Goal: Task Accomplishment & Management: Manage account settings

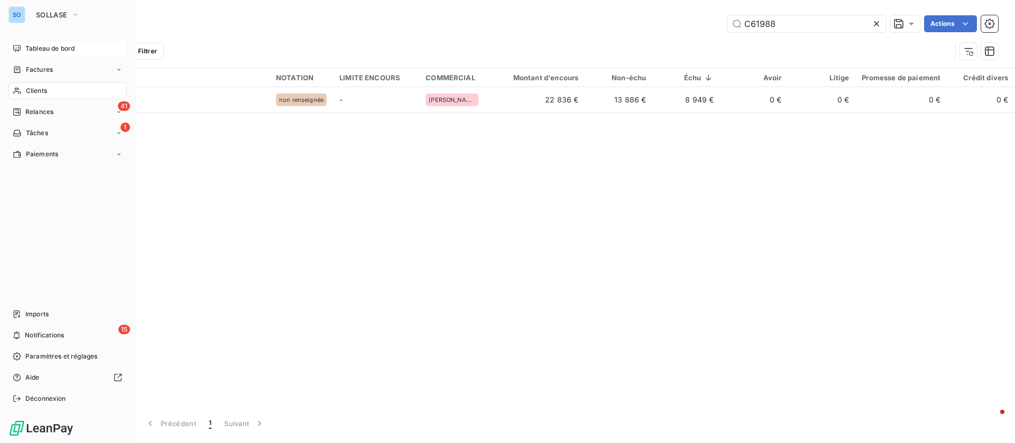
click at [37, 40] on div "Tableau de bord" at bounding box center [67, 48] width 118 height 17
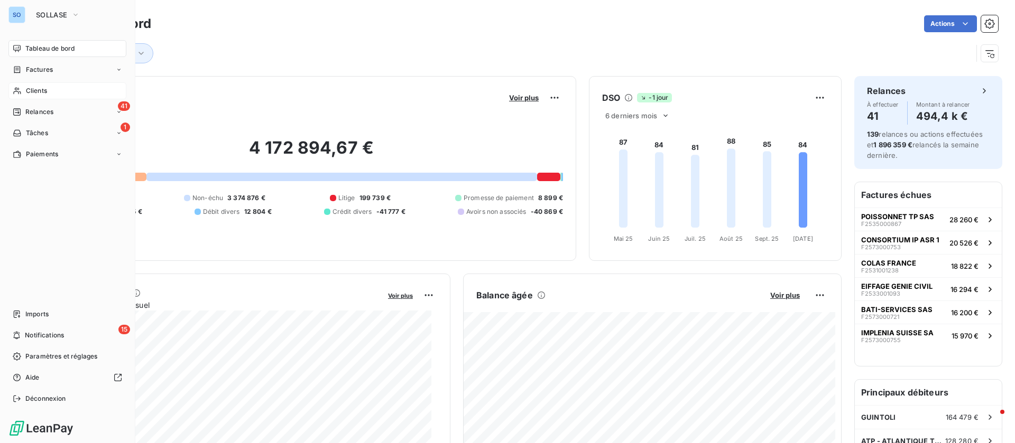
click at [27, 87] on span "Clients" at bounding box center [36, 91] width 21 height 10
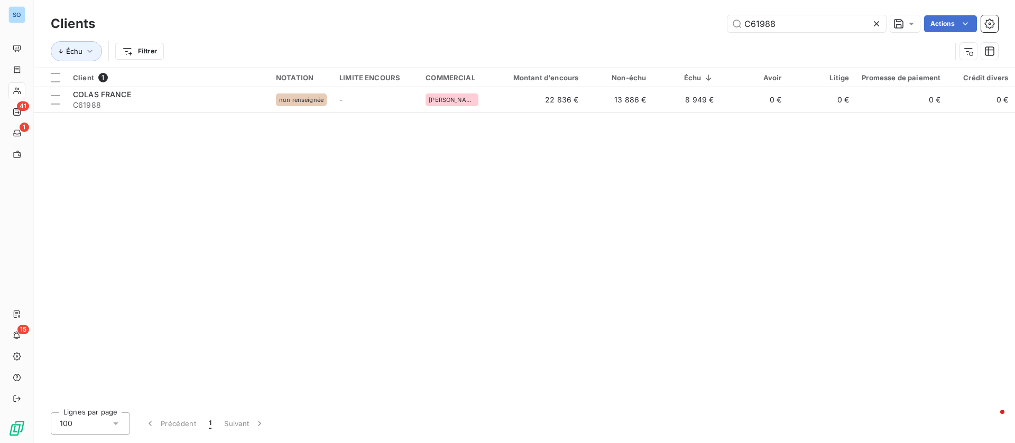
drag, startPoint x: 805, startPoint y: 20, endPoint x: 610, endPoint y: 26, distance: 195.1
click at [610, 26] on div "C61988 Actions" at bounding box center [553, 23] width 890 height 17
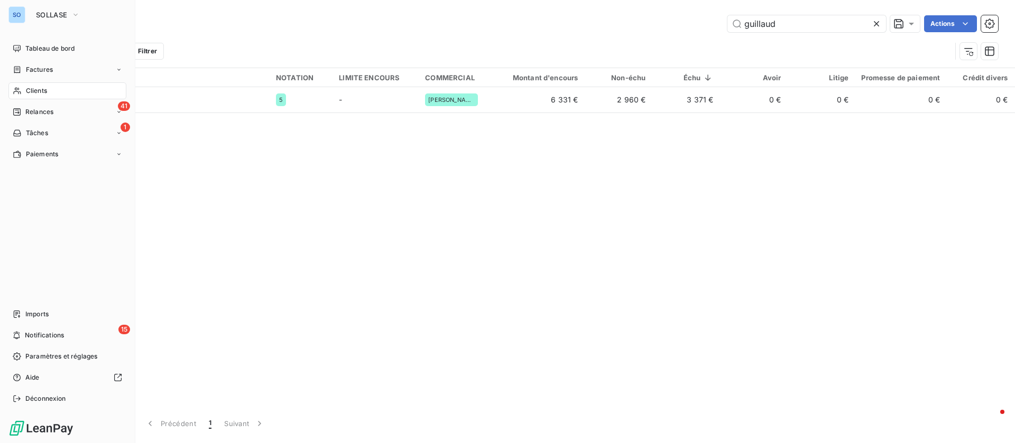
click at [25, 86] on div "Clients" at bounding box center [67, 90] width 118 height 17
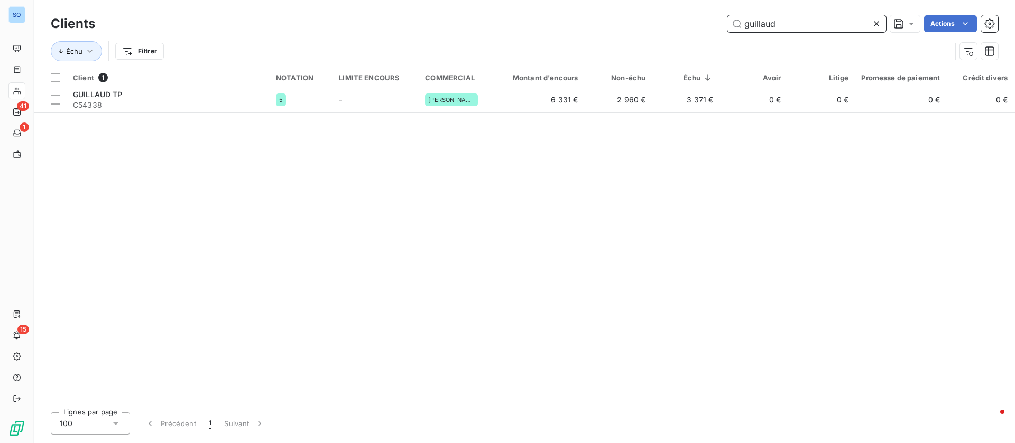
drag, startPoint x: 811, startPoint y: 23, endPoint x: 531, endPoint y: 3, distance: 280.8
click at [531, 5] on div "Clients guillaud Actions Échu Filtrer" at bounding box center [524, 34] width 981 height 68
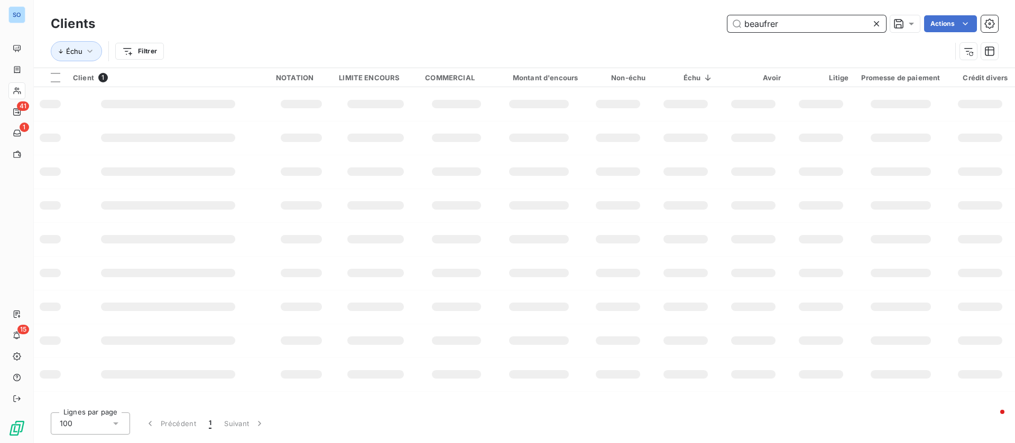
type input "beaufrer"
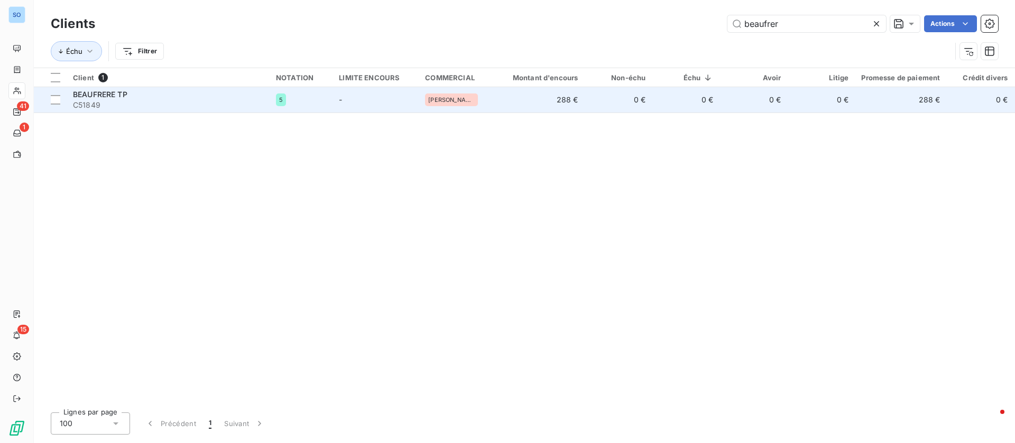
click at [177, 97] on div "BEAUFRERE TP" at bounding box center [168, 94] width 190 height 11
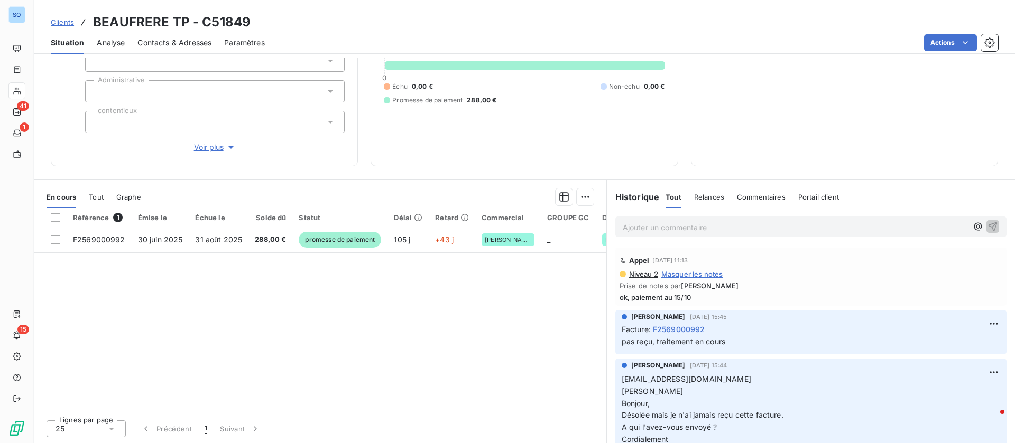
scroll to position [34, 0]
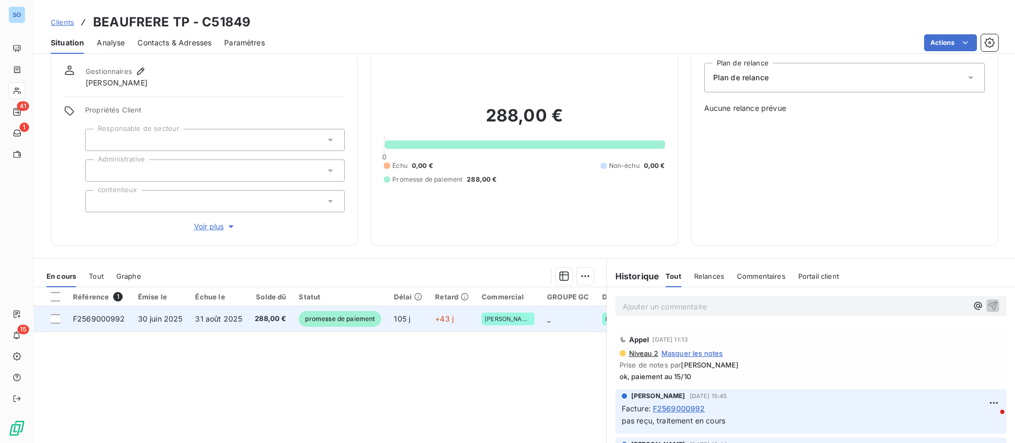
click at [241, 309] on td "31 août 2025" at bounding box center [219, 318] width 60 height 25
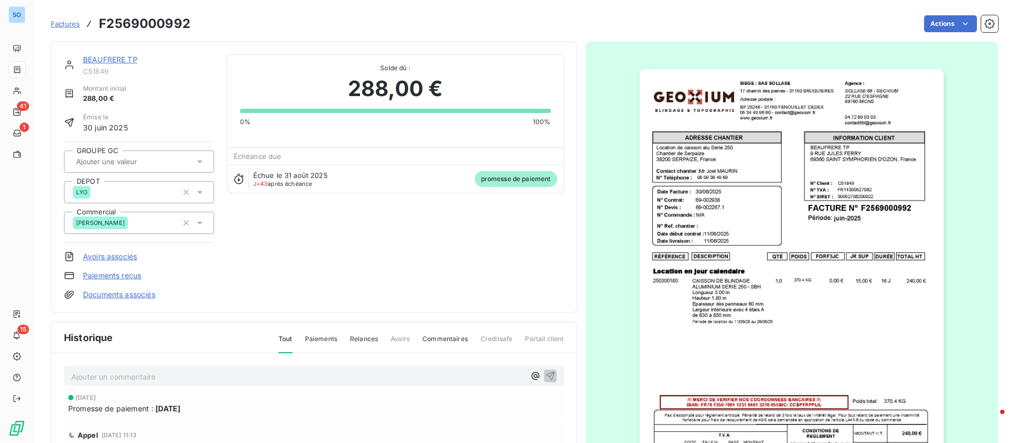
click at [480, 178] on html "SO 41 1 15 Factures F2569000992 Actions BEAUFRERE TP C51849 Montant initial 288…" at bounding box center [507, 221] width 1015 height 443
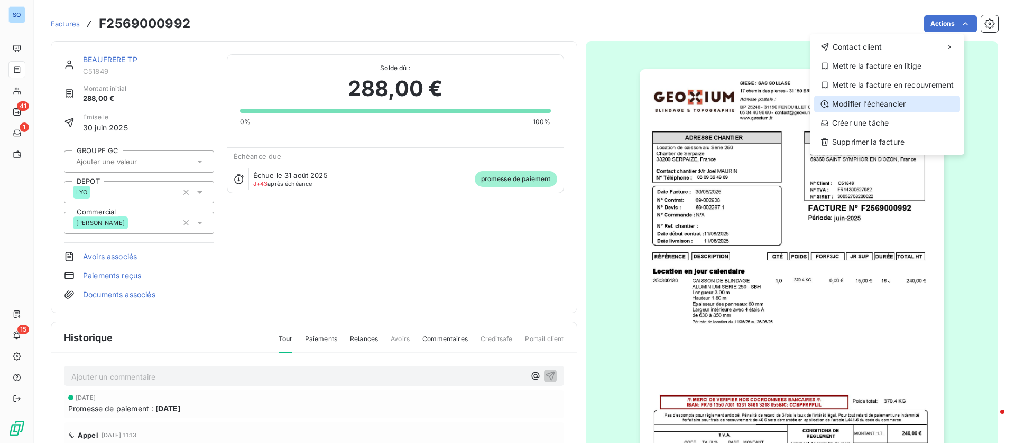
click at [913, 102] on div "Modifier l’échéancier" at bounding box center [887, 104] width 146 height 17
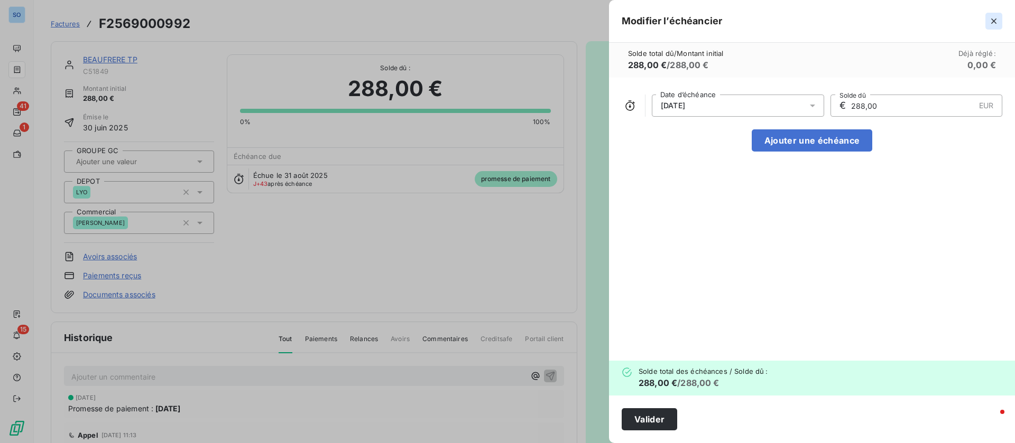
click at [993, 23] on icon "button" at bounding box center [993, 21] width 11 height 11
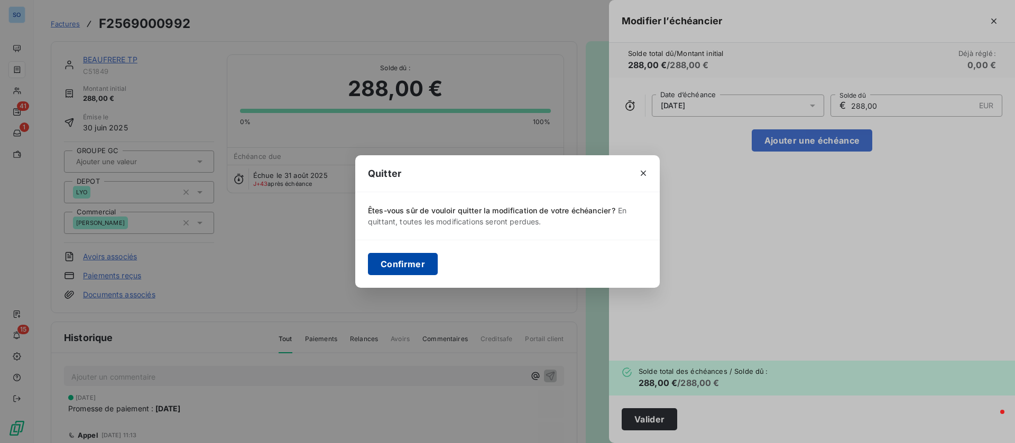
click at [421, 265] on button "Confirmer" at bounding box center [403, 264] width 70 height 22
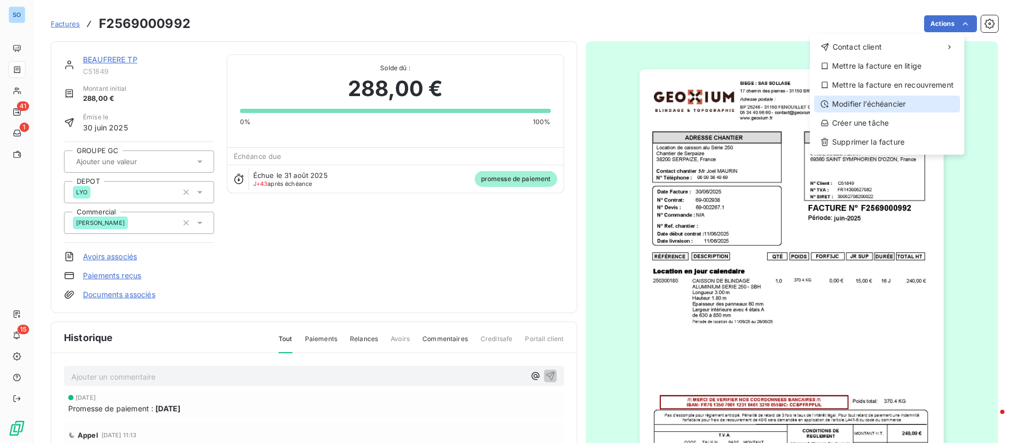
click at [867, 102] on div "Modifier l’échéancier" at bounding box center [887, 104] width 146 height 17
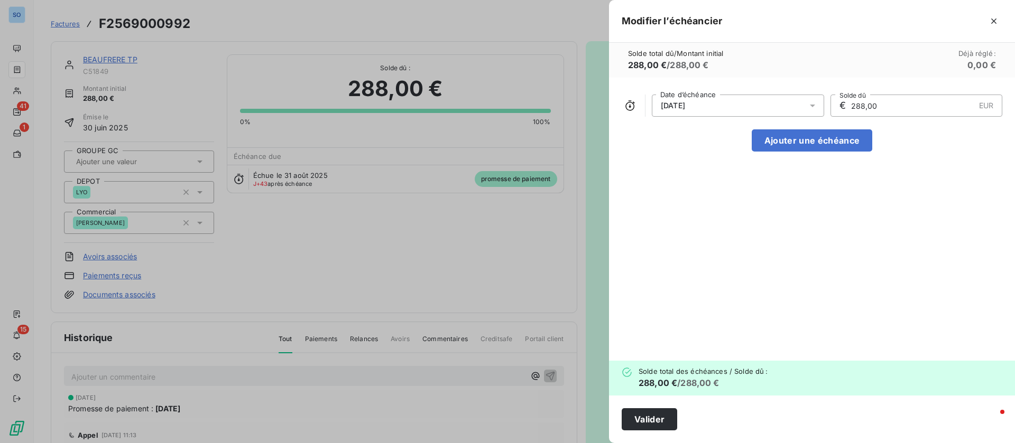
drag, startPoint x: 855, startPoint y: 100, endPoint x: 750, endPoint y: 101, distance: 104.6
click at [750, 101] on div "31/08/2025 Date d’échéance € 288,00 EUR Solde dû" at bounding box center [811, 106] width 380 height 22
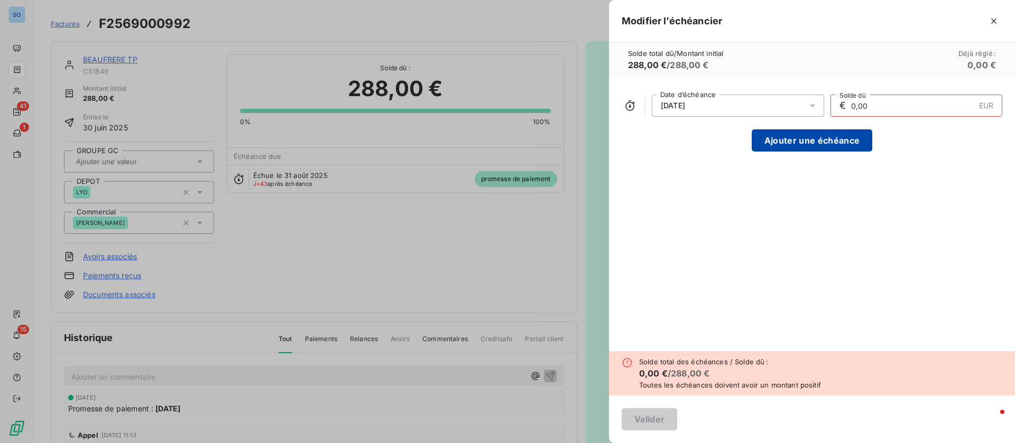
type input "0,00"
click at [804, 138] on button "Ajouter une échéance" at bounding box center [811, 140] width 120 height 22
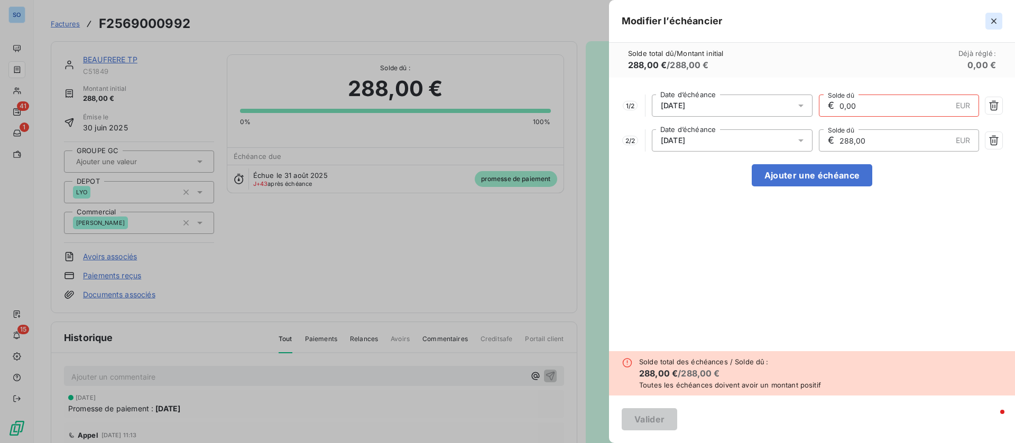
click at [995, 22] on icon "button" at bounding box center [993, 21] width 11 height 11
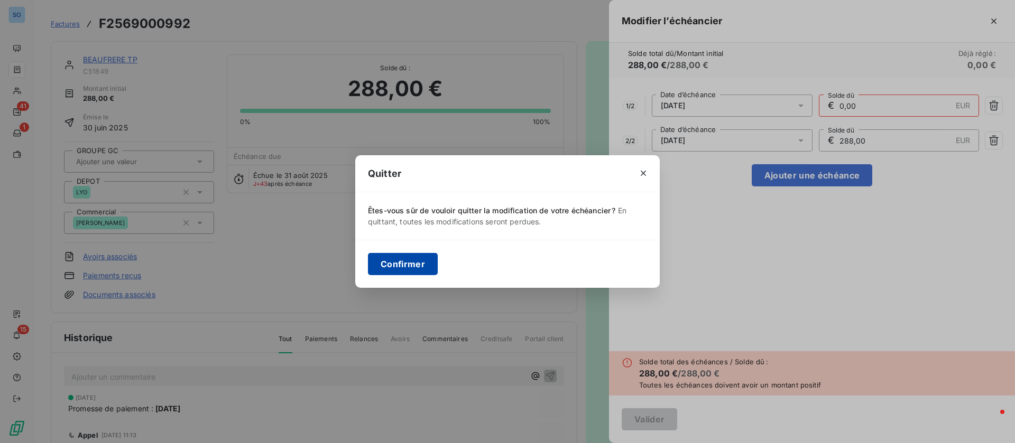
click at [407, 266] on button "Confirmer" at bounding box center [403, 264] width 70 height 22
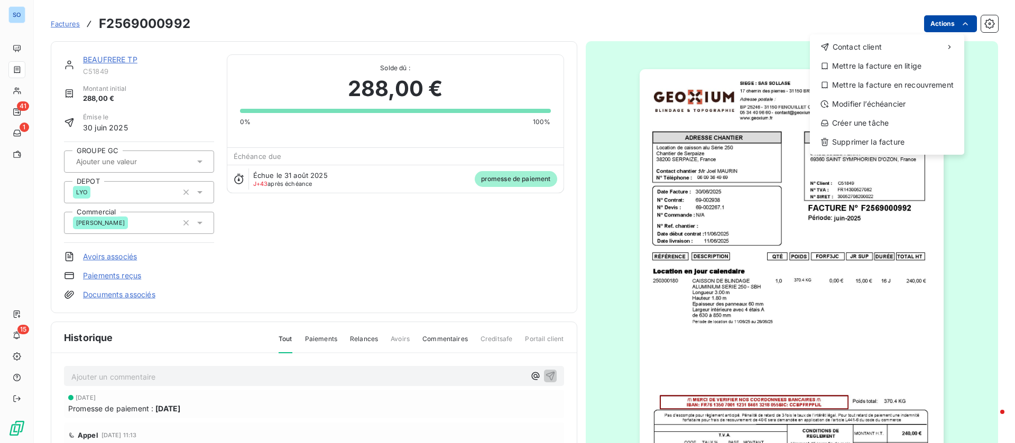
click at [930, 26] on html "SO 41 1 15 Factures F2569000992 Actions Contact client Mettre la facture en lit…" at bounding box center [507, 221] width 1015 height 443
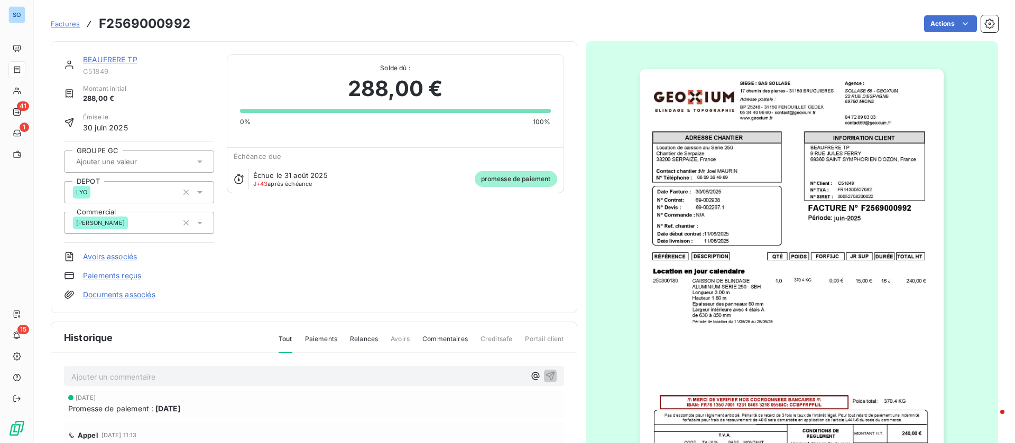
click at [392, 254] on html "SO 41 1 15 Factures F2569000992 Actions BEAUFRERE TP C51849 Montant initial 288…" at bounding box center [507, 221] width 1015 height 443
click at [121, 60] on link "BEAUFRERE TP" at bounding box center [110, 59] width 54 height 9
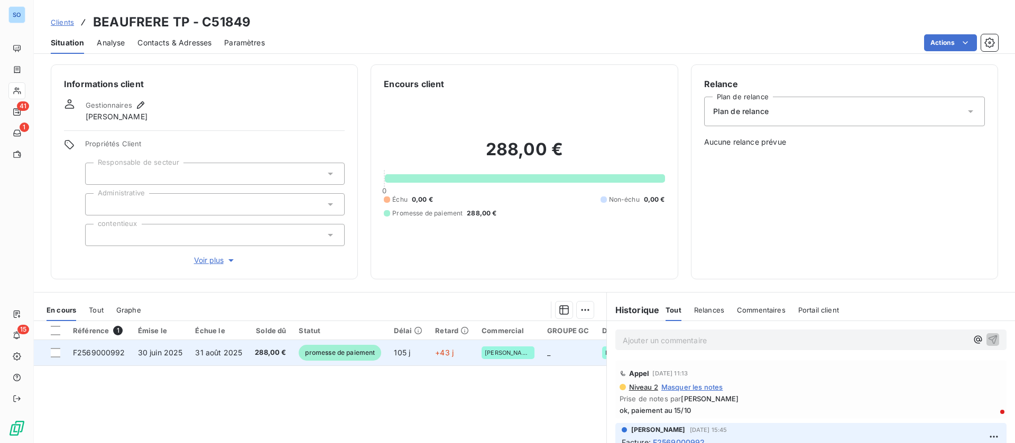
click at [49, 354] on td at bounding box center [50, 352] width 33 height 25
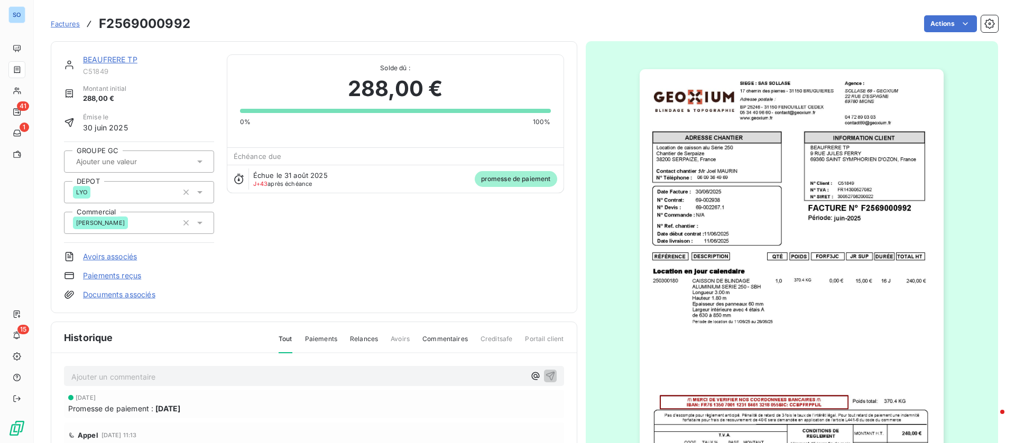
click at [115, 58] on link "BEAUFRERE TP" at bounding box center [110, 59] width 54 height 9
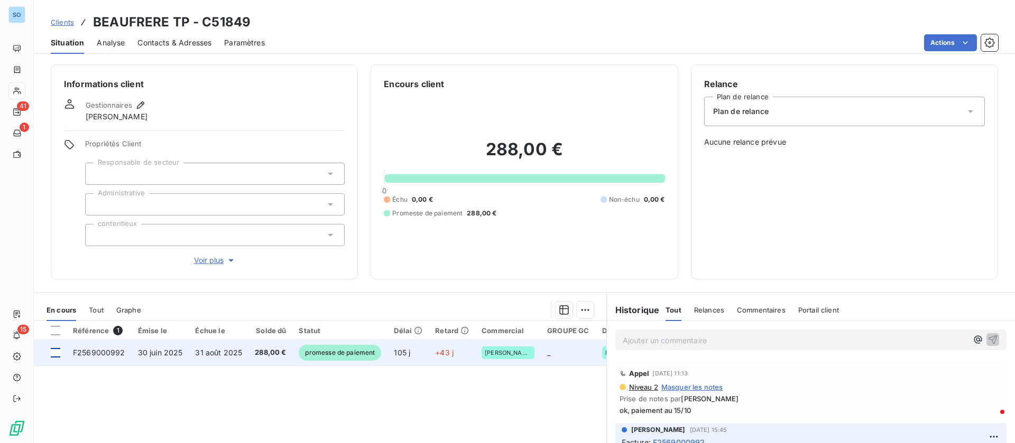
click at [53, 354] on div at bounding box center [56, 353] width 10 height 10
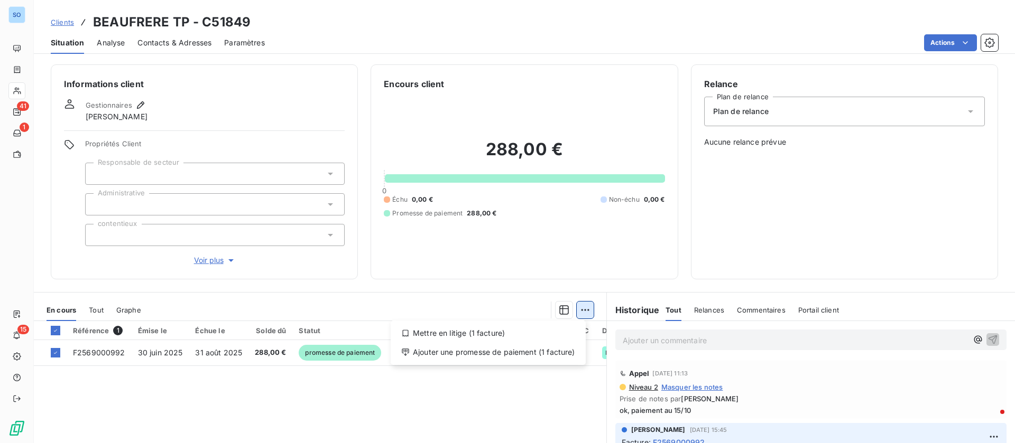
click at [571, 306] on html "SO 41 1 15 Clients BEAUFRERE TP - C51849 Situation Analyse Contacts & Adresses …" at bounding box center [507, 221] width 1015 height 443
click at [536, 357] on div "Ajouter une promesse de paiement (1 facture)" at bounding box center [488, 352] width 187 height 17
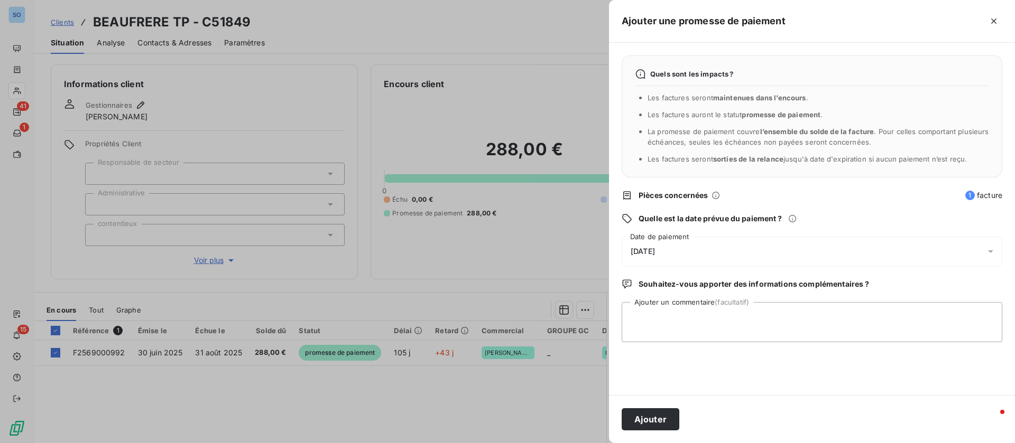
click at [655, 257] on div "14/10/2025" at bounding box center [811, 252] width 380 height 30
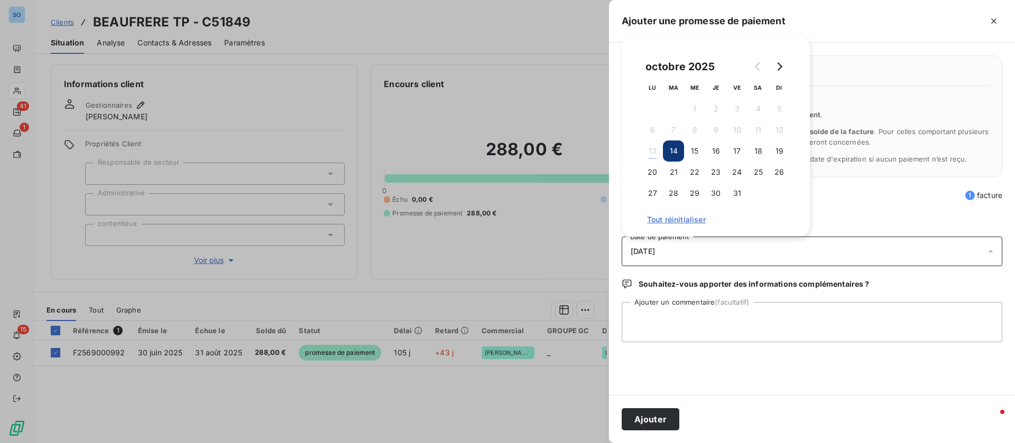
click at [902, 193] on span "Pièces concernées" at bounding box center [798, 195] width 320 height 11
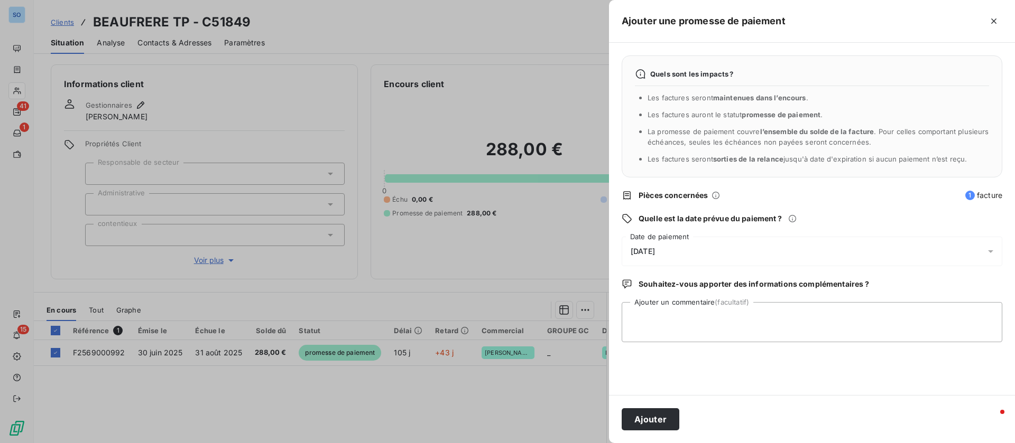
click at [998, 253] on div at bounding box center [993, 252] width 17 height 30
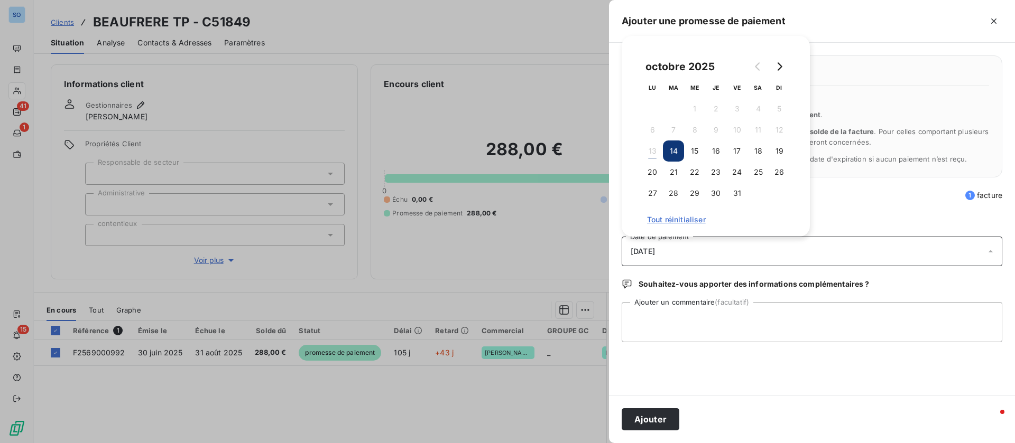
click at [683, 222] on span "Tout réinitialiser" at bounding box center [715, 220] width 137 height 8
click at [679, 219] on span "Tout réinitialiser" at bounding box center [715, 220] width 137 height 8
click at [685, 221] on span "Tout réinitialiser" at bounding box center [715, 220] width 137 height 8
click at [684, 221] on span "Tout réinitialiser" at bounding box center [715, 220] width 137 height 8
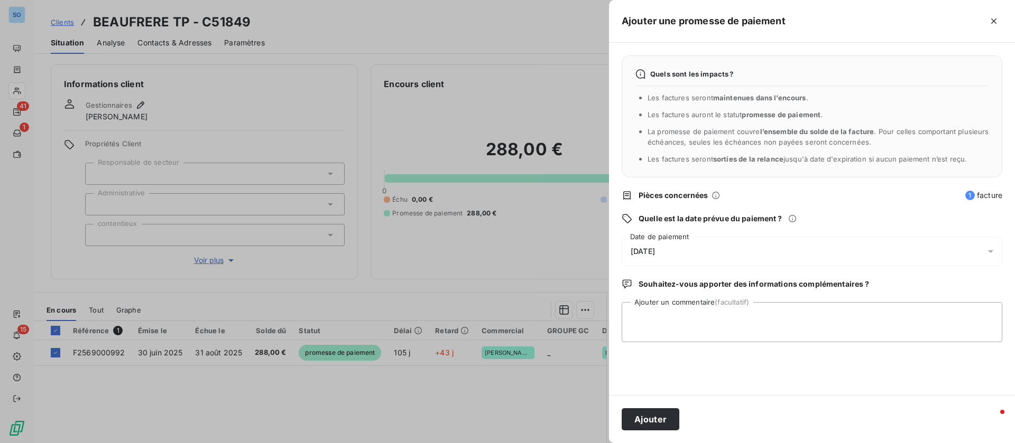
click at [837, 205] on div "Quels sont les impacts ? Les factures seront maintenues dans l’encours . Les fa…" at bounding box center [812, 219] width 406 height 352
click at [970, 198] on span "1" at bounding box center [970, 196] width 10 height 10
click at [997, 22] on icon "button" at bounding box center [993, 21] width 11 height 11
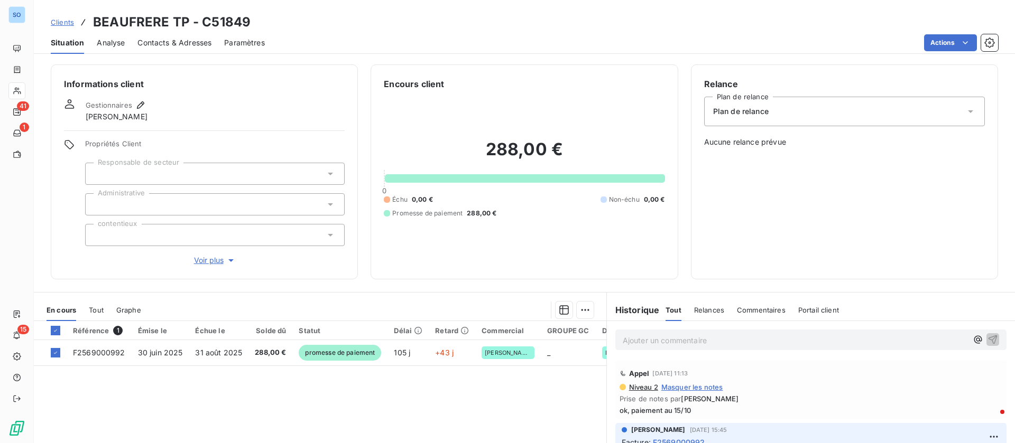
click at [186, 38] on span "Contacts & Adresses" at bounding box center [174, 43] width 74 height 11
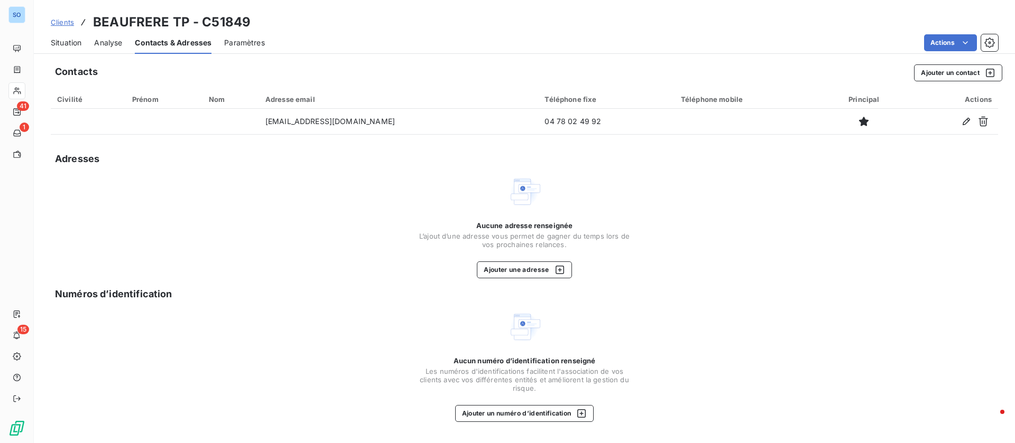
click at [53, 39] on span "Situation" at bounding box center [66, 43] width 31 height 11
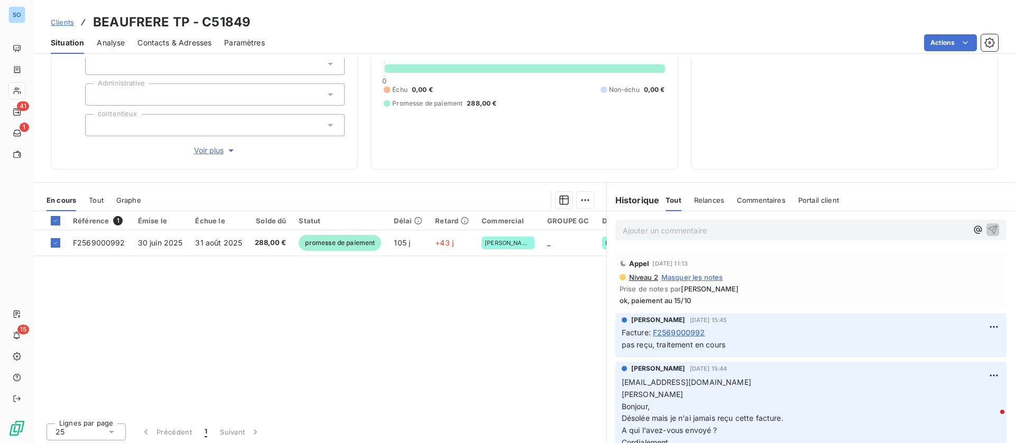
scroll to position [113, 0]
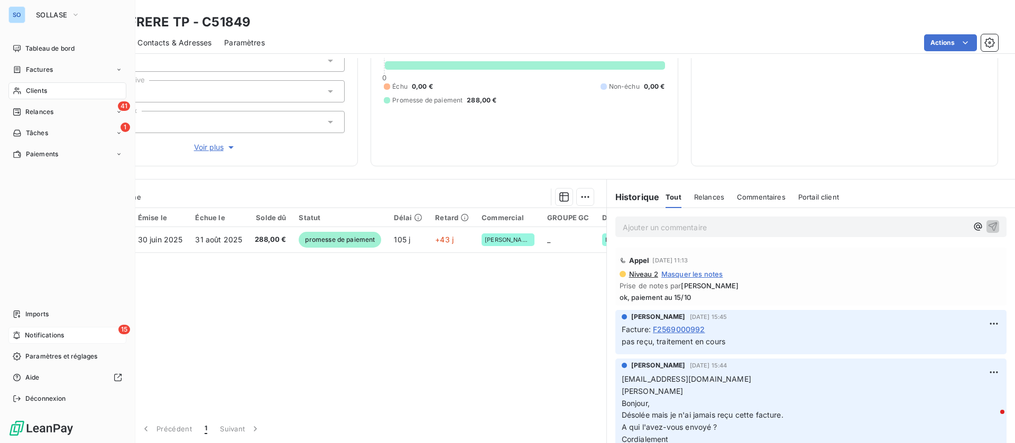
click at [51, 335] on span "Notifications" at bounding box center [44, 336] width 39 height 10
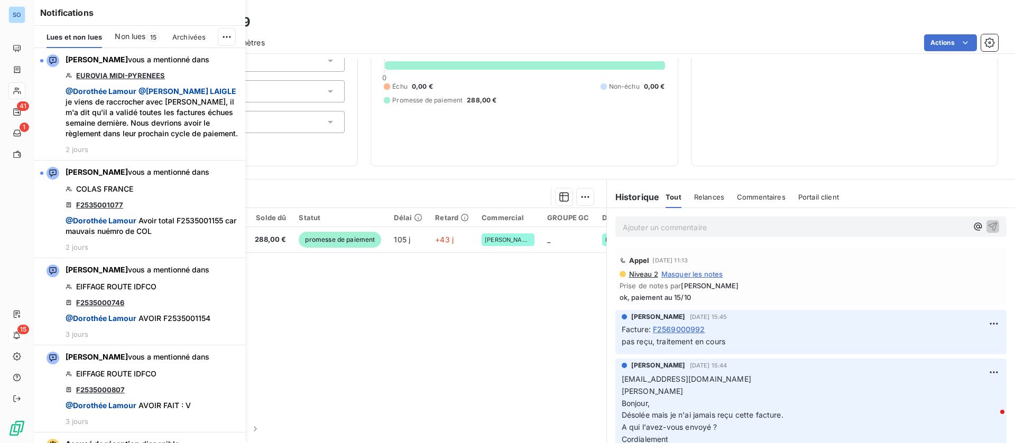
click at [136, 35] on span "Non lues" at bounding box center [130, 36] width 31 height 11
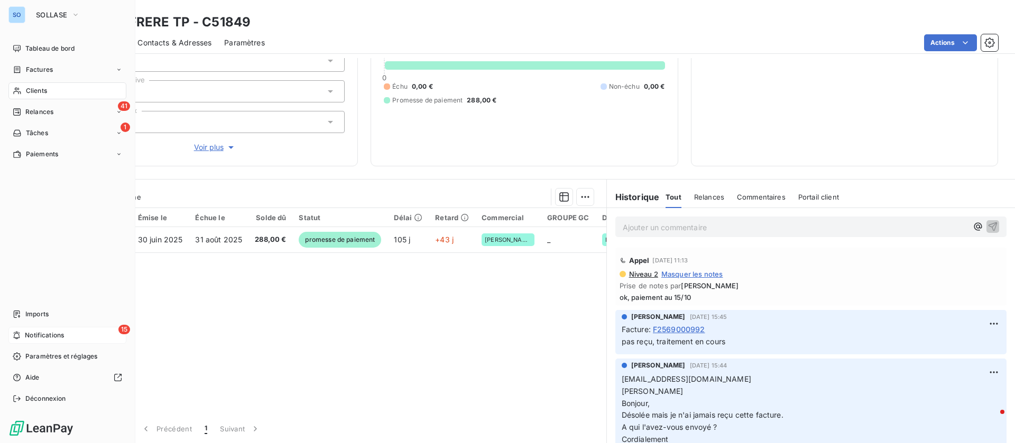
click at [21, 88] on icon at bounding box center [17, 91] width 9 height 8
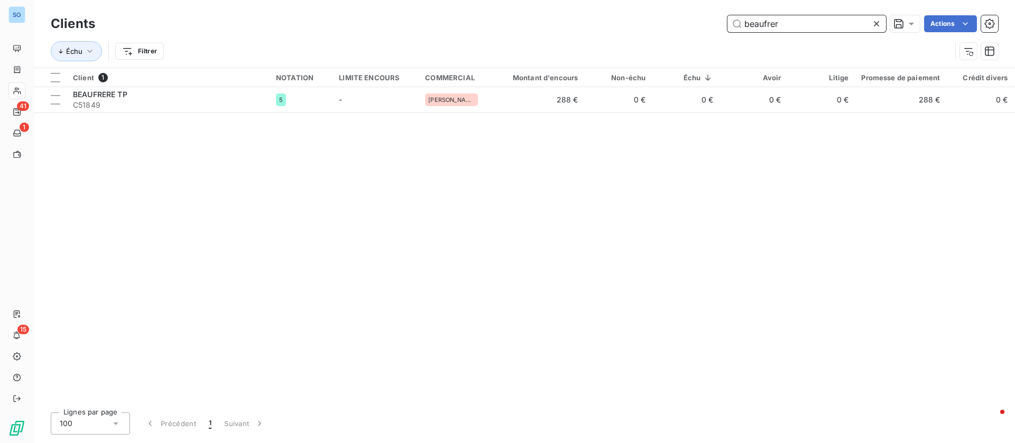
drag, startPoint x: 807, startPoint y: 17, endPoint x: 579, endPoint y: 20, distance: 228.3
click at [579, 20] on div "beaufrer Actions" at bounding box center [553, 23] width 890 height 17
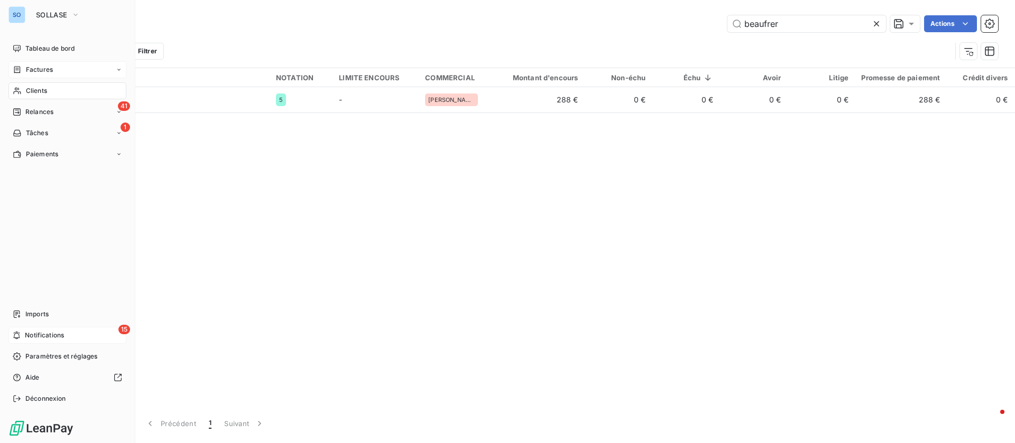
click at [33, 66] on span "Factures" at bounding box center [39, 70] width 27 height 10
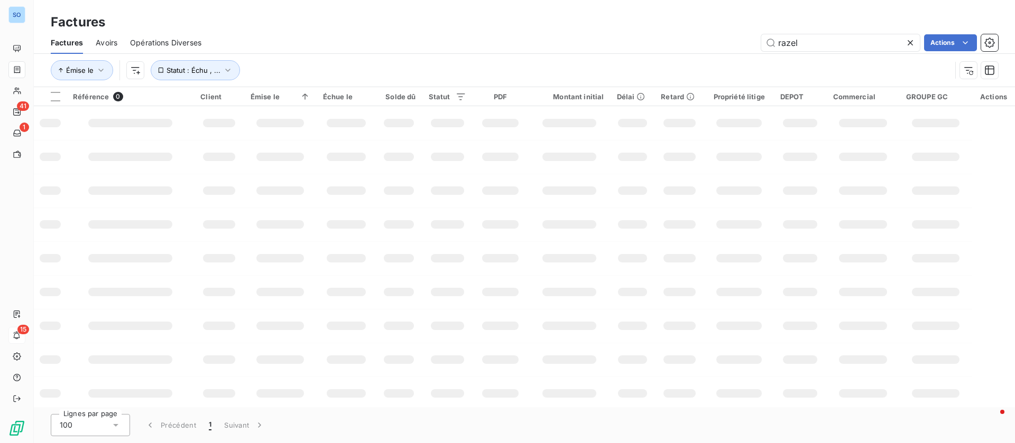
drag, startPoint x: 818, startPoint y: 47, endPoint x: 707, endPoint y: 34, distance: 112.2
click at [707, 34] on div "razel Actions" at bounding box center [606, 42] width 784 height 17
click at [773, 38] on input "F2535000634" at bounding box center [840, 42] width 159 height 17
type input "F2535000634"
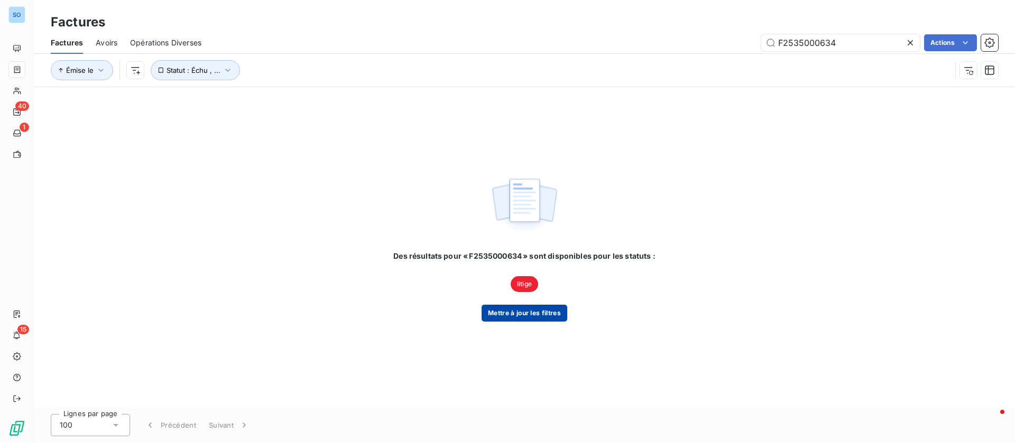
click at [508, 317] on button "Mettre à jour les filtres" at bounding box center [524, 313] width 86 height 17
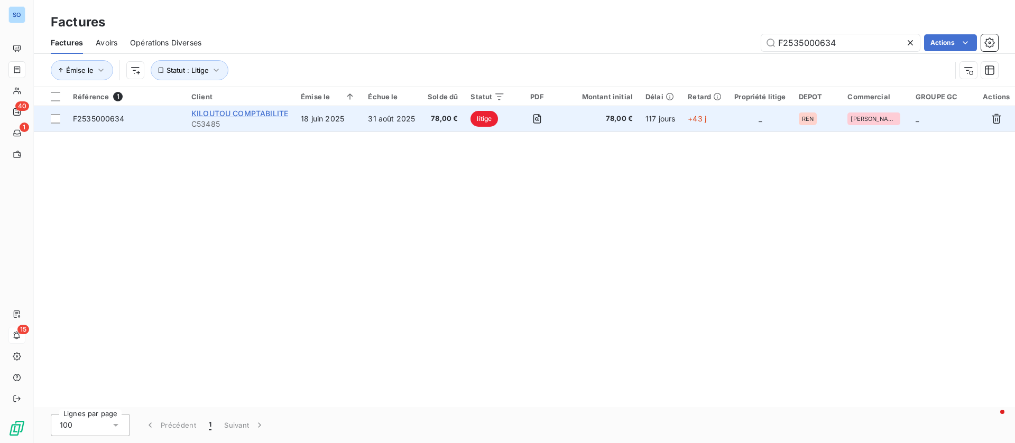
click at [239, 116] on span "KILOUTOU COMPTABILITE" at bounding box center [239, 113] width 97 height 9
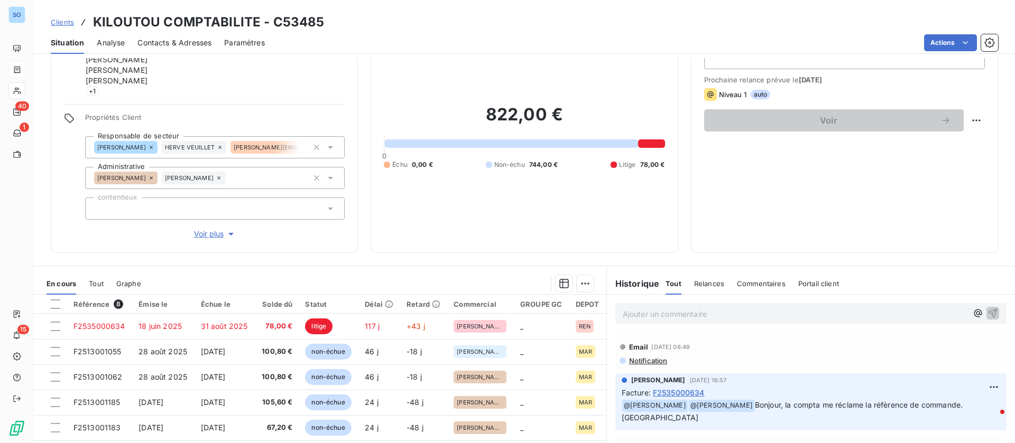
scroll to position [144, 0]
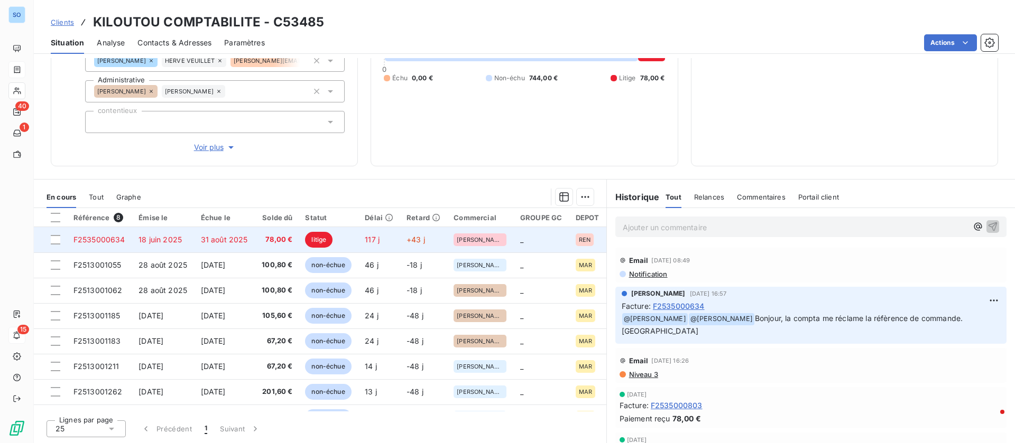
click at [222, 240] on span "31 août 2025" at bounding box center [224, 239] width 47 height 9
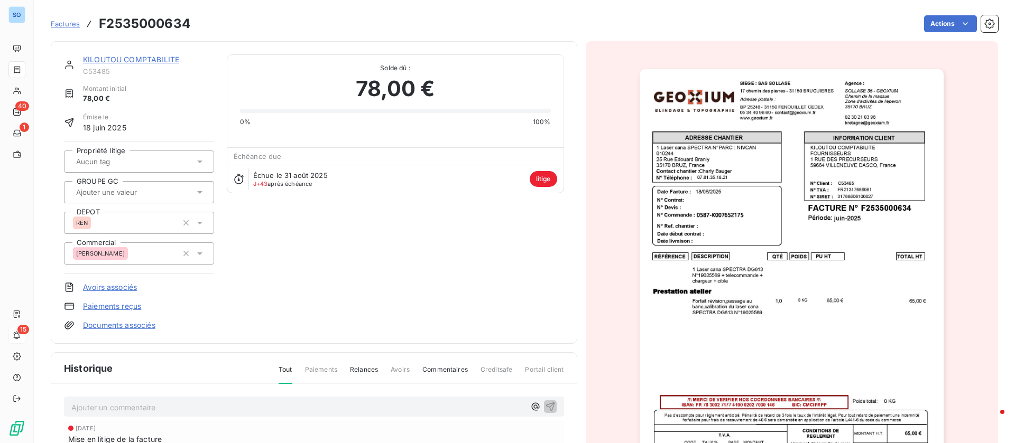
click at [759, 265] on img "button" at bounding box center [791, 284] width 304 height 430
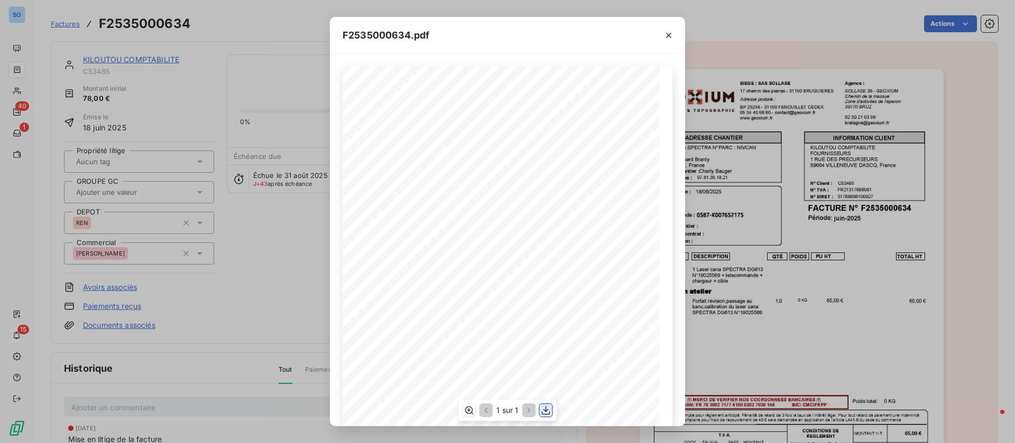
click at [544, 408] on icon "button" at bounding box center [546, 410] width 11 height 11
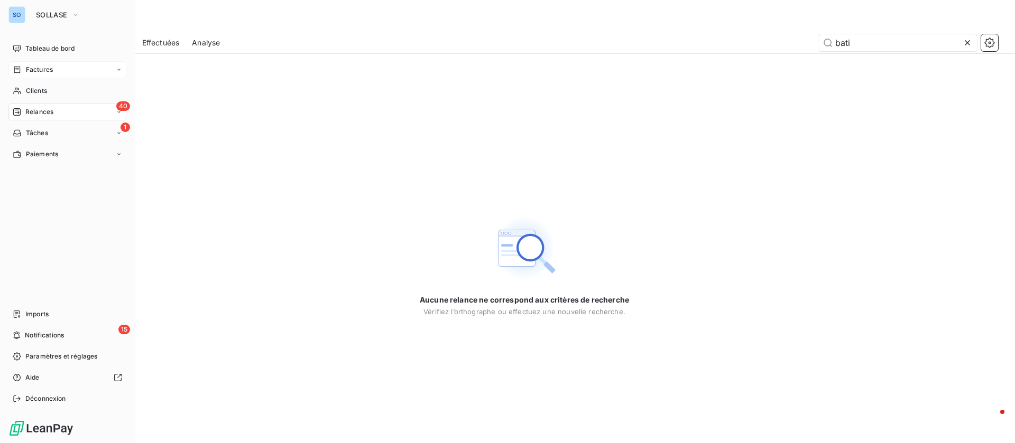
drag, startPoint x: 21, startPoint y: 71, endPoint x: 41, endPoint y: 66, distance: 21.3
click at [21, 71] on icon at bounding box center [17, 70] width 9 height 8
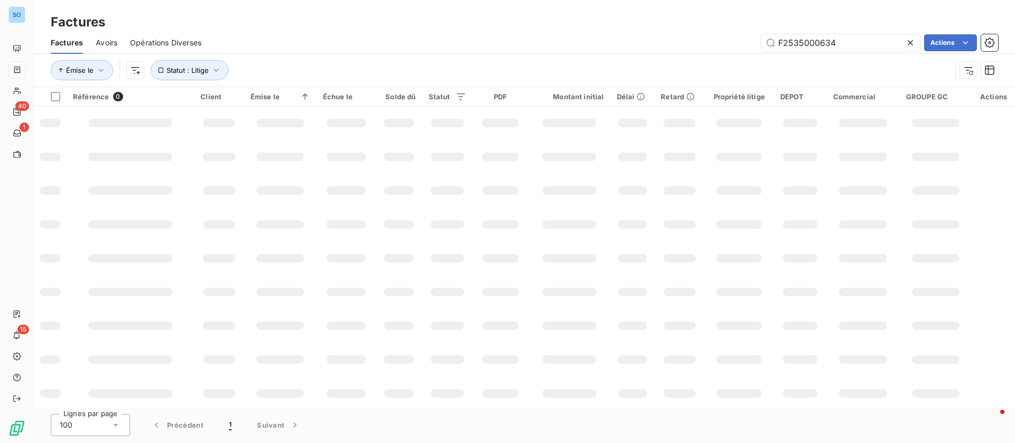
drag, startPoint x: 865, startPoint y: 42, endPoint x: 727, endPoint y: 40, distance: 138.5
click at [727, 40] on div "F2535000634 Actions" at bounding box center [606, 42] width 784 height 17
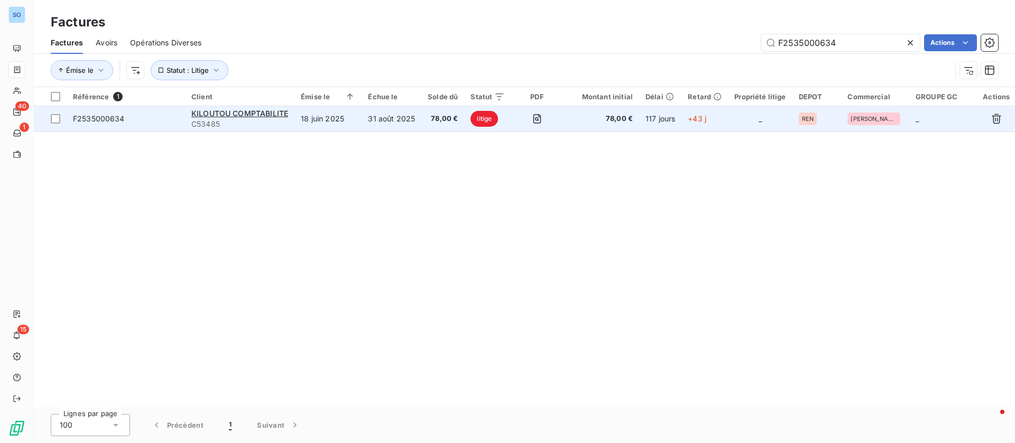
click at [237, 119] on span "C53485" at bounding box center [239, 124] width 97 height 11
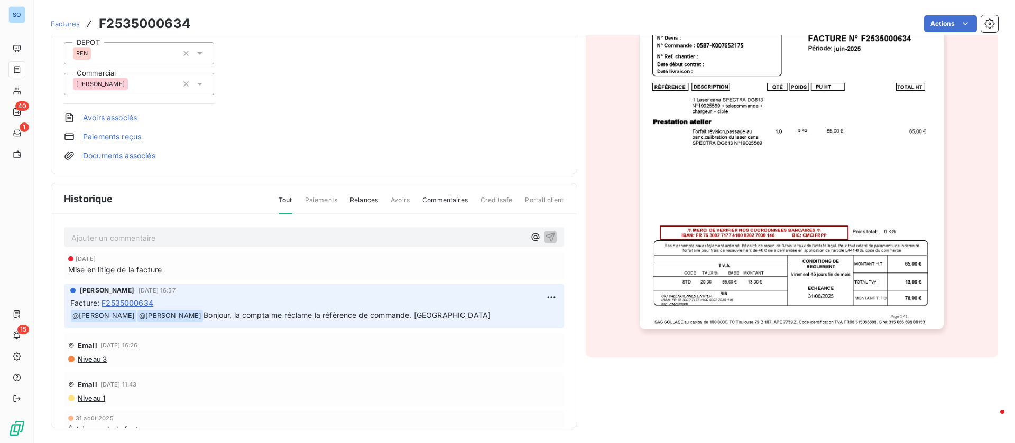
scroll to position [172, 0]
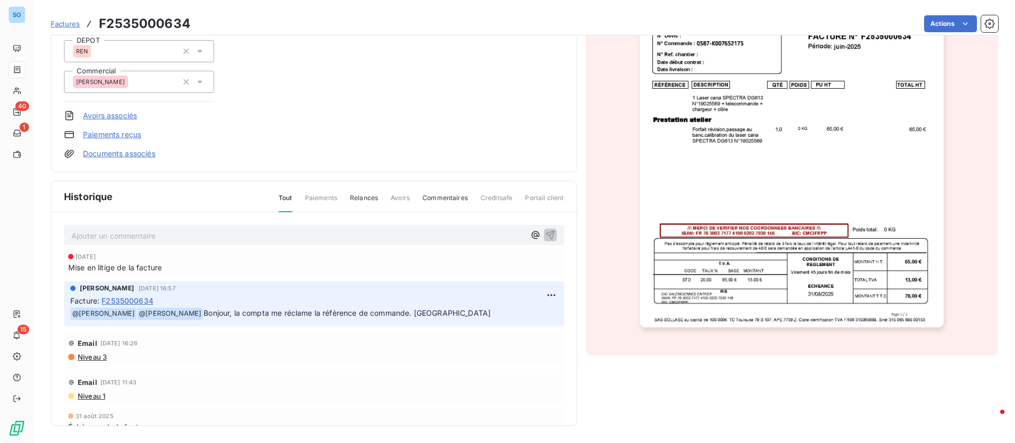
click at [171, 233] on p "Ajouter un commentaire ﻿" at bounding box center [297, 235] width 453 height 13
click at [545, 233] on icon "button" at bounding box center [550, 234] width 11 height 11
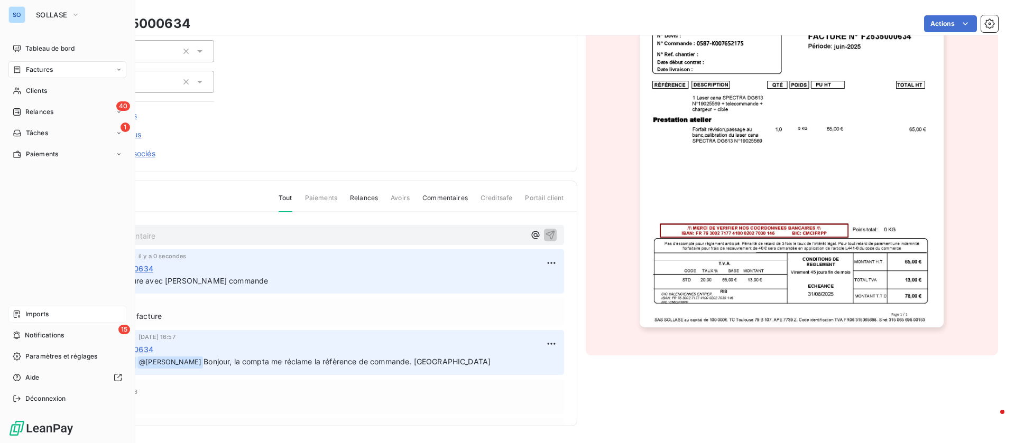
click at [49, 310] on div "Imports" at bounding box center [67, 314] width 118 height 17
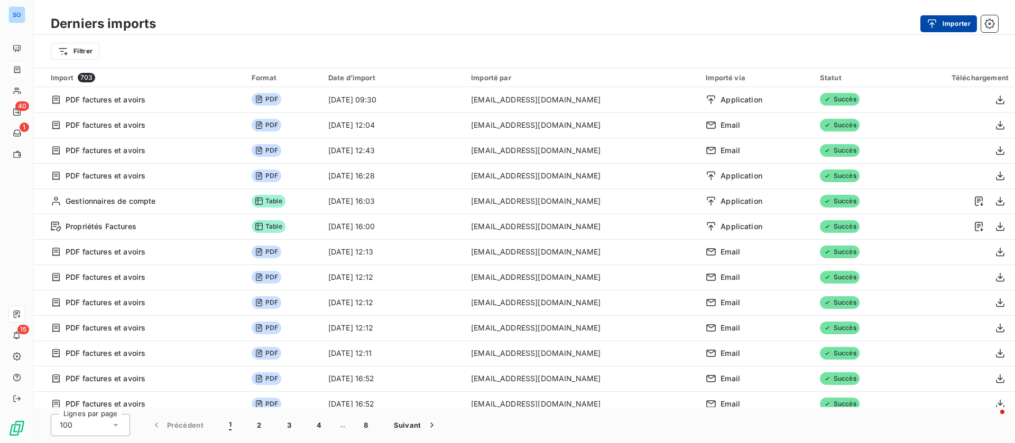
click at [960, 23] on button "Importer" at bounding box center [948, 23] width 57 height 17
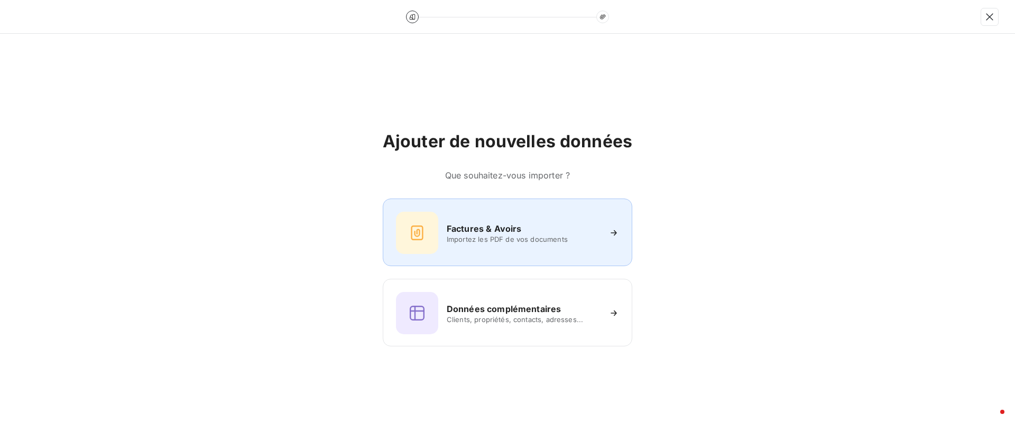
click at [487, 235] on span "Importez les PDF de vos documents" at bounding box center [523, 239] width 153 height 8
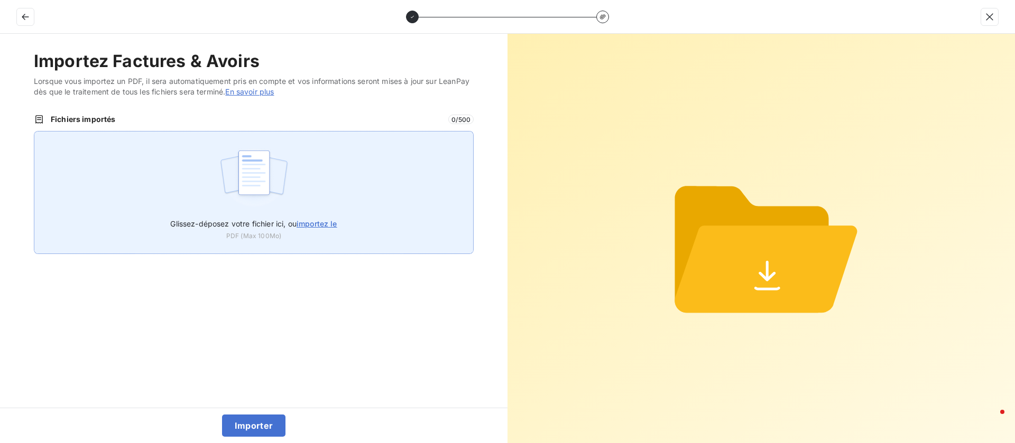
click at [327, 221] on span "importez le" at bounding box center [316, 223] width 41 height 9
click at [34, 132] on input "Glissez-déposez votre fichier ici, ou importez le" at bounding box center [34, 131] width 1 height 1
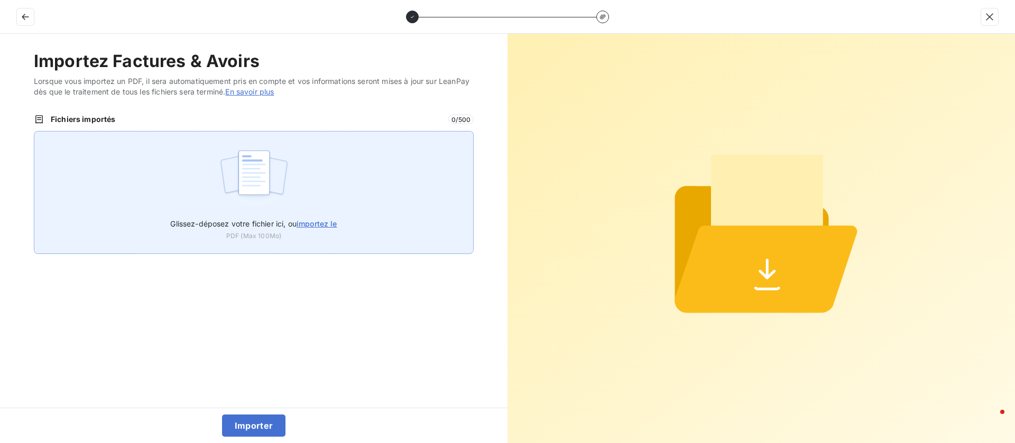
type input "C:\fakepath\F2535000634.pdf"
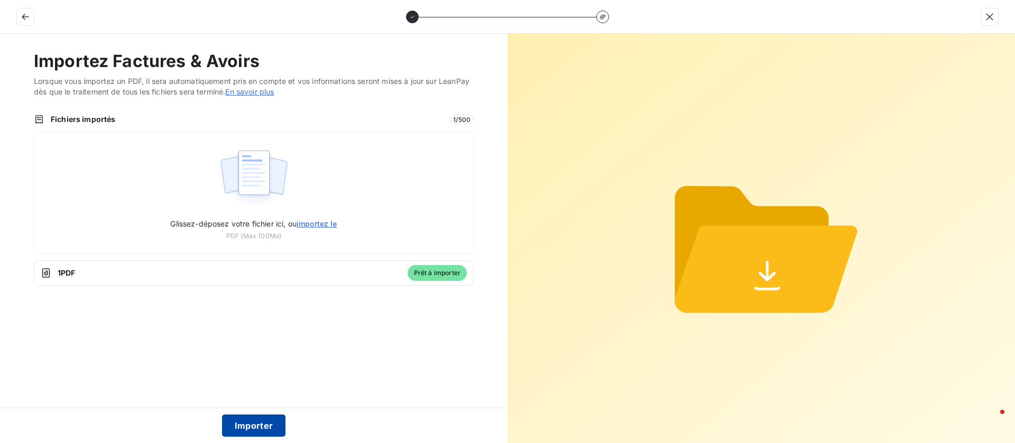
click at [257, 422] on button "Importer" at bounding box center [254, 426] width 64 height 22
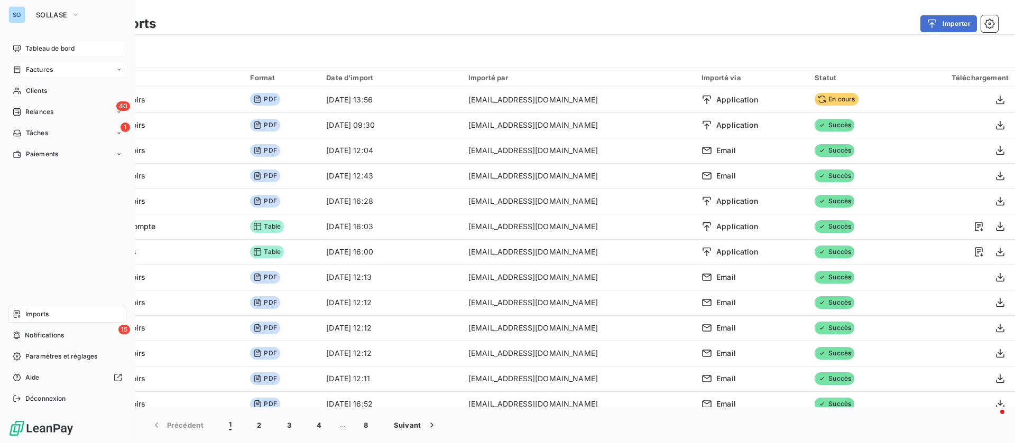
click at [44, 52] on span "Tableau de bord" at bounding box center [49, 49] width 49 height 10
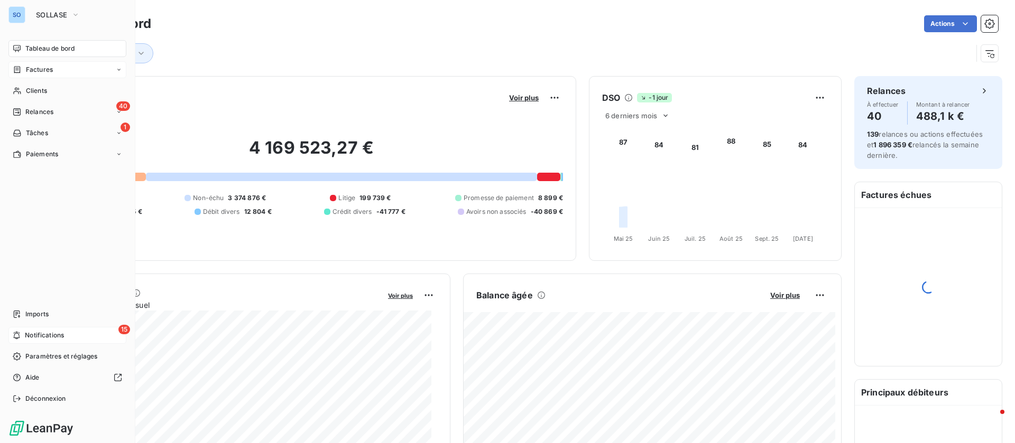
click at [56, 337] on span "Notifications" at bounding box center [44, 336] width 39 height 10
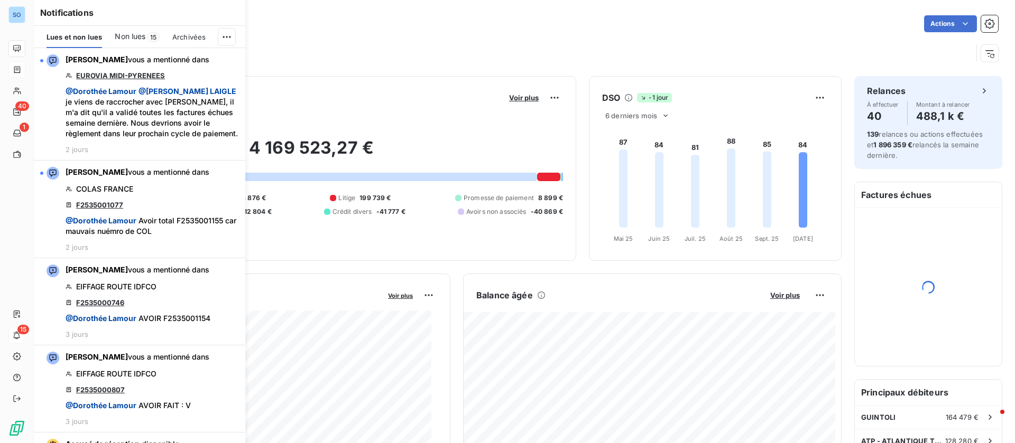
click at [124, 36] on span "Non lues" at bounding box center [130, 36] width 31 height 11
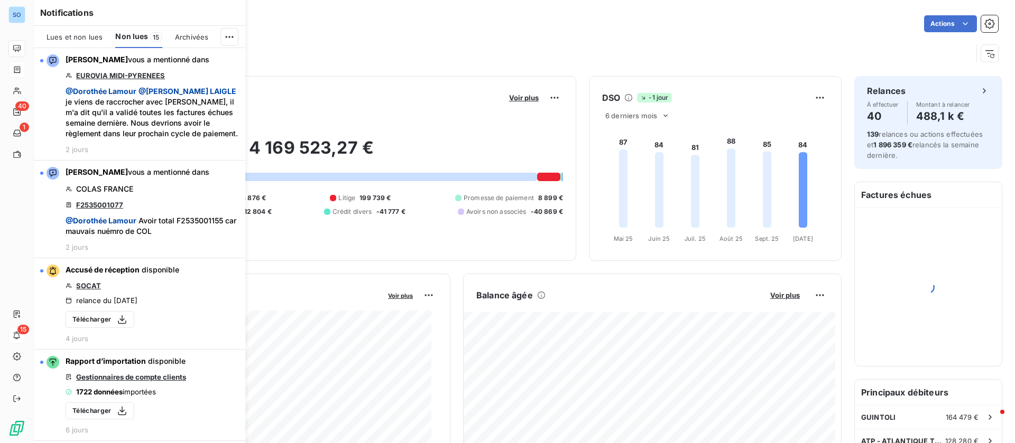
click at [29, 54] on div "Notifications Lues et non lues Non lues 15 Archivées [PERSON_NAME] vous a menti…" at bounding box center [128, 221] width 211 height 443
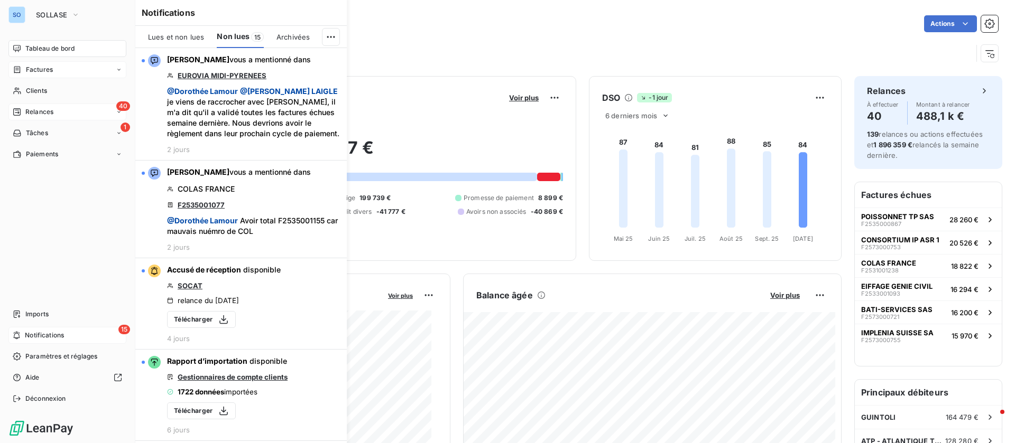
click at [44, 110] on span "Relances" at bounding box center [39, 112] width 28 height 10
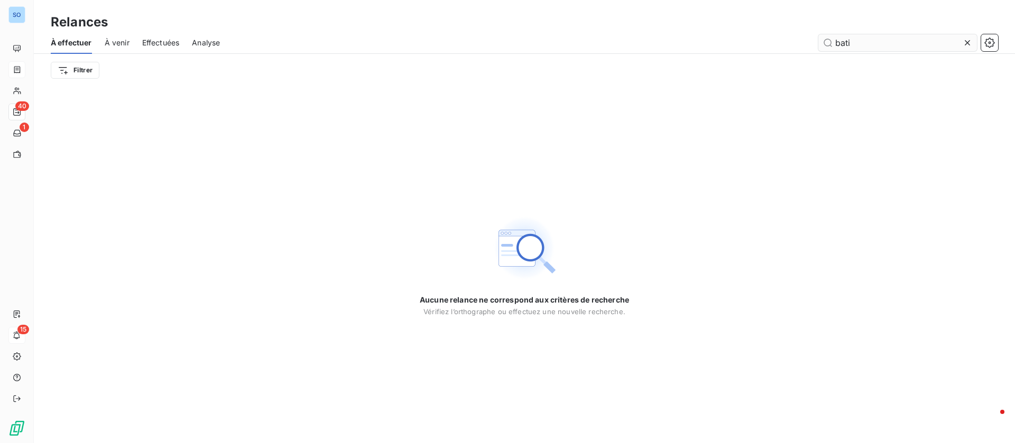
click at [967, 40] on icon at bounding box center [967, 43] width 11 height 11
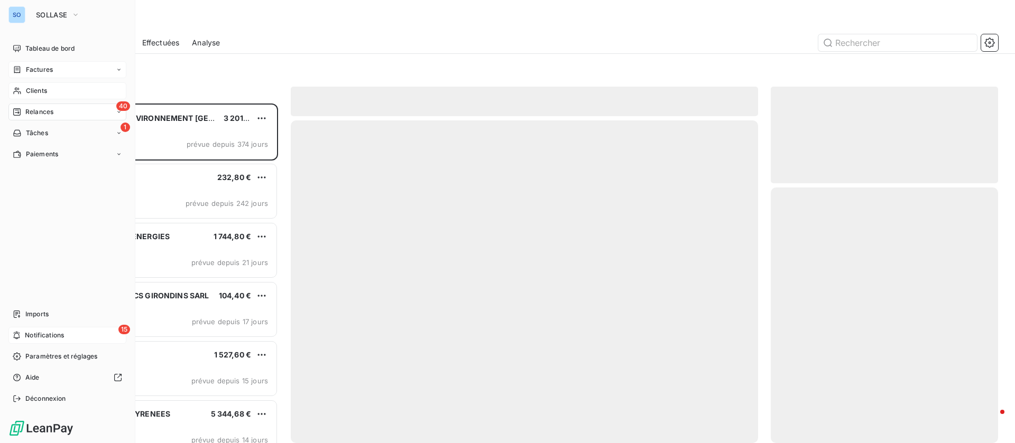
scroll to position [328, 215]
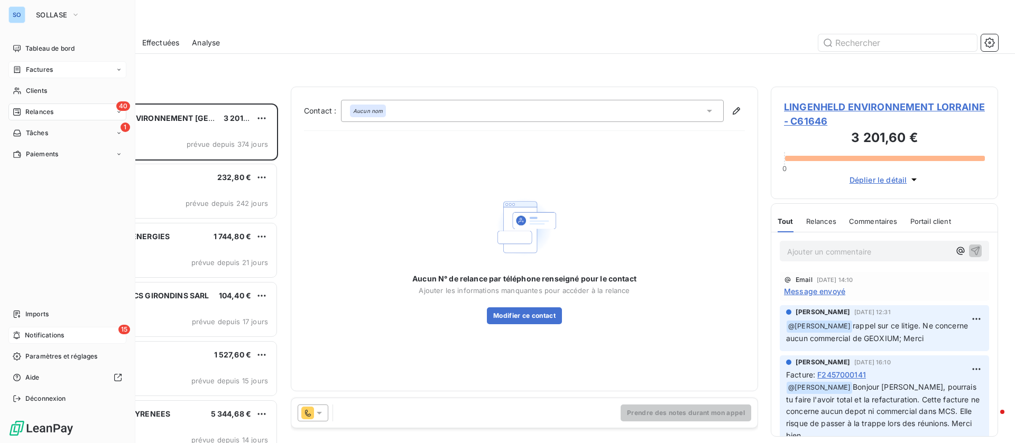
click at [47, 112] on span "Relances" at bounding box center [39, 112] width 28 height 10
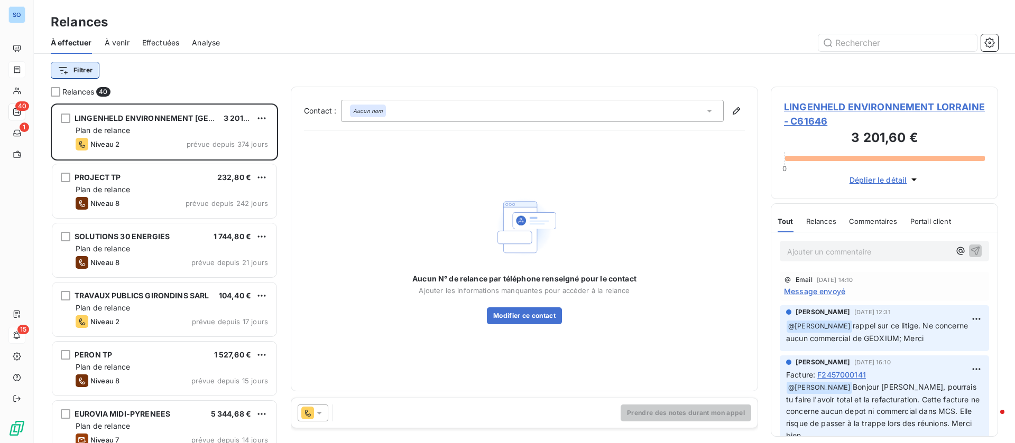
click at [79, 65] on html "SO 40 1 15 Relances À effectuer À venir Effectuées Analyse Filtrer Relances 40 …" at bounding box center [507, 221] width 1015 height 443
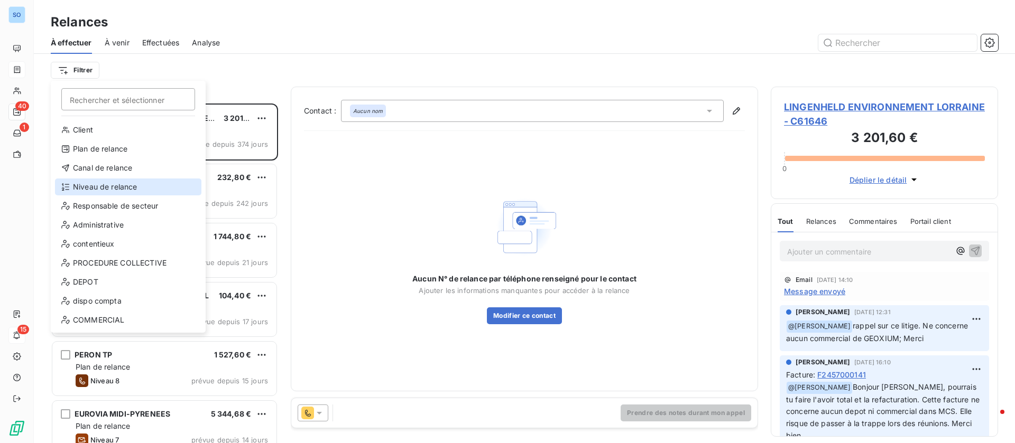
click at [113, 182] on div "Niveau de relance" at bounding box center [128, 187] width 146 height 17
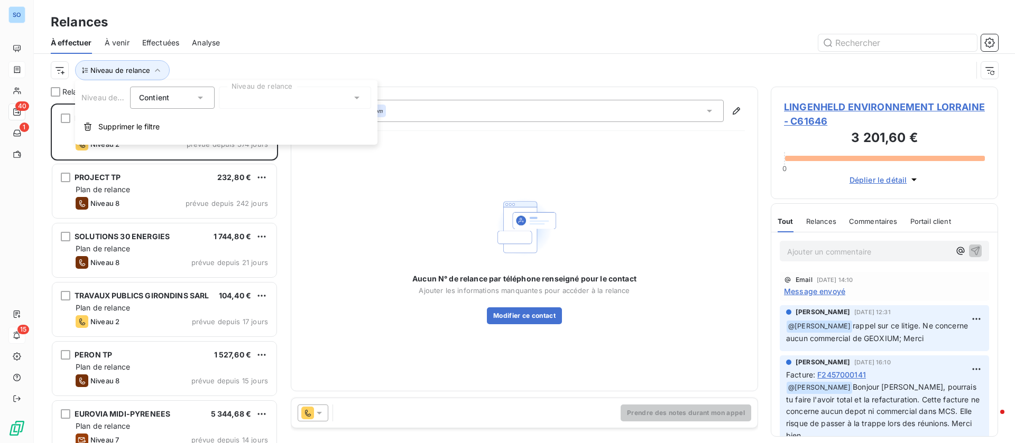
click at [264, 97] on div at bounding box center [295, 98] width 152 height 22
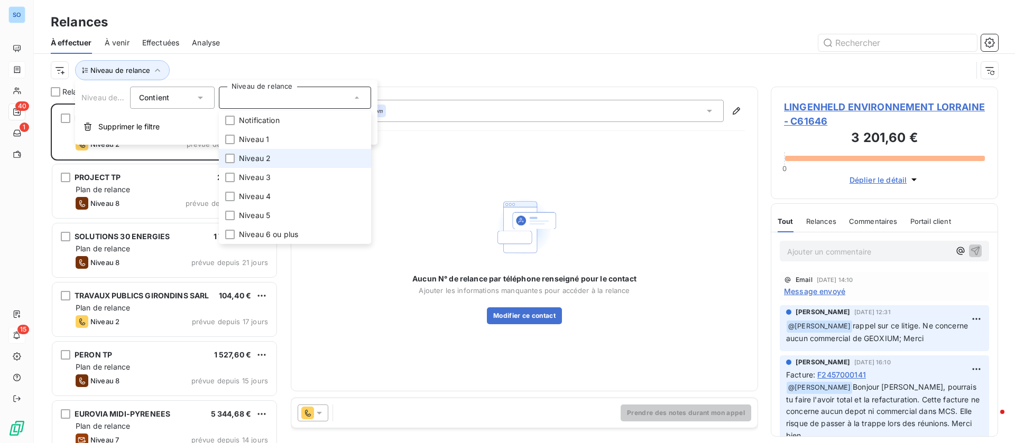
click at [261, 159] on span "Niveau 2" at bounding box center [255, 158] width 32 height 11
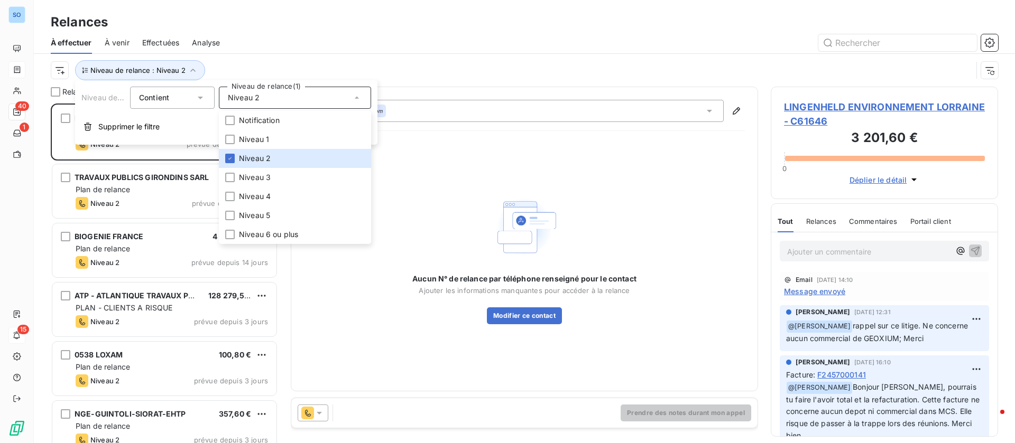
click at [335, 40] on div at bounding box center [615, 42] width 765 height 17
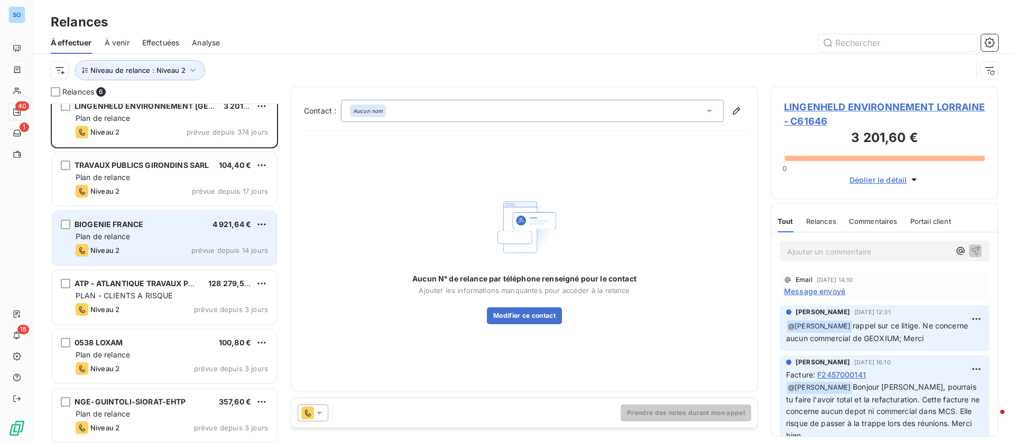
scroll to position [16, 0]
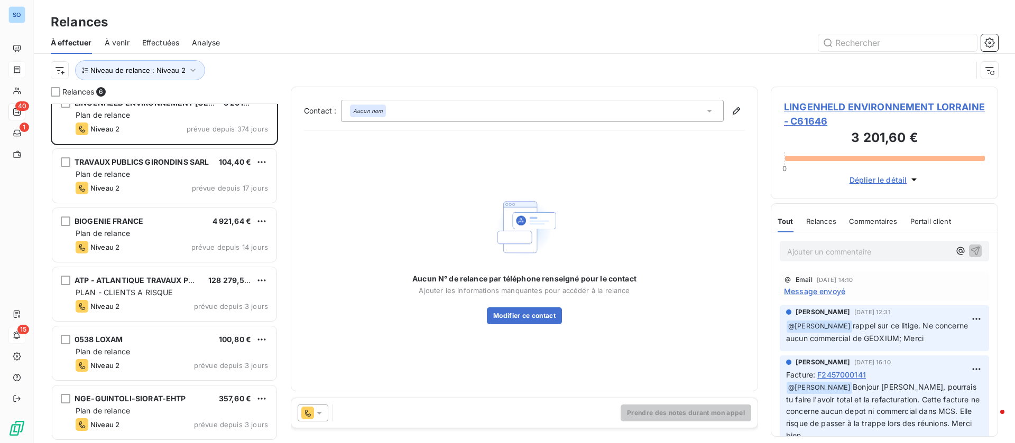
click at [848, 104] on span "LINGENHELD ENVIRONNEMENT LORRAINE - C61646" at bounding box center [884, 114] width 201 height 29
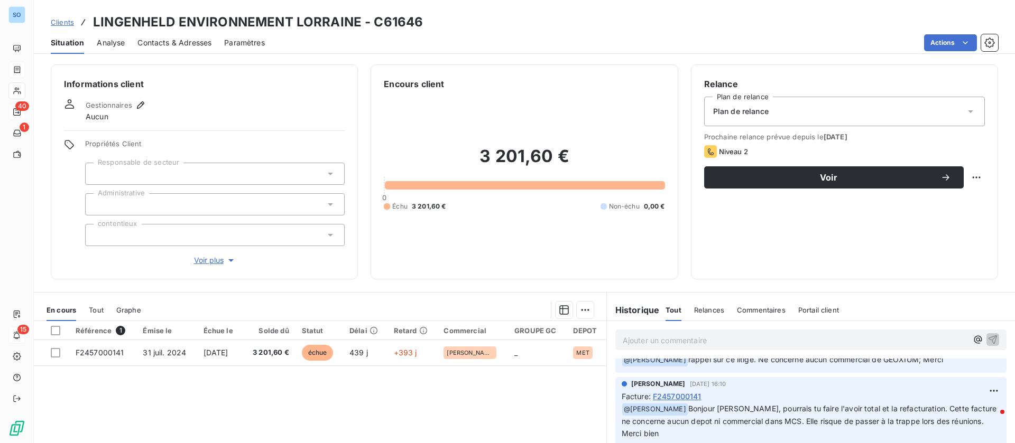
scroll to position [79, 0]
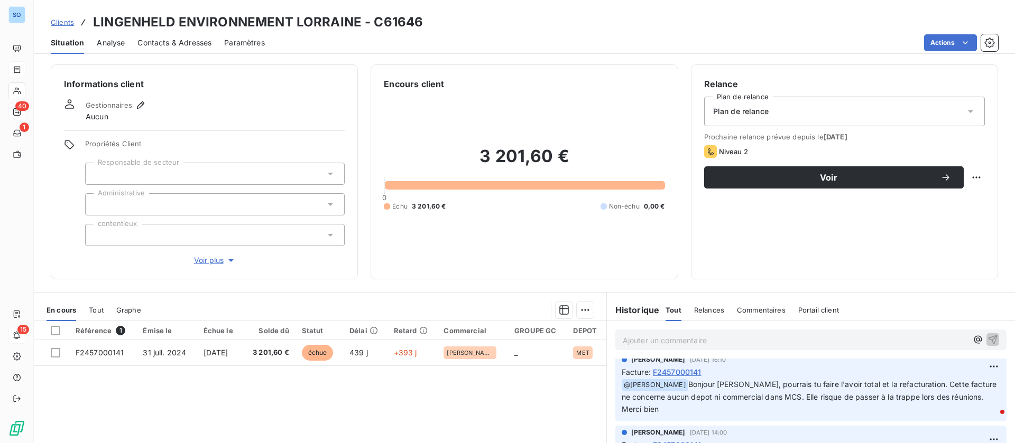
click at [715, 309] on span "Relances" at bounding box center [709, 310] width 30 height 8
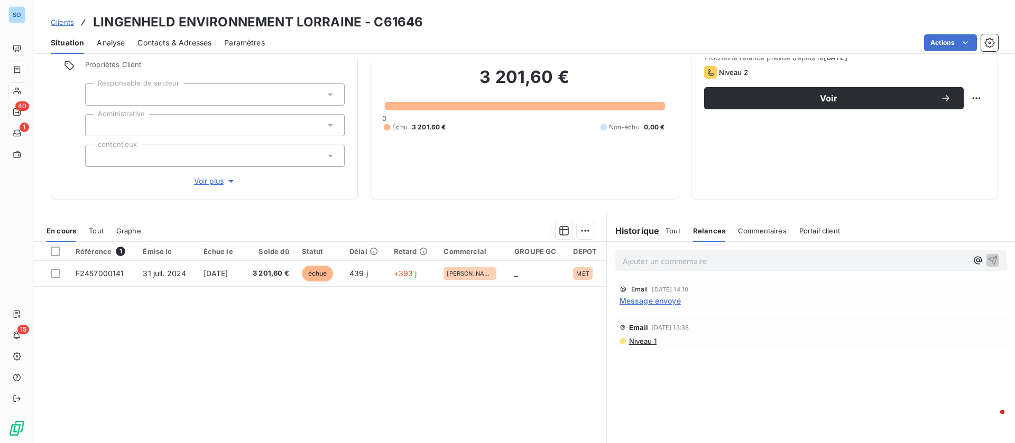
scroll to position [0, 0]
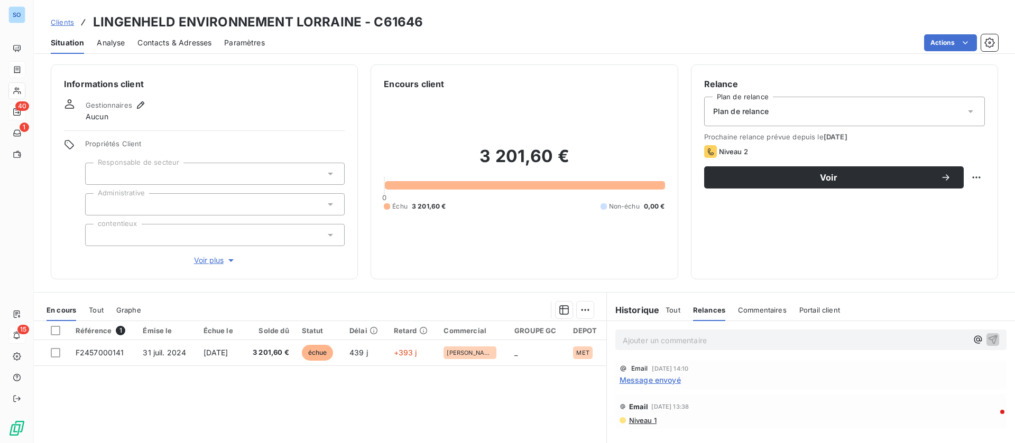
click at [639, 379] on span "Message envoyé" at bounding box center [649, 380] width 61 height 11
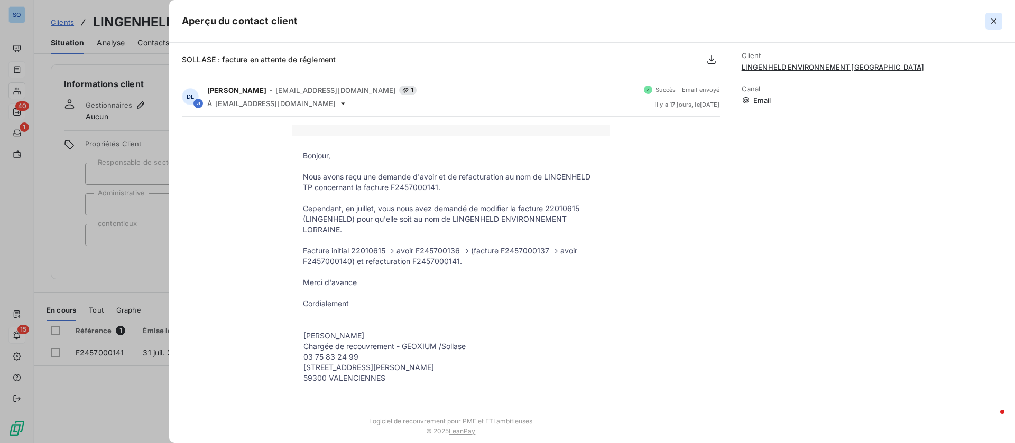
click at [988, 21] on icon "button" at bounding box center [993, 21] width 11 height 11
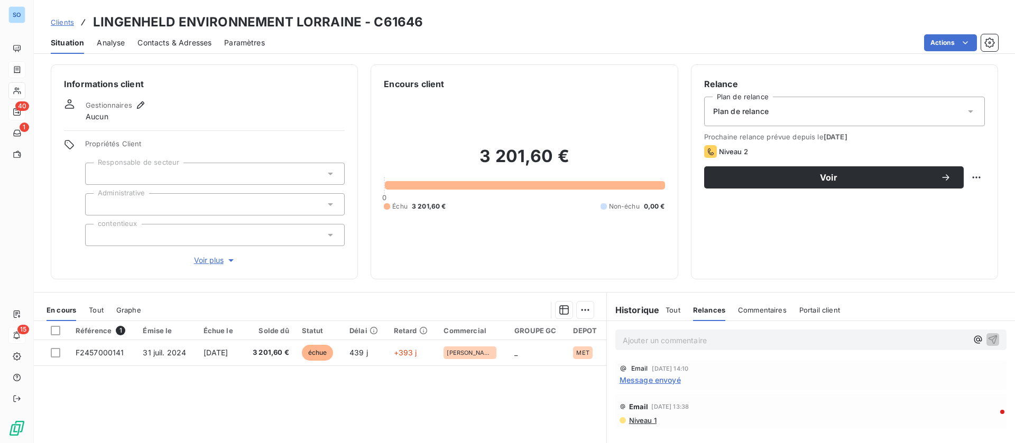
click at [194, 48] on div "Contacts & Adresses" at bounding box center [174, 43] width 74 height 22
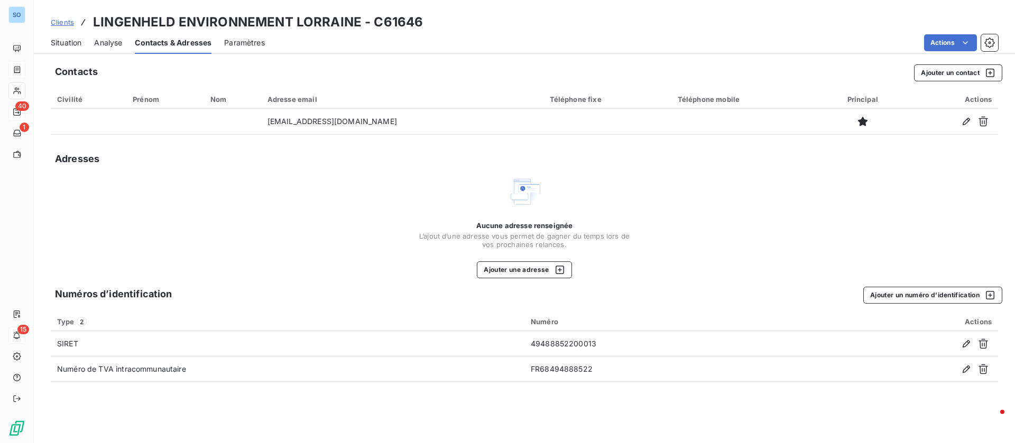
click at [57, 42] on span "Situation" at bounding box center [66, 43] width 31 height 11
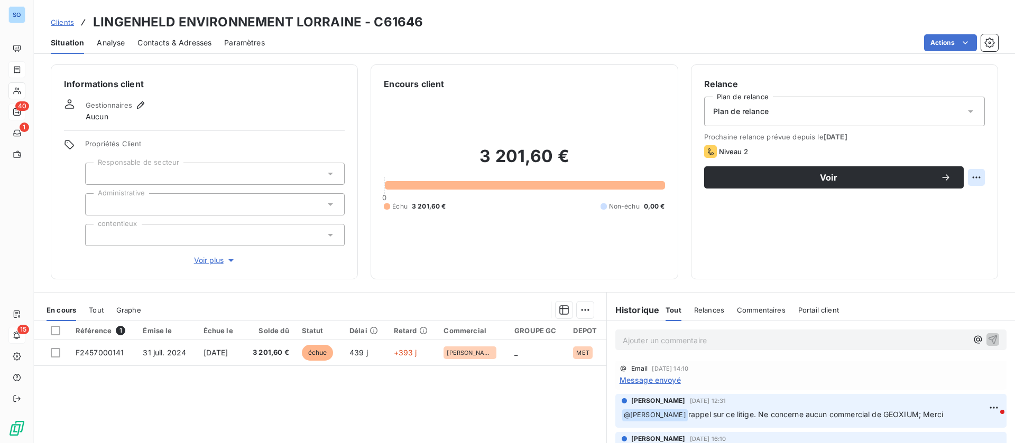
click at [963, 174] on html "SO 40 1 15 Clients LINGENHELD ENVIRONNEMENT LORRAINE - C61646 Situation Analyse…" at bounding box center [507, 221] width 1015 height 443
click at [936, 199] on div "Replanifier cette action" at bounding box center [920, 200] width 95 height 17
select select "9"
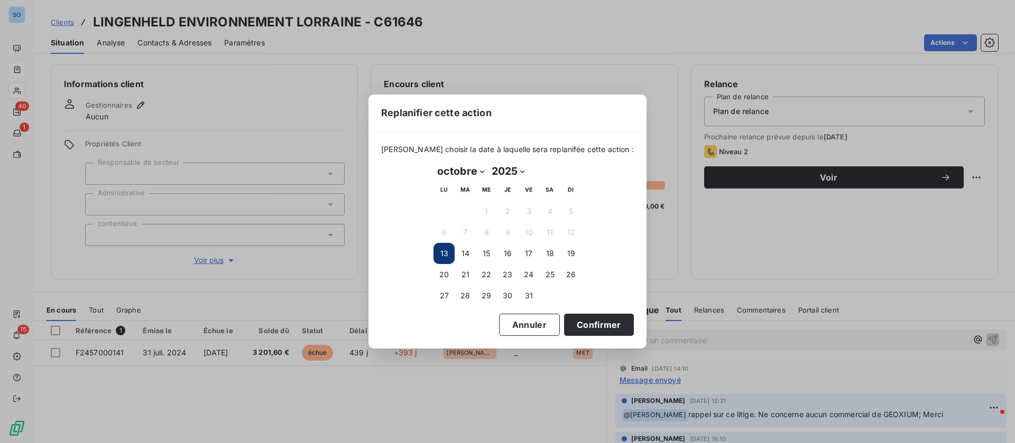
click at [813, 175] on div "Replanifier cette action [PERSON_NAME] choisir la date à laquelle sera replanif…" at bounding box center [507, 221] width 1015 height 443
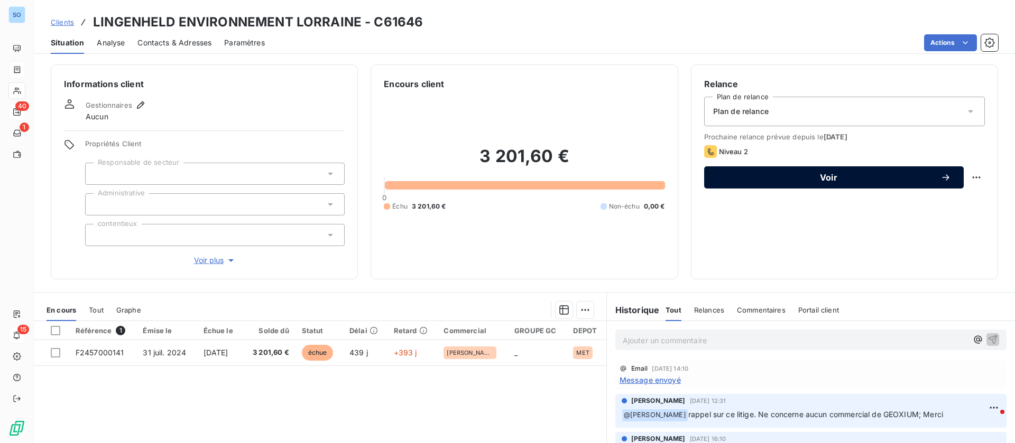
click at [806, 179] on span "Voir" at bounding box center [829, 177] width 224 height 8
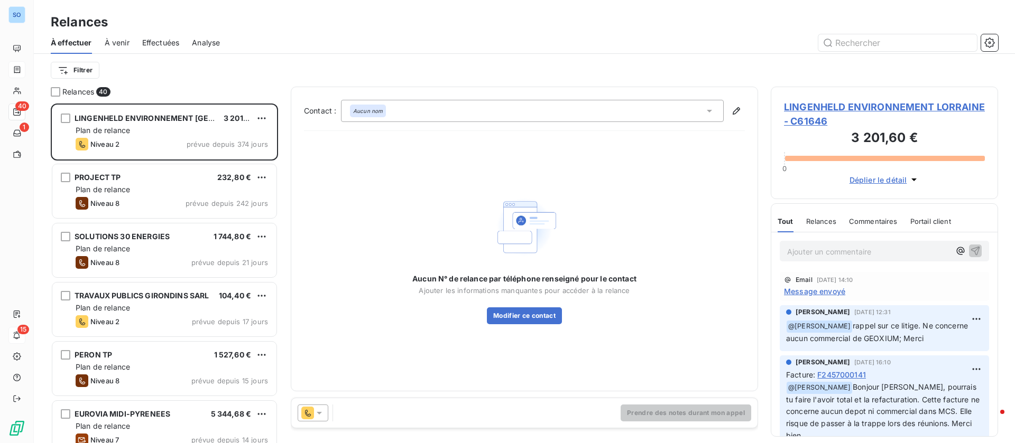
scroll to position [328, 215]
click at [318, 412] on icon at bounding box center [319, 413] width 5 height 3
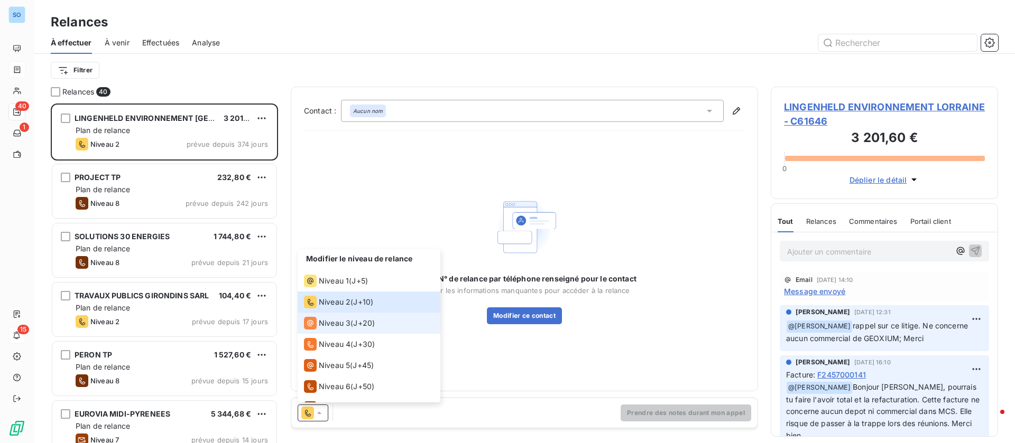
click at [326, 318] on span "Niveau 3" at bounding box center [335, 323] width 32 height 11
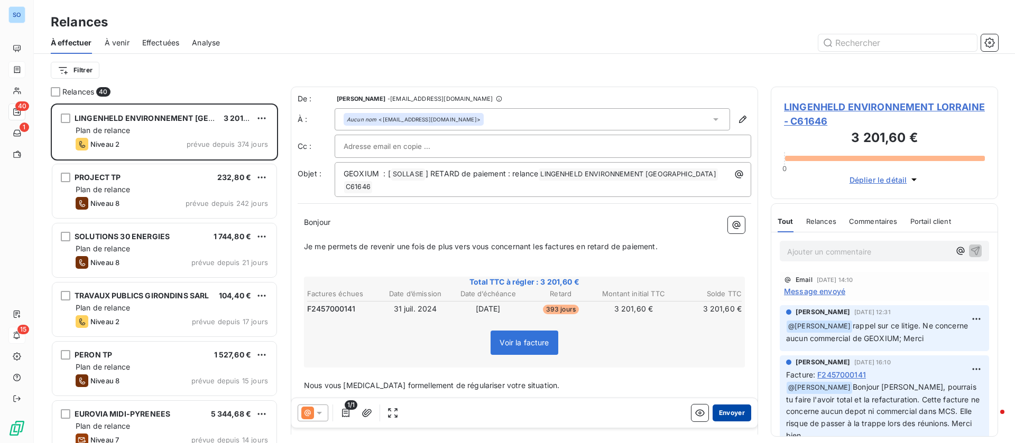
click at [722, 412] on button "Envoyer" at bounding box center [731, 413] width 39 height 17
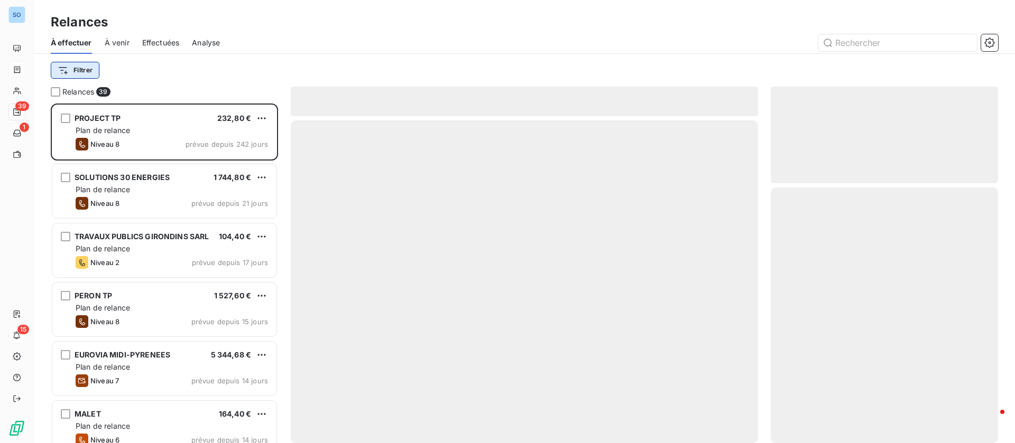
click at [87, 69] on html "SO 39 1 15 Relances À effectuer À venir Effectuées Analyse Filtrer Relances 39 …" at bounding box center [507, 221] width 1015 height 443
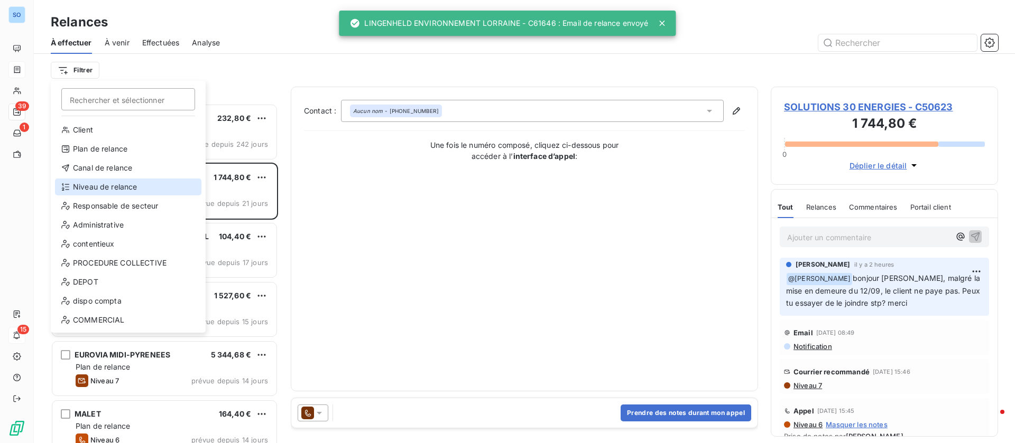
click at [101, 184] on div "Niveau de relance" at bounding box center [128, 187] width 146 height 17
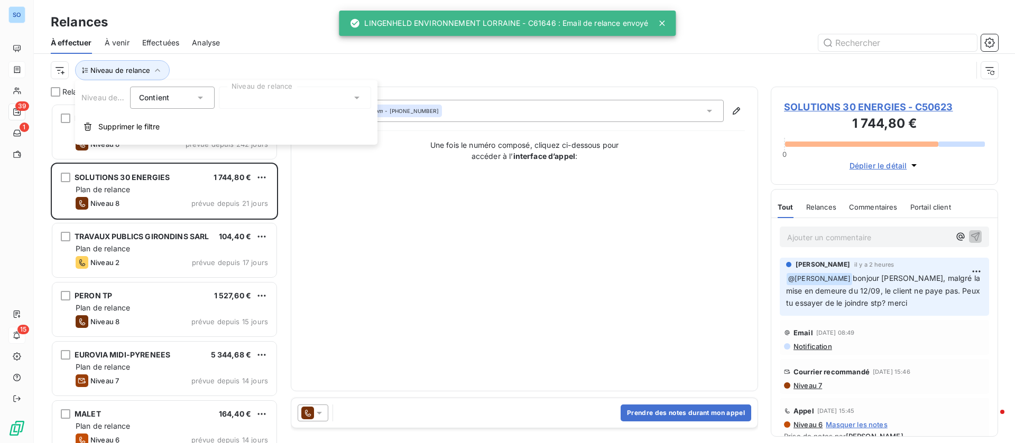
click at [280, 101] on div at bounding box center [295, 98] width 152 height 22
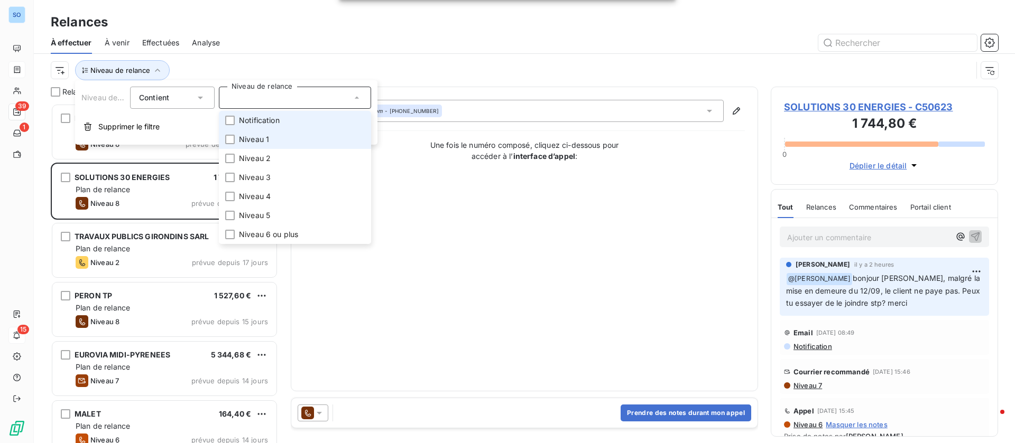
click at [244, 141] on span "Niveau 1" at bounding box center [254, 139] width 30 height 11
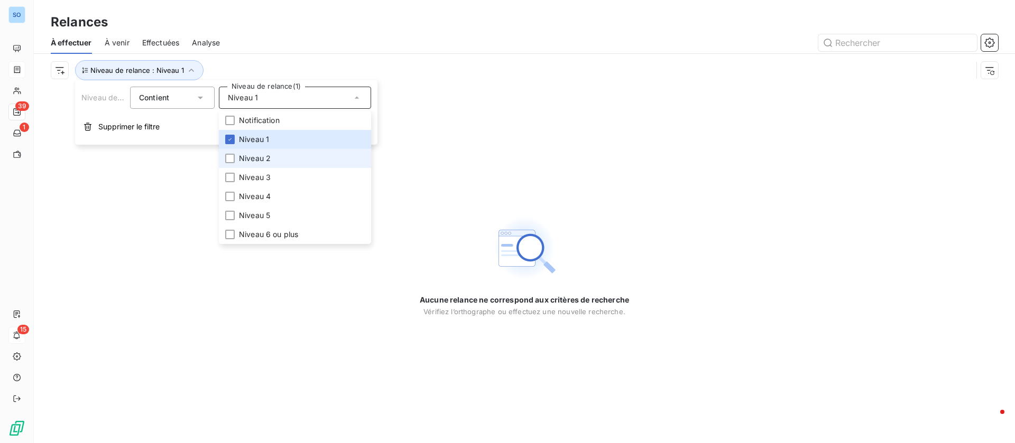
click at [253, 163] on li "Niveau 2" at bounding box center [295, 158] width 152 height 19
click at [253, 162] on span "Niveau 2" at bounding box center [255, 158] width 32 height 11
click at [252, 139] on span "Niveau 1" at bounding box center [254, 139] width 30 height 11
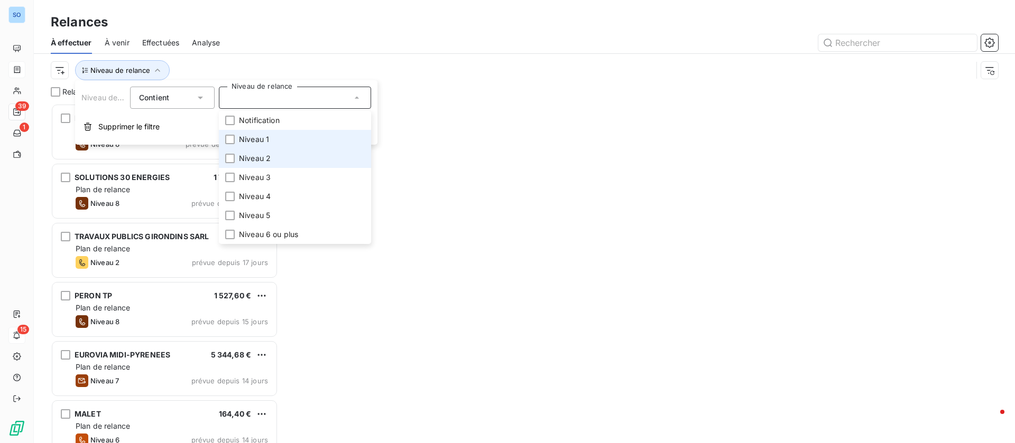
scroll to position [328, 215]
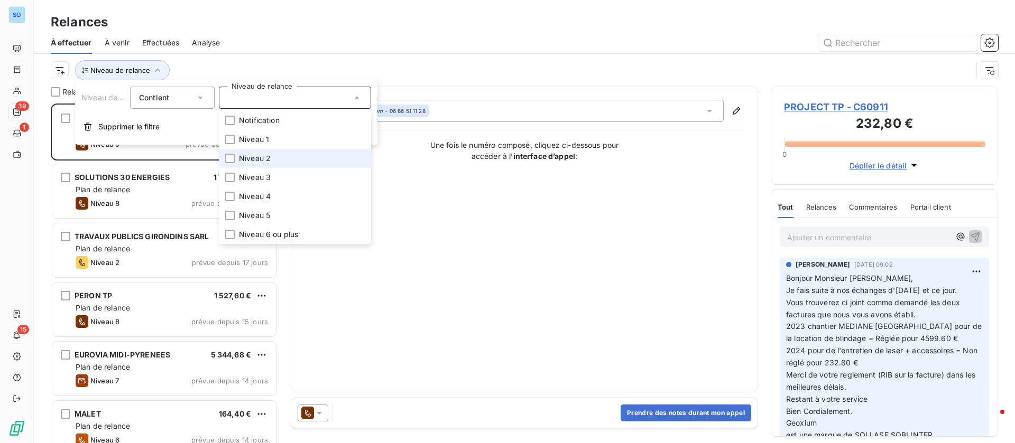
click at [244, 156] on span "Niveau 2" at bounding box center [255, 158] width 32 height 11
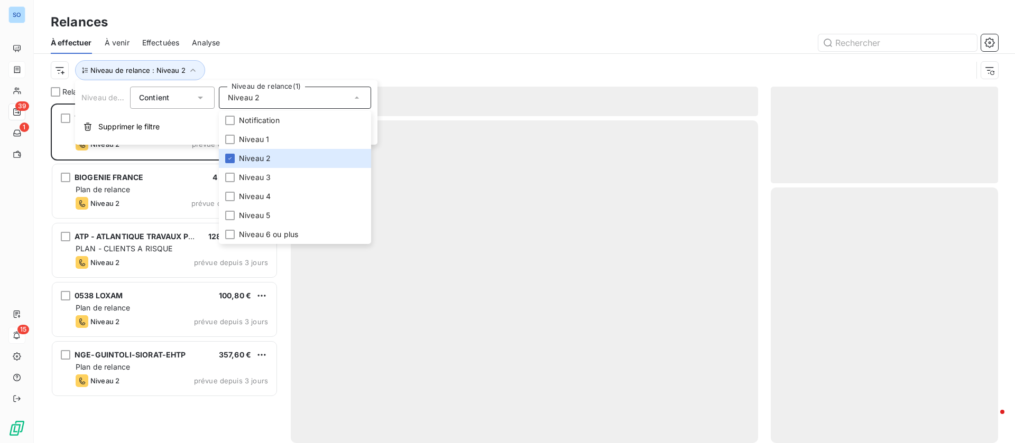
click at [249, 53] on div "À effectuer À venir Effectuées Analyse" at bounding box center [524, 43] width 981 height 22
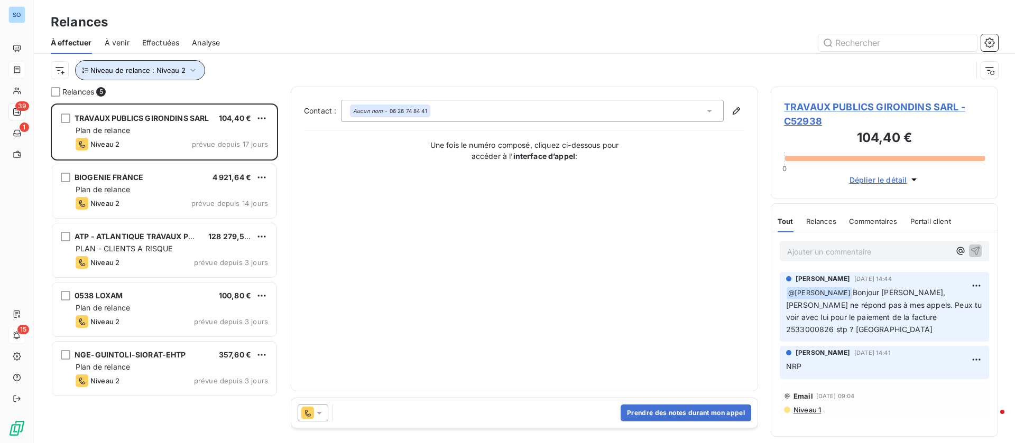
click at [188, 70] on icon "button" at bounding box center [193, 70] width 11 height 11
click at [276, 59] on div "Niveau de relance : Niveau 2" at bounding box center [524, 70] width 947 height 33
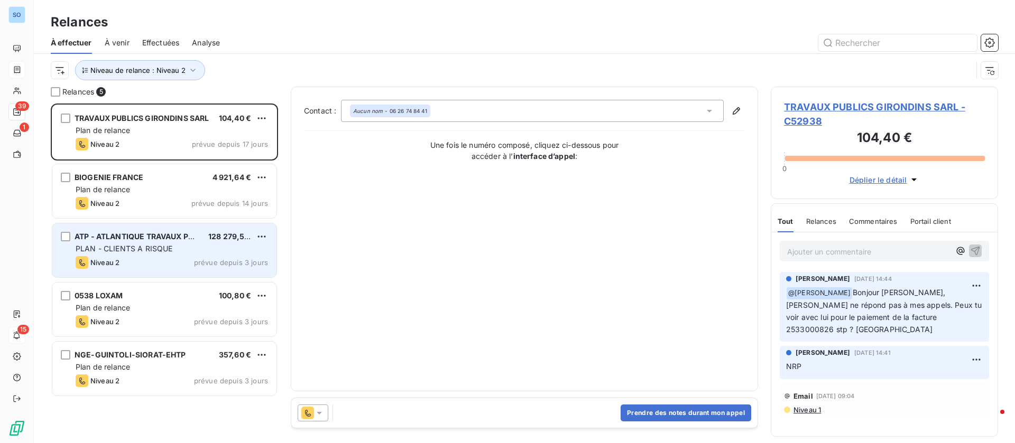
click at [114, 247] on span "PLAN - CLIENTS A RISQUE" at bounding box center [124, 248] width 97 height 9
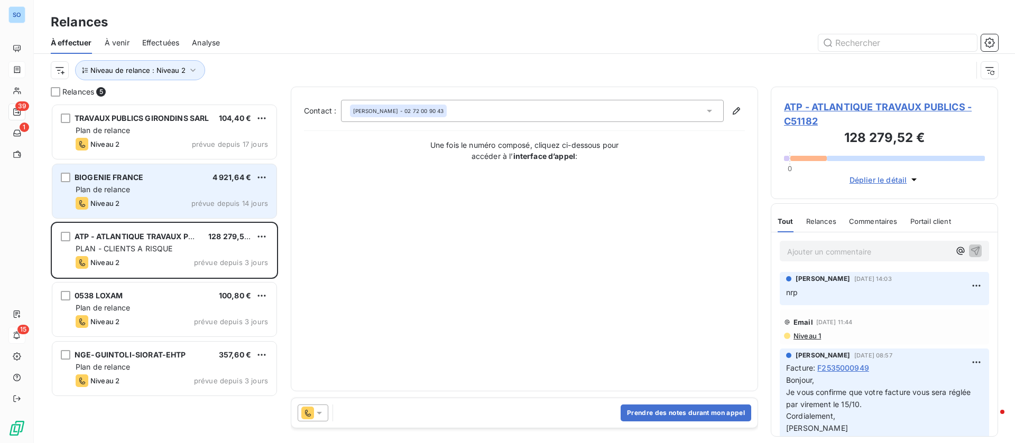
click at [136, 184] on div "Plan de relance" at bounding box center [172, 189] width 192 height 11
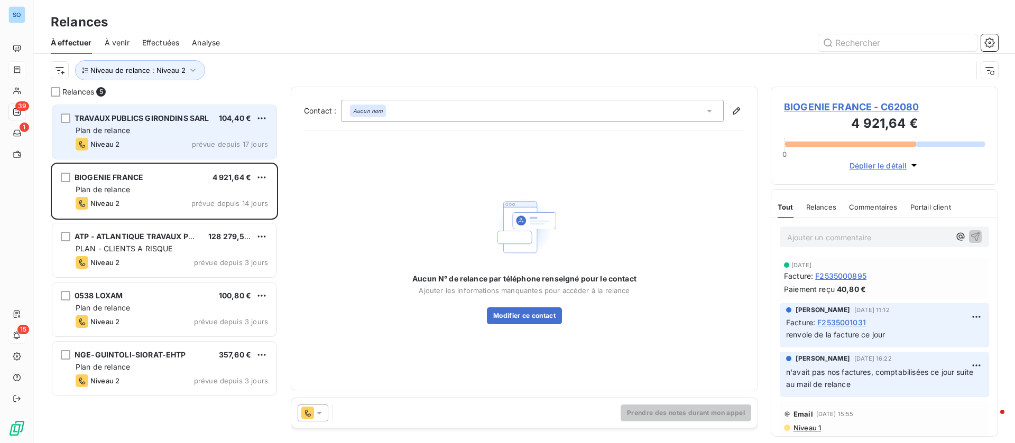
click at [119, 139] on div "Niveau 2" at bounding box center [98, 144] width 44 height 13
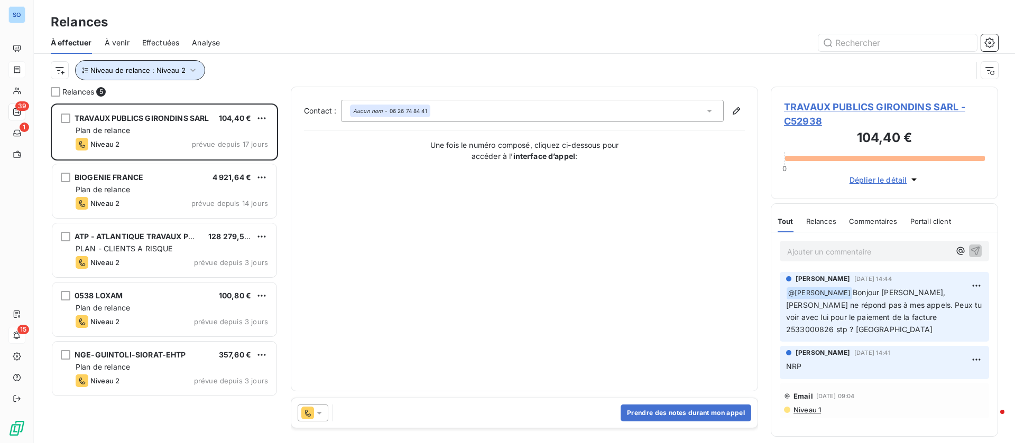
click at [149, 75] on button "Niveau de relance : Niveau 2" at bounding box center [140, 70] width 130 height 20
drag, startPoint x: 344, startPoint y: 59, endPoint x: 279, endPoint y: 53, distance: 65.3
click at [343, 59] on div "Niveau de relance : Niveau 2" at bounding box center [524, 70] width 947 height 33
click at [195, 66] on icon "button" at bounding box center [193, 70] width 11 height 11
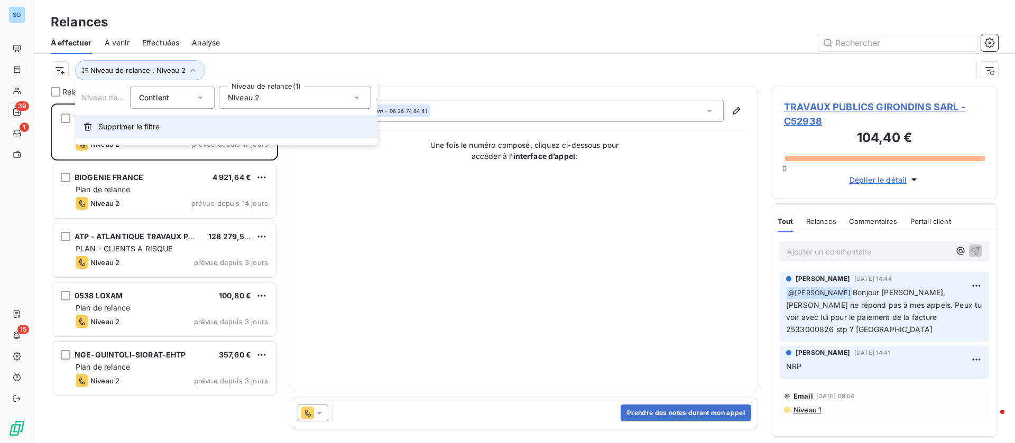
click at [132, 125] on span "Supprimer le filtre" at bounding box center [128, 127] width 61 height 11
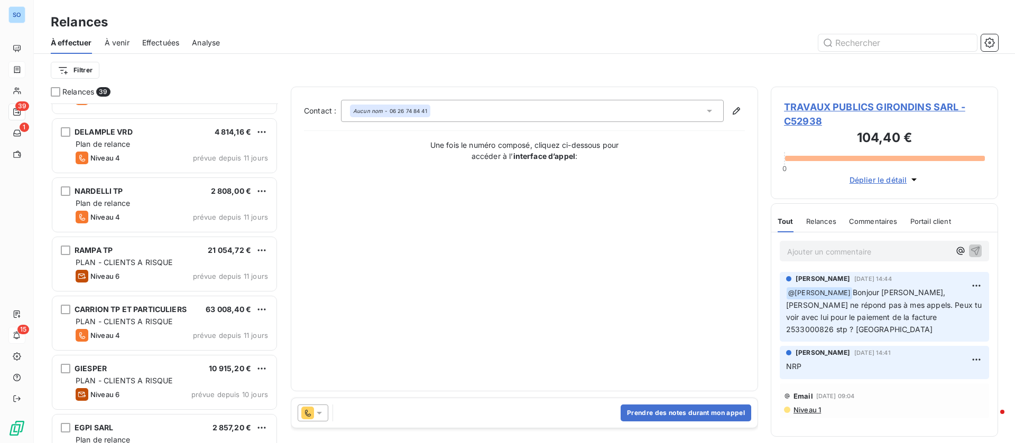
scroll to position [952, 0]
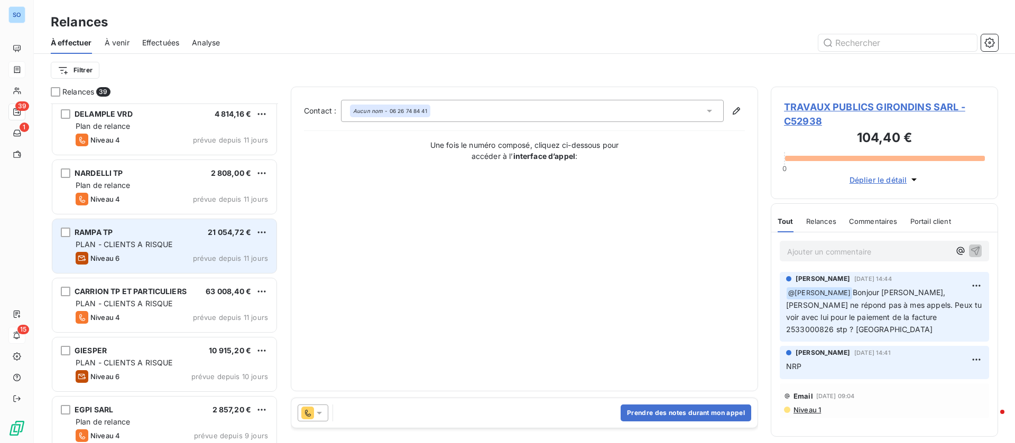
click at [131, 258] on div "Niveau 6 prévue depuis 11 jours" at bounding box center [172, 258] width 192 height 13
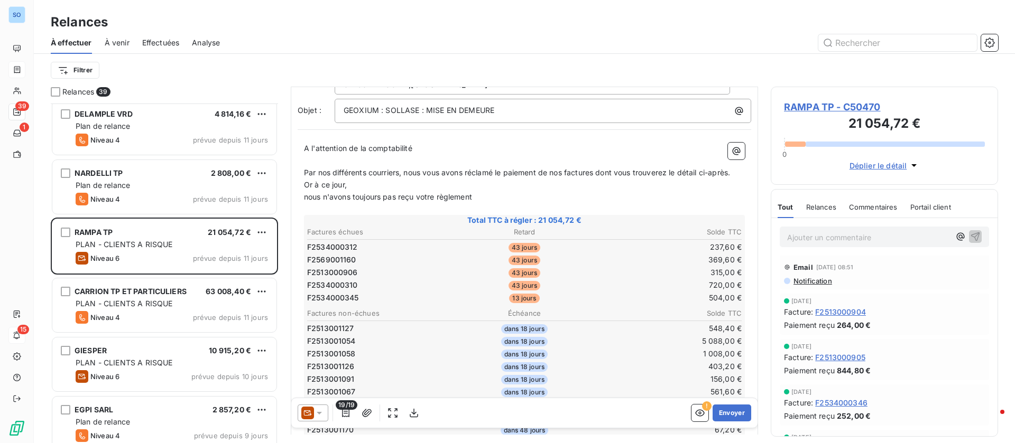
scroll to position [317, 0]
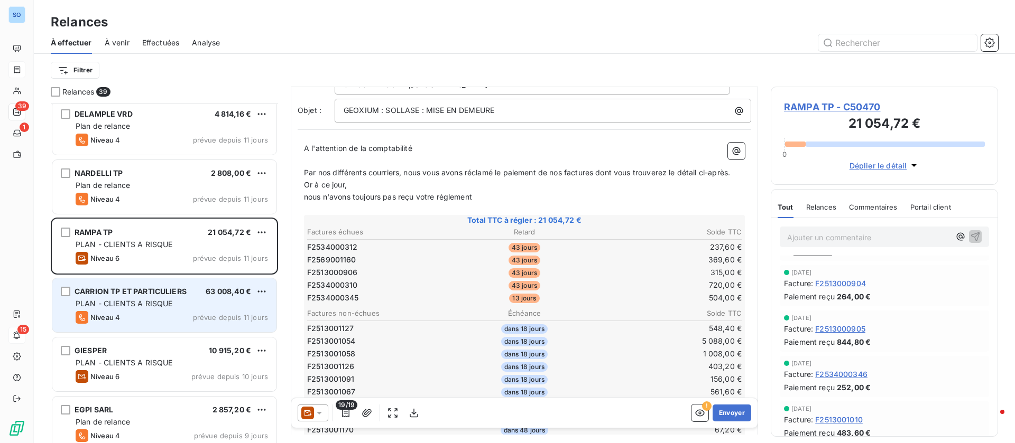
click at [149, 302] on span "PLAN - CLIENTS A RISQUE" at bounding box center [124, 303] width 97 height 9
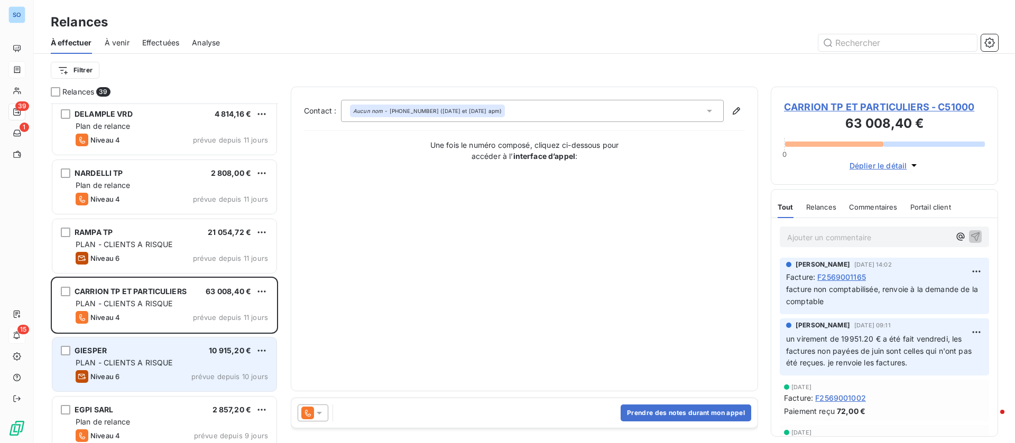
click at [150, 356] on div "GIESPER 10 915,20 € PLAN - CLIENTS A RISQUE Niveau 6 prévue depuis 10 jours" at bounding box center [164, 365] width 224 height 54
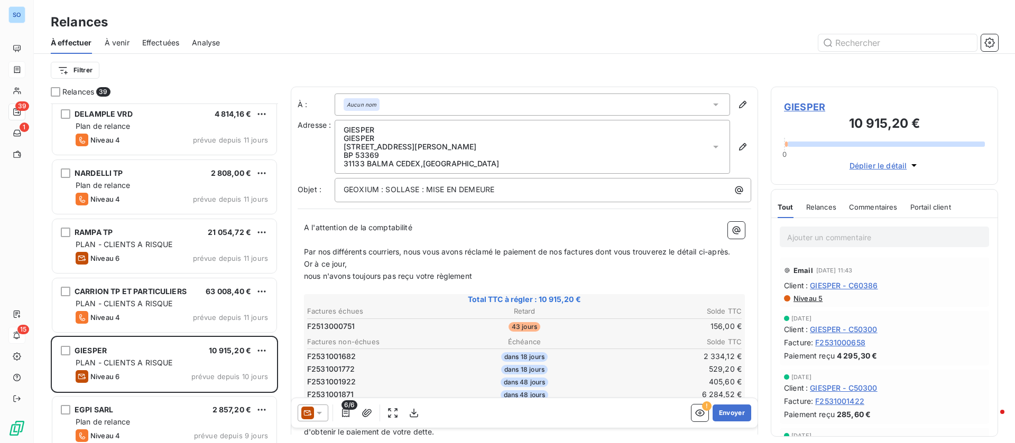
click at [85, 64] on html "SO 39 1 15 Relances À effectuer À venir Effectuées Analyse Filtrer Relances 39 …" at bounding box center [507, 221] width 1015 height 443
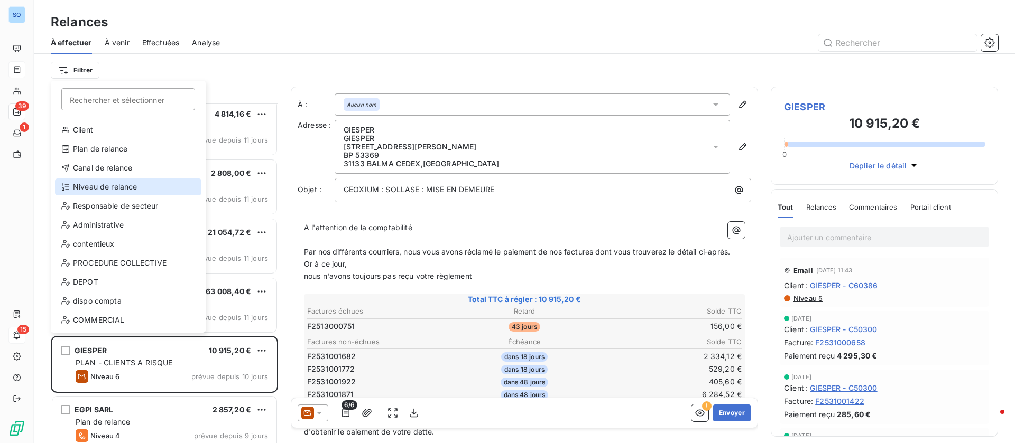
click at [124, 193] on div "Niveau de relance" at bounding box center [128, 187] width 146 height 17
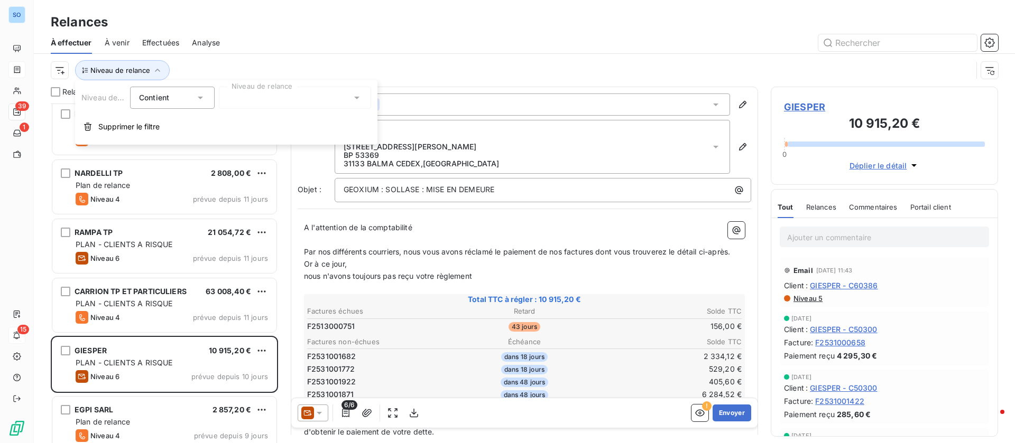
click at [323, 103] on div at bounding box center [295, 98] width 152 height 22
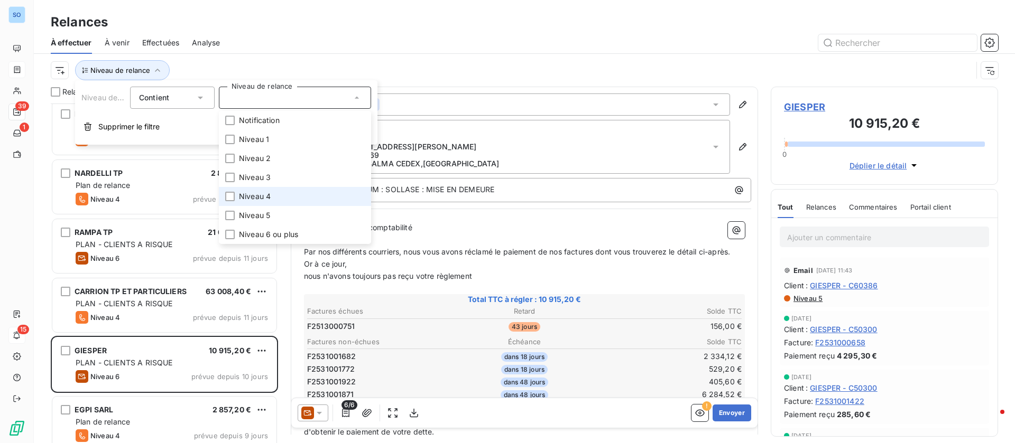
click at [267, 196] on span "Niveau 4" at bounding box center [255, 196] width 32 height 11
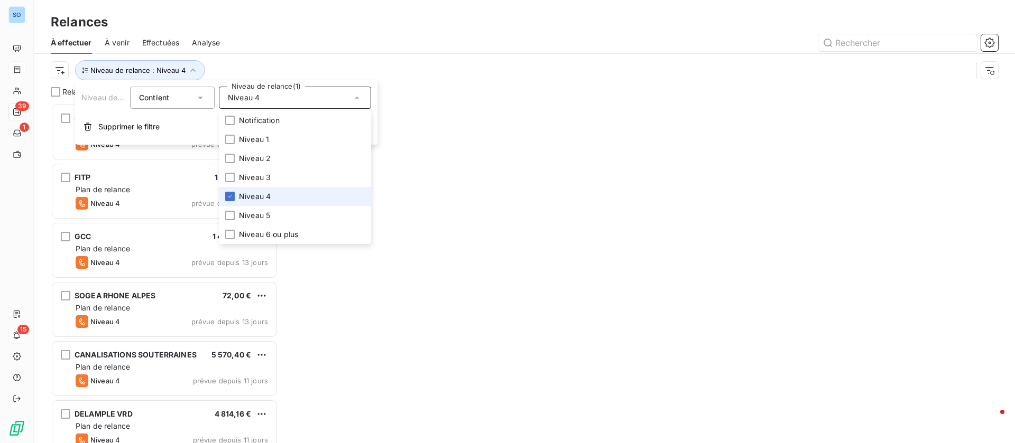
scroll to position [328, 215]
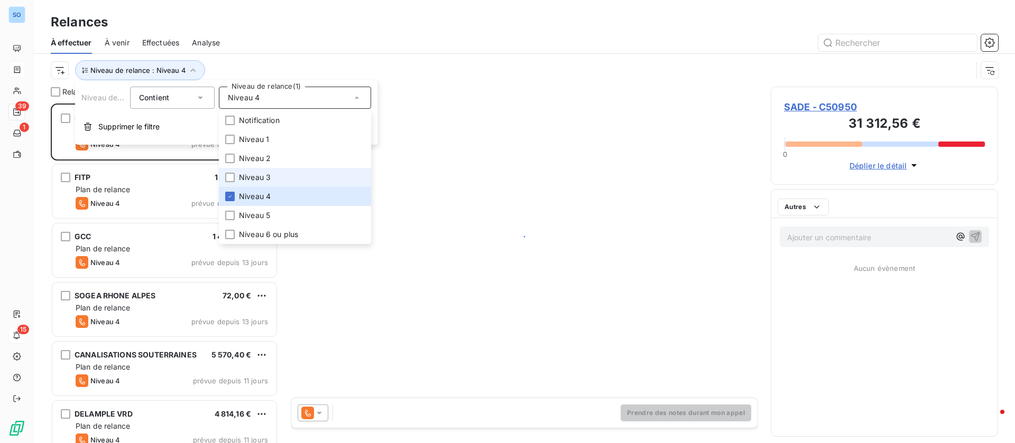
click at [249, 170] on li "Niveau 3" at bounding box center [295, 177] width 152 height 19
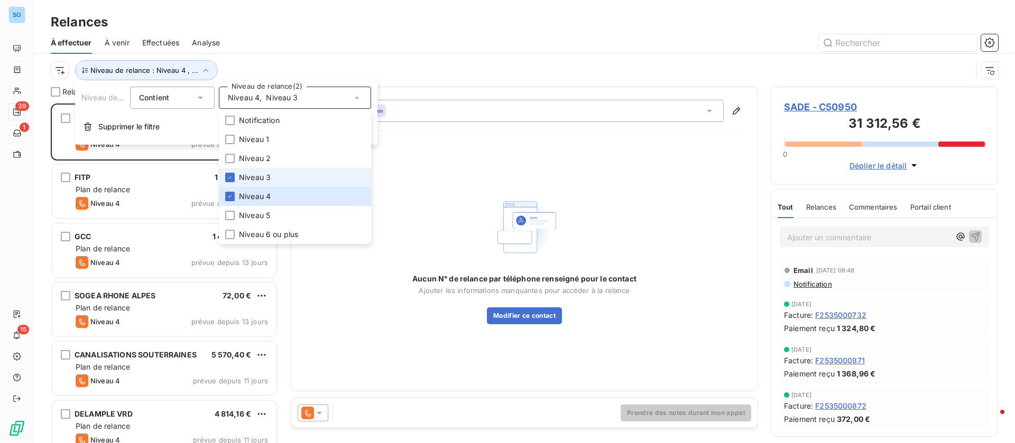
click at [251, 180] on span "Niveau 3" at bounding box center [255, 177] width 32 height 11
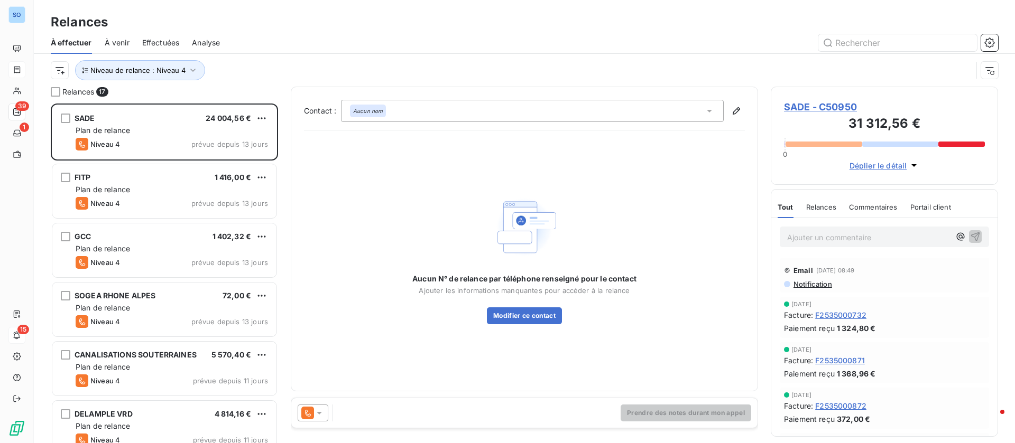
click at [255, 50] on div at bounding box center [615, 42] width 765 height 17
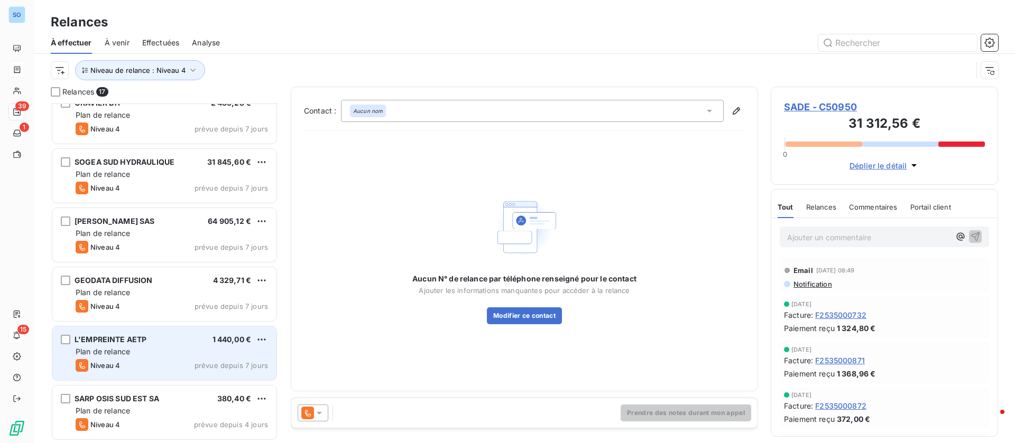
scroll to position [588, 0]
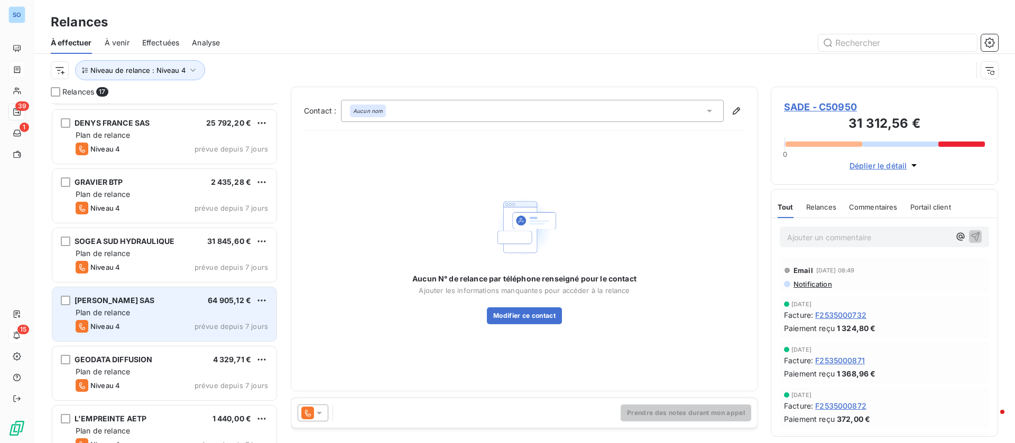
click at [186, 308] on div "Plan de relance" at bounding box center [172, 313] width 192 height 11
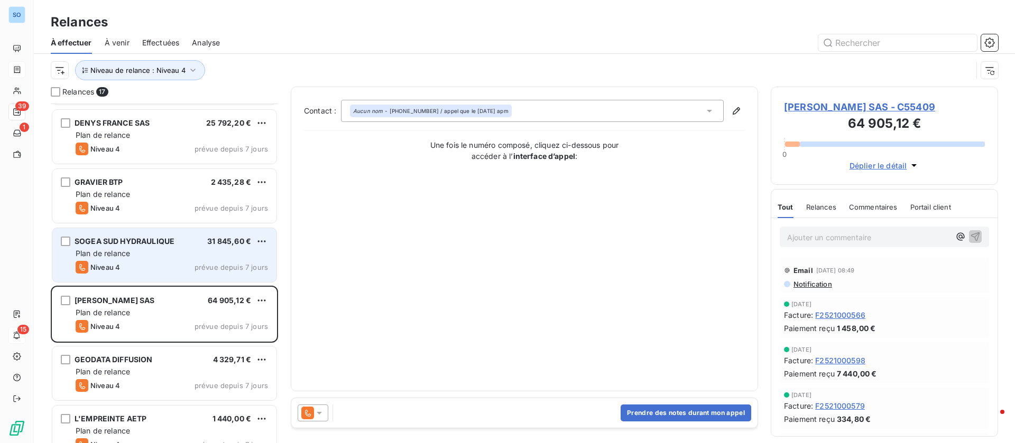
click at [124, 242] on span "SOGEA SUD HYDRAULIQUE" at bounding box center [125, 241] width 100 height 9
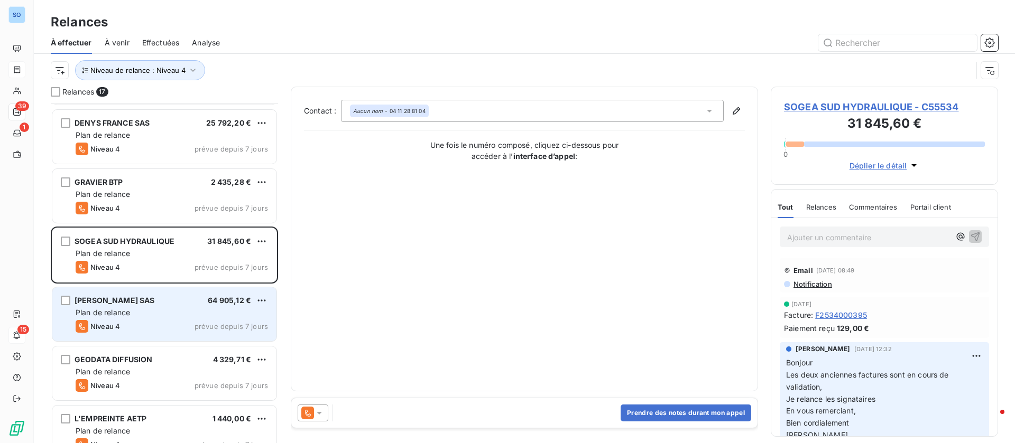
click at [141, 311] on div "Plan de relance" at bounding box center [172, 313] width 192 height 11
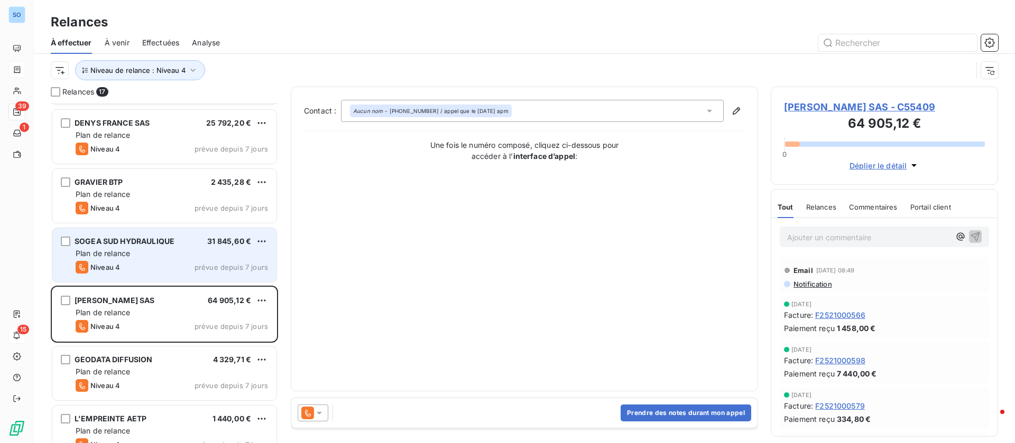
click at [145, 261] on div "Niveau 4 prévue depuis 7 jours" at bounding box center [172, 267] width 192 height 13
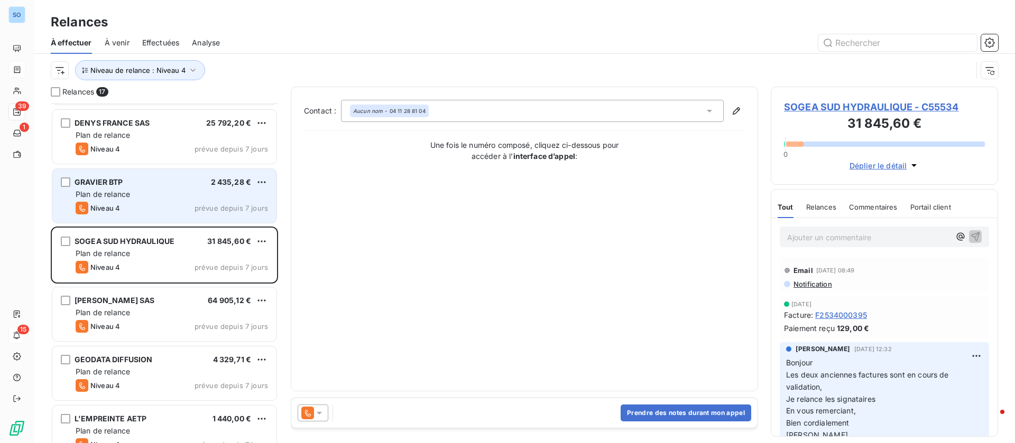
click at [142, 192] on div "Plan de relance" at bounding box center [172, 194] width 192 height 11
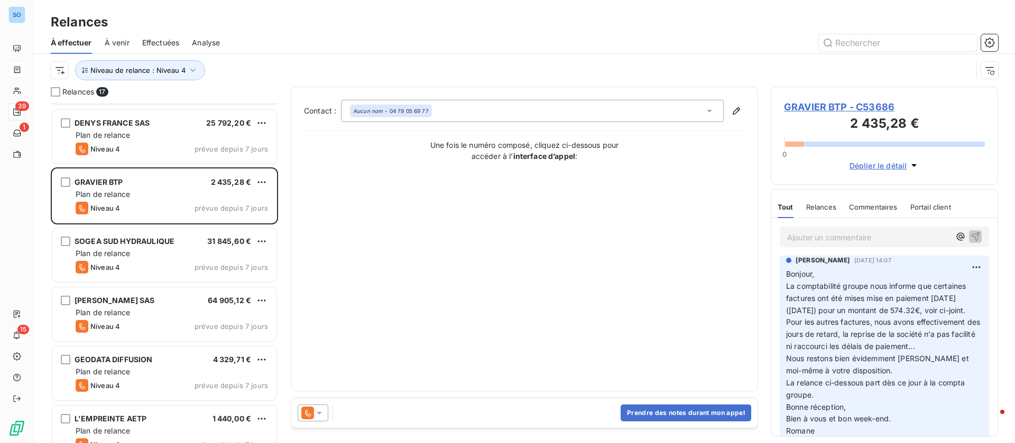
scroll to position [79, 0]
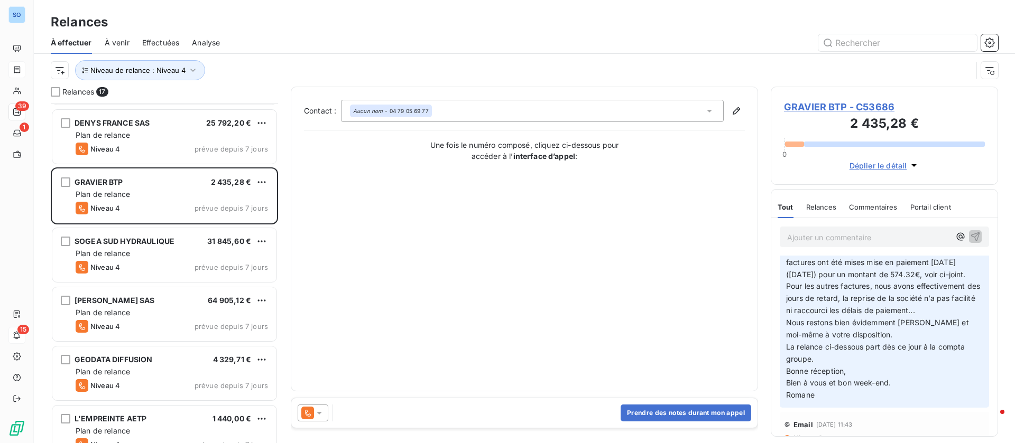
click at [846, 102] on span "GRAVIER BTP - C53686" at bounding box center [884, 107] width 201 height 14
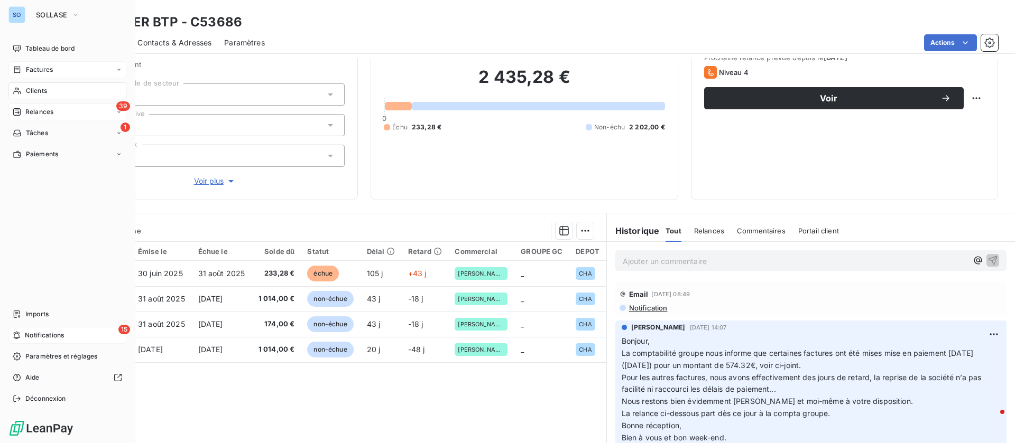
click at [43, 105] on div "39 Relances" at bounding box center [67, 112] width 118 height 17
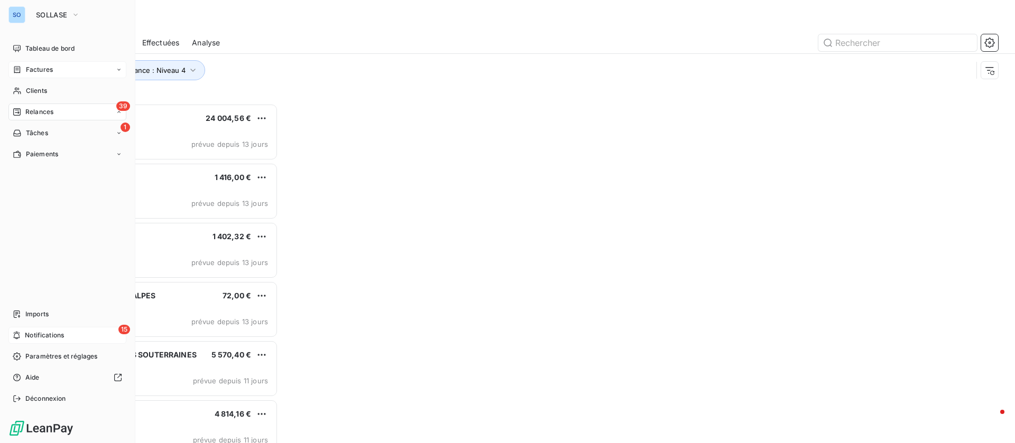
scroll to position [328, 215]
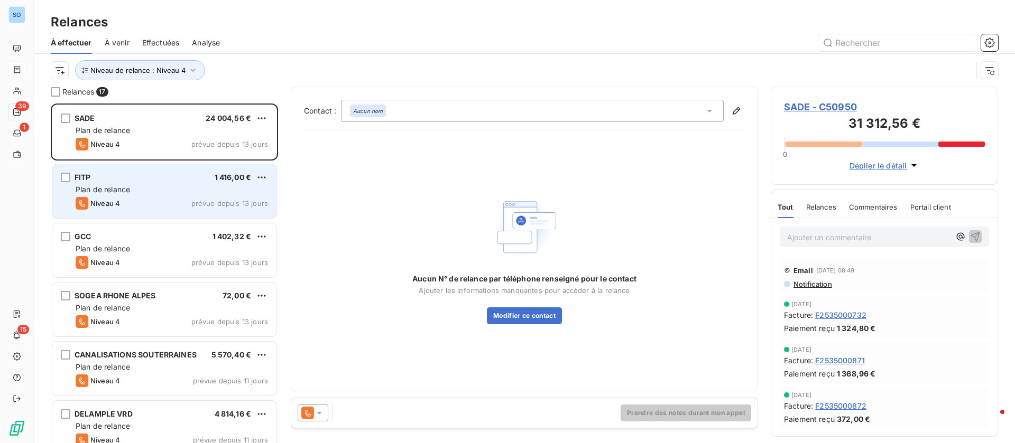
click at [144, 193] on div "Plan de relance" at bounding box center [172, 189] width 192 height 11
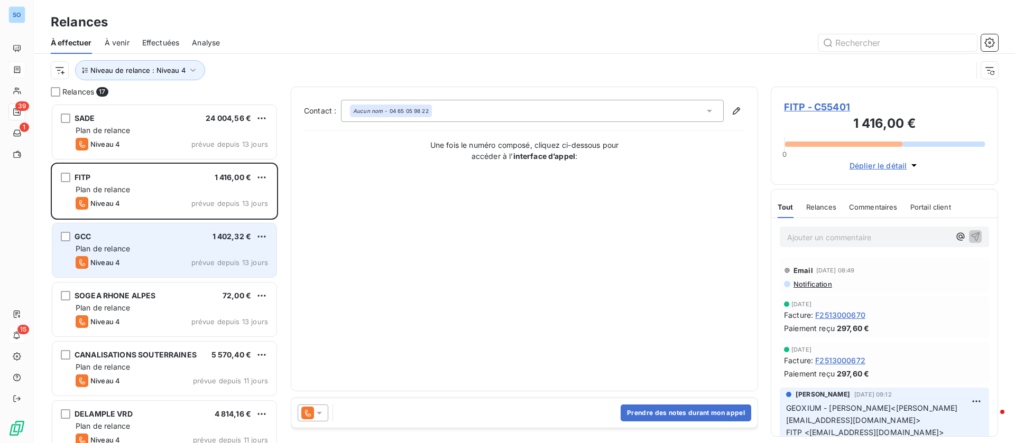
click at [145, 242] on div "GCC 1 402,32 € Plan de relance Niveau 4 prévue depuis 13 jours" at bounding box center [164, 251] width 224 height 54
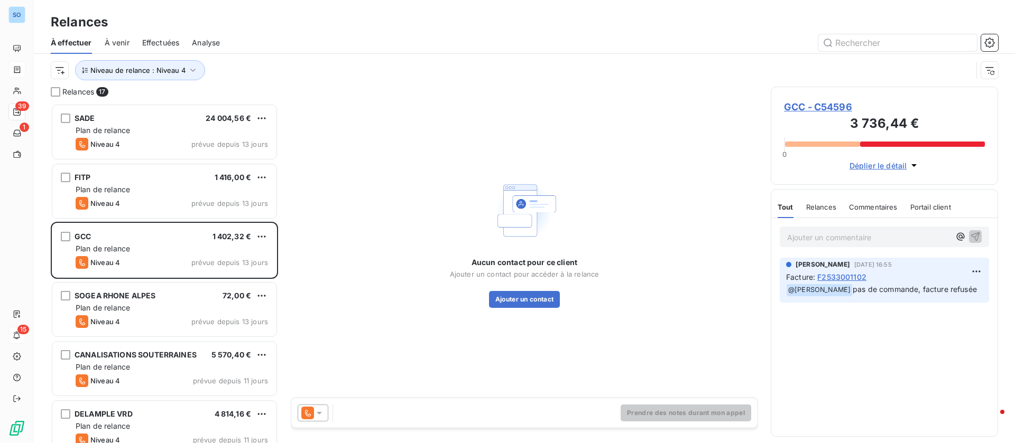
click at [831, 108] on span "GCC - C54596" at bounding box center [884, 107] width 201 height 14
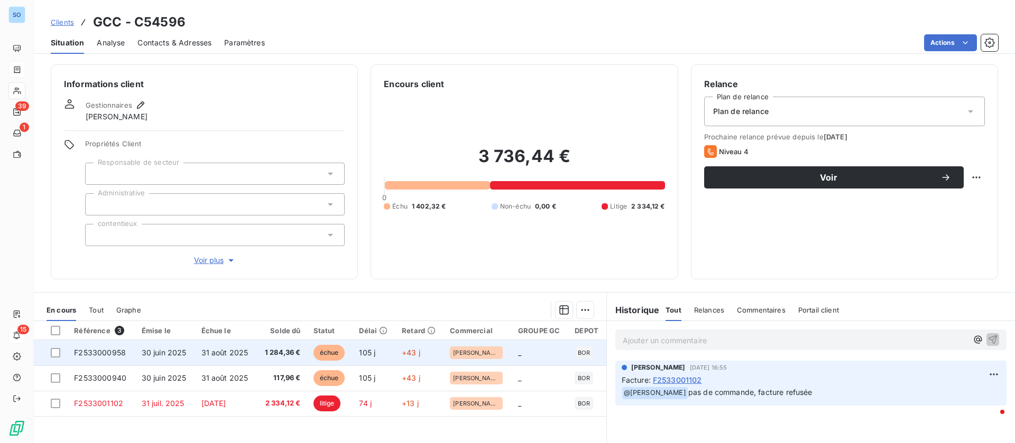
click at [234, 352] on span "31 août 2025" at bounding box center [224, 352] width 47 height 9
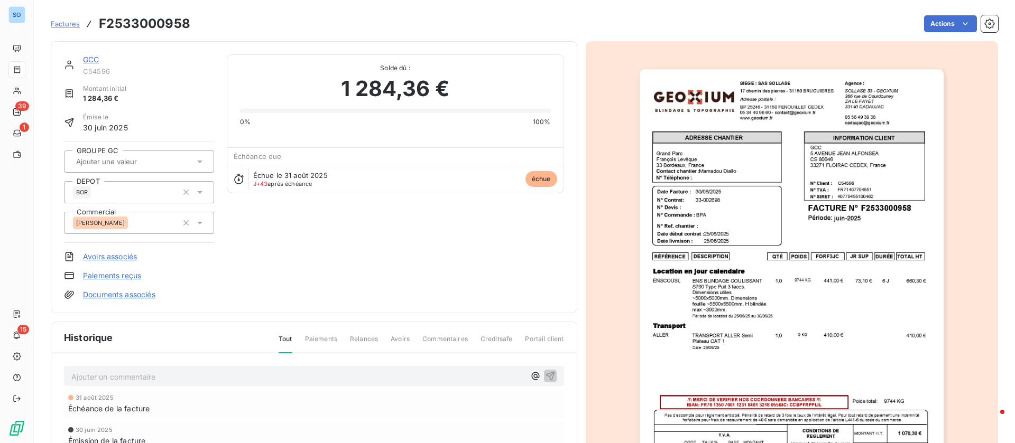
click at [150, 371] on p "Ajouter un commentaire ﻿" at bounding box center [297, 376] width 453 height 13
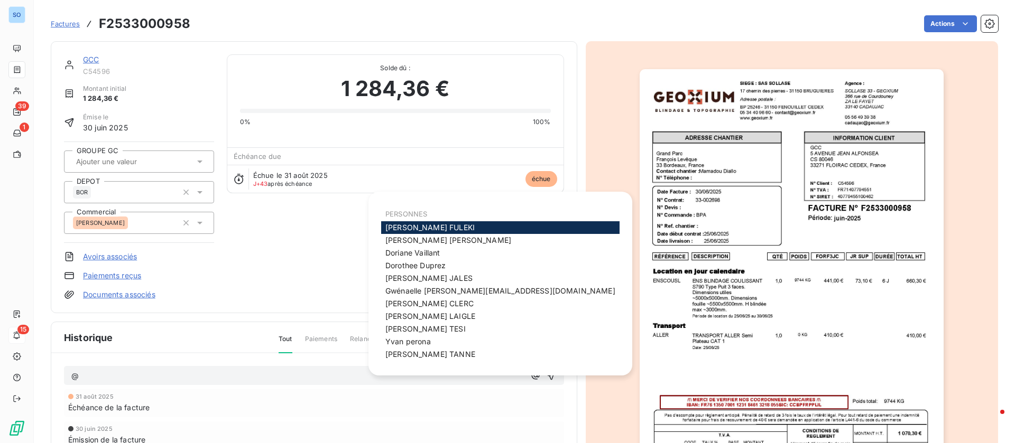
click at [414, 228] on span "[PERSON_NAME]" at bounding box center [429, 227] width 89 height 9
click at [402, 313] on span "[PERSON_NAME]" at bounding box center [430, 316] width 90 height 9
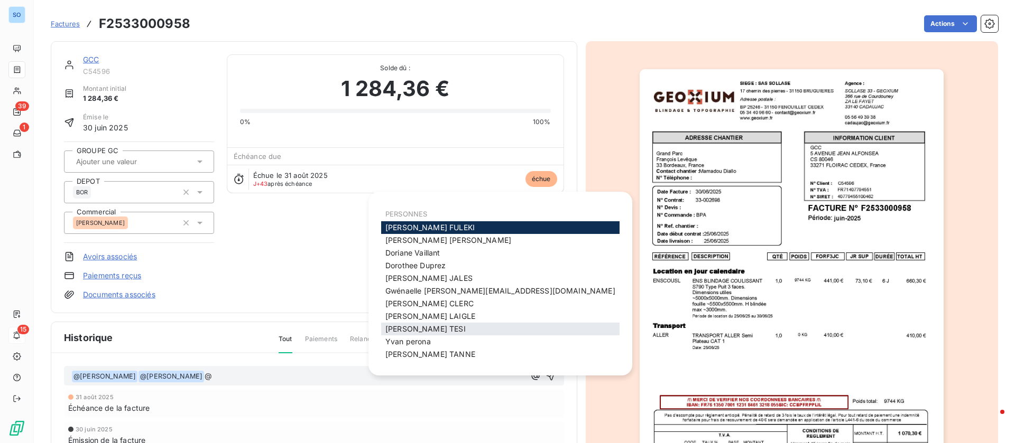
click at [414, 332] on span "[PERSON_NAME]" at bounding box center [425, 328] width 80 height 9
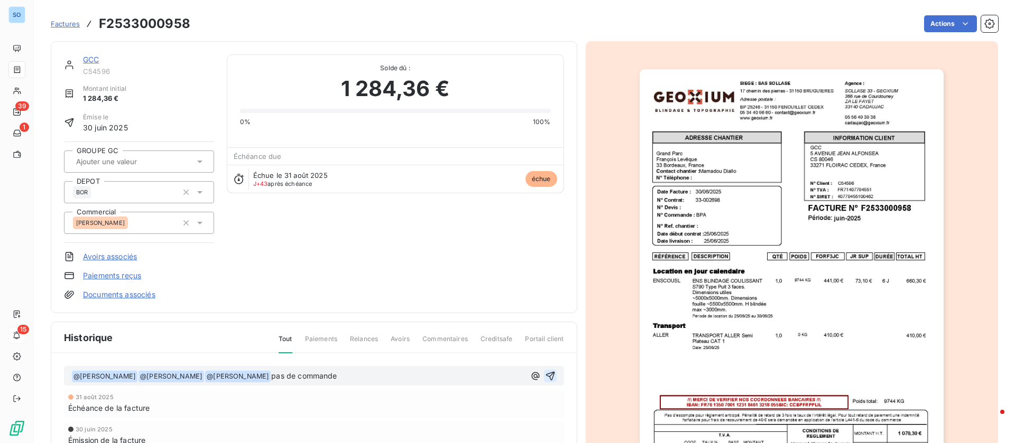
click at [545, 374] on icon "button" at bounding box center [549, 375] width 9 height 9
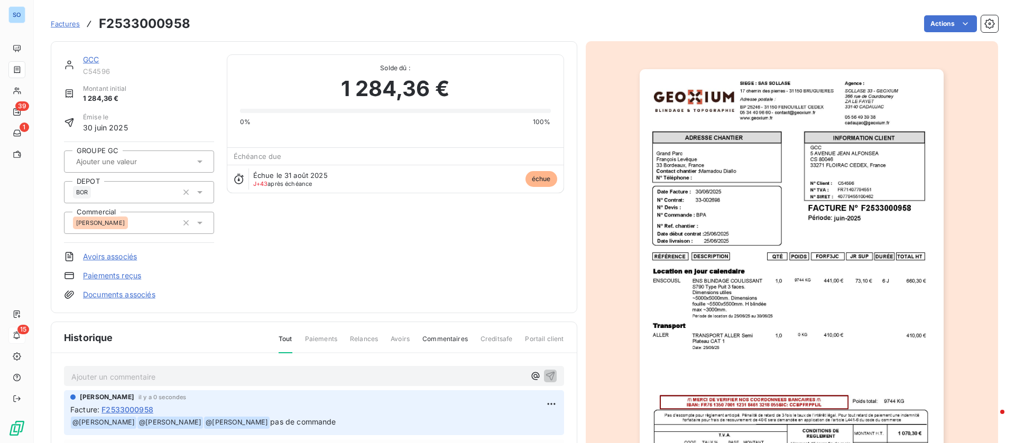
click at [92, 58] on link "GCC" at bounding box center [91, 59] width 16 height 9
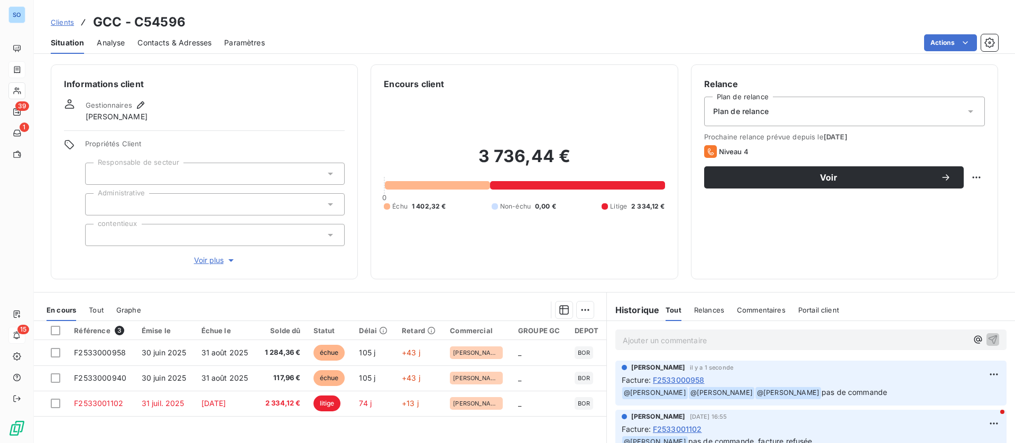
scroll to position [79, 0]
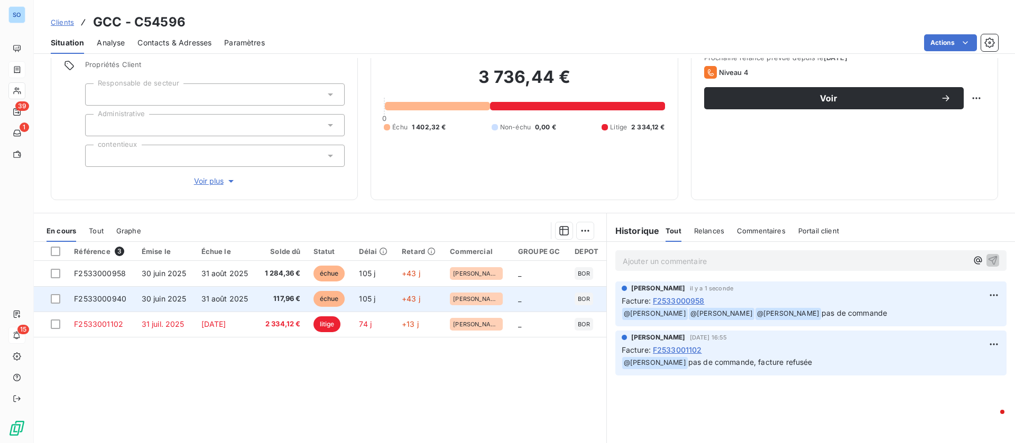
click at [228, 293] on td "31 août 2025" at bounding box center [226, 298] width 62 height 25
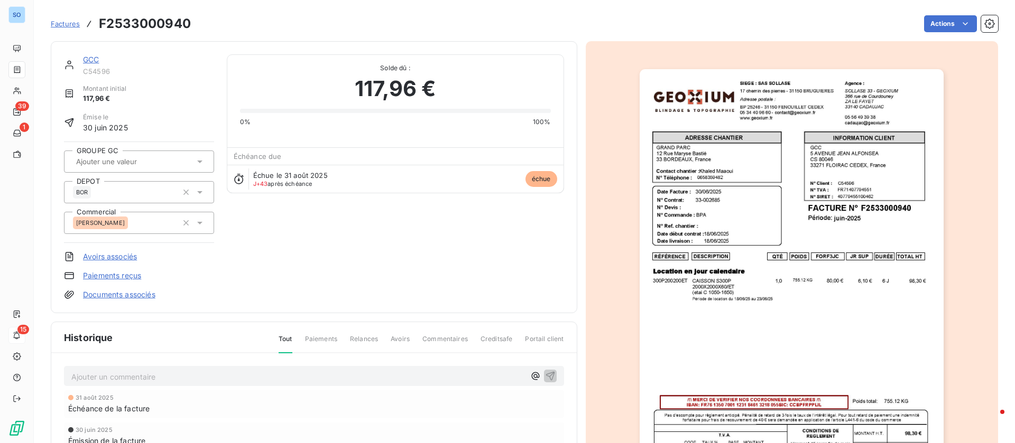
click at [143, 372] on p "Ajouter un commentaire ﻿" at bounding box center [297, 376] width 453 height 13
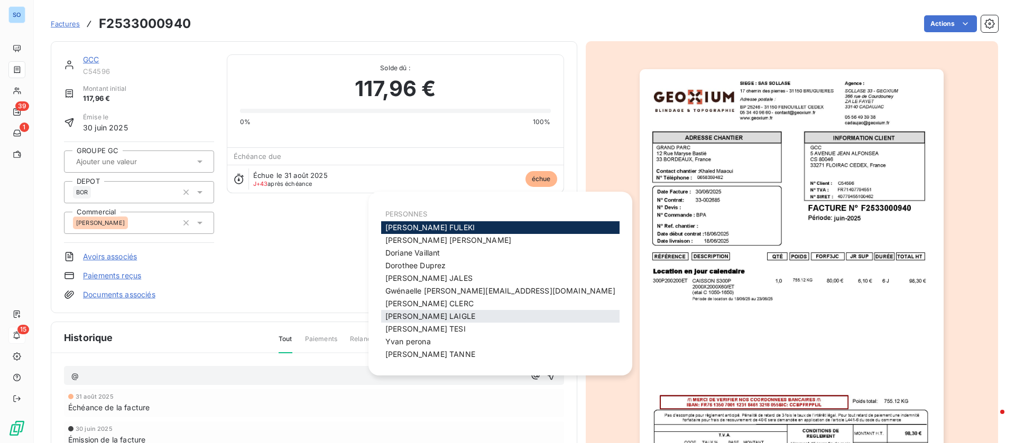
click at [428, 315] on span "[PERSON_NAME]" at bounding box center [430, 316] width 90 height 9
click at [424, 228] on span "[PERSON_NAME]" at bounding box center [429, 227] width 89 height 9
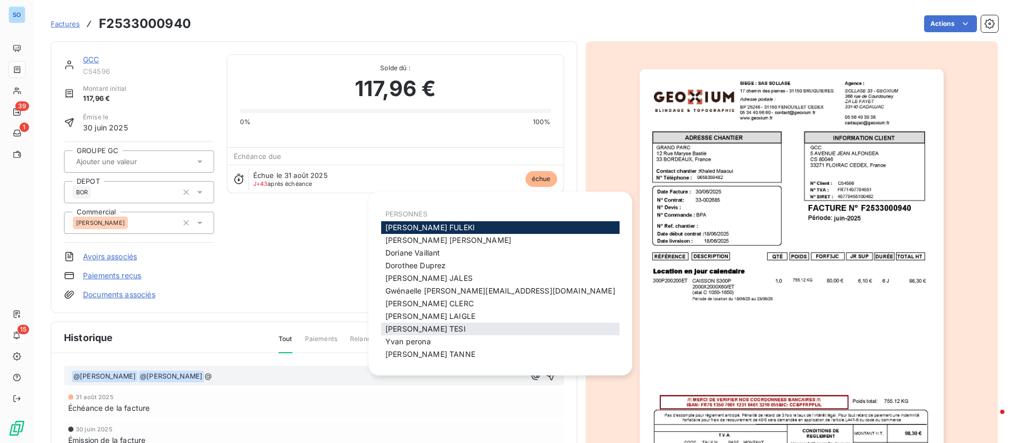
click at [424, 329] on span "[PERSON_NAME]" at bounding box center [425, 328] width 80 height 9
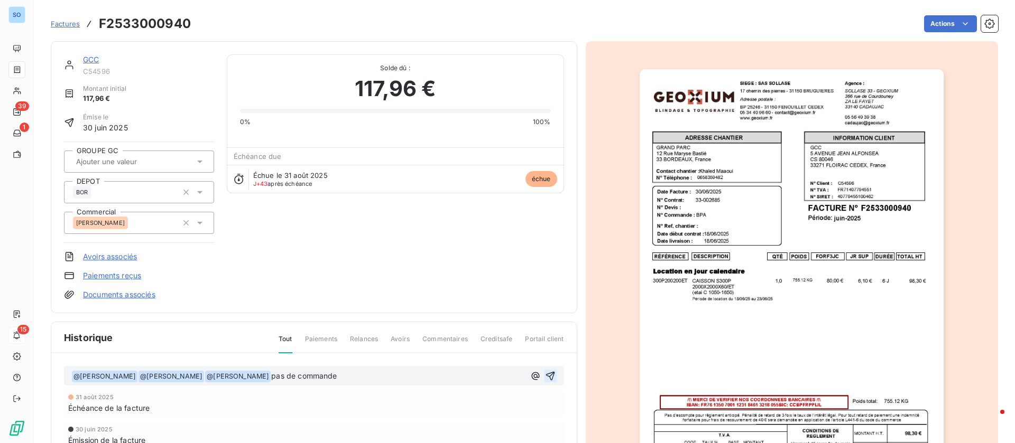
click at [545, 371] on icon "button" at bounding box center [550, 376] width 11 height 11
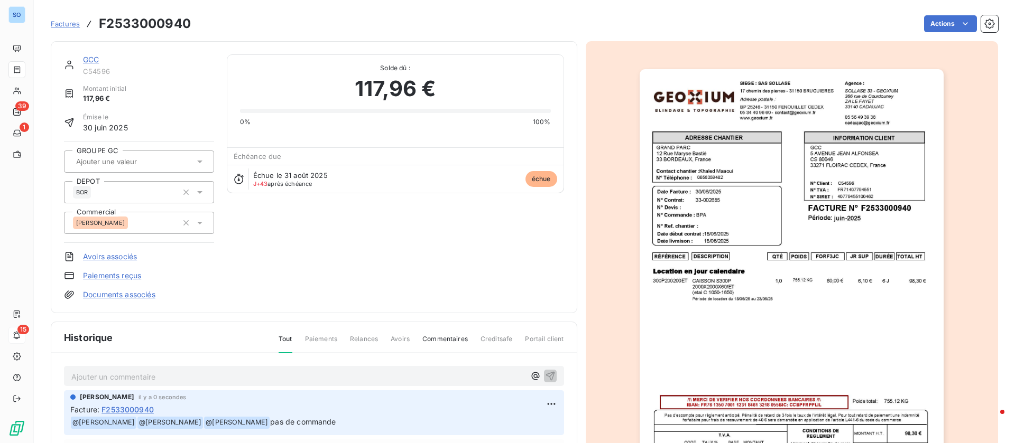
click at [87, 59] on link "GCC" at bounding box center [91, 59] width 16 height 9
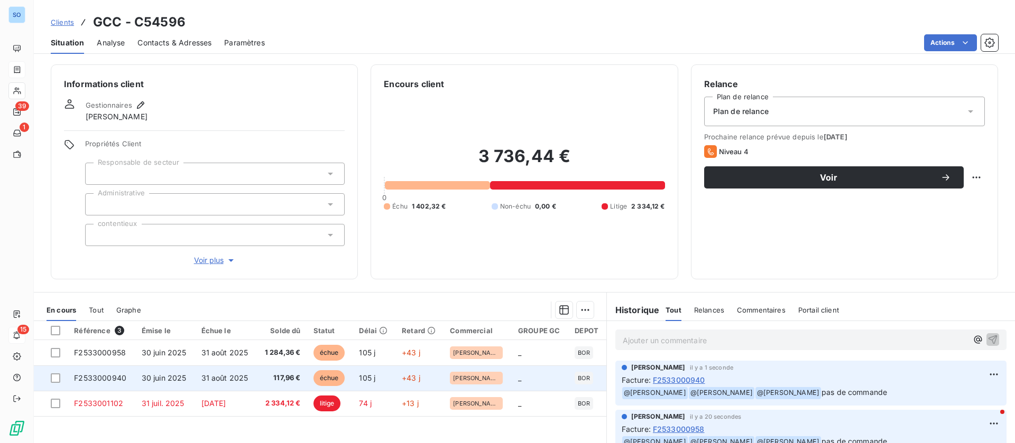
click at [60, 376] on div at bounding box center [56, 379] width 11 height 10
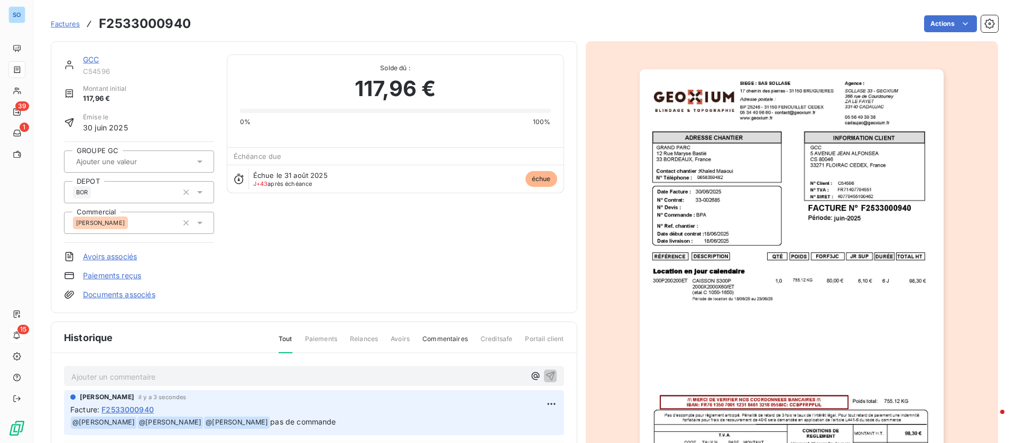
click at [95, 59] on link "GCC" at bounding box center [91, 59] width 16 height 9
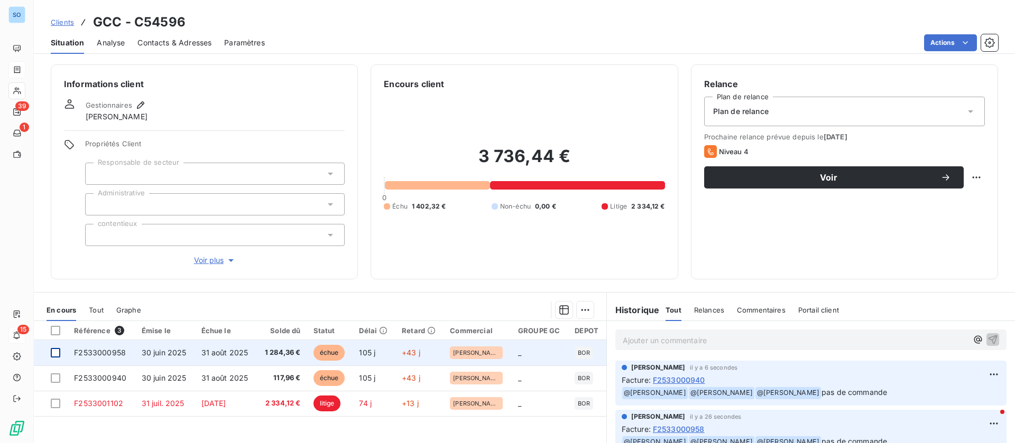
click at [57, 351] on div at bounding box center [56, 353] width 10 height 10
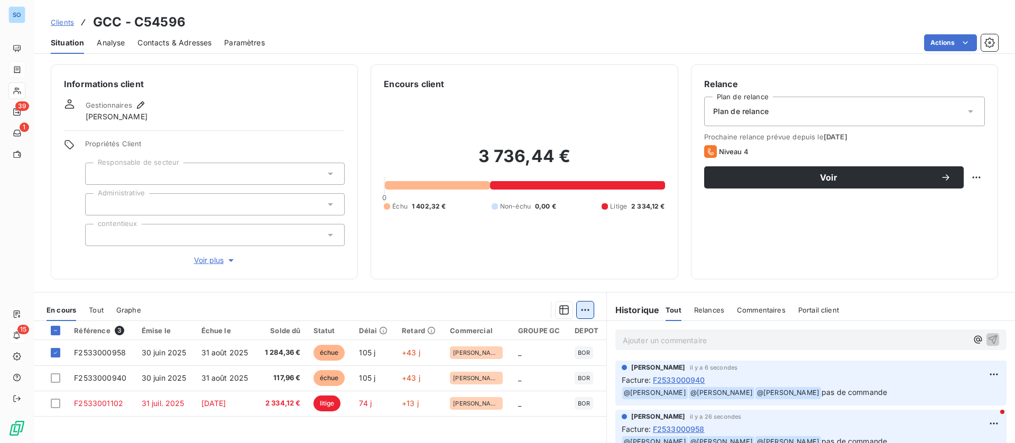
click at [580, 310] on html "SO 39 1 15 Clients GCC - C54596 Situation Analyse Contacts & Adresses Paramètre…" at bounding box center [507, 221] width 1015 height 443
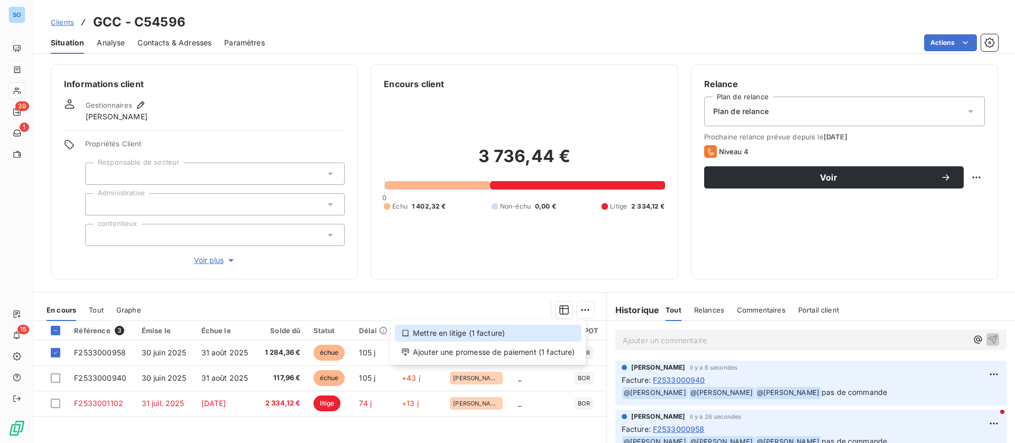
click at [462, 337] on div "Mettre en litige (1 facture)" at bounding box center [488, 333] width 187 height 17
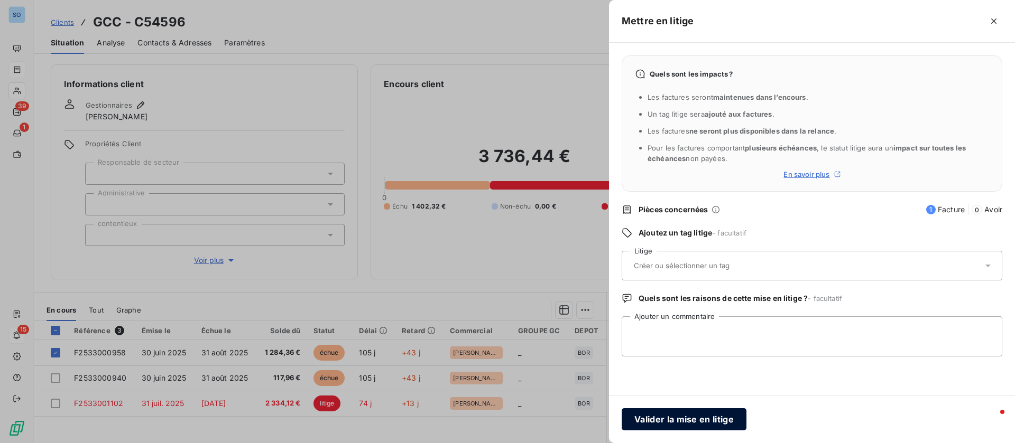
click at [660, 417] on button "Valider la mise en litige" at bounding box center [683, 419] width 125 height 22
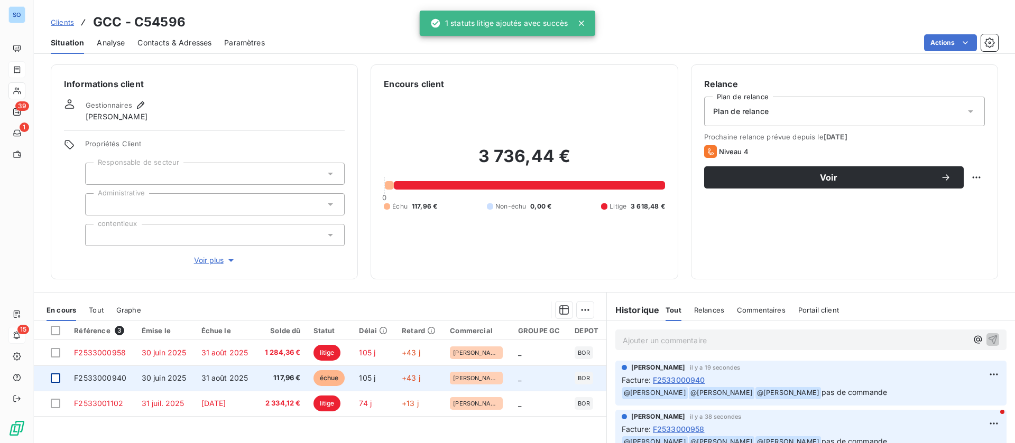
click at [57, 378] on div at bounding box center [56, 379] width 10 height 10
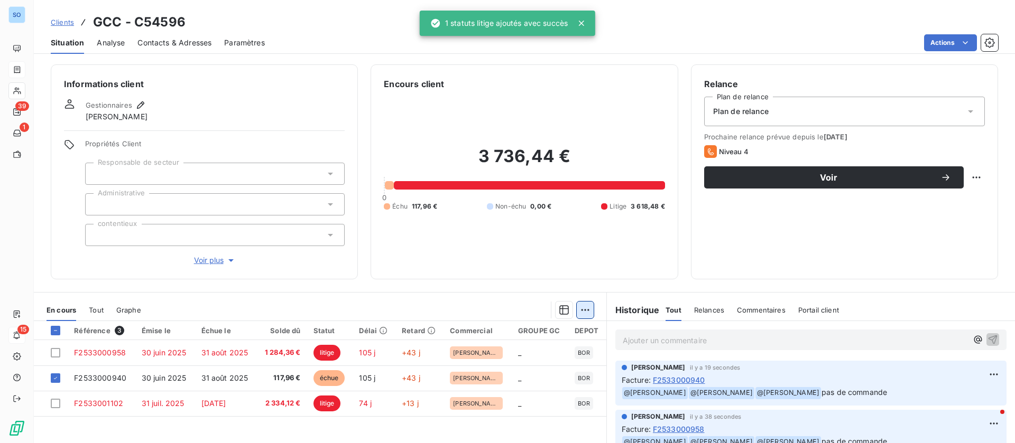
click at [573, 311] on html "SO 39 1 15 Clients GCC - C54596 Situation Analyse Contacts & Adresses Paramètre…" at bounding box center [507, 221] width 1015 height 443
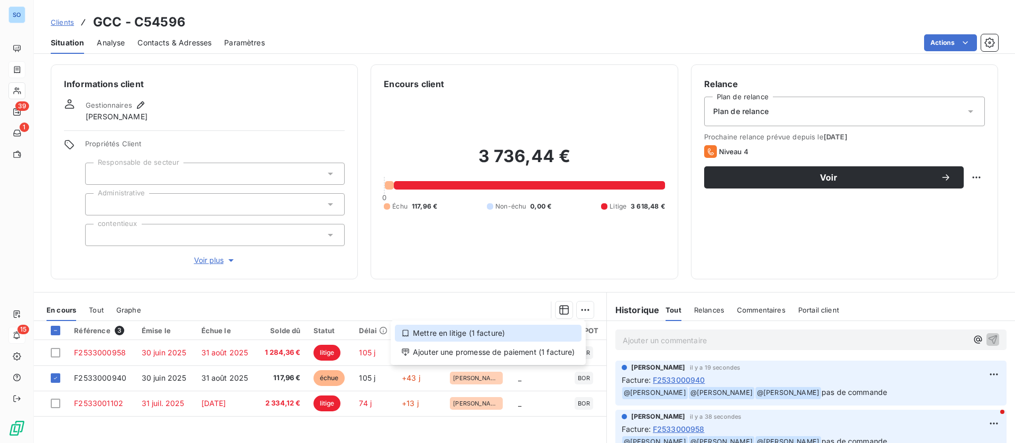
click at [459, 333] on div "Mettre en litige (1 facture)" at bounding box center [488, 333] width 187 height 17
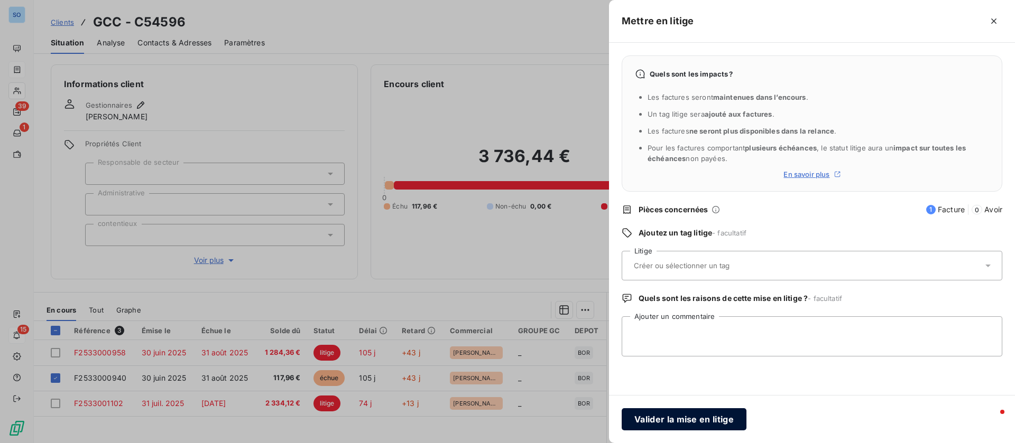
click at [690, 415] on button "Valider la mise en litige" at bounding box center [683, 419] width 125 height 22
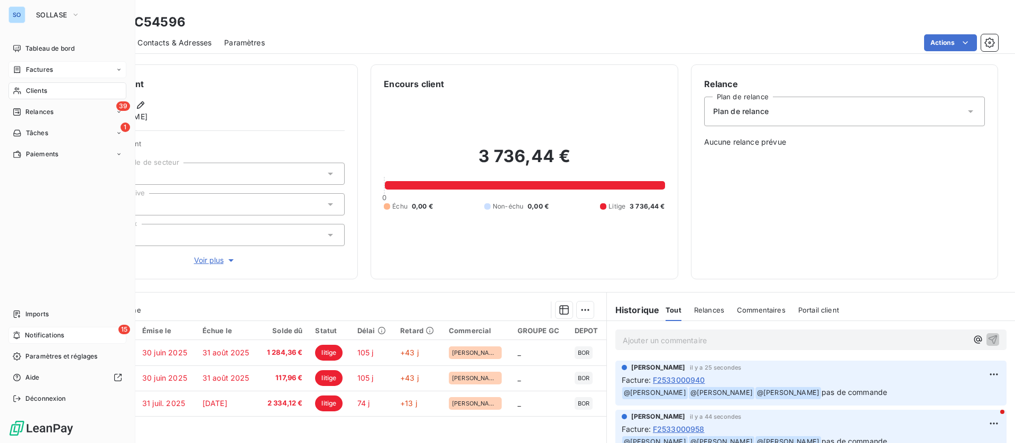
click at [41, 107] on span "Relances" at bounding box center [39, 112] width 28 height 10
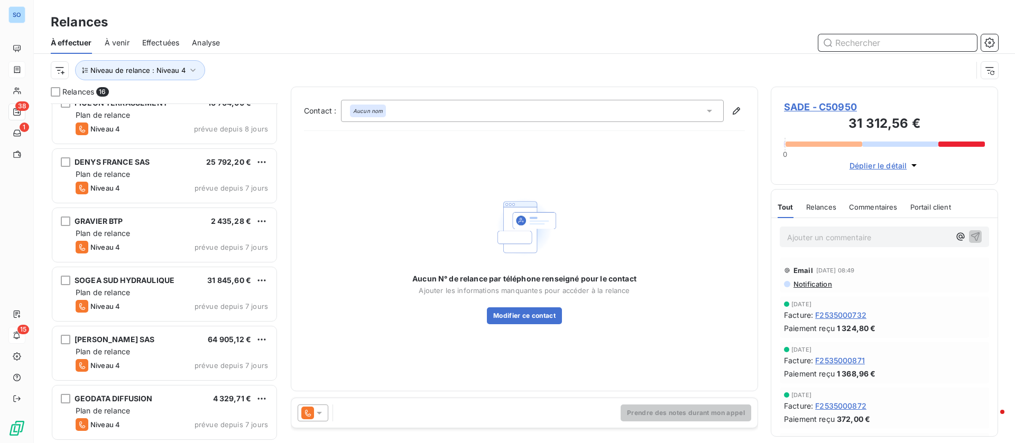
scroll to position [608, 0]
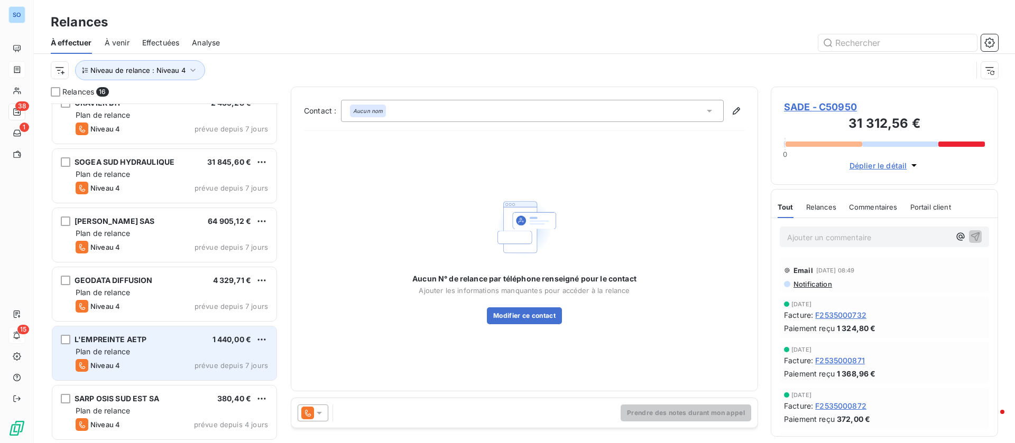
click at [163, 354] on div "Plan de relance" at bounding box center [172, 352] width 192 height 11
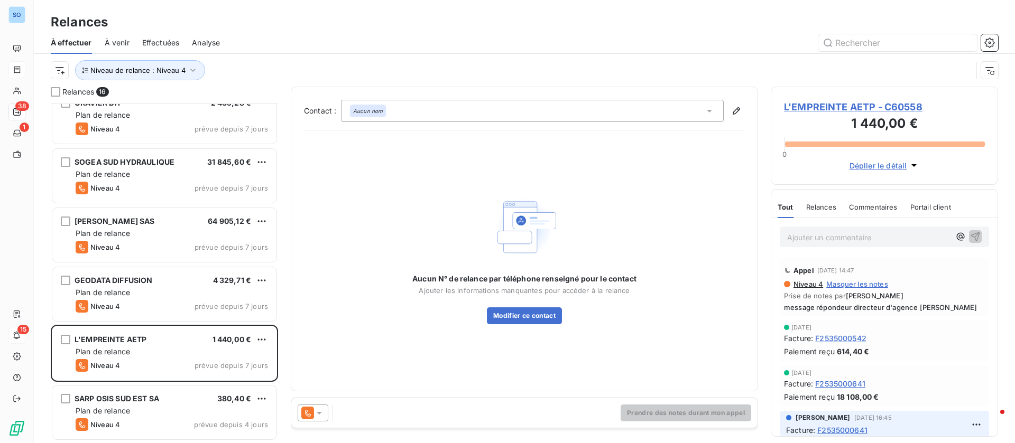
click at [703, 114] on div "Aucun nom" at bounding box center [532, 111] width 383 height 22
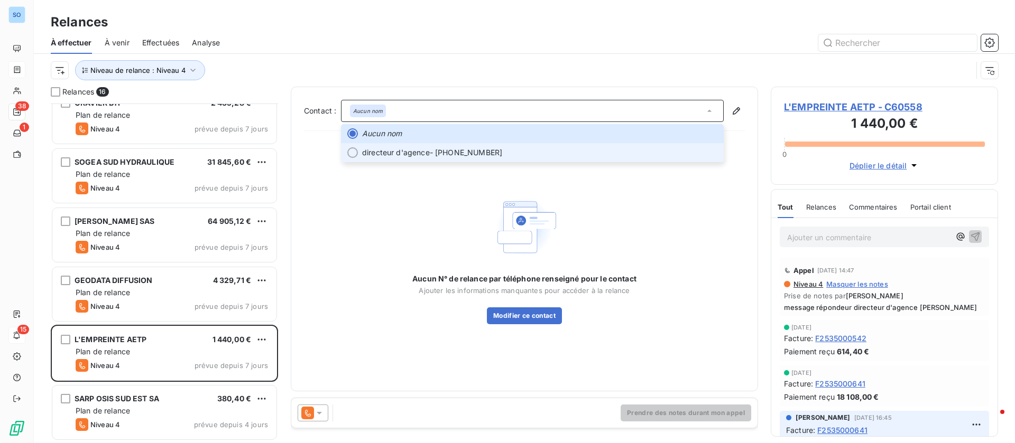
click at [503, 152] on span "directeur d'agence - [PHONE_NUMBER]" at bounding box center [539, 152] width 355 height 11
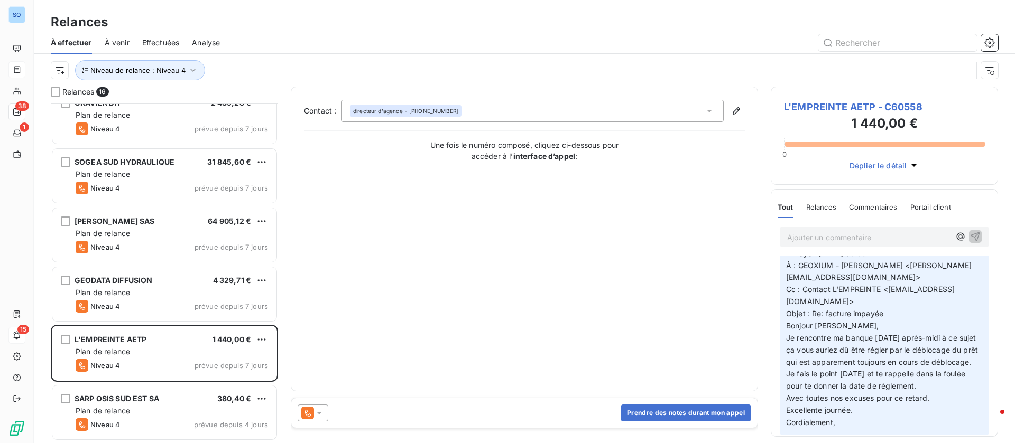
scroll to position [238, 0]
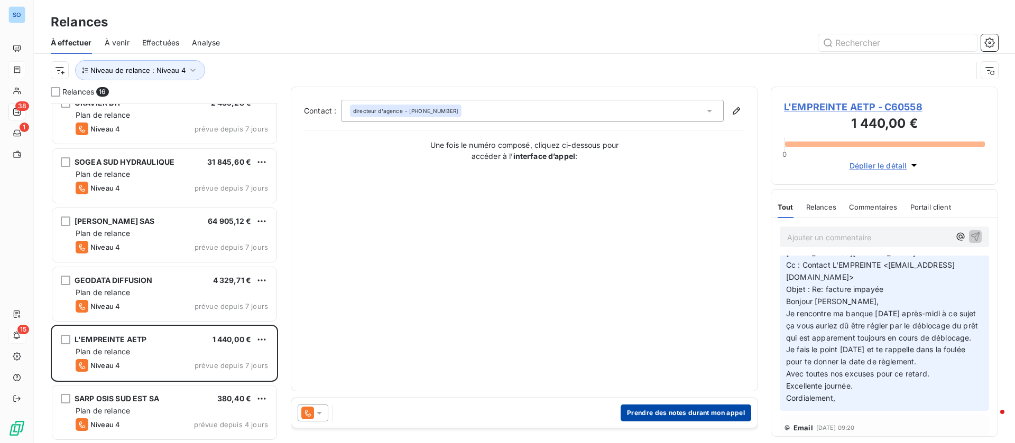
click at [663, 416] on button "Prendre des notes durant mon appel" at bounding box center [685, 413] width 131 height 17
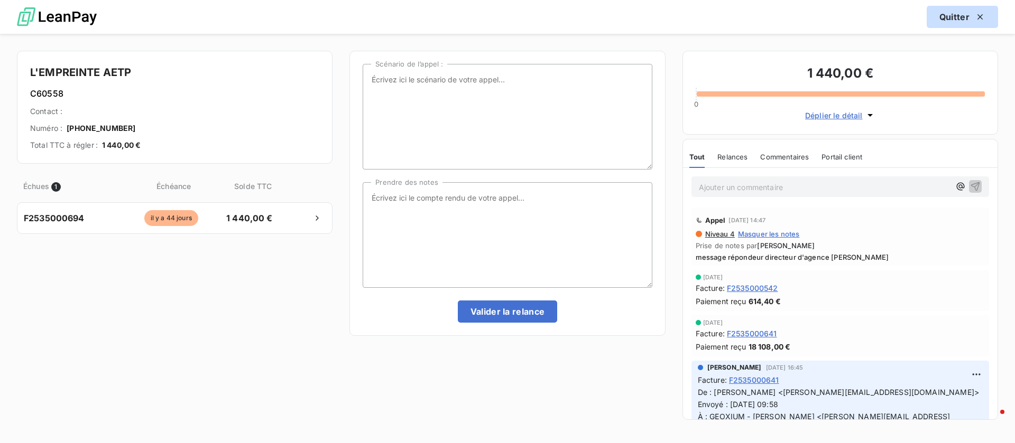
click at [967, 13] on button "Quitter" at bounding box center [961, 17] width 71 height 22
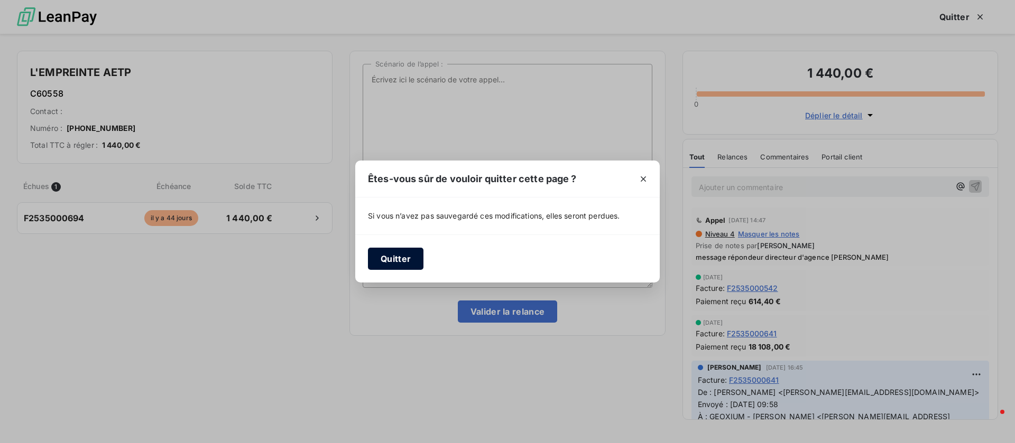
click at [398, 257] on button "Quitter" at bounding box center [395, 259] width 55 height 22
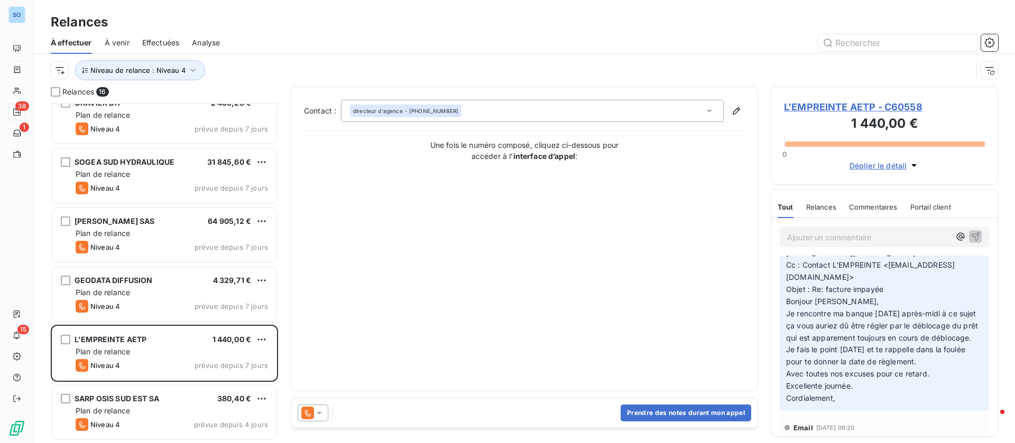
click at [323, 409] on div at bounding box center [313, 413] width 31 height 17
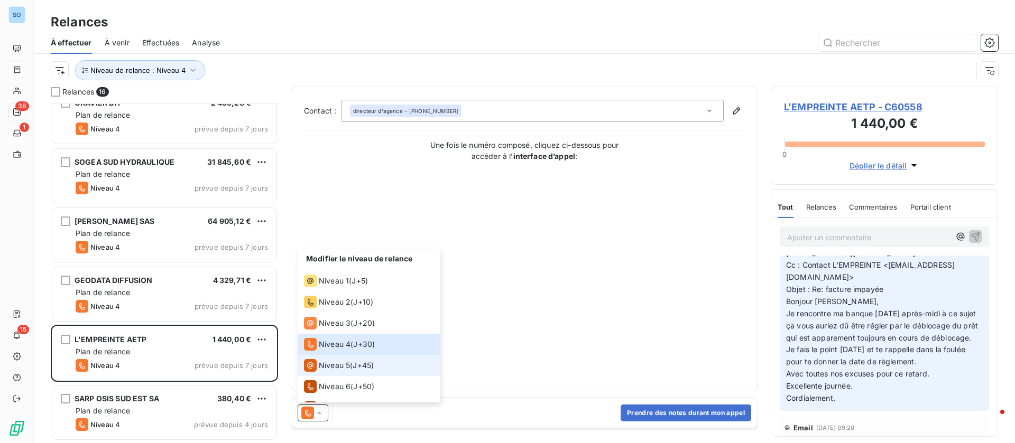
click at [330, 369] on span "Niveau 5" at bounding box center [334, 365] width 31 height 11
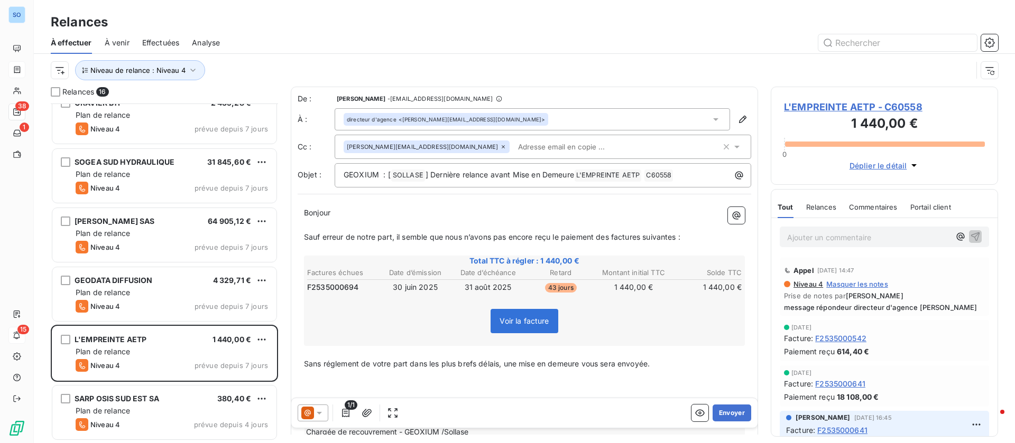
click at [840, 240] on p "Ajouter un commentaire ﻿" at bounding box center [868, 237] width 163 height 13
click at [971, 236] on icon "button" at bounding box center [975, 236] width 9 height 9
click at [514, 152] on input "text" at bounding box center [575, 147] width 122 height 16
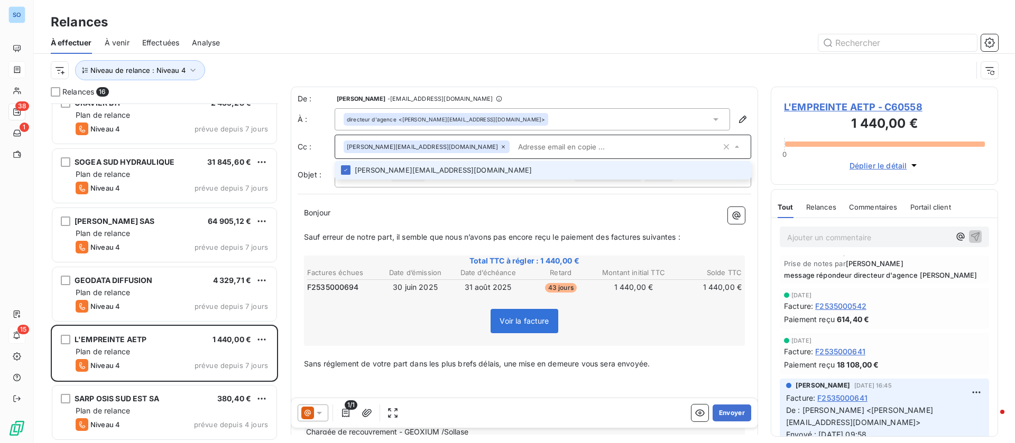
scroll to position [159, 0]
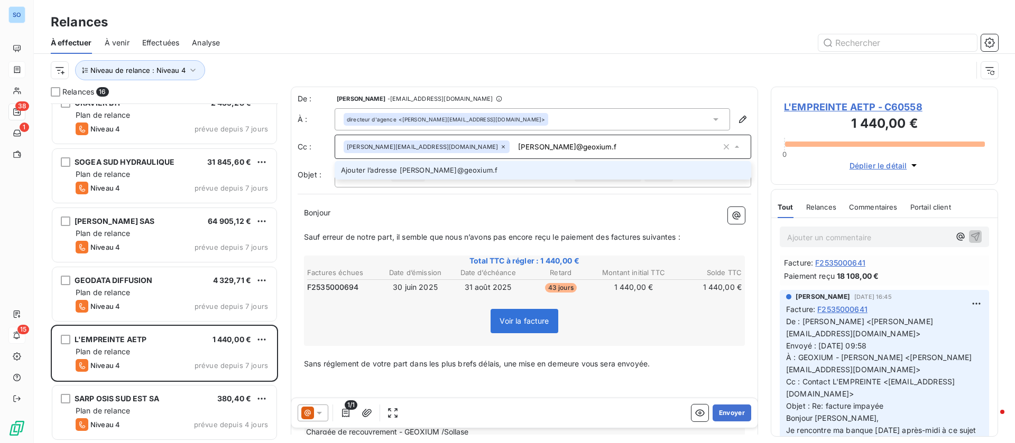
type input "[PERSON_NAME][EMAIL_ADDRESS][DOMAIN_NAME]"
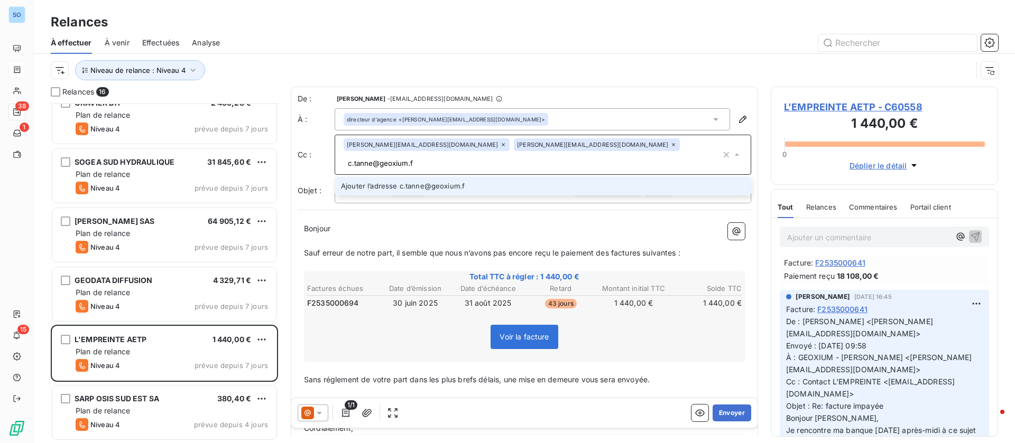
type input "[EMAIL_ADDRESS][DOMAIN_NAME]"
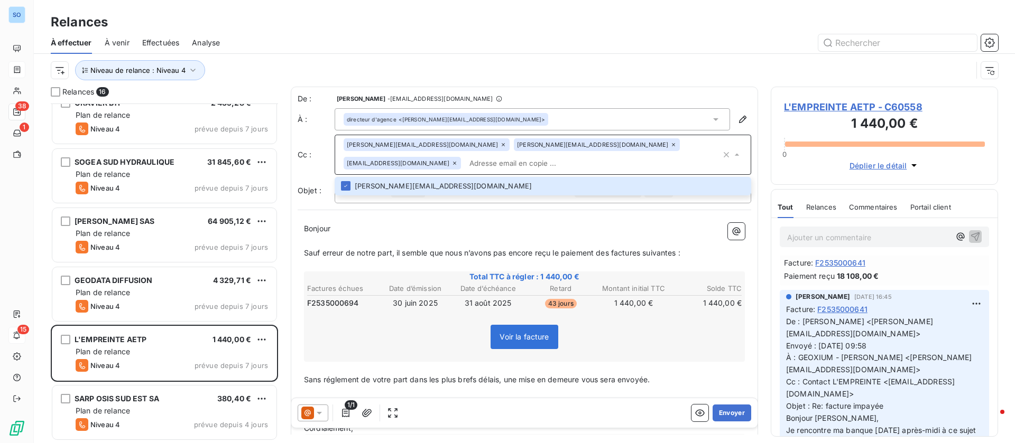
click at [367, 235] on p "﻿" at bounding box center [524, 241] width 441 height 12
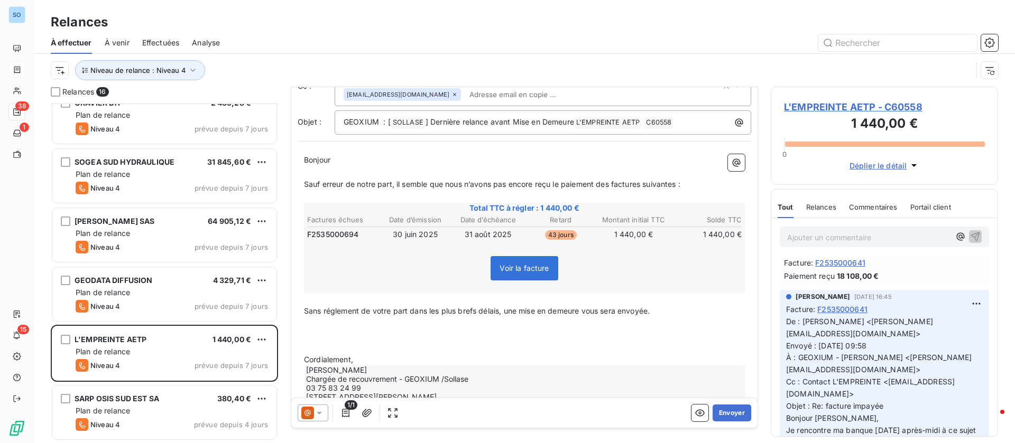
scroll to position [81, 0]
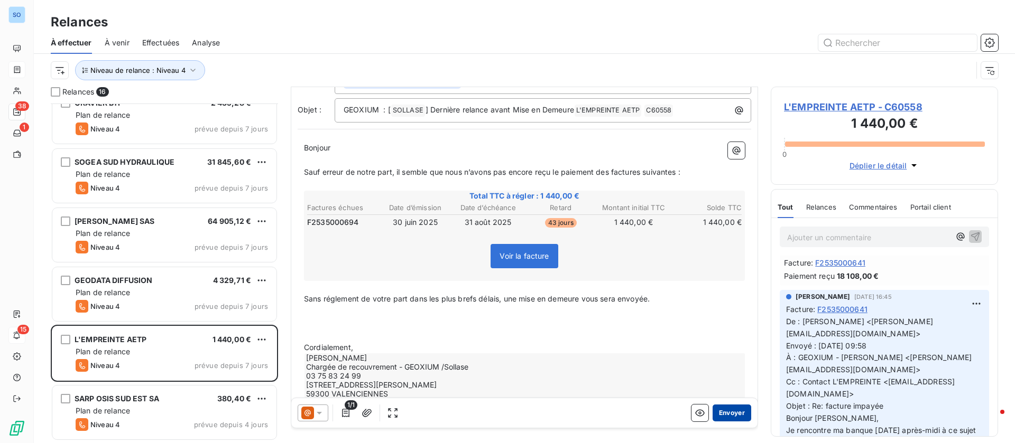
click at [713, 417] on button "Envoyer" at bounding box center [731, 413] width 39 height 17
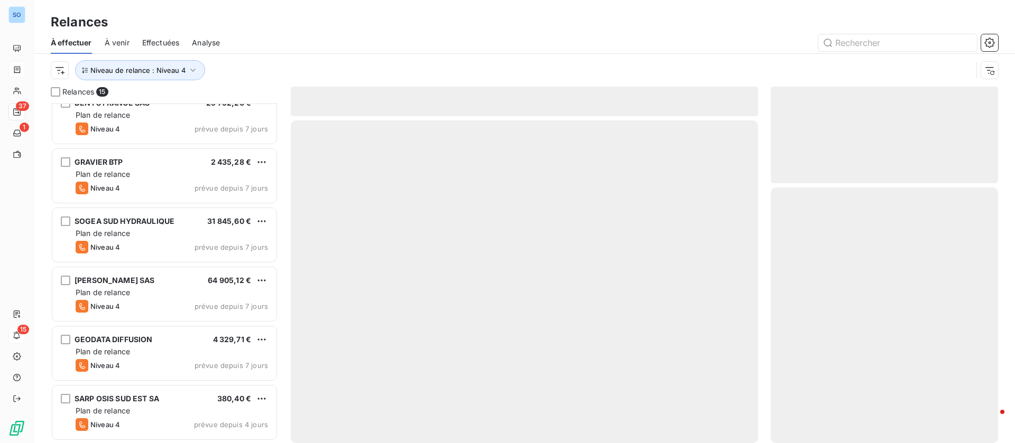
scroll to position [548, 0]
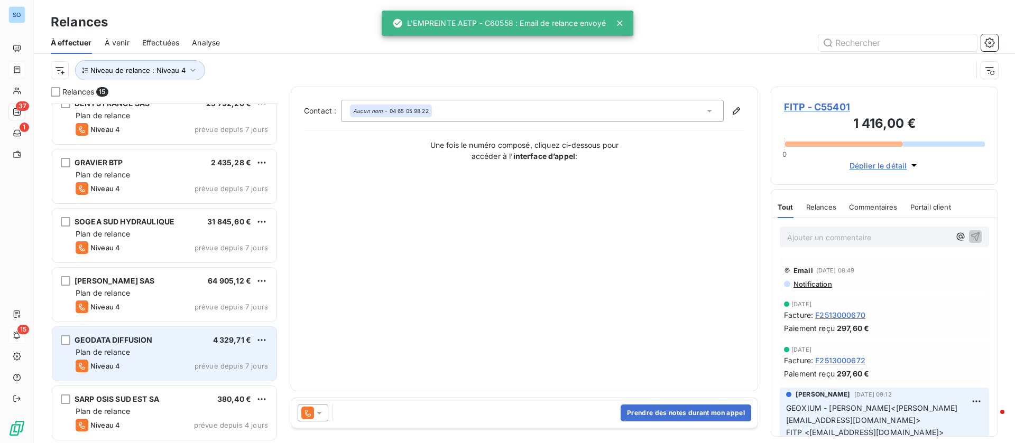
click at [178, 344] on div "GEODATA DIFFUSION 4 329,71 €" at bounding box center [172, 341] width 192 height 10
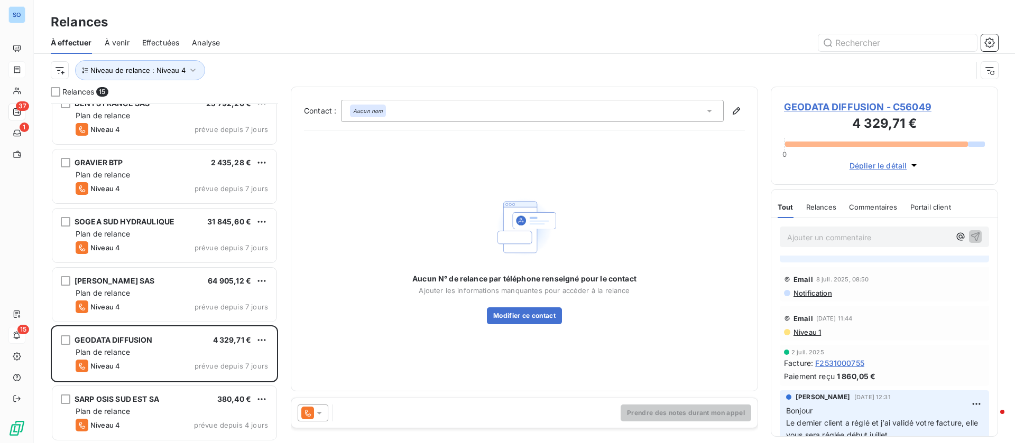
scroll to position [317, 0]
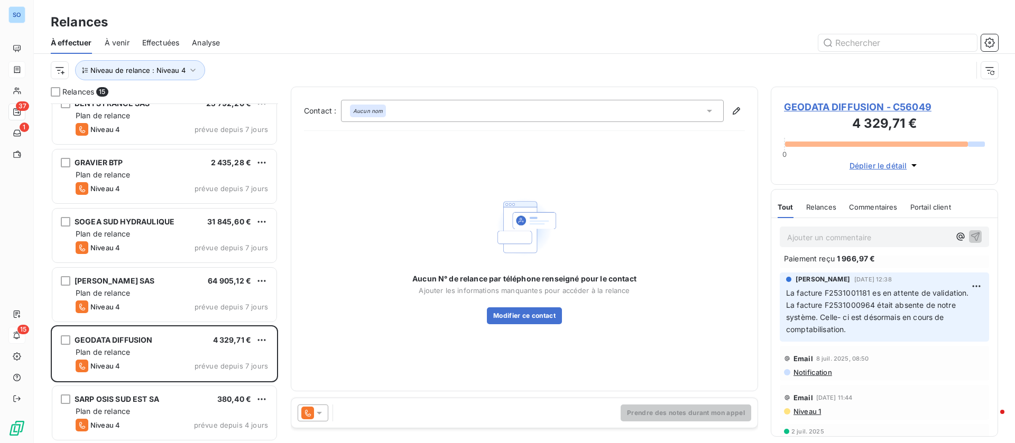
click at [700, 107] on div "Aucun nom" at bounding box center [532, 111] width 383 height 22
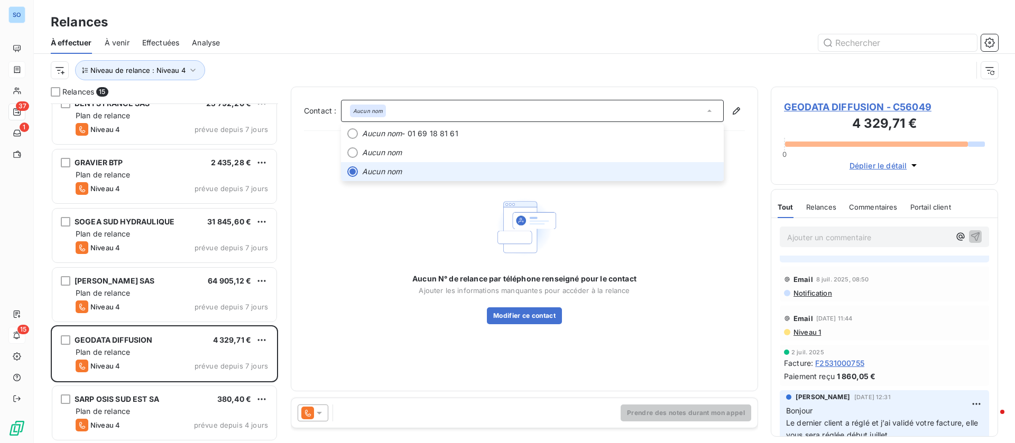
scroll to position [476, 0]
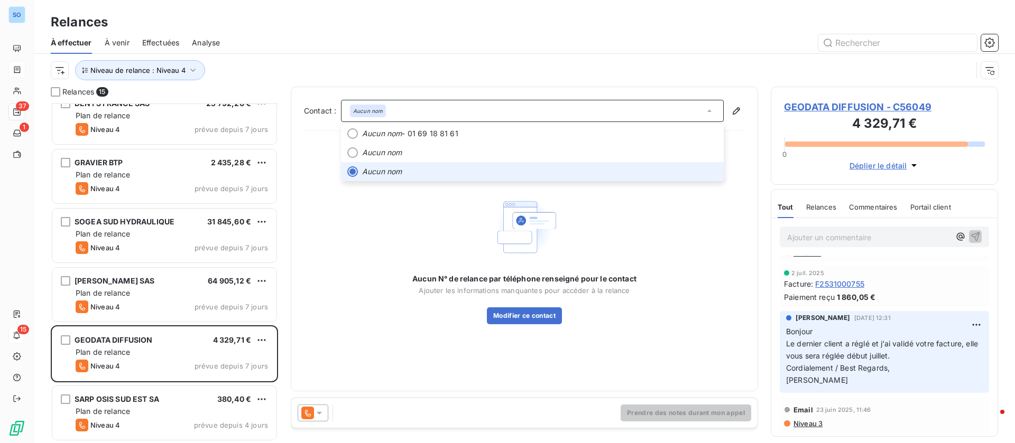
click at [317, 416] on icon at bounding box center [319, 413] width 11 height 11
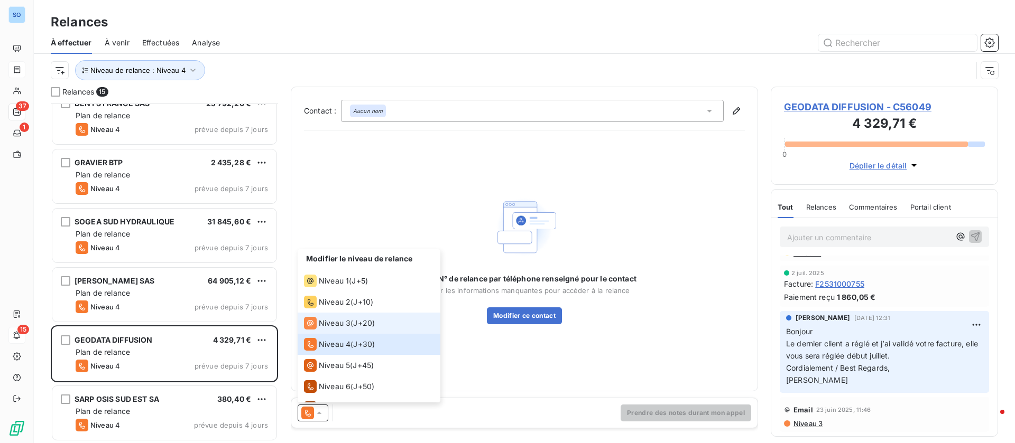
click at [327, 326] on span "Niveau 3" at bounding box center [335, 323] width 32 height 11
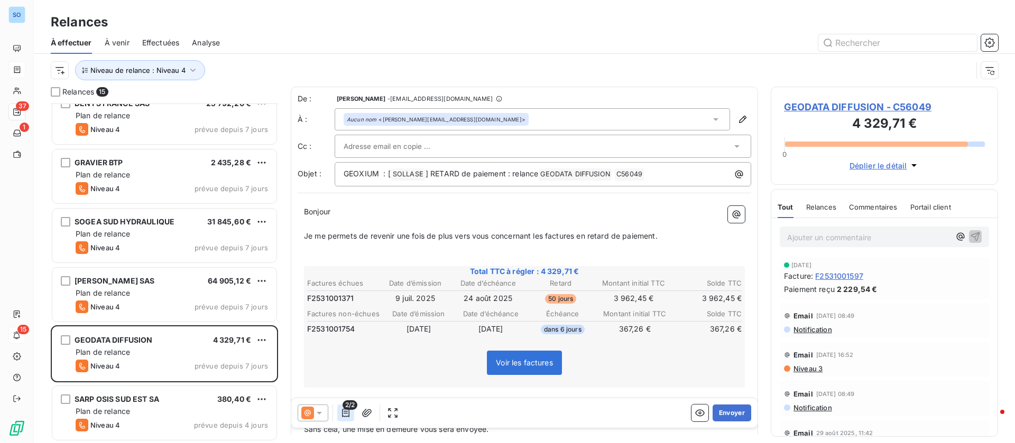
click at [348, 413] on icon "button" at bounding box center [345, 413] width 11 height 11
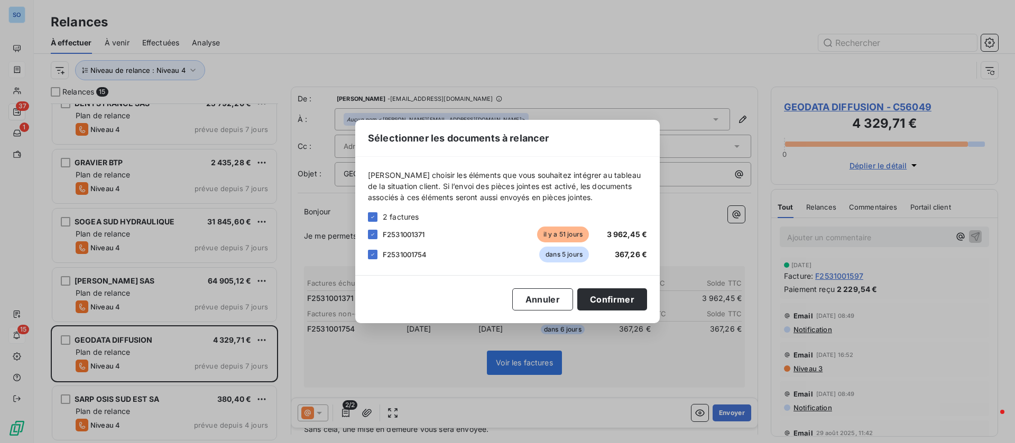
drag, startPoint x: 372, startPoint y: 254, endPoint x: 374, endPoint y: 270, distance: 15.9
click at [373, 255] on icon at bounding box center [372, 255] width 6 height 6
click at [619, 298] on button "Confirmer" at bounding box center [612, 300] width 70 height 22
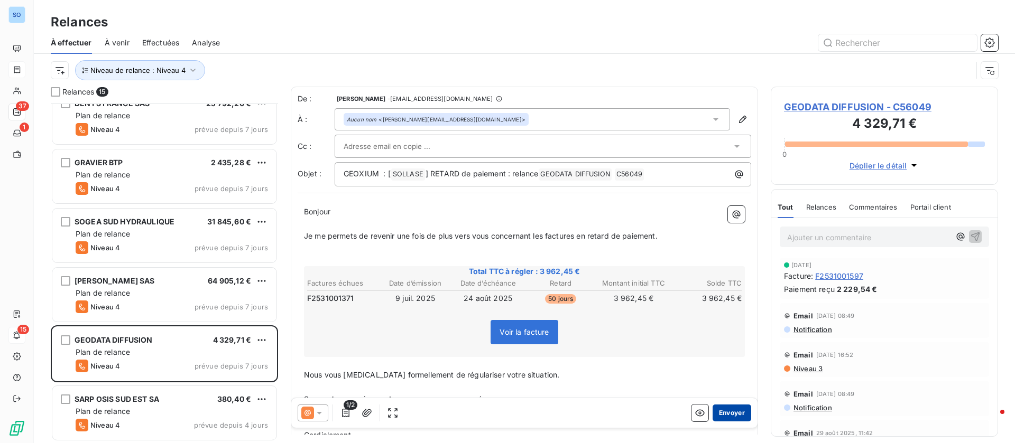
click at [719, 406] on button "Envoyer" at bounding box center [731, 413] width 39 height 17
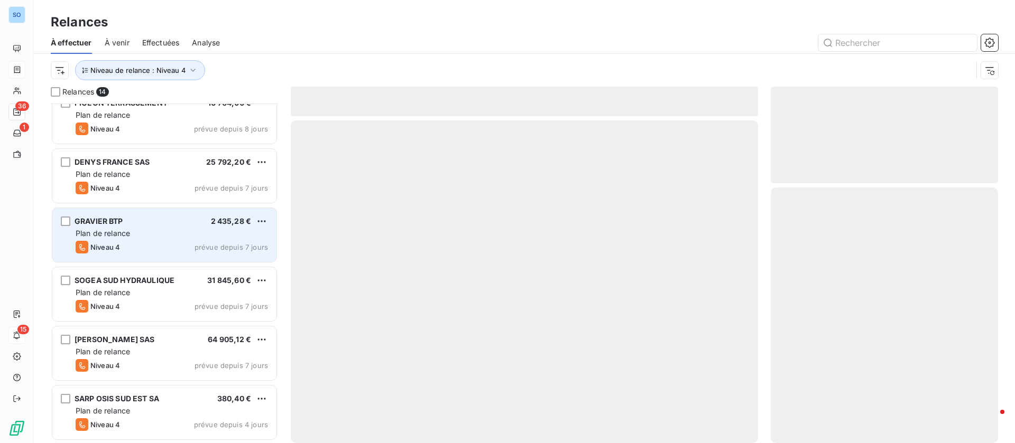
scroll to position [489, 0]
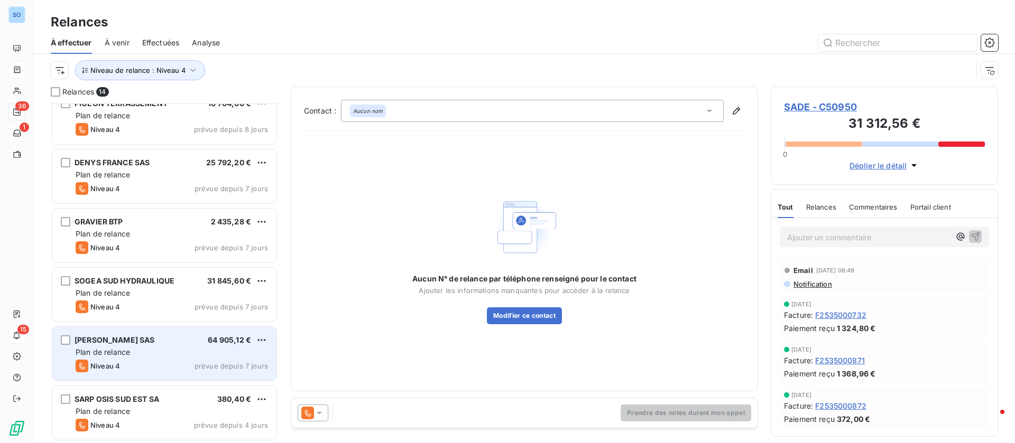
click at [181, 347] on div "Plan de relance" at bounding box center [172, 352] width 192 height 11
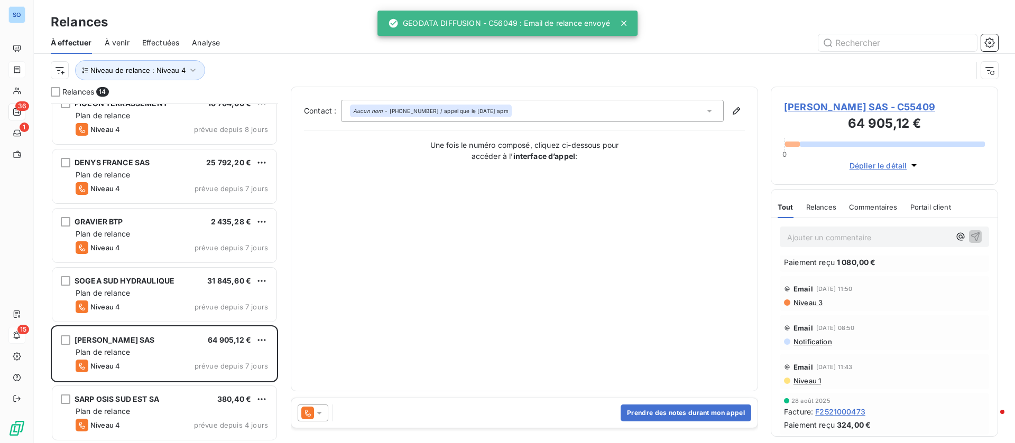
scroll to position [476, 0]
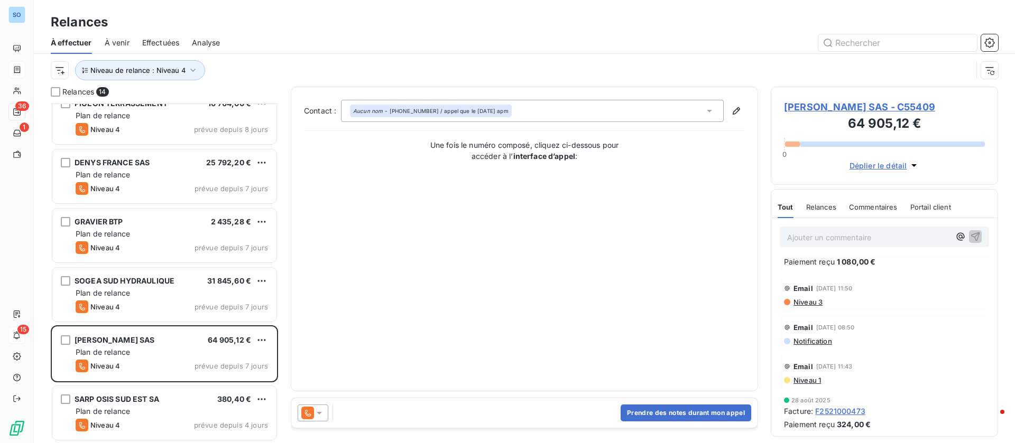
click at [319, 413] on icon at bounding box center [319, 413] width 5 height 3
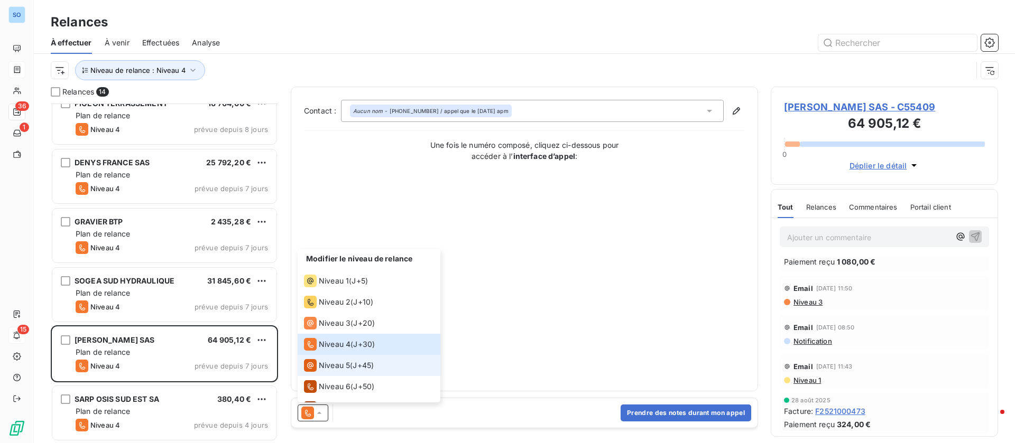
click at [332, 361] on span "Niveau 5" at bounding box center [334, 365] width 31 height 11
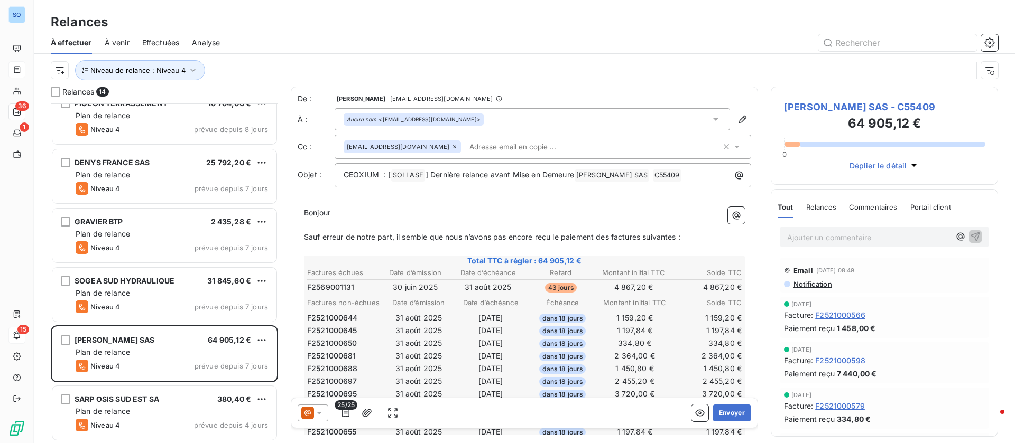
click at [315, 413] on icon at bounding box center [319, 413] width 11 height 11
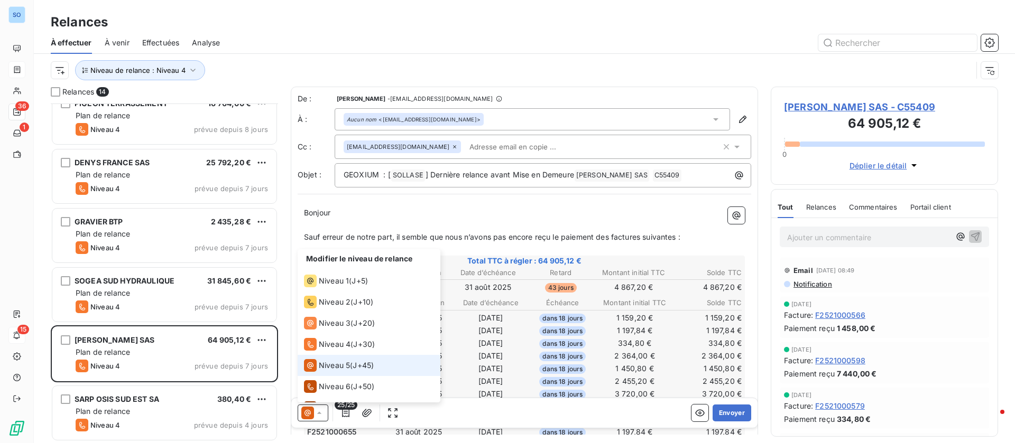
click at [332, 365] on span "Niveau 5" at bounding box center [334, 365] width 31 height 11
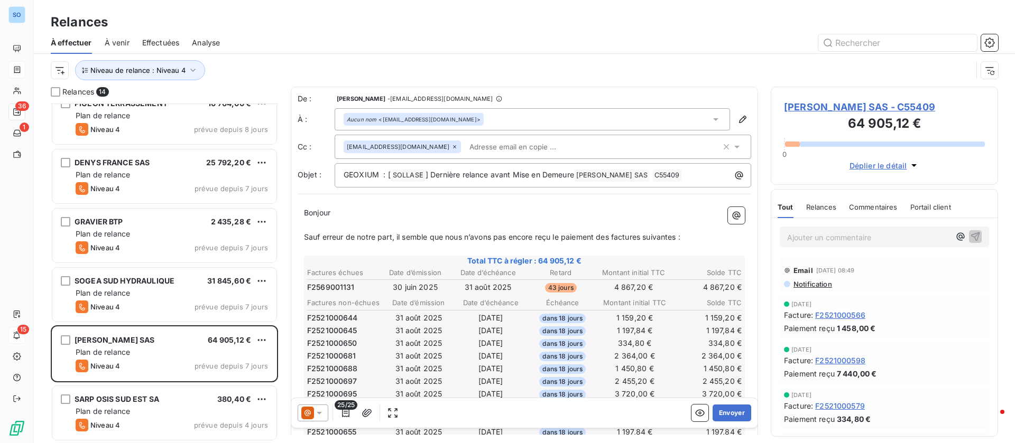
click at [342, 409] on span "25/25" at bounding box center [345, 406] width 23 height 10
click at [342, 416] on icon "button" at bounding box center [345, 413] width 7 height 8
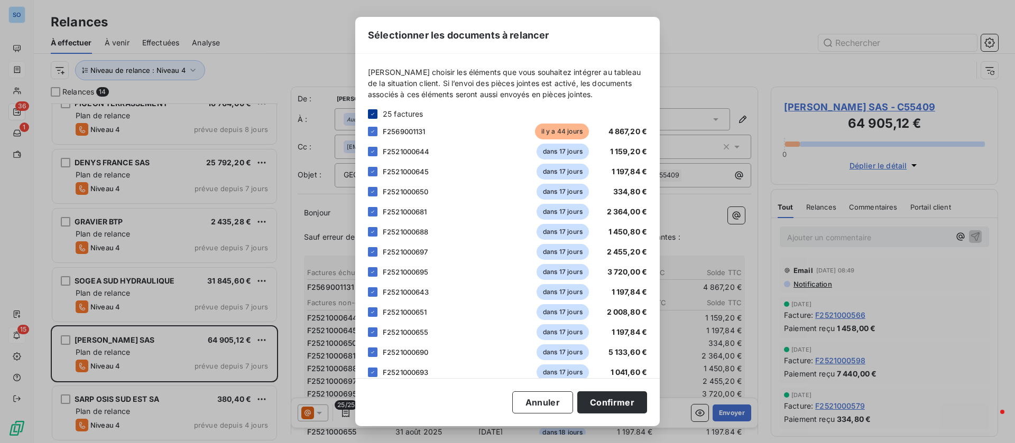
click at [375, 113] on icon at bounding box center [372, 114] width 6 height 6
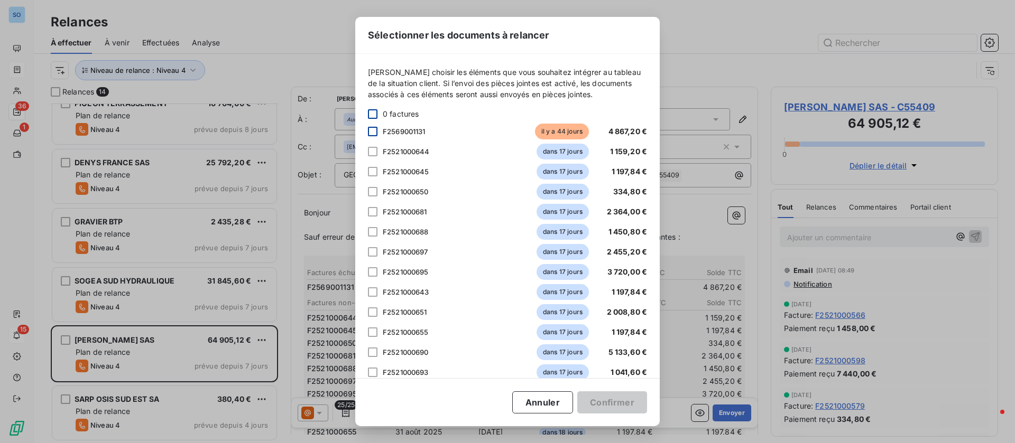
click at [376, 134] on div at bounding box center [373, 132] width 10 height 10
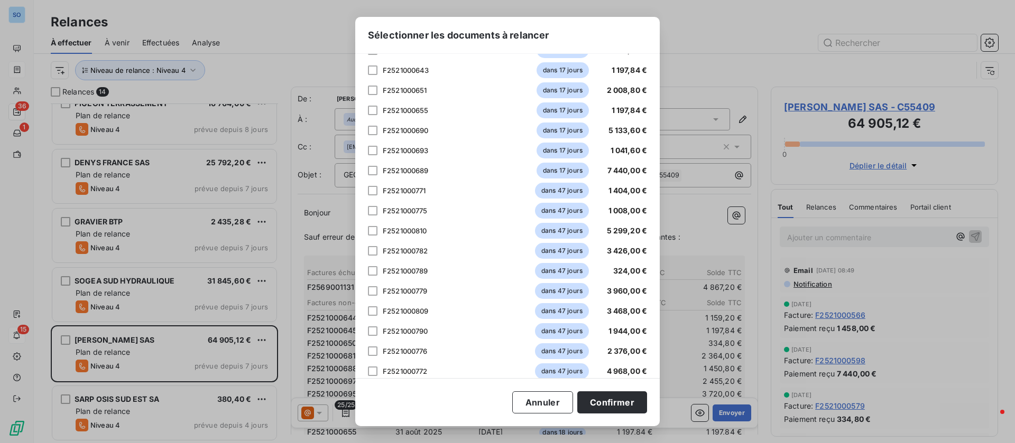
scroll to position [256, 0]
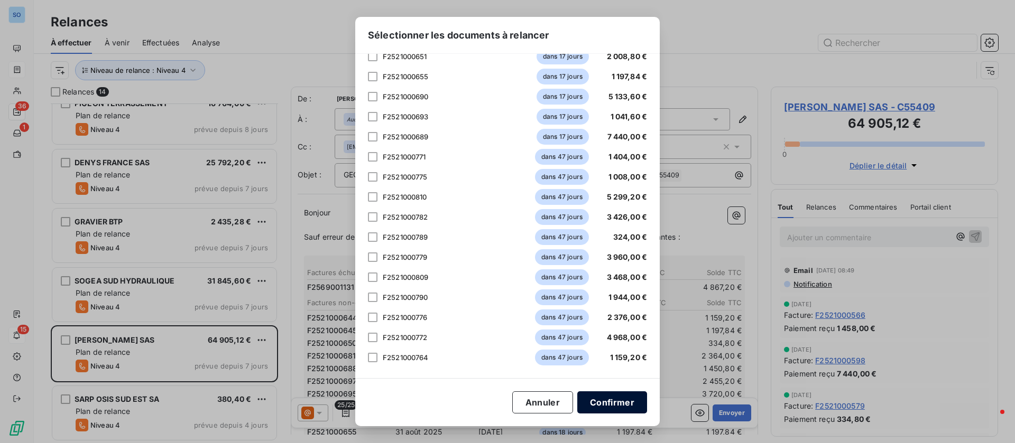
click at [594, 399] on button "Confirmer" at bounding box center [612, 403] width 70 height 22
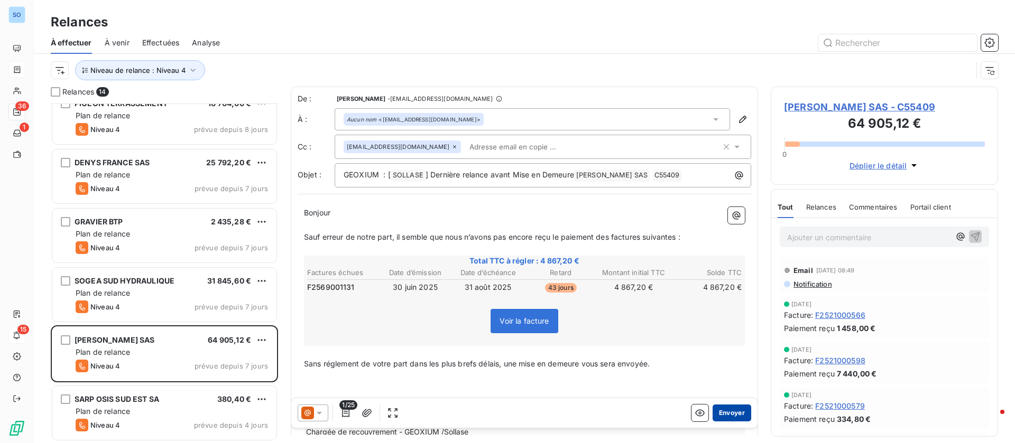
click at [724, 415] on button "Envoyer" at bounding box center [731, 413] width 39 height 17
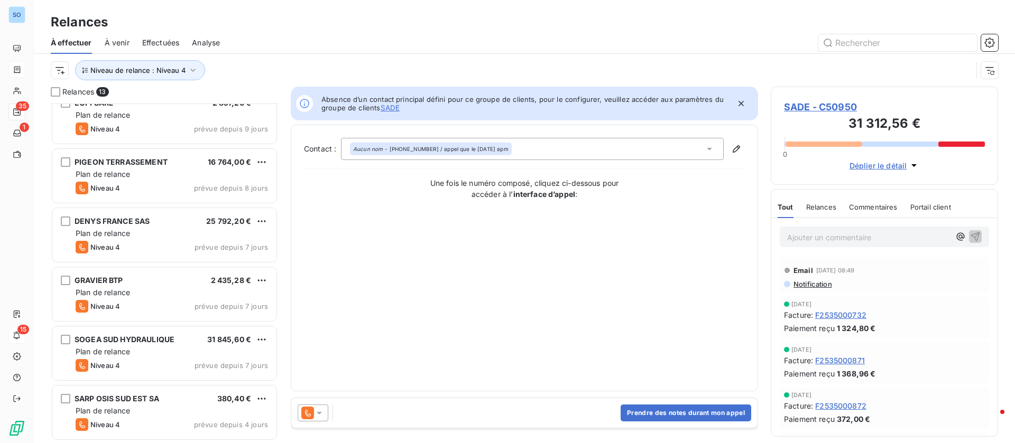
scroll to position [430, 0]
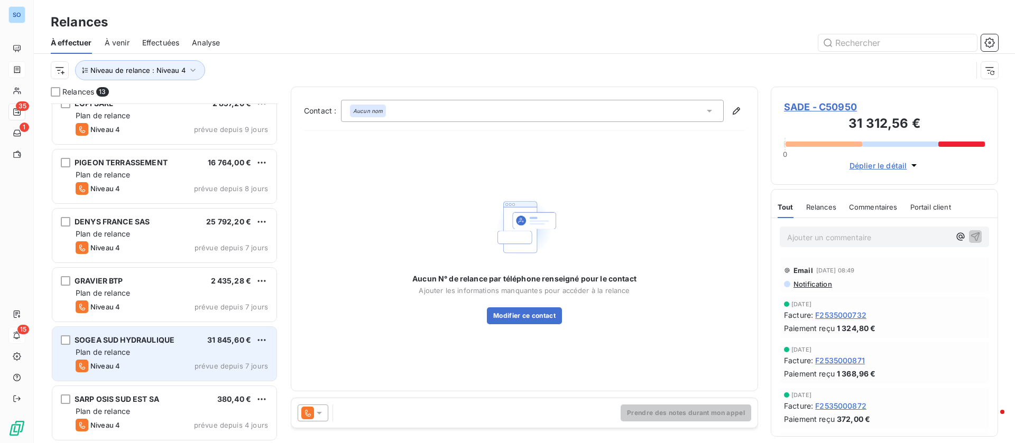
click at [169, 348] on div "Plan de relance" at bounding box center [172, 352] width 192 height 11
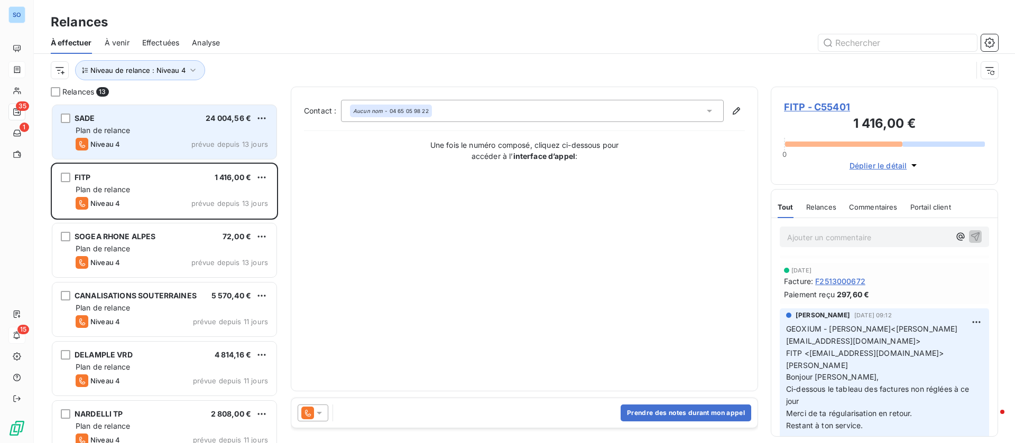
click at [165, 127] on div "Plan de relance" at bounding box center [172, 130] width 192 height 11
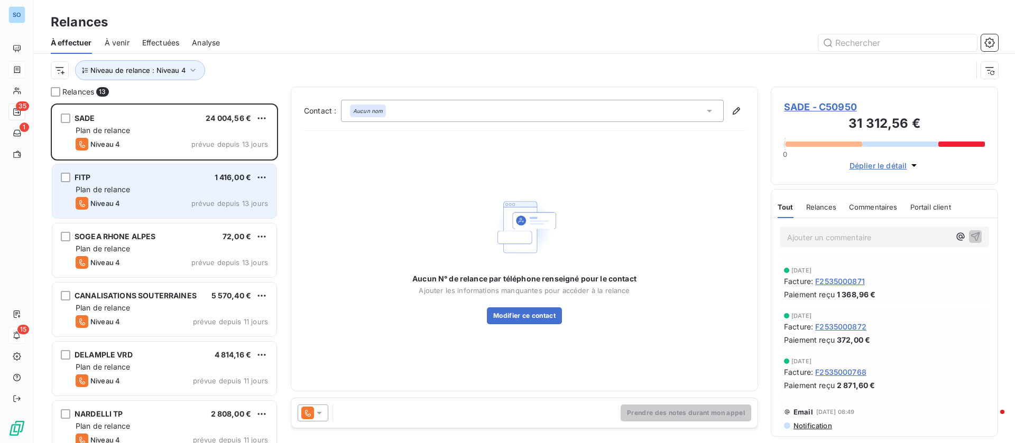
click at [142, 182] on div "FITP 1 416,00 €" at bounding box center [172, 178] width 192 height 10
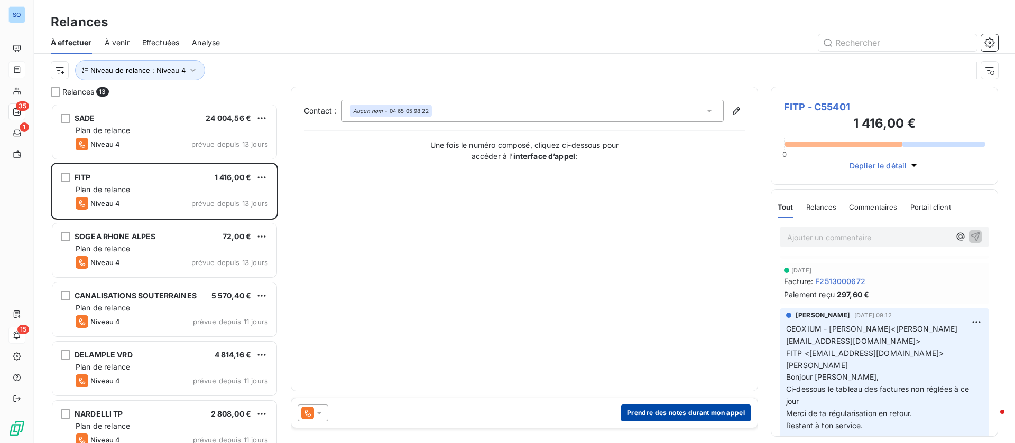
click at [637, 409] on button "Prendre des notes durant mon appel" at bounding box center [685, 413] width 131 height 17
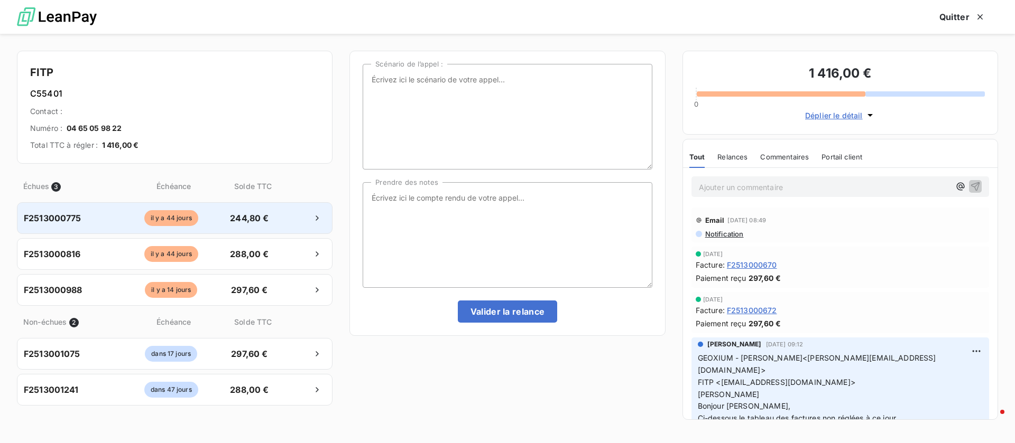
click at [302, 219] on div at bounding box center [302, 218] width 47 height 17
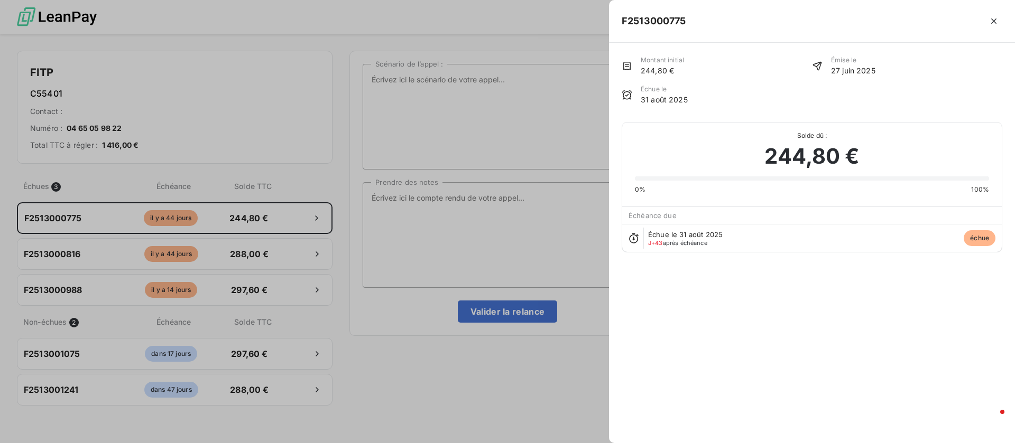
click at [514, 220] on div at bounding box center [507, 221] width 1015 height 443
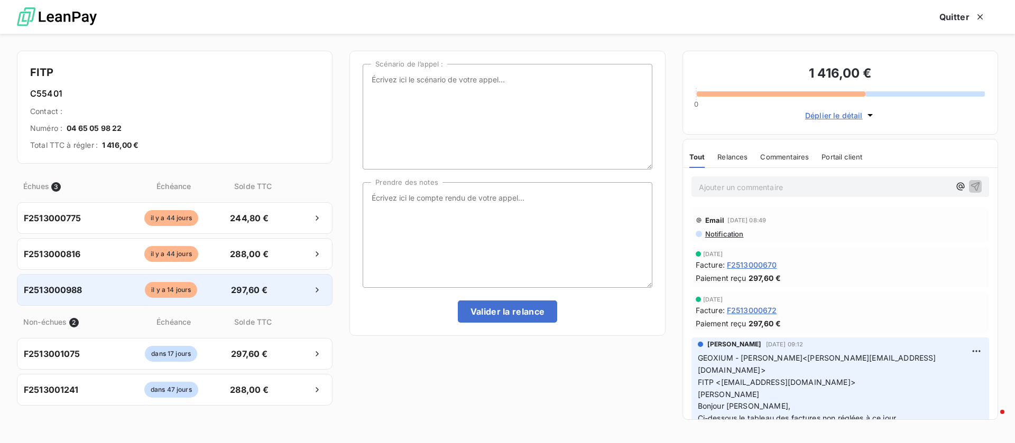
click at [273, 278] on div "F2513000988 [DATE] 297,60 €" at bounding box center [174, 290] width 315 height 32
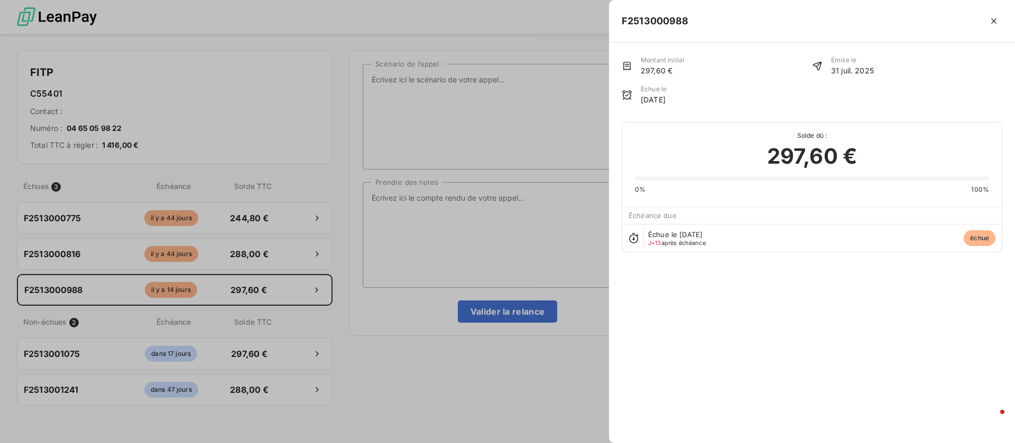
click at [463, 237] on div at bounding box center [507, 221] width 1015 height 443
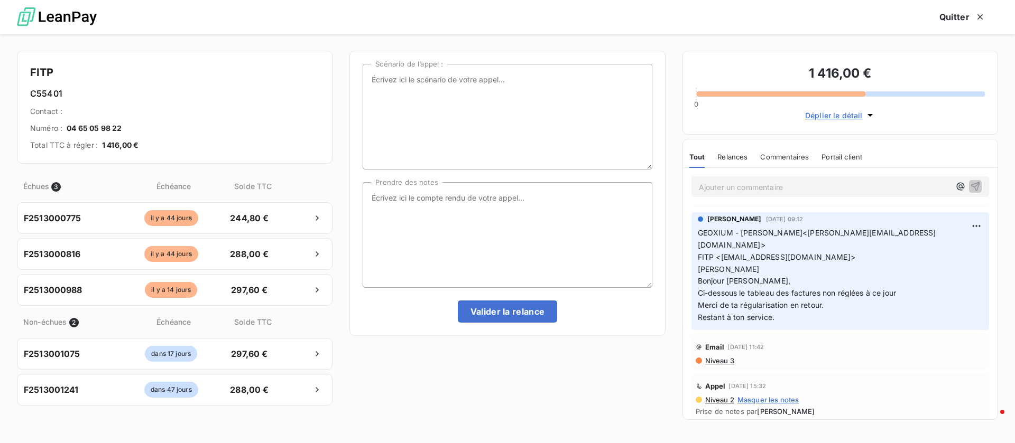
scroll to position [159, 0]
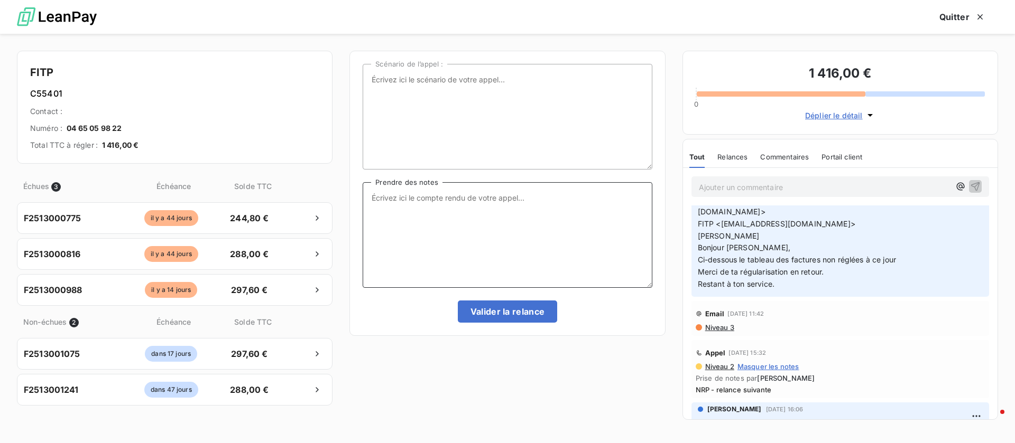
click at [501, 221] on textarea "Prendre des notes" at bounding box center [507, 235] width 289 height 106
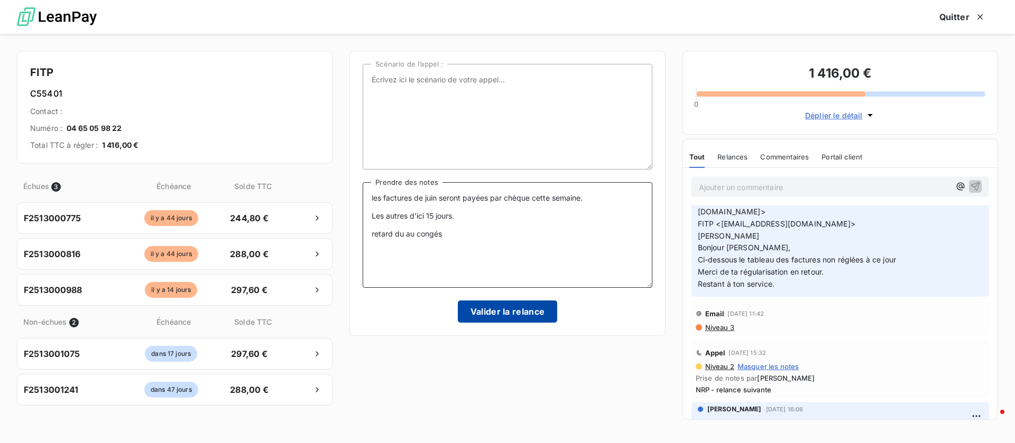
type textarea "les factures de juin seront payées par chèque cette semaine. Les autres d'ici 1…"
click at [522, 308] on button "Valider la relance" at bounding box center [508, 312] width 100 height 22
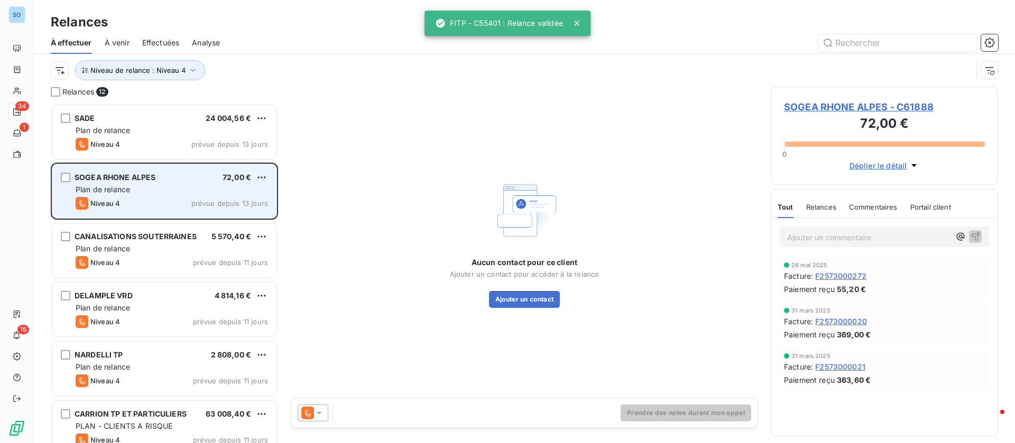
click at [193, 187] on div "Plan de relance" at bounding box center [172, 189] width 192 height 11
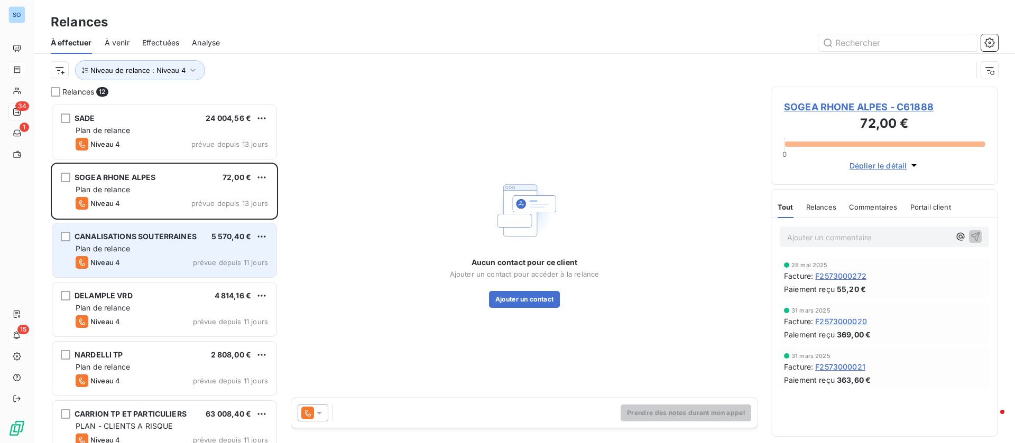
click at [156, 263] on div "Niveau 4 prévue depuis 11 jours" at bounding box center [172, 262] width 192 height 13
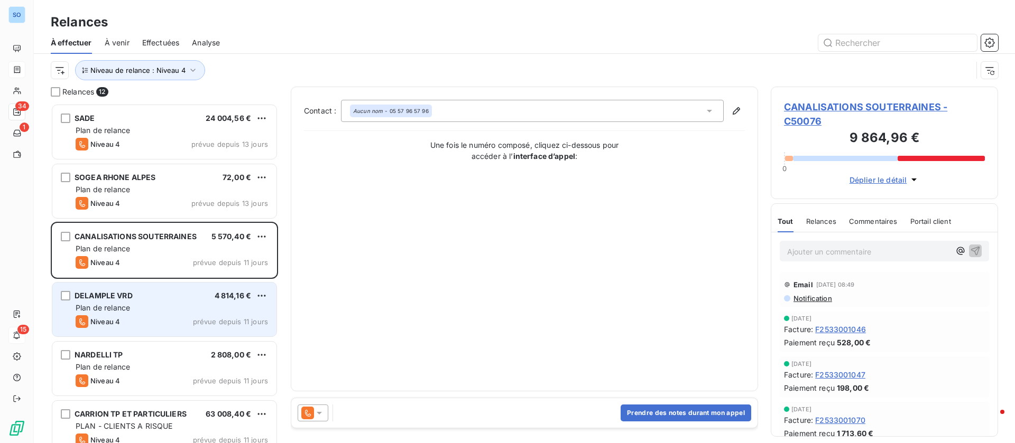
click at [188, 319] on div "Niveau 4 prévue depuis 11 jours" at bounding box center [172, 321] width 192 height 13
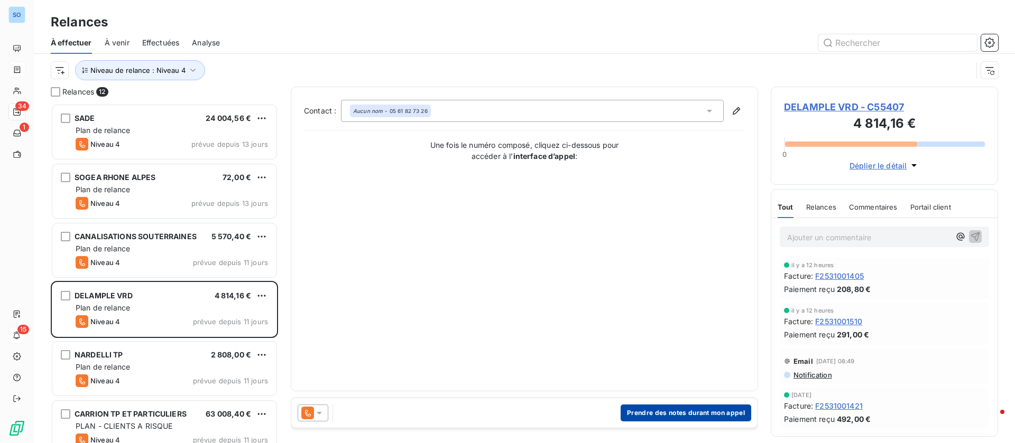
click at [664, 415] on button "Prendre des notes durant mon appel" at bounding box center [685, 413] width 131 height 17
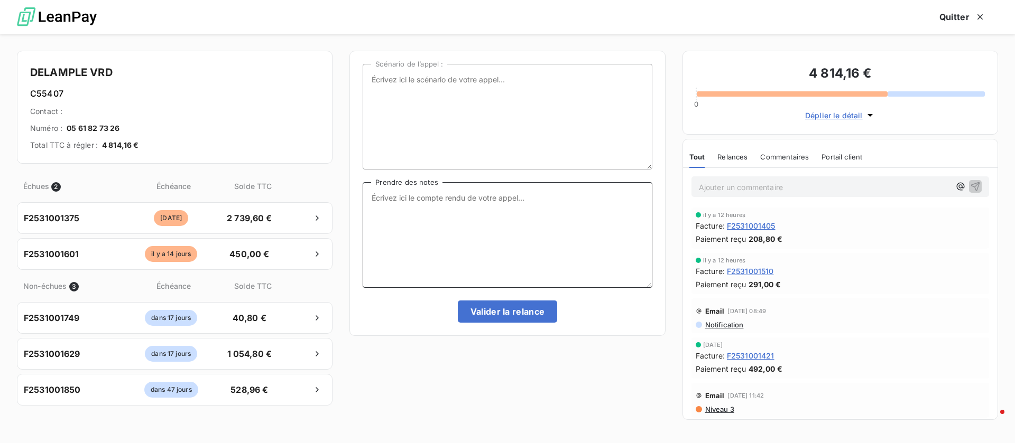
click at [543, 199] on textarea "Prendre des notes" at bounding box center [507, 235] width 289 height 106
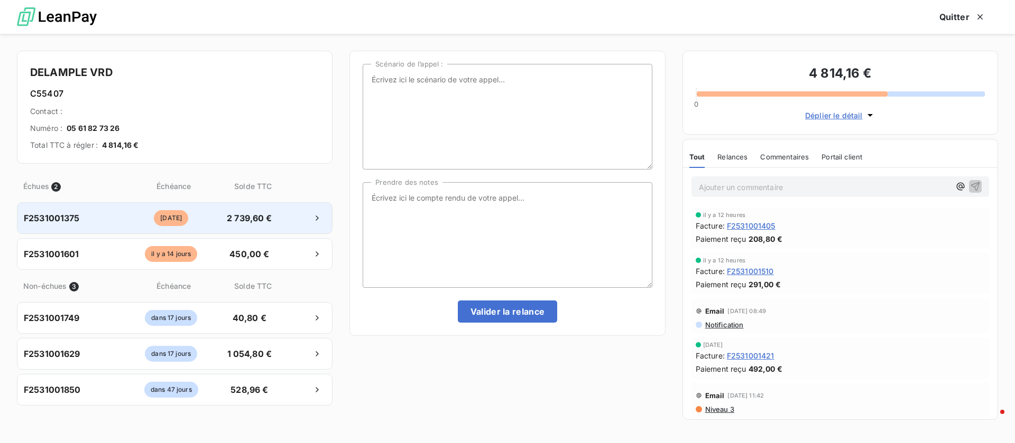
click at [188, 212] on span "[DATE]" at bounding box center [171, 218] width 34 height 16
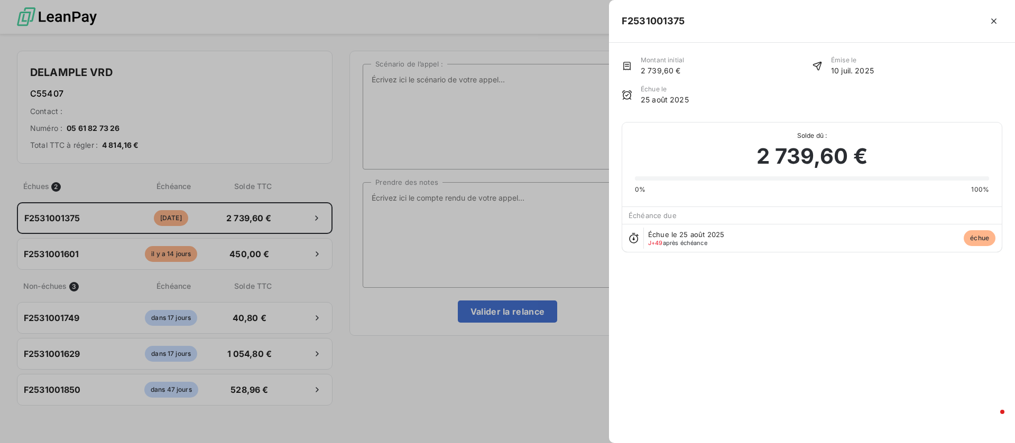
click at [395, 228] on div at bounding box center [507, 221] width 1015 height 443
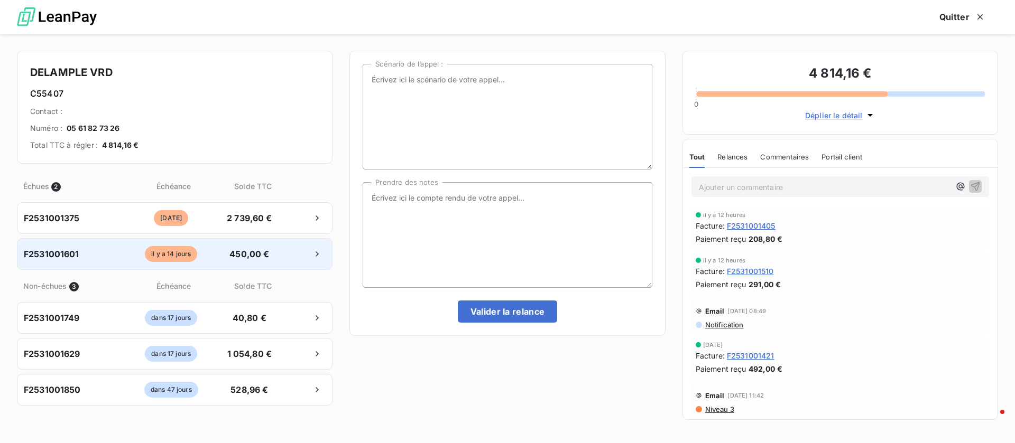
click at [241, 245] on div "F2531001601 [DATE] 450,00 €" at bounding box center [174, 254] width 315 height 32
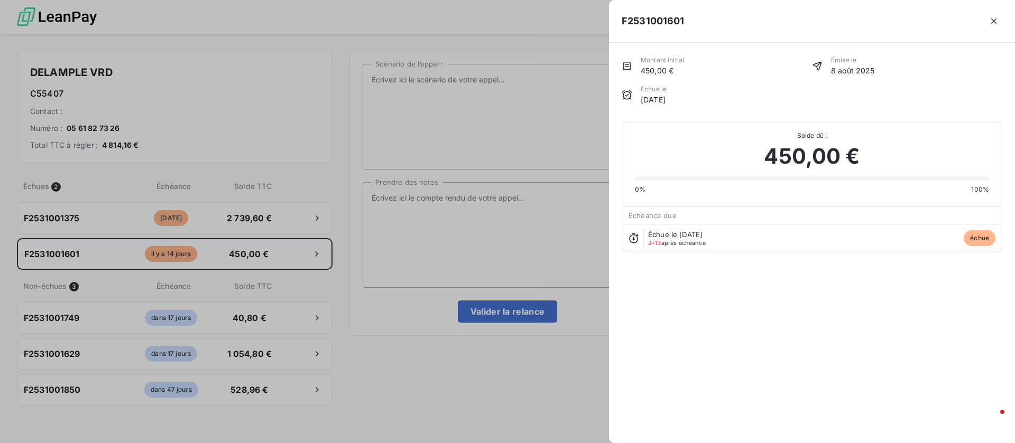
click at [454, 225] on div at bounding box center [507, 221] width 1015 height 443
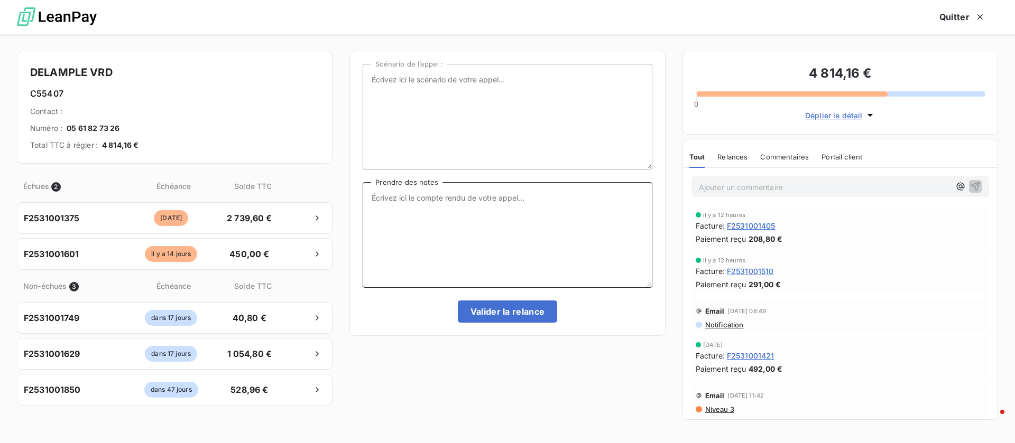
click at [446, 205] on textarea "Prendre des notes" at bounding box center [507, 235] width 289 height 106
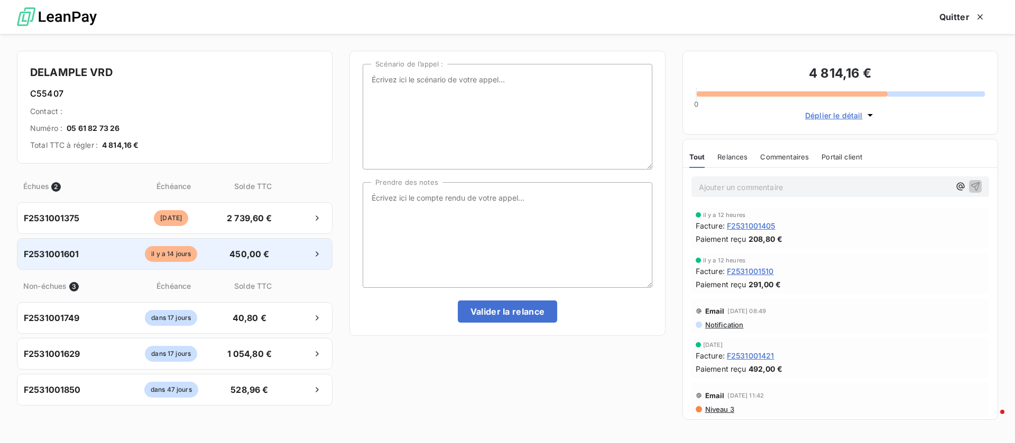
click at [259, 264] on div "F2531001601 [DATE] 450,00 €" at bounding box center [174, 254] width 315 height 32
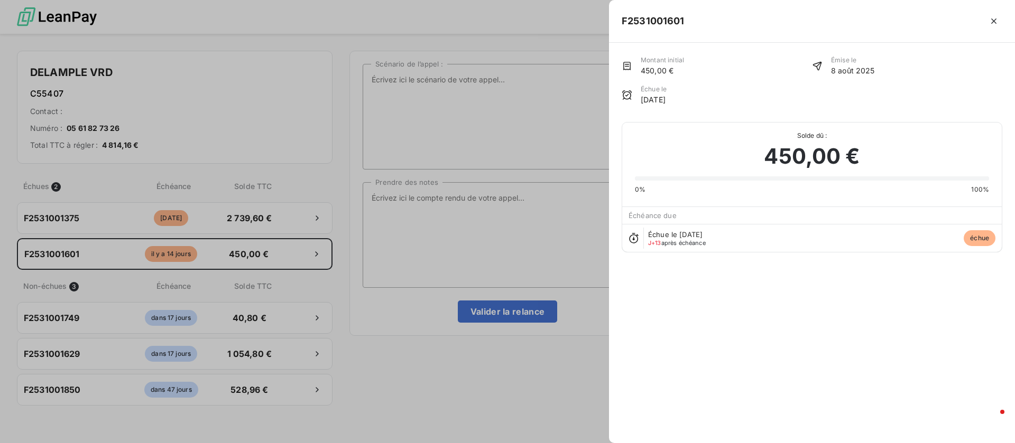
click at [393, 216] on div at bounding box center [507, 221] width 1015 height 443
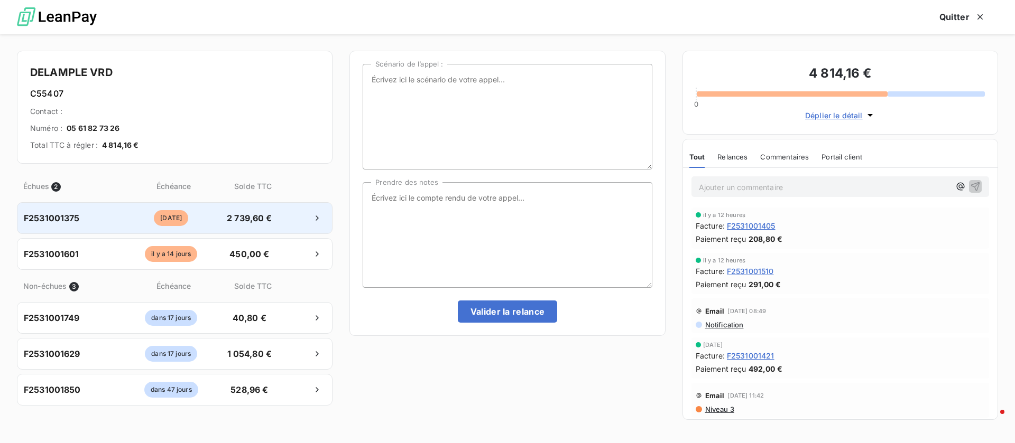
click at [271, 217] on span "2 739,60 €" at bounding box center [248, 218] width 55 height 13
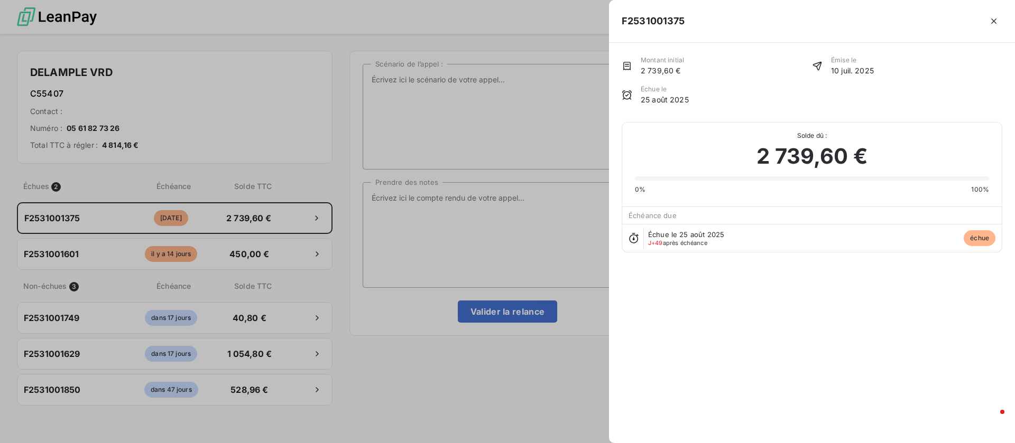
click at [407, 194] on div at bounding box center [507, 221] width 1015 height 443
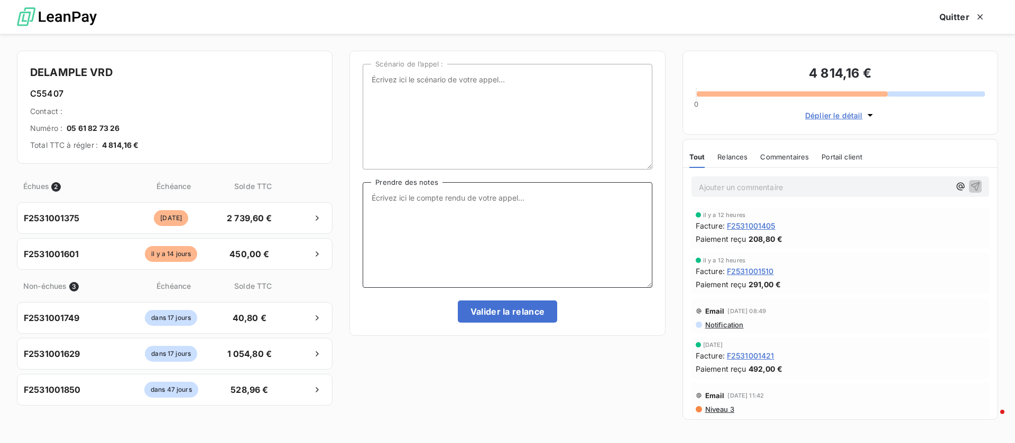
click at [435, 198] on textarea "Prendre des notes" at bounding box center [507, 235] width 289 height 106
type textarea "facture 1601 : échéance au 15/10 facture 1375 : virement en cours de validation"
click at [519, 314] on button "Valider la relance" at bounding box center [508, 312] width 100 height 22
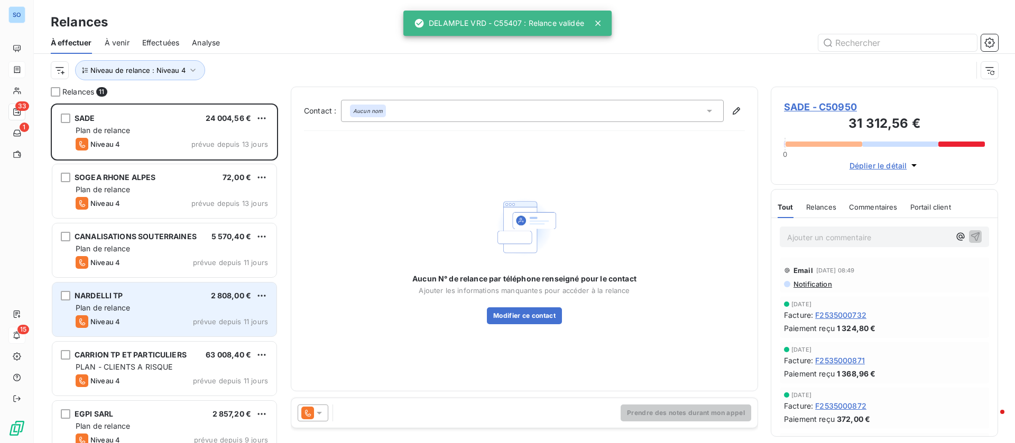
click at [178, 301] on div "NARDELLI TP 2 808,00 € Plan de relance Niveau 4 prévue depuis 11 jours" at bounding box center [164, 310] width 224 height 54
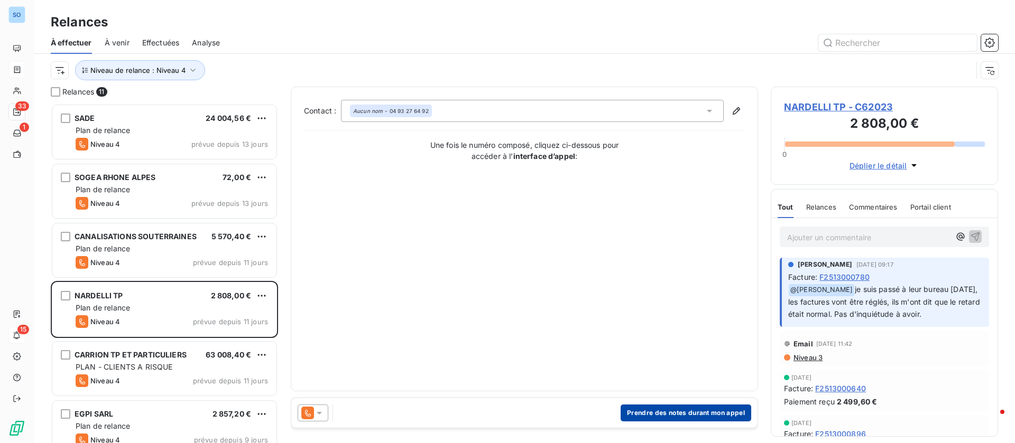
click at [668, 410] on button "Prendre des notes durant mon appel" at bounding box center [685, 413] width 131 height 17
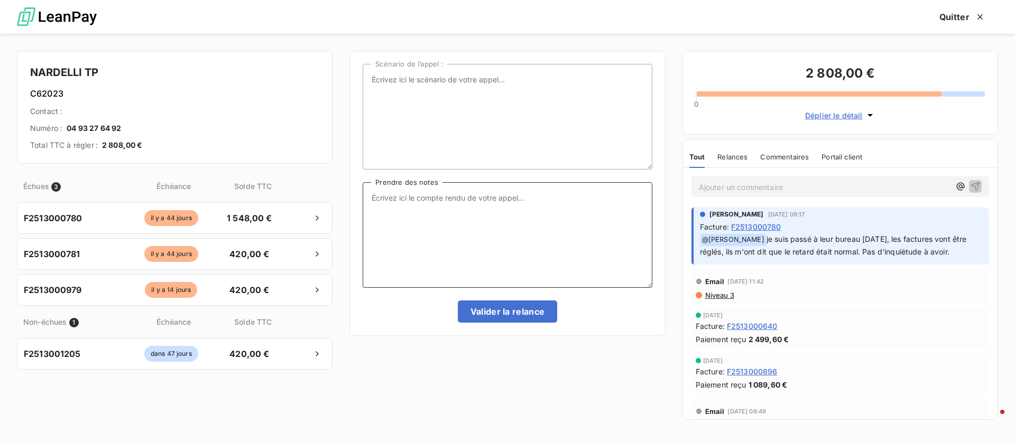
click at [447, 223] on textarea "Prendre des notes" at bounding box center [507, 235] width 289 height 106
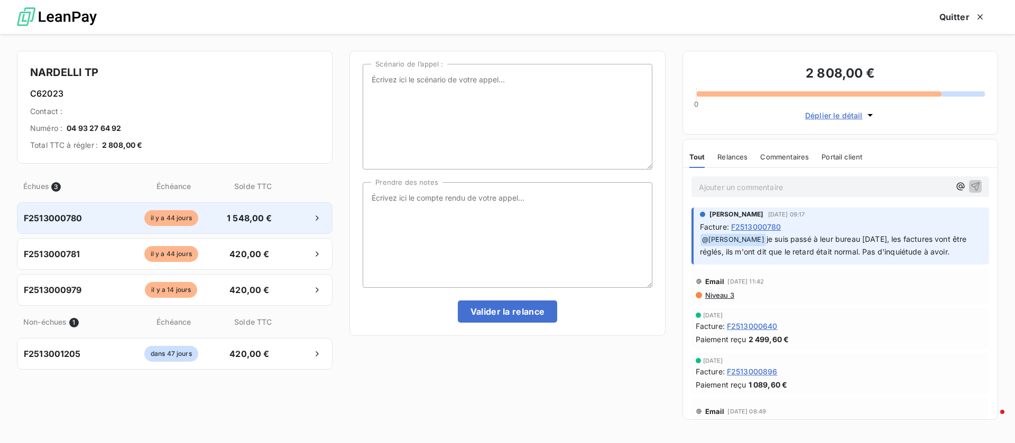
click at [150, 222] on span "il y a 44 jours" at bounding box center [171, 218] width 54 height 16
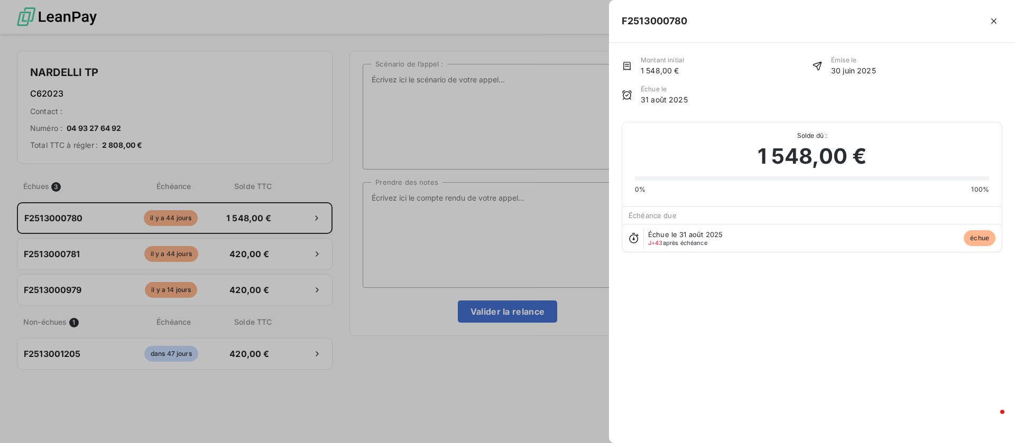
click at [226, 290] on div at bounding box center [507, 221] width 1015 height 443
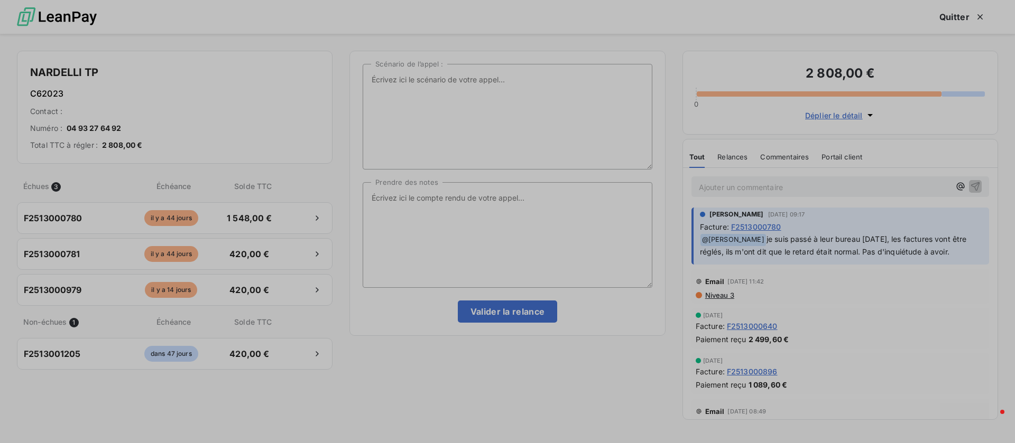
click at [226, 290] on span "420,00 €" at bounding box center [248, 290] width 55 height 13
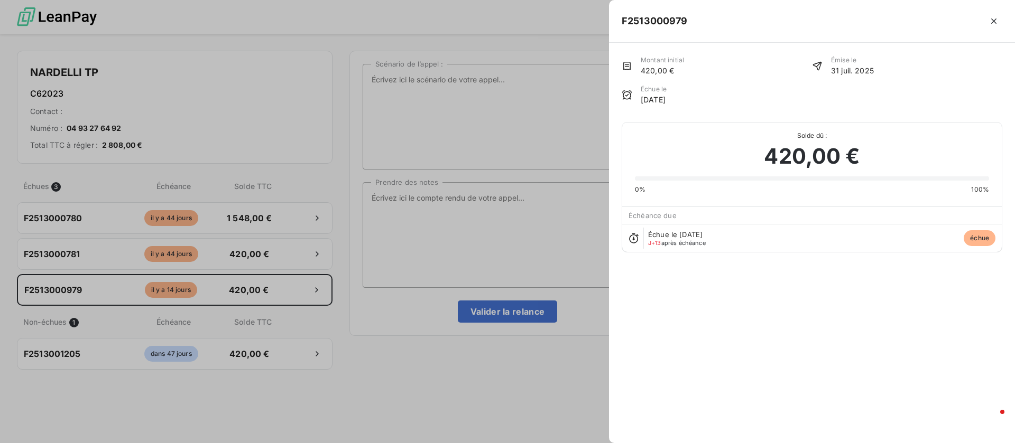
click at [467, 232] on div at bounding box center [507, 221] width 1015 height 443
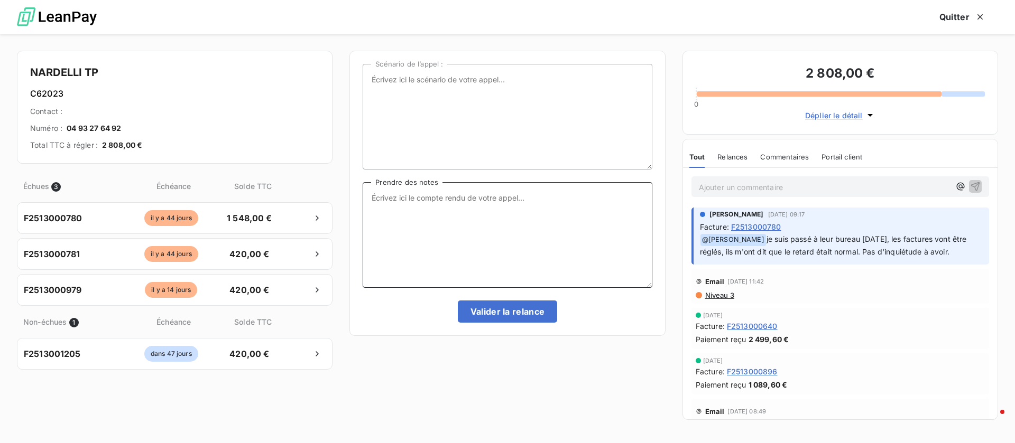
click at [465, 229] on textarea "Prendre des notes" at bounding box center [507, 235] width 289 height 106
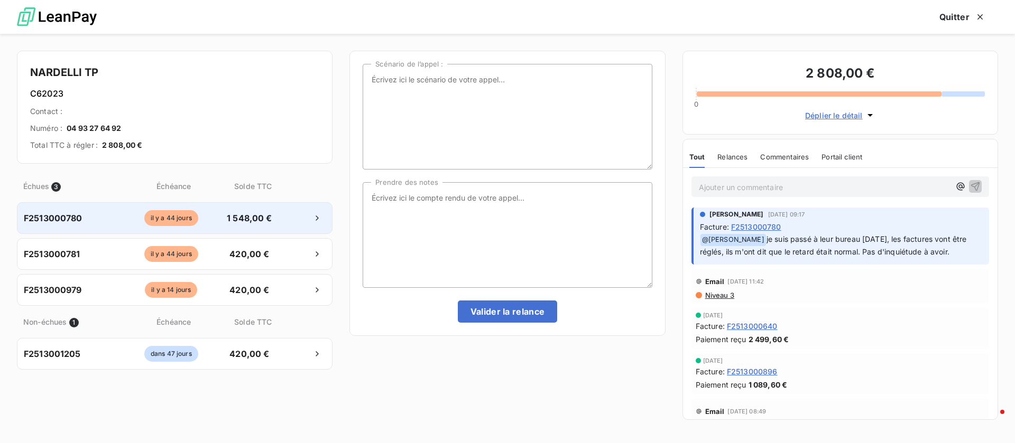
click at [254, 222] on span "1 548,00 €" at bounding box center [248, 218] width 55 height 13
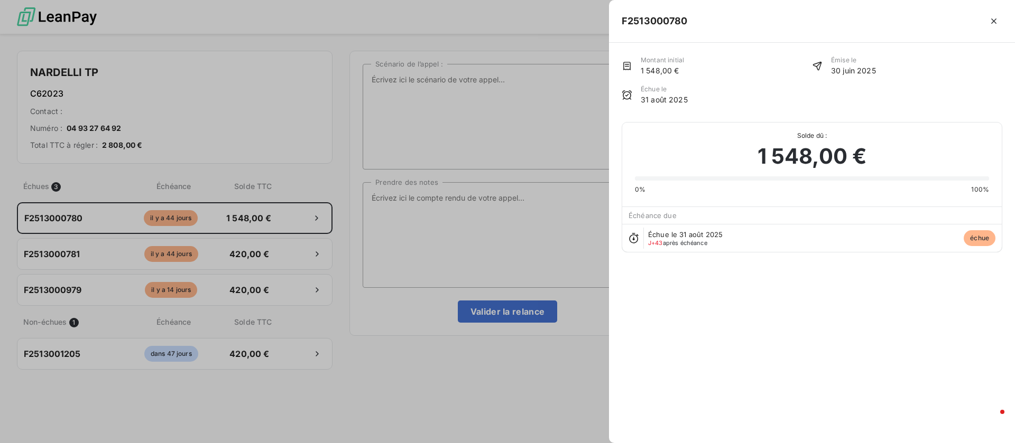
click at [511, 211] on div at bounding box center [507, 221] width 1015 height 443
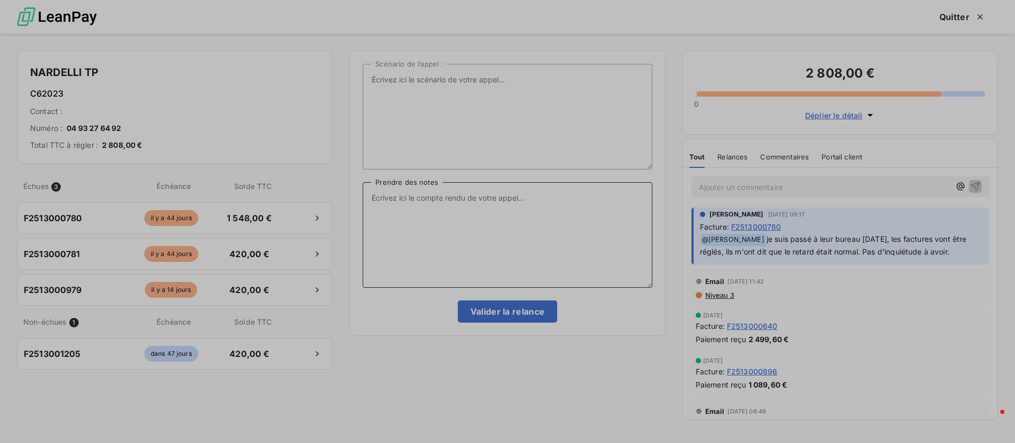
click at [473, 201] on textarea "Prendre des notes" at bounding box center [507, 235] width 289 height 106
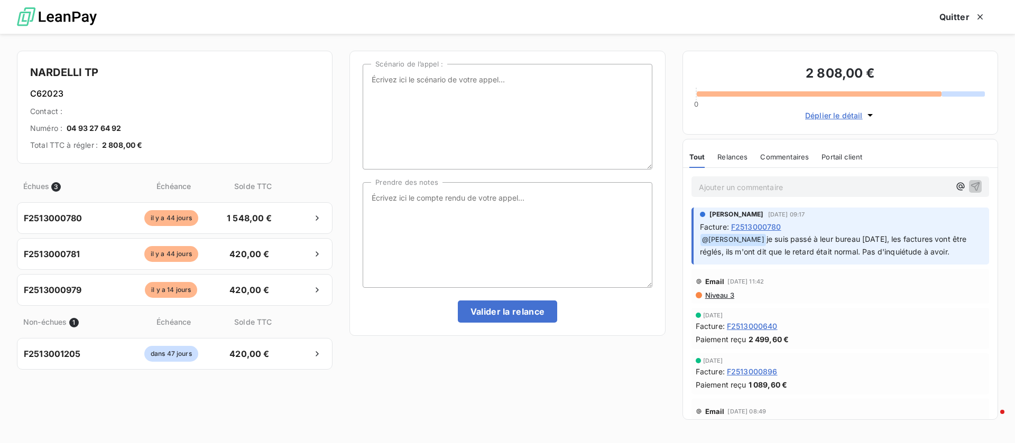
click at [833, 116] on span "Déplier le détail" at bounding box center [834, 115] width 58 height 11
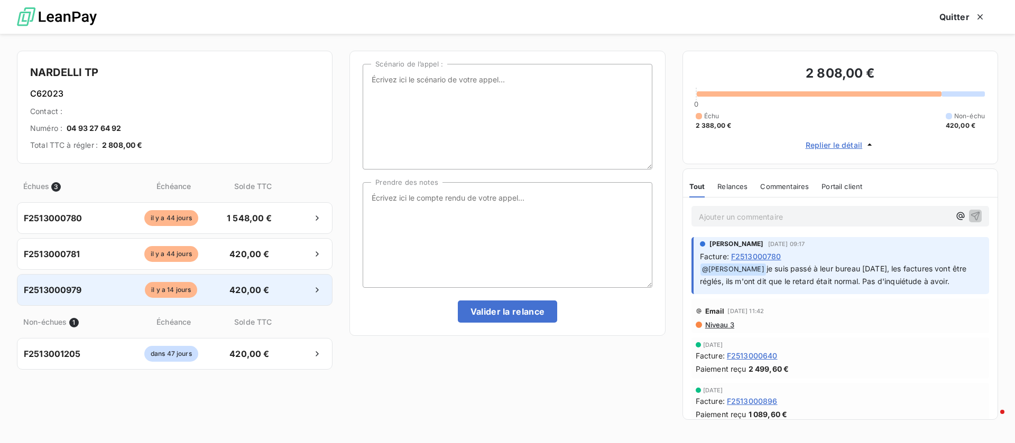
click at [292, 279] on div "F2513000979 [DATE] 420,00 €" at bounding box center [174, 290] width 315 height 32
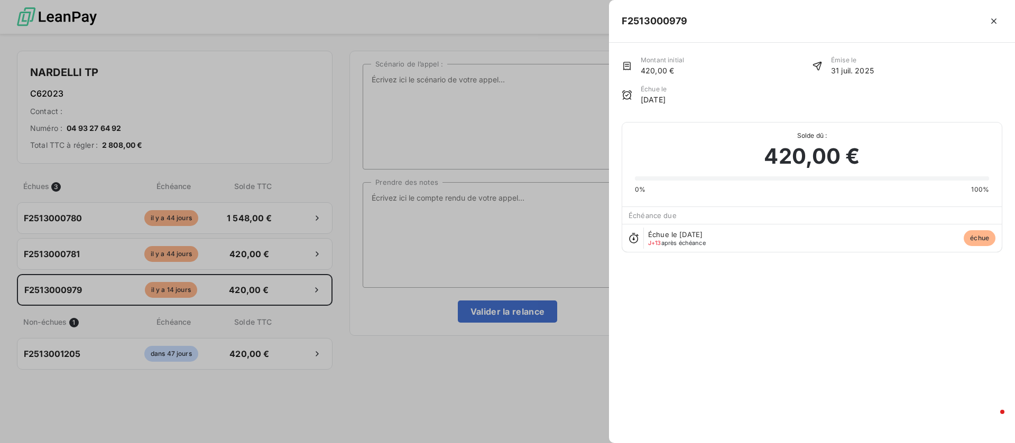
click at [410, 246] on div at bounding box center [507, 221] width 1015 height 443
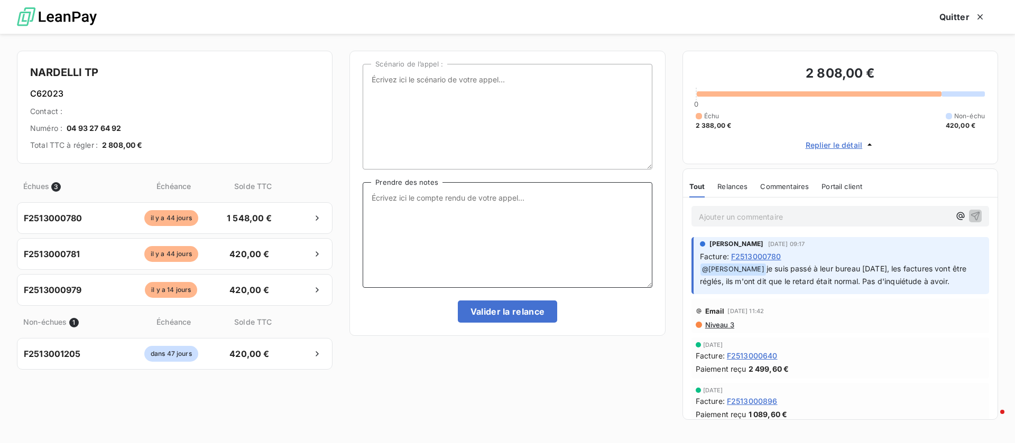
click at [396, 203] on textarea "Prendre des notes" at bounding box center [507, 235] width 289 height 106
type textarea "facture de juillet paiement [DATE] le comptable demande au siège d'y intégrer l…"
click at [518, 317] on button "Valider la relance" at bounding box center [508, 312] width 100 height 22
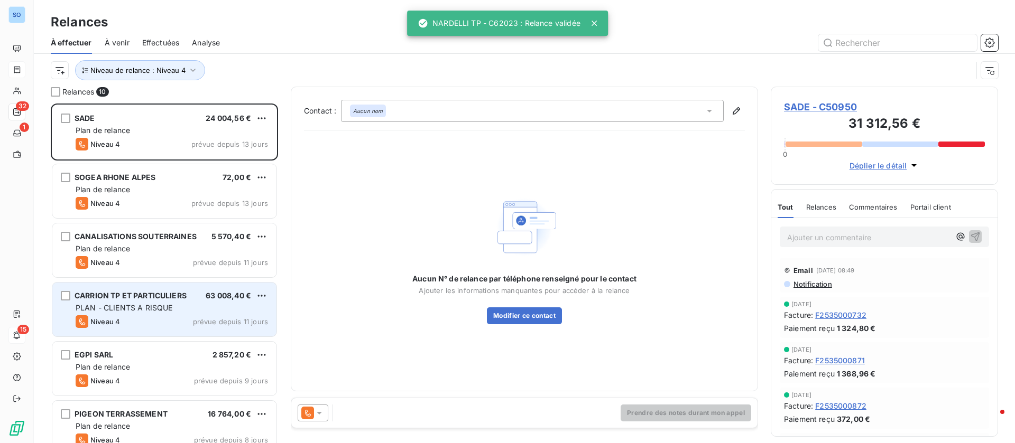
click at [104, 306] on span "PLAN - CLIENTS A RISQUE" at bounding box center [124, 307] width 97 height 9
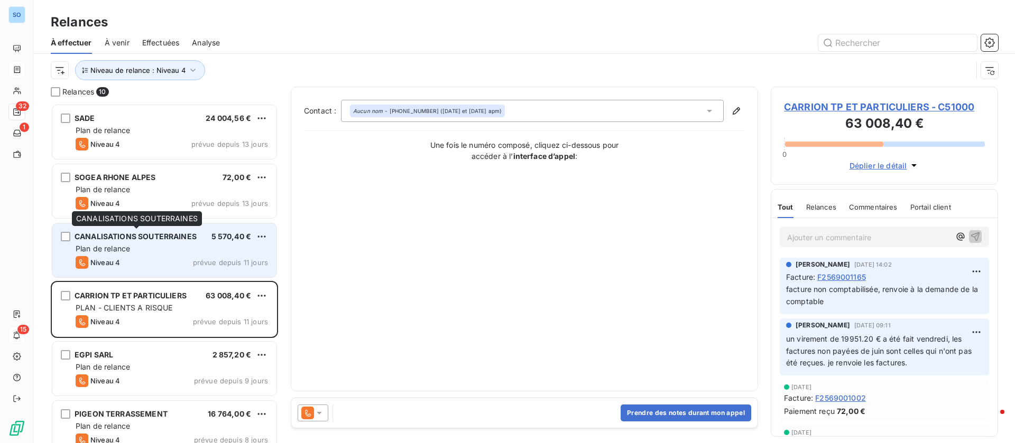
click at [158, 239] on span "CANALISATIONS SOUTERRAINES" at bounding box center [136, 236] width 122 height 9
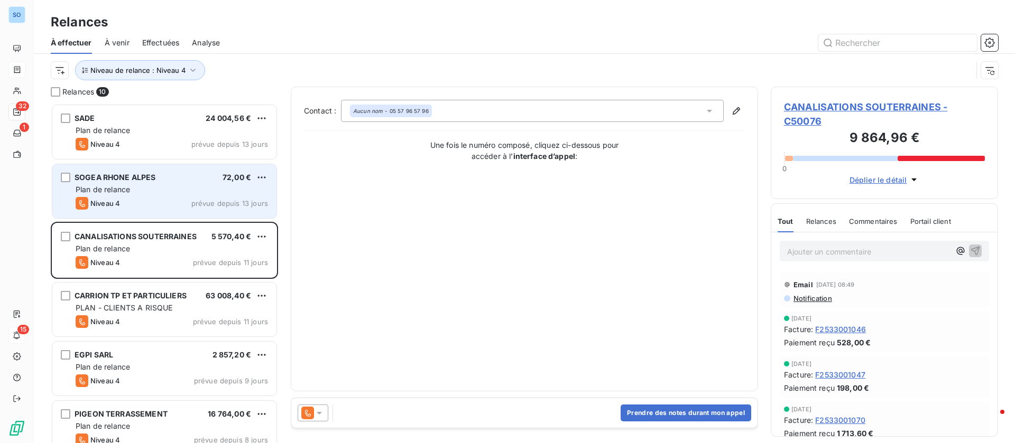
click at [172, 188] on div "Plan de relance" at bounding box center [172, 189] width 192 height 11
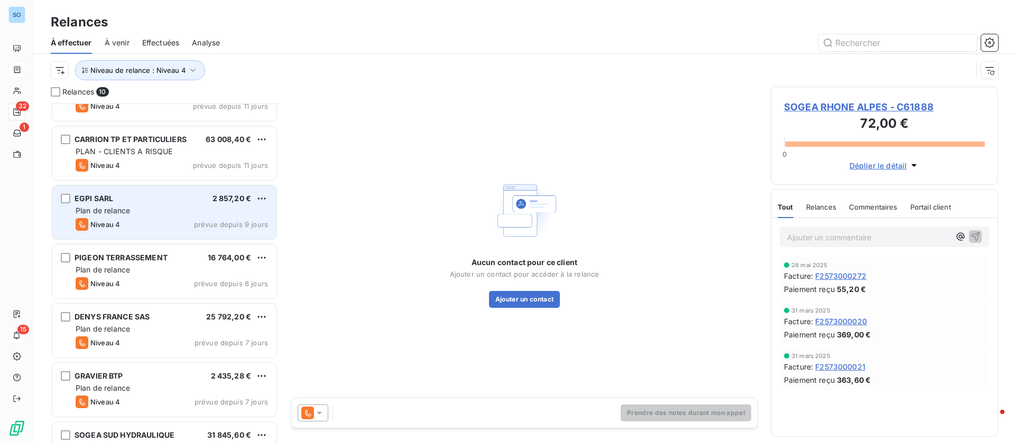
scroll to position [159, 0]
click at [176, 230] on div "EGPI SARL 2 857,20 € Plan de relance Niveau 4 prévue depuis 9 jours" at bounding box center [164, 210] width 224 height 54
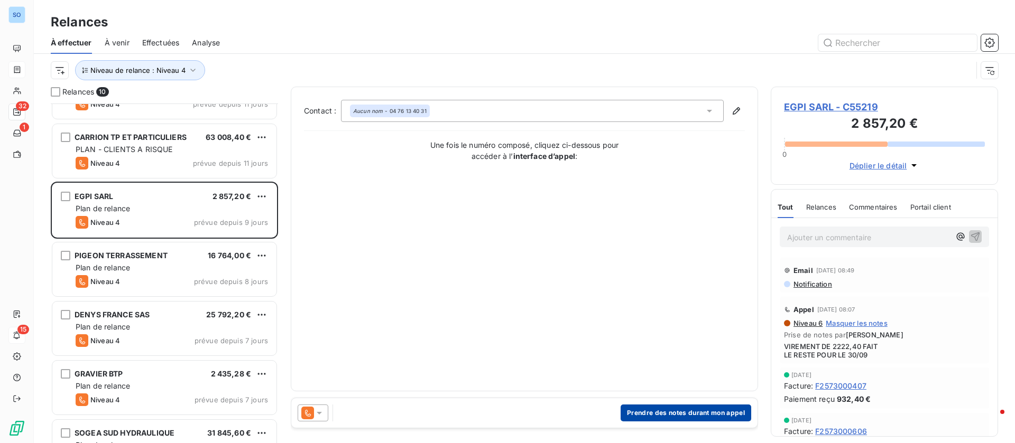
click at [676, 412] on button "Prendre des notes durant mon appel" at bounding box center [685, 413] width 131 height 17
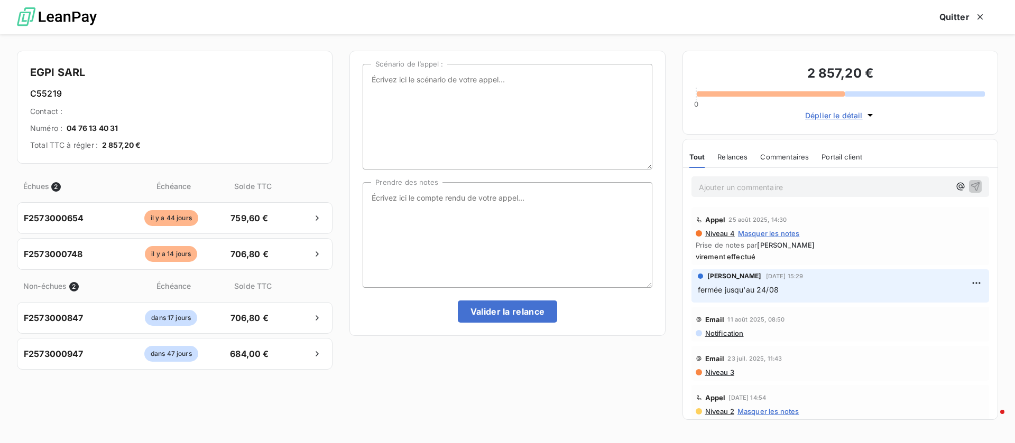
scroll to position [238, 0]
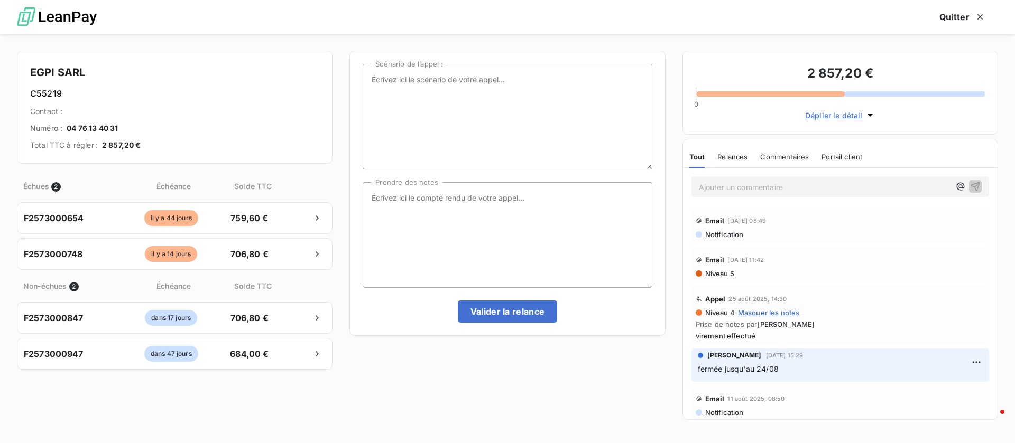
click at [710, 275] on span "Niveau 5" at bounding box center [719, 274] width 30 height 8
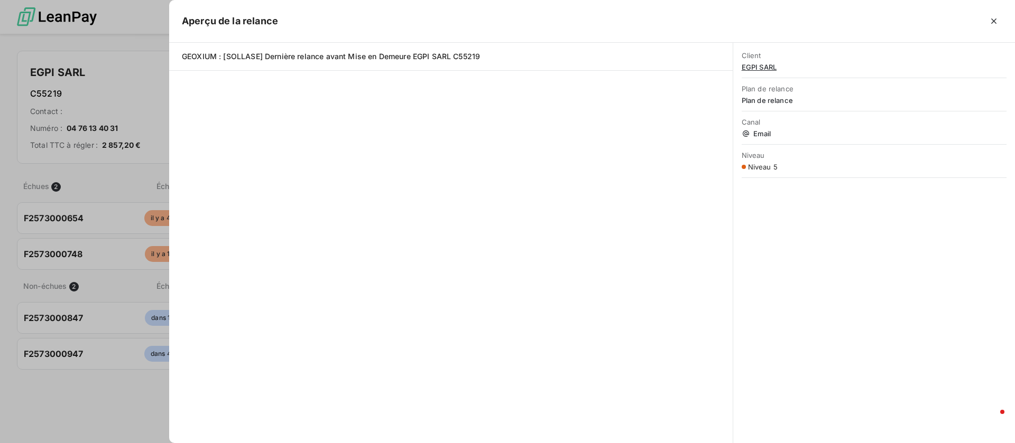
scroll to position [328, 215]
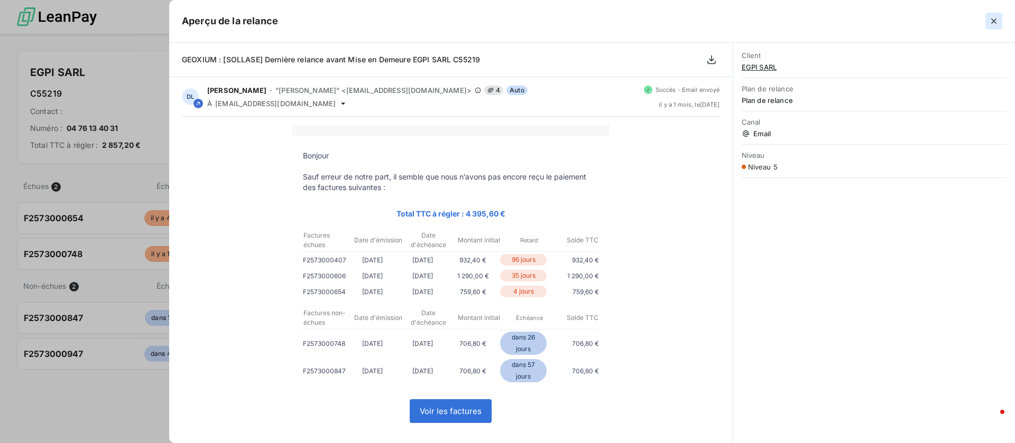
click at [988, 23] on icon "button" at bounding box center [993, 21] width 11 height 11
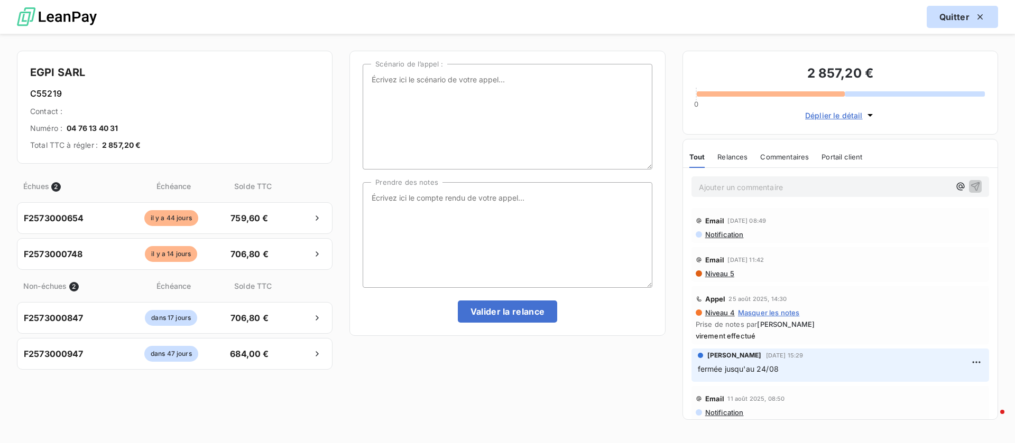
click at [943, 19] on button "Quitter" at bounding box center [961, 17] width 71 height 22
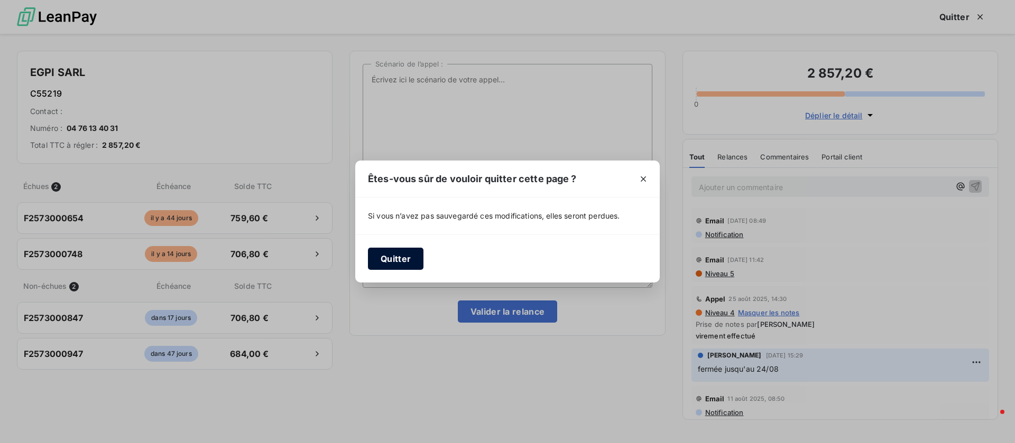
click at [416, 255] on button "Quitter" at bounding box center [395, 259] width 55 height 22
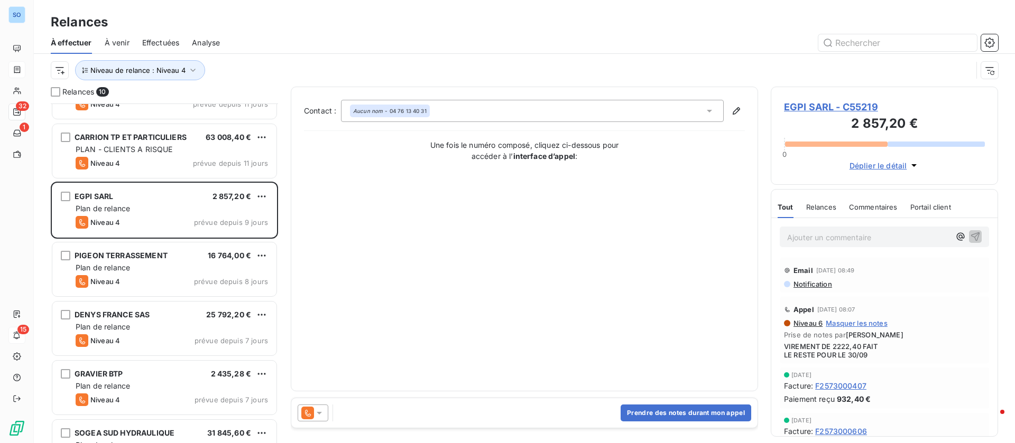
click at [822, 104] on span "EGPI SARL - C55219" at bounding box center [884, 107] width 201 height 14
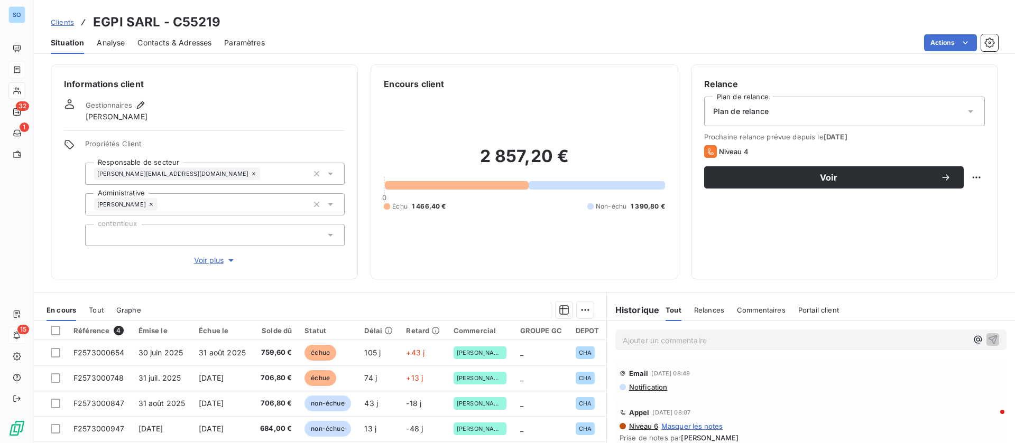
click at [215, 43] on div "Situation Analyse Contacts & Adresses Paramètres Actions" at bounding box center [524, 43] width 981 height 22
drag, startPoint x: 186, startPoint y: 43, endPoint x: 202, endPoint y: 47, distance: 16.8
click at [186, 43] on span "Contacts & Adresses" at bounding box center [174, 43] width 74 height 11
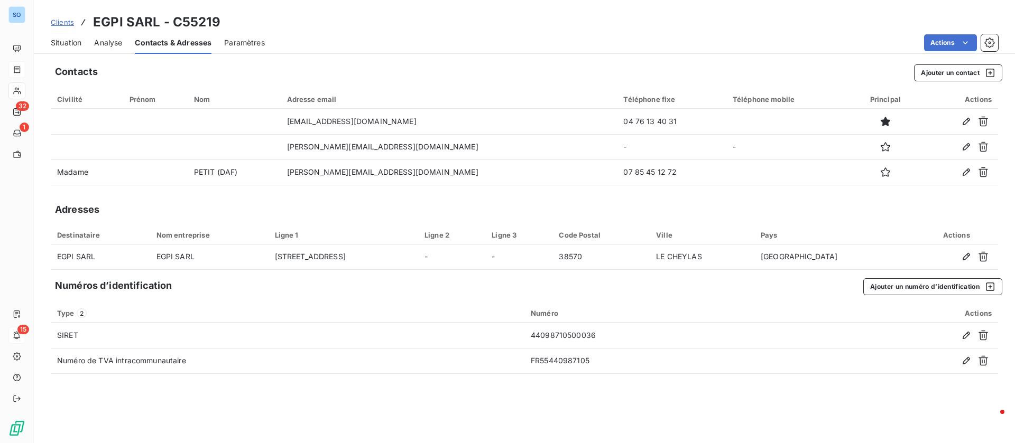
click at [66, 36] on div "Situation" at bounding box center [66, 43] width 31 height 22
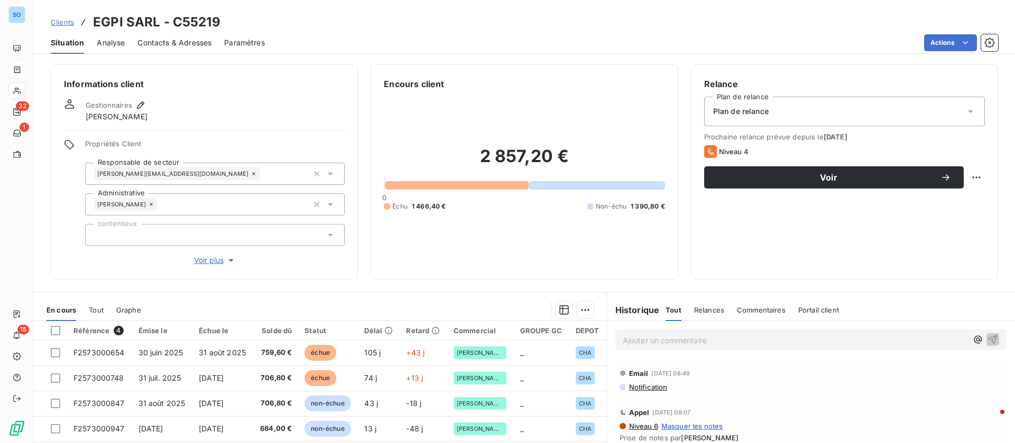
click at [164, 43] on span "Contacts & Adresses" at bounding box center [174, 43] width 74 height 11
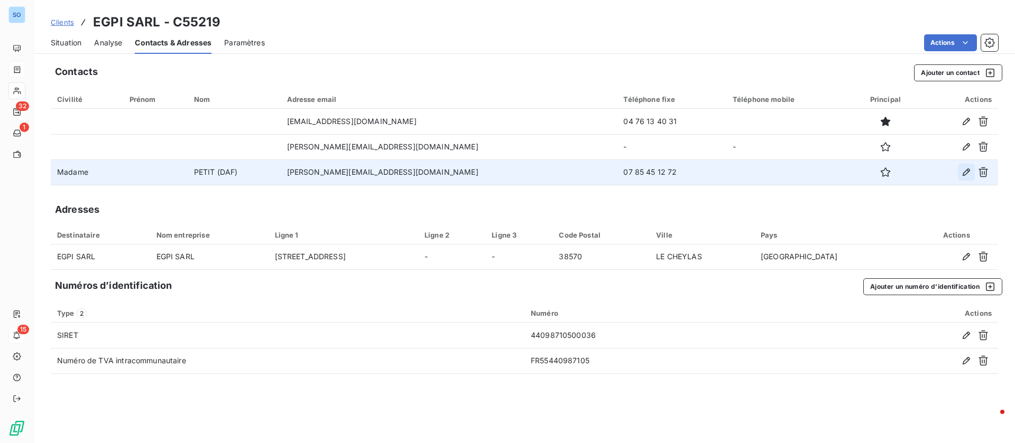
click at [969, 169] on icon "button" at bounding box center [966, 172] width 11 height 11
type input "PETIT (DAF)"
type input "[PERSON_NAME][EMAIL_ADDRESS][DOMAIN_NAME]"
type input "07 85 45 12 72"
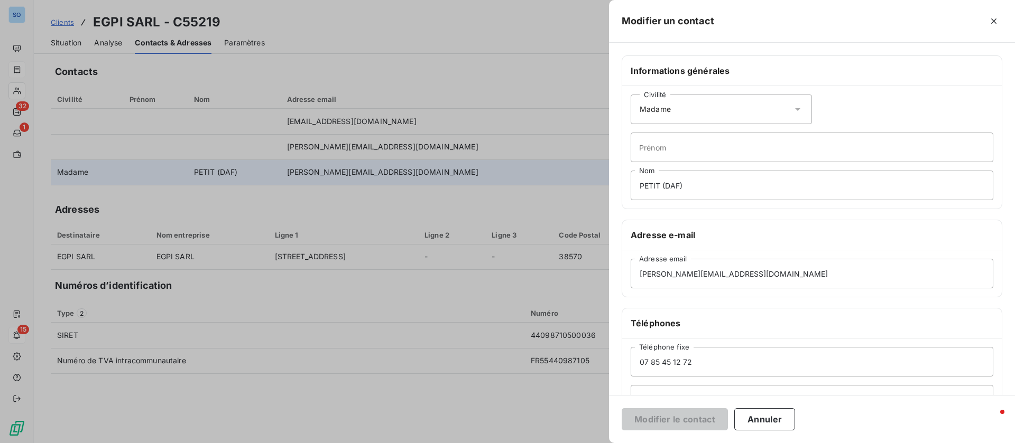
drag, startPoint x: 425, startPoint y: 191, endPoint x: 442, endPoint y: 189, distance: 16.5
click at [426, 191] on div at bounding box center [507, 221] width 1015 height 443
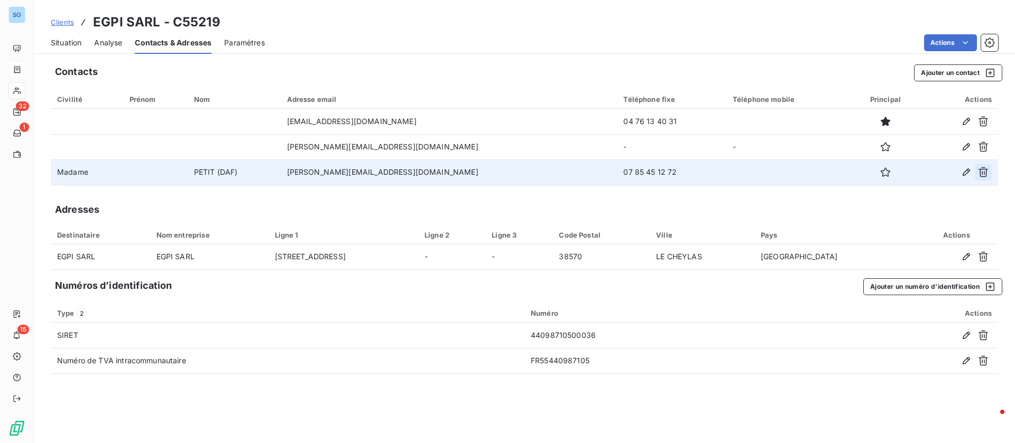
click at [983, 171] on icon "button" at bounding box center [983, 172] width 11 height 11
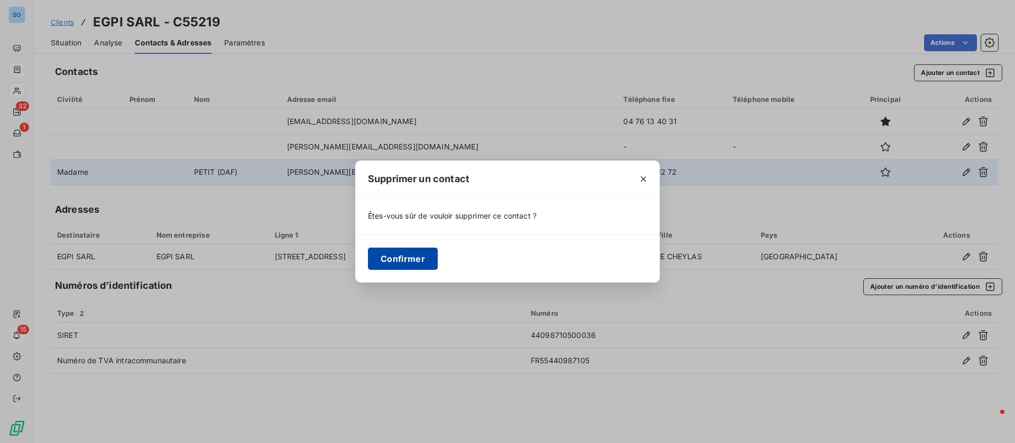
click at [405, 257] on button "Confirmer" at bounding box center [403, 259] width 70 height 22
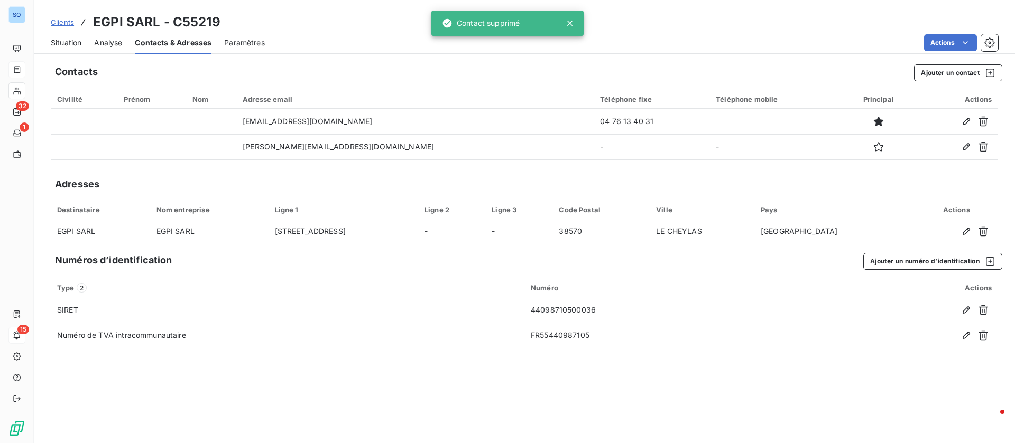
drag, startPoint x: 61, startPoint y: 40, endPoint x: 76, endPoint y: 36, distance: 15.3
click at [61, 41] on span "Situation" at bounding box center [66, 43] width 31 height 11
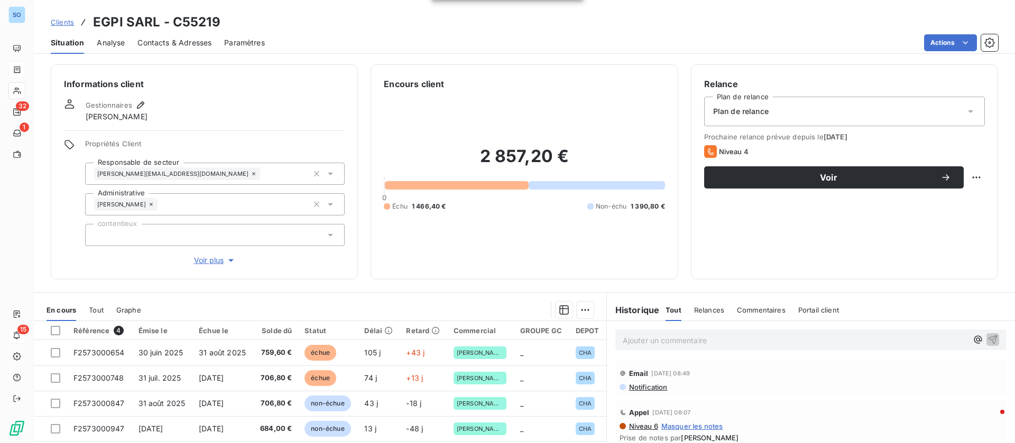
click at [701, 339] on p "Ajouter un commentaire ﻿" at bounding box center [794, 340] width 345 height 13
click at [987, 340] on icon "button" at bounding box center [992, 339] width 11 height 11
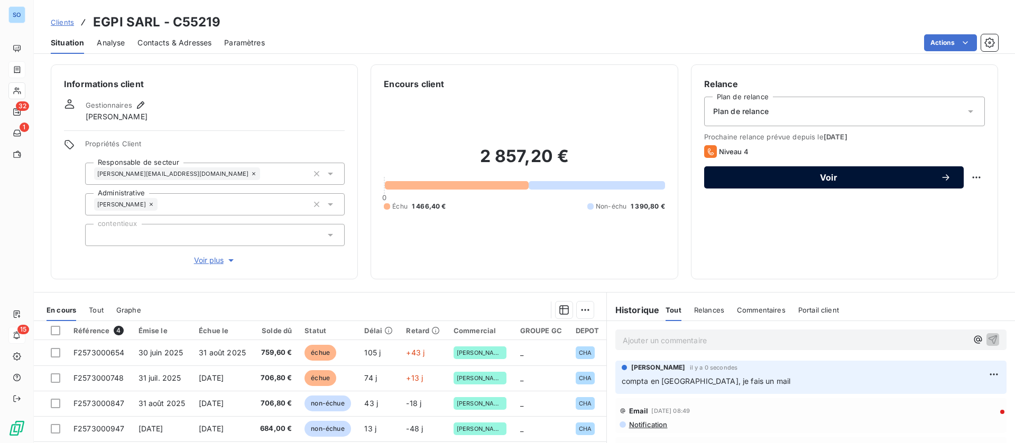
click at [809, 179] on span "Voir" at bounding box center [829, 177] width 224 height 8
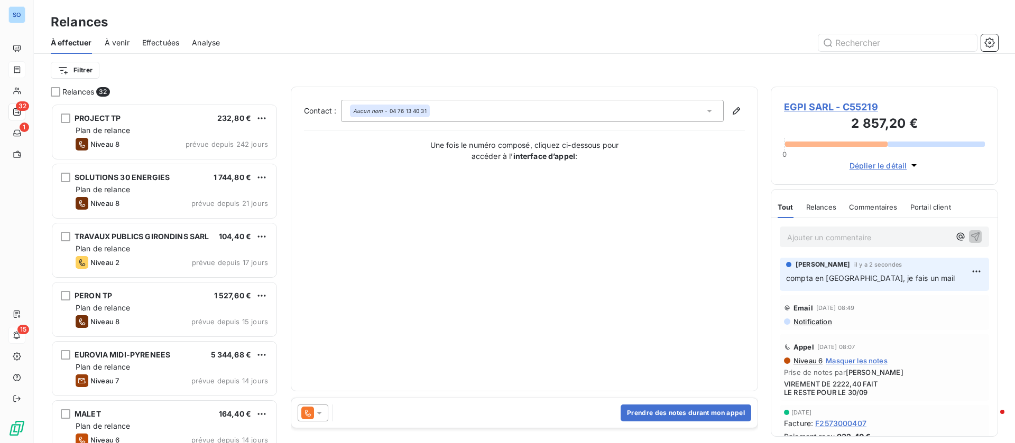
scroll to position [328, 215]
click at [308, 408] on icon at bounding box center [307, 413] width 13 height 13
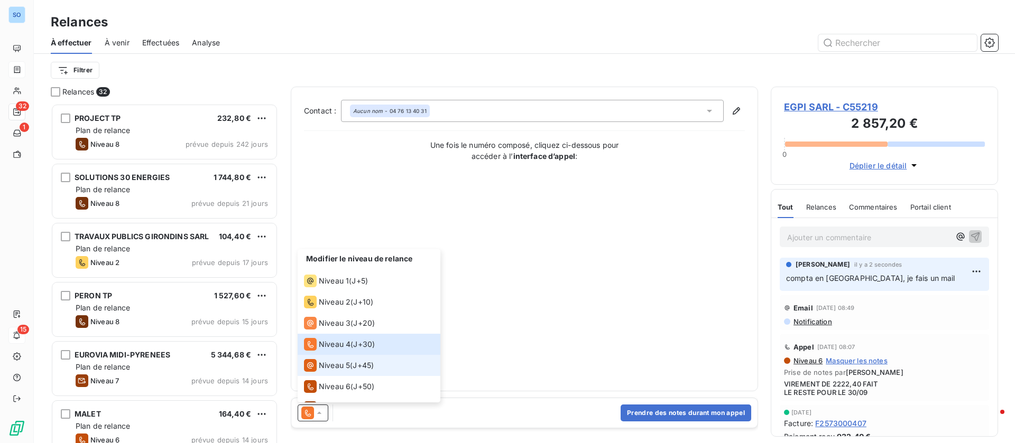
click at [326, 366] on span "Niveau 5" at bounding box center [334, 365] width 31 height 11
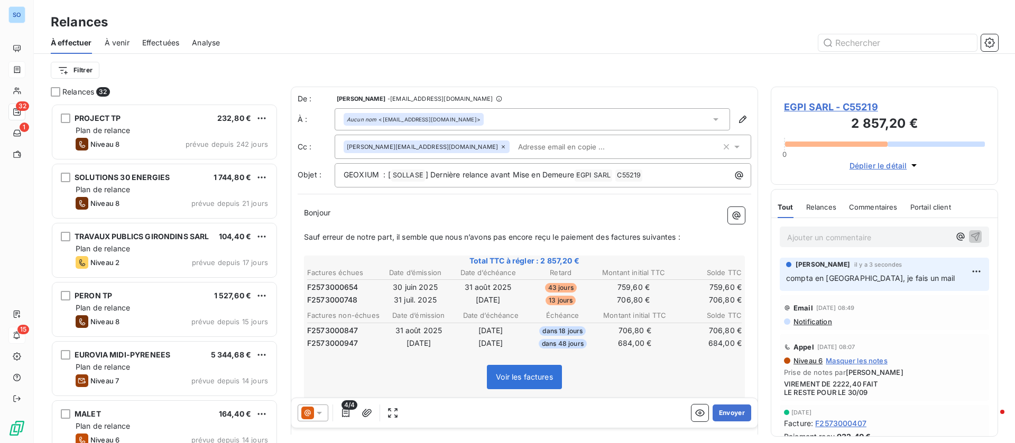
click at [470, 113] on div "Aucun nom <[EMAIL_ADDRESS][DOMAIN_NAME]>" at bounding box center [531, 119] width 395 height 22
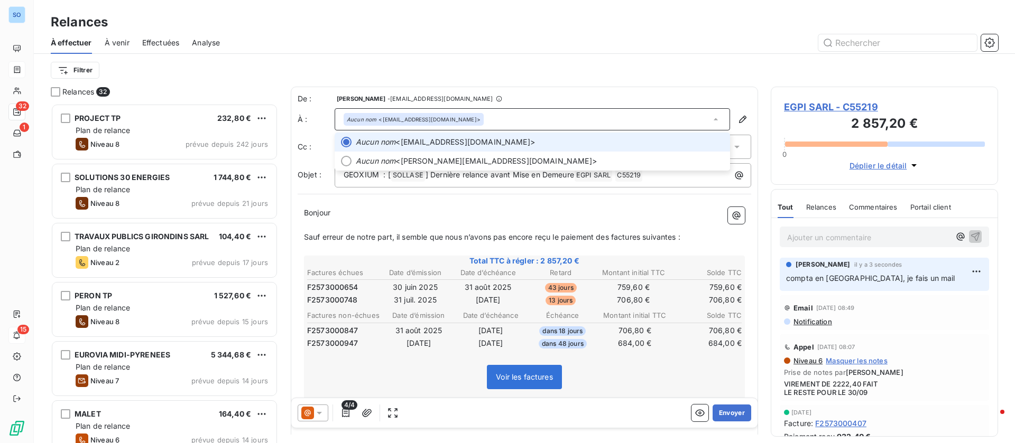
click at [564, 110] on div "Aucun nom <[EMAIL_ADDRESS][DOMAIN_NAME]>" at bounding box center [531, 119] width 395 height 22
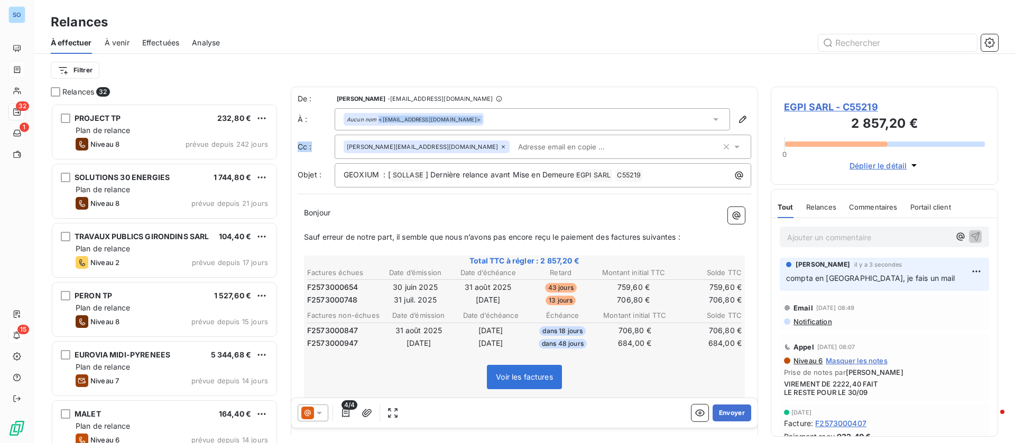
drag, startPoint x: 403, startPoint y: 117, endPoint x: 504, endPoint y: 145, distance: 105.1
click at [504, 145] on div "De : [PERSON_NAME] - [EMAIL_ADDRESS][DOMAIN_NAME] À : Aucun nom <[EMAIL_ADDRESS…" at bounding box center [524, 141] width 453 height 94
click at [466, 117] on div "Aucun nom <[EMAIL_ADDRESS][DOMAIN_NAME]>" at bounding box center [531, 119] width 395 height 22
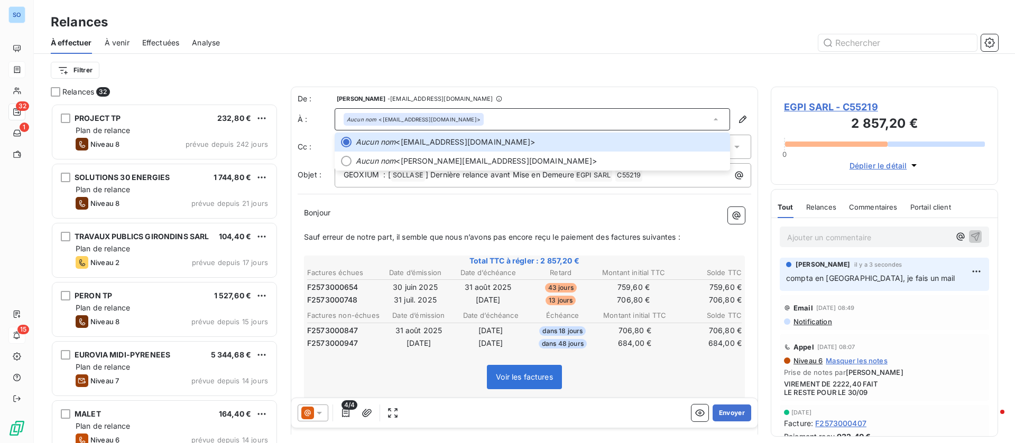
click at [538, 104] on div "De : [PERSON_NAME] - [EMAIL_ADDRESS][DOMAIN_NAME]" at bounding box center [524, 99] width 453 height 11
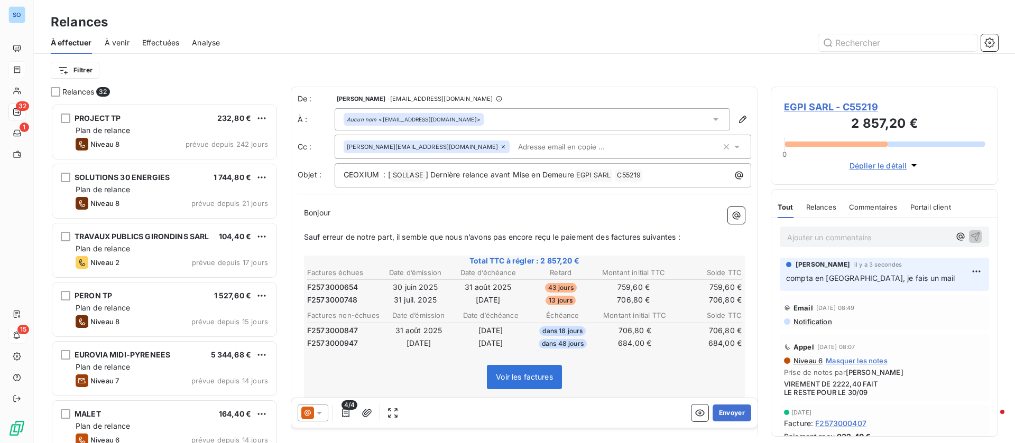
click at [514, 143] on input "text" at bounding box center [575, 147] width 122 height 16
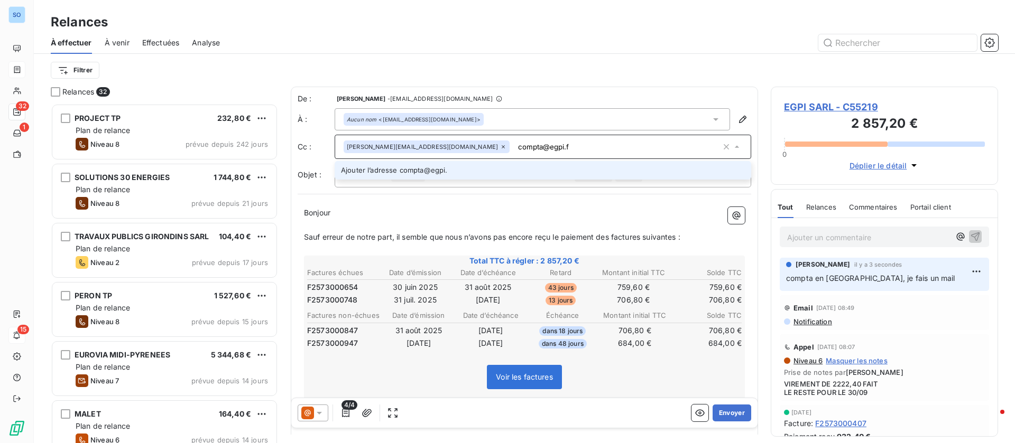
type input "[EMAIL_ADDRESS][DOMAIN_NAME]"
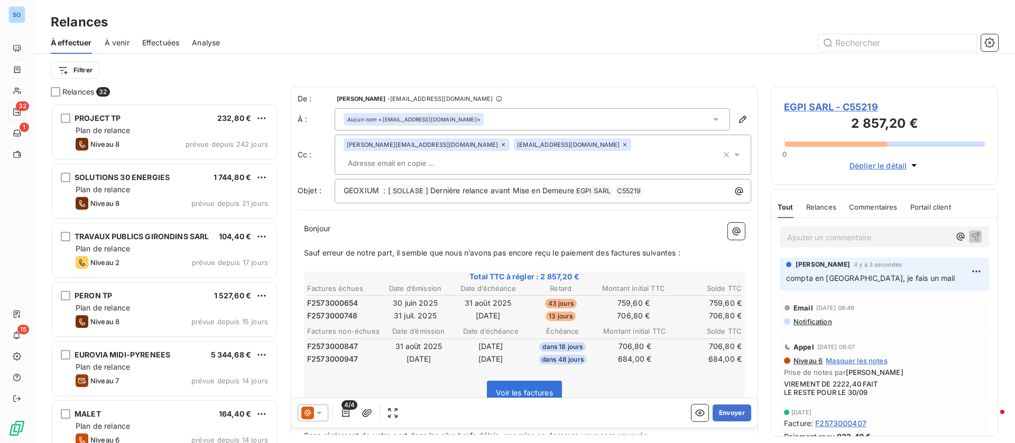
click at [512, 235] on p "﻿" at bounding box center [524, 241] width 441 height 12
click at [348, 414] on icon "button" at bounding box center [345, 413] width 11 height 11
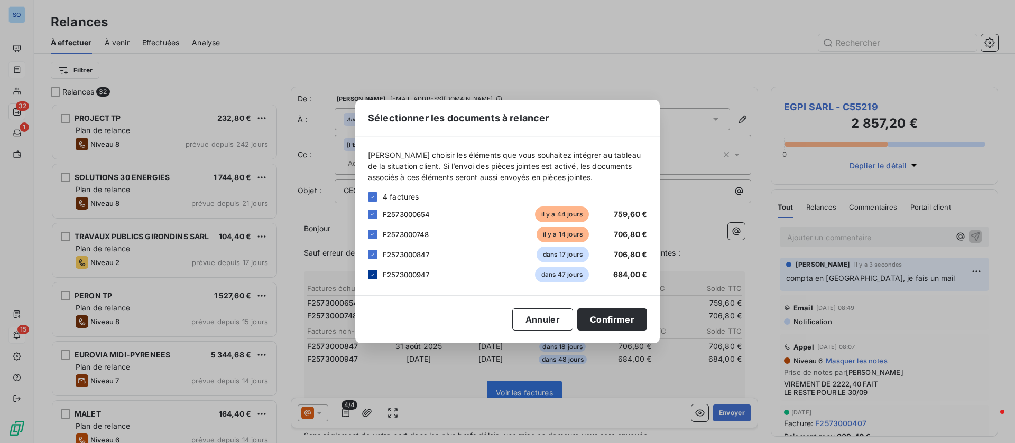
click at [376, 277] on div at bounding box center [373, 275] width 10 height 10
drag, startPoint x: 371, startPoint y: 252, endPoint x: 406, endPoint y: 279, distance: 44.0
click at [371, 252] on icon at bounding box center [372, 255] width 6 height 6
click at [633, 319] on button "Confirmer" at bounding box center [612, 320] width 70 height 22
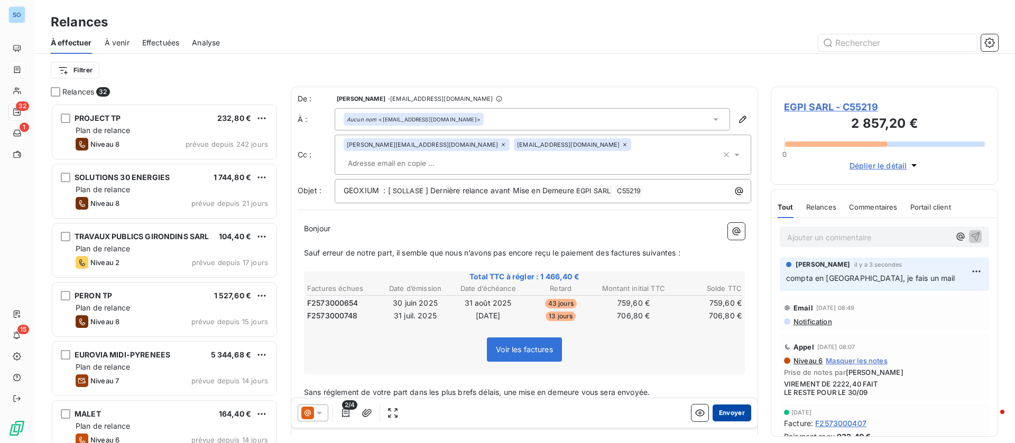
click at [729, 414] on button "Envoyer" at bounding box center [731, 413] width 39 height 17
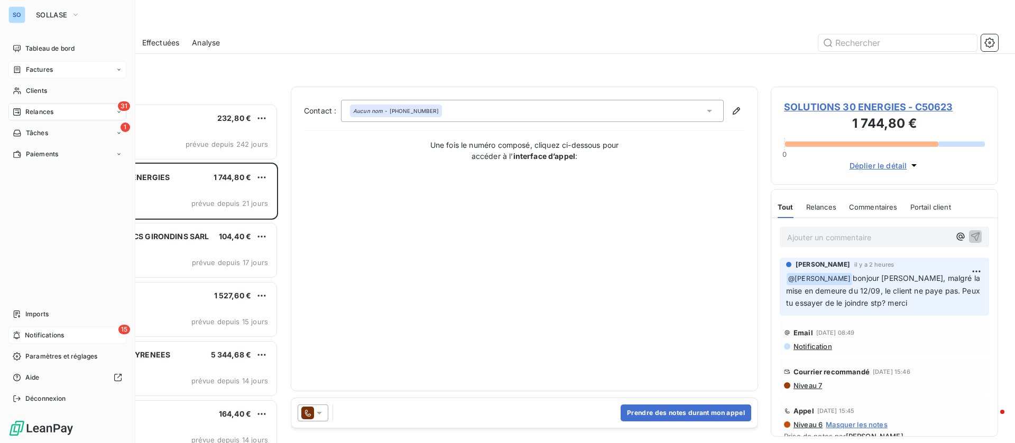
click at [44, 78] on div "Factures" at bounding box center [67, 69] width 118 height 17
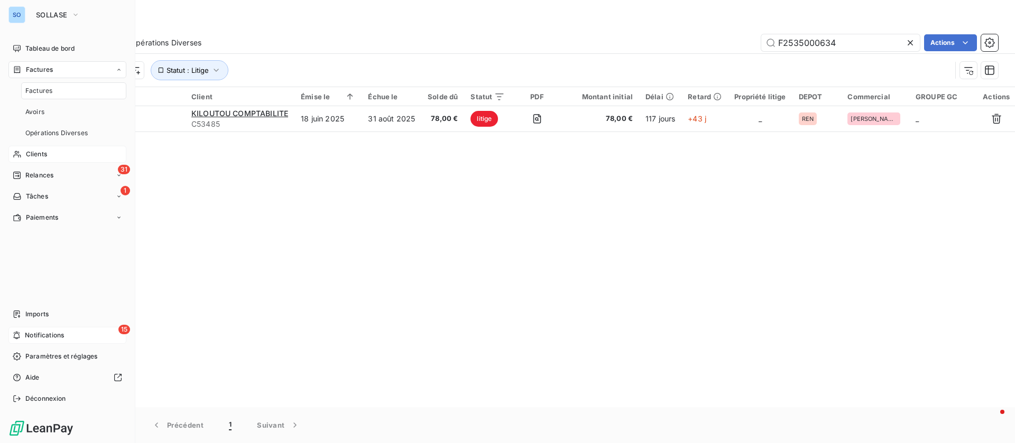
click at [45, 162] on div "Clients" at bounding box center [67, 154] width 118 height 17
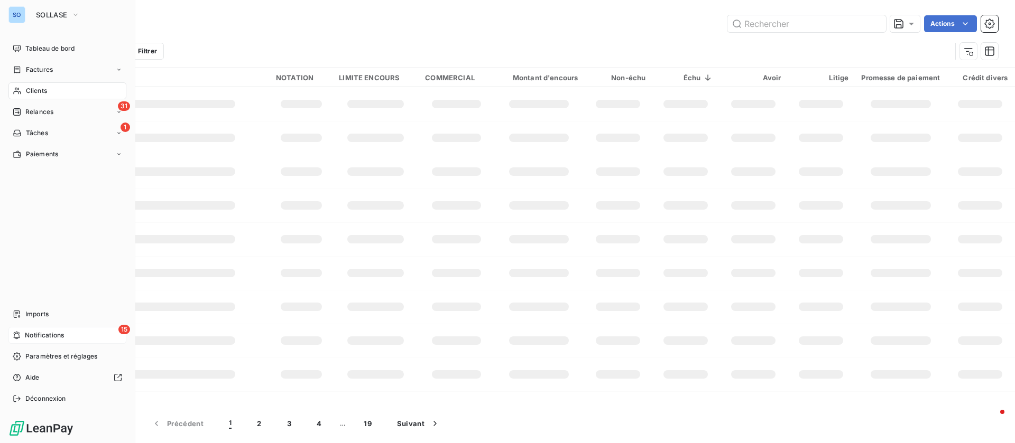
click at [30, 88] on span "Clients" at bounding box center [36, 91] width 21 height 10
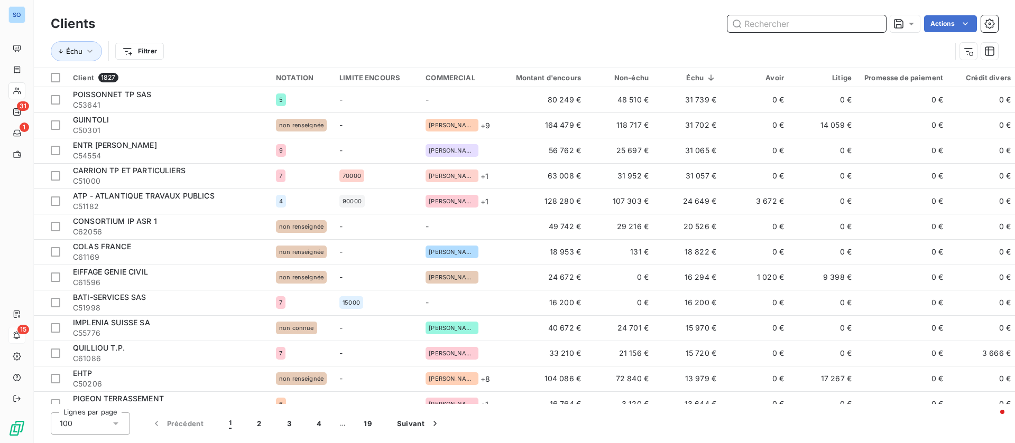
click at [801, 20] on input "text" at bounding box center [806, 23] width 159 height 17
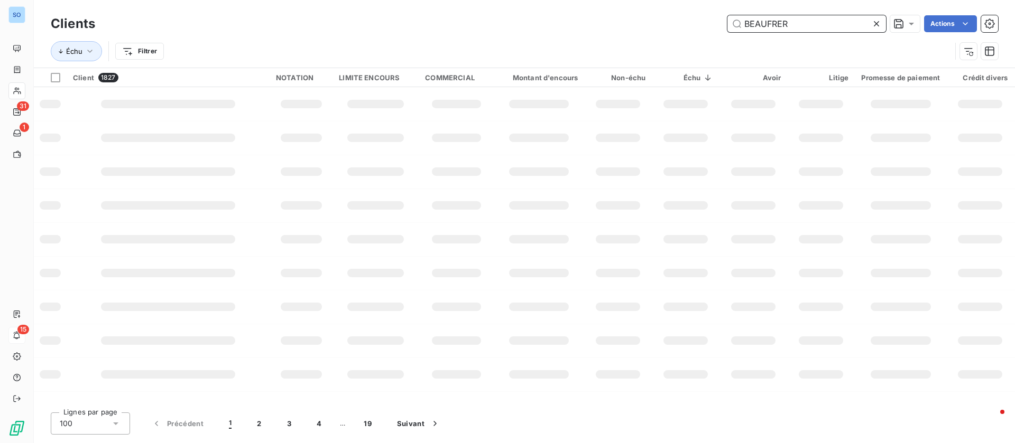
type input "BEAUFRER"
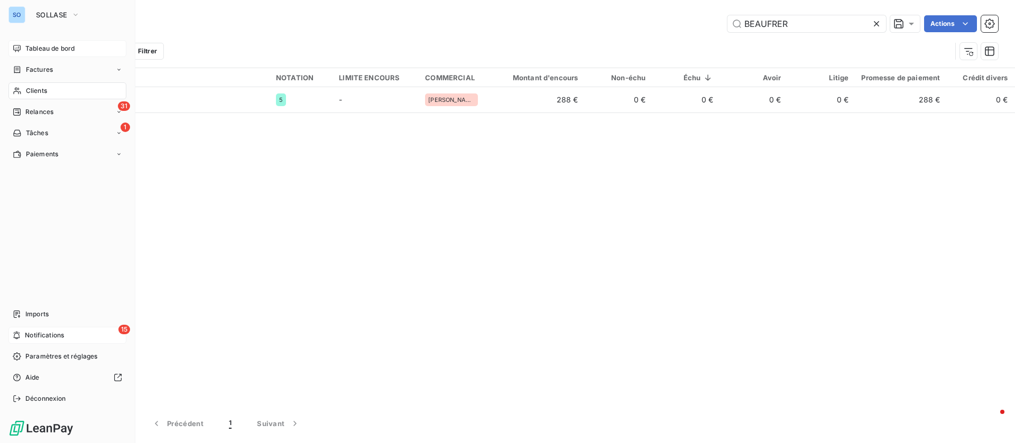
click at [46, 45] on span "Tableau de bord" at bounding box center [49, 49] width 49 height 10
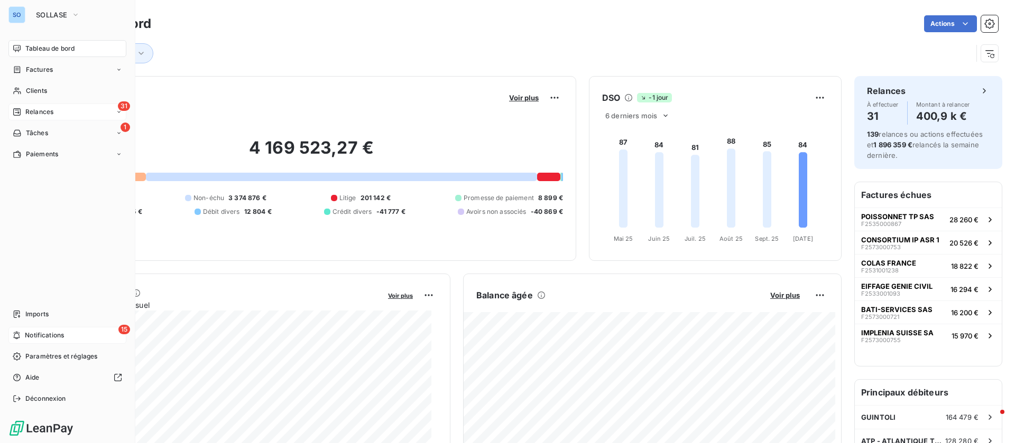
click at [23, 105] on div "31 Relances" at bounding box center [67, 112] width 118 height 17
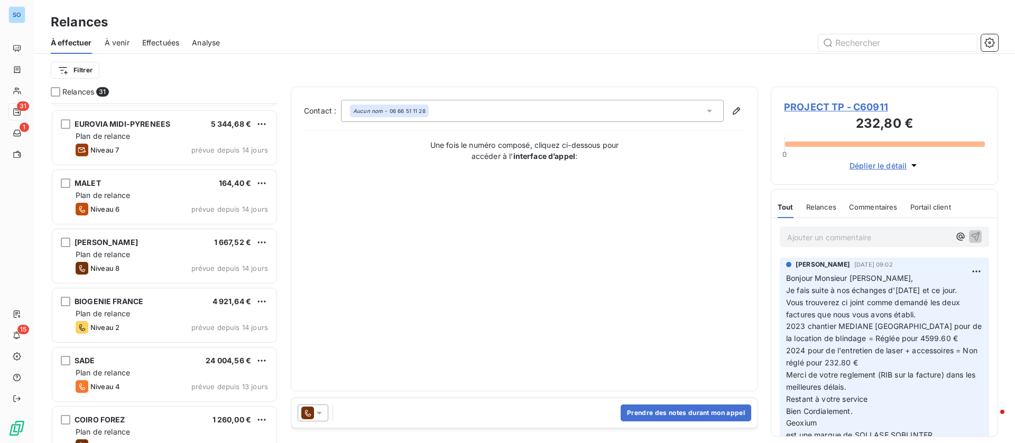
scroll to position [238, 0]
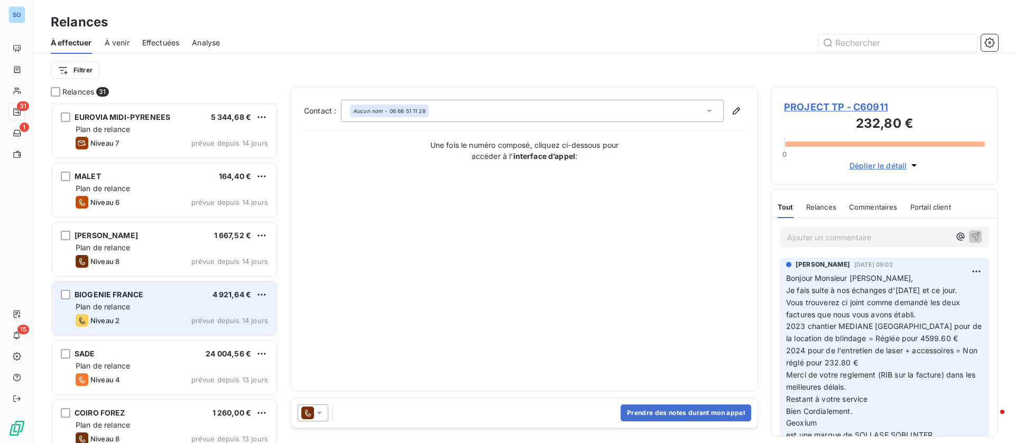
click at [166, 295] on div "BIOGENIE FRANCE 4 921,64 €" at bounding box center [172, 295] width 192 height 10
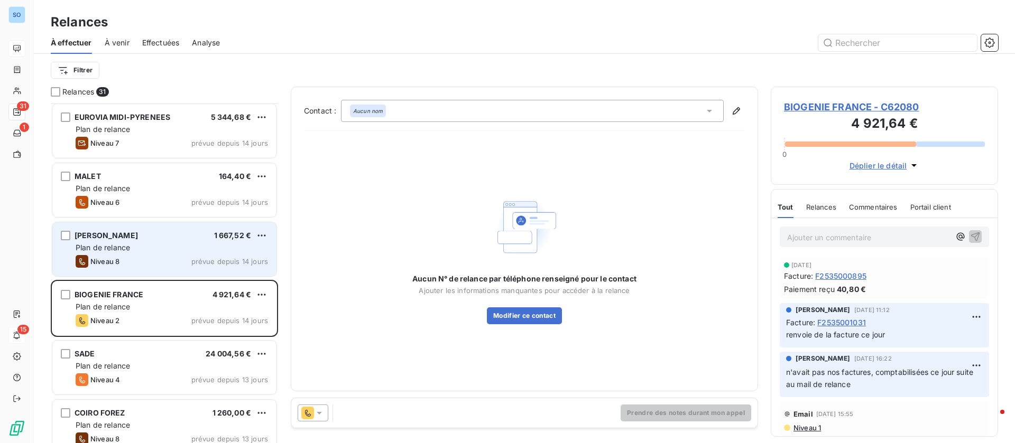
click at [92, 261] on span "Niveau 8" at bounding box center [104, 261] width 29 height 8
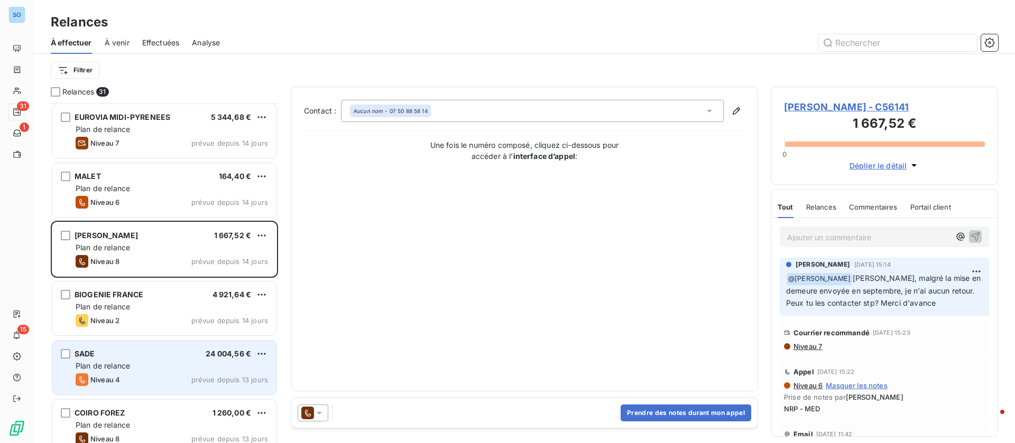
click at [145, 365] on div "Plan de relance" at bounding box center [172, 366] width 192 height 11
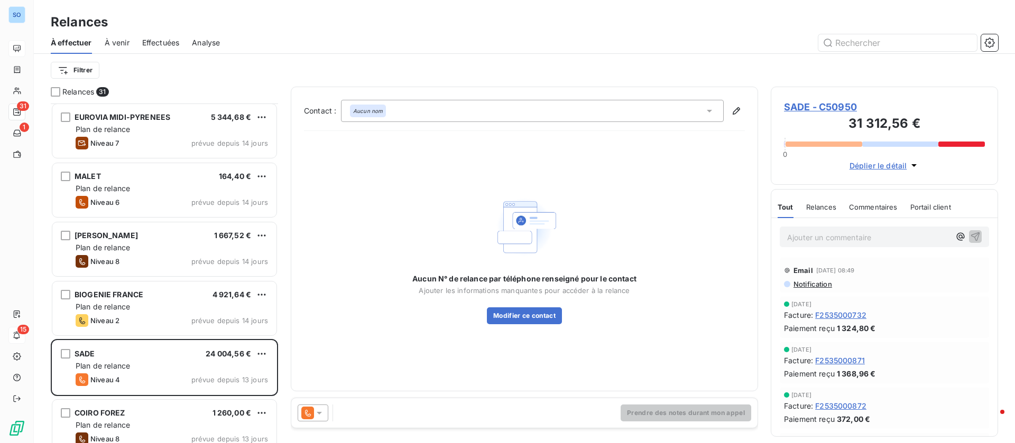
click at [833, 103] on span "SADE - C50950" at bounding box center [884, 107] width 201 height 14
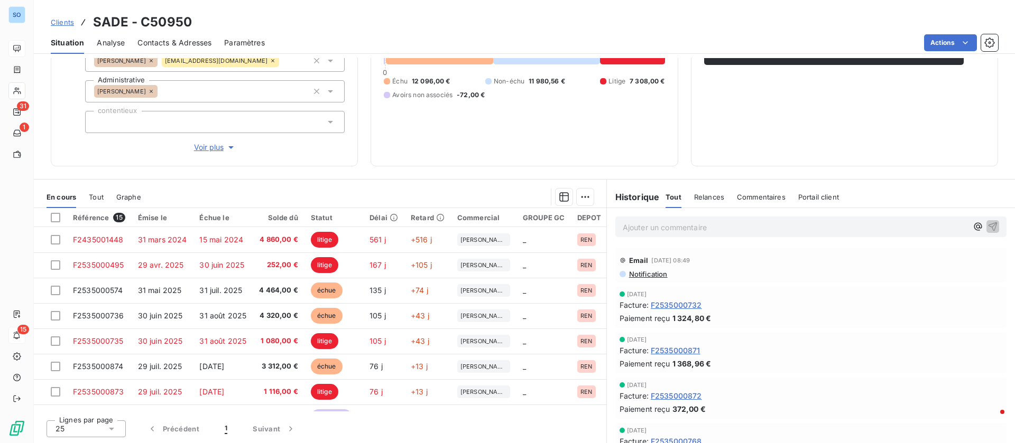
scroll to position [79, 0]
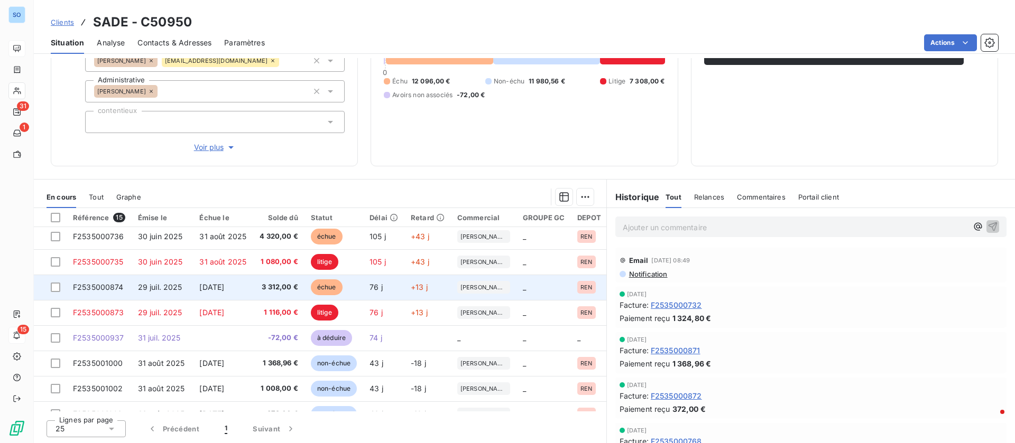
click at [198, 280] on td "[DATE]" at bounding box center [223, 287] width 60 height 25
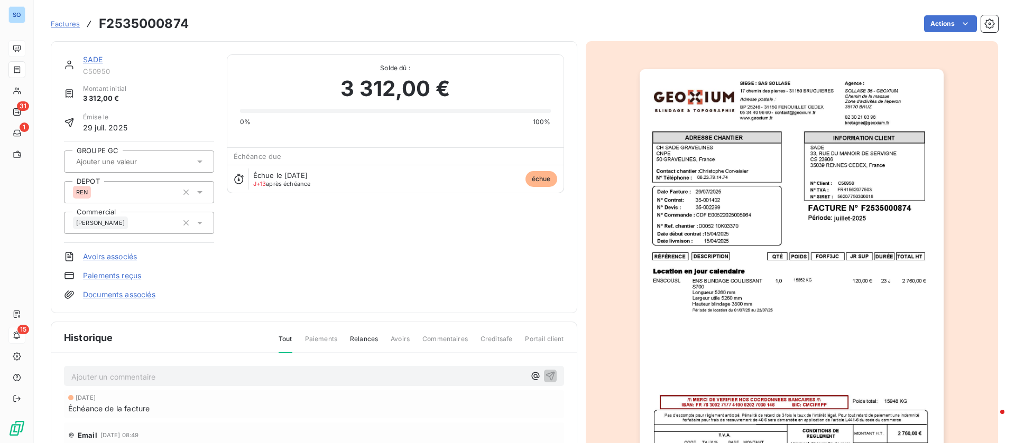
click at [94, 58] on link "SADE" at bounding box center [93, 59] width 20 height 9
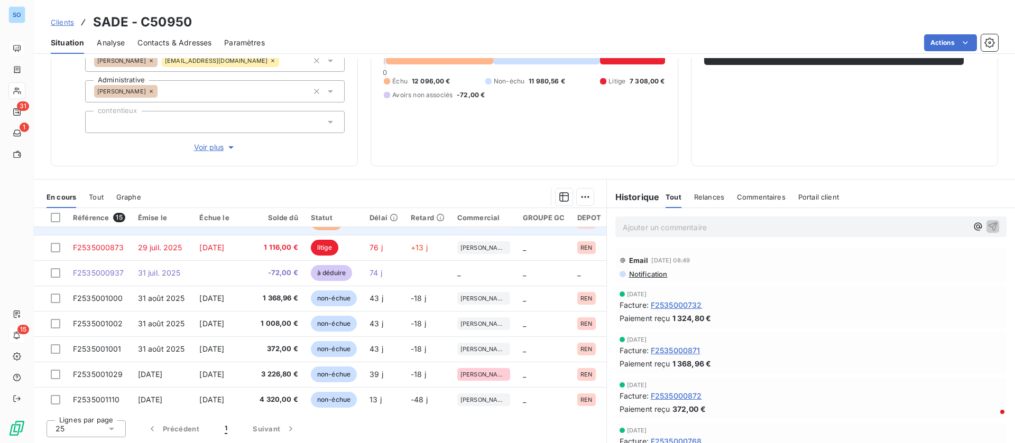
scroll to position [159, 0]
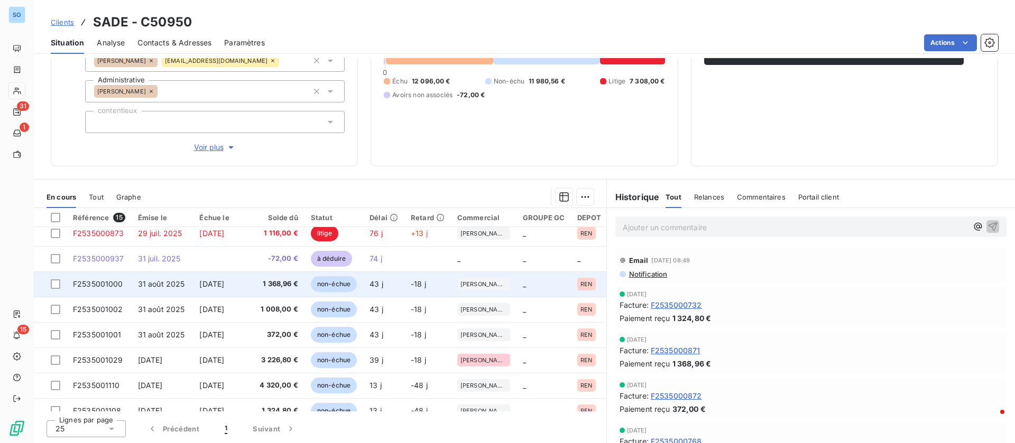
click at [266, 282] on span "1 368,96 €" at bounding box center [278, 284] width 39 height 11
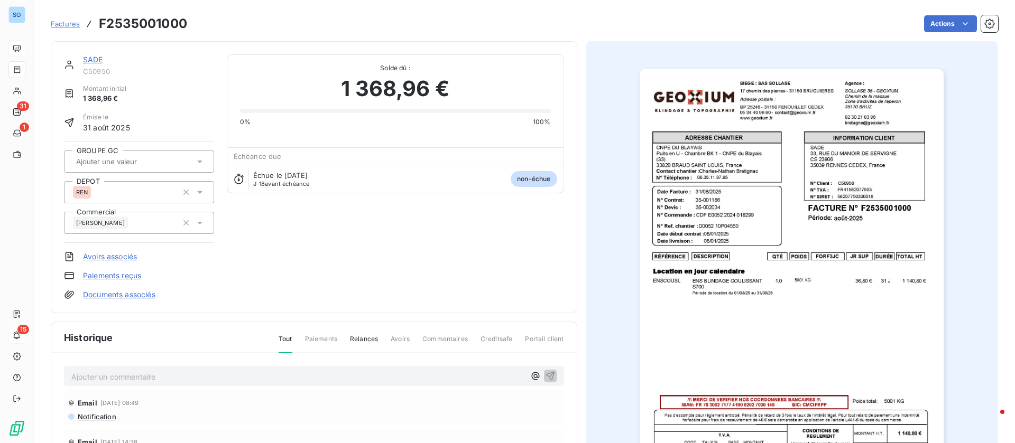
click at [97, 55] on link "SADE" at bounding box center [93, 59] width 20 height 9
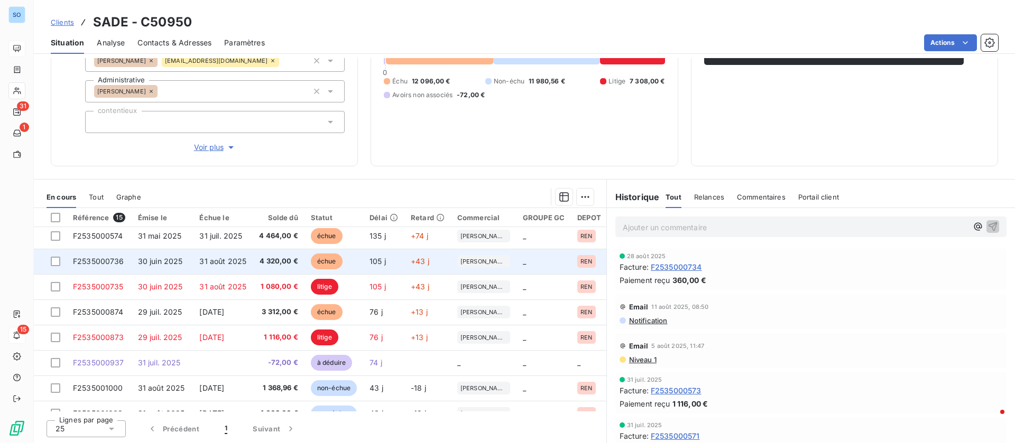
scroll to position [79, 0]
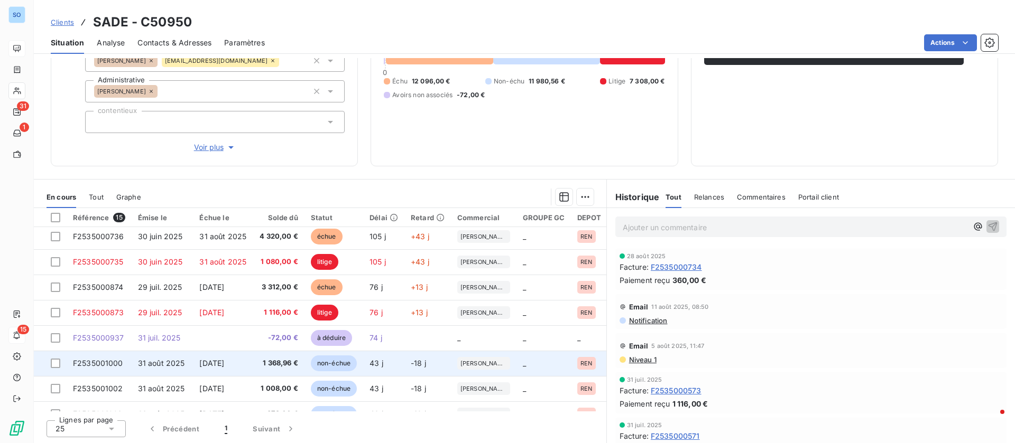
click at [232, 372] on td "[DATE]" at bounding box center [223, 363] width 60 height 25
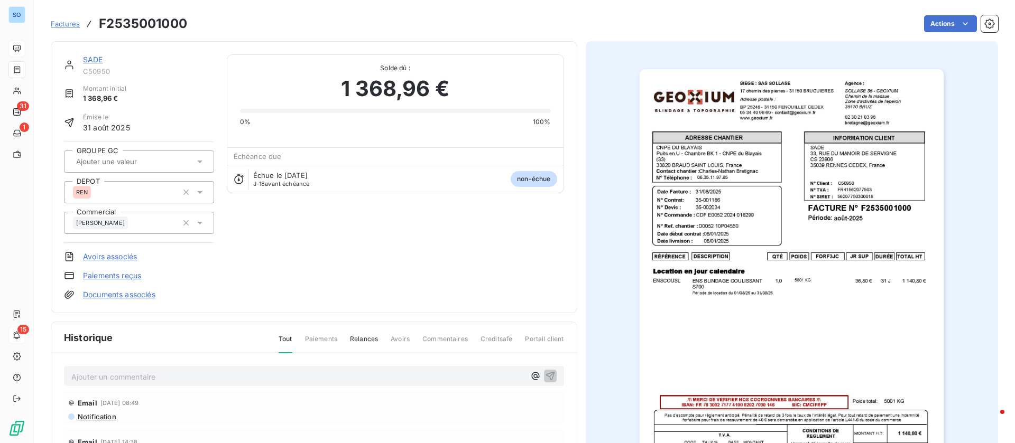
click at [95, 58] on link "SADE" at bounding box center [93, 59] width 20 height 9
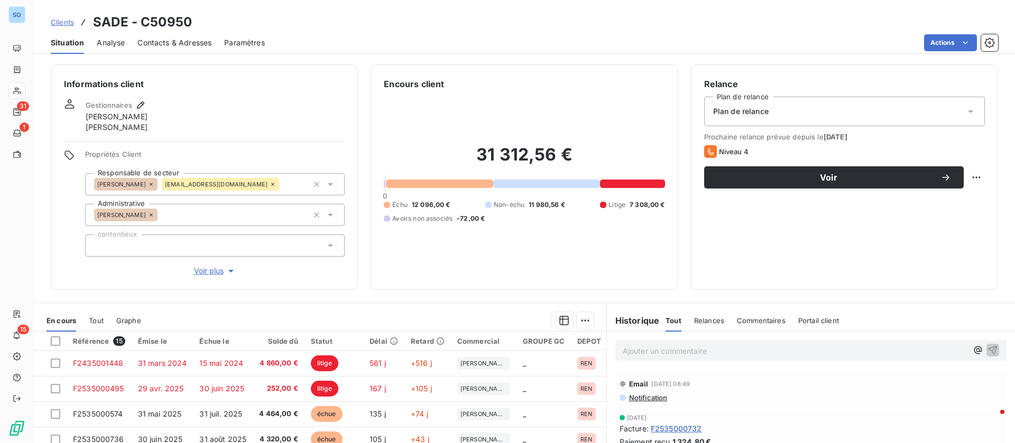
click at [176, 44] on span "Contacts & Adresses" at bounding box center [174, 43] width 74 height 11
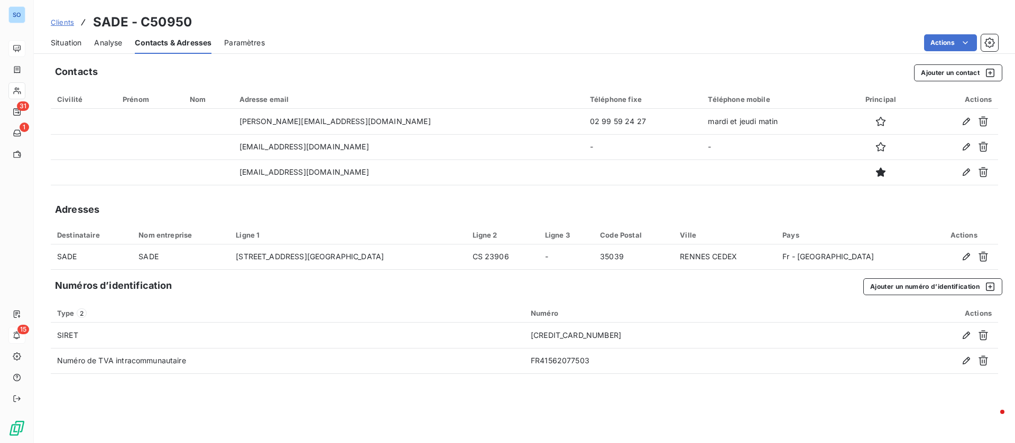
click at [68, 40] on span "Situation" at bounding box center [66, 43] width 31 height 11
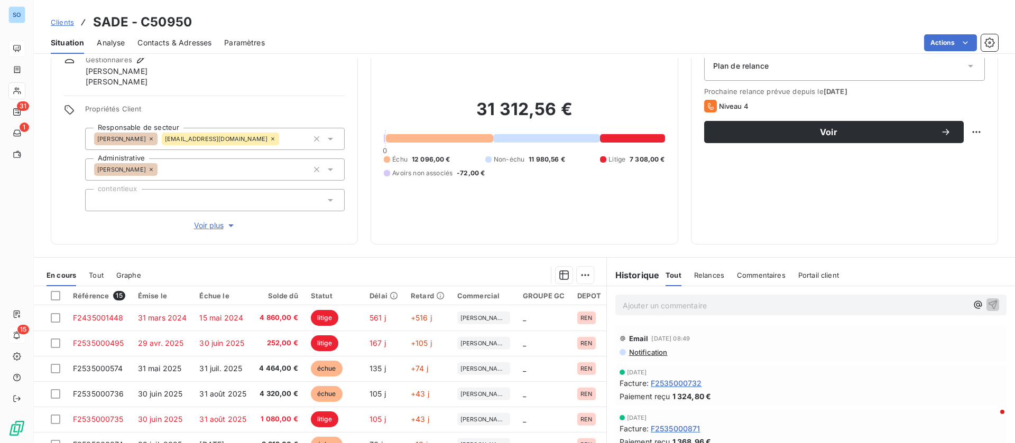
scroll to position [79, 0]
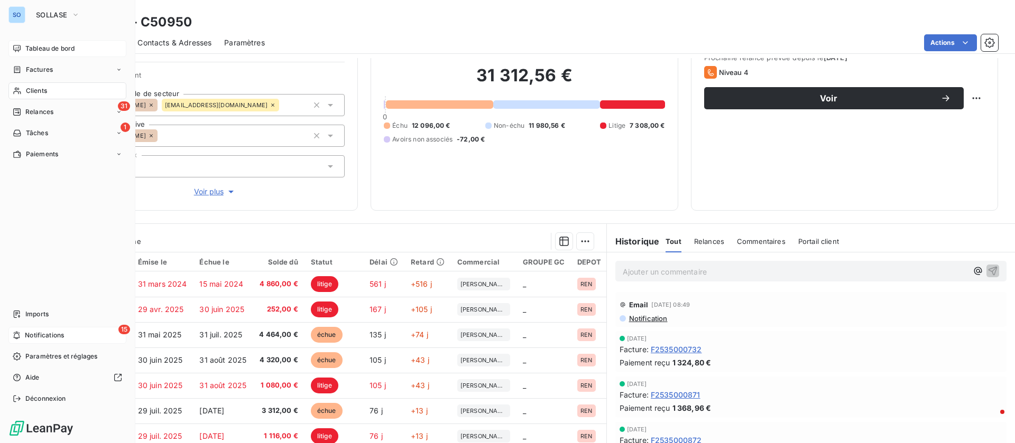
click at [22, 107] on div "Relances" at bounding box center [33, 112] width 41 height 10
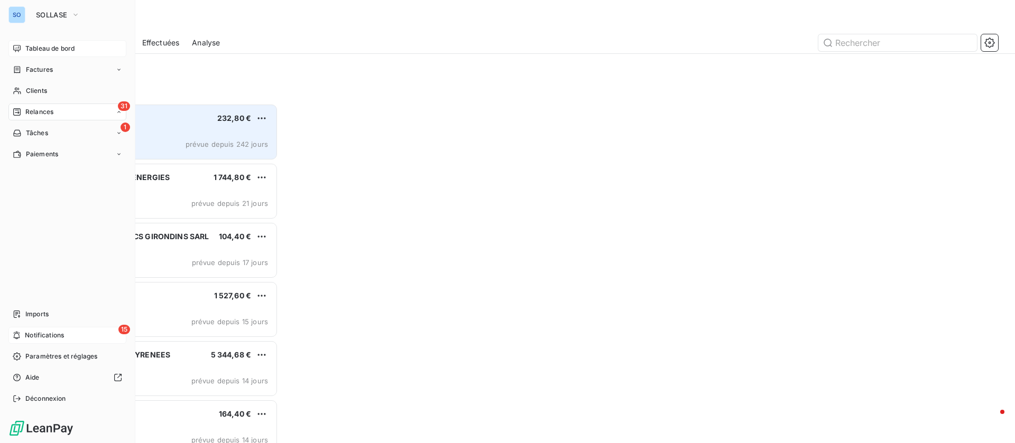
scroll to position [328, 215]
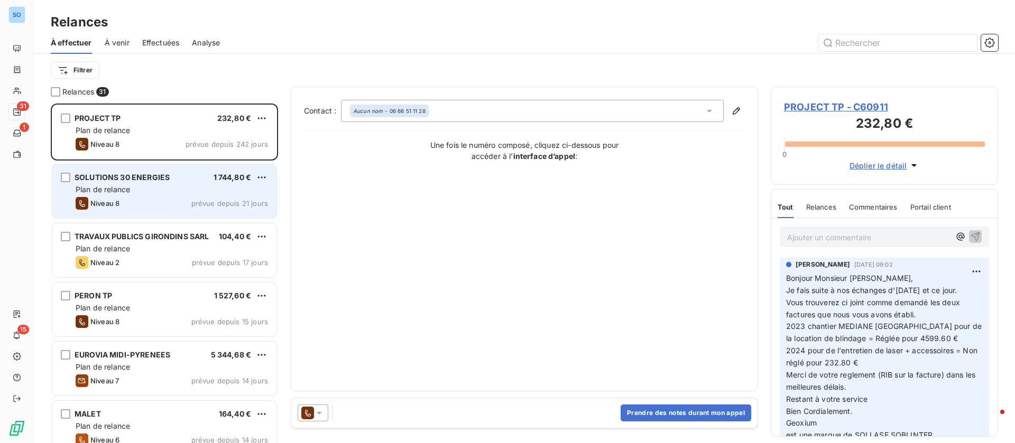
click at [173, 183] on div "SOLUTIONS 30 ENERGIES 1 744,80 € Plan de relance Niveau 8 prévue depuis 21 jours" at bounding box center [164, 191] width 224 height 54
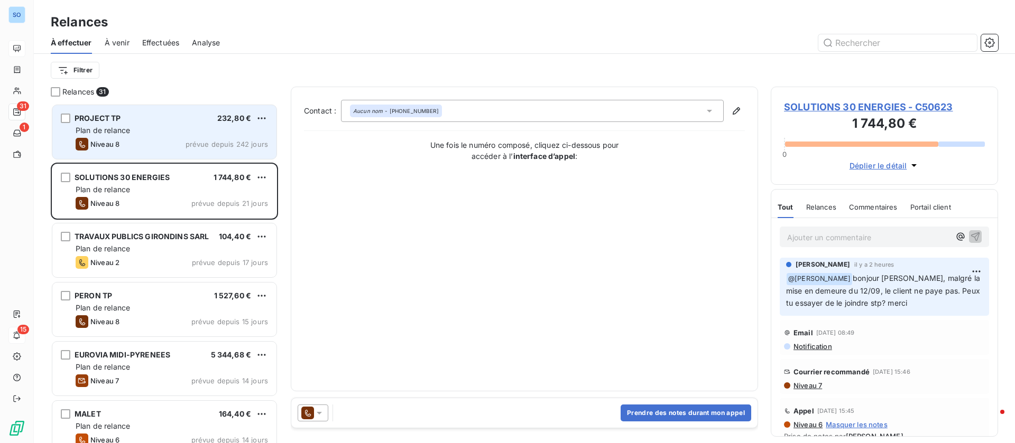
click at [155, 131] on div "Plan de relance" at bounding box center [172, 130] width 192 height 11
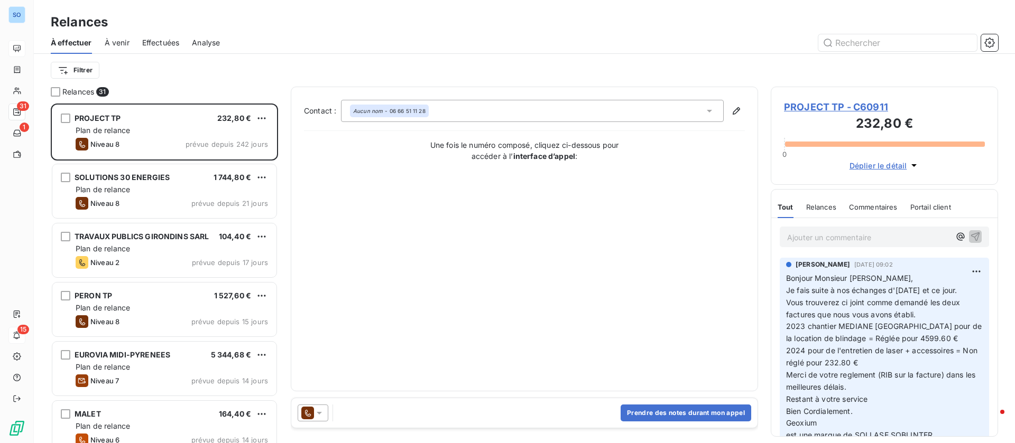
click at [835, 240] on p "Ajouter un commentaire ﻿" at bounding box center [868, 237] width 163 height 13
click at [685, 313] on div "Contact : Aucun nom - 06 66 51 11 28 Une fois le numéro composé, cliquez ci-des…" at bounding box center [524, 239] width 441 height 278
click at [826, 104] on span "PROJECT TP - C60911" at bounding box center [884, 107] width 201 height 14
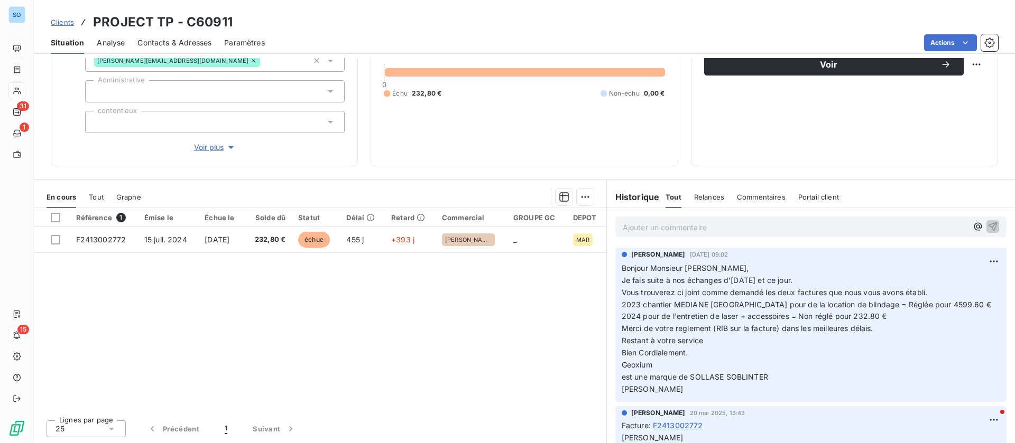
click at [703, 232] on p "Ajouter un commentaire ﻿" at bounding box center [794, 227] width 345 height 13
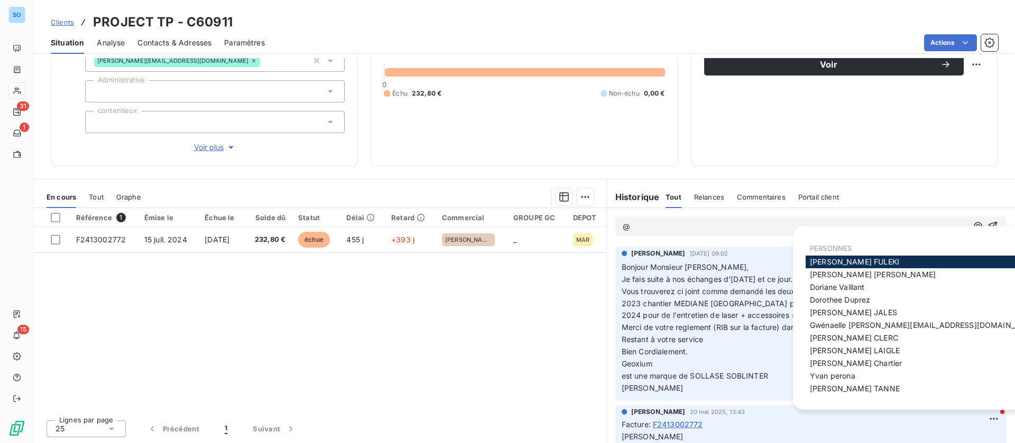
click at [218, 172] on div "Informations client Gestionnaires [PERSON_NAME] Propriétés Client Responsable d…" at bounding box center [524, 250] width 981 height 385
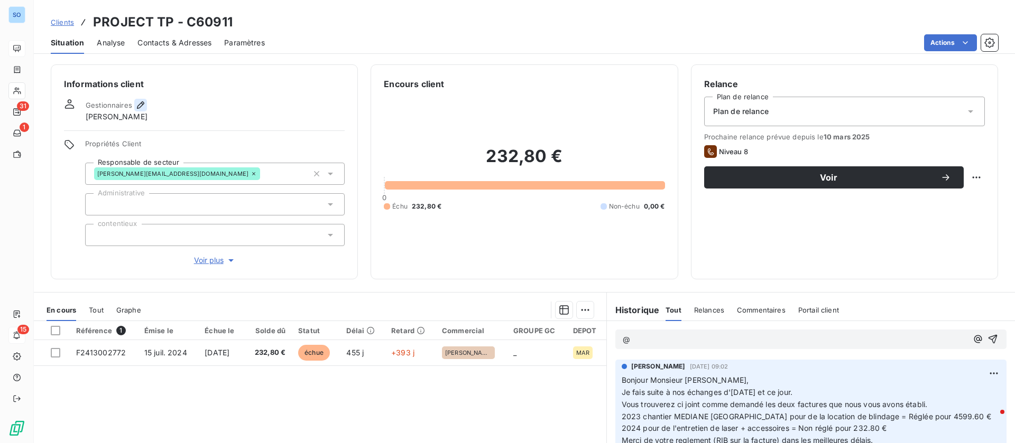
click at [145, 103] on icon "button" at bounding box center [140, 105] width 11 height 11
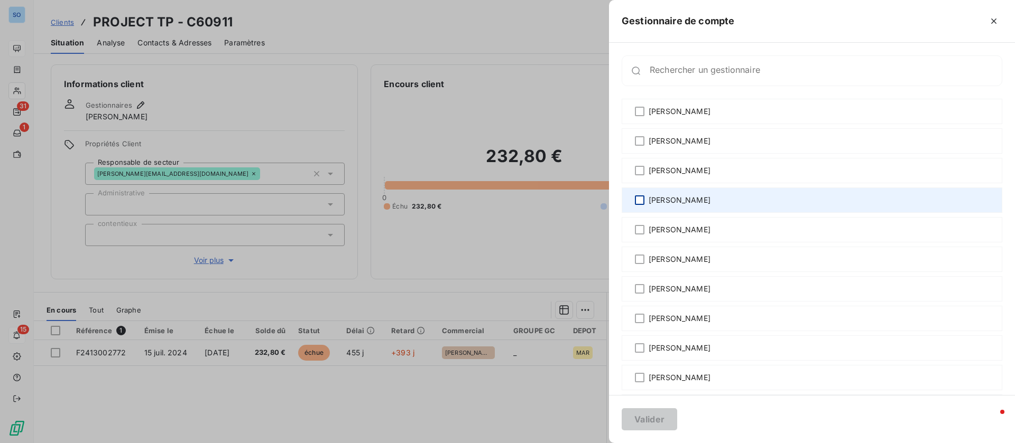
click at [634, 196] on div "[PERSON_NAME]" at bounding box center [811, 200] width 380 height 25
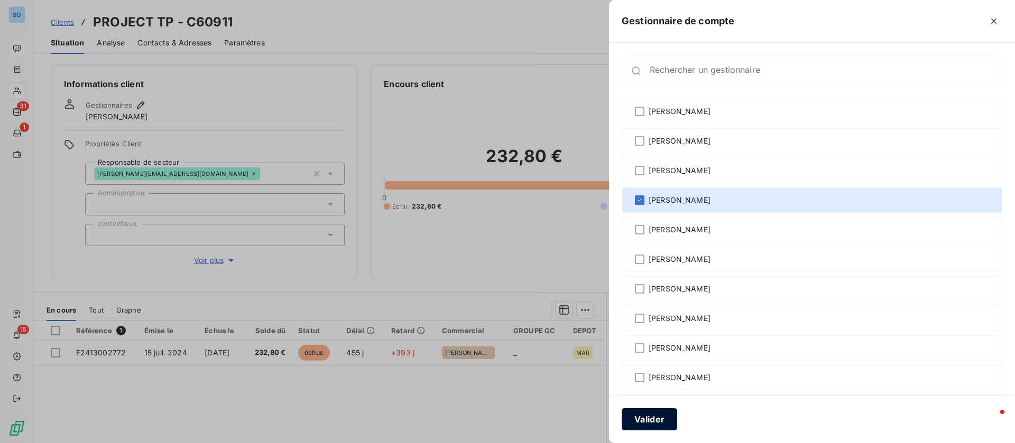
click at [660, 417] on button "Valider" at bounding box center [648, 419] width 55 height 22
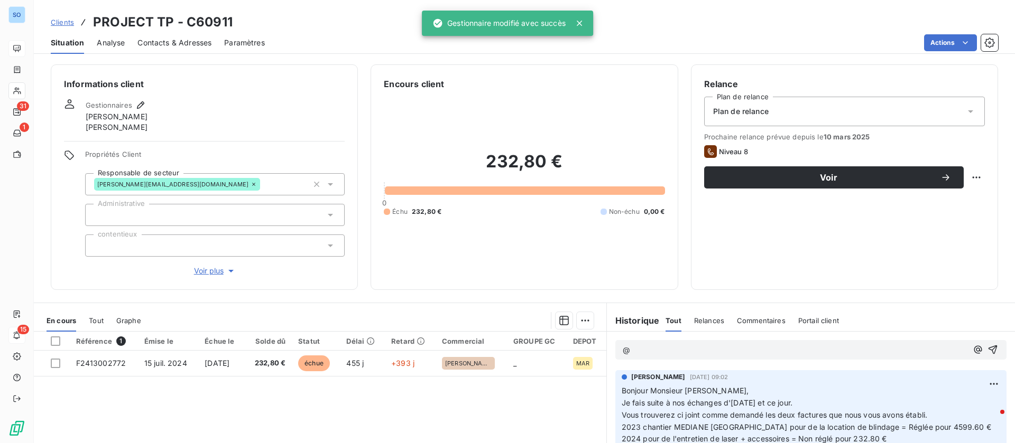
click at [670, 346] on p "@" at bounding box center [794, 351] width 345 height 12
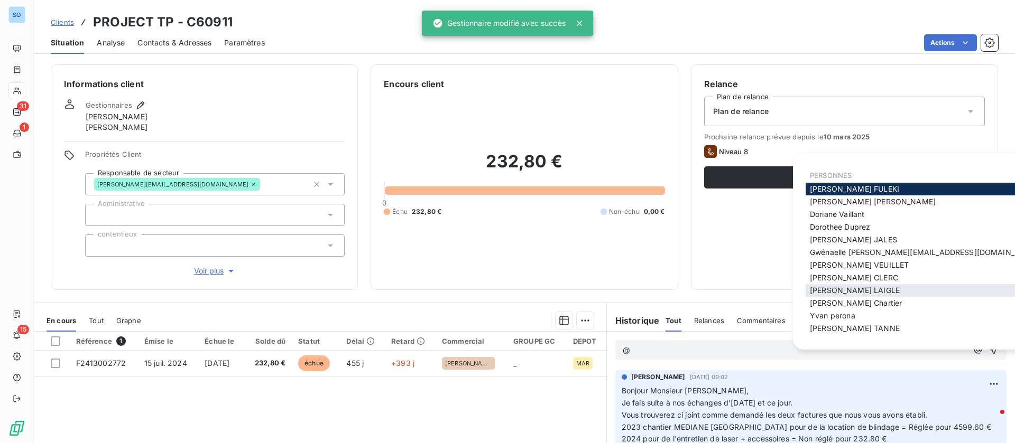
click at [838, 296] on div "[PERSON_NAME]" at bounding box center [924, 290] width 238 height 13
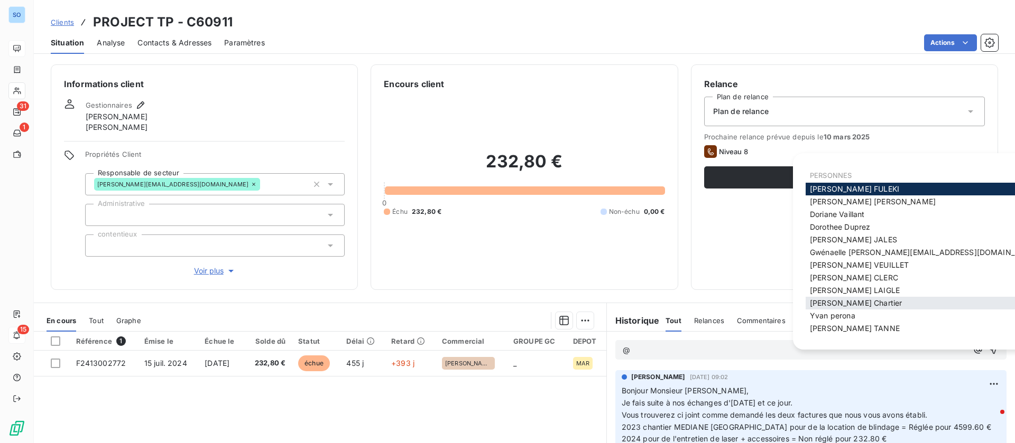
click at [835, 300] on span "[PERSON_NAME]" at bounding box center [856, 303] width 92 height 9
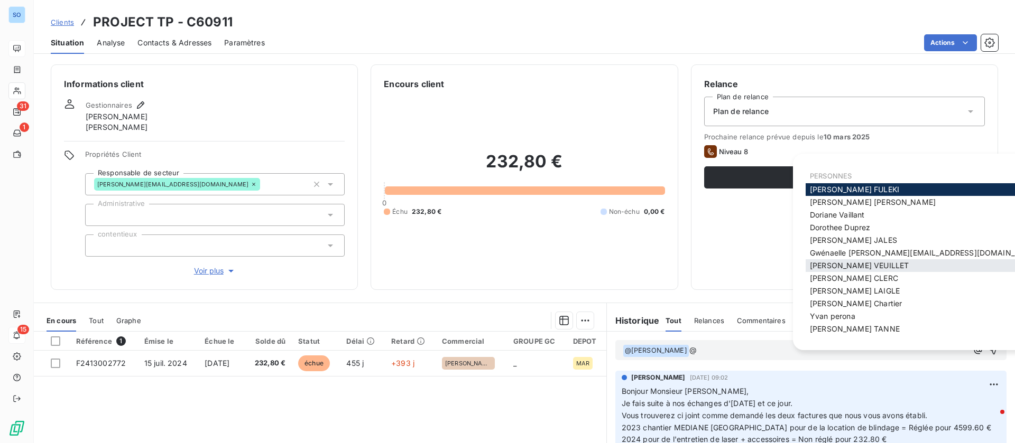
click at [847, 264] on span "[PERSON_NAME]" at bounding box center [859, 265] width 99 height 9
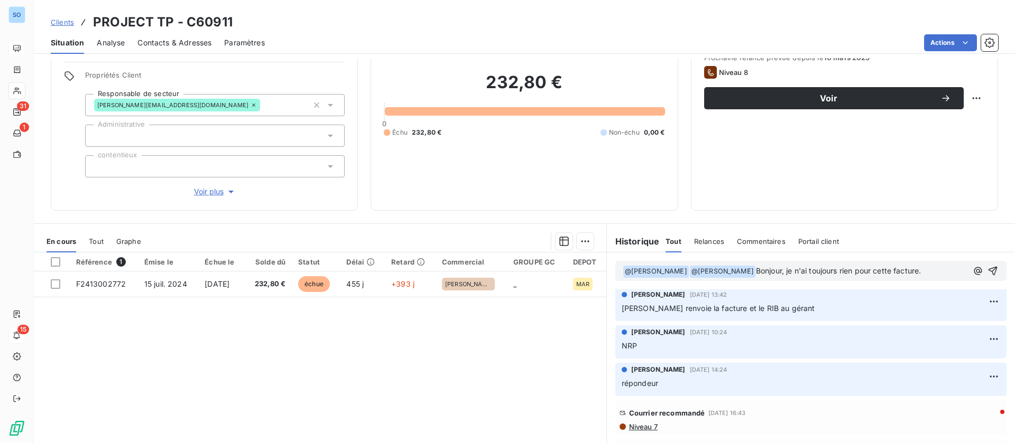
scroll to position [317, 0]
click at [646, 426] on span "Niveau 7" at bounding box center [643, 429] width 30 height 8
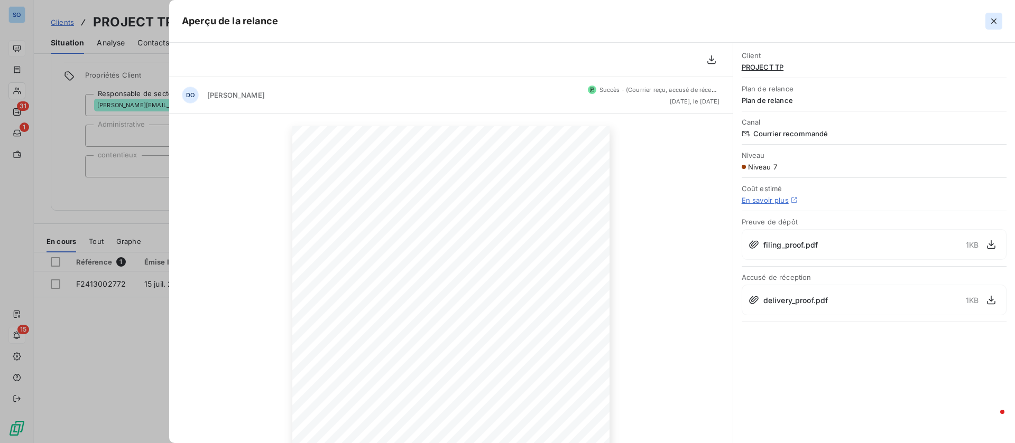
click at [994, 21] on icon "button" at bounding box center [993, 20] width 5 height 5
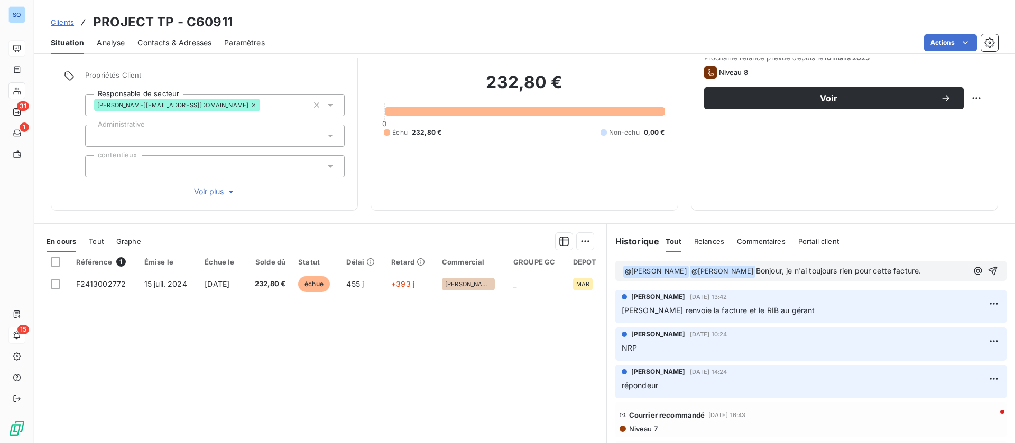
click at [934, 268] on p "﻿ @ [PERSON_NAME] ﻿ ﻿ @ [PERSON_NAME] ﻿ Bonjour, je n'ai toujours rien pour cet…" at bounding box center [794, 271] width 345 height 13
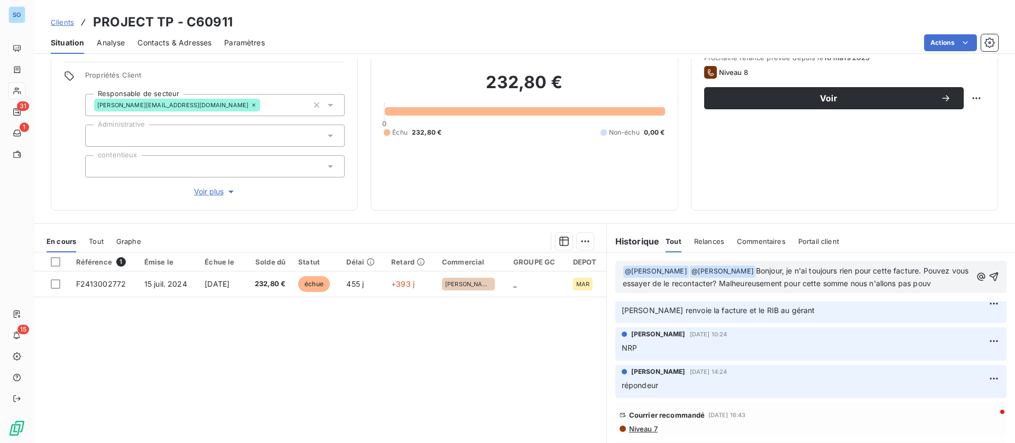
scroll to position [341, 0]
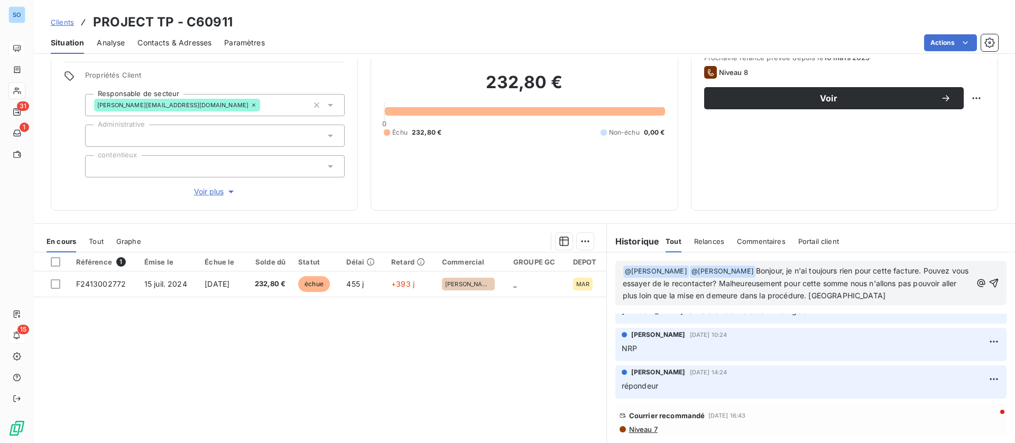
click at [988, 281] on icon "button" at bounding box center [993, 283] width 11 height 11
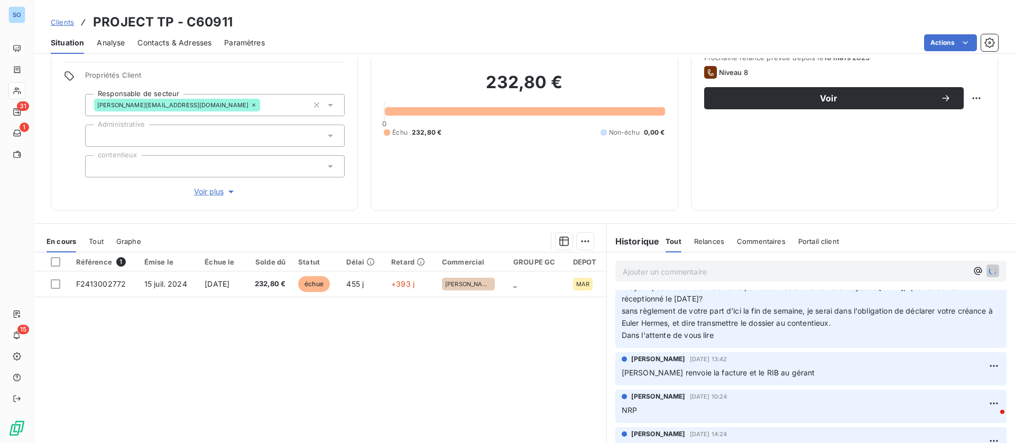
scroll to position [379, 0]
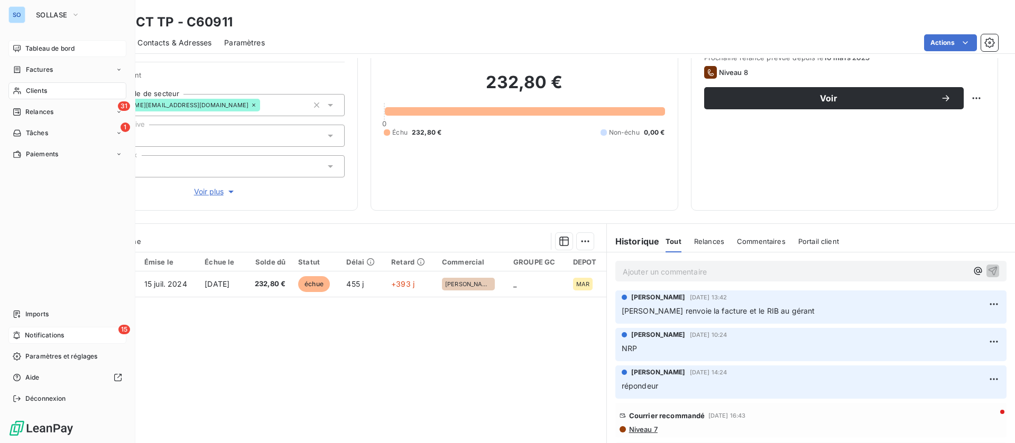
click at [25, 92] on div "Clients" at bounding box center [67, 90] width 118 height 17
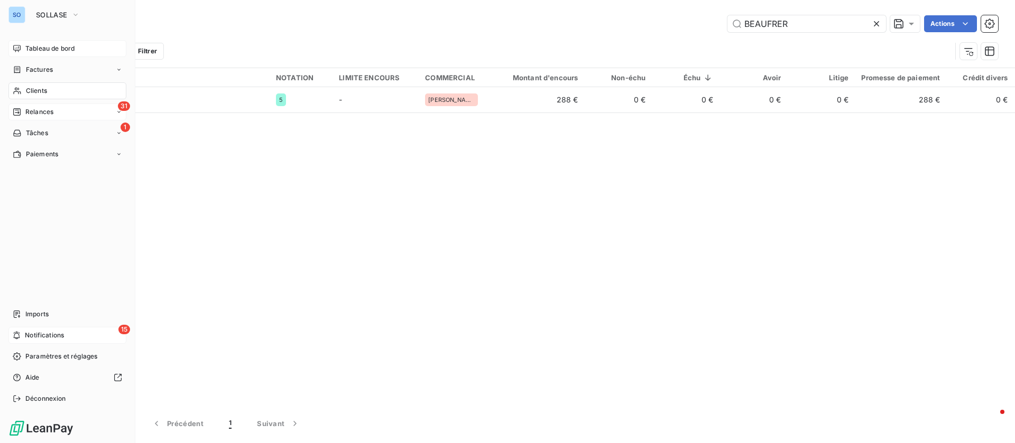
click at [22, 112] on div "Relances" at bounding box center [33, 112] width 41 height 10
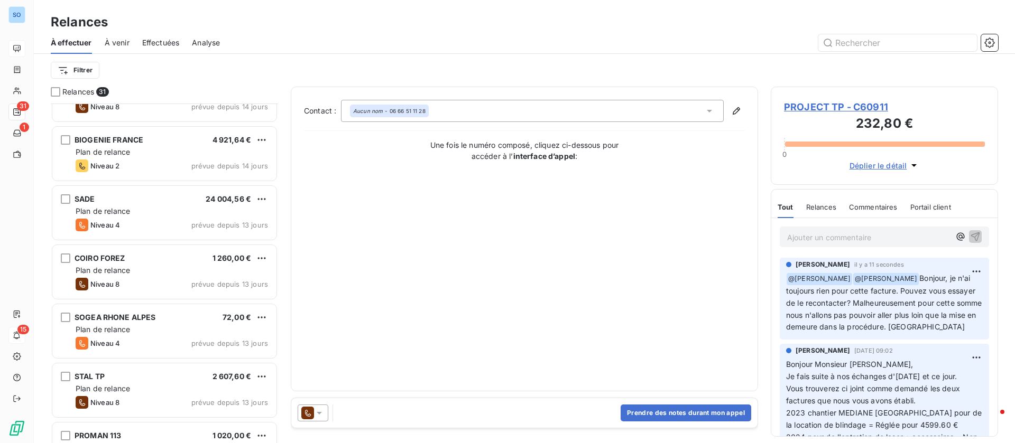
scroll to position [397, 0]
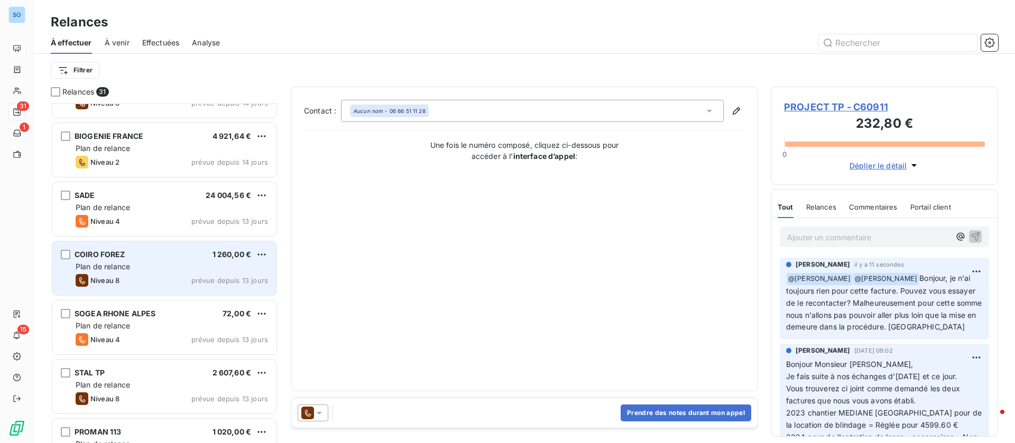
click at [145, 248] on div "COIRO FOREZ 1 260,00 € Plan de relance Niveau 8 prévue depuis 13 jours" at bounding box center [164, 268] width 224 height 54
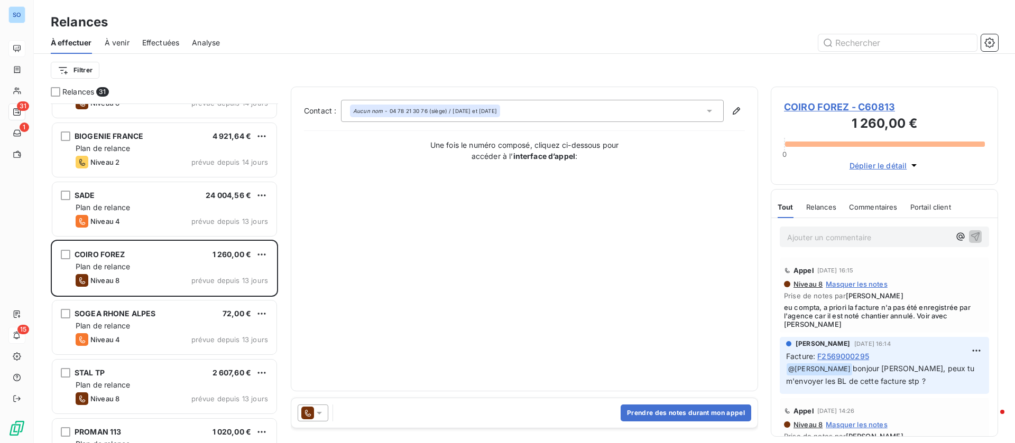
click at [830, 104] on span "COIRO FOREZ - C60813" at bounding box center [884, 107] width 201 height 14
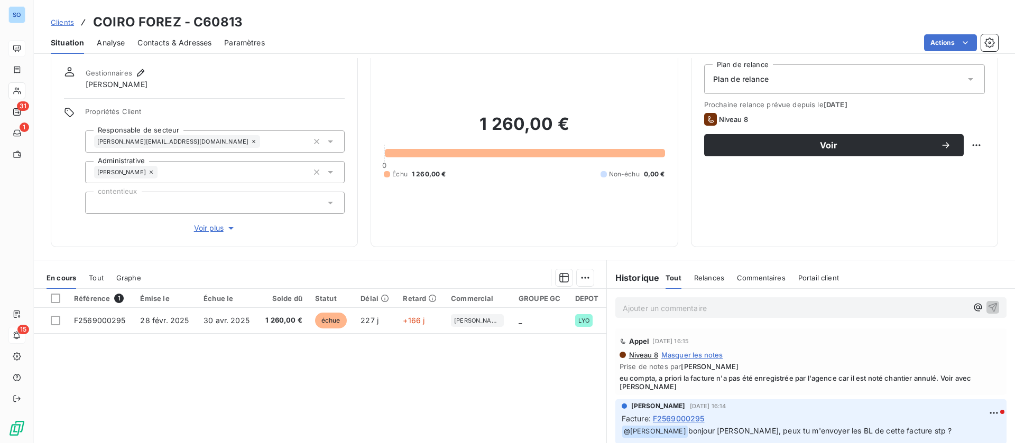
scroll to position [79, 0]
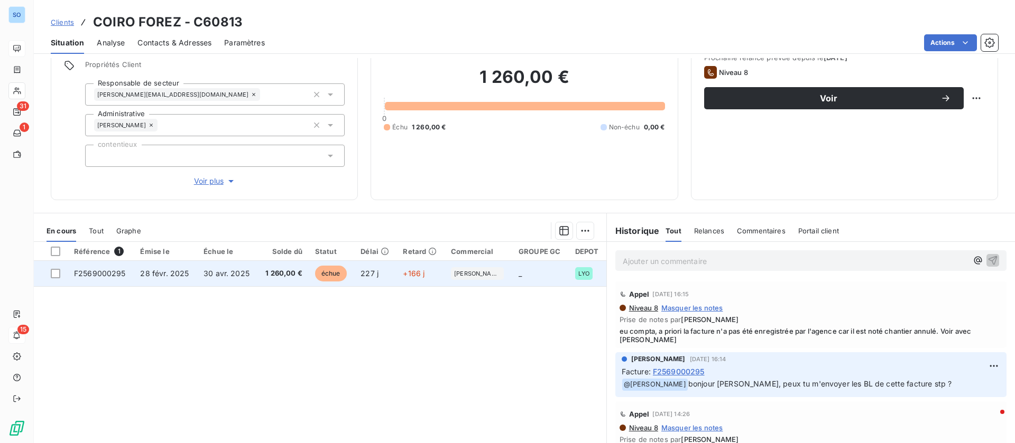
click at [253, 270] on td "30 avr. 2025" at bounding box center [227, 273] width 60 height 25
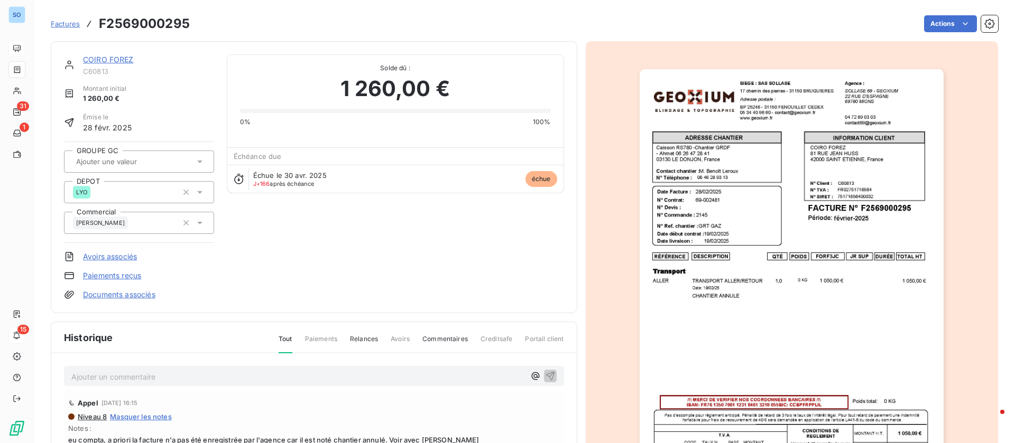
click at [96, 54] on div "COIRO FOREZ C60813 Montant initial 1 260,00 € Émise le [DATE] GROUPE GC DEPOT L…" at bounding box center [314, 177] width 526 height 272
click at [109, 58] on link "COIRO FOREZ" at bounding box center [108, 59] width 51 height 9
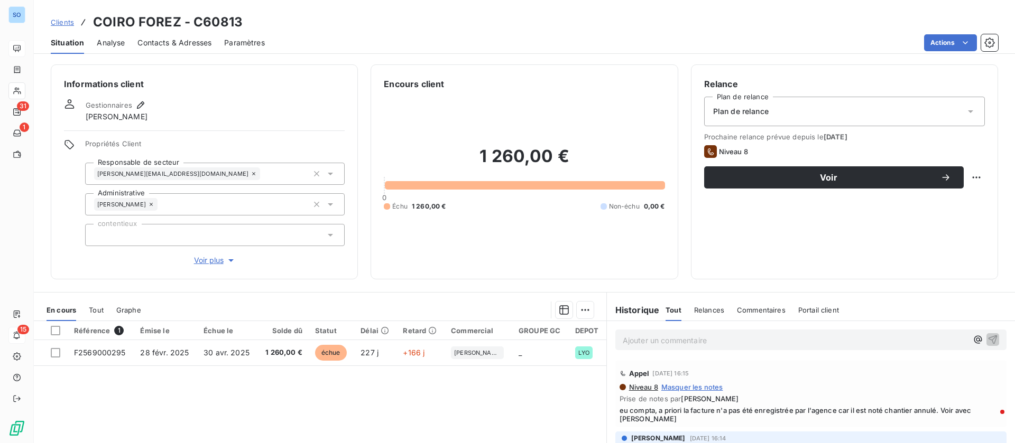
click at [152, 44] on span "Contacts & Adresses" at bounding box center [174, 43] width 74 height 11
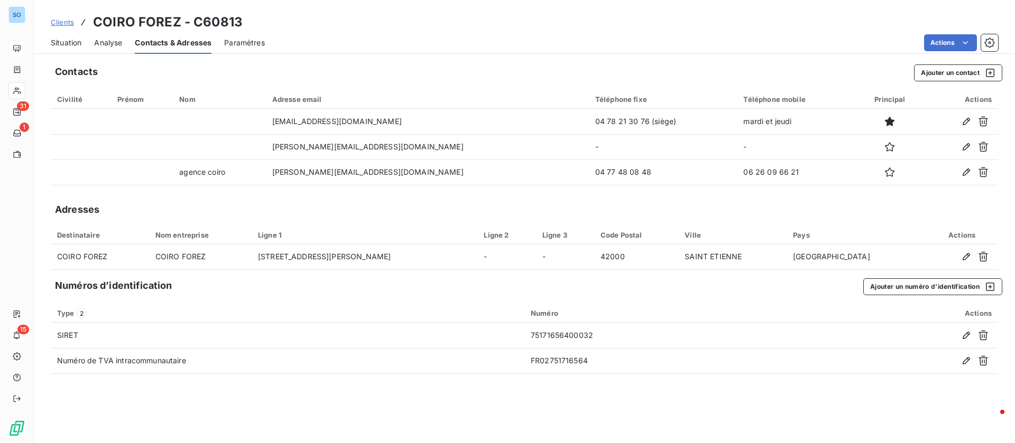
click at [63, 38] on span "Situation" at bounding box center [66, 43] width 31 height 11
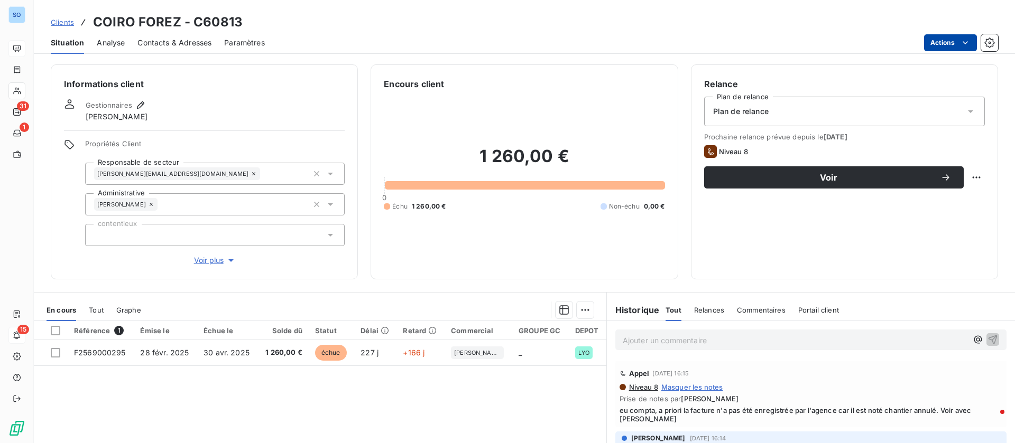
click at [931, 41] on html "SO 31 1 15 Clients COIRO FOREZ - C60813 Situation Analyse Contacts & Adresses P…" at bounding box center [507, 221] width 1015 height 443
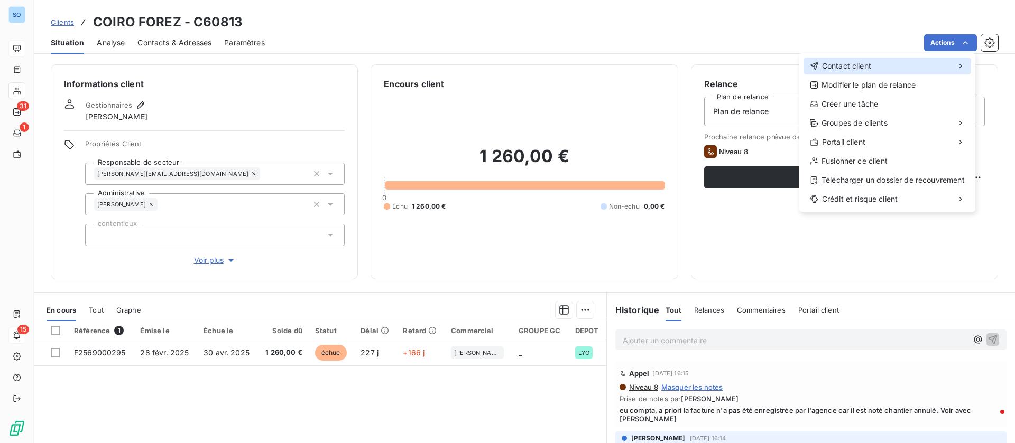
click at [869, 60] on div "Contact client" at bounding box center [887, 66] width 168 height 17
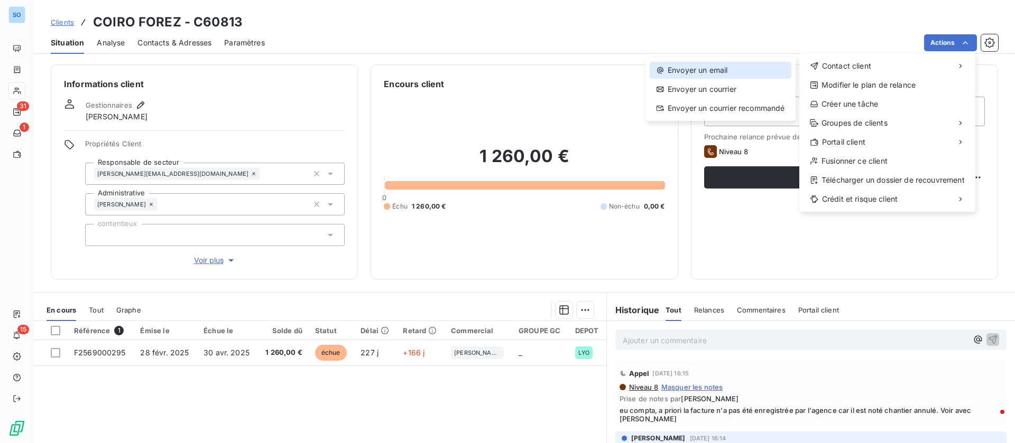
click at [696, 67] on div "Envoyer un email" at bounding box center [720, 70] width 142 height 17
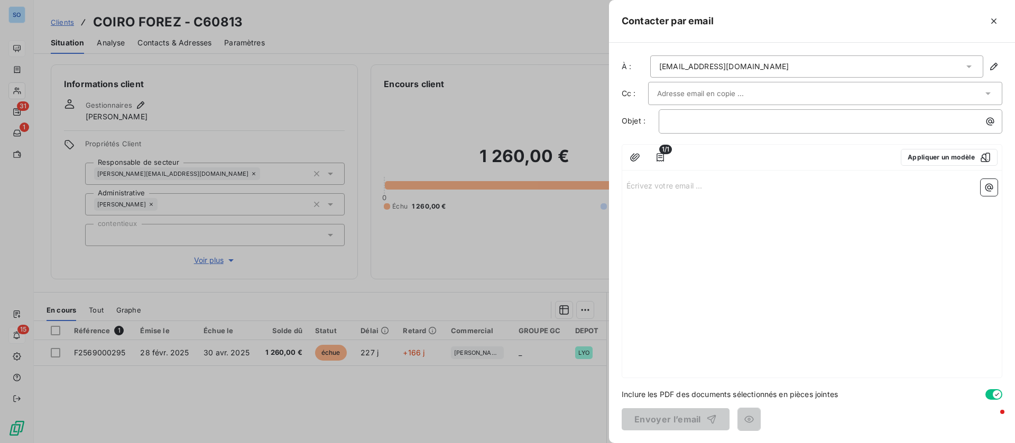
click at [759, 65] on div "[EMAIL_ADDRESS][DOMAIN_NAME]" at bounding box center [816, 66] width 333 height 22
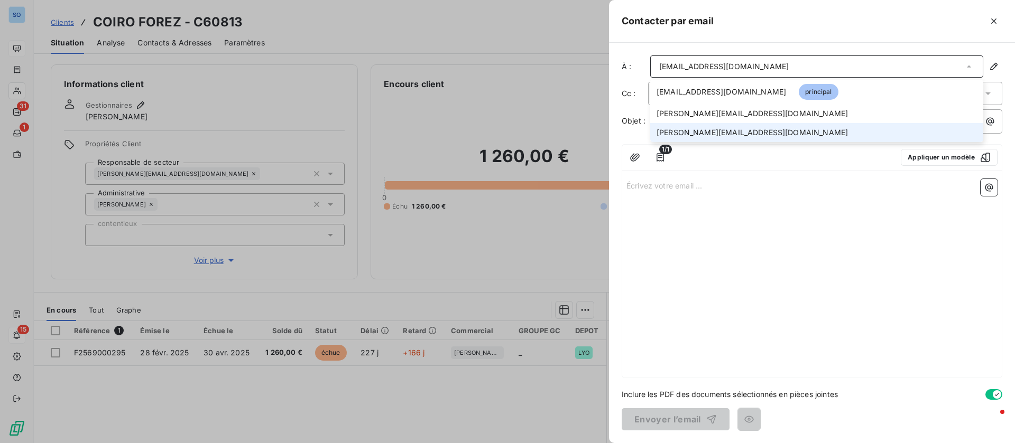
click at [710, 131] on span "[PERSON_NAME][EMAIL_ADDRESS][DOMAIN_NAME]" at bounding box center [751, 132] width 191 height 11
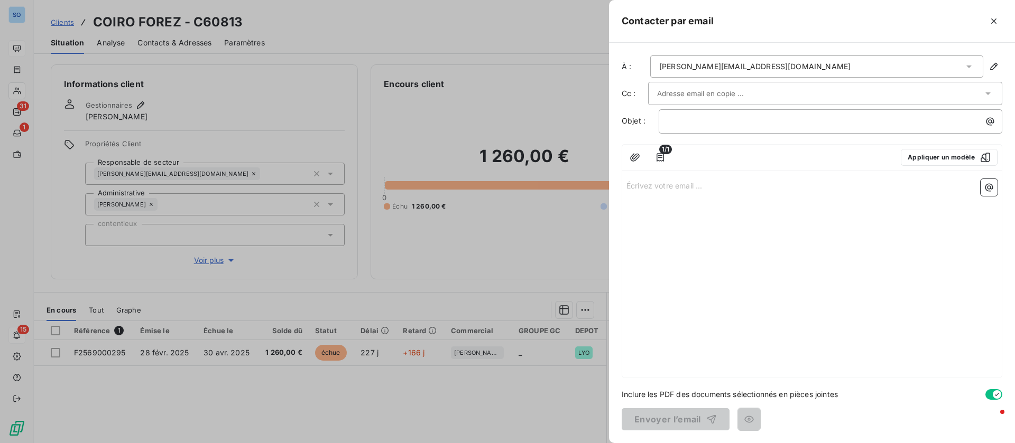
click at [690, 94] on input "text" at bounding box center [714, 94] width 114 height 16
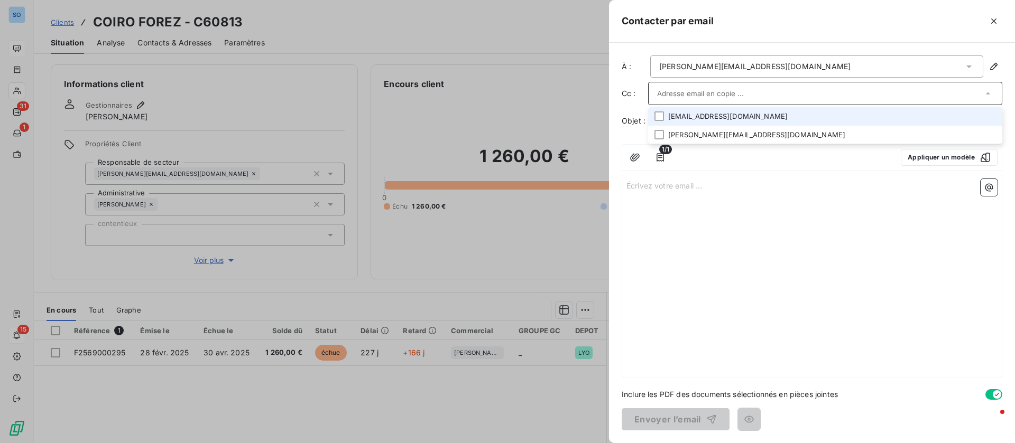
click at [639, 116] on span "Objet :" at bounding box center [633, 120] width 24 height 9
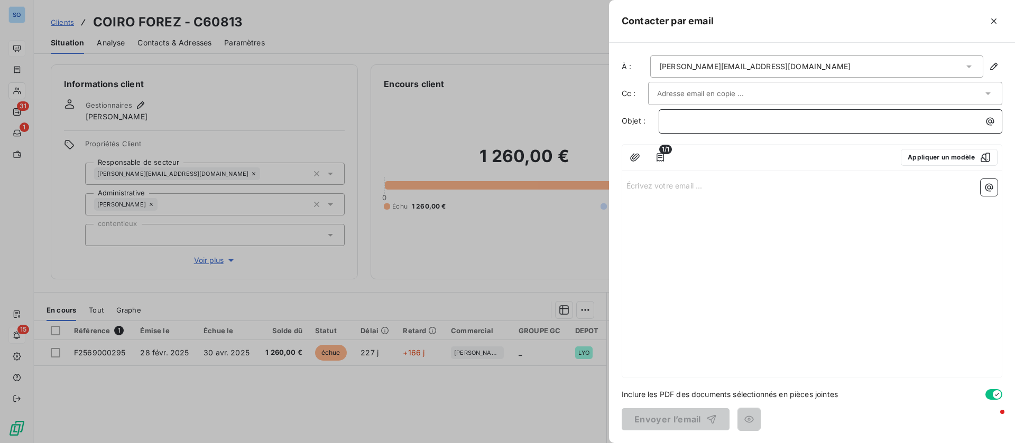
click at [711, 117] on p "﻿" at bounding box center [832, 121] width 331 height 12
click at [986, 119] on button "button" at bounding box center [989, 121] width 17 height 17
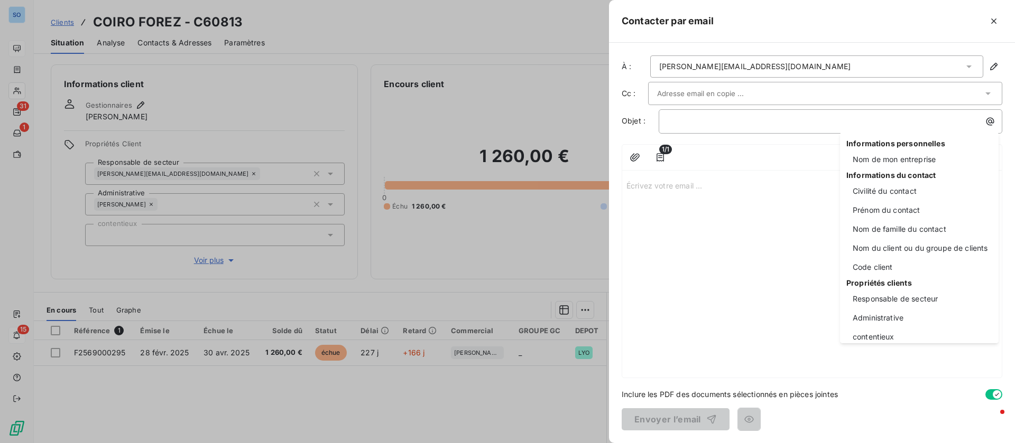
click at [715, 149] on html "SO 31 1 15 Clients COIRO FOREZ - C60813 Situation Analyse Contacts & Adresses P…" at bounding box center [507, 221] width 1015 height 443
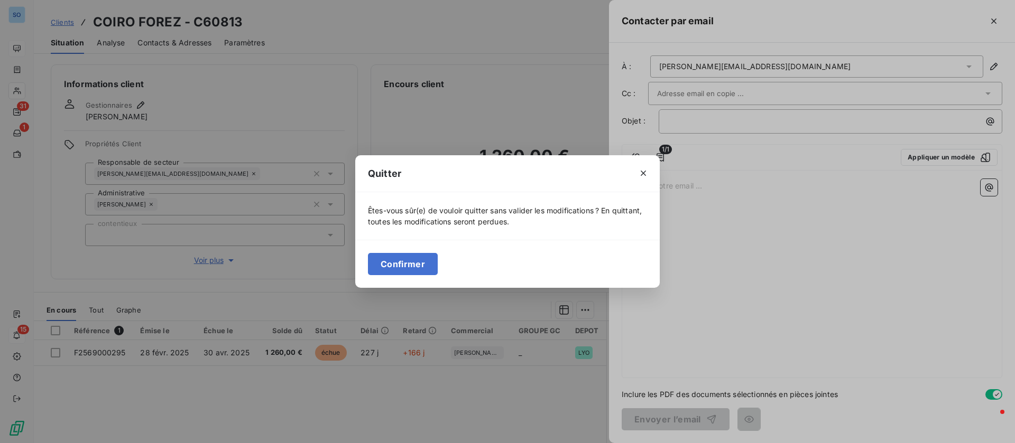
click at [926, 155] on div "Quitter Êtes-vous sûr(e) de vouloir quitter sans valider les modifications ? En…" at bounding box center [507, 221] width 1015 height 443
drag, startPoint x: 638, startPoint y: 170, endPoint x: 646, endPoint y: 170, distance: 7.9
click at [639, 170] on icon "button" at bounding box center [643, 173] width 11 height 11
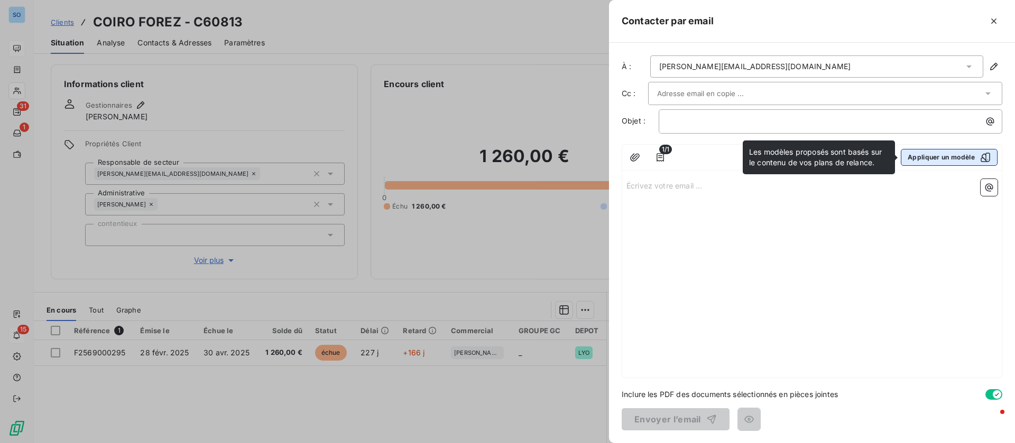
click at [947, 161] on button "Appliquer un modèle" at bounding box center [948, 157] width 97 height 17
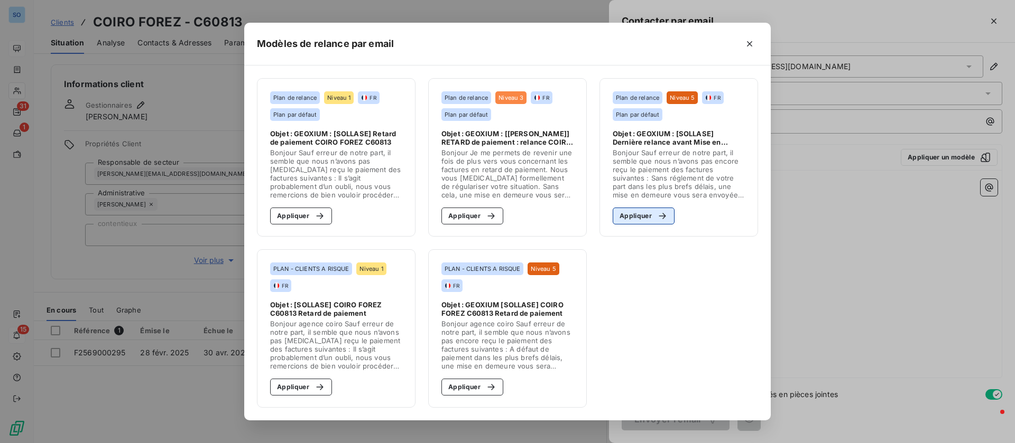
click at [647, 212] on button "Appliquer" at bounding box center [643, 216] width 62 height 17
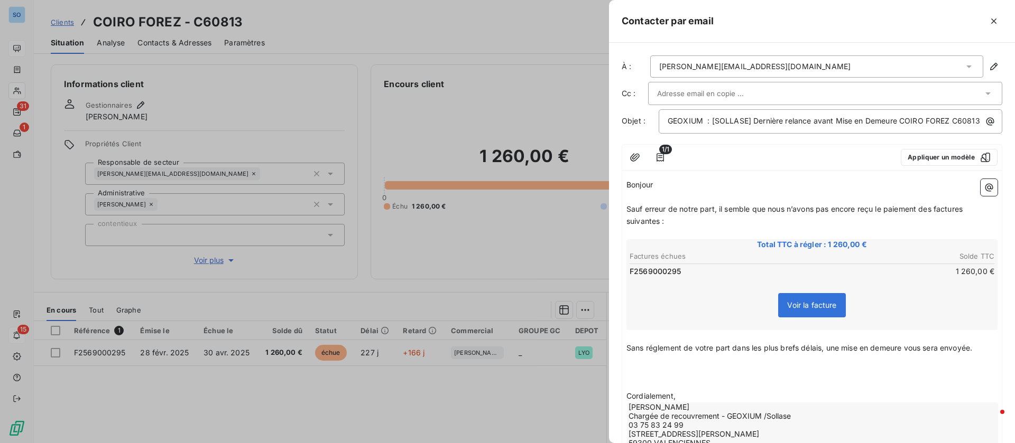
click at [682, 190] on p "Bonjour" at bounding box center [811, 185] width 371 height 12
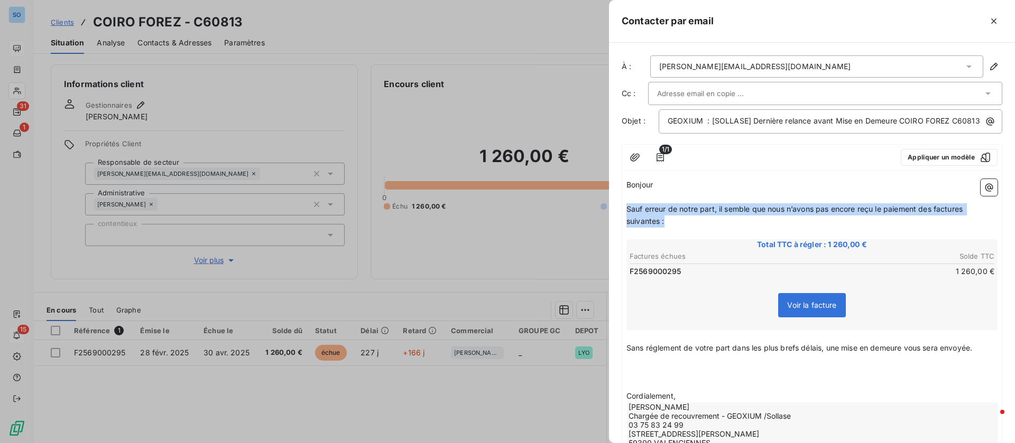
drag, startPoint x: 676, startPoint y: 229, endPoint x: 607, endPoint y: 215, distance: 70.7
click at [607, 443] on div "Contacter par email À : [PERSON_NAME][EMAIL_ADDRESS][DOMAIN_NAME] Cc : Objet : …" at bounding box center [507, 443] width 1015 height 0
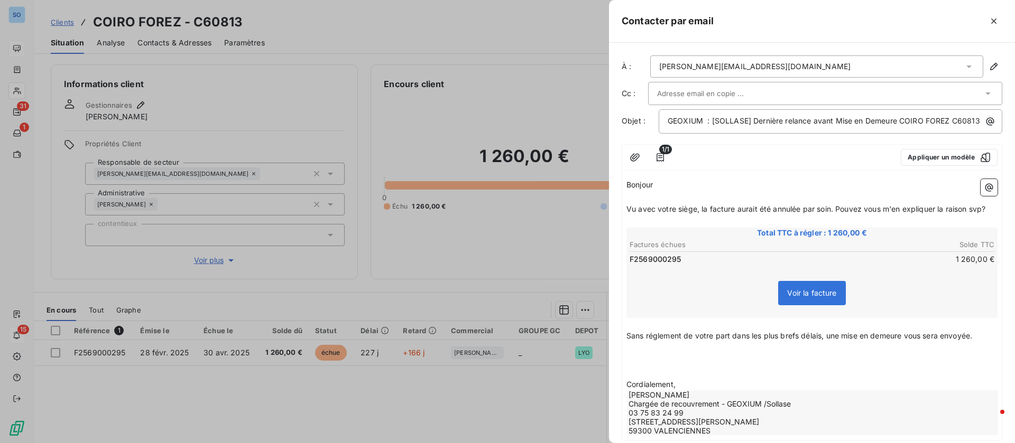
click at [672, 340] on span "Sans réglement de votre part dans les plus brefs délais, une mise en demeure vo…" at bounding box center [799, 335] width 346 height 9
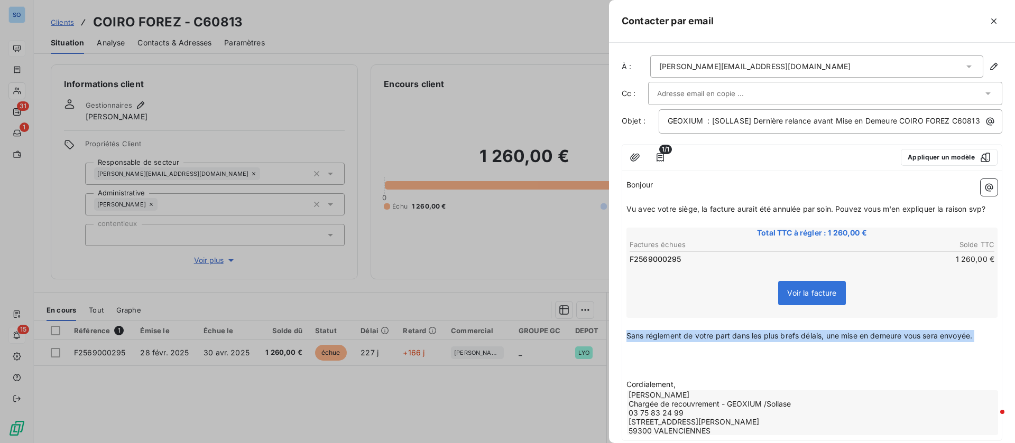
drag, startPoint x: 628, startPoint y: 356, endPoint x: 929, endPoint y: 373, distance: 301.7
click at [929, 373] on div "Bonjour ﻿ Vu avec votre siège, la facture aurait été annulée par soin. Pouvez v…" at bounding box center [811, 307] width 371 height 257
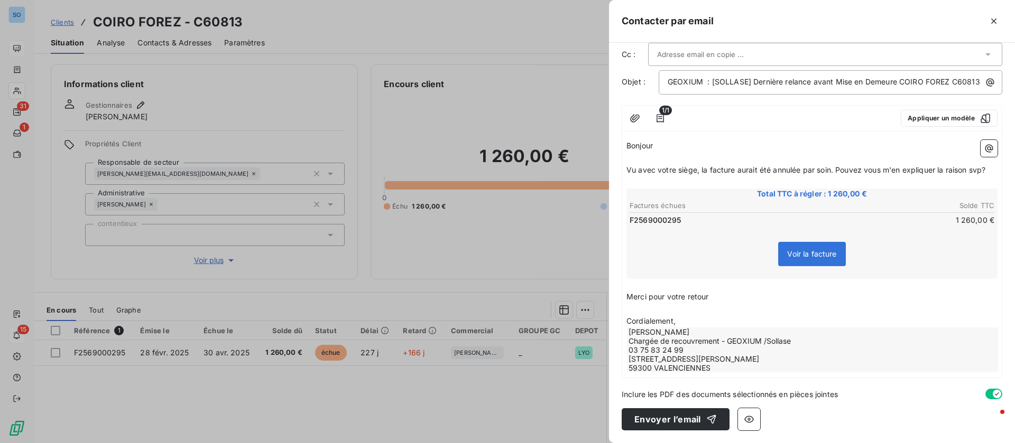
scroll to position [60, 0]
click at [680, 420] on button "Envoyer l’email" at bounding box center [675, 419] width 108 height 22
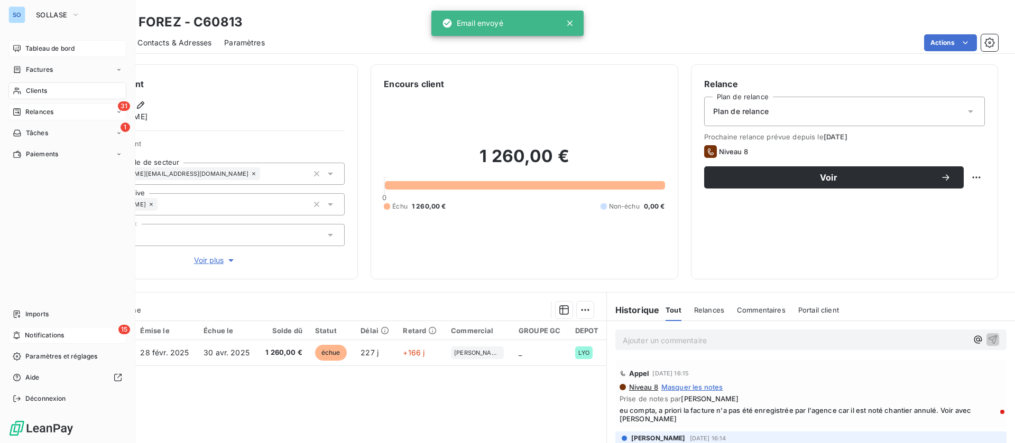
click at [22, 107] on div "Relances" at bounding box center [33, 112] width 41 height 10
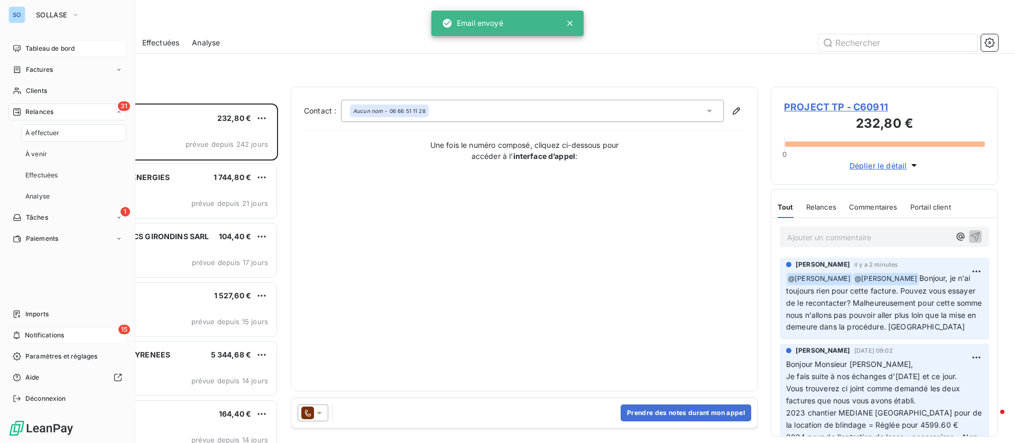
scroll to position [328, 215]
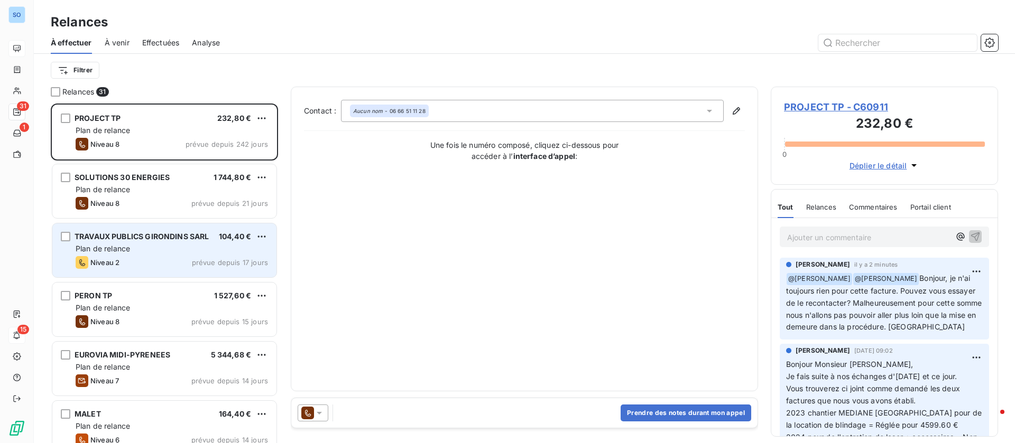
click at [176, 242] on div "TRAVAUX PUBLICS GIRONDINS SARL 104,40 € Plan de relance Niveau 2 prévue depuis …" at bounding box center [164, 251] width 224 height 54
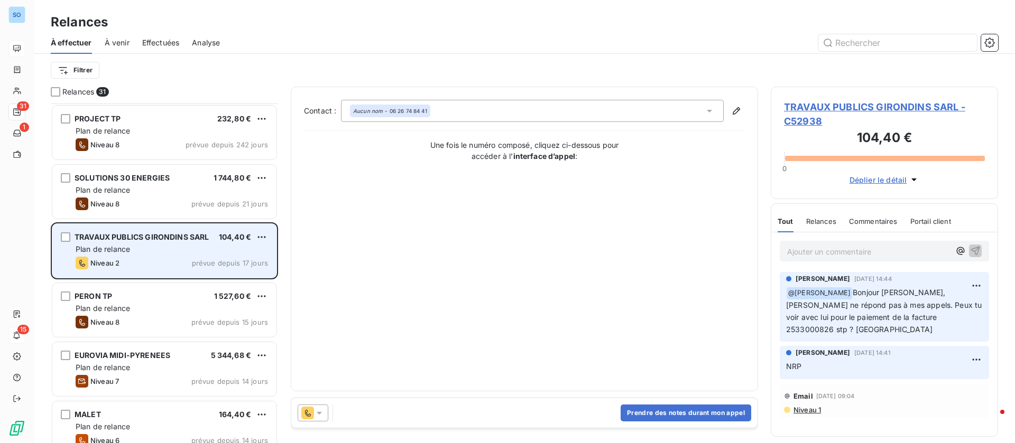
scroll to position [80, 0]
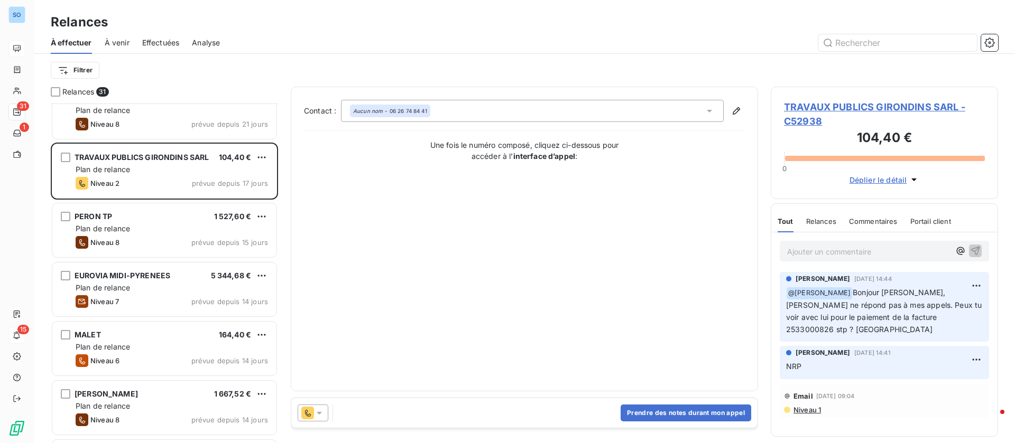
click at [176, 243] on div "Niveau 8 prévue depuis 15 jours" at bounding box center [172, 242] width 192 height 13
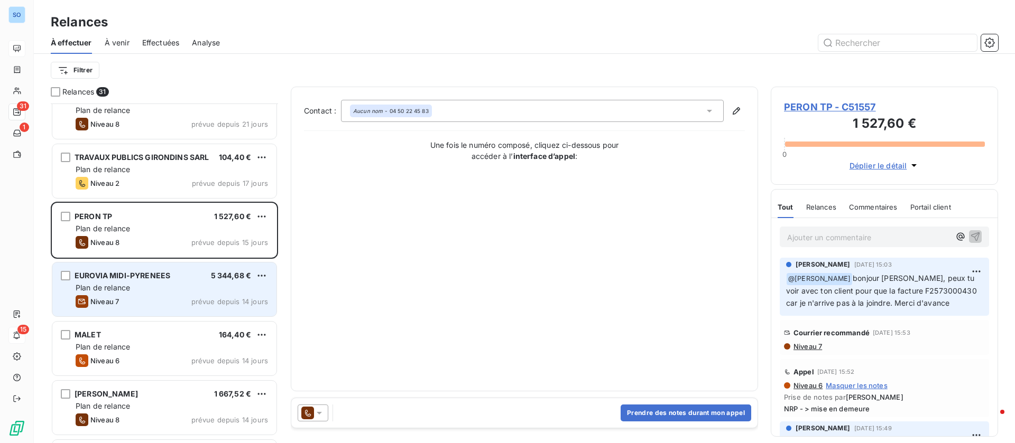
click at [169, 302] on div "Niveau 7 prévue depuis 14 jours" at bounding box center [172, 301] width 192 height 13
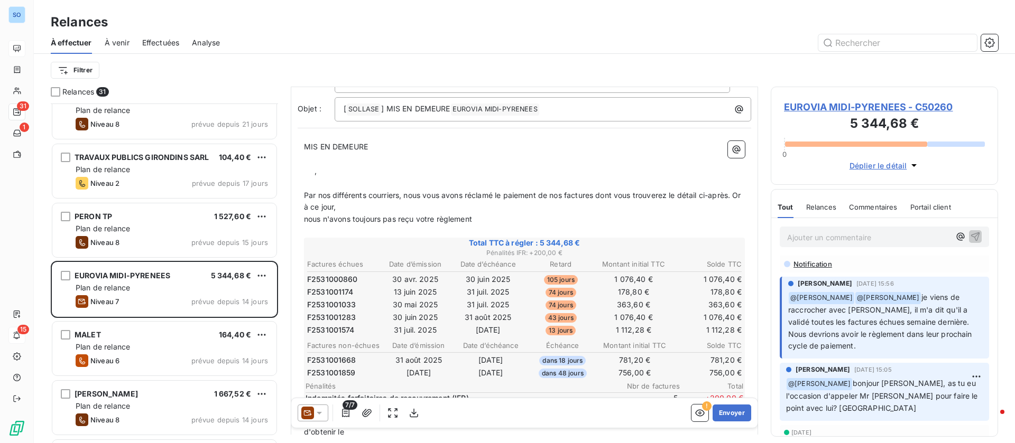
scroll to position [159, 0]
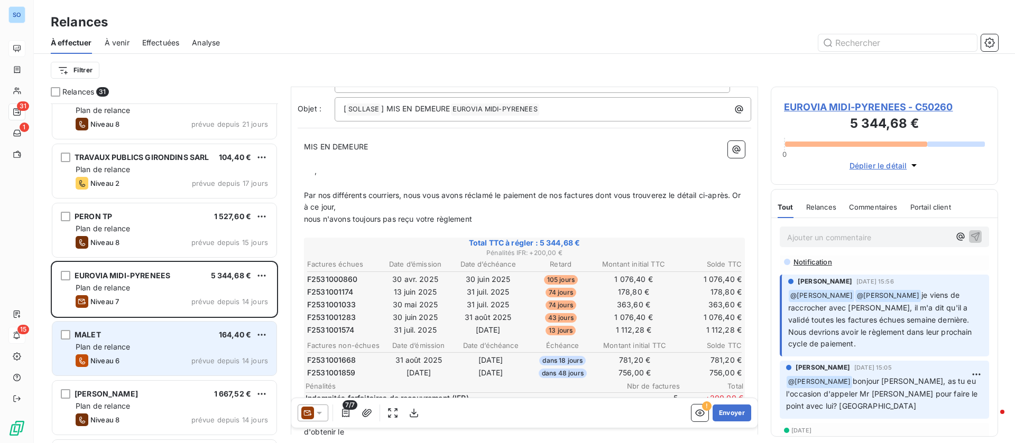
click at [106, 353] on div "MALET 164,40 € Plan de relance Niveau 6 prévue depuis 14 jours" at bounding box center [164, 349] width 224 height 54
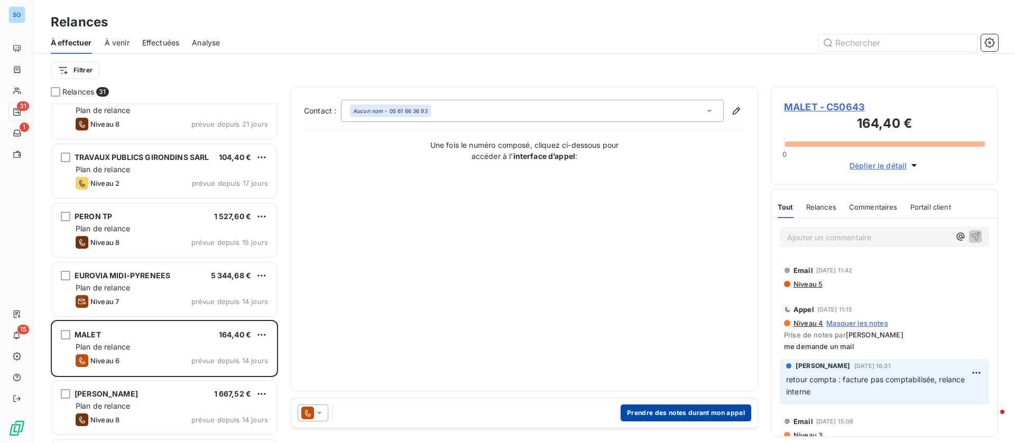
click at [659, 407] on button "Prendre des notes durant mon appel" at bounding box center [685, 413] width 131 height 17
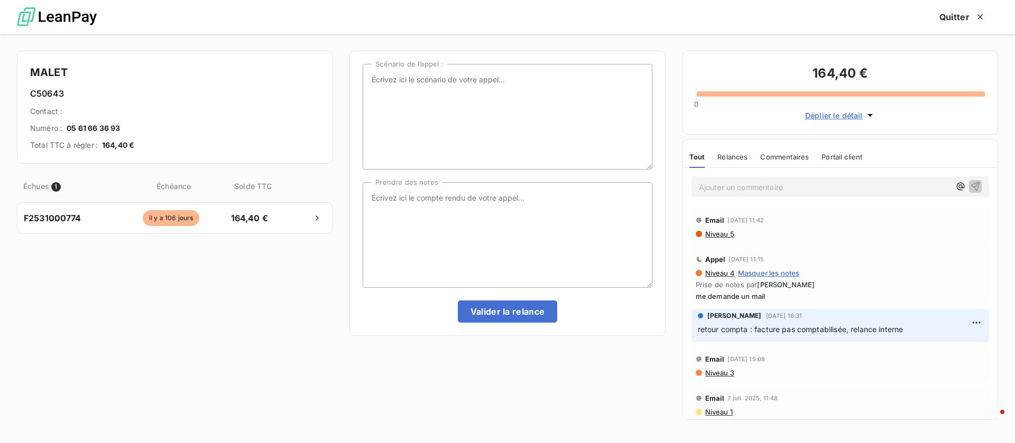
click at [721, 237] on span "Niveau 5" at bounding box center [719, 234] width 30 height 8
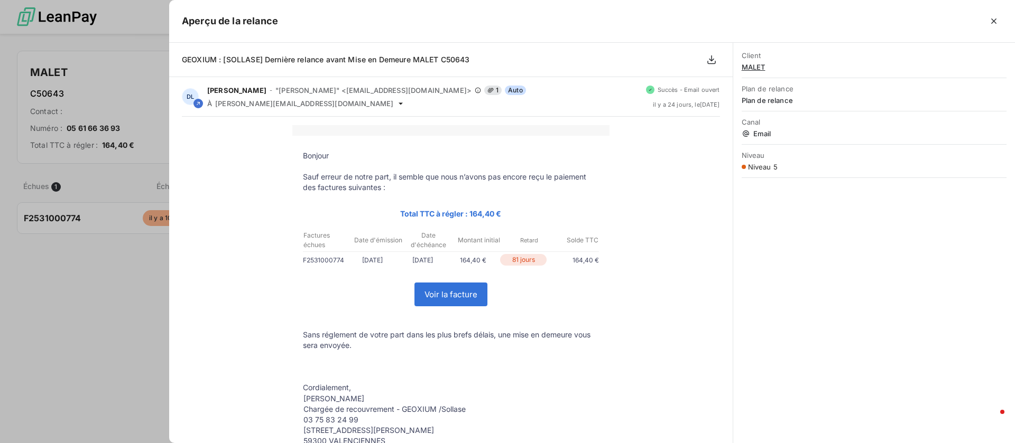
click at [138, 249] on div at bounding box center [507, 221] width 1015 height 443
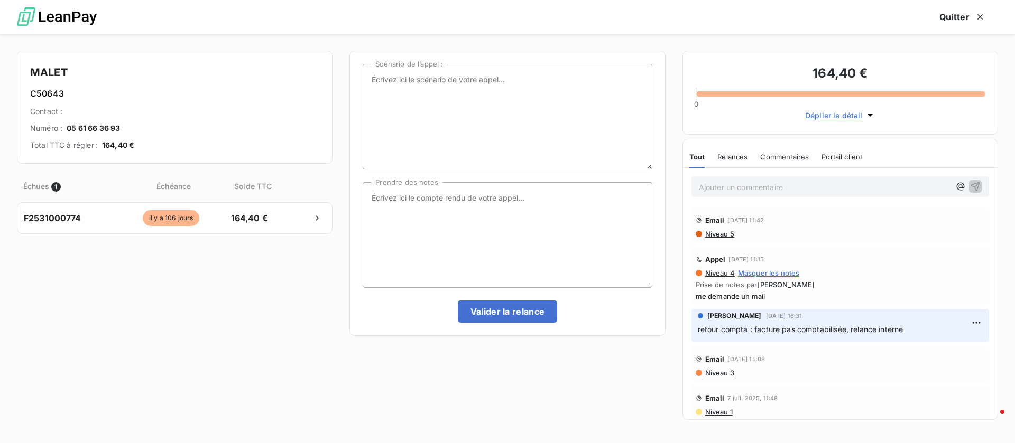
click at [723, 238] on div "Email [DATE] 11:42 Niveau 5" at bounding box center [840, 225] width 298 height 35
click at [722, 236] on span "Niveau 5" at bounding box center [719, 234] width 30 height 8
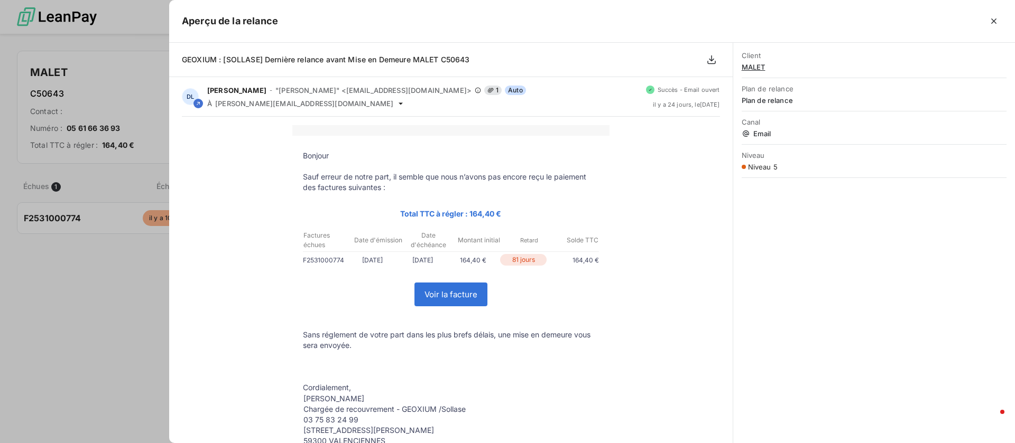
click at [137, 282] on div at bounding box center [507, 221] width 1015 height 443
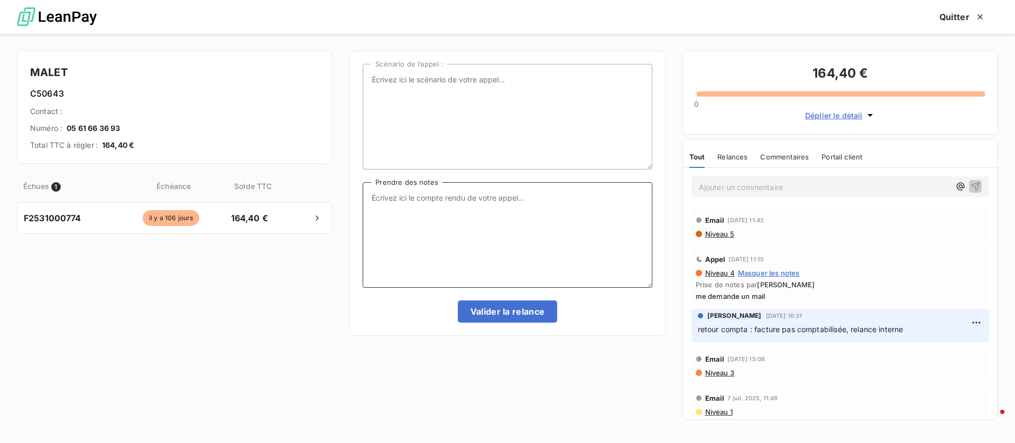
click at [454, 239] on textarea "Prendre des notes" at bounding box center [507, 235] width 289 height 106
type textarea "compta pas dispo, je lui refais un mail"
click at [508, 309] on button "Valider la relance" at bounding box center [508, 312] width 100 height 22
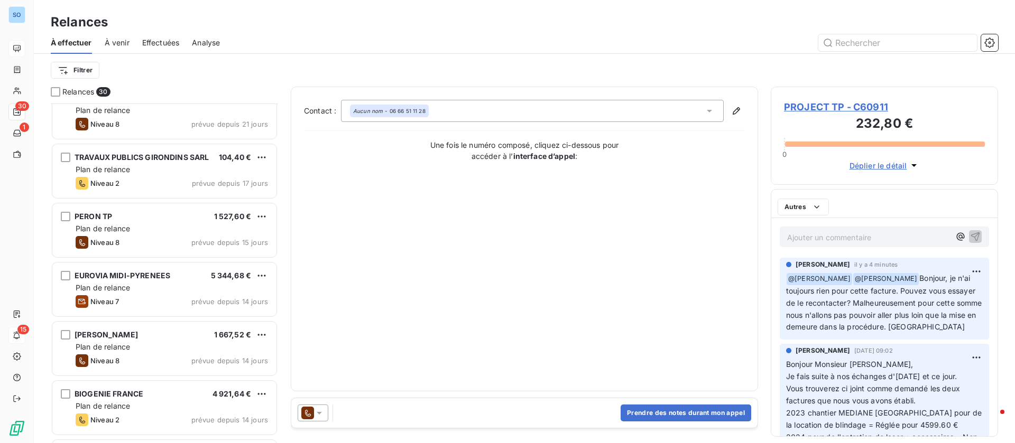
click at [163, 36] on div "Effectuées" at bounding box center [161, 43] width 38 height 22
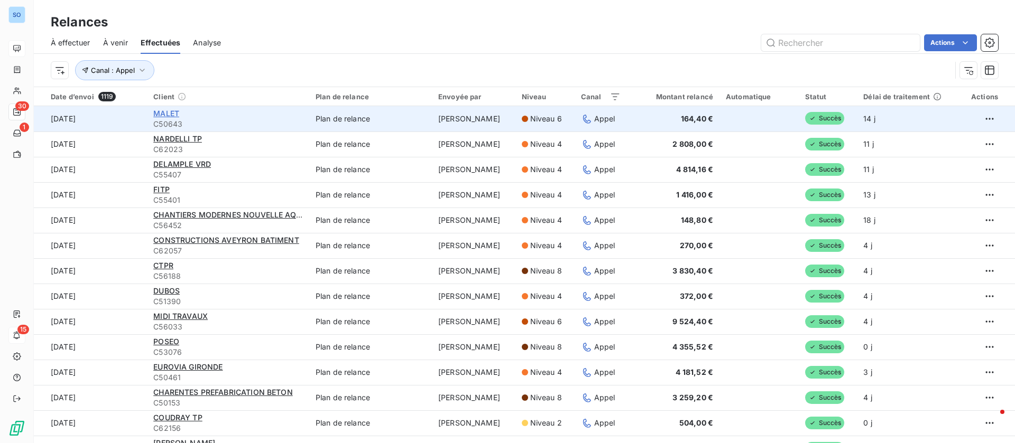
click at [167, 113] on span "MALET" at bounding box center [166, 113] width 26 height 9
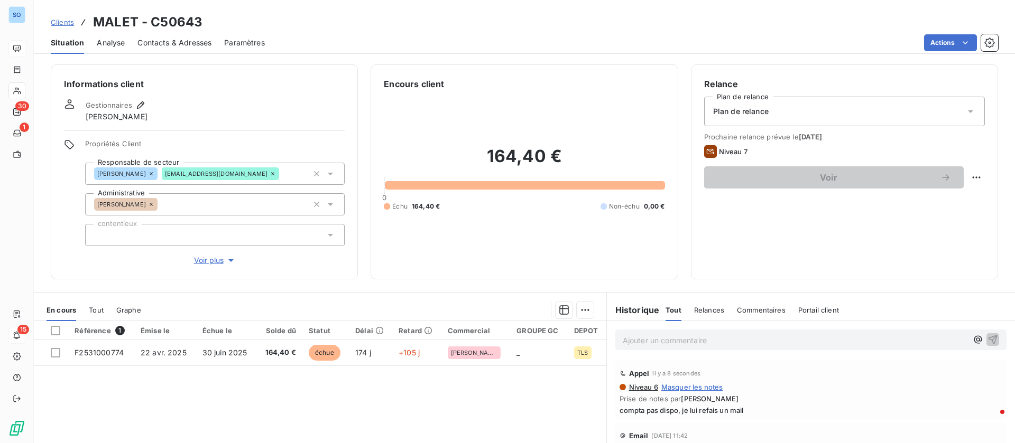
click at [177, 43] on span "Contacts & Adresses" at bounding box center [174, 43] width 74 height 11
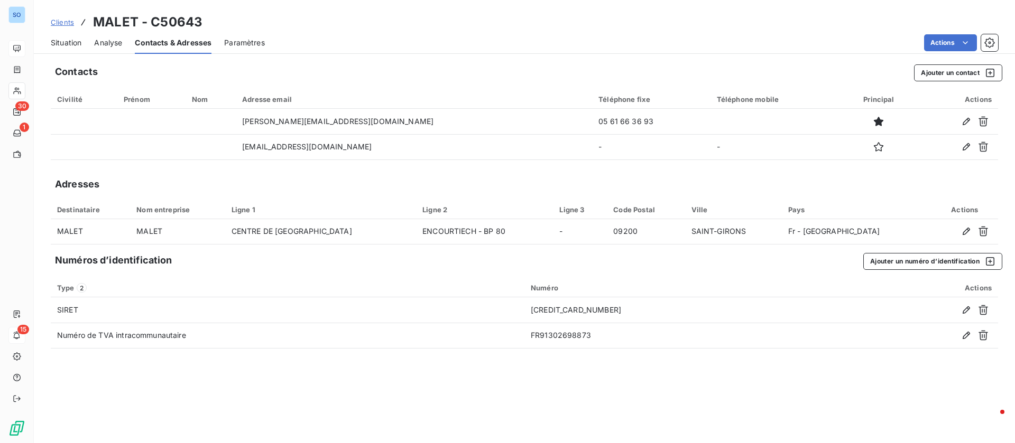
click at [65, 35] on div "Situation" at bounding box center [66, 43] width 31 height 22
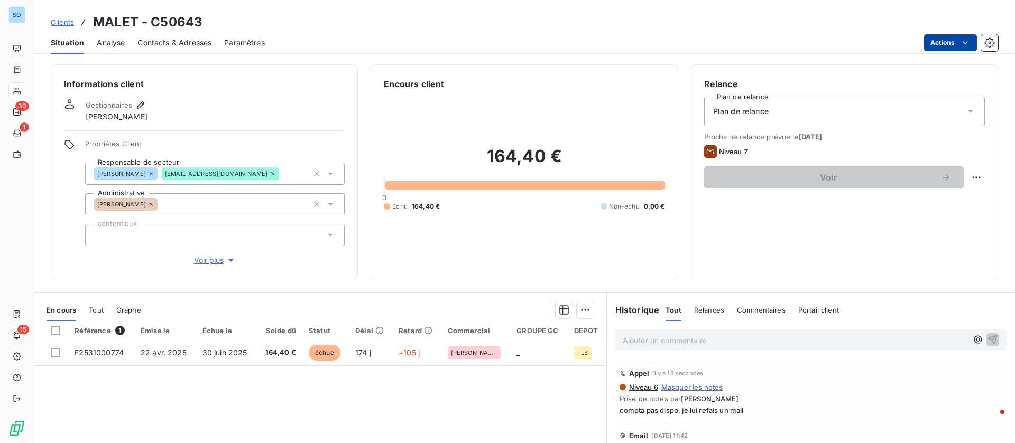
click at [952, 46] on html "SO 30 1 15 Clients MALET - C50643 Situation Analyse Contacts & Adresses Paramèt…" at bounding box center [507, 221] width 1015 height 443
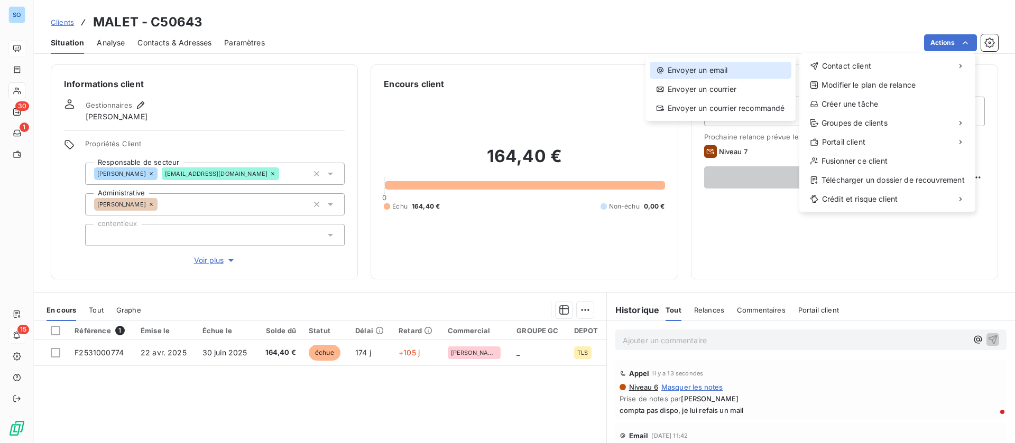
click at [714, 68] on div "Envoyer un email" at bounding box center [720, 70] width 142 height 17
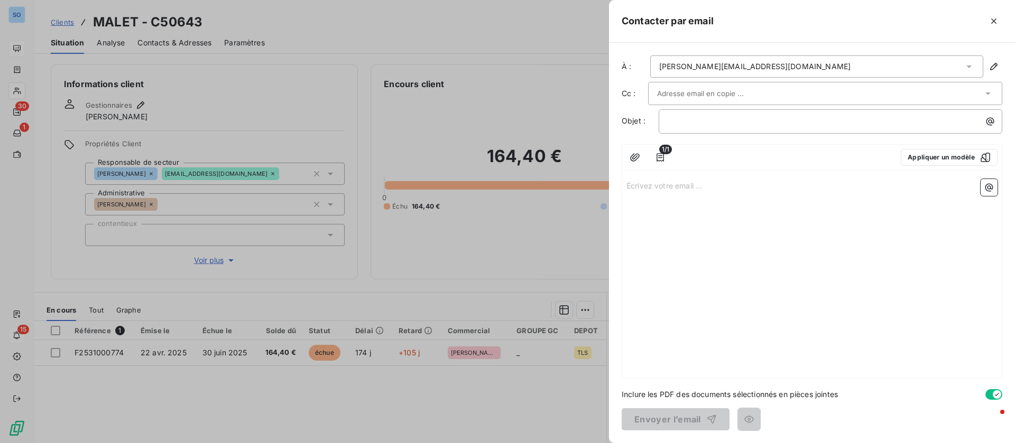
click at [387, 223] on div at bounding box center [507, 221] width 1015 height 443
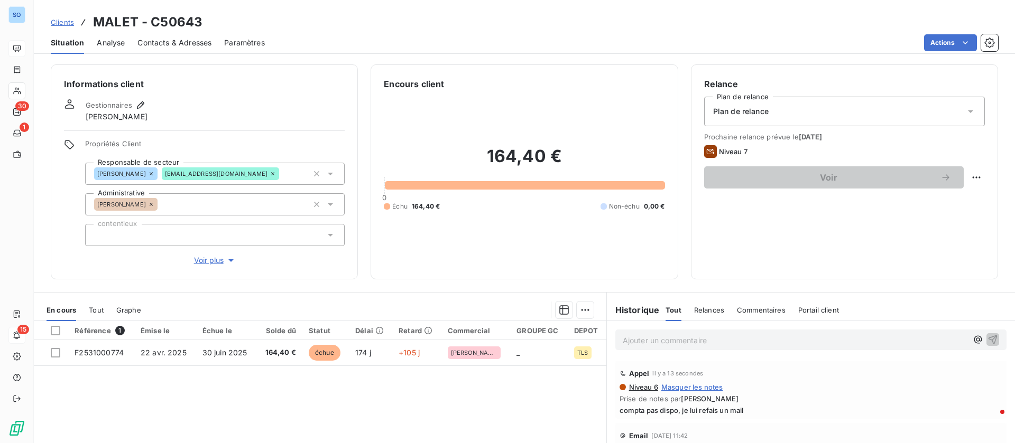
click at [270, 175] on icon at bounding box center [273, 174] width 6 height 6
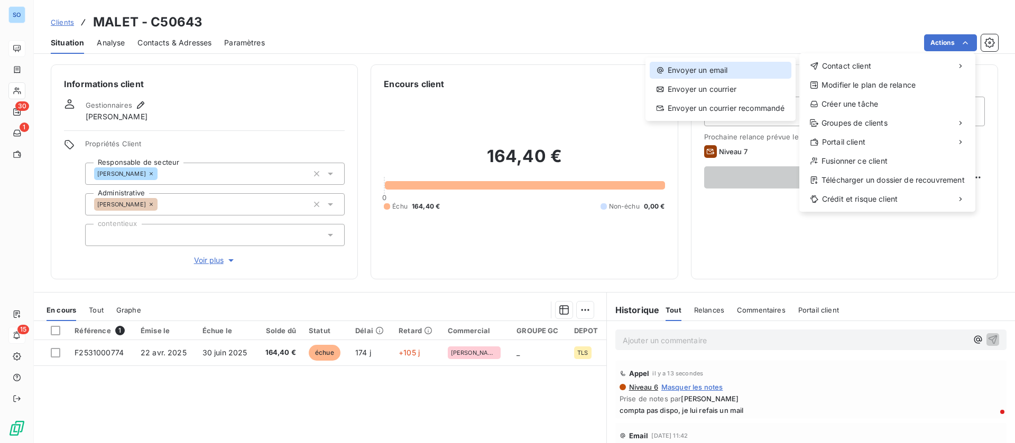
click at [742, 76] on div "Envoyer un email" at bounding box center [720, 70] width 142 height 17
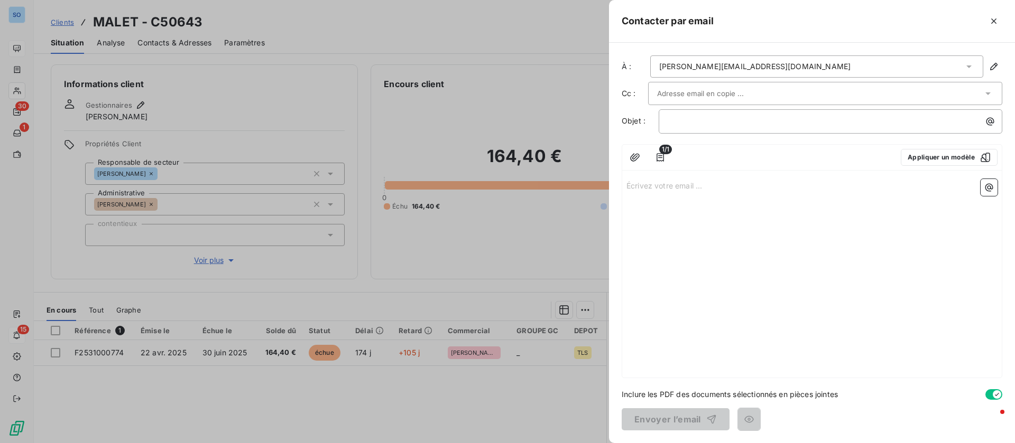
click at [437, 112] on div at bounding box center [507, 221] width 1015 height 443
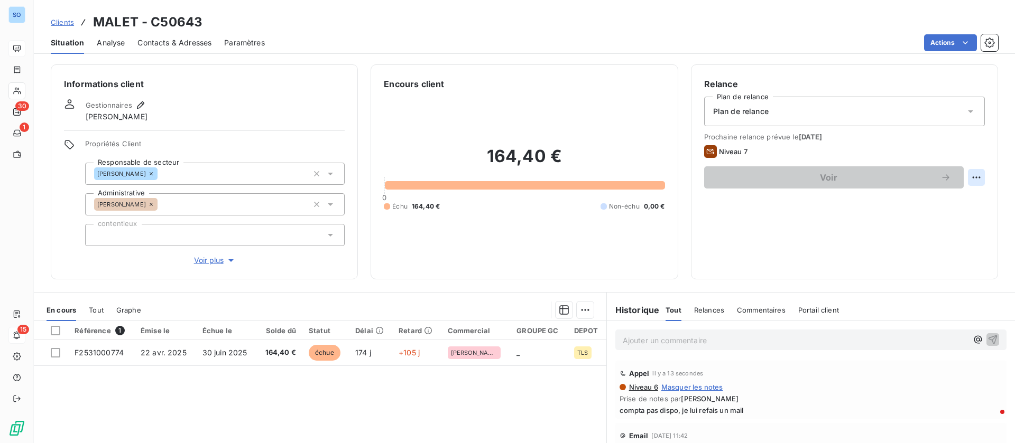
click at [968, 181] on html "SO 30 1 15 Clients MALET - C50643 Situation Analyse Contacts & Adresses Paramèt…" at bounding box center [507, 221] width 1015 height 443
click at [924, 200] on div "Replanifier cette action" at bounding box center [920, 200] width 95 height 17
select select "9"
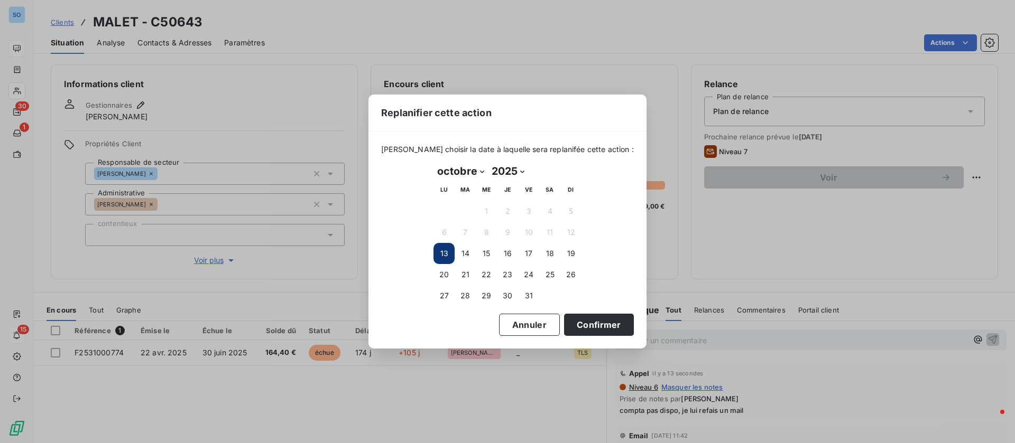
click at [858, 215] on div "Replanifier cette action [PERSON_NAME] choisir la date à laquelle sera replanif…" at bounding box center [507, 221] width 1015 height 443
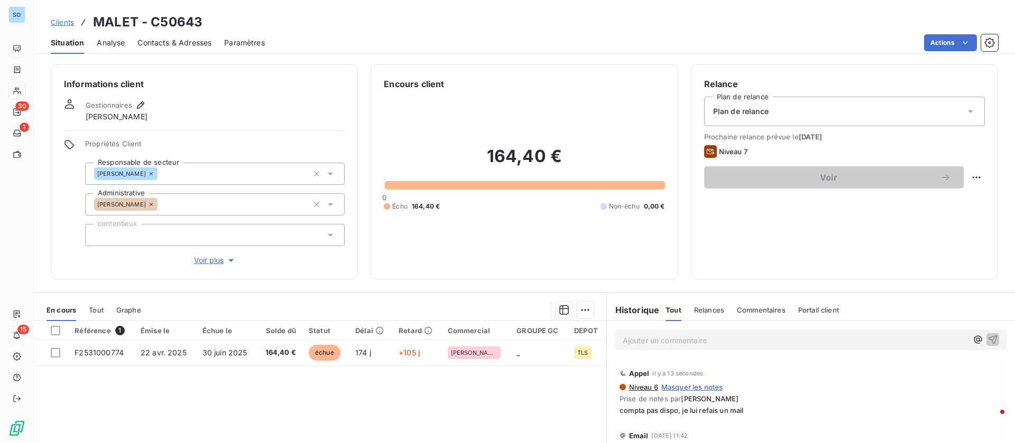
click at [633, 332] on div "Ajouter un commentaire ﻿" at bounding box center [810, 340] width 391 height 21
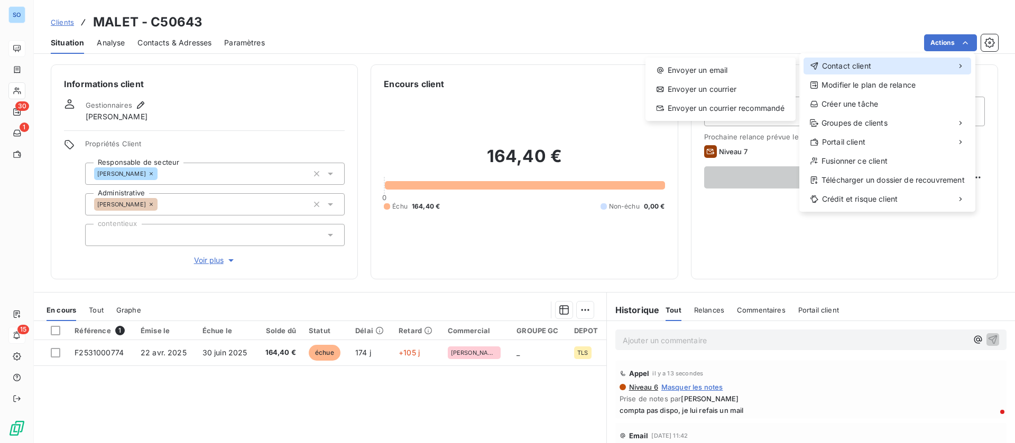
click at [834, 62] on span "Contact client" at bounding box center [846, 66] width 49 height 11
click at [721, 66] on div "Envoyer un email" at bounding box center [720, 70] width 142 height 17
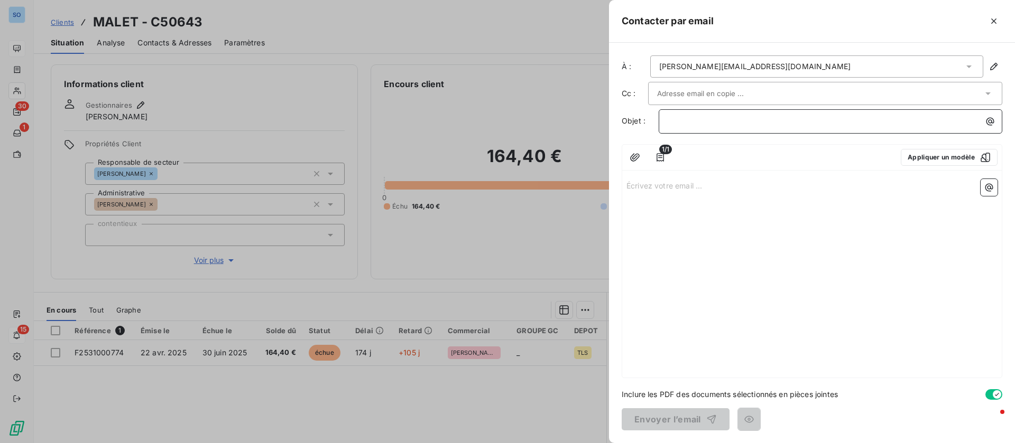
click at [696, 122] on p "﻿" at bounding box center [832, 121] width 331 height 12
click at [947, 157] on button "Appliquer un modèle" at bounding box center [948, 157] width 97 height 17
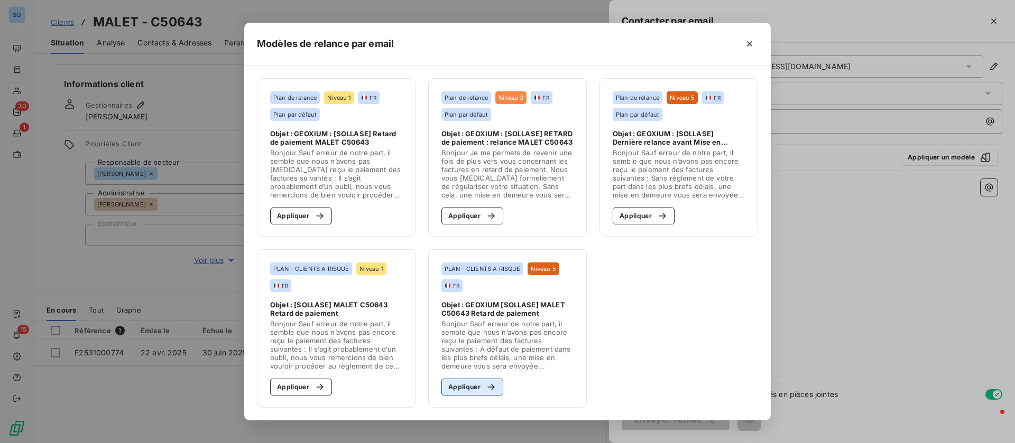
click at [483, 385] on div "button" at bounding box center [488, 387] width 16 height 11
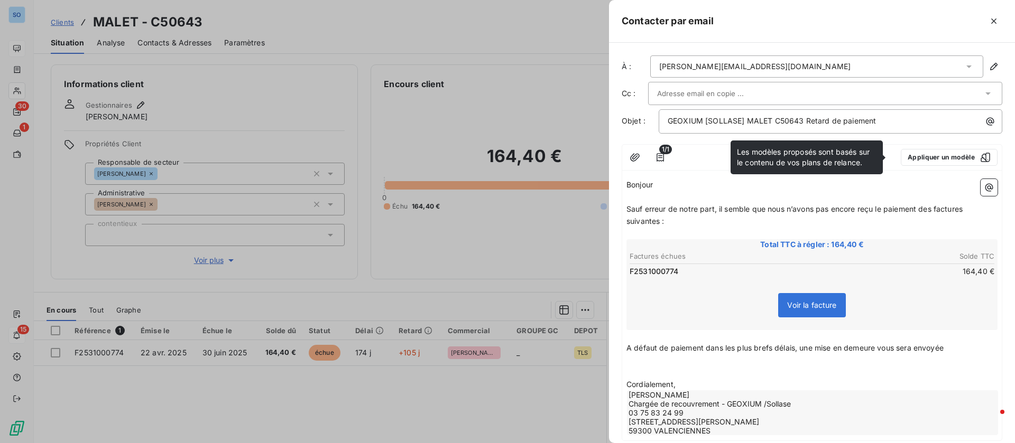
click at [661, 195] on p "﻿" at bounding box center [811, 197] width 371 height 12
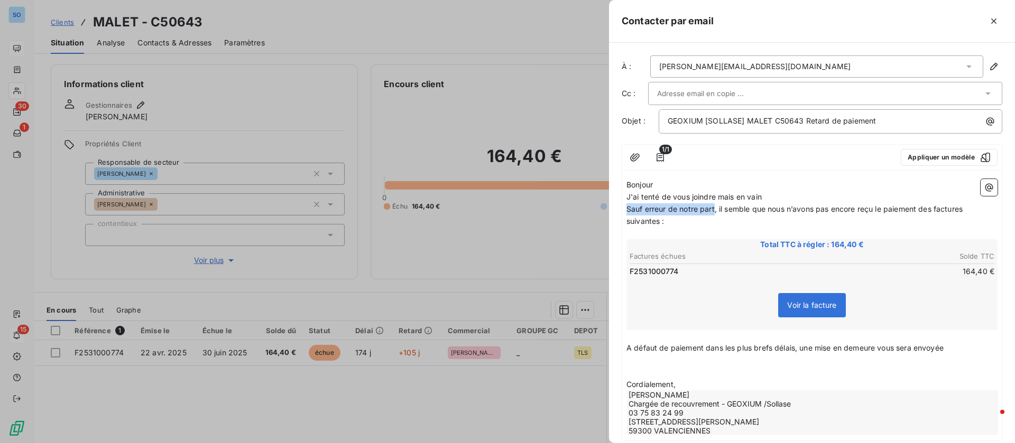
drag, startPoint x: 716, startPoint y: 211, endPoint x: 618, endPoint y: 213, distance: 97.8
click at [618, 213] on div "À : [PERSON_NAME][EMAIL_ADDRESS][DOMAIN_NAME] Cc : Objet : GEOXIUM [SOLLASE] MA…" at bounding box center [812, 243] width 406 height 401
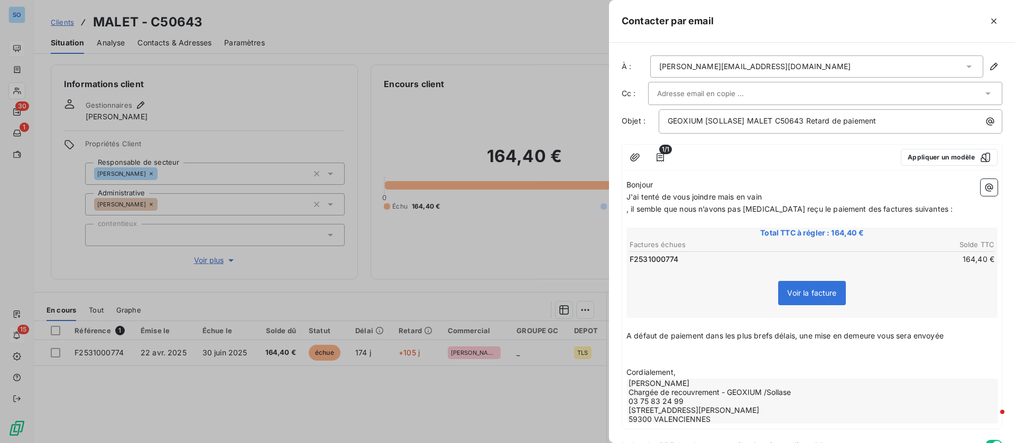
click at [793, 194] on p "J'ai tenté de vous joindre mais en vain" at bounding box center [811, 197] width 371 height 12
drag, startPoint x: 635, startPoint y: 212, endPoint x: 601, endPoint y: 211, distance: 34.4
click at [601, 443] on div "Contacter par email À : [PERSON_NAME][EMAIL_ADDRESS][DOMAIN_NAME] Cc : Objet : …" at bounding box center [507, 443] width 1015 height 0
click at [902, 119] on p "GEOXIUM [SOLLASE] MALET C50643 Retard de paiement" at bounding box center [832, 121] width 331 height 12
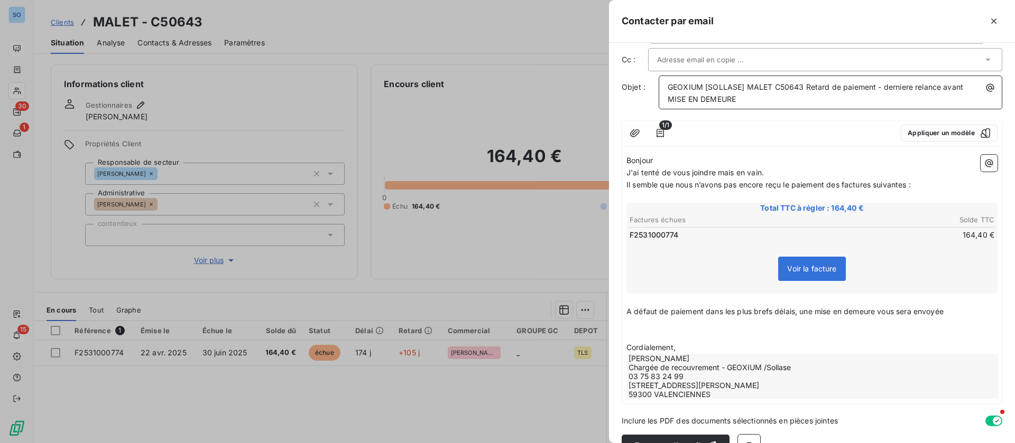
scroll to position [60, 0]
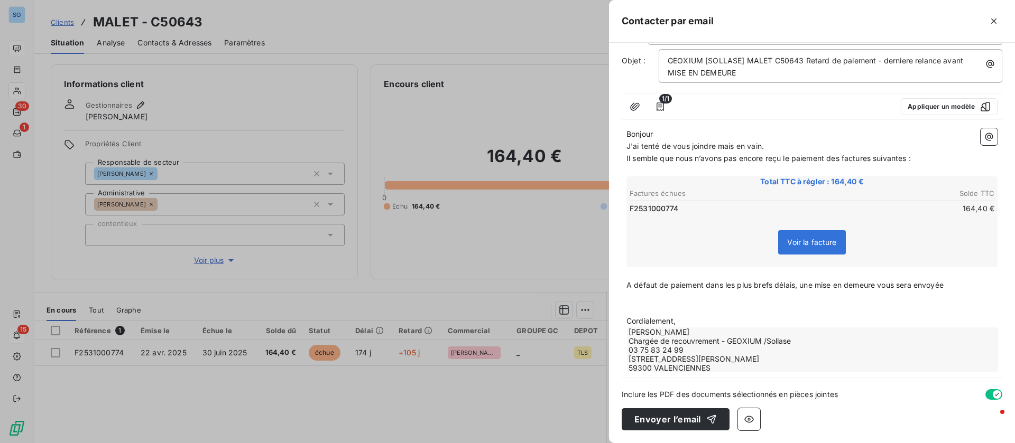
click at [648, 304] on p "﻿" at bounding box center [811, 310] width 371 height 12
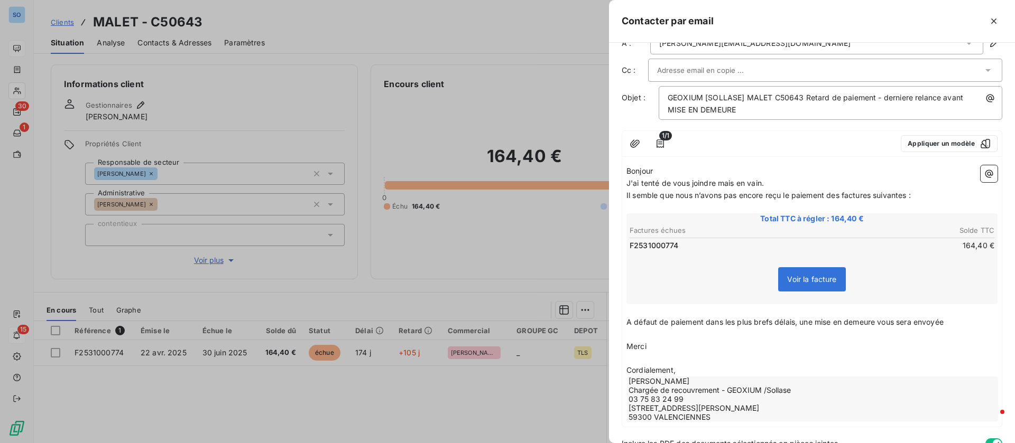
scroll to position [0, 0]
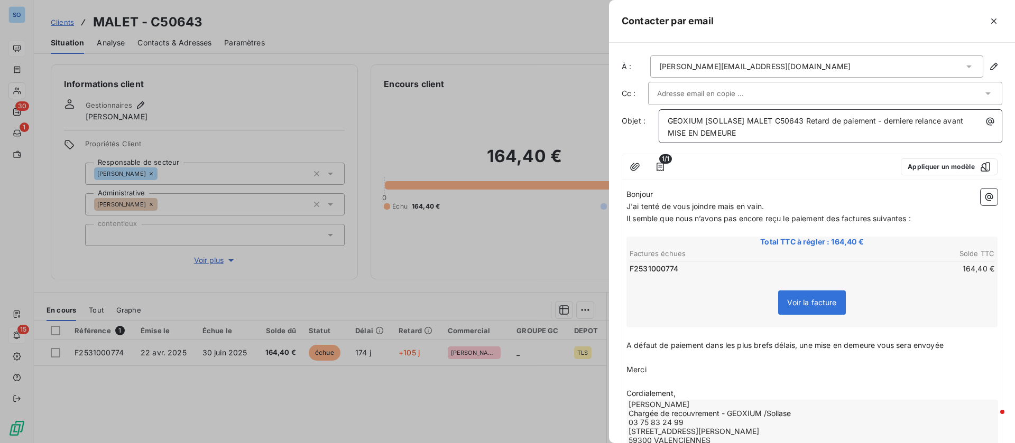
click at [902, 115] on p "GEOXIUM [SOLLASE] MALET C50643 Retard de paiement - derniere relance avant MISE…" at bounding box center [832, 127] width 331 height 24
drag, startPoint x: 896, startPoint y: 120, endPoint x: 903, endPoint y: 120, distance: 7.4
click at [903, 120] on span "GEOXIUM [SOLLASE] MALET C50643 Retard de paiement - derniere relance avant MISE…" at bounding box center [816, 126] width 298 height 21
click at [906, 119] on span "GEOXIUM [SOLLASE] MALET C50643 Retard de paiement - derniere relance avant MISE…" at bounding box center [816, 126] width 298 height 21
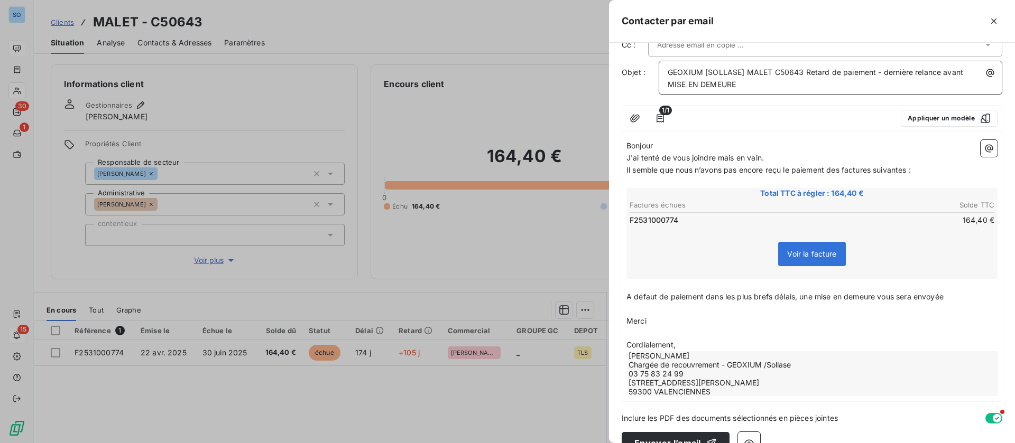
scroll to position [72, 0]
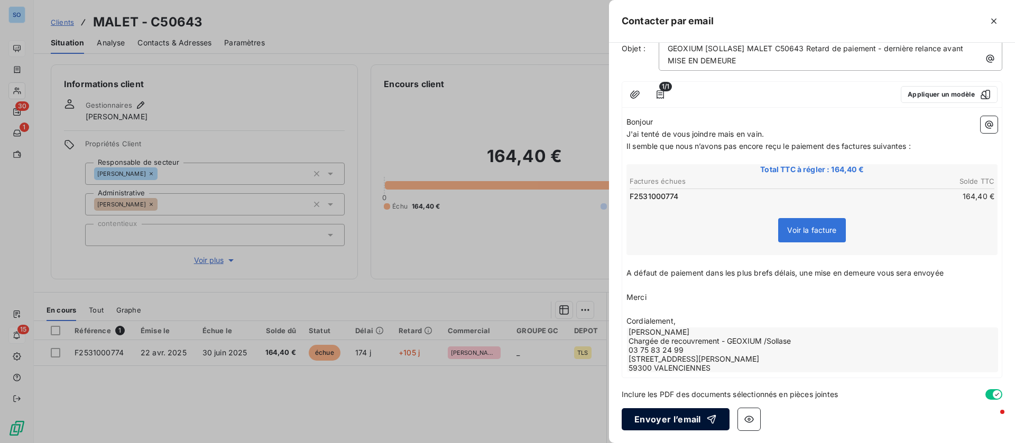
click at [657, 415] on button "Envoyer l’email" at bounding box center [675, 419] width 108 height 22
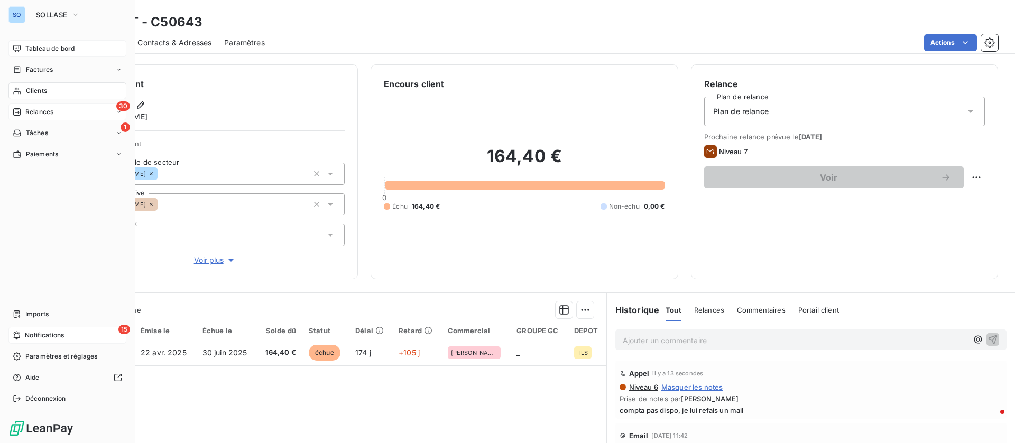
click at [43, 112] on span "Relances" at bounding box center [39, 112] width 28 height 10
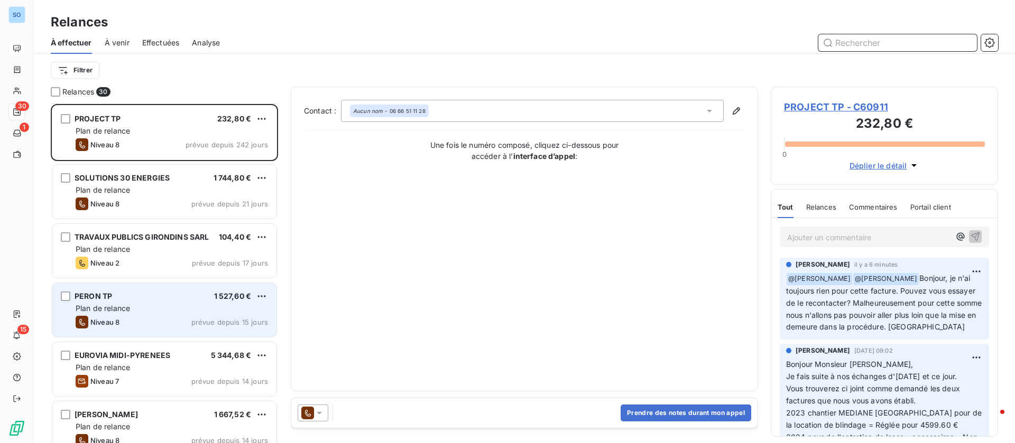
scroll to position [80, 0]
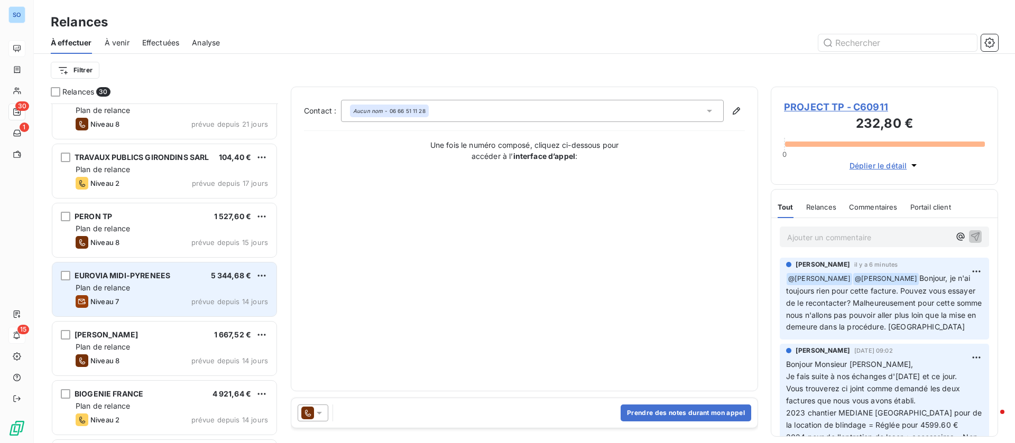
click at [144, 294] on div "EUROVIA MIDI-PYRENEES 5 344,68 € Plan de relance Niveau 7 prévue depuis 14 jours" at bounding box center [164, 290] width 224 height 54
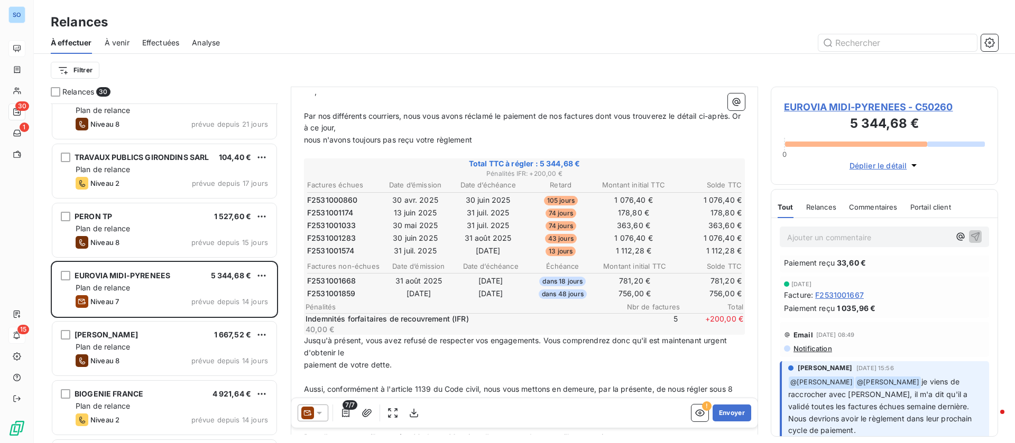
scroll to position [159, 0]
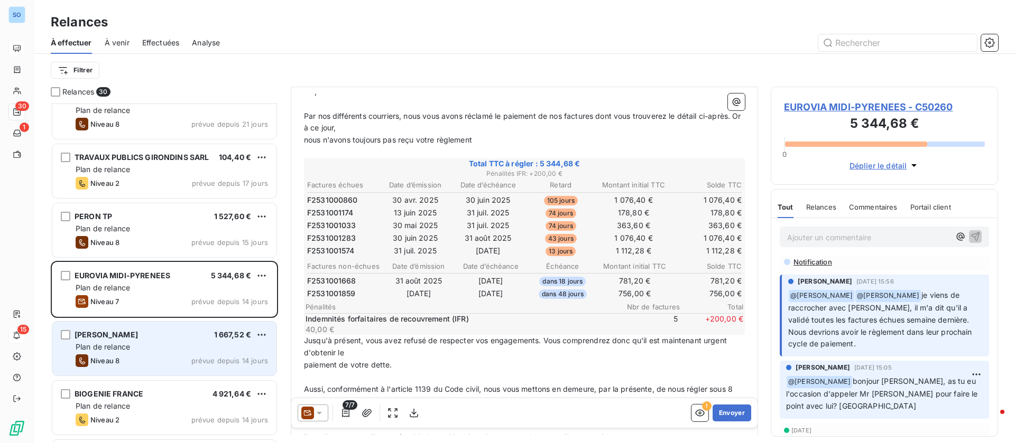
click at [92, 359] on span "Niveau 8" at bounding box center [104, 361] width 29 height 8
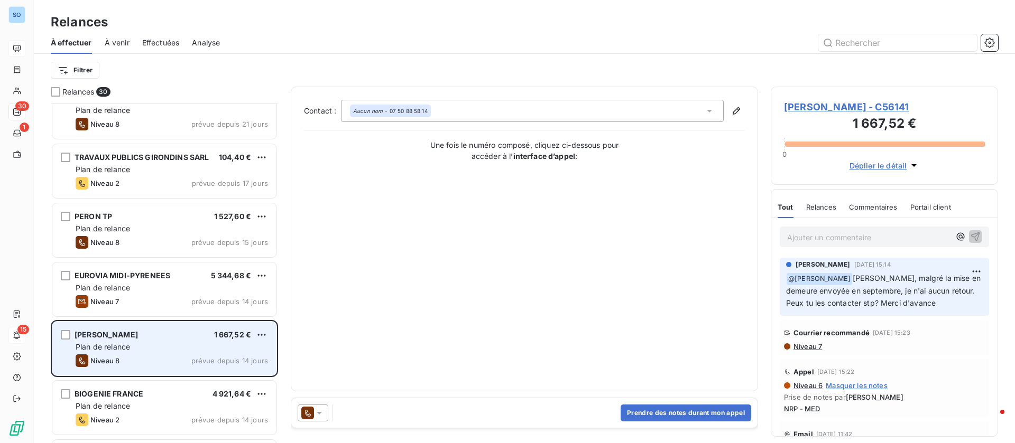
scroll to position [238, 0]
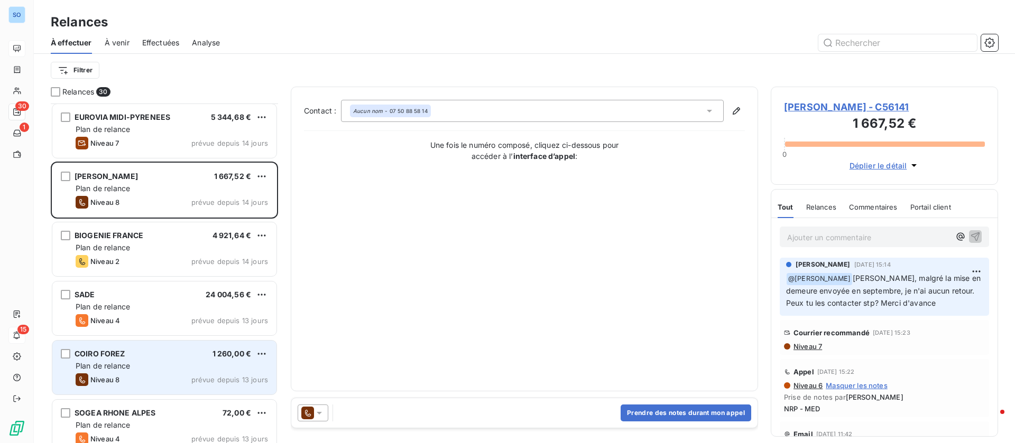
click at [154, 364] on div "Plan de relance" at bounding box center [172, 366] width 192 height 11
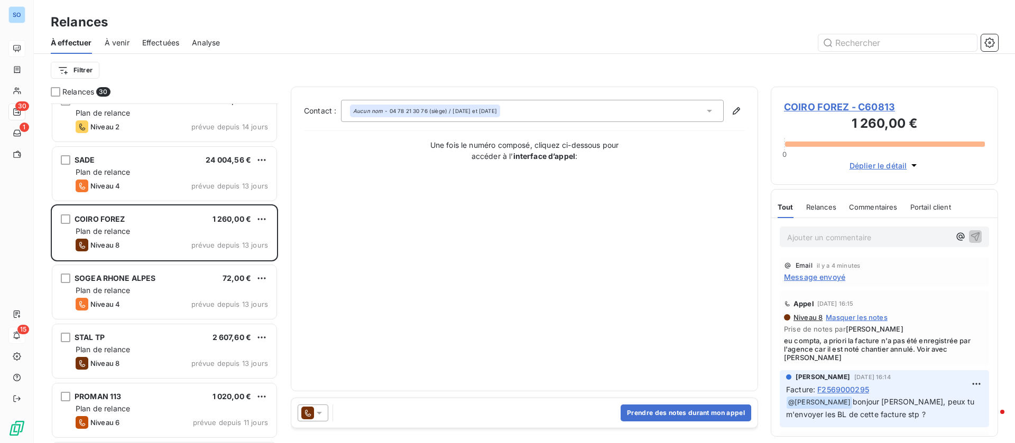
scroll to position [397, 0]
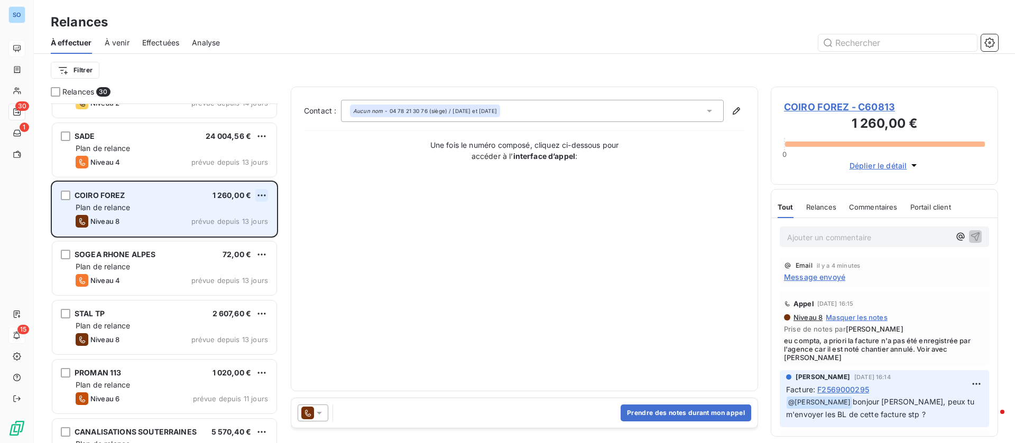
click at [264, 194] on html "SO 30 1 15 Relances À effectuer À venir Effectuées Analyse Filtrer Relances 30 …" at bounding box center [507, 221] width 1015 height 443
click at [203, 208] on div "Replanifier cette action" at bounding box center [216, 216] width 95 height 17
select select "9"
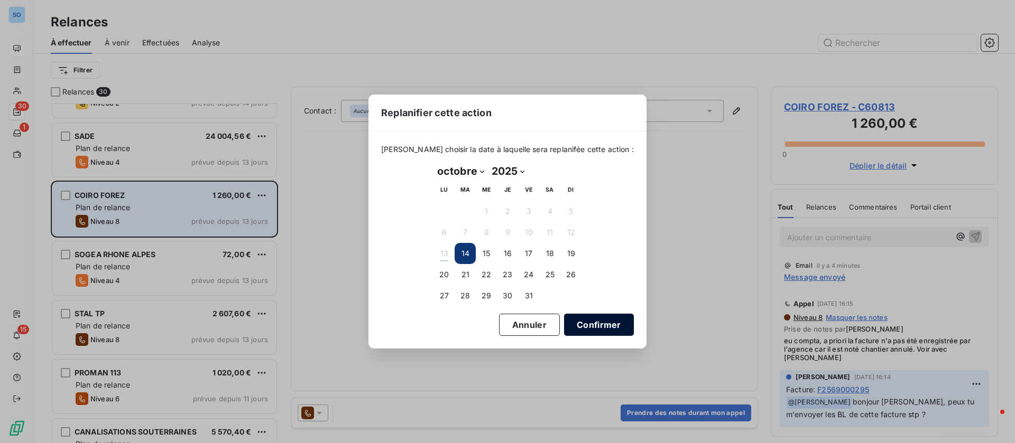
click at [580, 323] on button "Confirmer" at bounding box center [599, 325] width 70 height 22
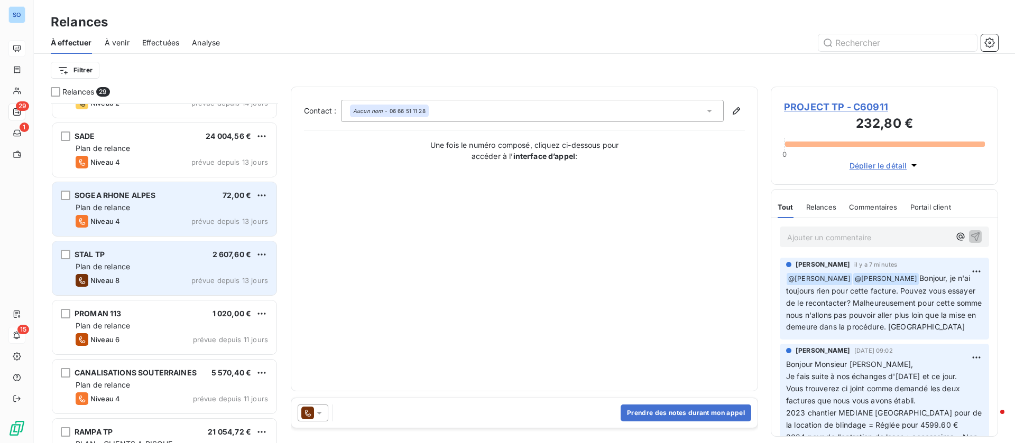
click at [163, 268] on div "Plan de relance" at bounding box center [172, 267] width 192 height 11
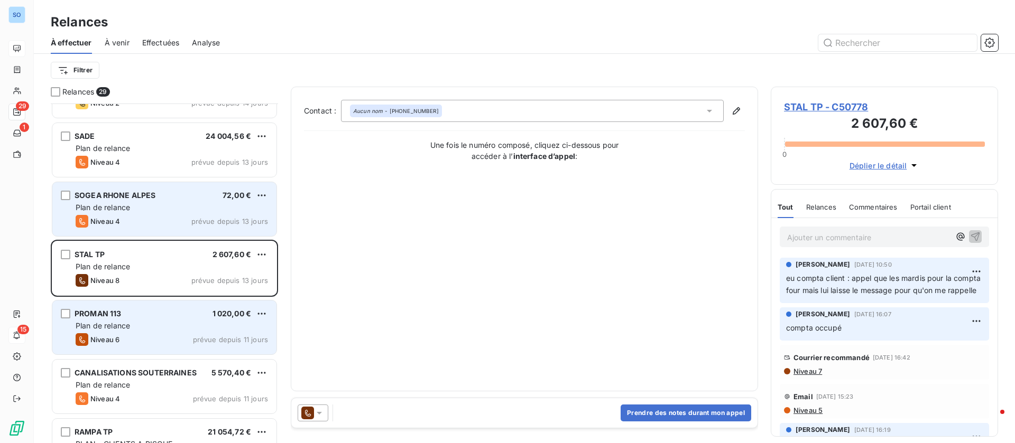
click at [165, 316] on div "PROMAN 113 1 020,00 €" at bounding box center [172, 314] width 192 height 10
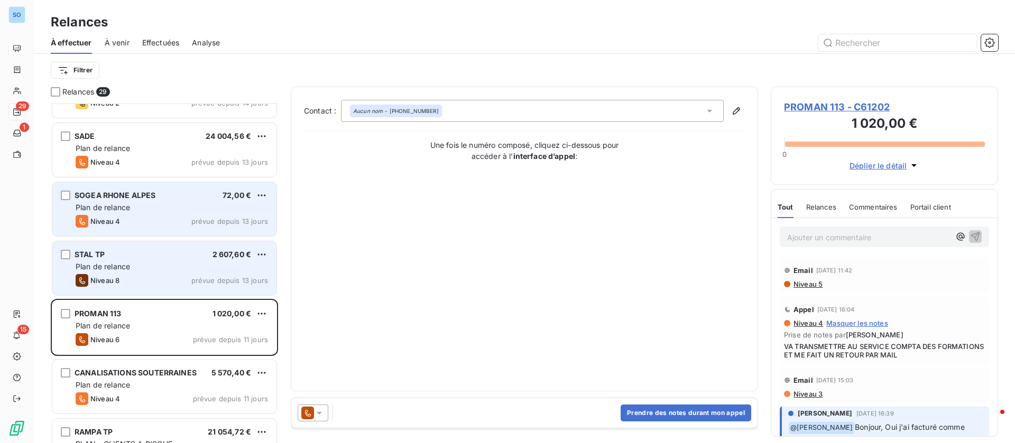
scroll to position [555, 0]
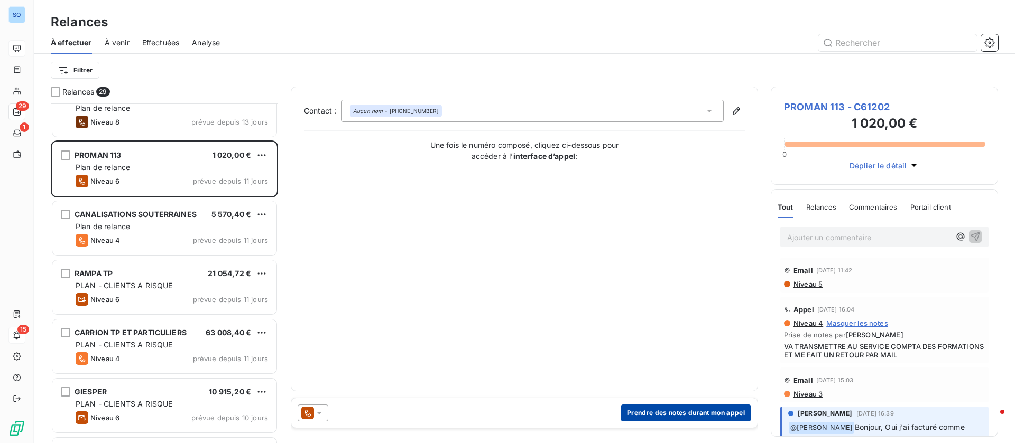
click at [658, 410] on button "Prendre des notes durant mon appel" at bounding box center [685, 413] width 131 height 17
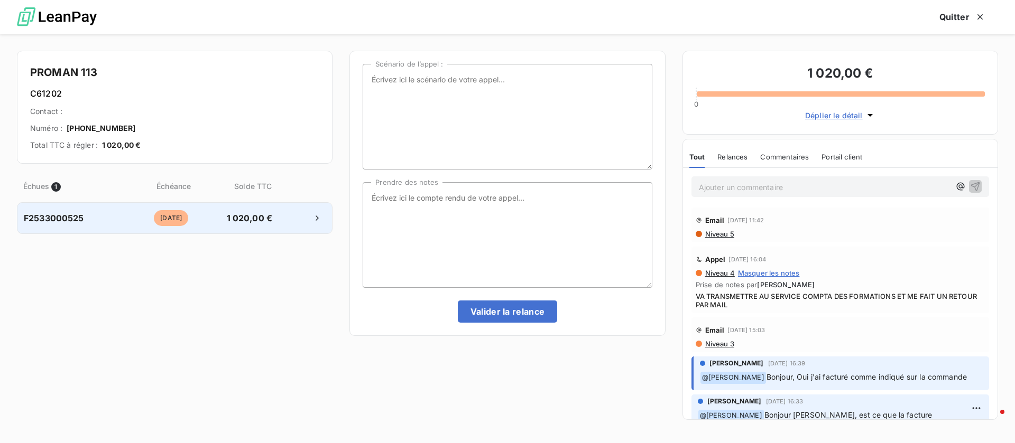
click at [261, 222] on span "1 020,00 €" at bounding box center [248, 218] width 55 height 13
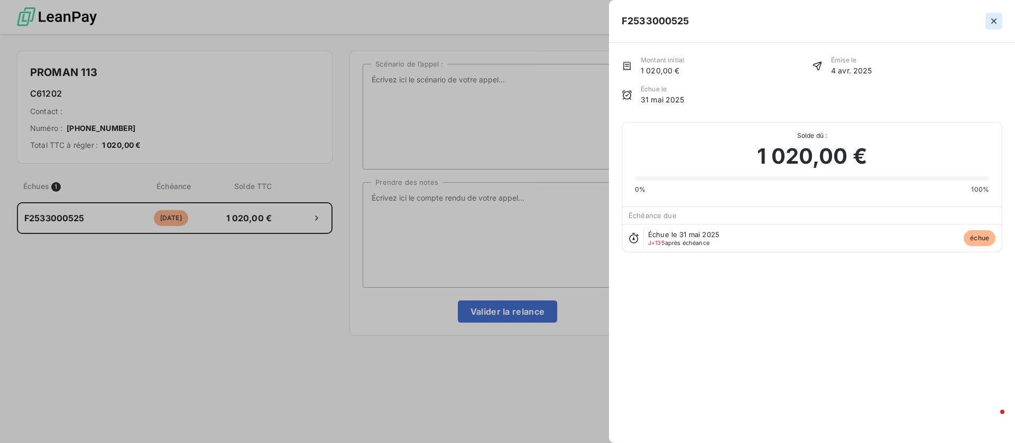
click at [990, 17] on icon "button" at bounding box center [993, 21] width 11 height 11
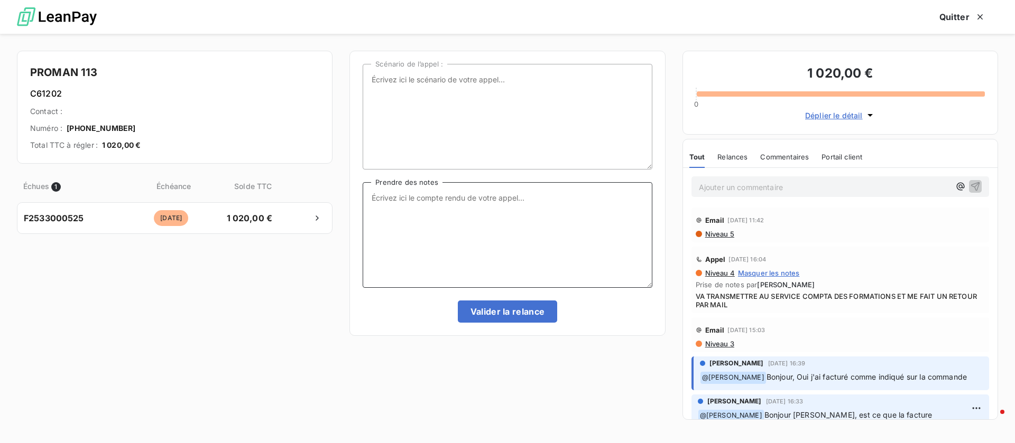
click at [538, 220] on textarea "Prendre des notes" at bounding box center [507, 235] width 289 height 106
click at [468, 235] on textarea "Prendre des notes" at bounding box center [507, 235] width 289 height 106
click at [721, 239] on div "Email [DATE] 11:42 Niveau 5" at bounding box center [840, 225] width 298 height 35
click at [721, 230] on span "Niveau 5" at bounding box center [719, 234] width 30 height 8
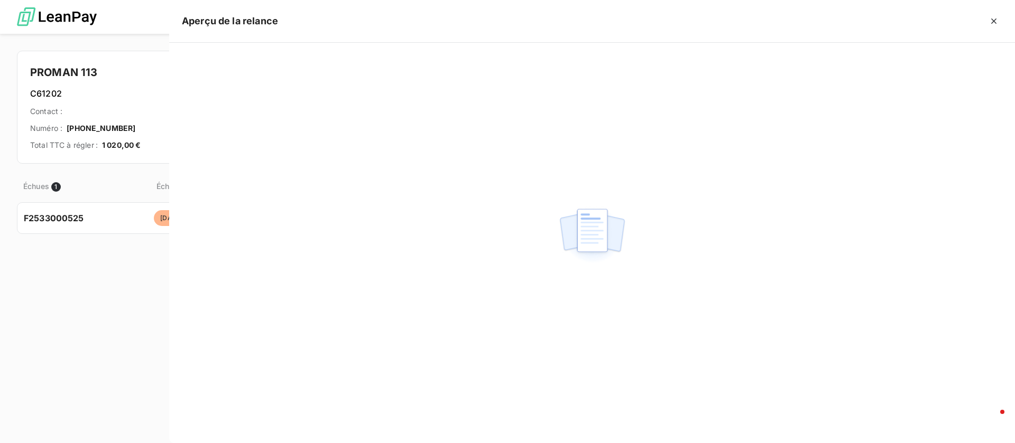
scroll to position [328, 215]
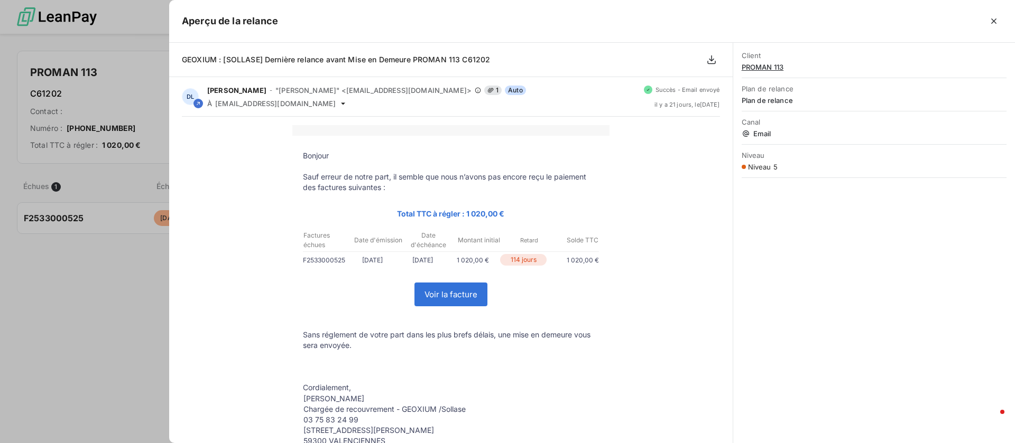
click at [91, 279] on div at bounding box center [507, 221] width 1015 height 443
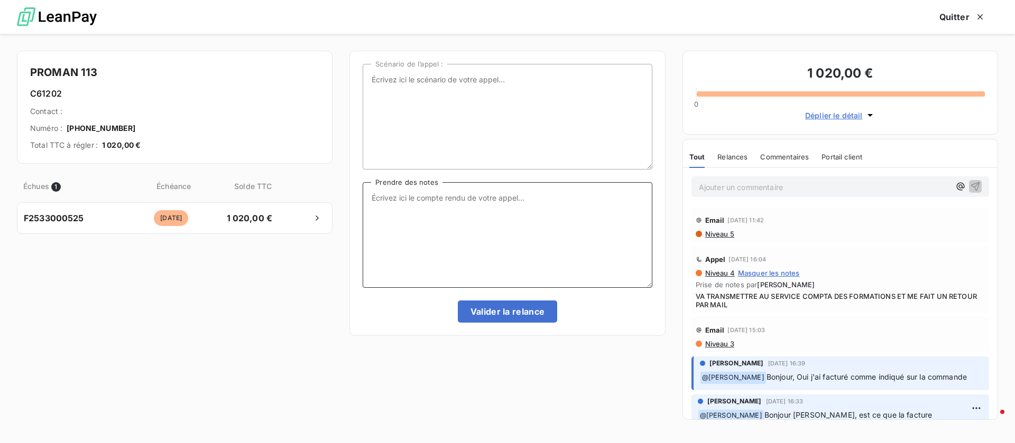
click at [457, 230] on textarea "Prendre des notes" at bounding box center [507, 235] width 289 height 106
type textarea "va faire le point avec le siège et me rappelle"
click at [493, 318] on button "Valider la relance" at bounding box center [508, 312] width 100 height 22
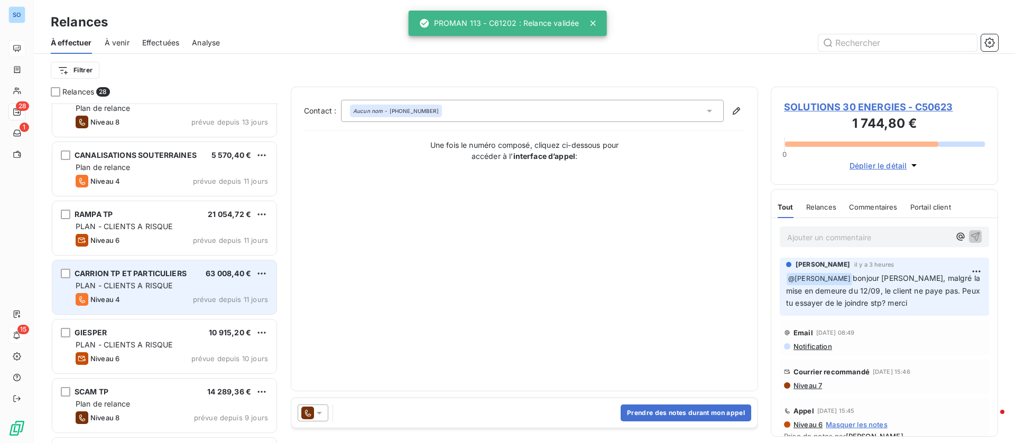
click at [189, 276] on div "CARRION TP ET PARTICULIERS 63 008,40 €" at bounding box center [172, 274] width 192 height 10
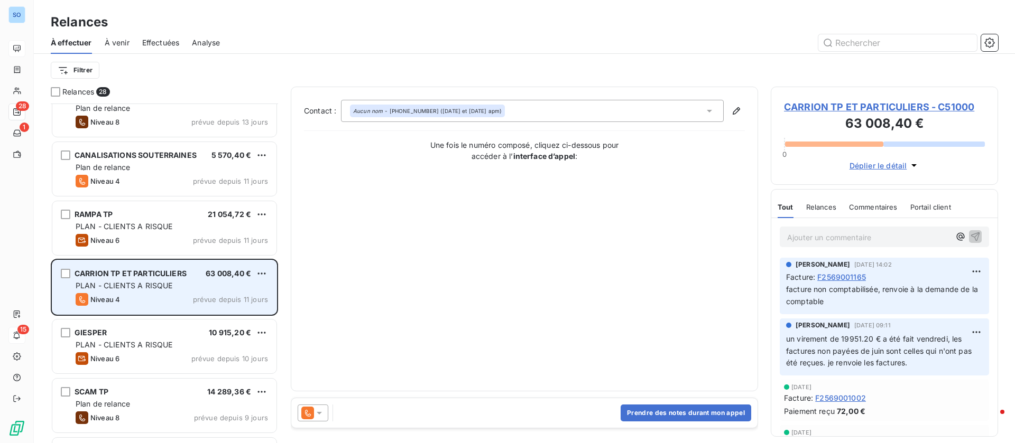
scroll to position [635, 0]
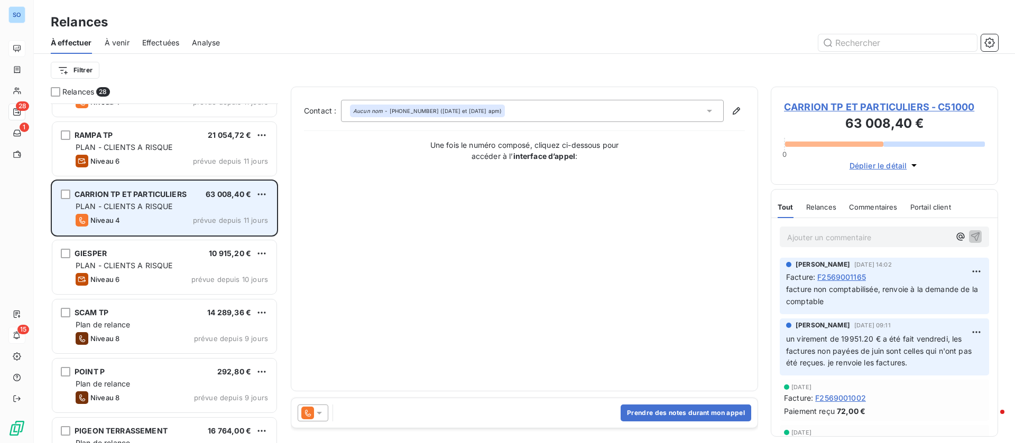
click at [187, 280] on div "Niveau 6 prévue depuis 10 jours" at bounding box center [172, 279] width 192 height 13
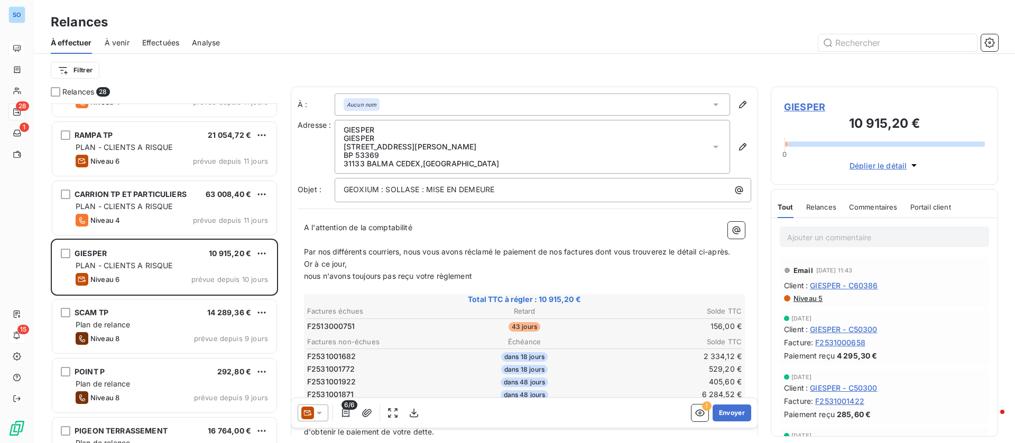
click at [321, 414] on icon at bounding box center [319, 413] width 11 height 11
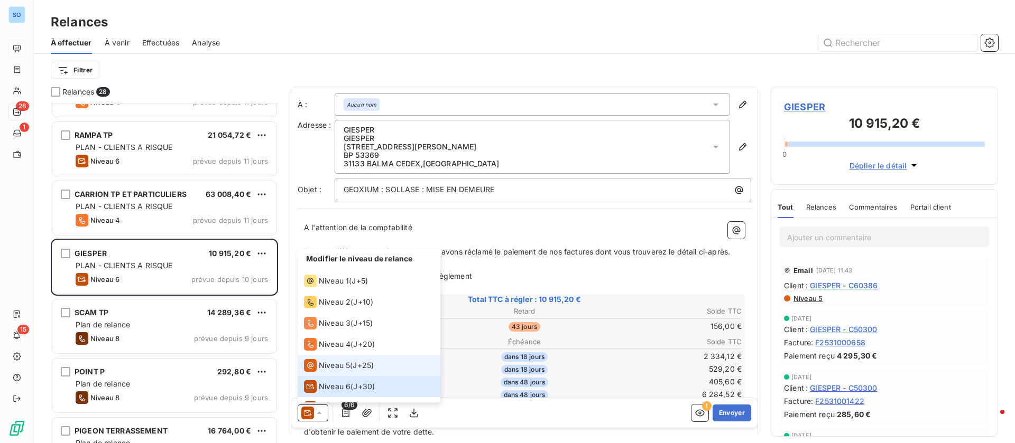
click at [341, 363] on span "Niveau 5" at bounding box center [334, 365] width 31 height 11
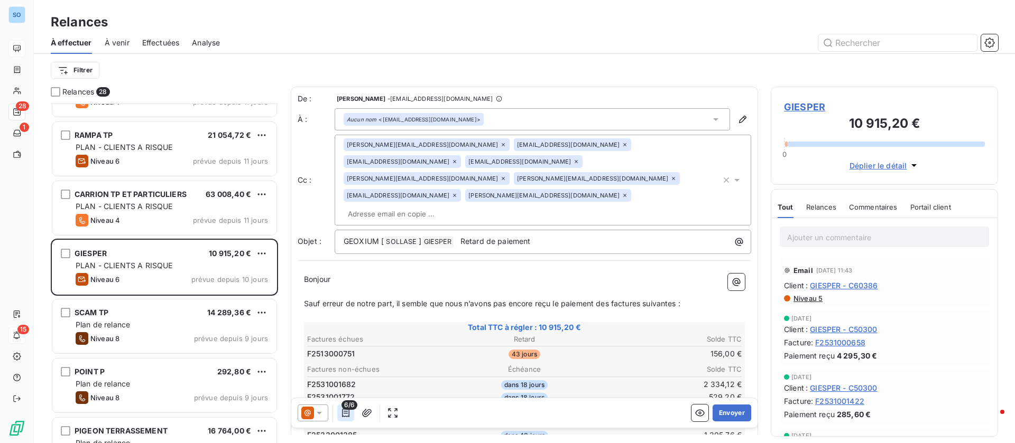
click at [350, 416] on icon "button" at bounding box center [345, 413] width 11 height 11
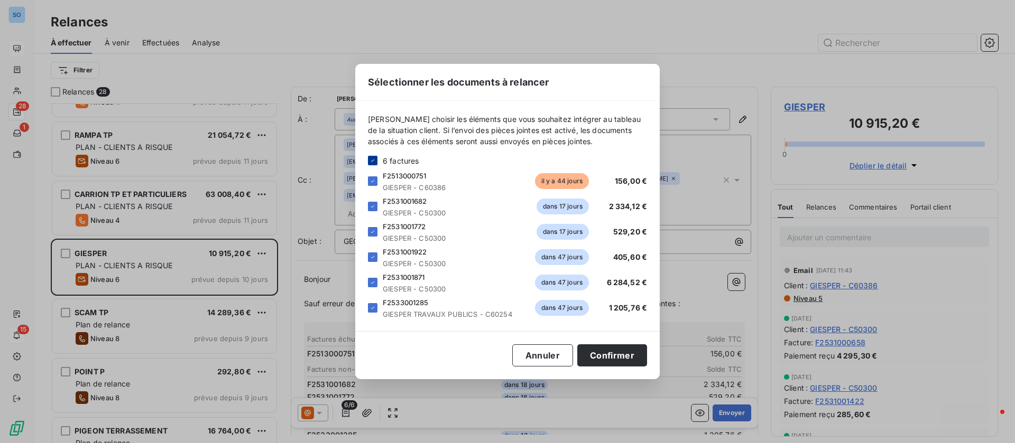
click at [369, 159] on icon at bounding box center [372, 160] width 6 height 6
click at [372, 177] on div at bounding box center [373, 181] width 10 height 10
click at [628, 356] on button "Confirmer" at bounding box center [612, 356] width 70 height 22
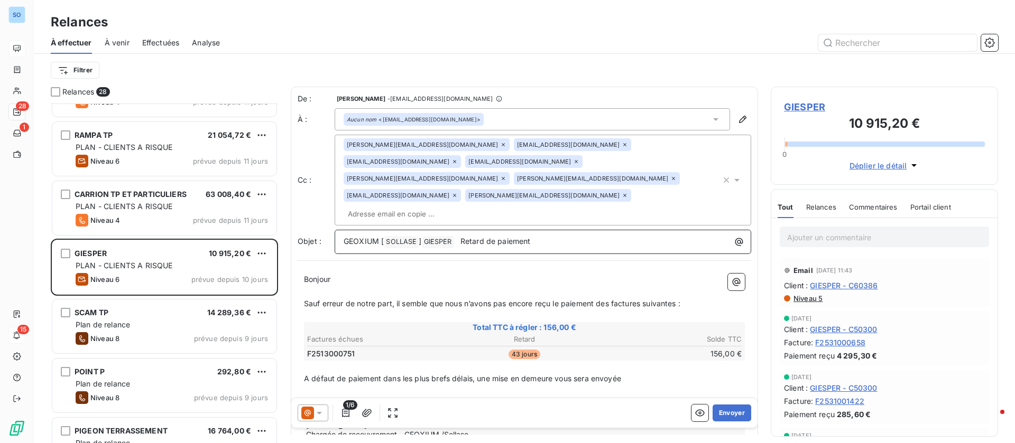
click at [590, 236] on p "GEOXIUM [ SOLLASE ﻿ ] [PERSON_NAME] ﻿ ﻿ Retard de paiement" at bounding box center [545, 242] width 404 height 13
click at [458, 159] on icon at bounding box center [454, 162] width 6 height 6
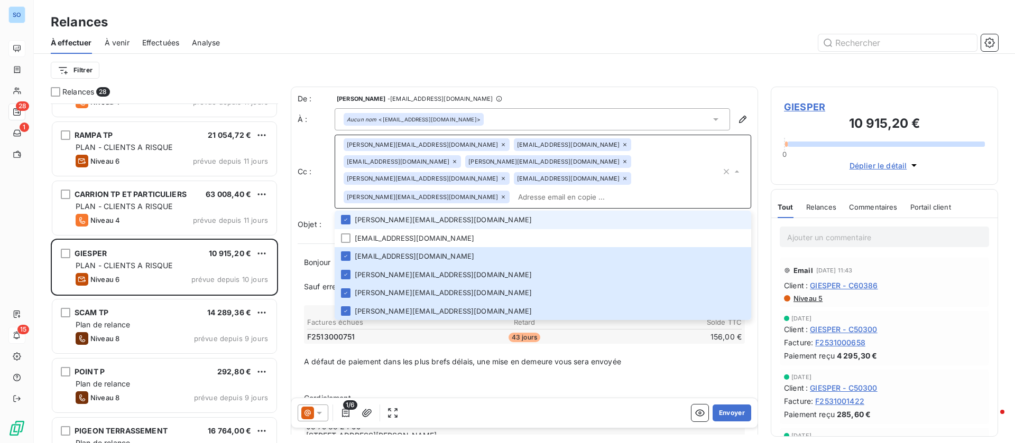
click at [509, 191] on div "[PERSON_NAME][EMAIL_ADDRESS][DOMAIN_NAME]" at bounding box center [426, 197] width 166 height 13
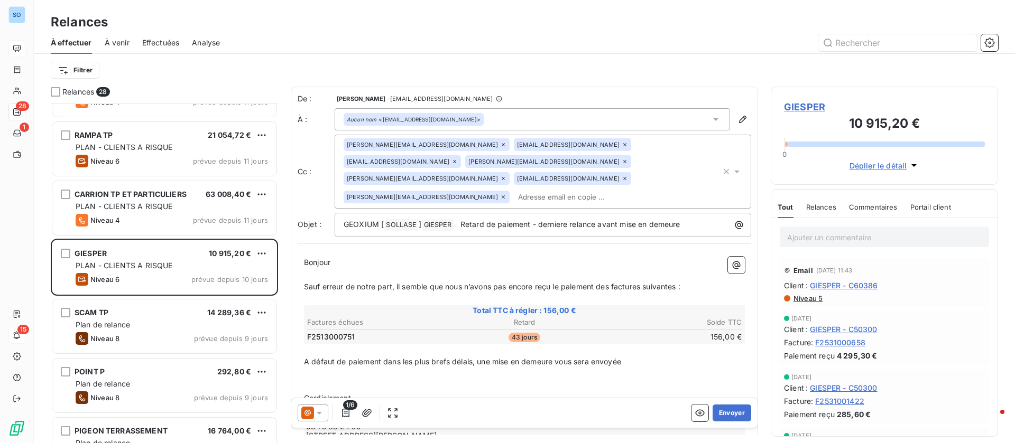
click at [505, 196] on icon at bounding box center [502, 197] width 3 height 3
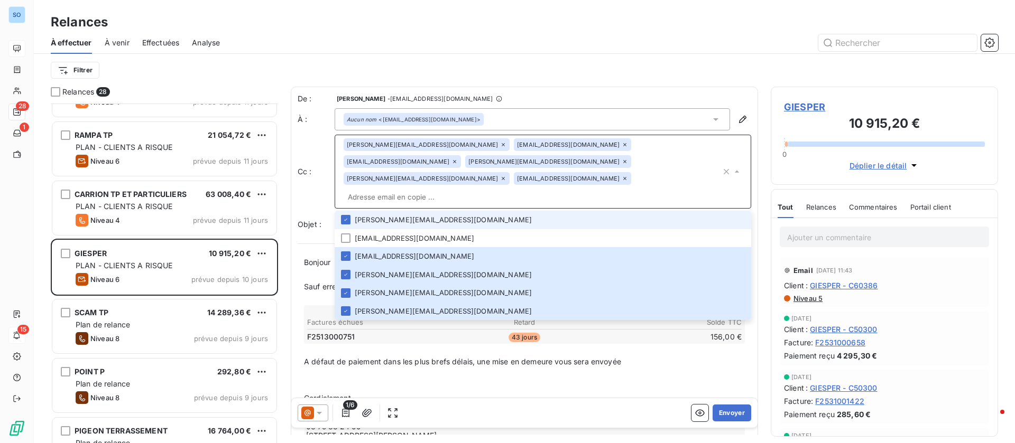
click at [621, 161] on icon at bounding box center [624, 162] width 6 height 6
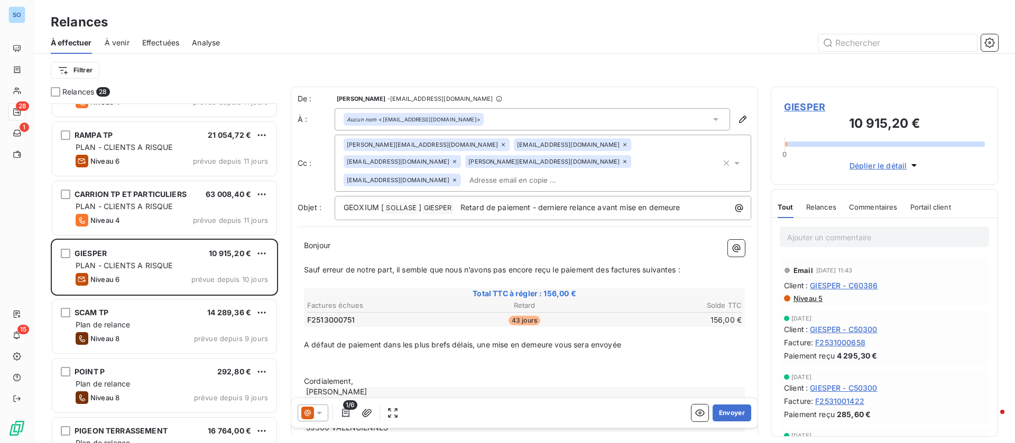
click at [621, 162] on icon at bounding box center [624, 162] width 6 height 6
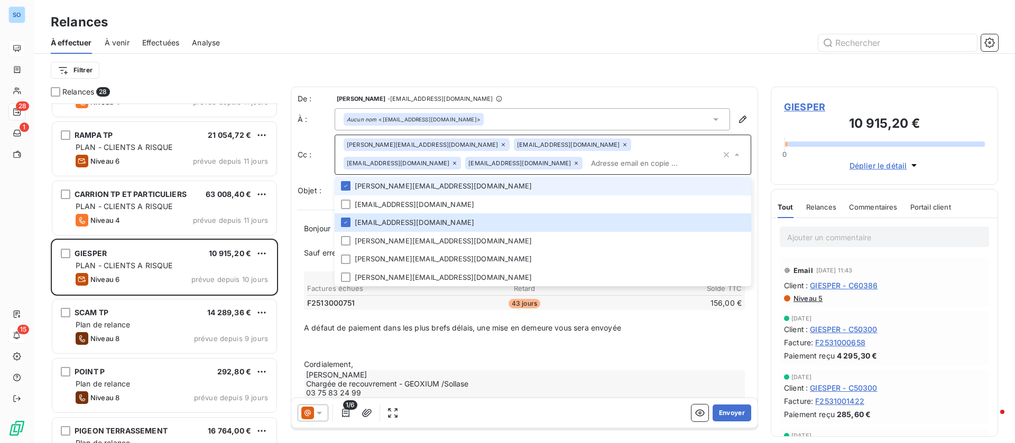
click at [465, 162] on div "[EMAIL_ADDRESS][DOMAIN_NAME]" at bounding box center [523, 163] width 117 height 13
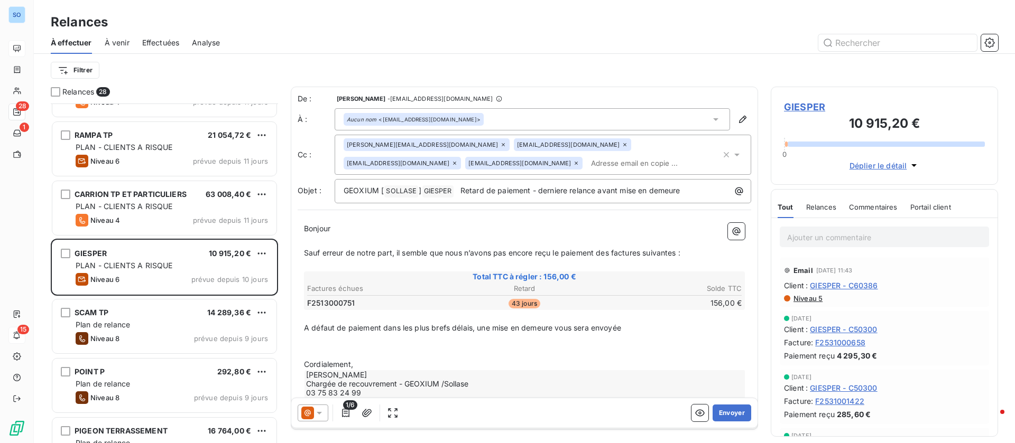
click at [573, 164] on icon at bounding box center [576, 163] width 6 height 6
click at [598, 117] on div "Aucun nom <[EMAIL_ADDRESS][DOMAIN_NAME]>" at bounding box center [531, 119] width 395 height 22
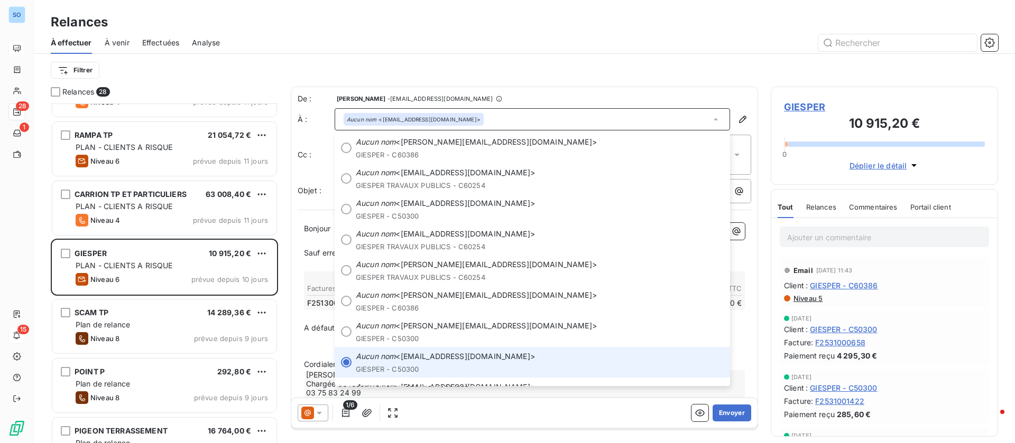
click at [598, 117] on div "Aucun nom <[EMAIL_ADDRESS][DOMAIN_NAME]>" at bounding box center [531, 119] width 395 height 22
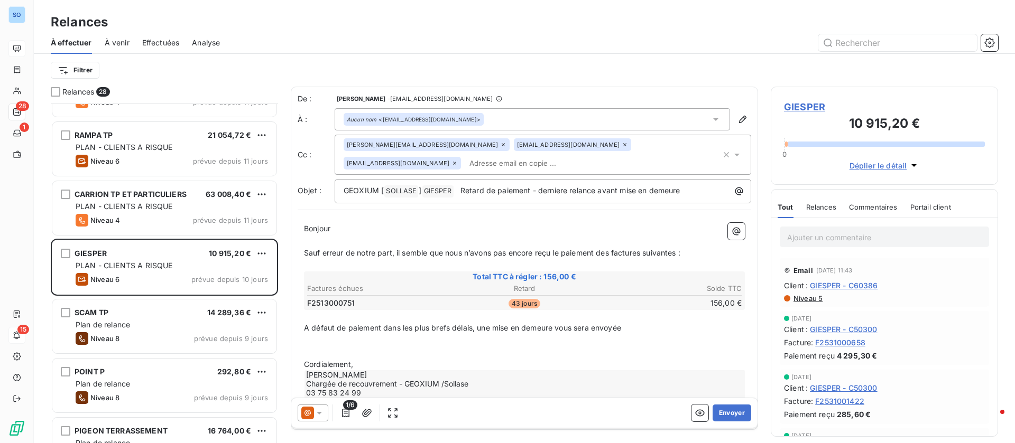
click at [410, 230] on p "Bonjour ﻿ ﻿ ﻿" at bounding box center [524, 229] width 441 height 12
click at [564, 189] on span "Retard de paiement - derniere relance avant mise en demeure" at bounding box center [570, 190] width 220 height 9
click at [465, 163] on input "text" at bounding box center [526, 163] width 122 height 16
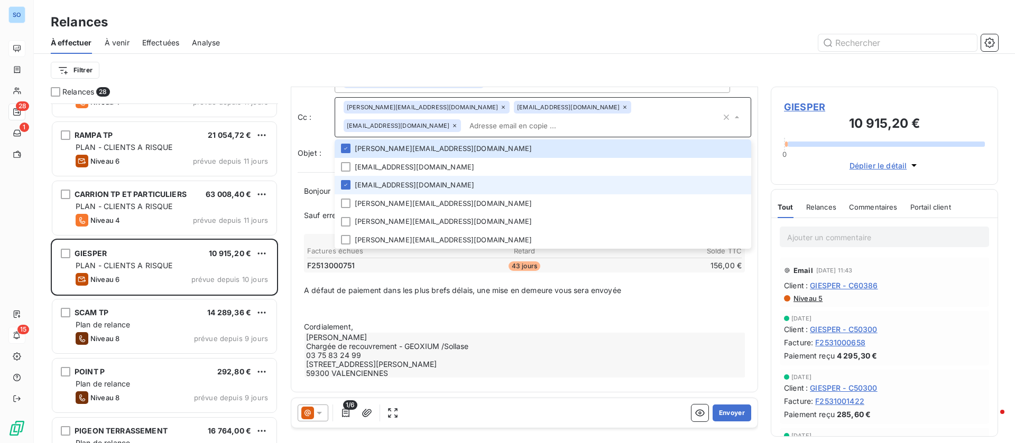
scroll to position [39, 0]
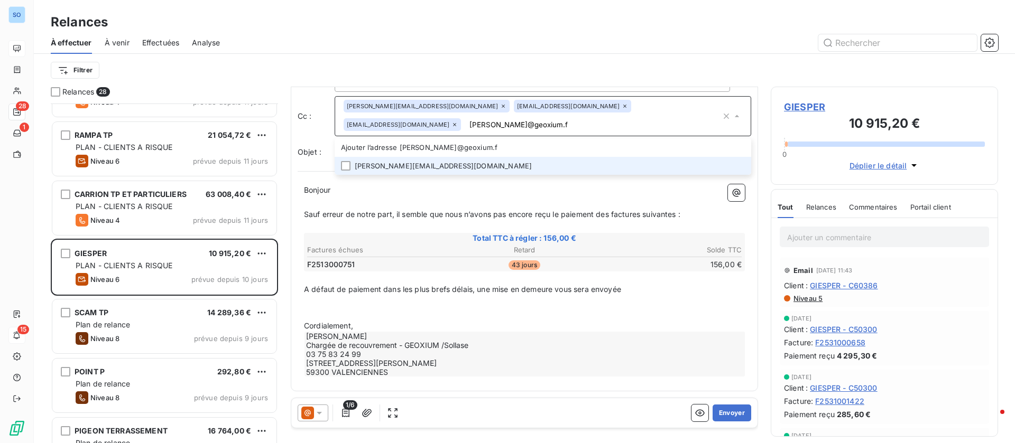
type input "[PERSON_NAME][EMAIL_ADDRESS][DOMAIN_NAME]"
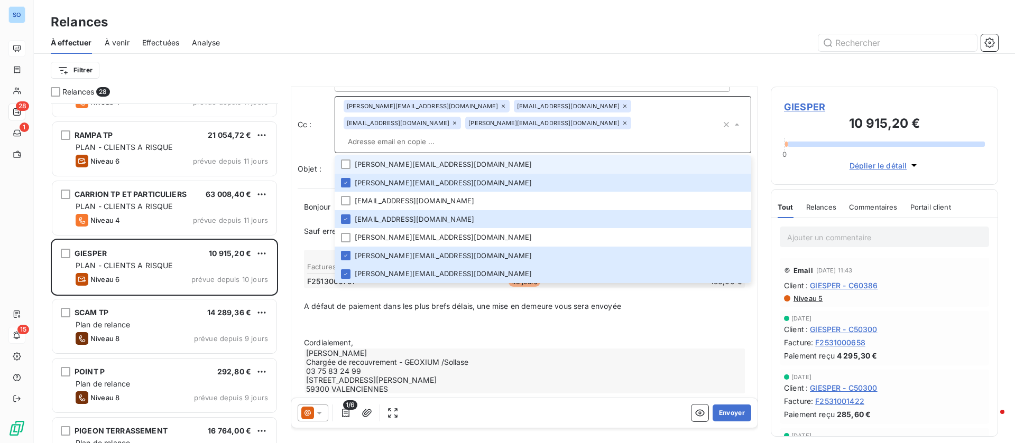
click at [621, 125] on icon at bounding box center [624, 123] width 6 height 6
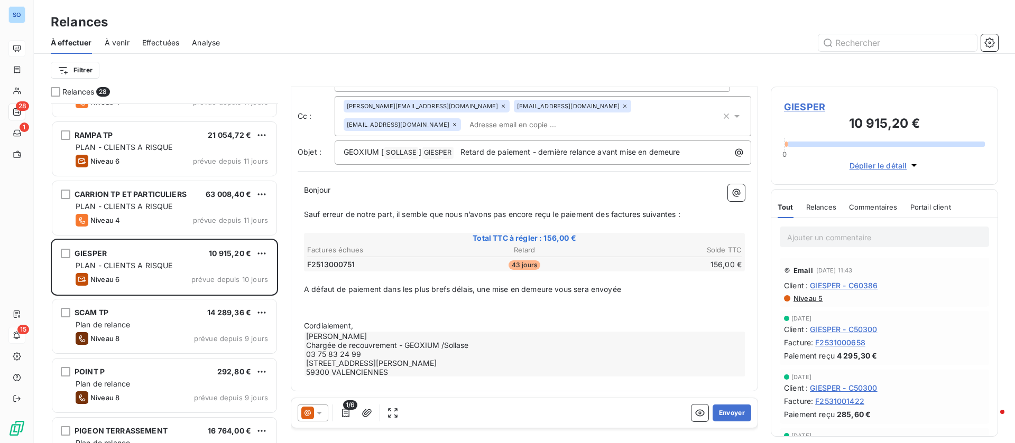
scroll to position [0, 0]
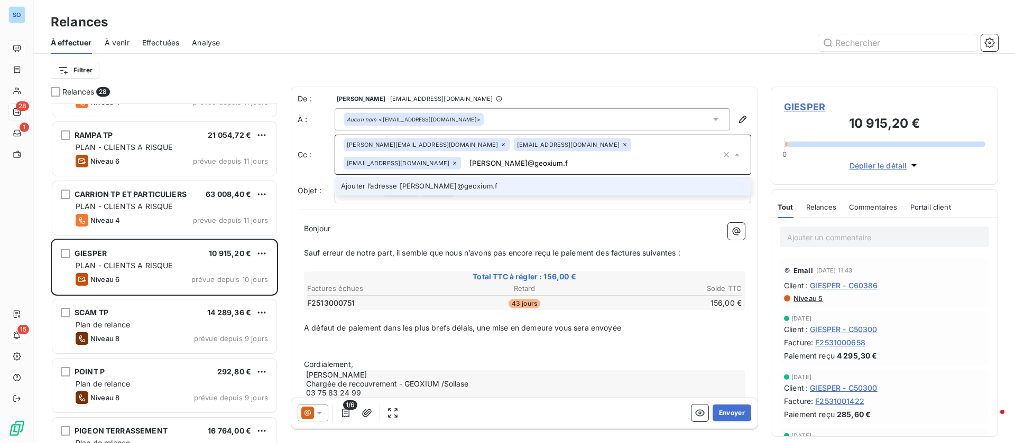
type input "[PERSON_NAME][EMAIL_ADDRESS][DOMAIN_NAME]"
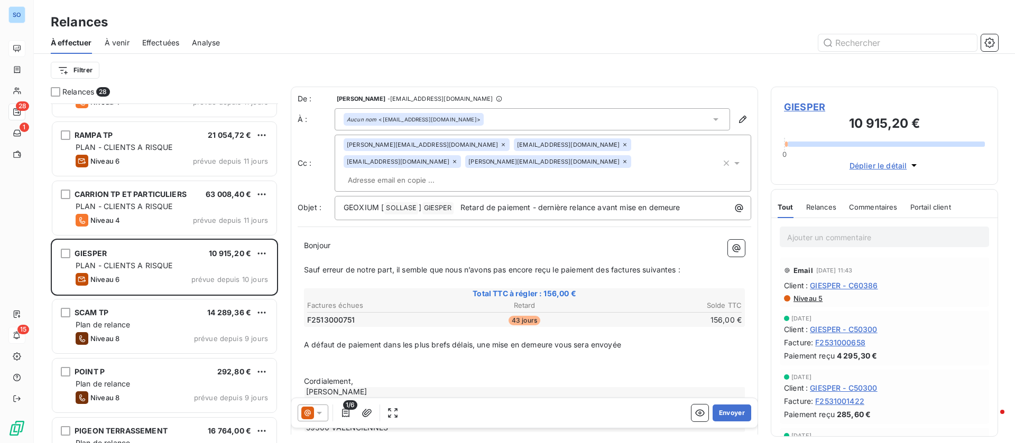
click at [419, 364] on p "﻿" at bounding box center [524, 370] width 441 height 12
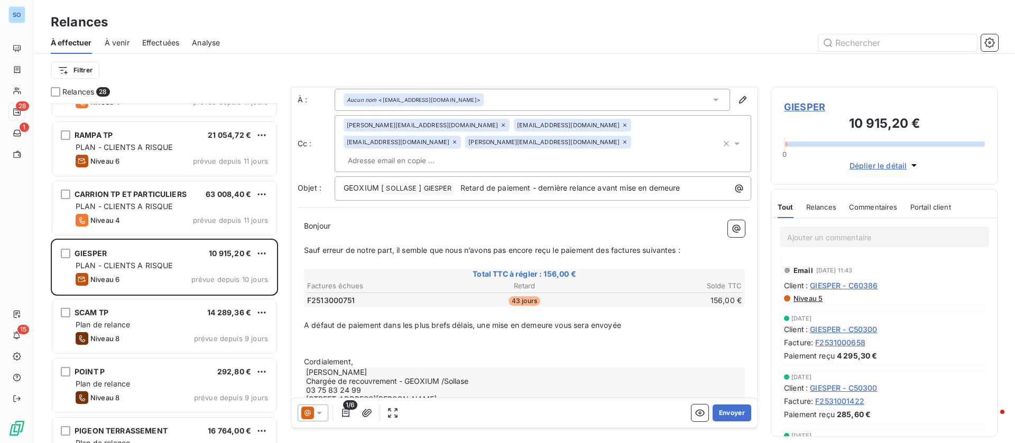
scroll to position [39, 0]
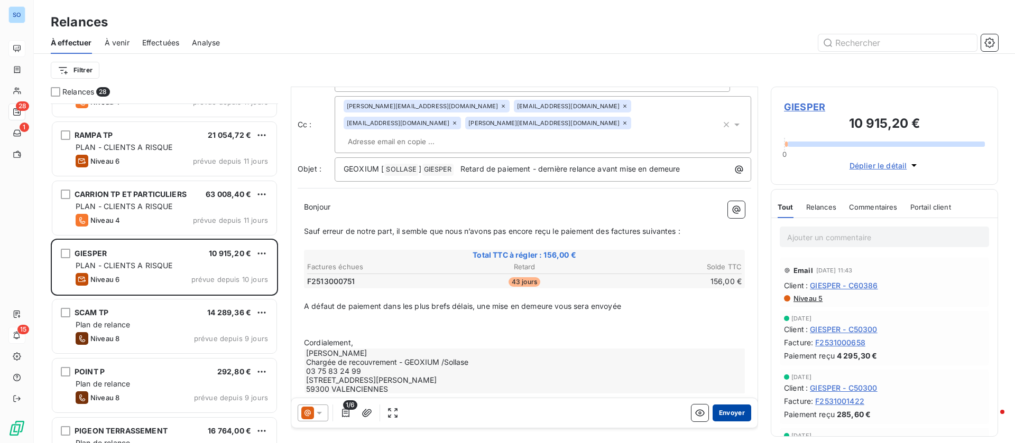
click at [712, 410] on button "Envoyer" at bounding box center [731, 413] width 39 height 17
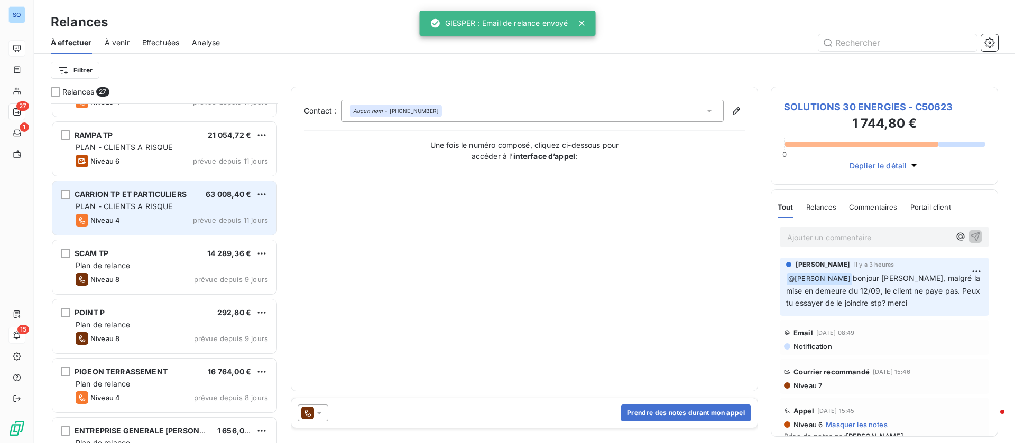
scroll to position [714, 0]
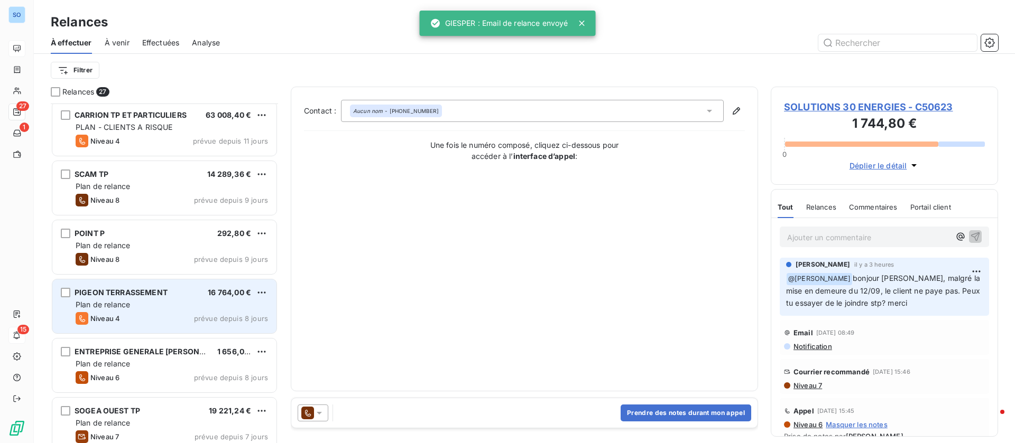
click at [171, 315] on div "Niveau 4 prévue depuis 8 jours" at bounding box center [172, 318] width 192 height 13
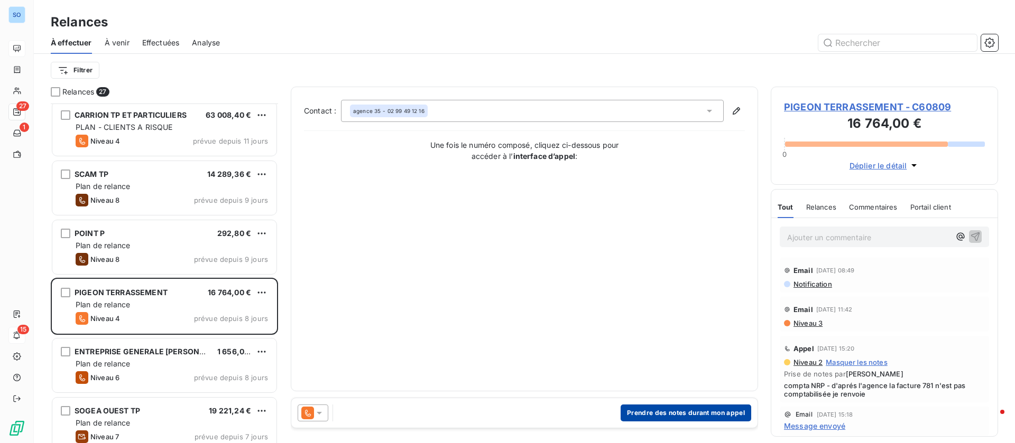
click at [681, 411] on button "Prendre des notes durant mon appel" at bounding box center [685, 413] width 131 height 17
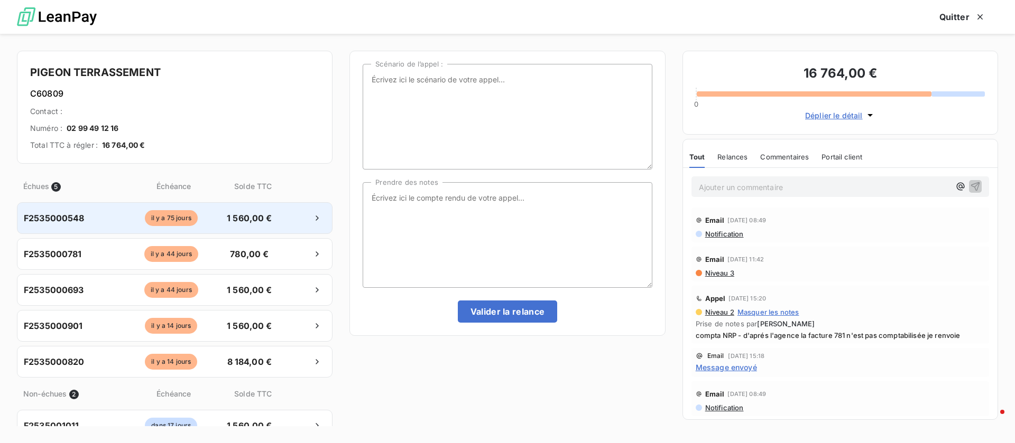
click at [249, 212] on span "1 560,00 €" at bounding box center [248, 218] width 55 height 13
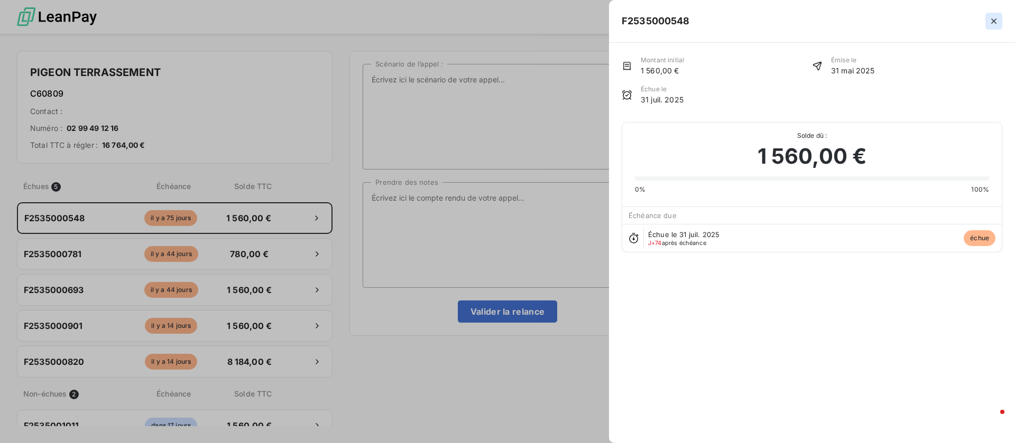
click at [992, 25] on icon "button" at bounding box center [993, 21] width 11 height 11
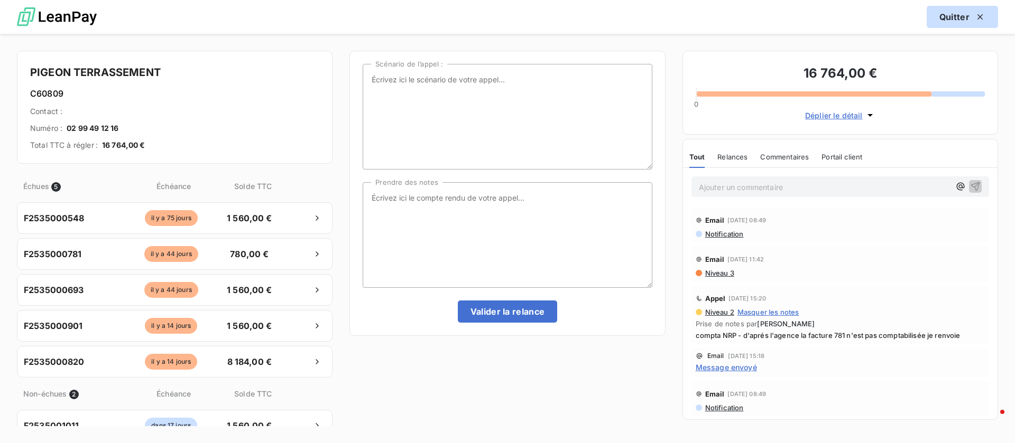
click at [959, 18] on button "Quitter" at bounding box center [961, 17] width 71 height 22
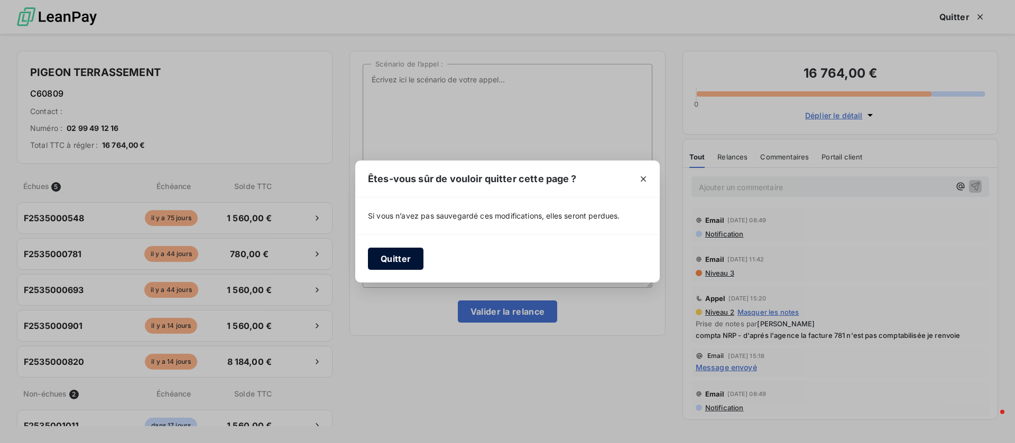
click at [404, 257] on button "Quitter" at bounding box center [395, 259] width 55 height 22
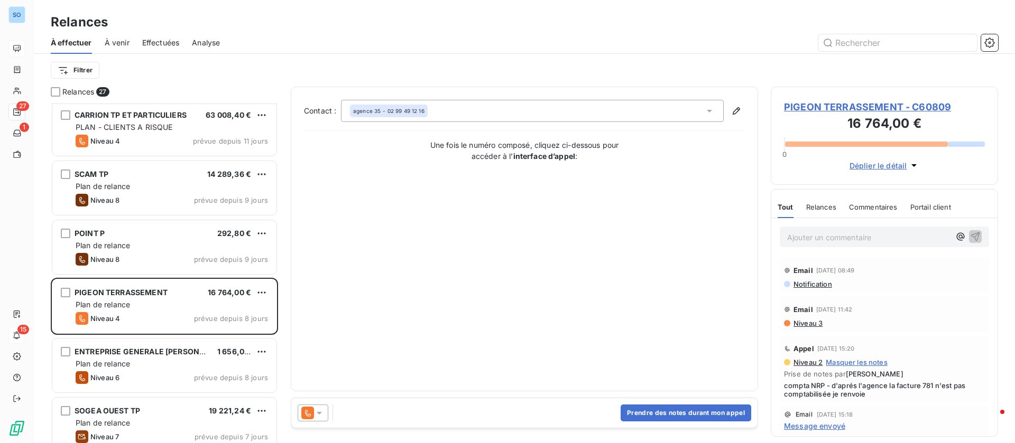
scroll to position [793, 0]
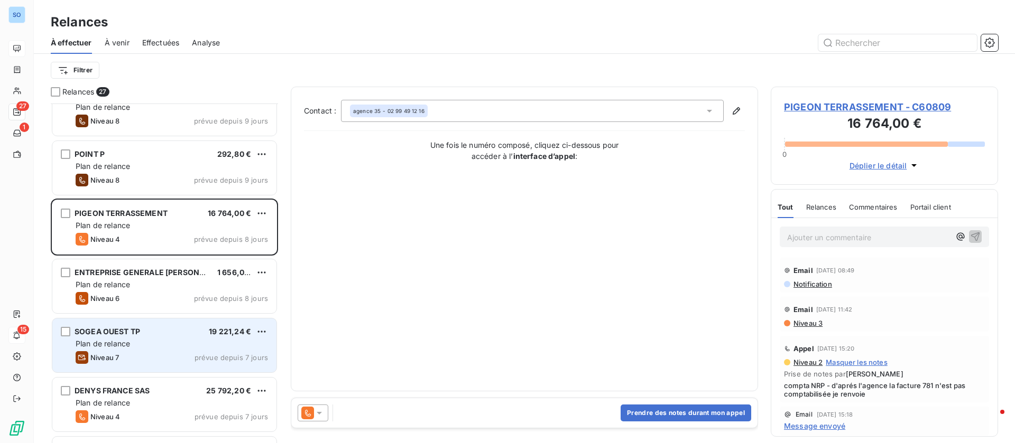
click at [171, 350] on div "SOGEA OUEST TP 19 221,24 € Plan de relance Niveau 7 prévue depuis 7 jours" at bounding box center [164, 346] width 224 height 54
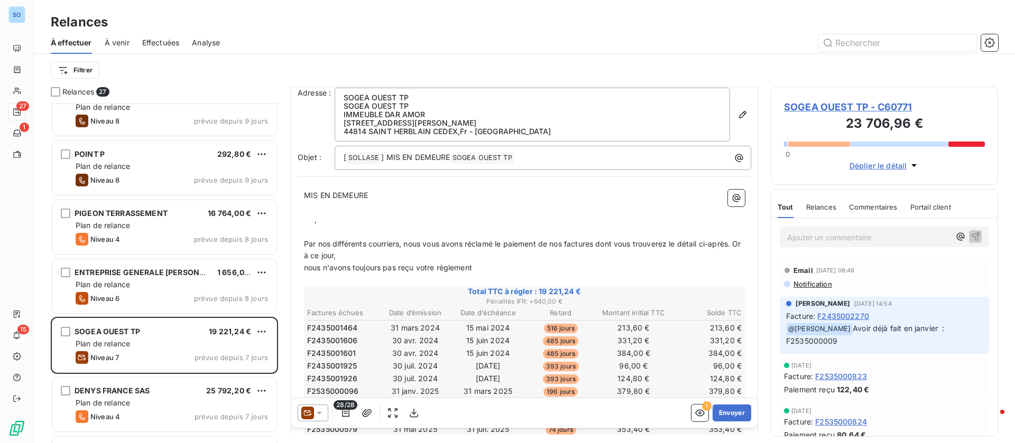
scroll to position [1, 0]
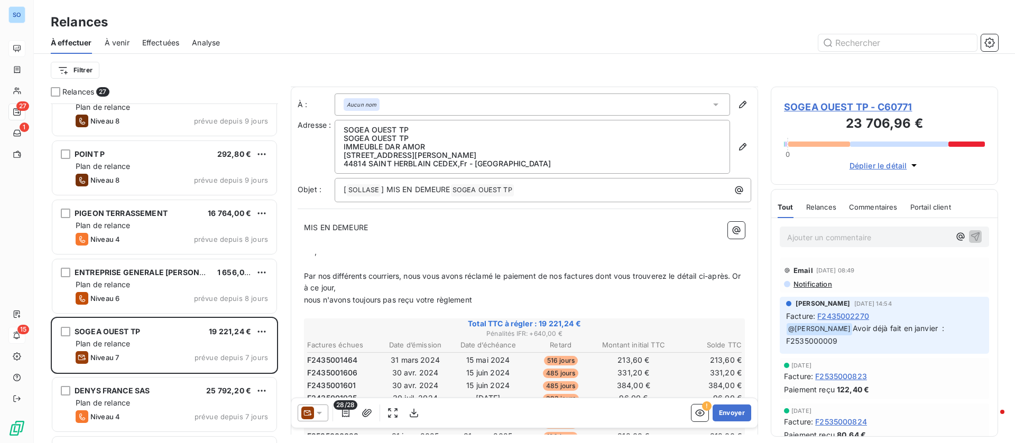
click at [806, 108] on span "SOGEA OUEST TP - C60771" at bounding box center [884, 107] width 201 height 14
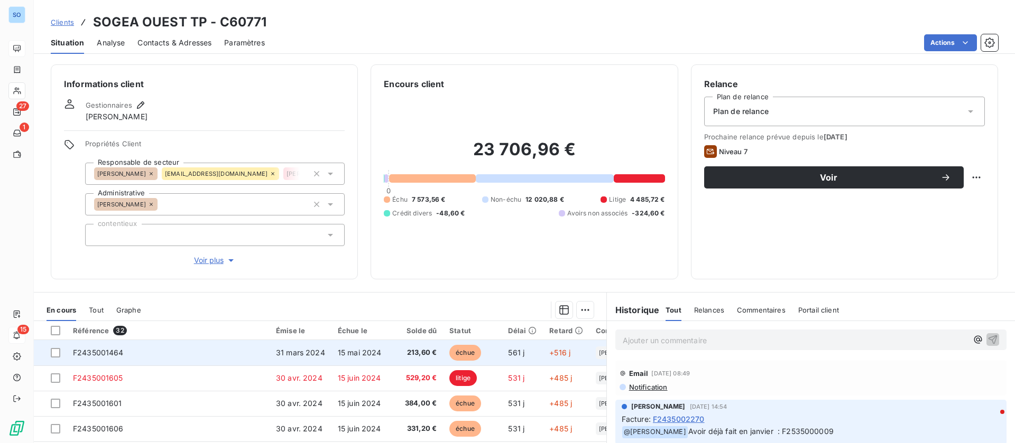
click at [304, 349] on span "31 mars 2024" at bounding box center [300, 352] width 49 height 9
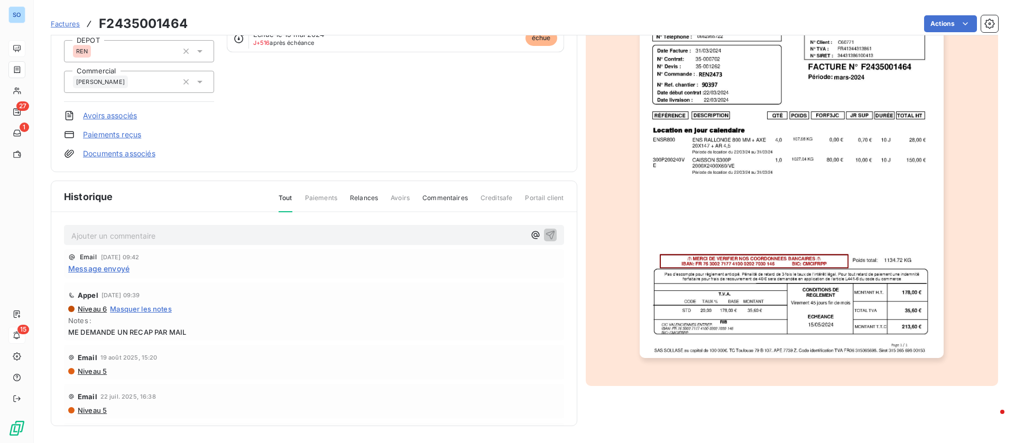
click at [119, 267] on span "Message envoyé" at bounding box center [98, 268] width 61 height 11
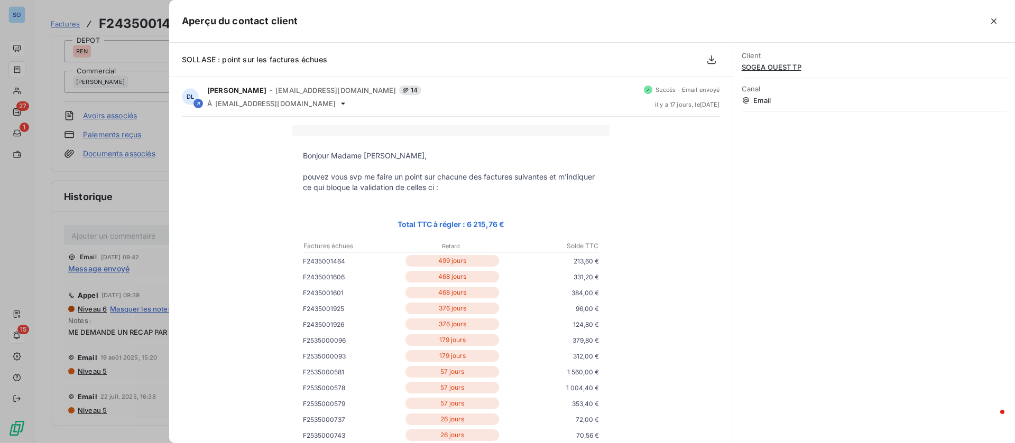
drag, startPoint x: 999, startPoint y: 22, endPoint x: 993, endPoint y: 21, distance: 5.3
click at [997, 21] on button "button" at bounding box center [993, 21] width 17 height 17
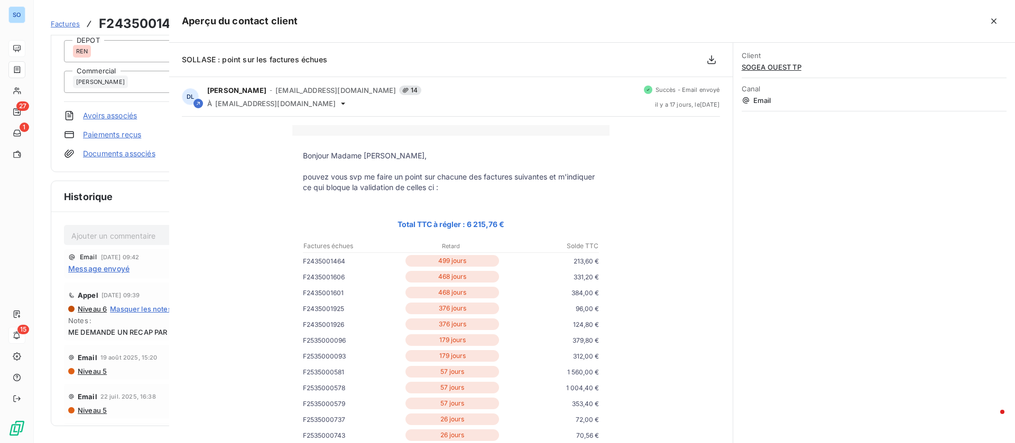
click at [993, 21] on div at bounding box center [650, 21] width 704 height 17
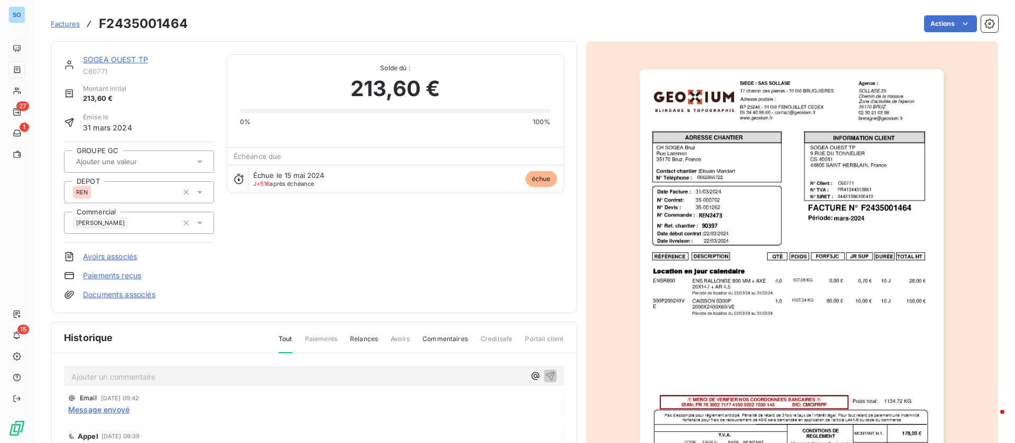
click at [140, 55] on link "SOGEA OUEST TP" at bounding box center [115, 59] width 65 height 9
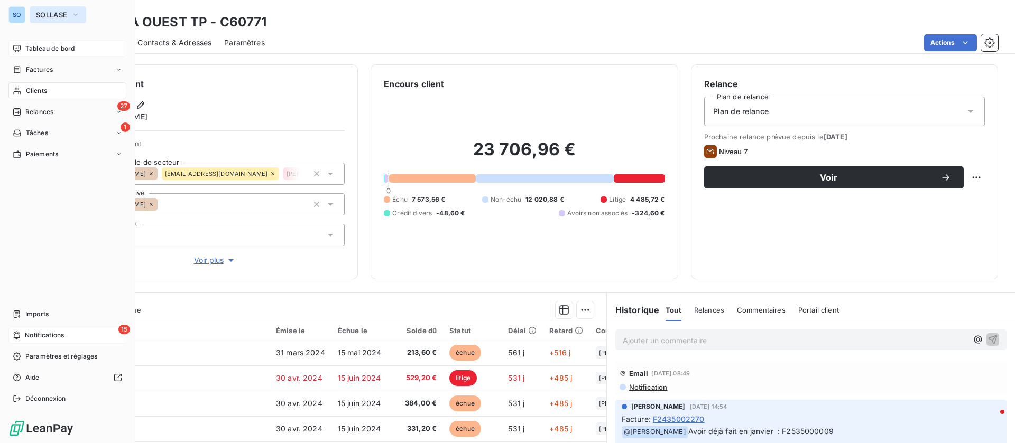
click at [34, 12] on button "SOLLASE" at bounding box center [58, 14] width 57 height 17
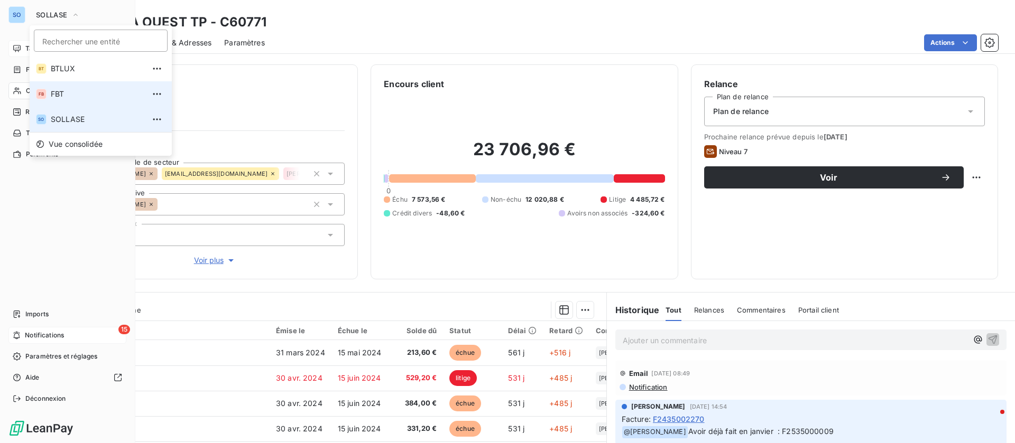
click at [73, 107] on li "SO SOLLASE" at bounding box center [101, 119] width 142 height 25
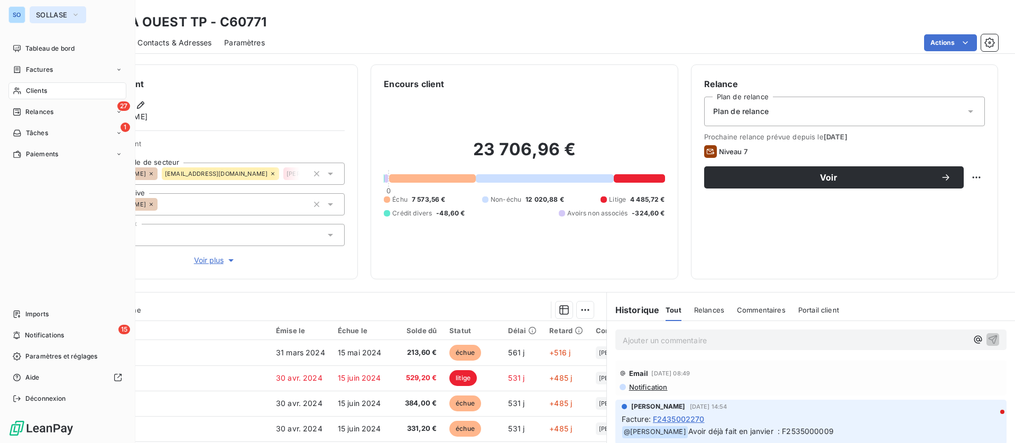
click at [57, 16] on span "SOLLASE" at bounding box center [51, 15] width 31 height 8
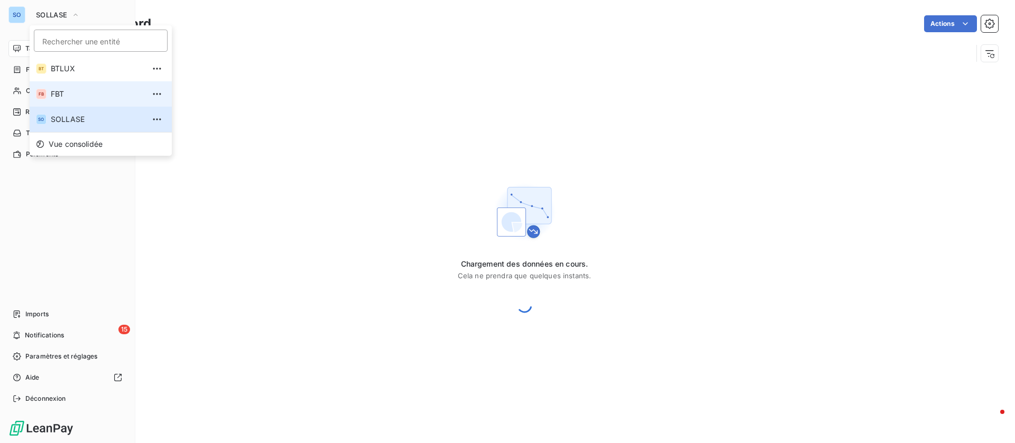
click at [64, 97] on span "FBT" at bounding box center [98, 94] width 94 height 11
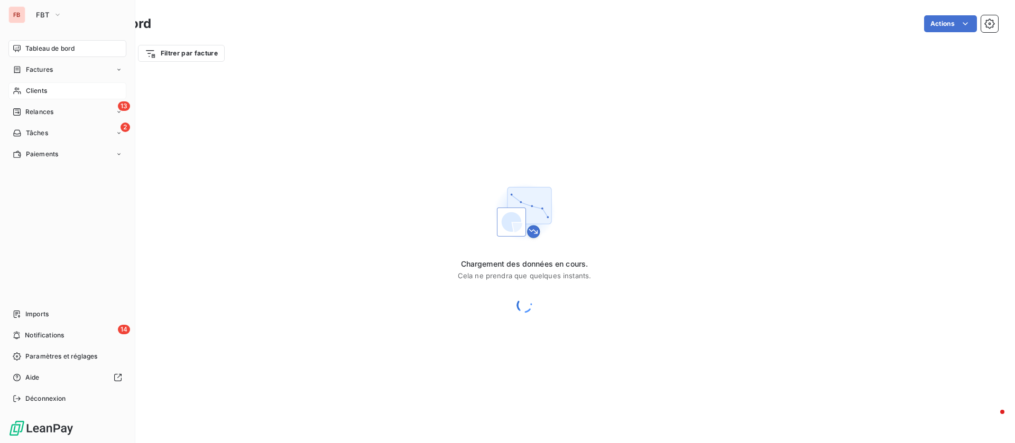
click at [49, 84] on div "Clients" at bounding box center [67, 90] width 118 height 17
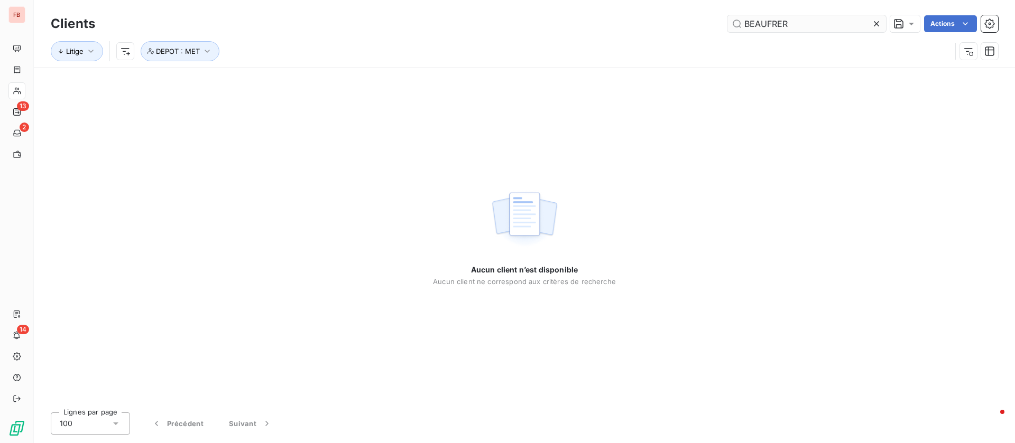
click at [816, 26] on input "BEAUFRER" at bounding box center [806, 23] width 159 height 17
drag, startPoint x: 747, startPoint y: 20, endPoint x: 563, endPoint y: 7, distance: 184.4
click at [567, 12] on div "Clients BEAUFRER Actions Litige DEPOT : MET" at bounding box center [524, 34] width 981 height 68
type input "thome"
click at [189, 52] on span "DEPOT : MET" at bounding box center [178, 51] width 44 height 8
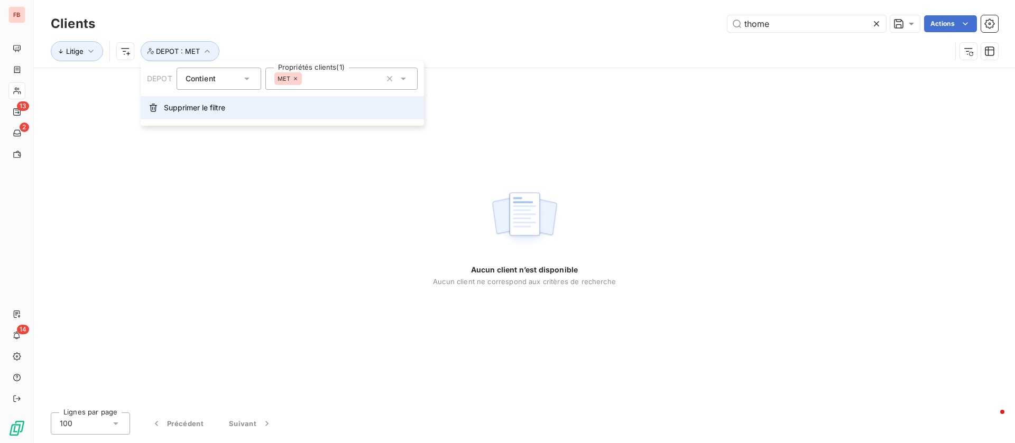
click at [180, 107] on span "Supprimer le filtre" at bounding box center [194, 108] width 61 height 11
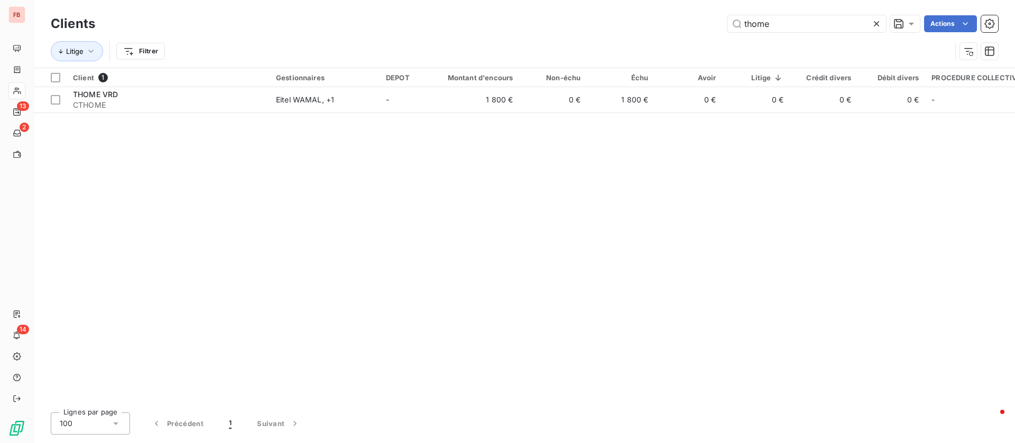
click at [180, 107] on span "CTHOME" at bounding box center [168, 105] width 190 height 11
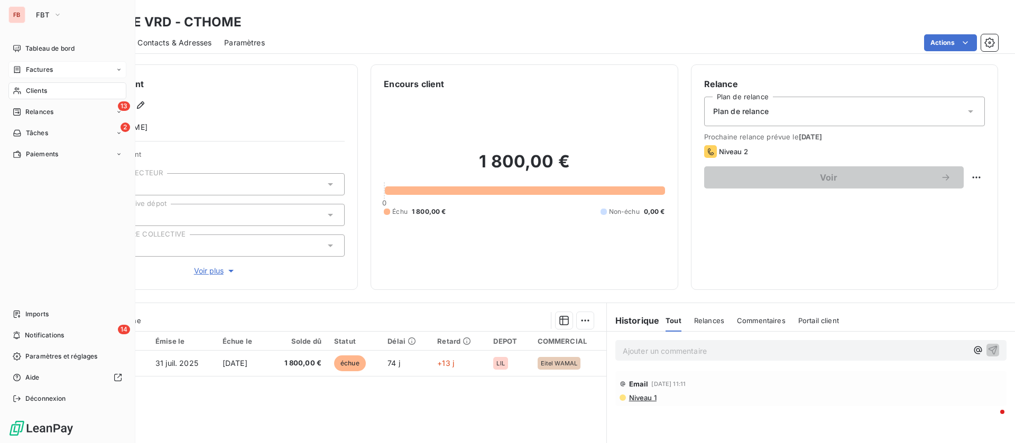
click at [39, 72] on span "Factures" at bounding box center [39, 70] width 27 height 10
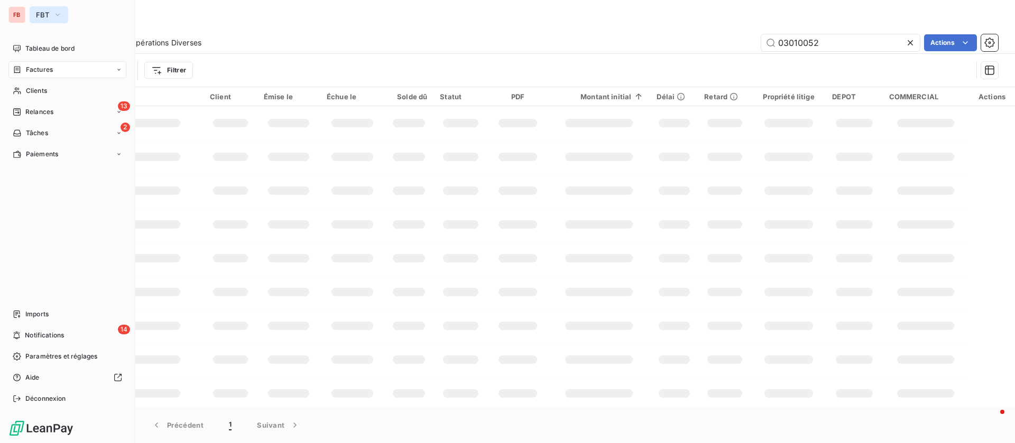
click at [52, 15] on button "FBT" at bounding box center [49, 14] width 39 height 17
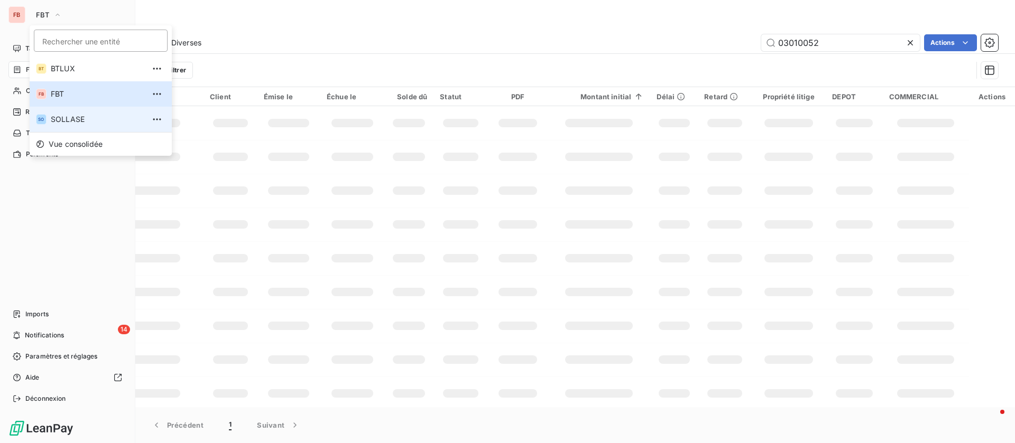
click at [57, 119] on span "SOLLASE" at bounding box center [98, 119] width 94 height 11
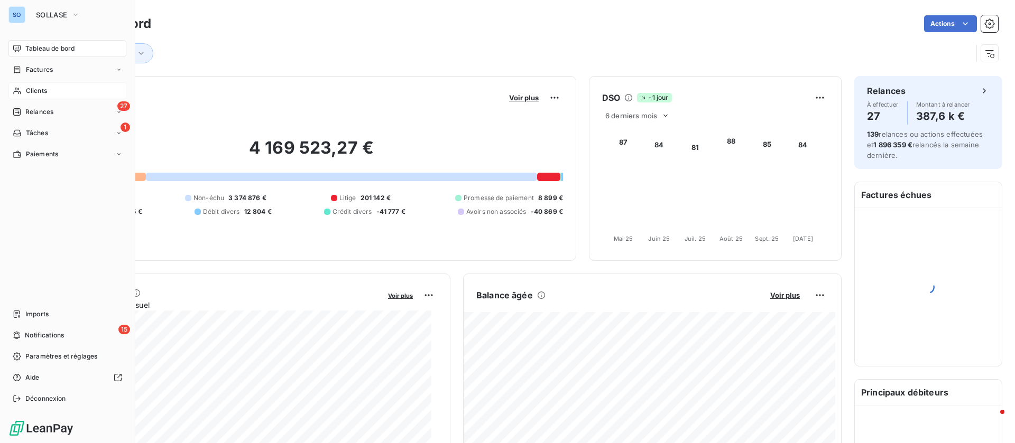
click at [49, 92] on div "Clients" at bounding box center [67, 90] width 118 height 17
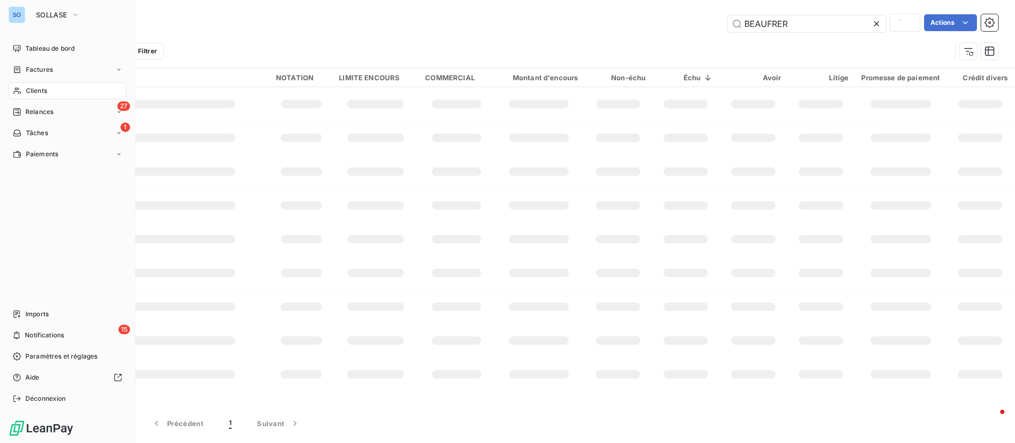
type input "thome"
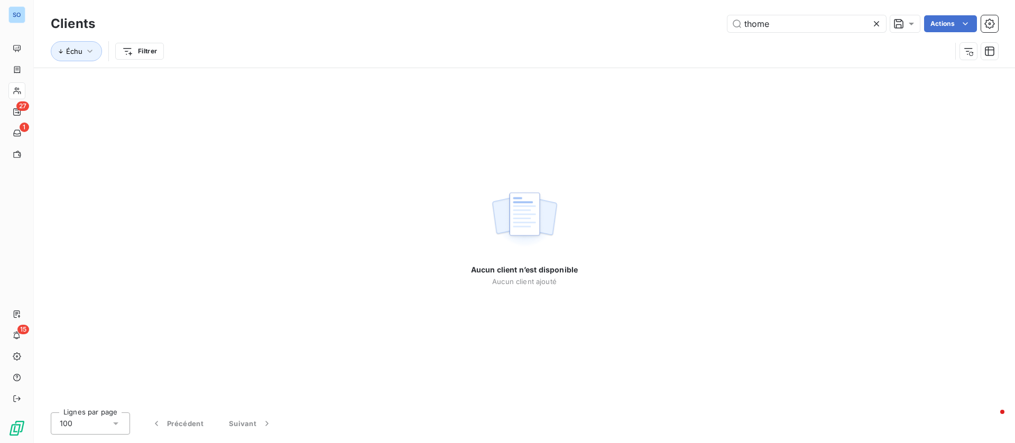
drag, startPoint x: 802, startPoint y: 23, endPoint x: 584, endPoint y: 21, distance: 218.2
click at [584, 21] on div "thome Actions" at bounding box center [553, 23] width 890 height 17
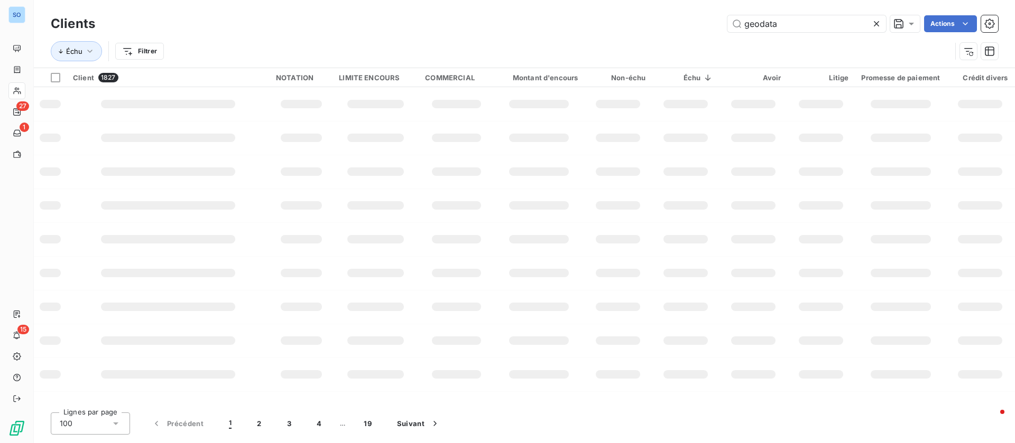
type input "geodata"
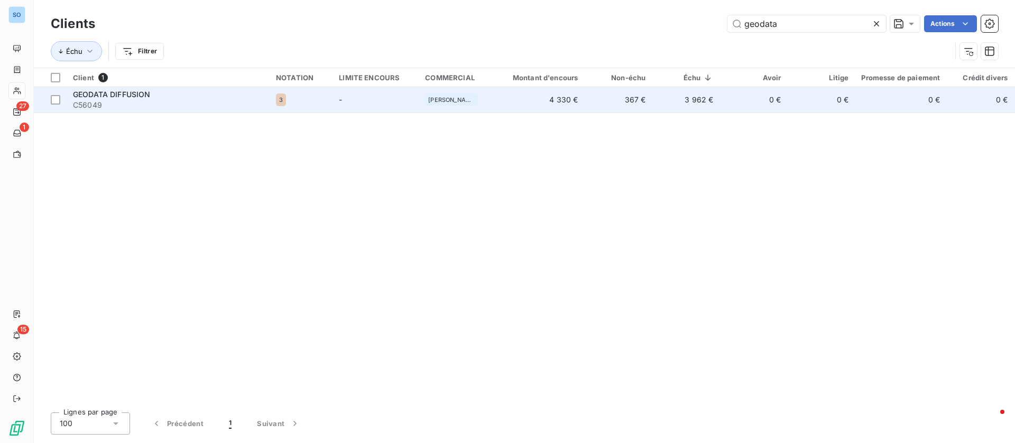
click at [150, 94] on span "GEODATA DIFFUSION" at bounding box center [112, 94] width 78 height 9
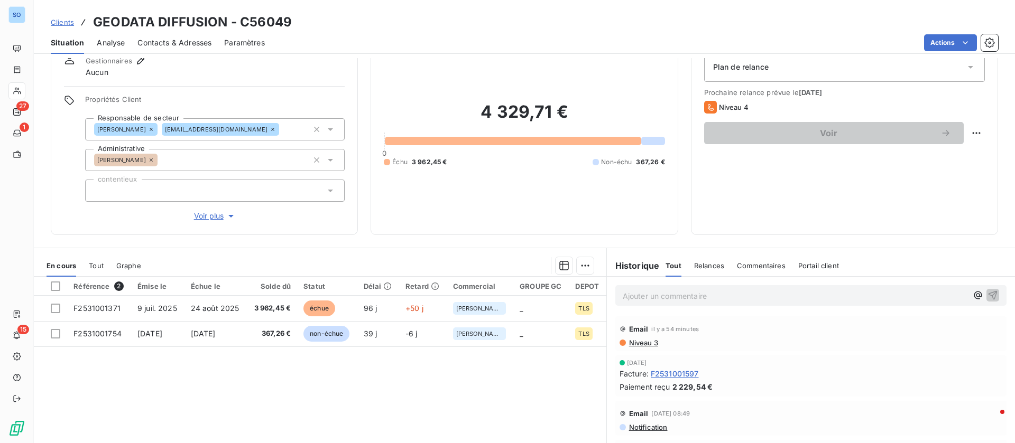
scroll to position [79, 0]
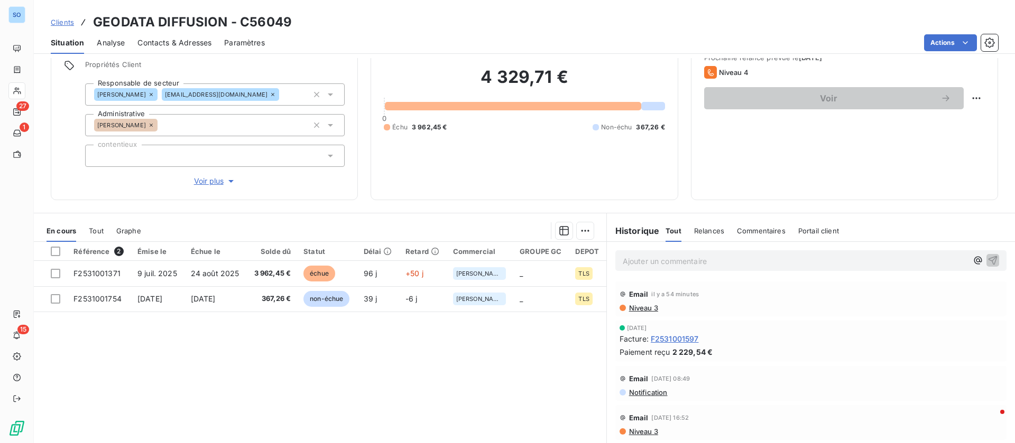
click at [688, 261] on p "Ajouter un commentaire ﻿" at bounding box center [794, 261] width 345 height 13
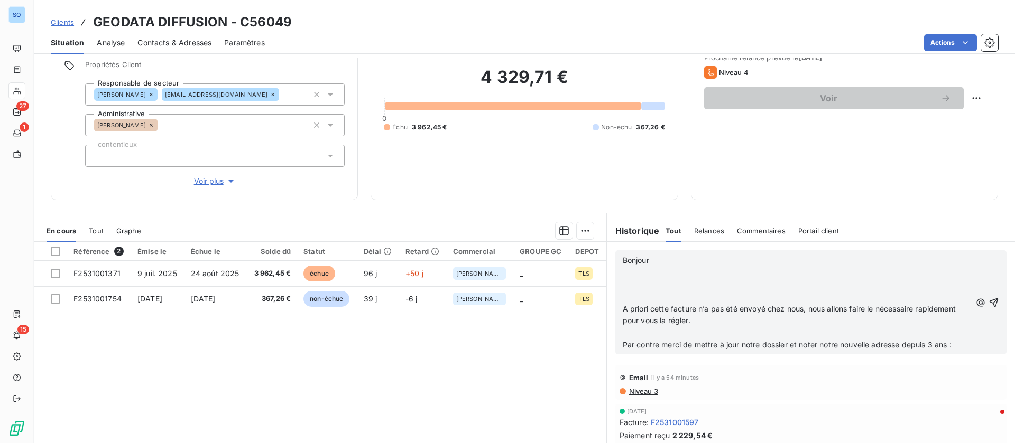
click at [684, 275] on p "﻿" at bounding box center [796, 273] width 348 height 12
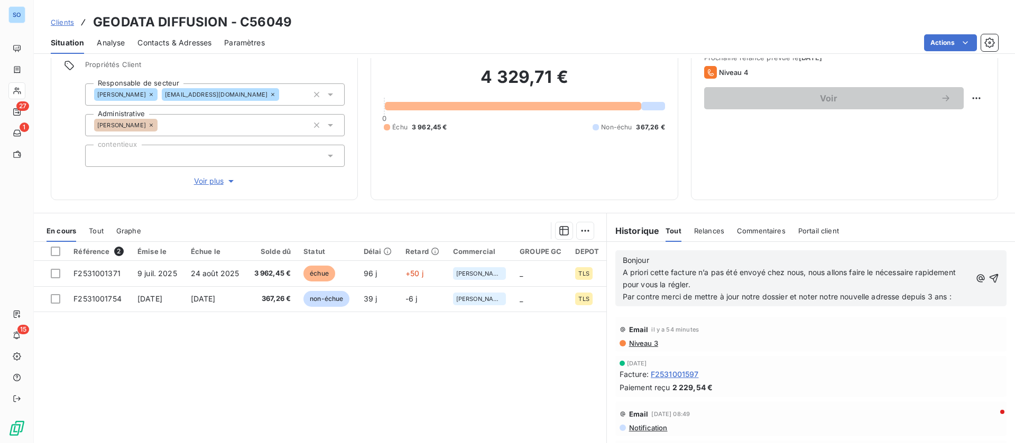
click at [650, 303] on p "Par contre merci de mettre à jour notre dossier et noter notre nouvelle adresse…" at bounding box center [796, 297] width 348 height 12
click at [988, 278] on icon "button" at bounding box center [993, 278] width 11 height 11
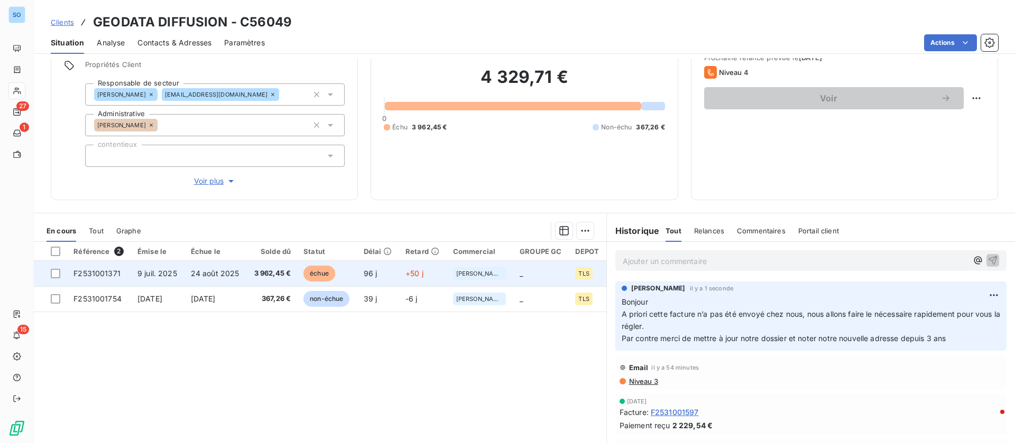
click at [278, 272] on span "3 962,45 €" at bounding box center [272, 273] width 38 height 11
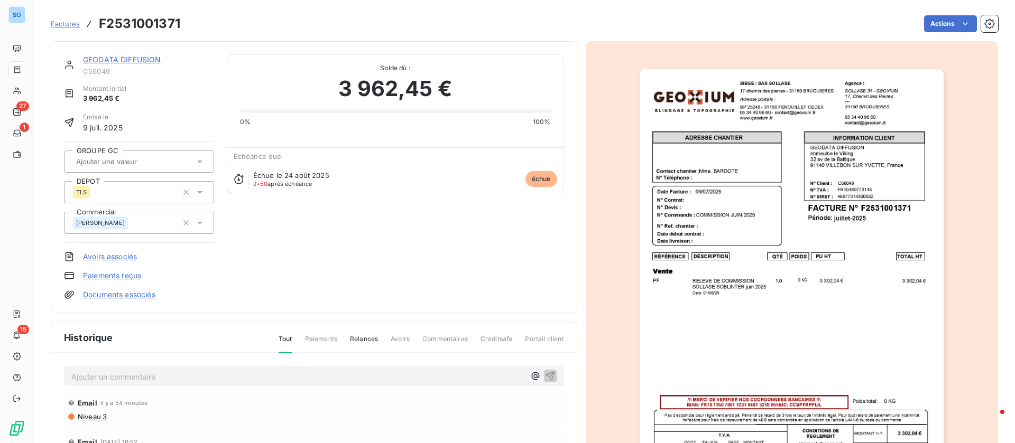
click at [115, 55] on link "GEODATA DIFFUSION" at bounding box center [122, 59] width 78 height 9
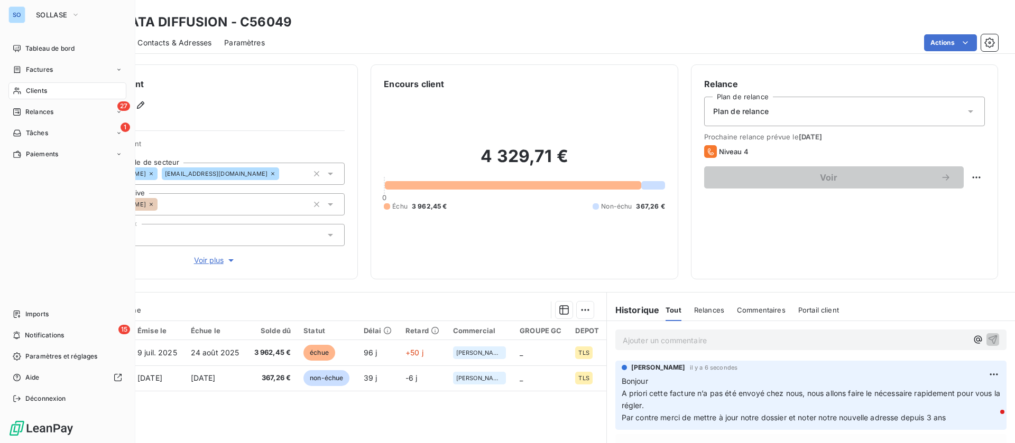
click at [48, 87] on div "Clients" at bounding box center [67, 90] width 118 height 17
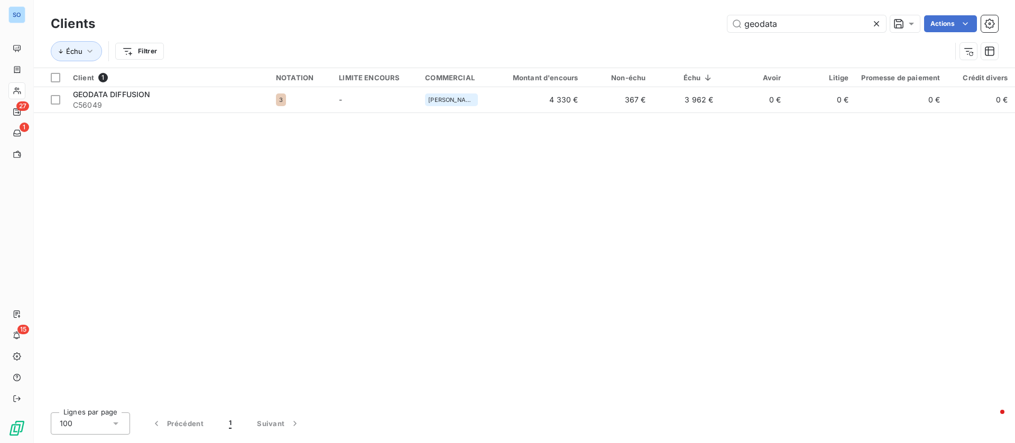
drag, startPoint x: 788, startPoint y: 21, endPoint x: 635, endPoint y: 7, distance: 153.9
click at [635, 7] on div "Clients geodata Actions Échu Filtrer" at bounding box center [524, 34] width 981 height 68
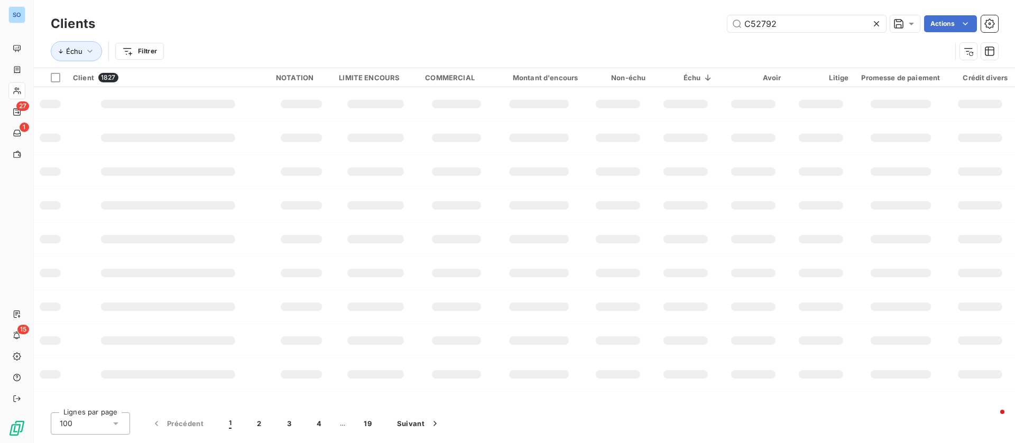
type input "C52792"
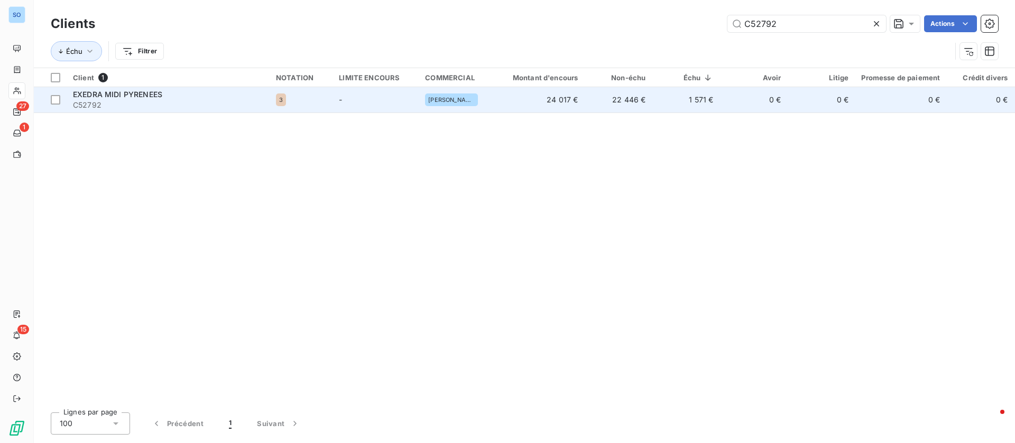
click at [184, 108] on span "C52792" at bounding box center [168, 105] width 190 height 11
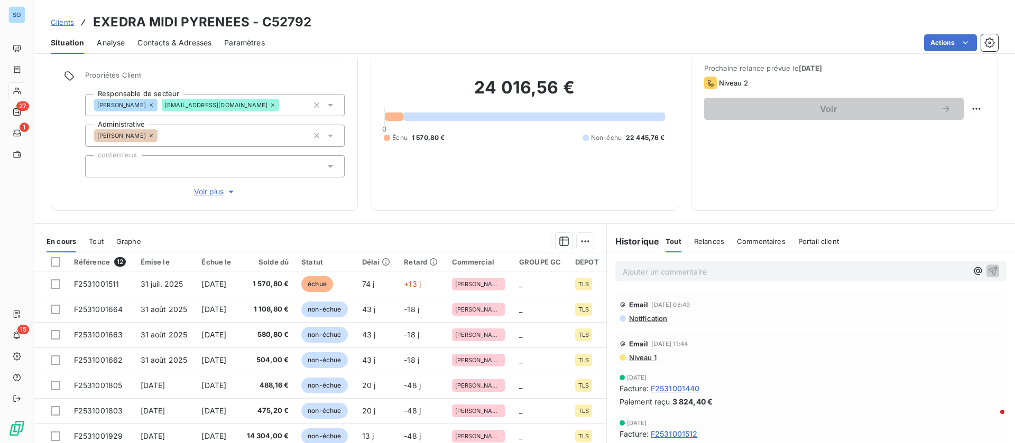
scroll to position [79, 0]
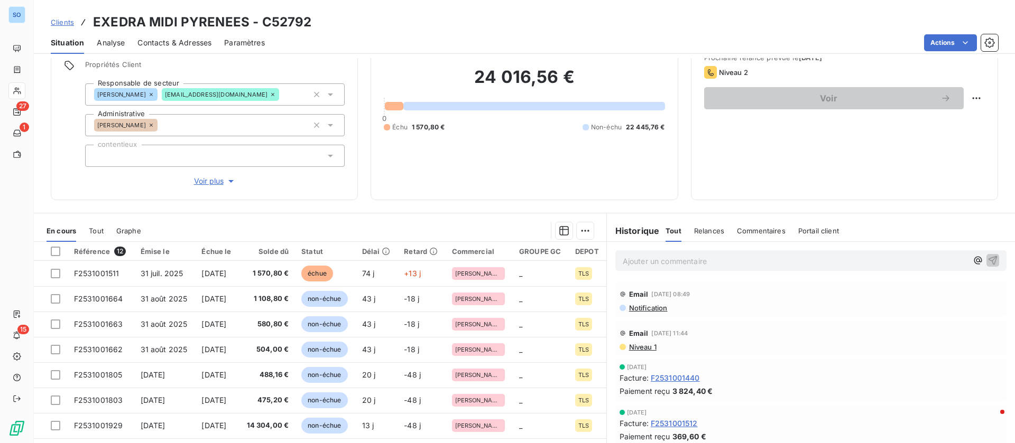
click at [701, 258] on p "Ajouter un commentaire ﻿" at bounding box center [794, 261] width 345 height 13
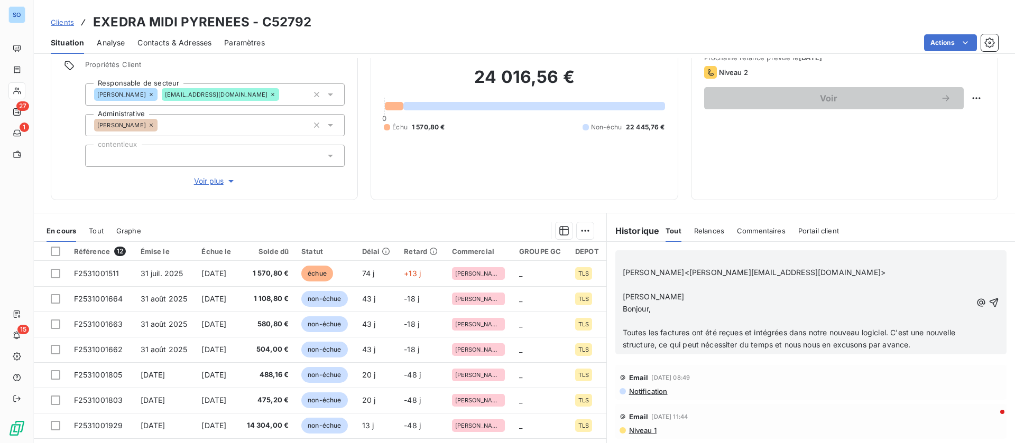
click at [663, 281] on p "​" at bounding box center [796, 285] width 349 height 12
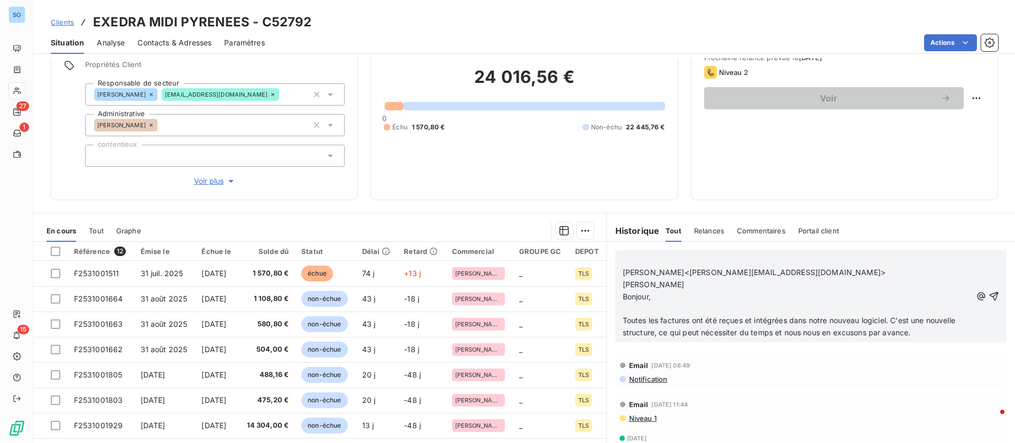
click at [648, 307] on p "﻿" at bounding box center [796, 309] width 349 height 12
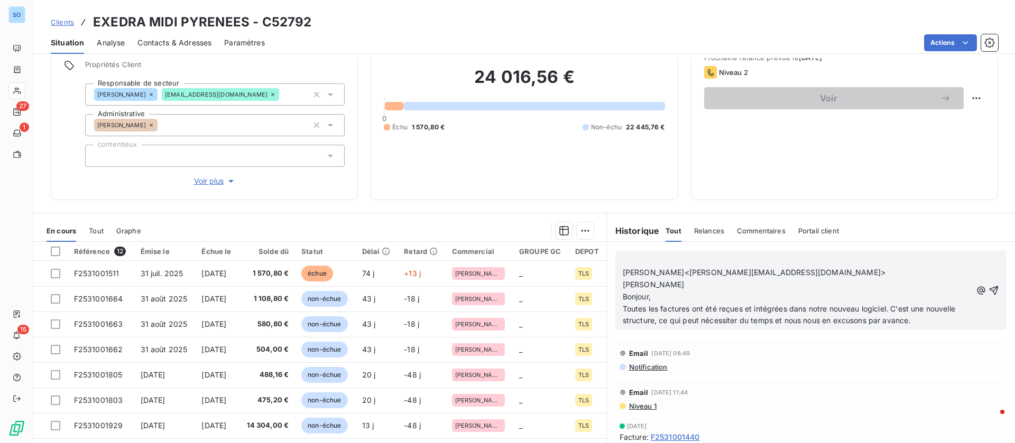
click at [682, 259] on p "﻿" at bounding box center [796, 261] width 349 height 12
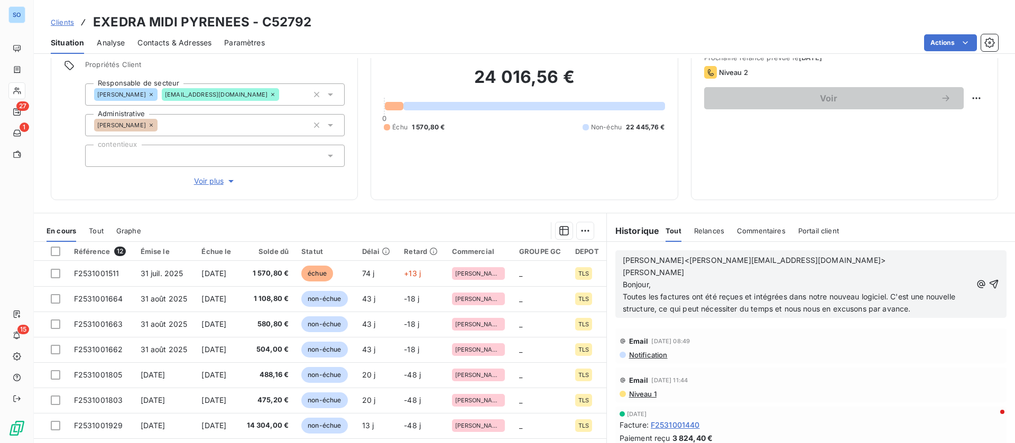
click at [942, 305] on p "Toutes les factures ont été reçues et intégrées dans notre nouveau logiciel. C'…" at bounding box center [796, 303] width 349 height 24
click at [988, 286] on icon "button" at bounding box center [993, 284] width 11 height 11
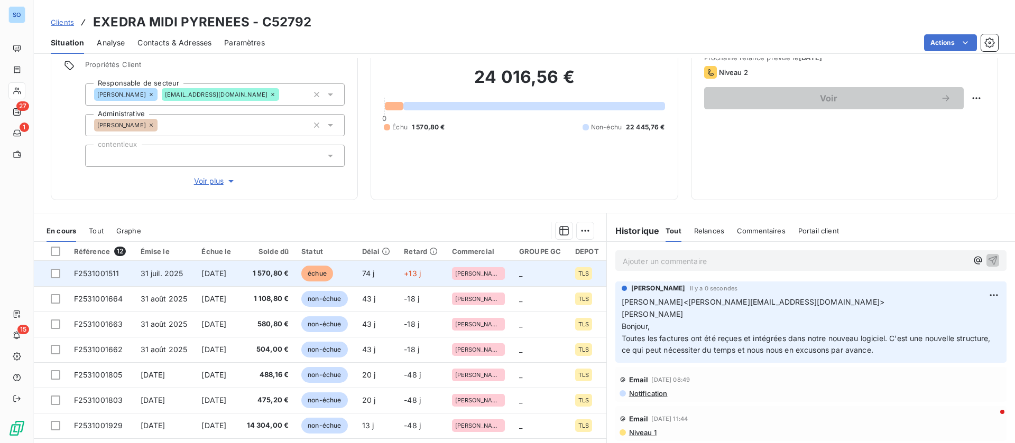
click at [256, 280] on td "1 570,80 €" at bounding box center [267, 273] width 56 height 25
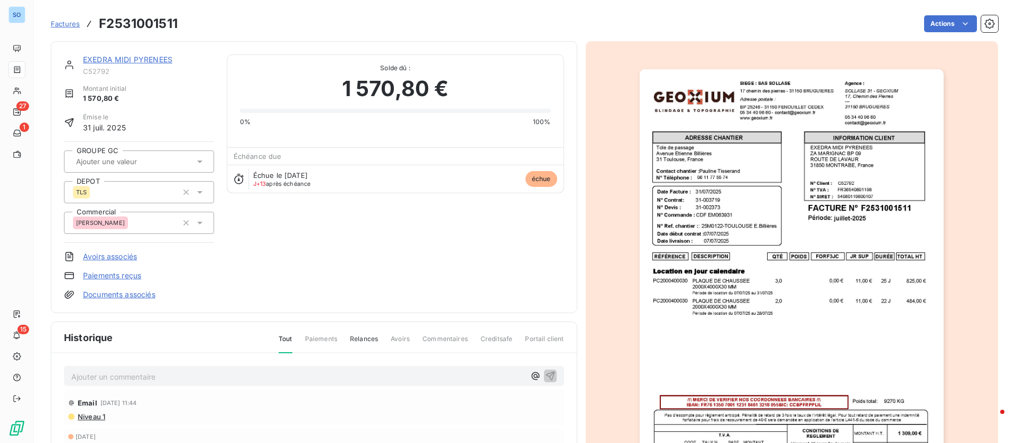
click at [125, 59] on link "EXEDRA MIDI PYRENEES" at bounding box center [127, 59] width 89 height 9
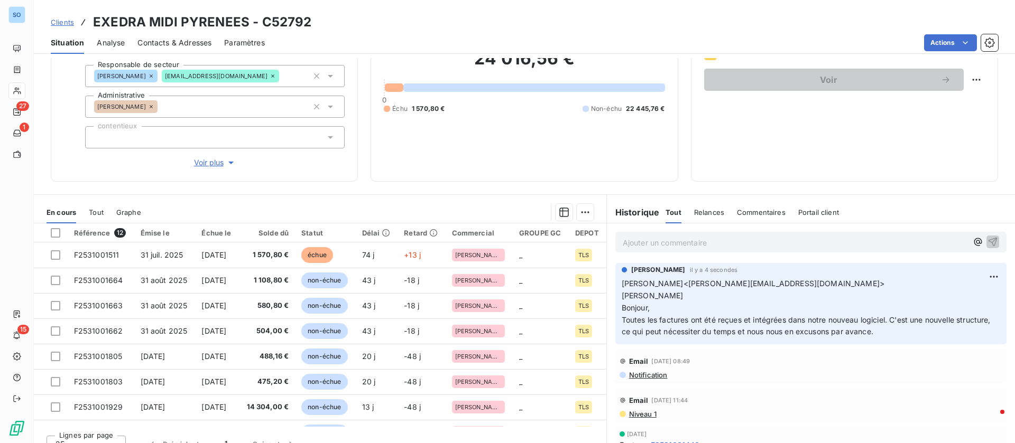
scroll to position [113, 0]
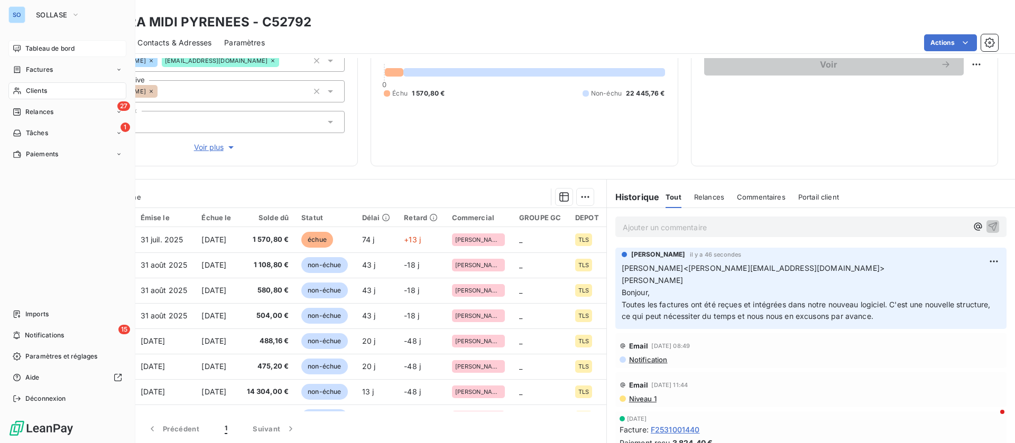
click at [34, 48] on span "Tableau de bord" at bounding box center [49, 49] width 49 height 10
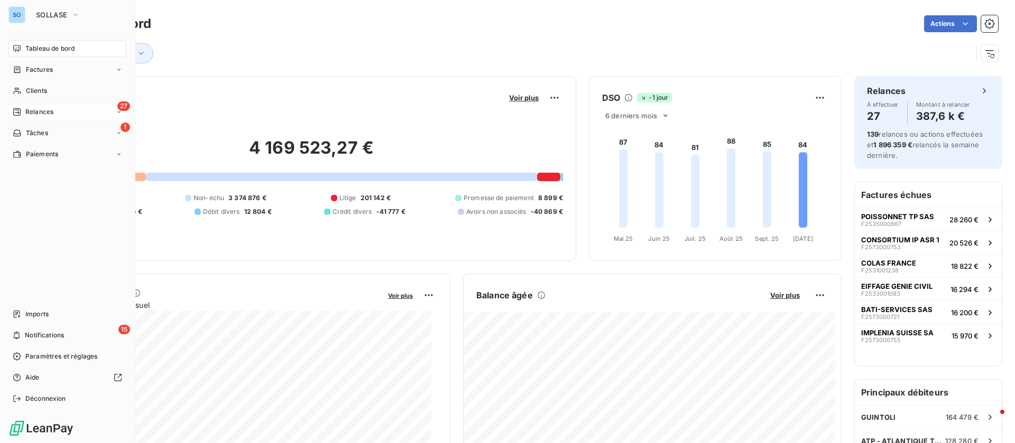
click at [24, 110] on div "Relances" at bounding box center [33, 112] width 41 height 10
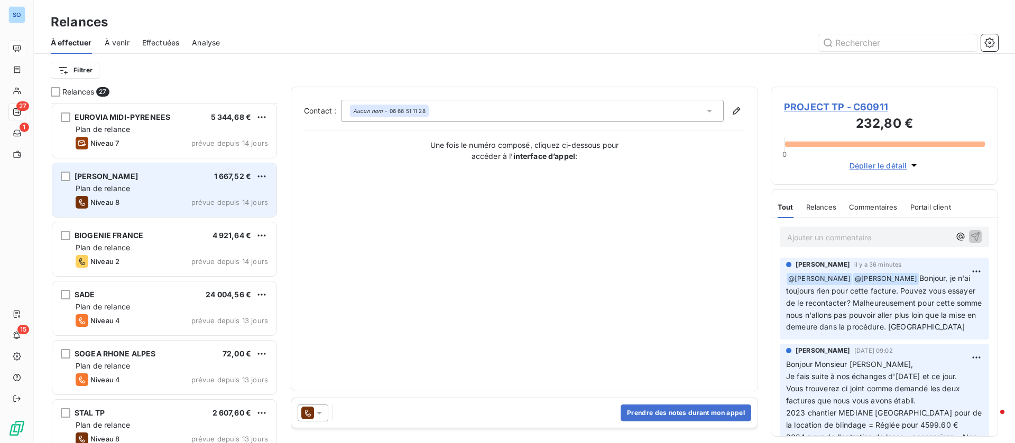
scroll to position [318, 0]
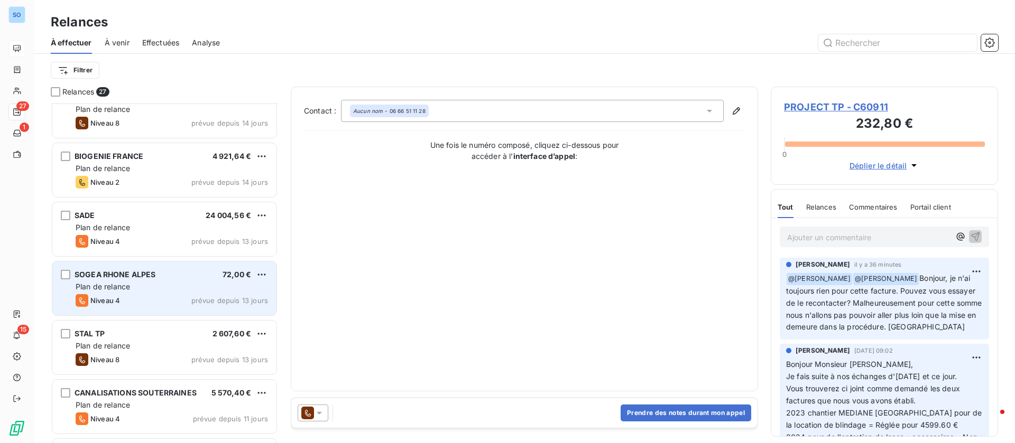
click at [176, 285] on div "Plan de relance" at bounding box center [172, 287] width 192 height 11
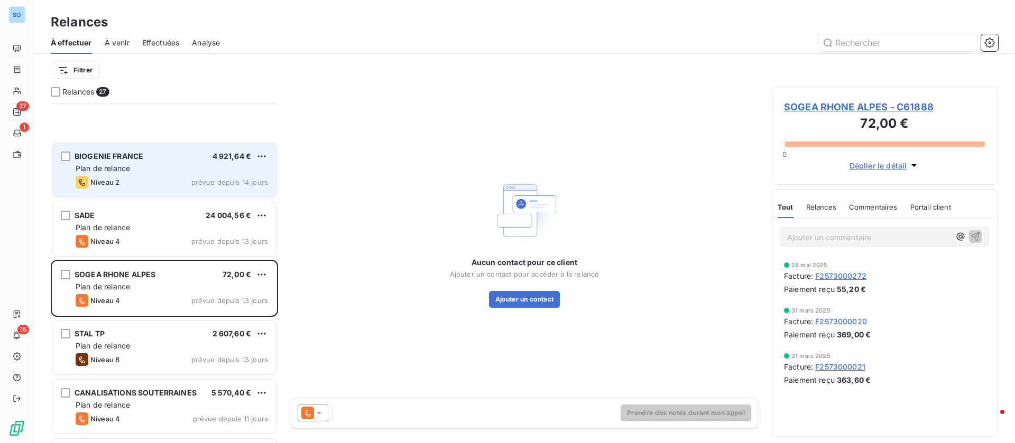
scroll to position [476, 0]
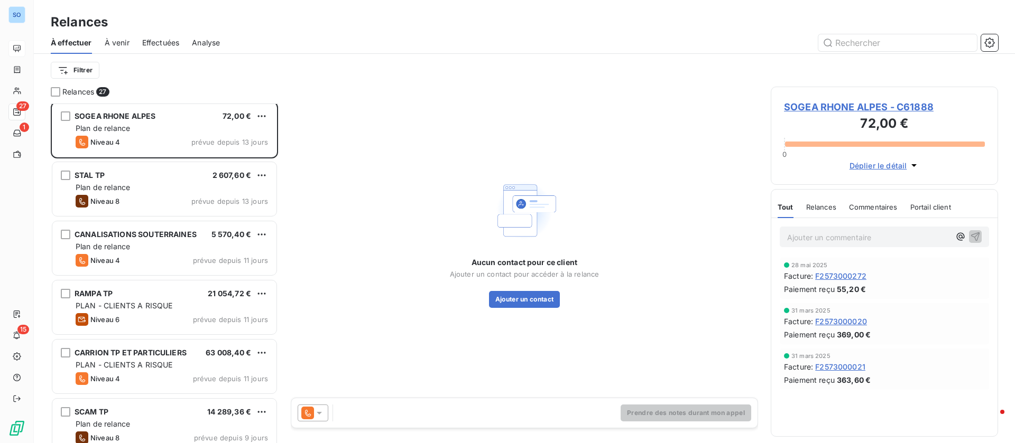
click at [821, 112] on span "SOGEA RHONE ALPES - C61888" at bounding box center [884, 107] width 201 height 14
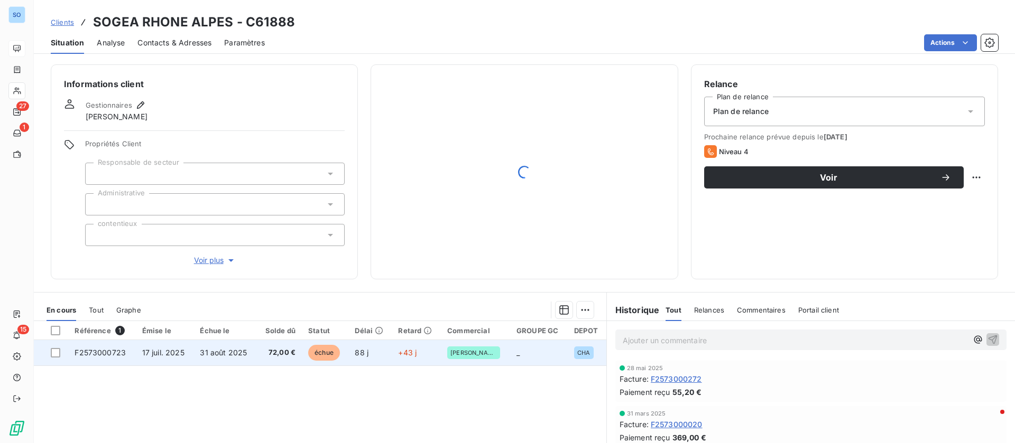
click at [222, 352] on span "31 août 2025" at bounding box center [223, 352] width 47 height 9
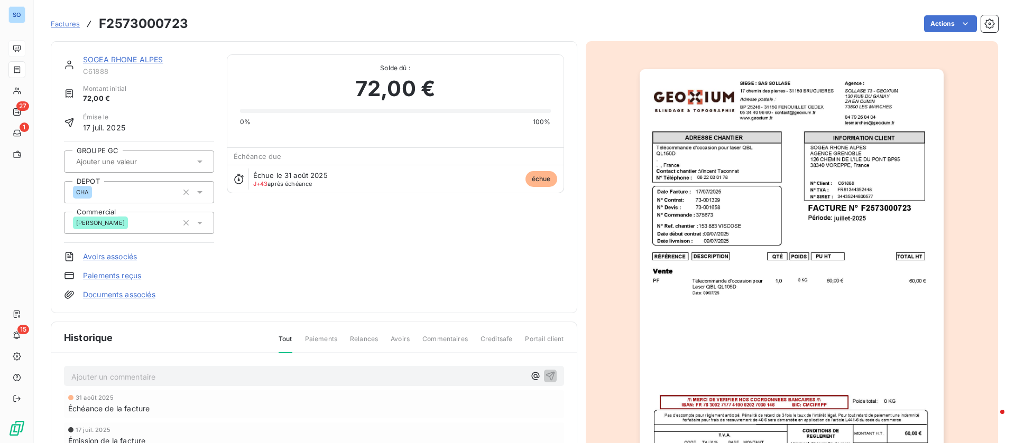
click at [128, 57] on link "SOGEA RHONE ALPES" at bounding box center [123, 59] width 80 height 9
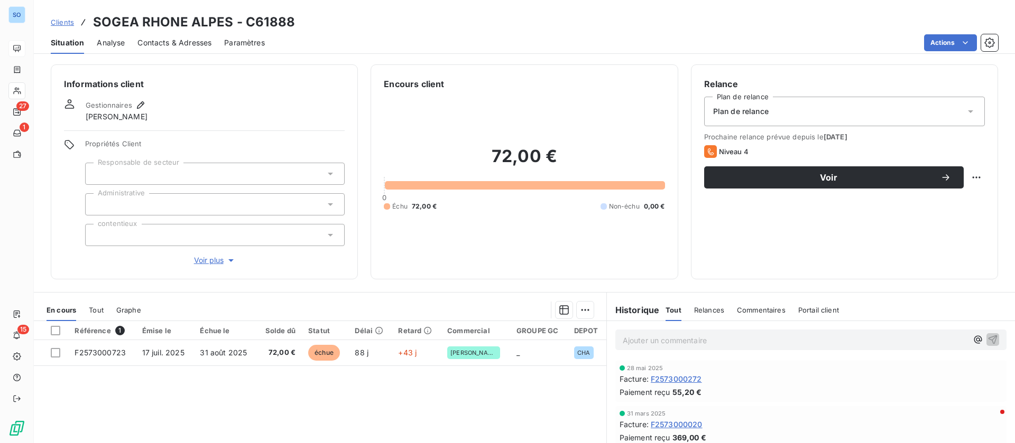
click at [199, 45] on span "Contacts & Adresses" at bounding box center [174, 43] width 74 height 11
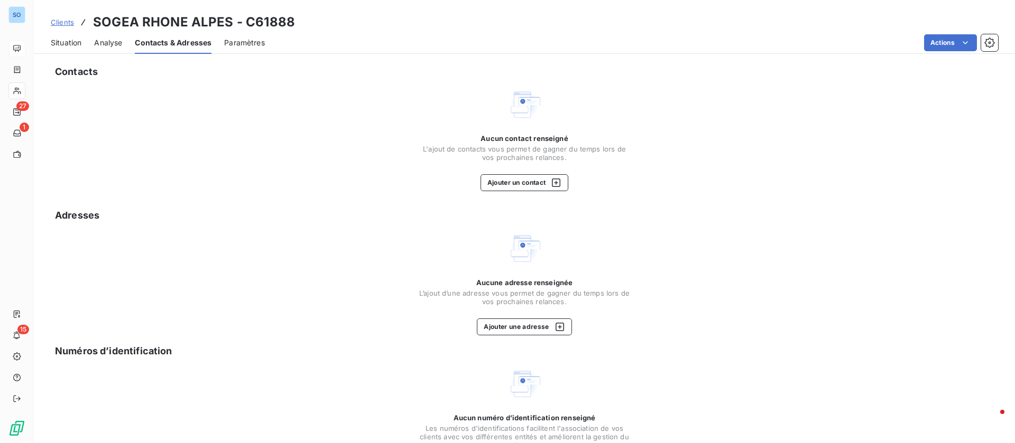
click at [64, 39] on span "Situation" at bounding box center [66, 43] width 31 height 11
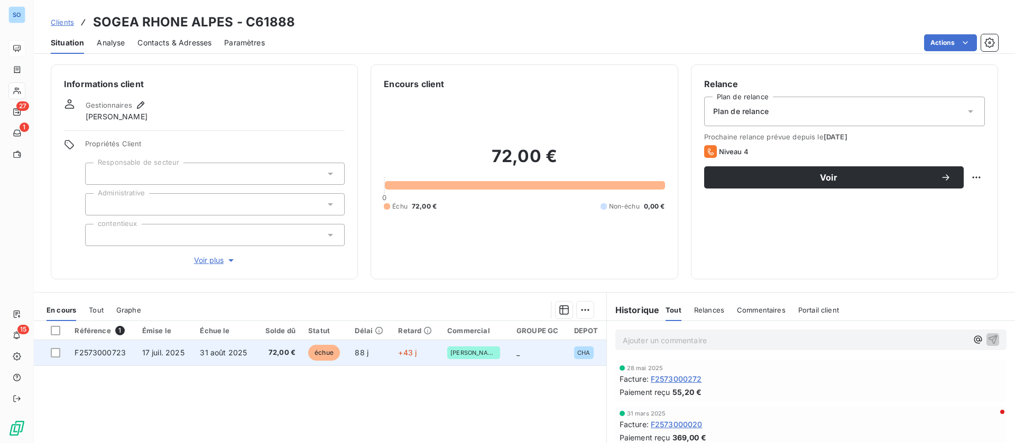
click at [219, 355] on span "31 août 2025" at bounding box center [223, 352] width 47 height 9
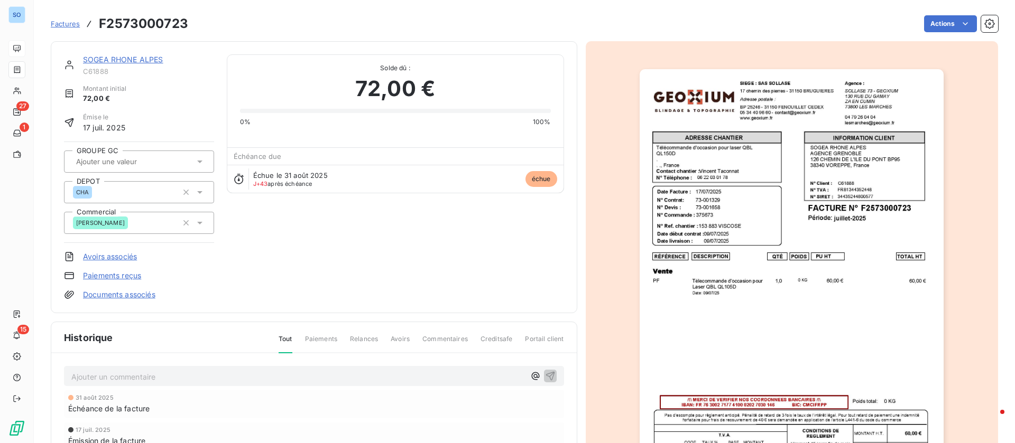
click at [129, 52] on div "SOGEA RHONE ALPES C61888 Montant initial 72,00 € Émise le [DATE] GROUPE GC DEPO…" at bounding box center [314, 177] width 526 height 272
click at [128, 59] on link "SOGEA RHONE ALPES" at bounding box center [123, 59] width 80 height 9
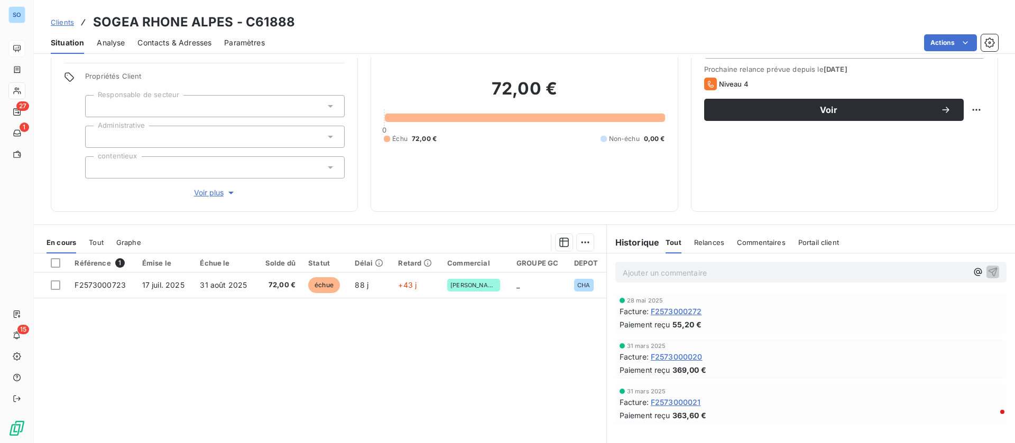
scroll to position [34, 0]
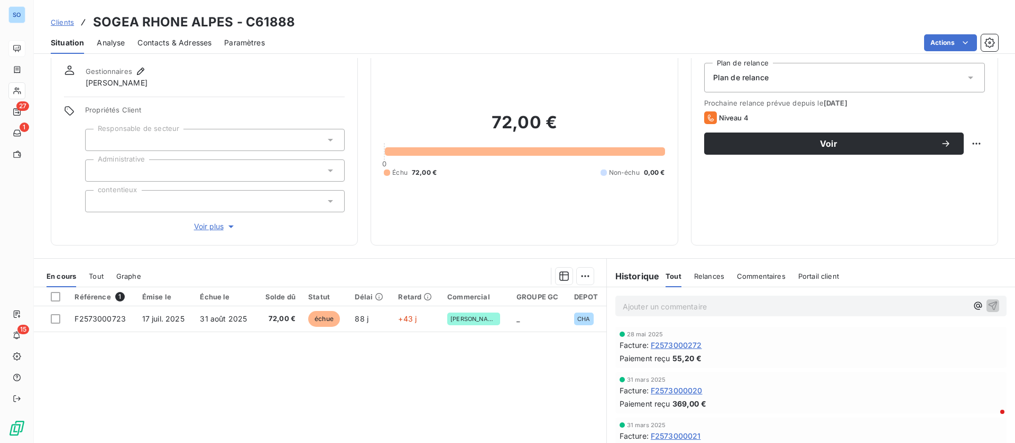
click at [703, 311] on p "Ajouter un commentaire ﻿" at bounding box center [794, 306] width 345 height 13
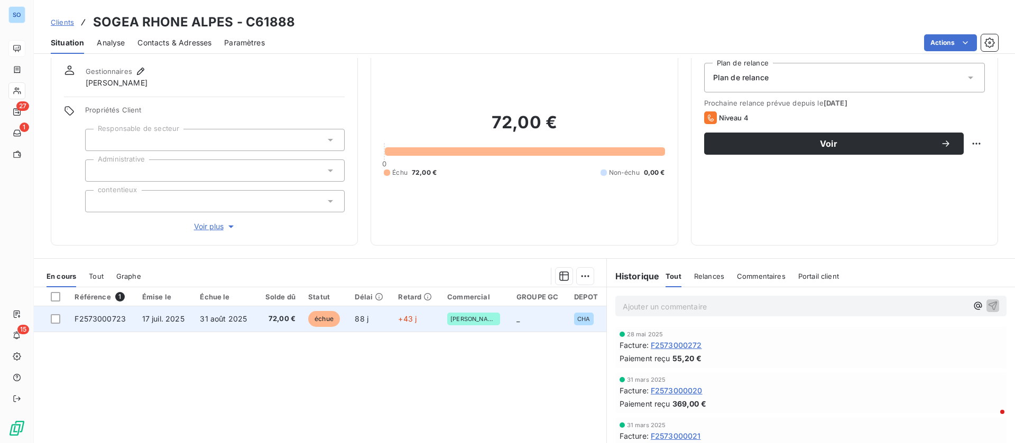
click at [165, 326] on td "17 juil. 2025" at bounding box center [165, 318] width 58 height 25
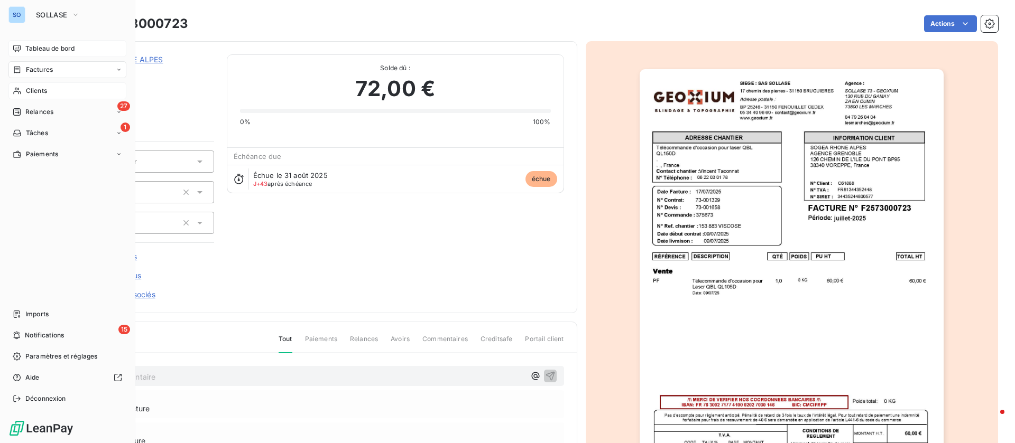
drag, startPoint x: 27, startPoint y: 89, endPoint x: 33, endPoint y: 86, distance: 6.6
click at [27, 89] on span "Clients" at bounding box center [36, 91] width 21 height 10
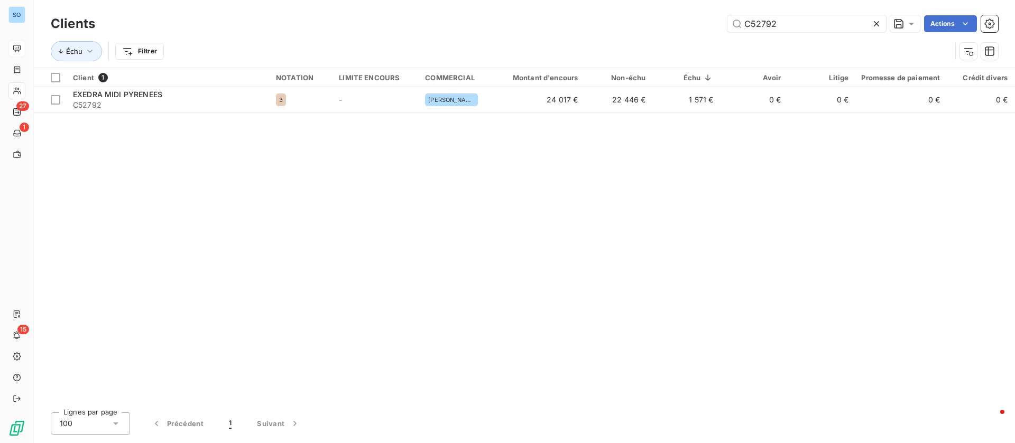
drag, startPoint x: 740, startPoint y: 24, endPoint x: 683, endPoint y: 23, distance: 57.1
click at [683, 24] on div "C52792 Actions" at bounding box center [553, 23] width 890 height 17
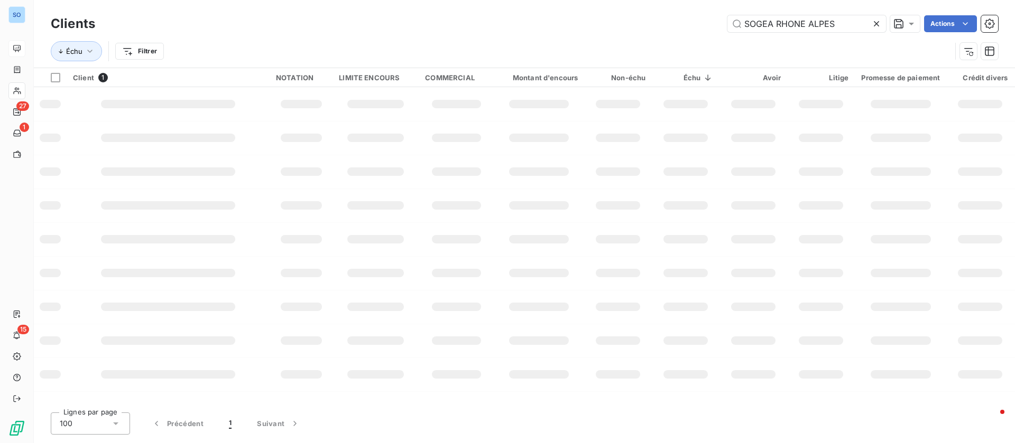
type input "SOGEA RHONE ALPES"
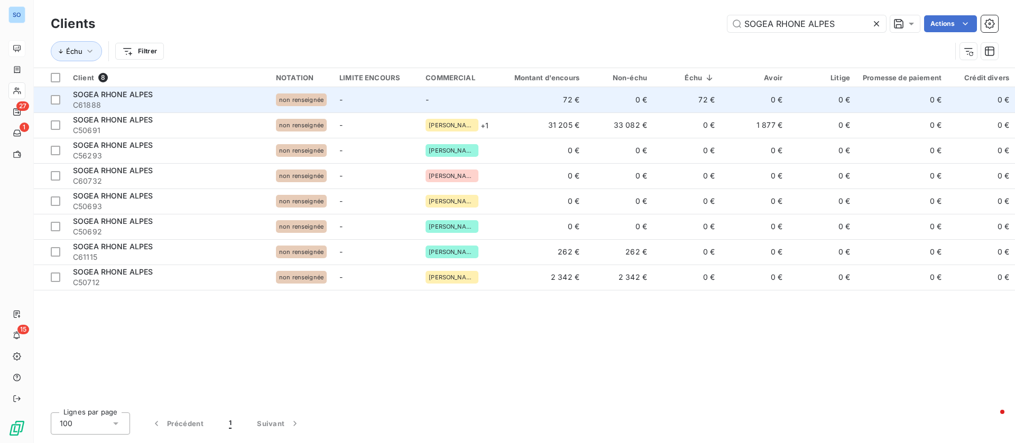
click at [468, 101] on td "-" at bounding box center [457, 99] width 76 height 25
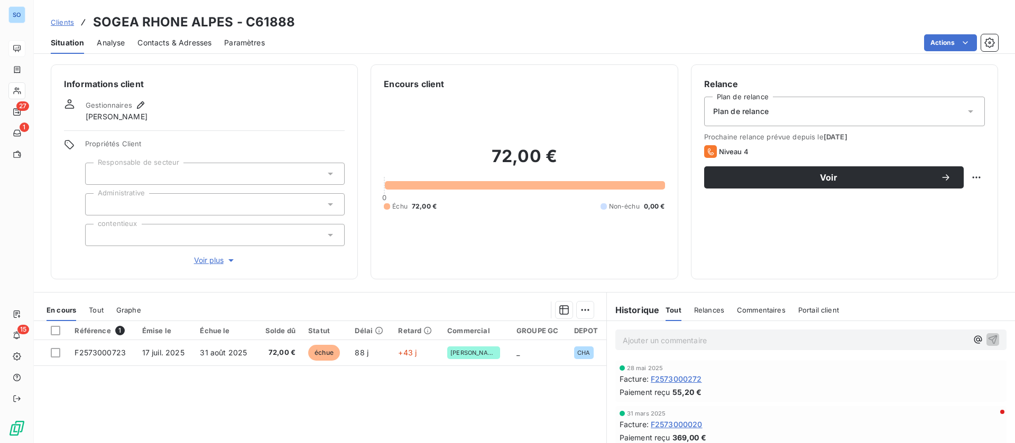
click at [208, 258] on span "Voir plus" at bounding box center [215, 260] width 42 height 11
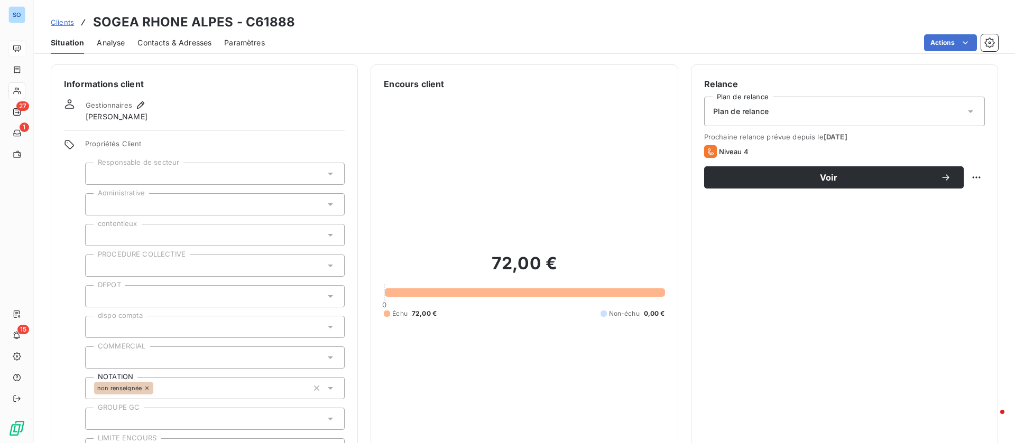
click at [199, 357] on div at bounding box center [214, 358] width 259 height 22
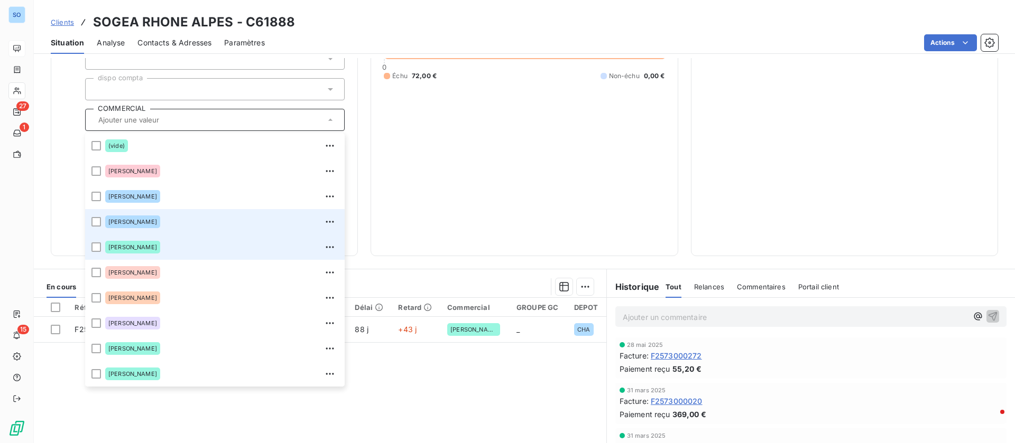
scroll to position [79, 0]
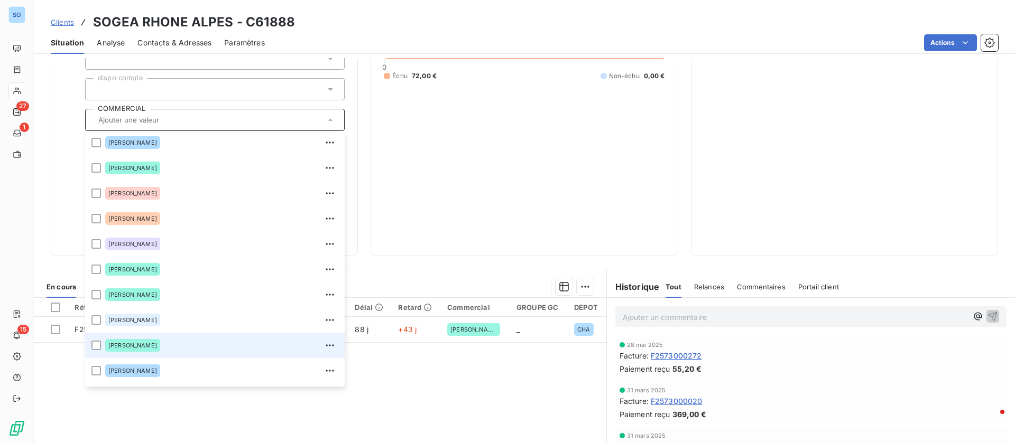
click at [132, 348] on span "[PERSON_NAME]" at bounding box center [132, 345] width 49 height 6
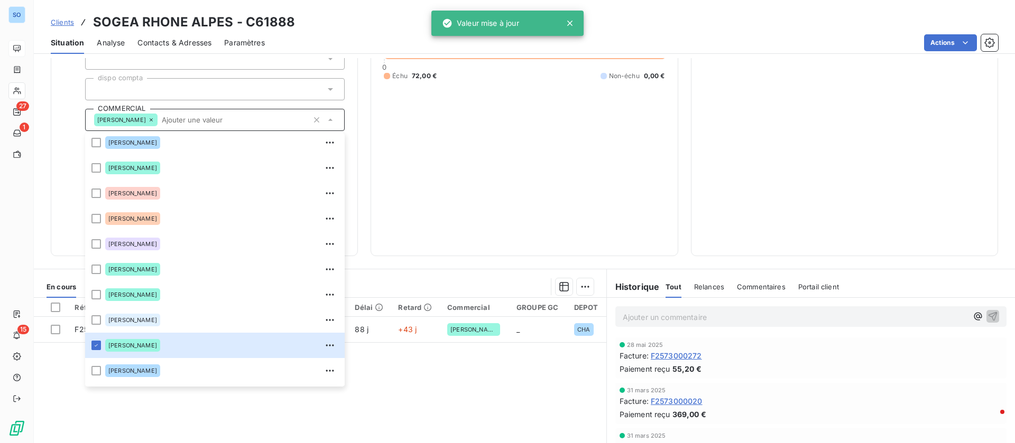
click at [452, 227] on div "72,00 € 0 Échu 72,00 € Non-échu 0,00 €" at bounding box center [524, 48] width 281 height 391
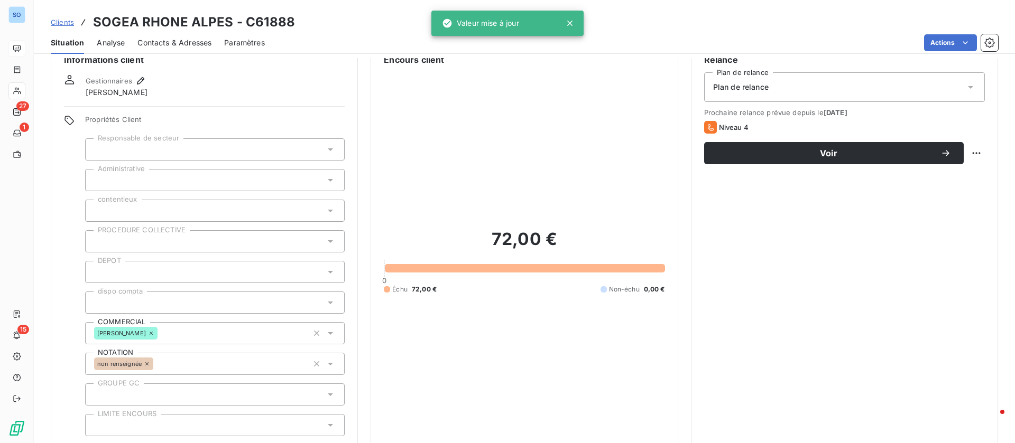
scroll to position [0, 0]
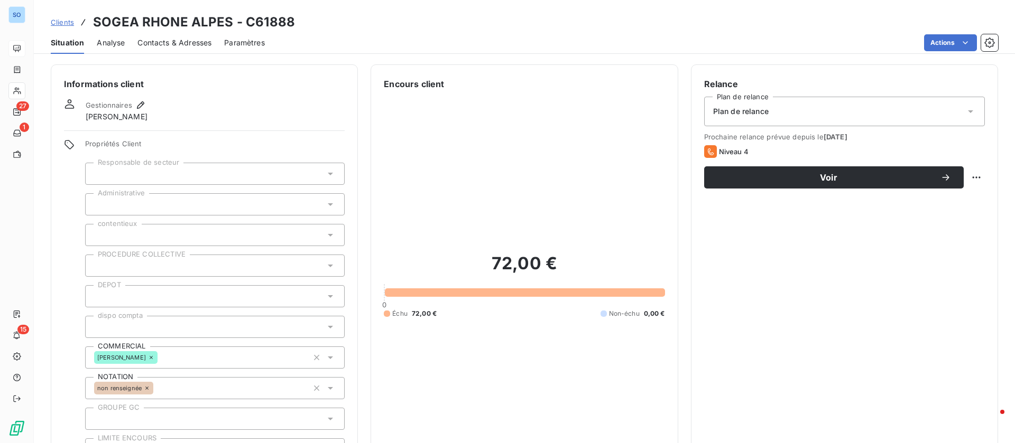
click at [67, 39] on span "Situation" at bounding box center [67, 43] width 33 height 11
click at [59, 18] on span "Clients" at bounding box center [62, 22] width 23 height 8
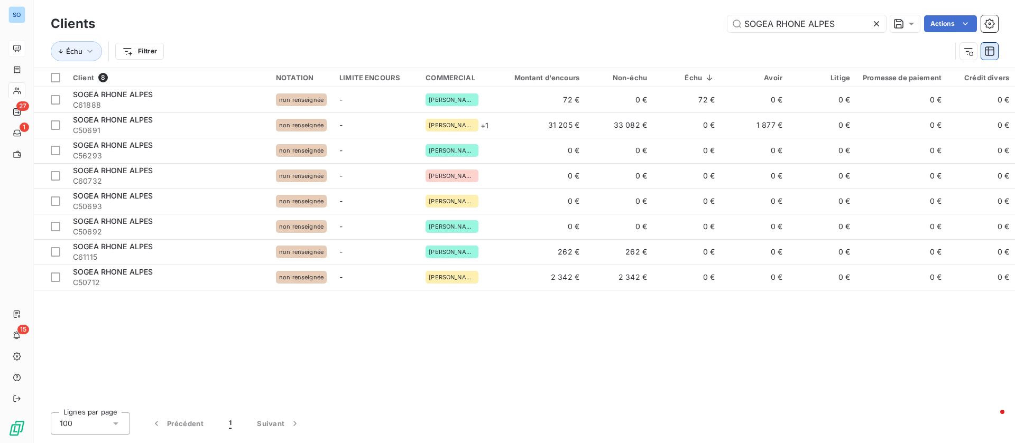
click at [988, 54] on icon "button" at bounding box center [989, 52] width 10 height 10
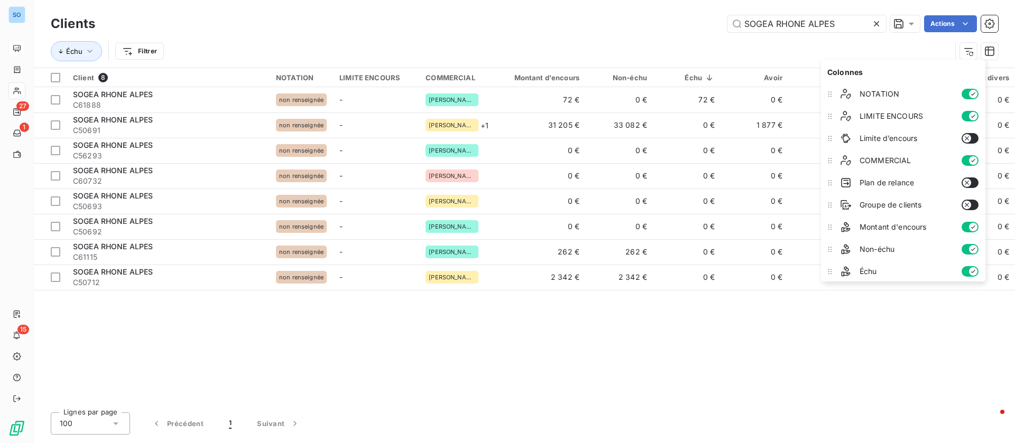
click at [710, 41] on div "Échu Filtrer" at bounding box center [501, 51] width 900 height 20
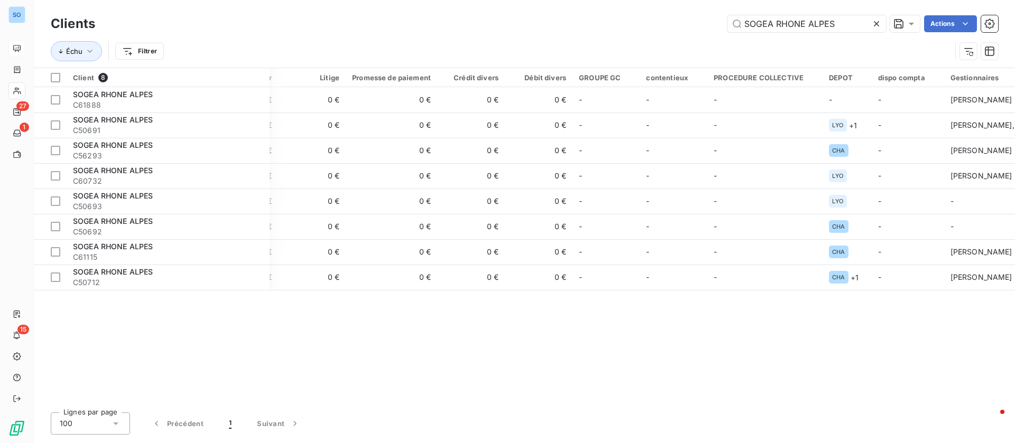
scroll to position [0, 543]
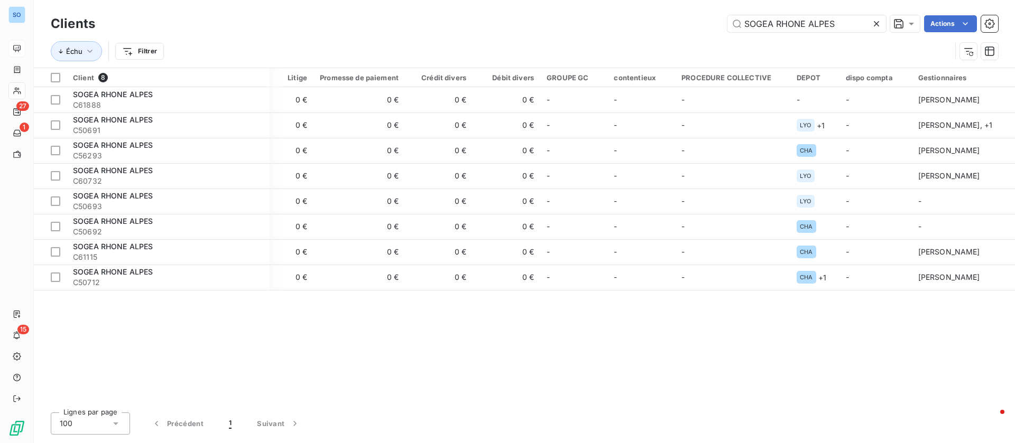
drag, startPoint x: 862, startPoint y: 404, endPoint x: 527, endPoint y: 407, distance: 334.5
click at [527, 407] on div "Clients SOGEA RHONE ALPES Actions Échu Filtrer Client 8 NOTATION LIMITE ENCOURS…" at bounding box center [524, 221] width 981 height 443
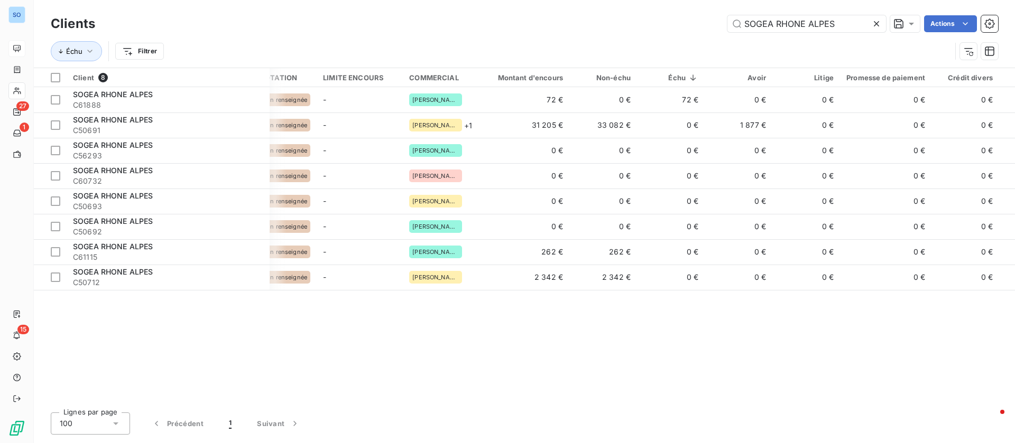
scroll to position [0, 0]
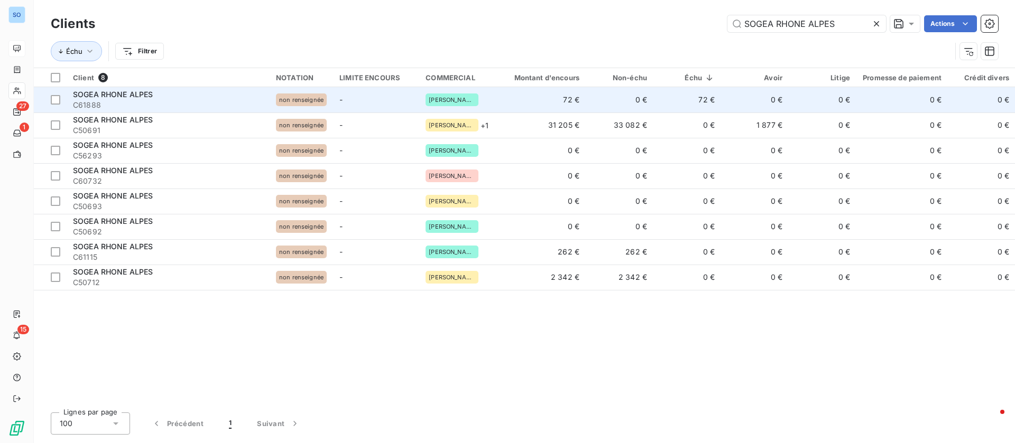
click at [136, 101] on span "C61888" at bounding box center [168, 105] width 190 height 11
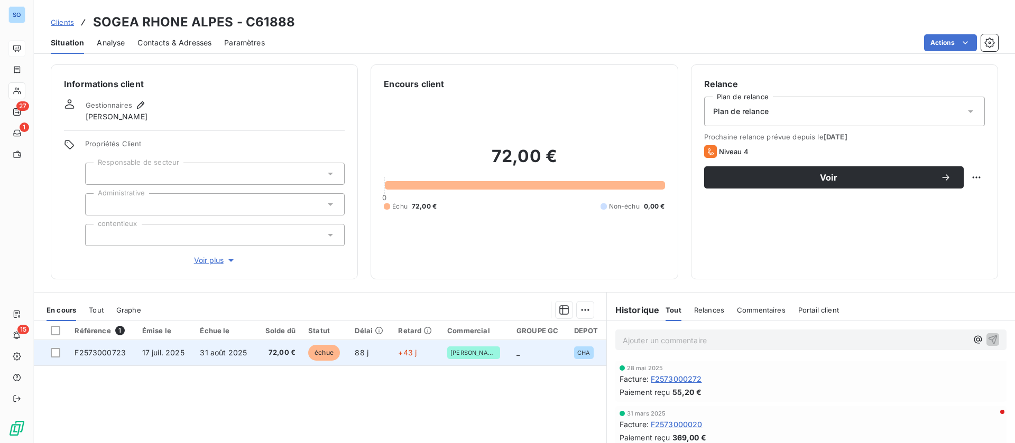
click at [186, 351] on td "17 juil. 2025" at bounding box center [165, 352] width 58 height 25
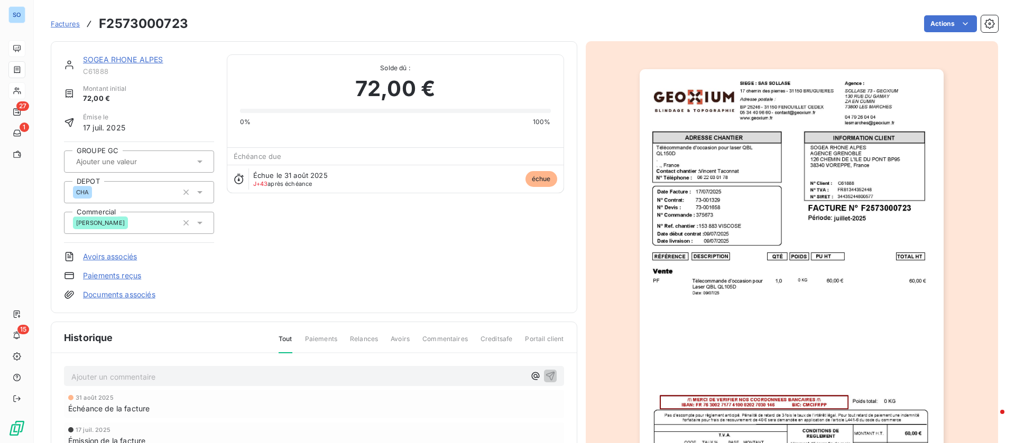
click at [142, 376] on p "Ajouter un commentaire ﻿" at bounding box center [297, 376] width 453 height 13
click at [233, 375] on p "Ajouter un commentaire ﻿" at bounding box center [297, 376] width 453 height 13
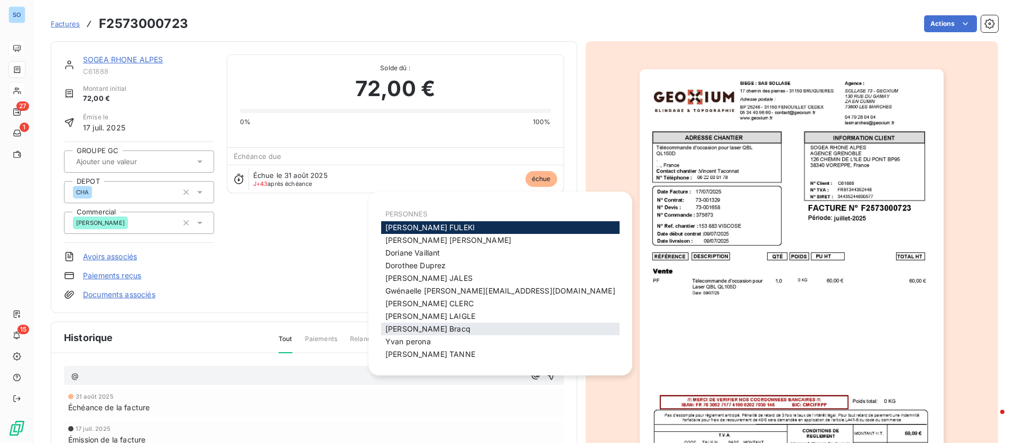
click at [441, 323] on div "[PERSON_NAME]" at bounding box center [500, 329] width 238 height 13
click at [427, 331] on span "[PERSON_NAME]" at bounding box center [427, 328] width 85 height 9
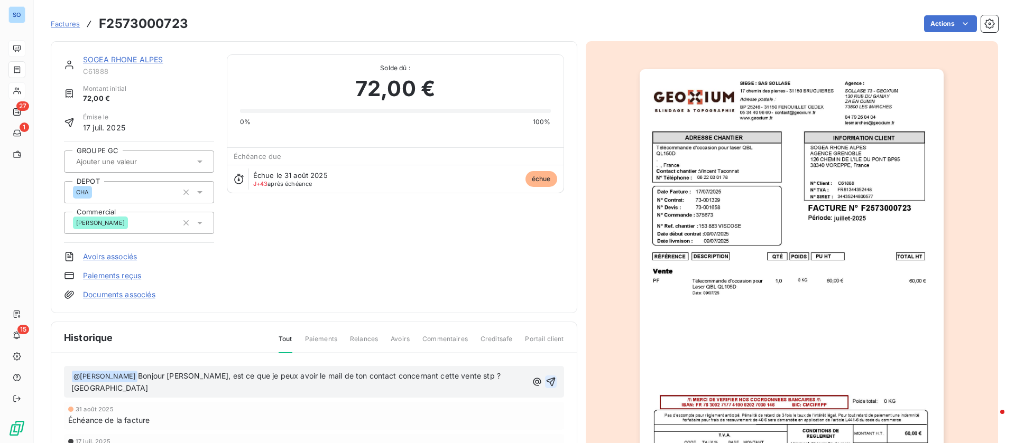
click at [546, 378] on icon "button" at bounding box center [550, 382] width 9 height 9
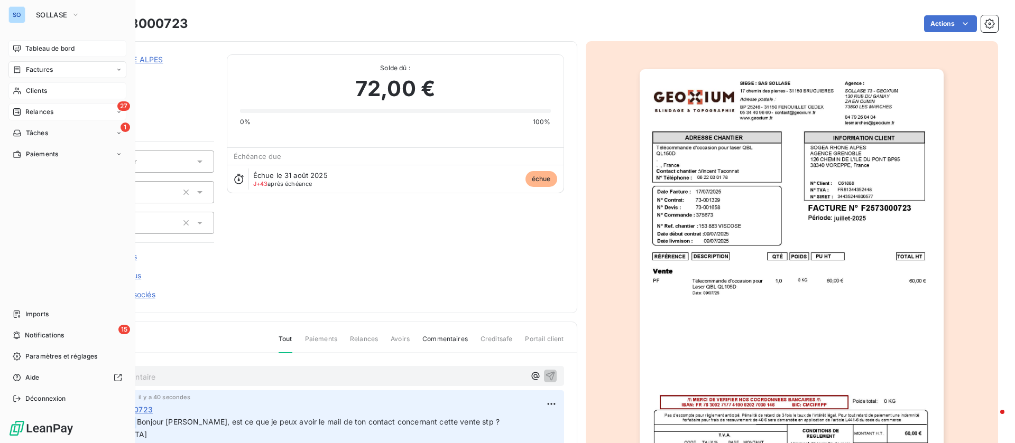
click at [27, 107] on span "Relances" at bounding box center [39, 112] width 28 height 10
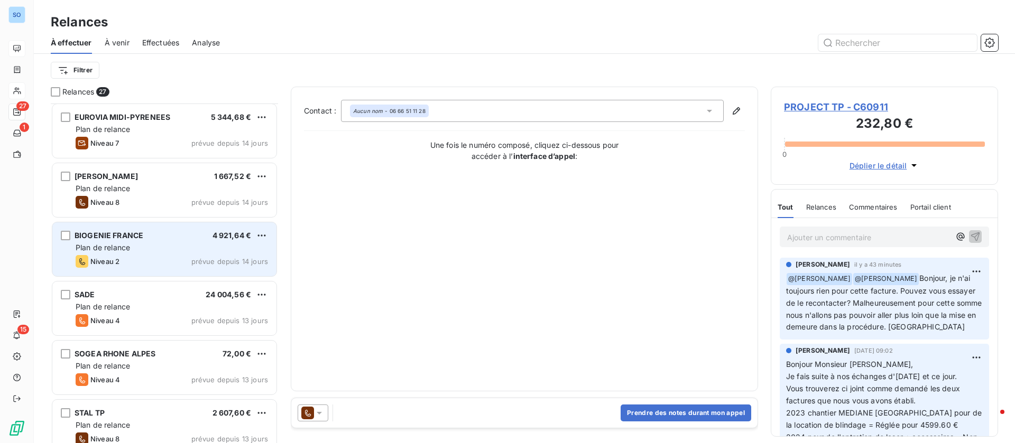
scroll to position [318, 0]
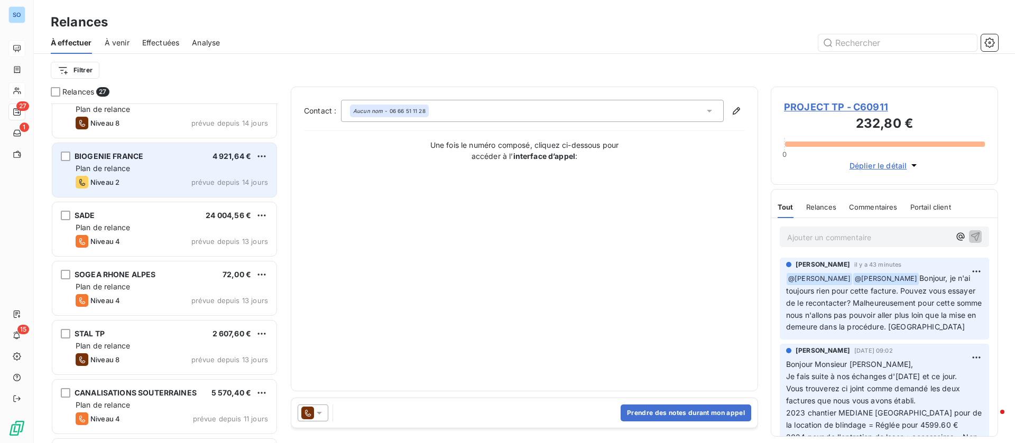
click at [153, 275] on span "SOGEA RHONE ALPES" at bounding box center [115, 274] width 81 height 9
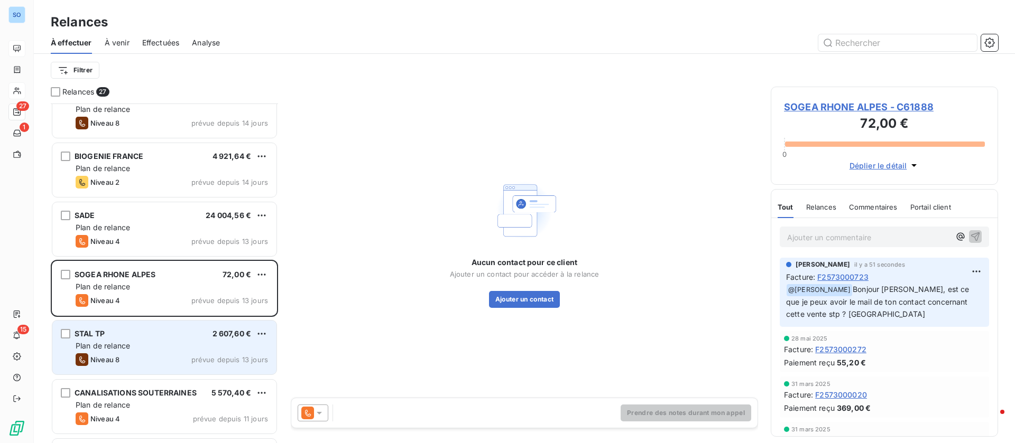
click at [161, 339] on div "STAL TP 2 607,60 € Plan de relance Niveau 8 prévue depuis 13 jours" at bounding box center [164, 348] width 224 height 54
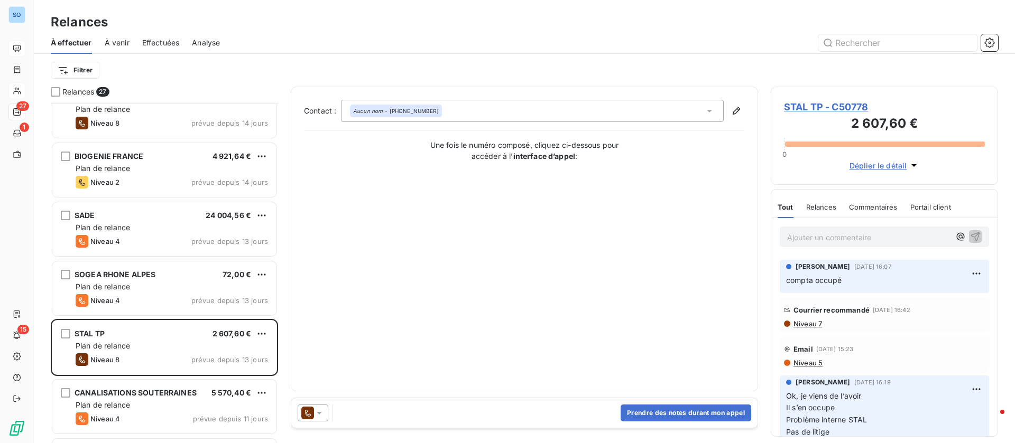
scroll to position [79, 0]
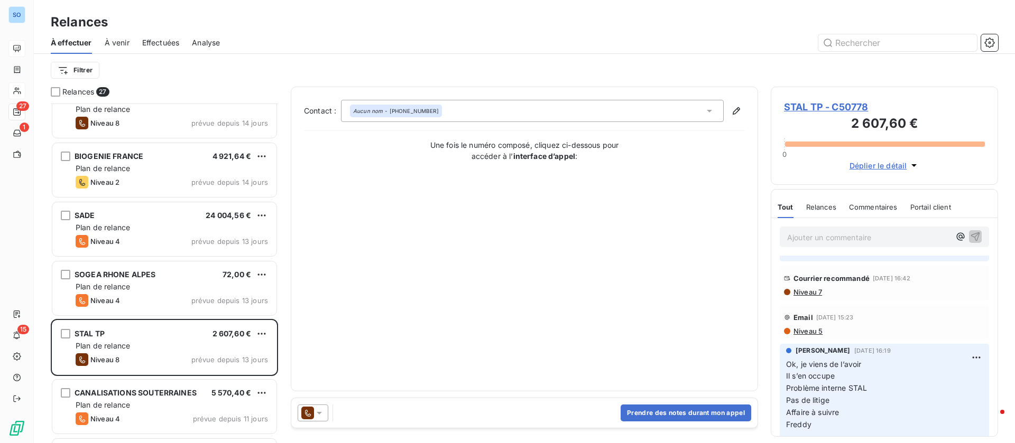
click at [812, 107] on span "STAL TP - C50778" at bounding box center [884, 107] width 201 height 14
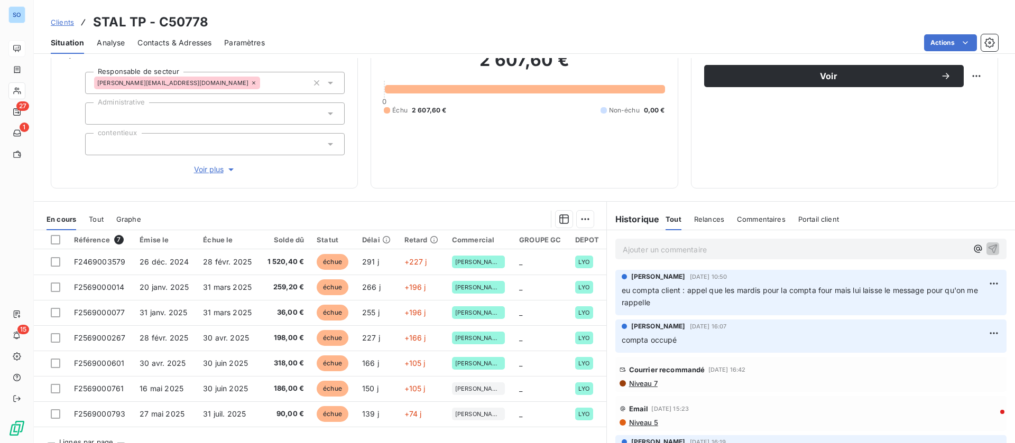
scroll to position [124, 0]
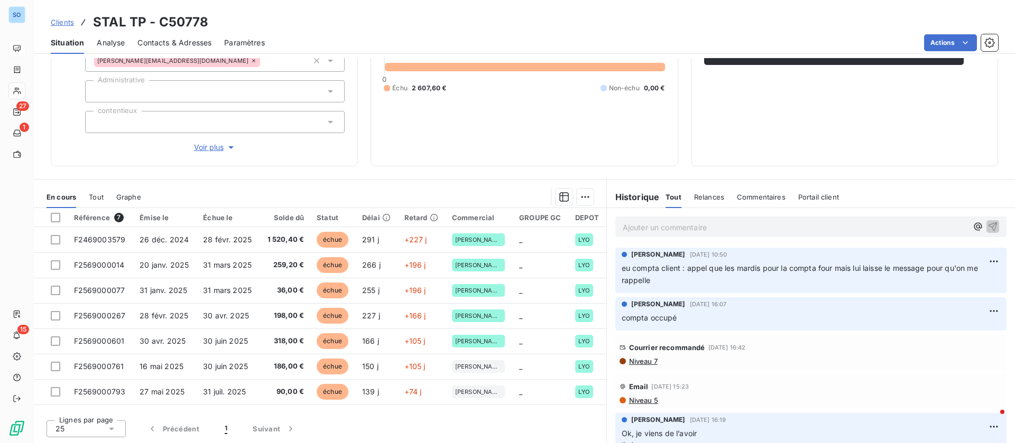
click at [635, 360] on span "Niveau 7" at bounding box center [643, 361] width 30 height 8
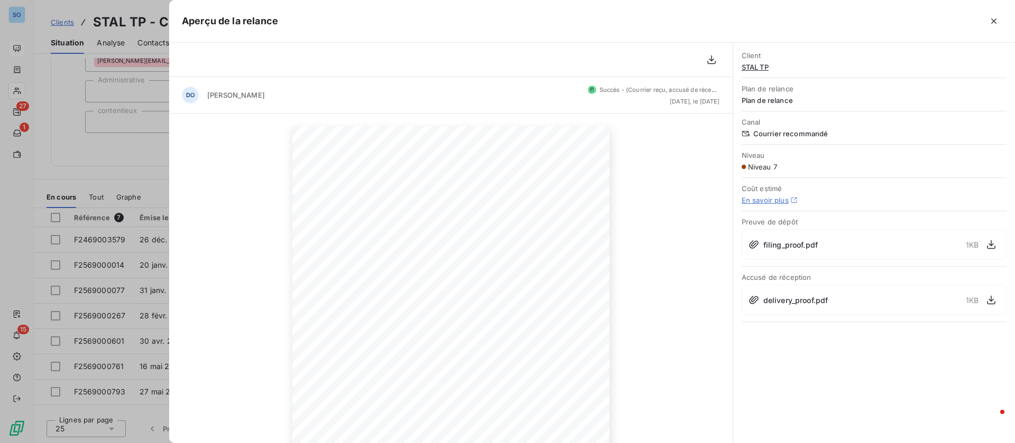
drag, startPoint x: 998, startPoint y: 19, endPoint x: 984, endPoint y: 26, distance: 15.6
click at [998, 20] on icon "button" at bounding box center [993, 21] width 11 height 11
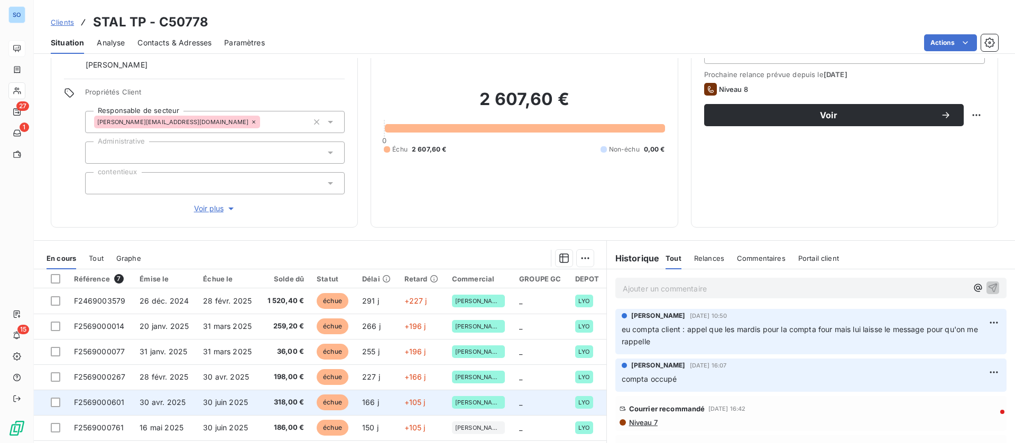
scroll to position [0, 0]
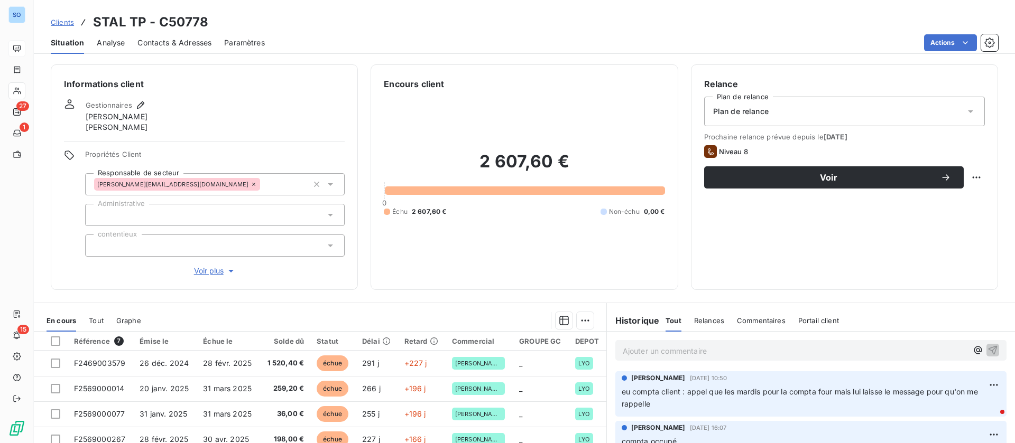
click at [160, 49] on div "Contacts & Adresses" at bounding box center [174, 43] width 74 height 22
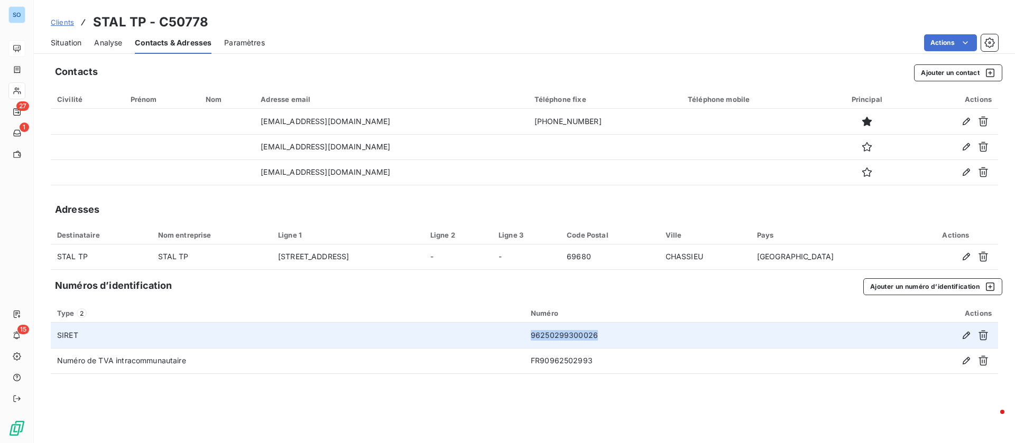
drag, startPoint x: 604, startPoint y: 331, endPoint x: 508, endPoint y: 327, distance: 95.8
click at [508, 327] on tr "SIRET 96250299300026" at bounding box center [524, 335] width 947 height 25
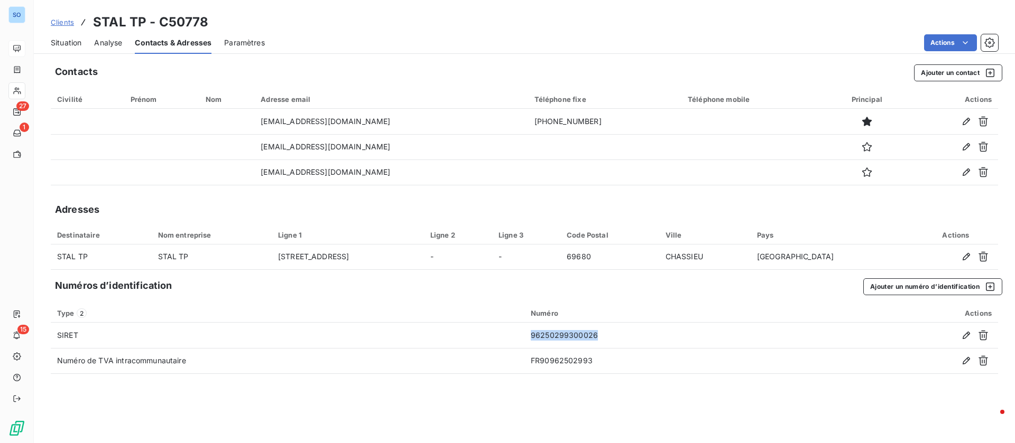
copy tr "96250299300026"
click at [70, 40] on span "Situation" at bounding box center [66, 43] width 31 height 11
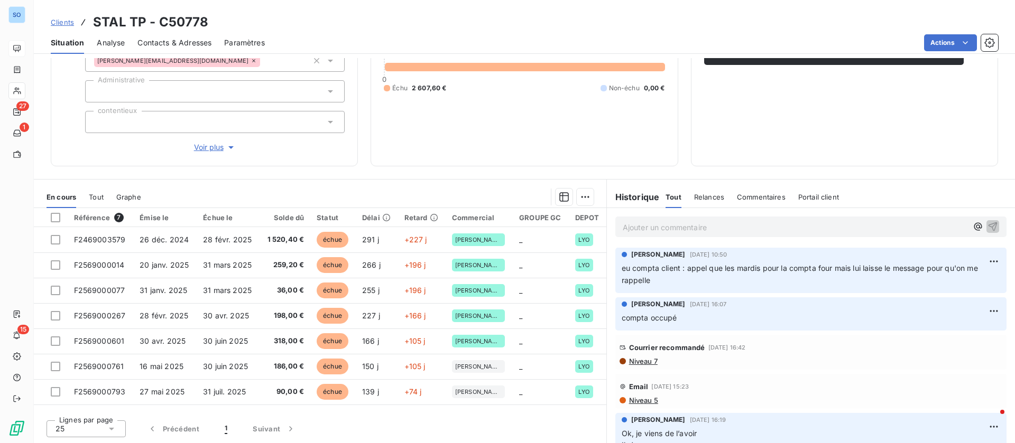
click at [676, 227] on p "Ajouter un commentaire ﻿" at bounding box center [794, 227] width 345 height 13
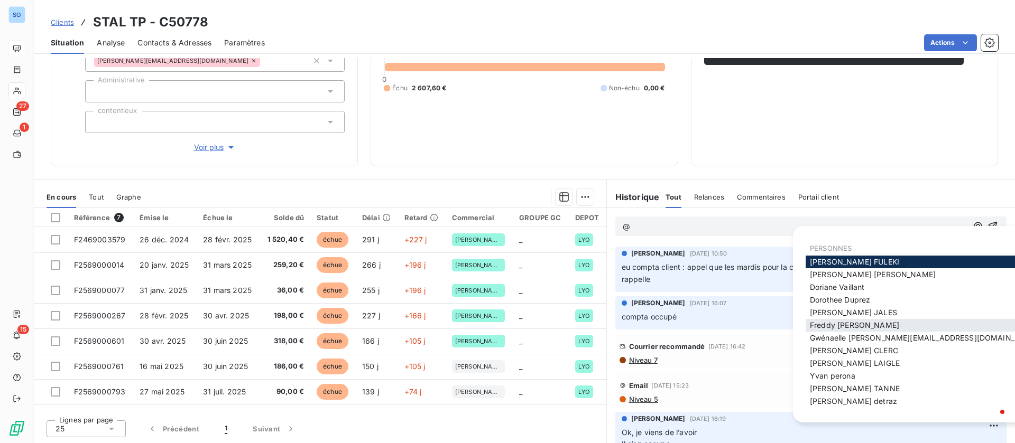
click at [848, 324] on span "[PERSON_NAME]" at bounding box center [854, 325] width 89 height 9
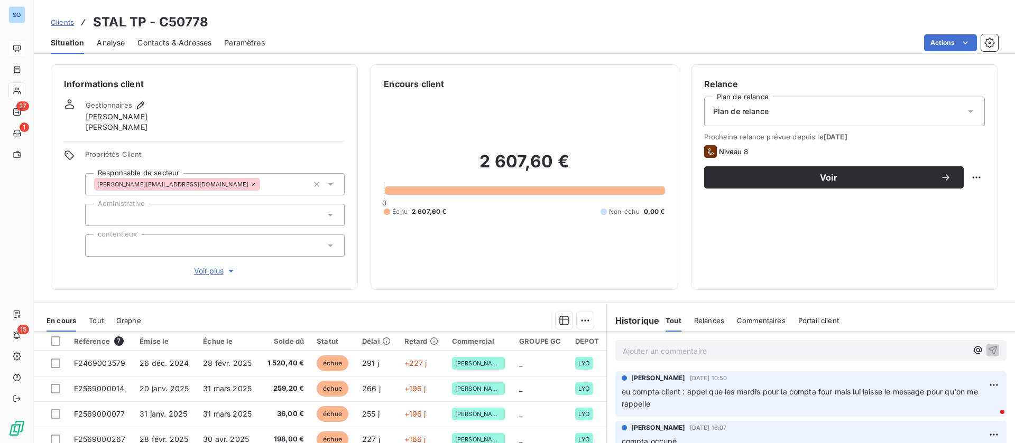
click at [191, 44] on span "Contacts & Adresses" at bounding box center [174, 43] width 74 height 11
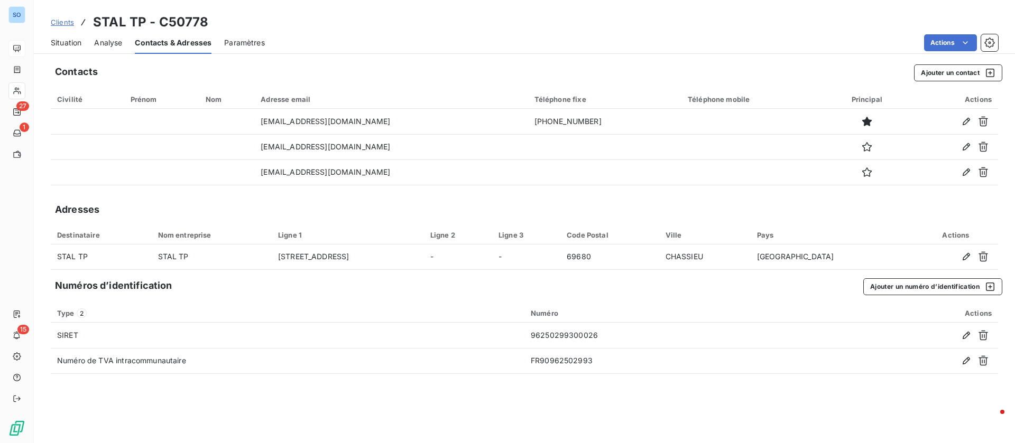
click at [51, 48] on div "Situation" at bounding box center [66, 43] width 31 height 22
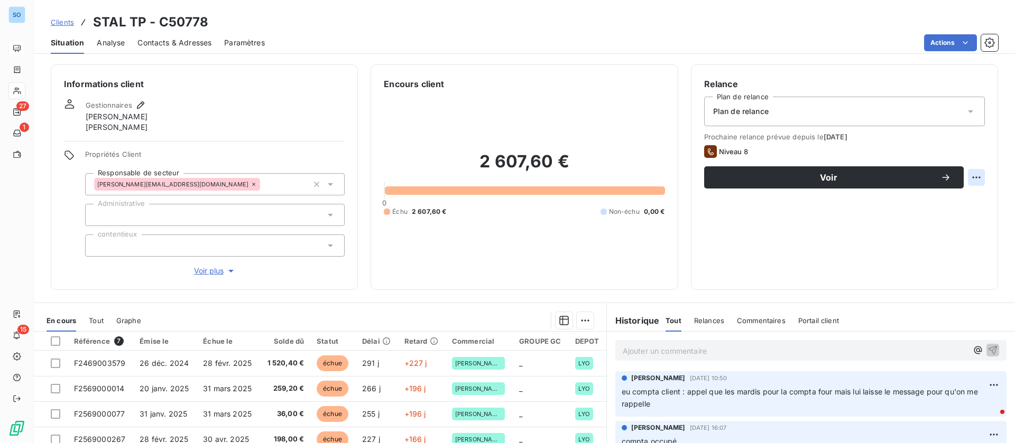
click at [956, 176] on html "SO 27 1 15 Clients STAL TP - C50778 Situation Analyse Contacts & Adresses Param…" at bounding box center [507, 221] width 1015 height 443
click at [897, 199] on div "Replanifier cette action" at bounding box center [920, 200] width 95 height 17
select select "9"
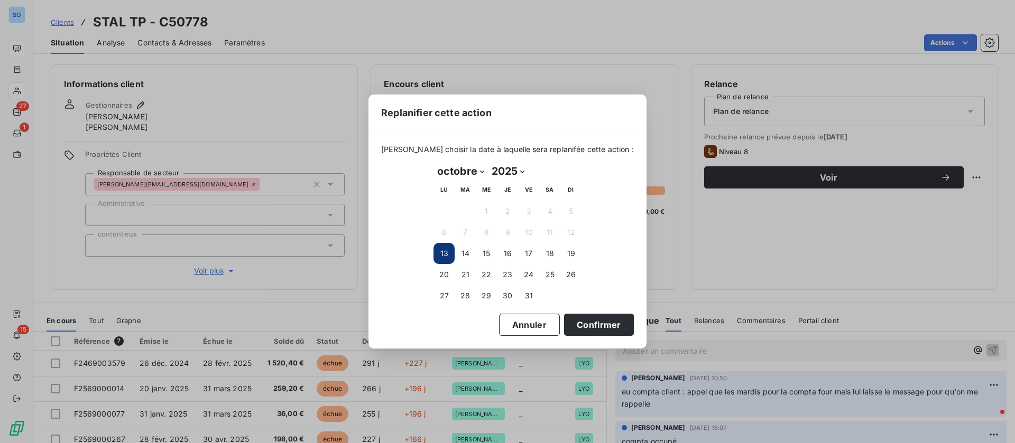
click at [805, 230] on div "Replanifier cette action [PERSON_NAME] choisir la date à laquelle sera replanif…" at bounding box center [507, 221] width 1015 height 443
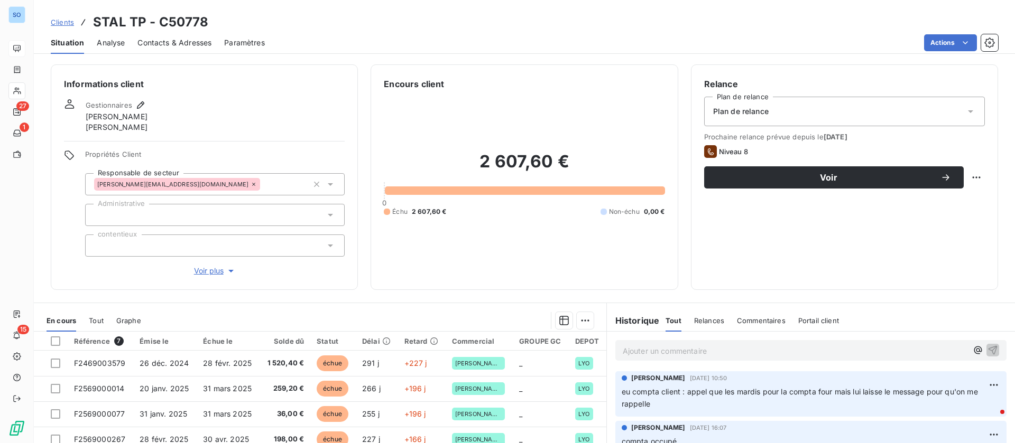
click at [836, 184] on button "Voir" at bounding box center [833, 177] width 259 height 22
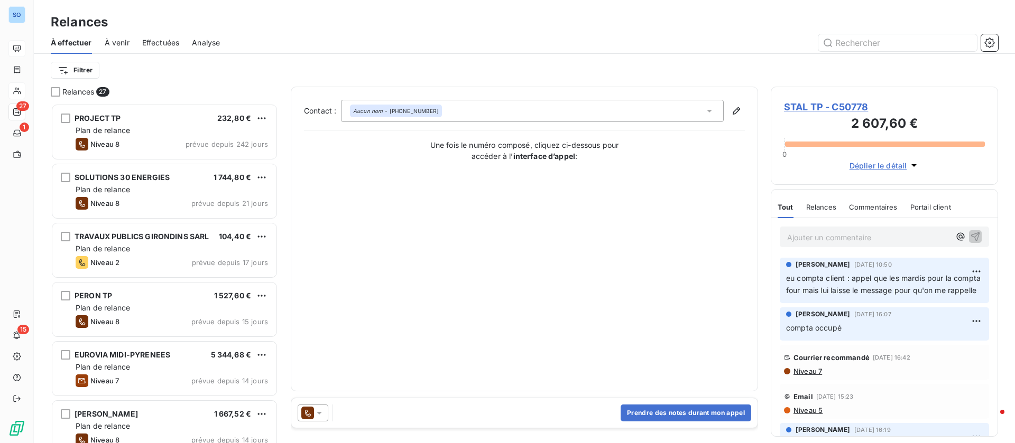
scroll to position [328, 215]
click at [310, 419] on icon at bounding box center [307, 413] width 13 height 13
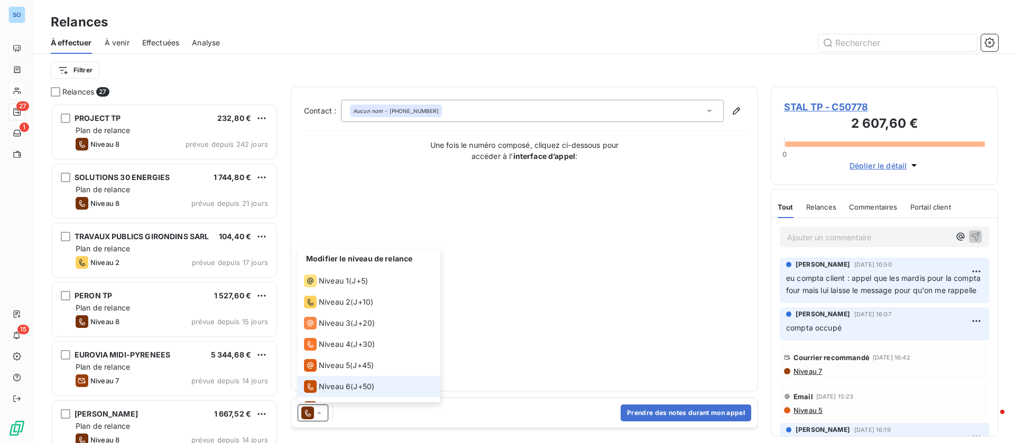
scroll to position [37, 0]
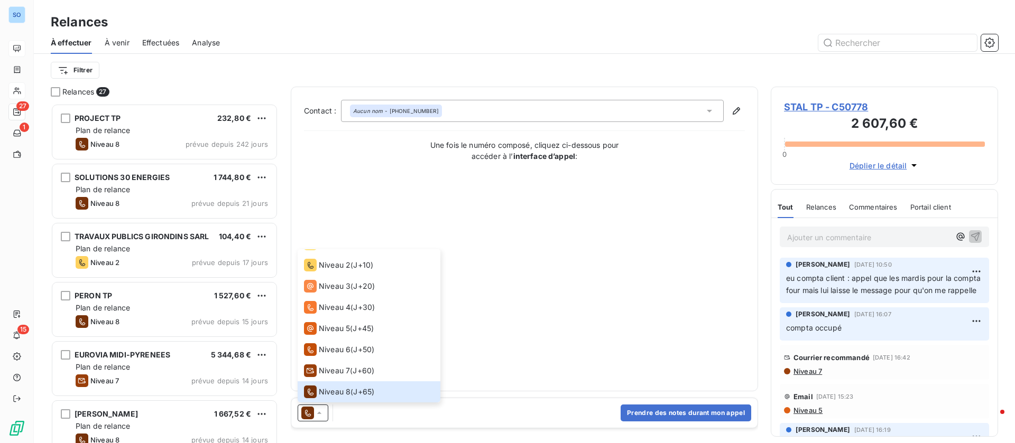
click at [555, 349] on div "Contact : Aucun nom - [PHONE_NUMBER] Une fois le numéro composé, cliquez ci-des…" at bounding box center [524, 239] width 441 height 278
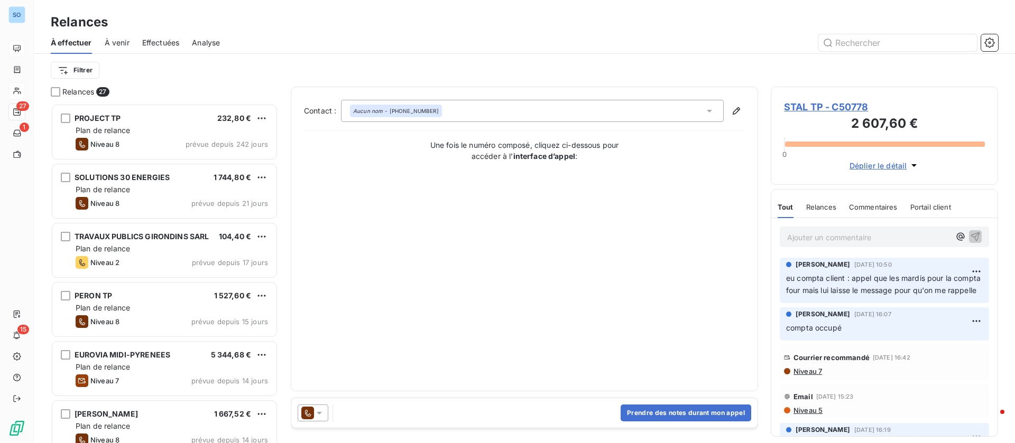
click at [833, 105] on span "STAL TP - C50778" at bounding box center [884, 107] width 201 height 14
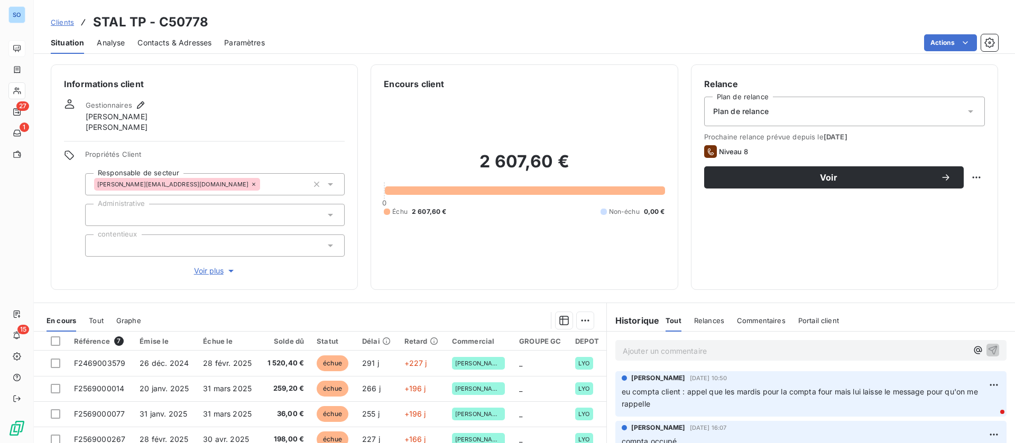
click at [951, 41] on html "SO 27 1 15 Clients STAL TP - C50778 Situation Analyse Contacts & Adresses Param…" at bounding box center [507, 221] width 1015 height 443
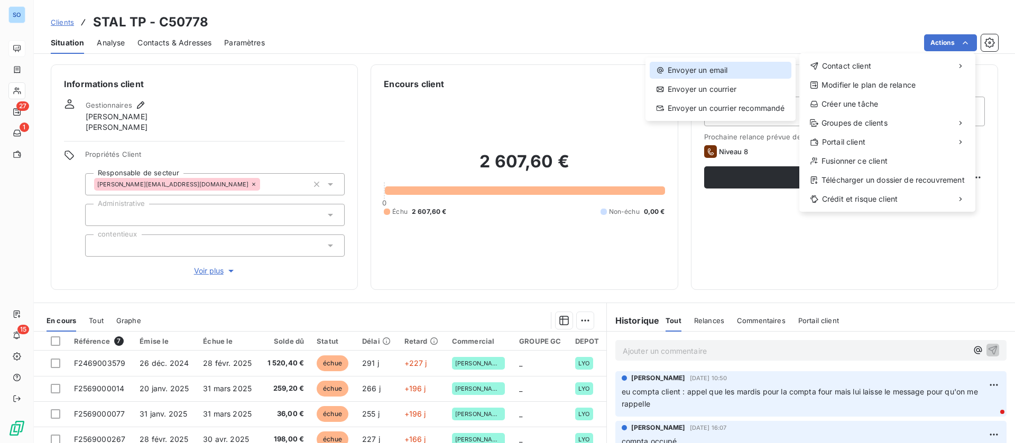
drag, startPoint x: 734, startPoint y: 70, endPoint x: 689, endPoint y: 73, distance: 45.0
click at [689, 73] on div "Envoyer un email" at bounding box center [720, 70] width 142 height 17
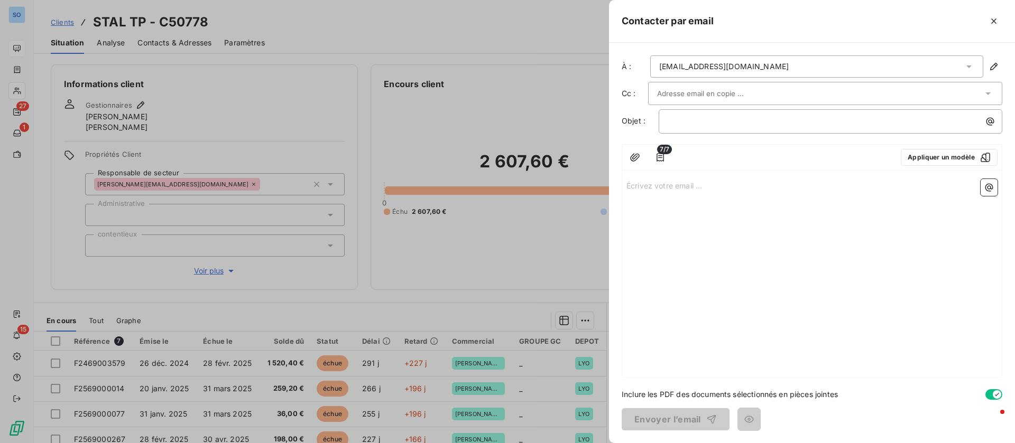
click at [770, 90] on div at bounding box center [820, 94] width 326 height 16
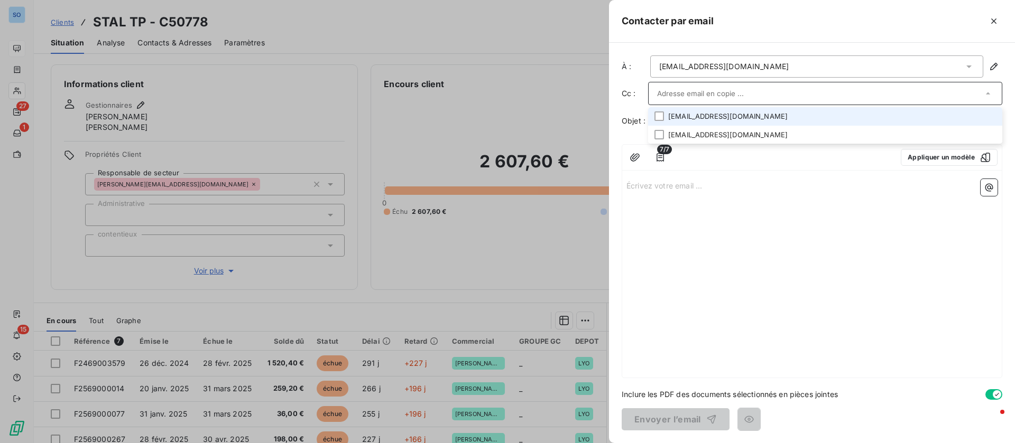
click at [672, 116] on li "[EMAIL_ADDRESS][DOMAIN_NAME]" at bounding box center [825, 116] width 354 height 18
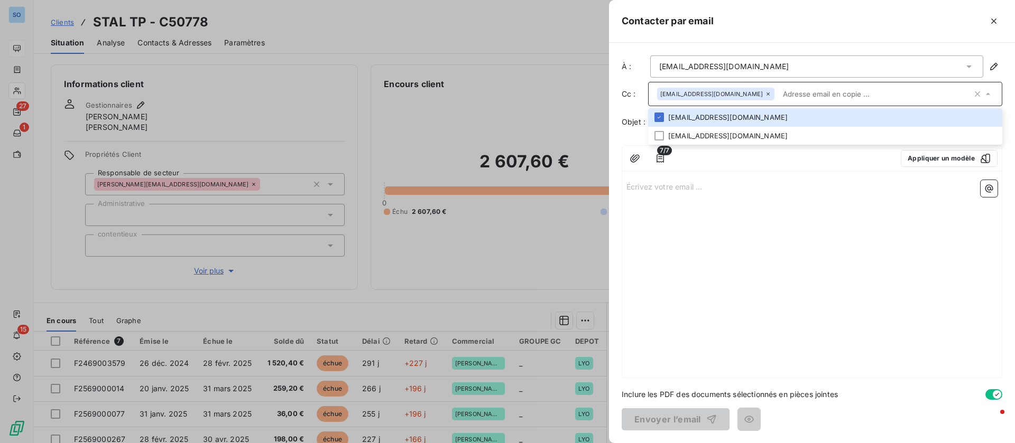
click at [784, 92] on input "text" at bounding box center [874, 94] width 193 height 16
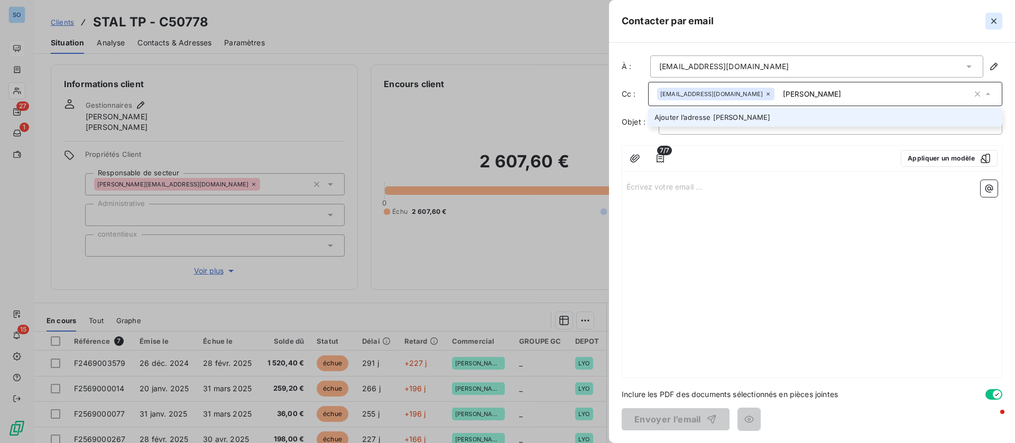
type input "[PERSON_NAME]"
click at [995, 21] on icon "button" at bounding box center [993, 21] width 11 height 11
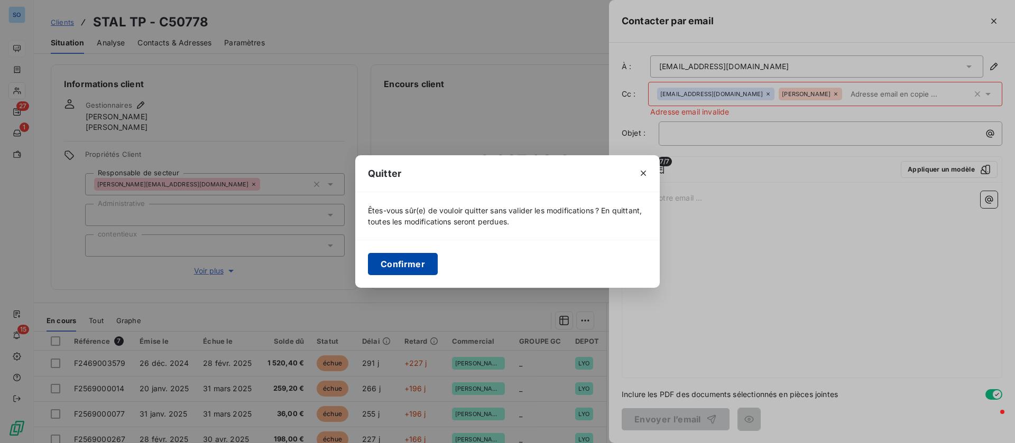
click at [383, 271] on button "Confirmer" at bounding box center [403, 264] width 70 height 22
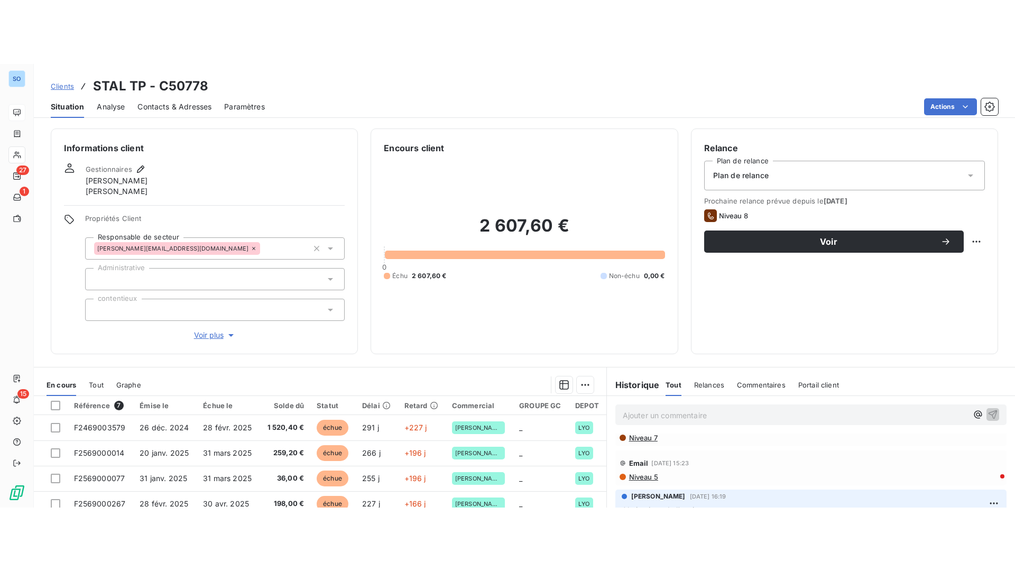
scroll to position [79, 0]
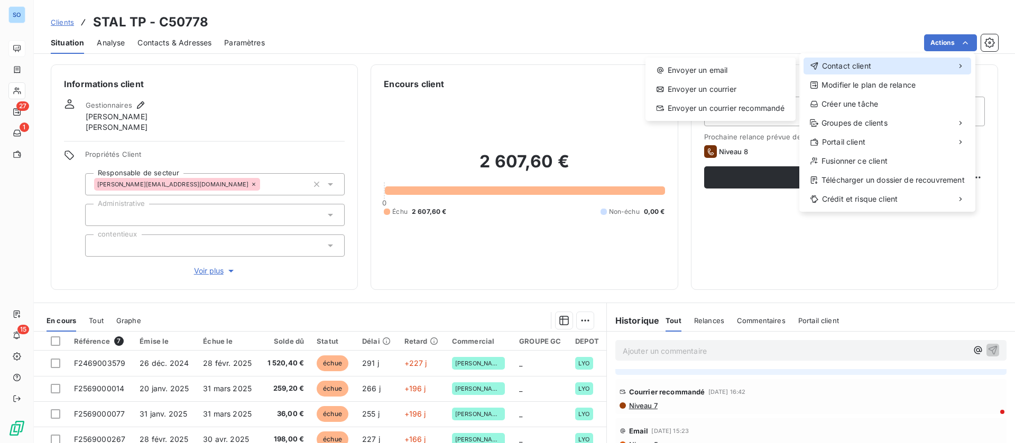
click at [860, 68] on span "Contact client" at bounding box center [846, 66] width 49 height 11
click at [719, 77] on div "Envoyer un email" at bounding box center [720, 70] width 142 height 17
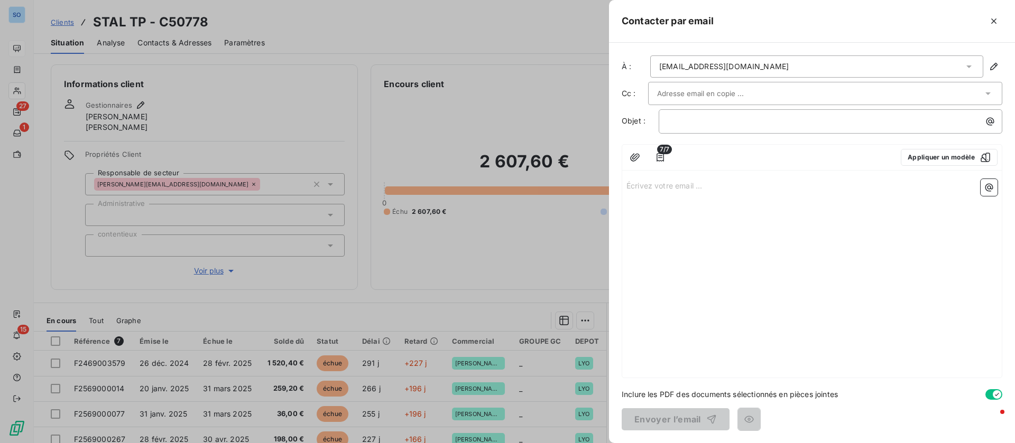
click at [733, 93] on input "text" at bounding box center [714, 94] width 114 height 16
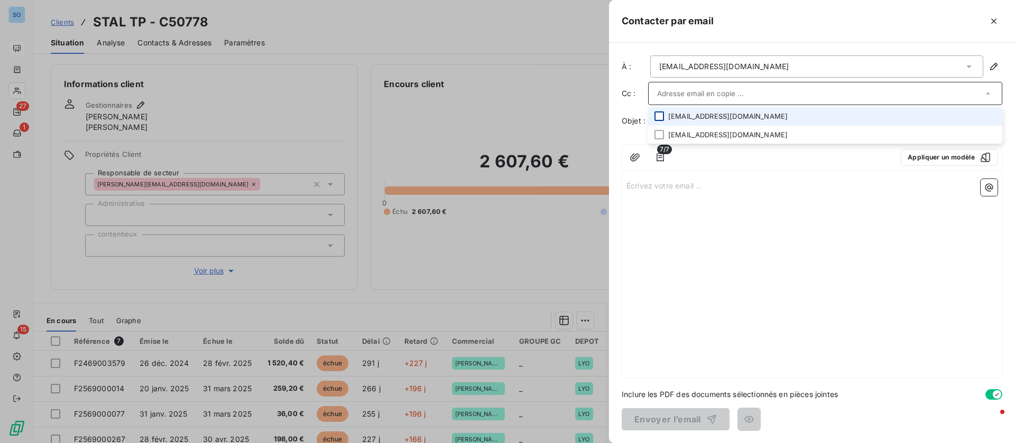
click at [662, 114] on div at bounding box center [659, 116] width 10 height 10
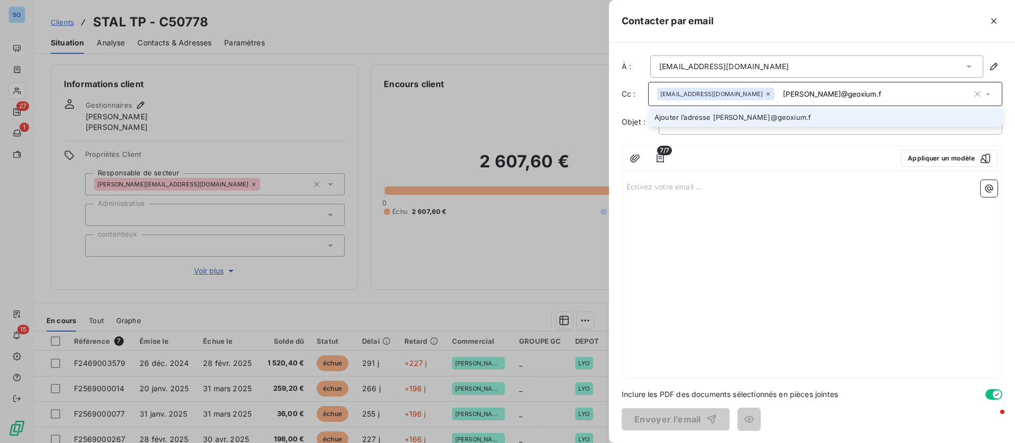
type input "[PERSON_NAME][EMAIL_ADDRESS][DOMAIN_NAME]"
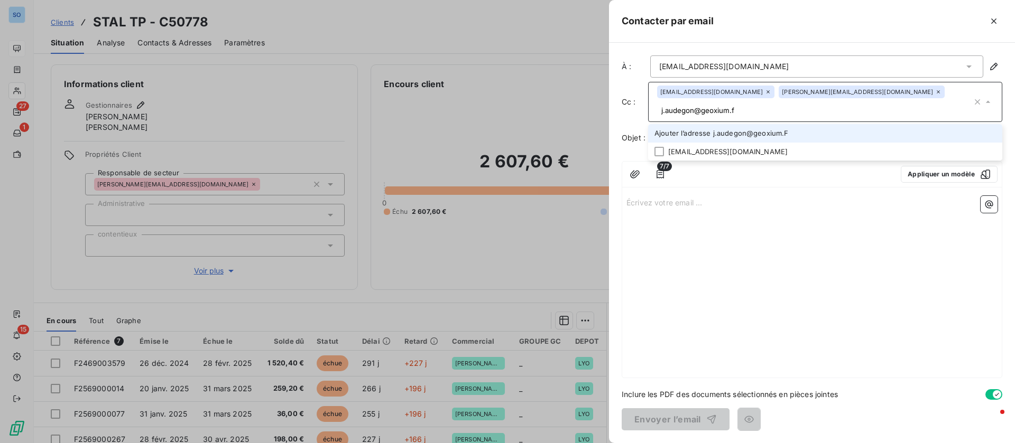
type input "[EMAIL_ADDRESS][DOMAIN_NAME]"
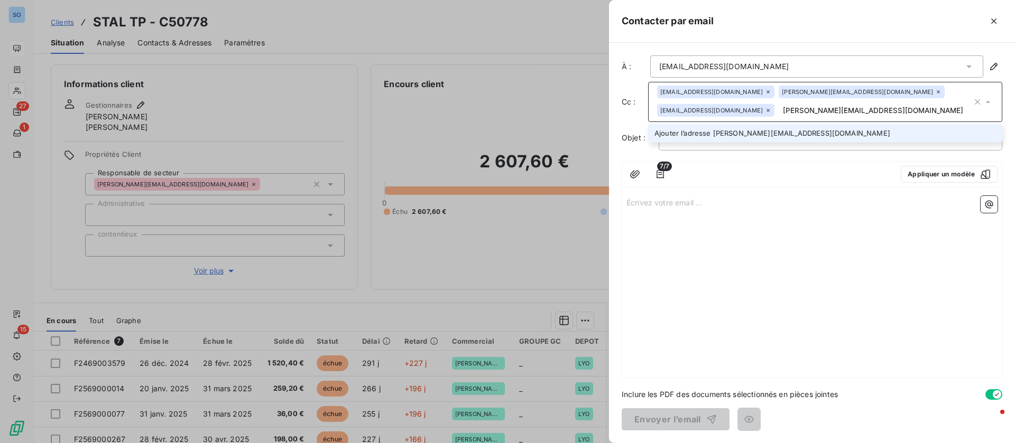
type input "[PERSON_NAME][EMAIL_ADDRESS][DOMAIN_NAME]$"
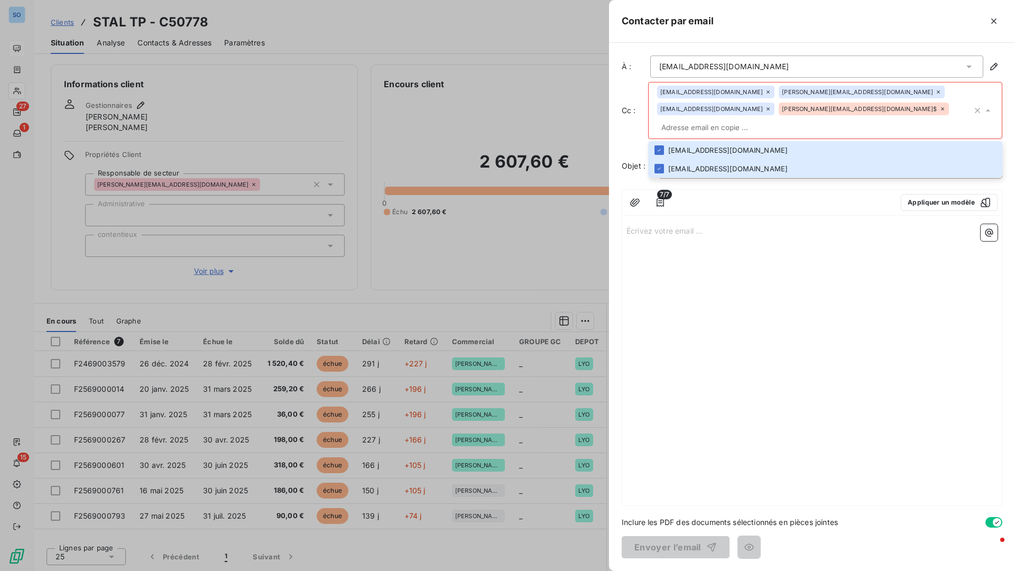
click at [939, 111] on icon at bounding box center [942, 109] width 6 height 6
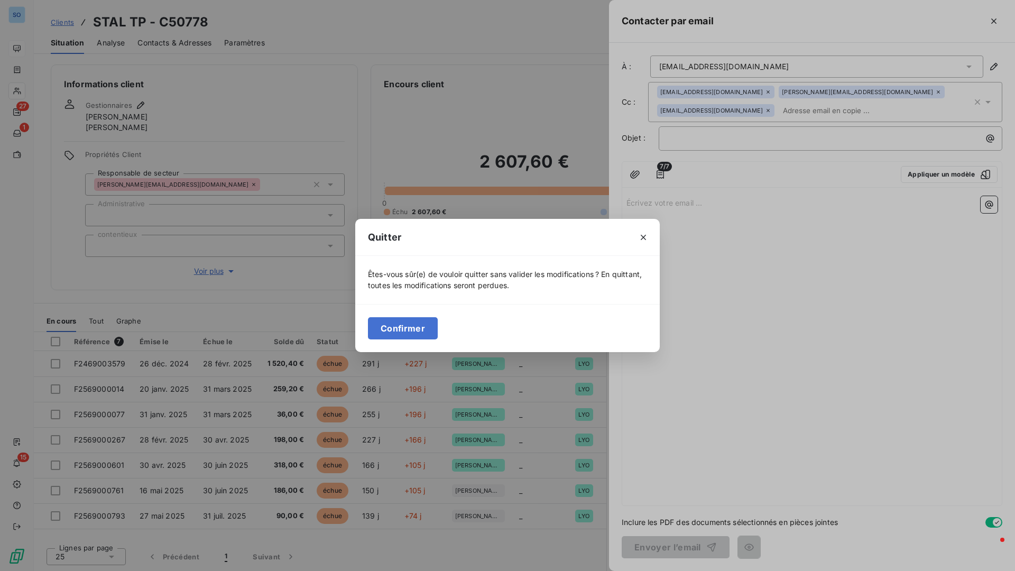
click at [399, 332] on button "Confirmer" at bounding box center [403, 328] width 70 height 22
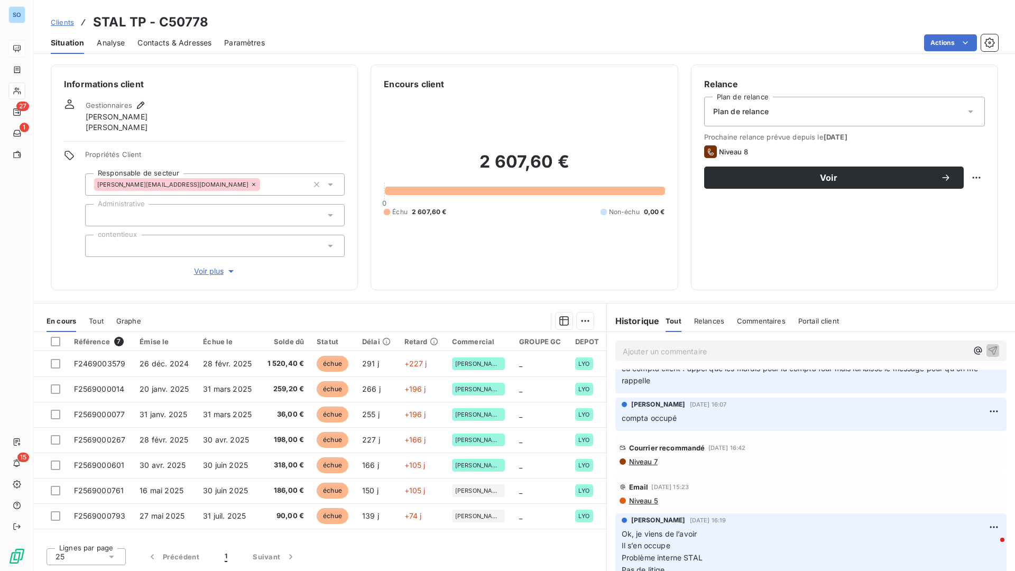
scroll to position [0, 0]
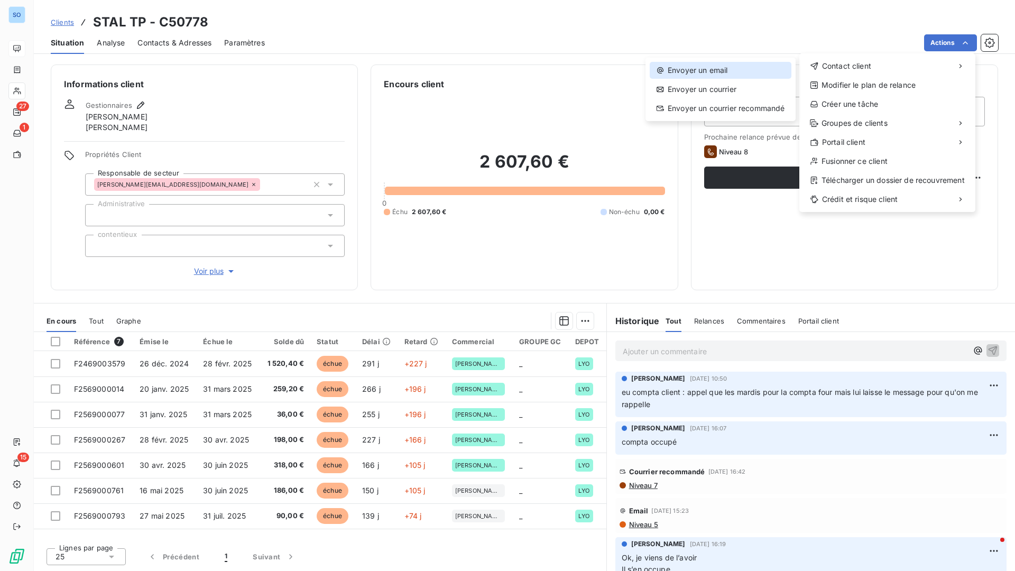
click at [714, 67] on div "Envoyer un email" at bounding box center [720, 70] width 142 height 17
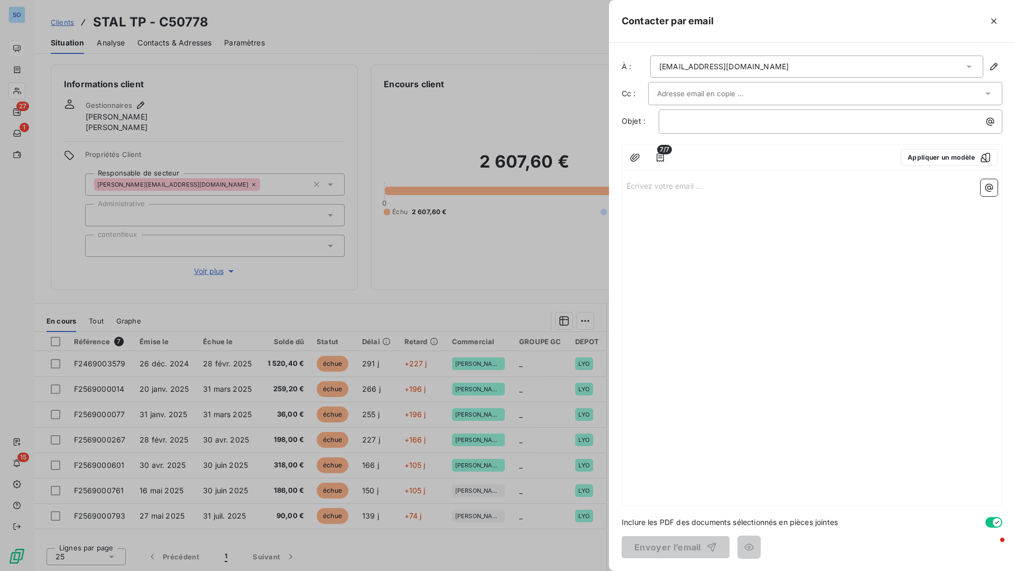
click at [730, 90] on input "text" at bounding box center [714, 94] width 114 height 16
click at [761, 86] on input "text" at bounding box center [820, 94] width 326 height 16
click at [683, 89] on input "text" at bounding box center [714, 94] width 114 height 16
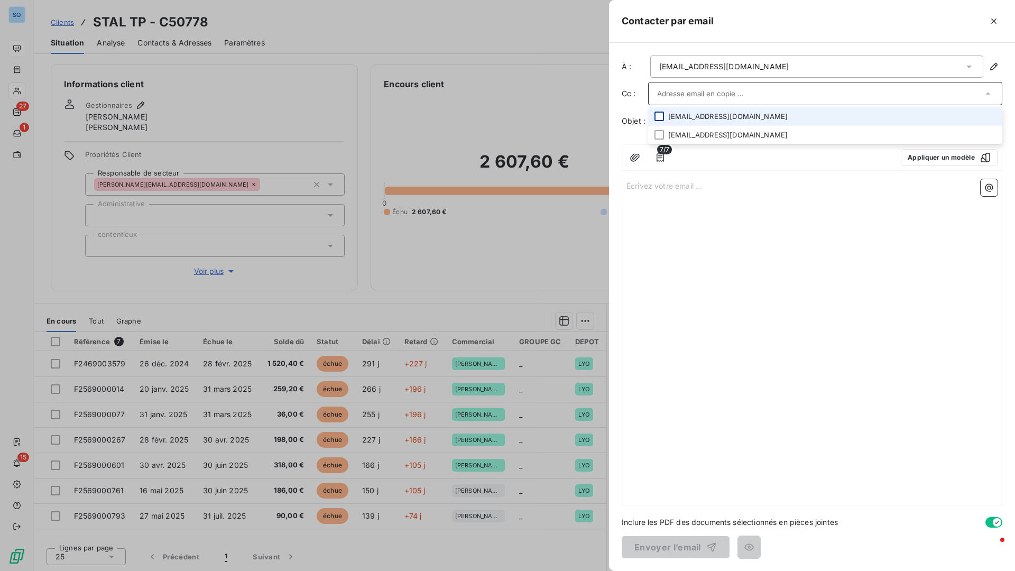
click at [663, 117] on div at bounding box center [659, 116] width 10 height 10
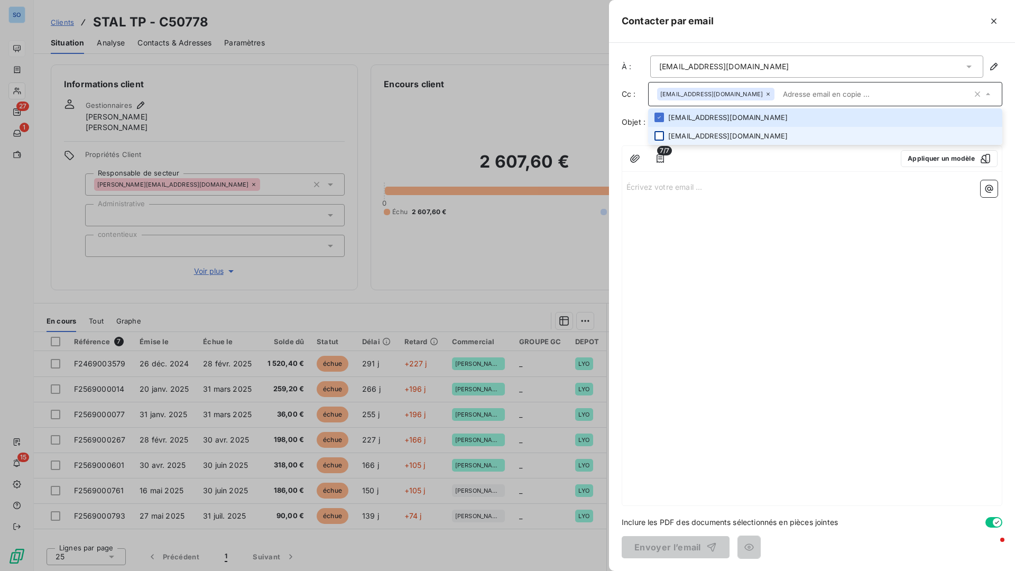
click at [663, 134] on div at bounding box center [659, 136] width 10 height 10
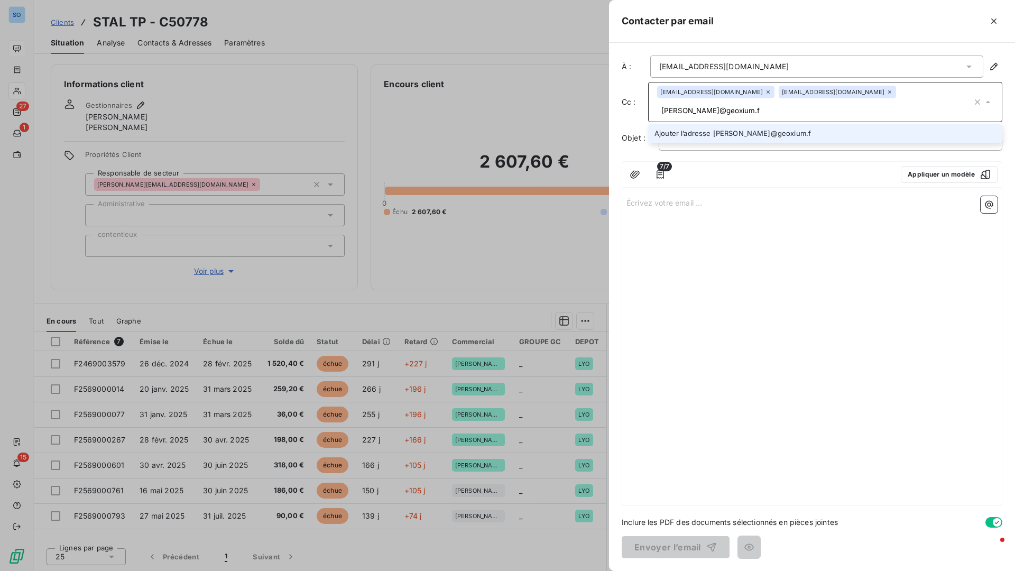
type input "[PERSON_NAME][EMAIL_ADDRESS][DOMAIN_NAME]"
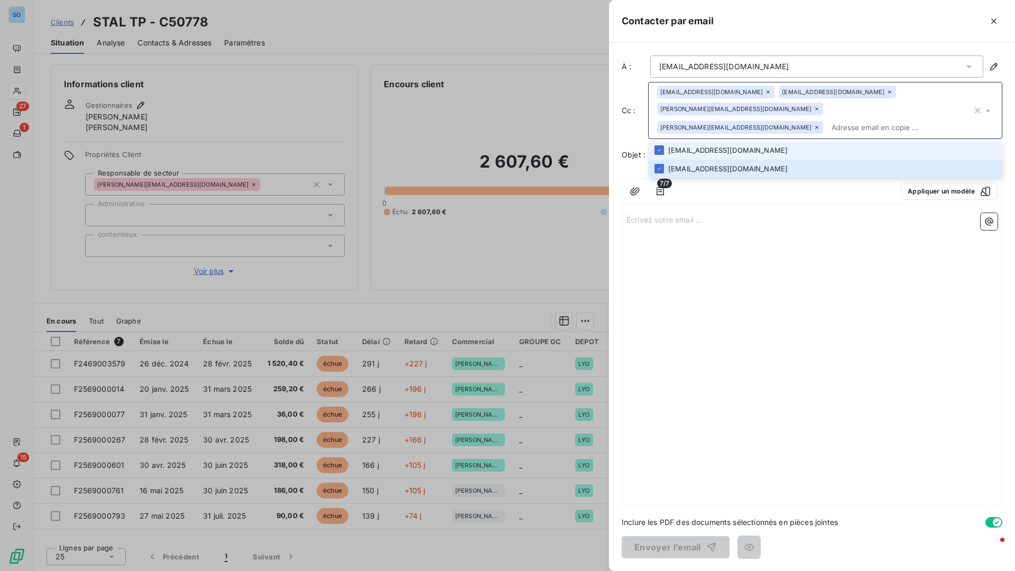
click at [691, 230] on div "Écrivez votre email ... ﻿" at bounding box center [811, 357] width 379 height 296
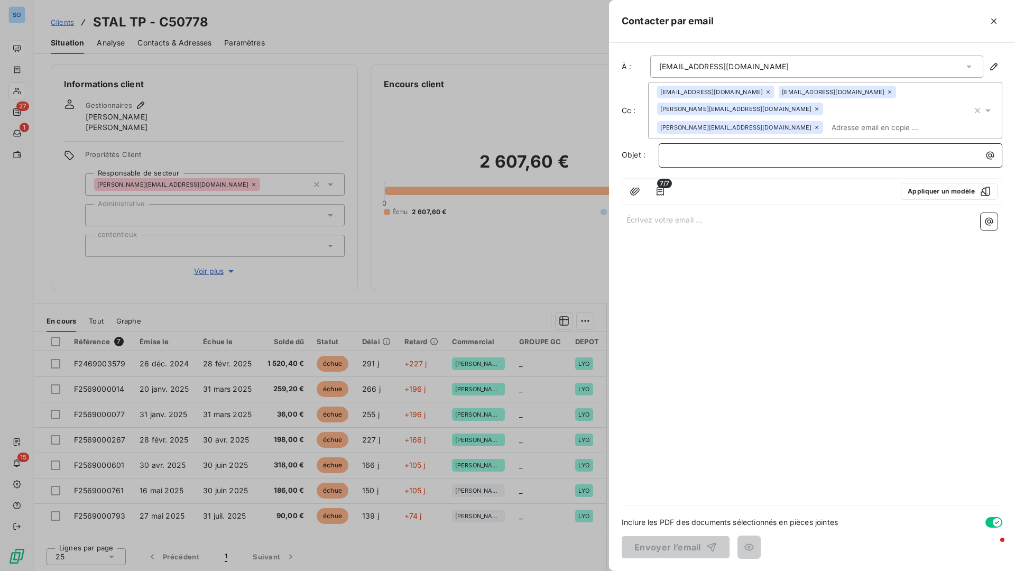
click at [725, 149] on p "﻿" at bounding box center [832, 155] width 331 height 12
click at [674, 213] on p "Écrivez votre email ... ﻿" at bounding box center [811, 219] width 371 height 12
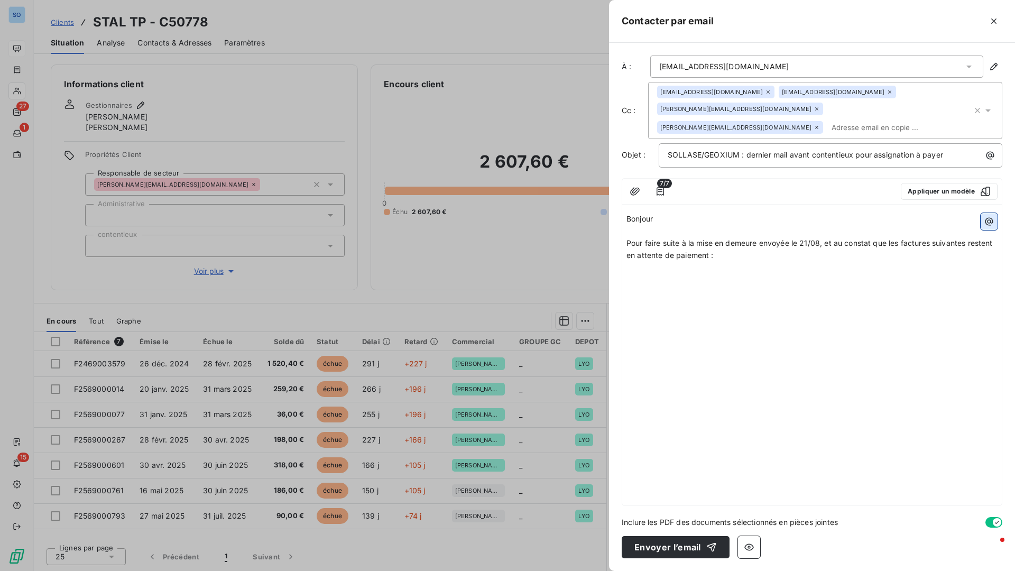
click at [981, 213] on button "button" at bounding box center [988, 221] width 17 height 17
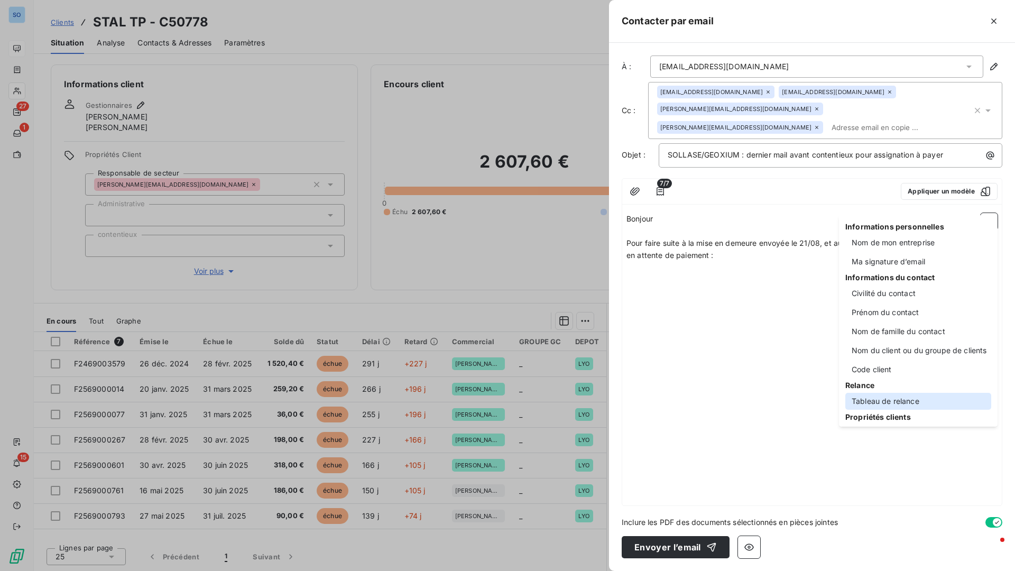
click at [909, 397] on div "Tableau de relance" at bounding box center [918, 401] width 146 height 17
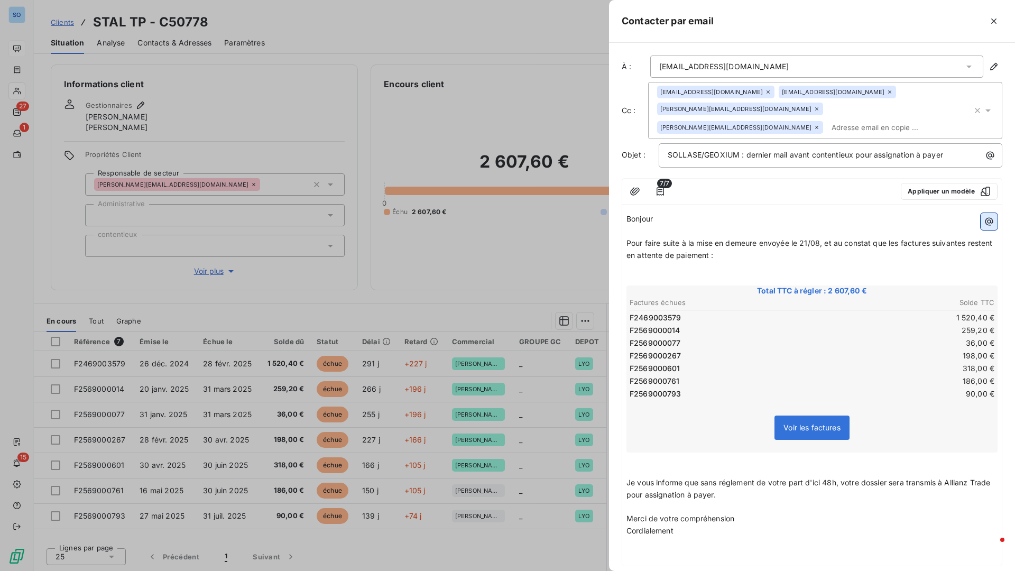
click at [983, 216] on icon "button" at bounding box center [988, 221] width 11 height 11
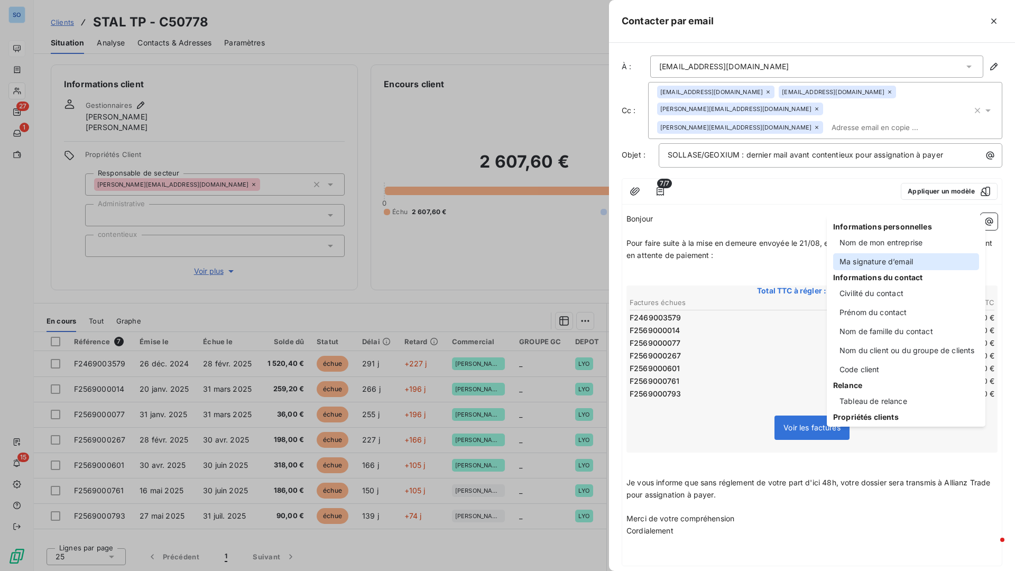
click at [898, 261] on div "Ma signature d’email" at bounding box center [906, 261] width 146 height 17
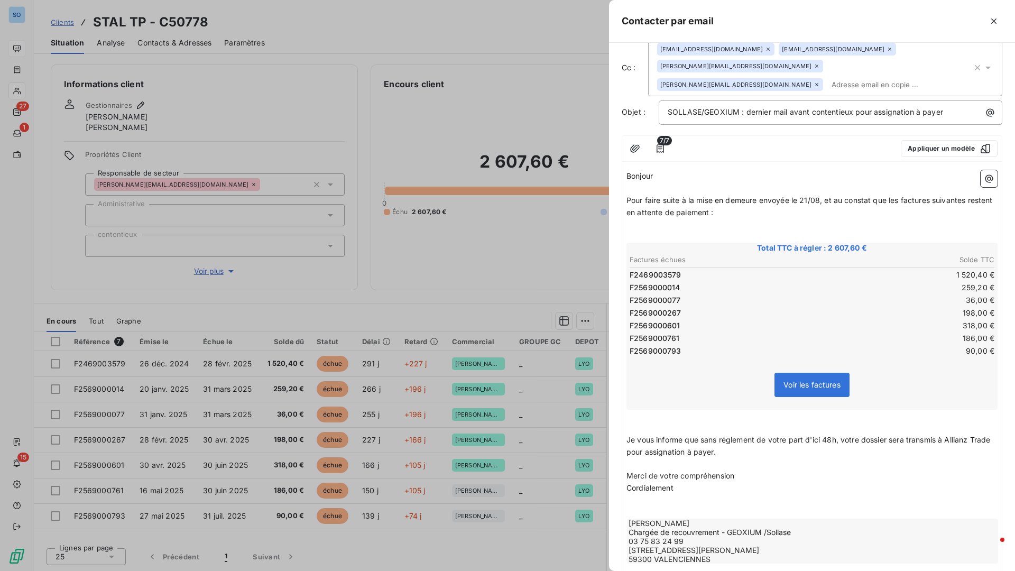
scroll to position [101, 0]
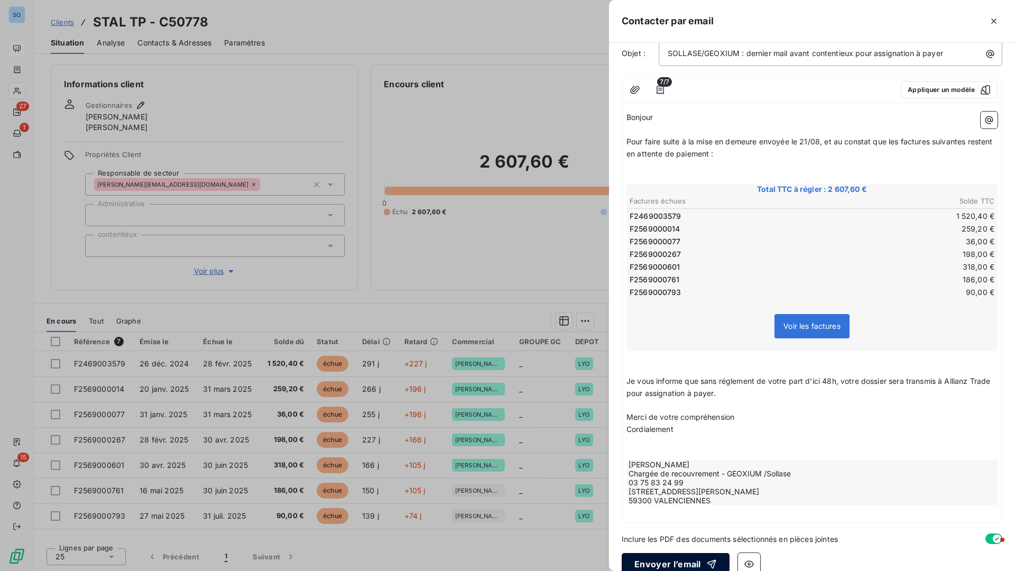
click at [667, 443] on button "Envoyer l’email" at bounding box center [675, 564] width 108 height 22
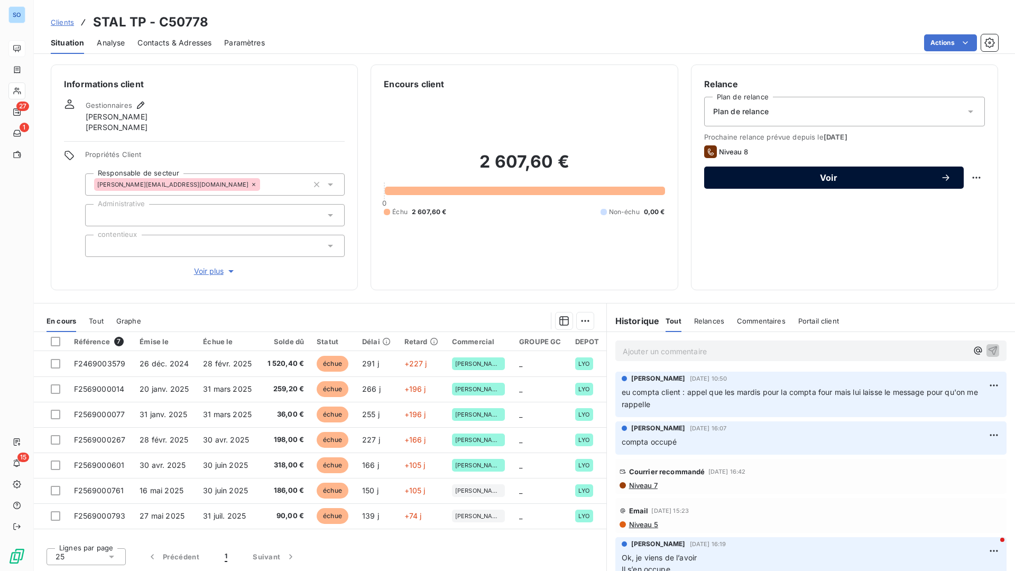
click at [834, 173] on span "Voir" at bounding box center [829, 177] width 224 height 8
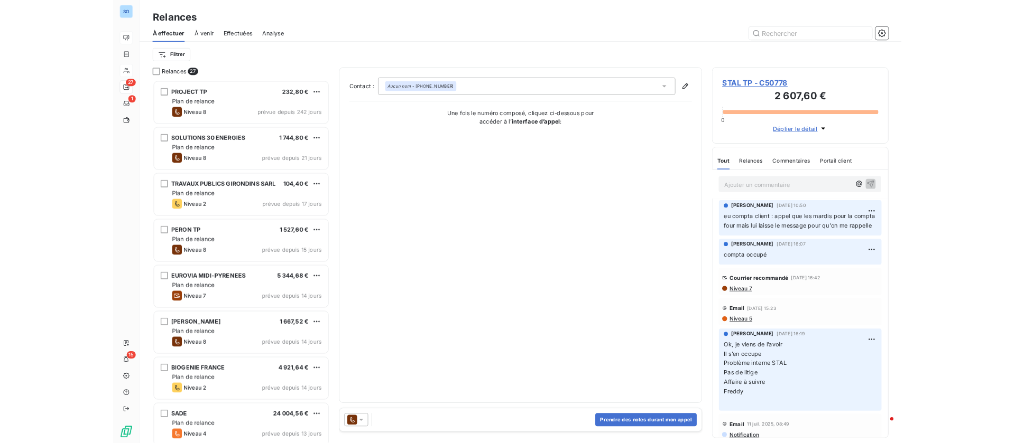
scroll to position [455, 215]
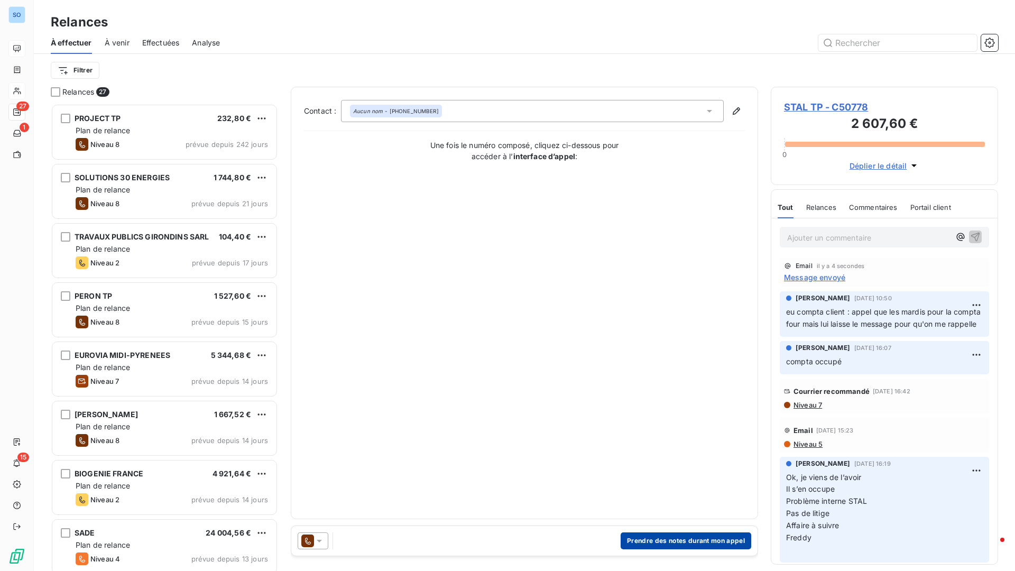
click at [661, 443] on button "Prendre des notes durant mon appel" at bounding box center [685, 540] width 131 height 17
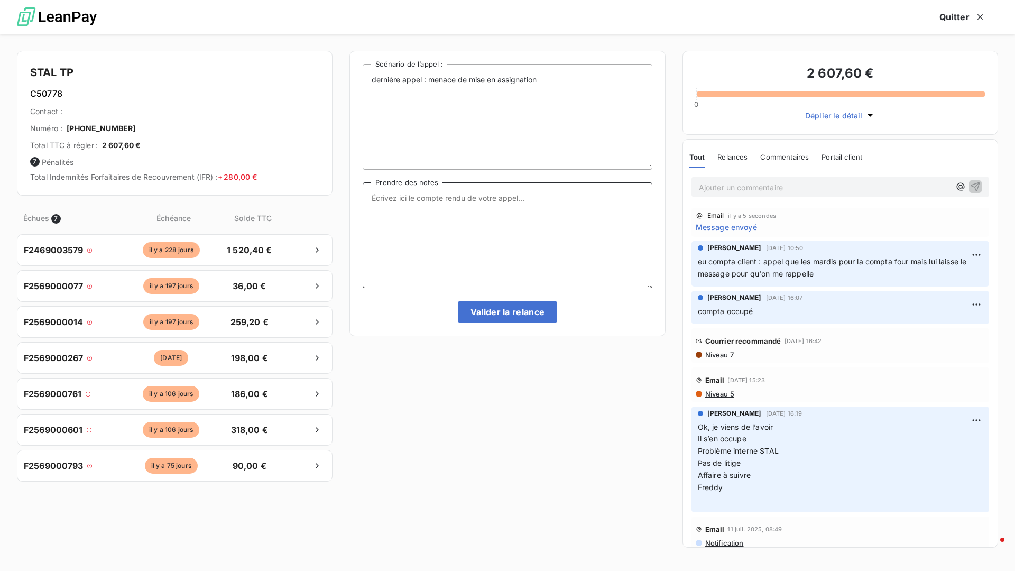
click at [540, 237] on textarea "Prendre des notes" at bounding box center [507, 235] width 289 height 106
type textarea "pas dispo par téléphone, je renvoie un dernier mail avant assignation"
click at [480, 308] on button "Valider la relance" at bounding box center [508, 312] width 100 height 22
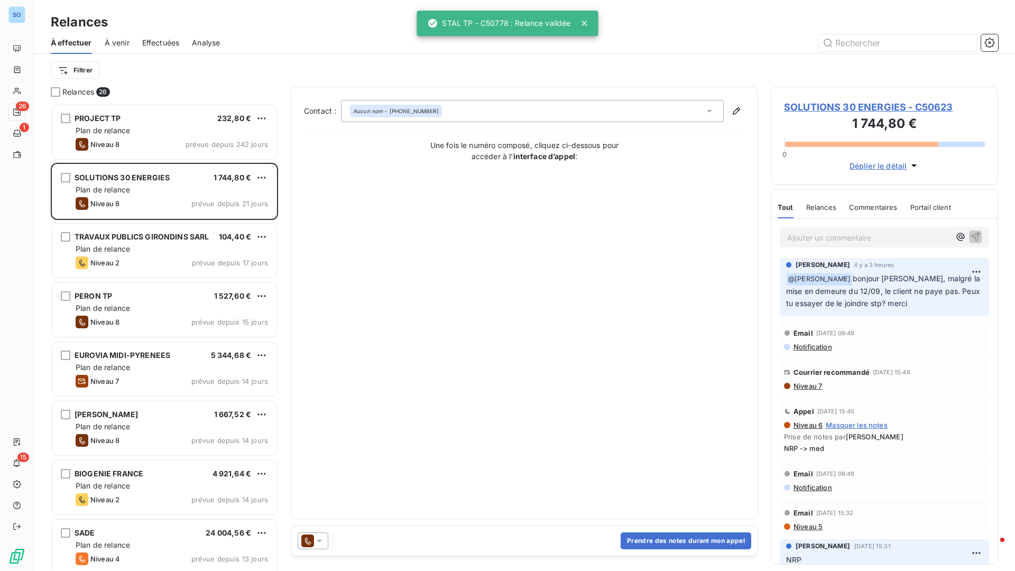
click at [581, 24] on icon at bounding box center [584, 23] width 11 height 11
click at [349, 10] on div "Relances À effectuer À venir Effectuées Analyse Filtrer" at bounding box center [524, 43] width 981 height 87
click at [863, 7] on div "Relances À effectuer À venir Effectuées Analyse Filtrer" at bounding box center [524, 43] width 981 height 87
click at [431, 443] on div "Prendre des notes durant mon appel" at bounding box center [524, 541] width 466 height 30
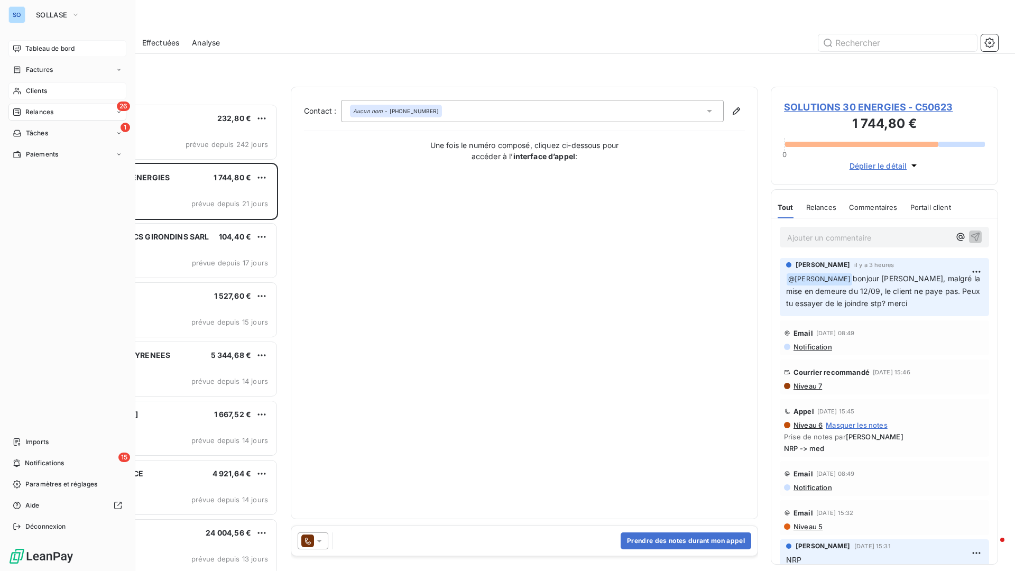
click at [54, 45] on span "Tableau de bord" at bounding box center [49, 49] width 49 height 10
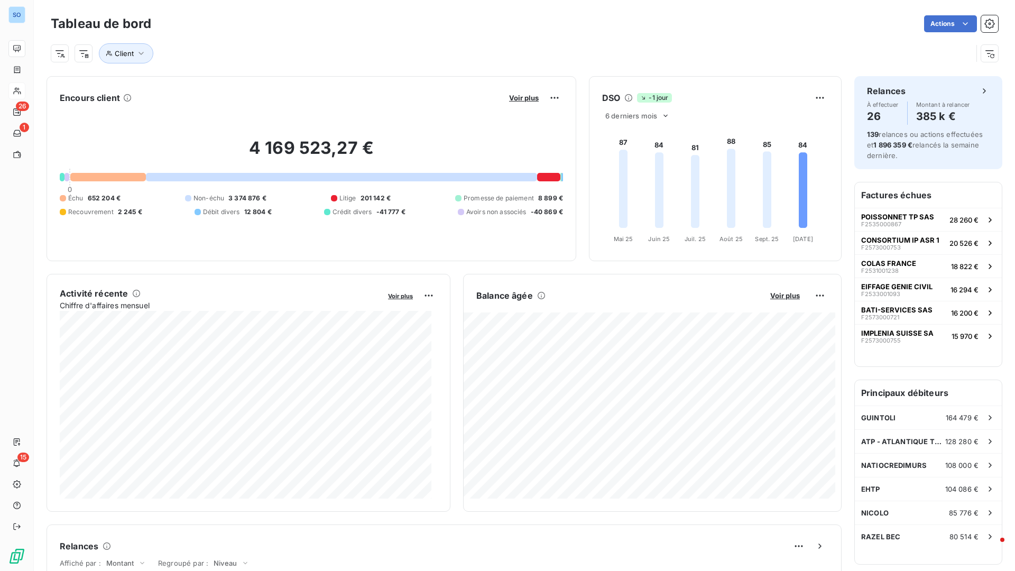
click at [485, 43] on div "Client" at bounding box center [524, 49] width 947 height 29
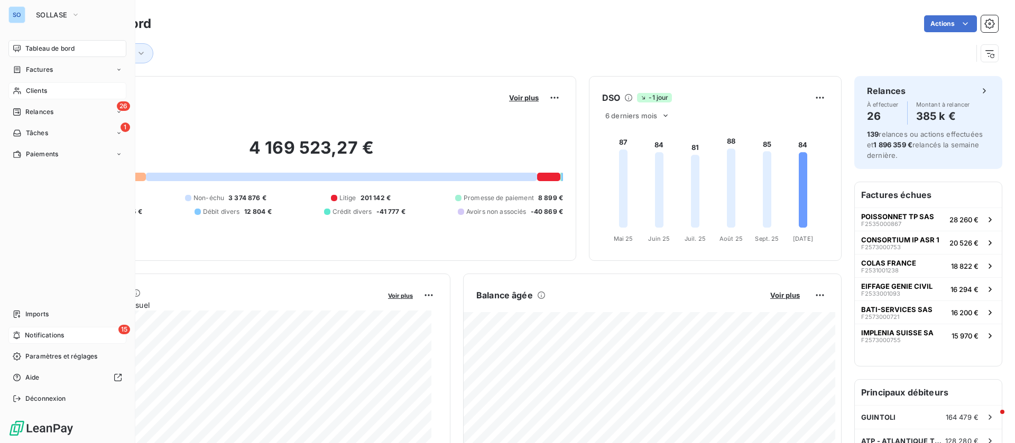
click at [26, 337] on span "Notifications" at bounding box center [44, 336] width 39 height 10
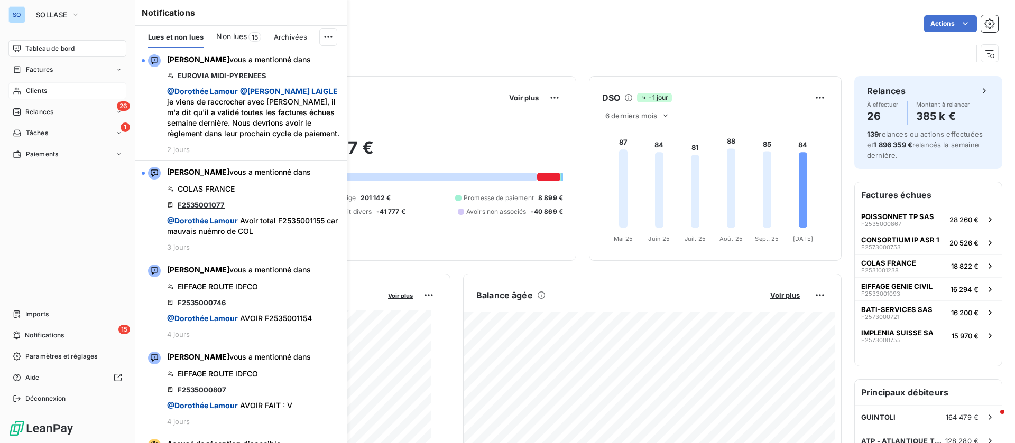
click at [47, 113] on span "Relances" at bounding box center [39, 112] width 28 height 10
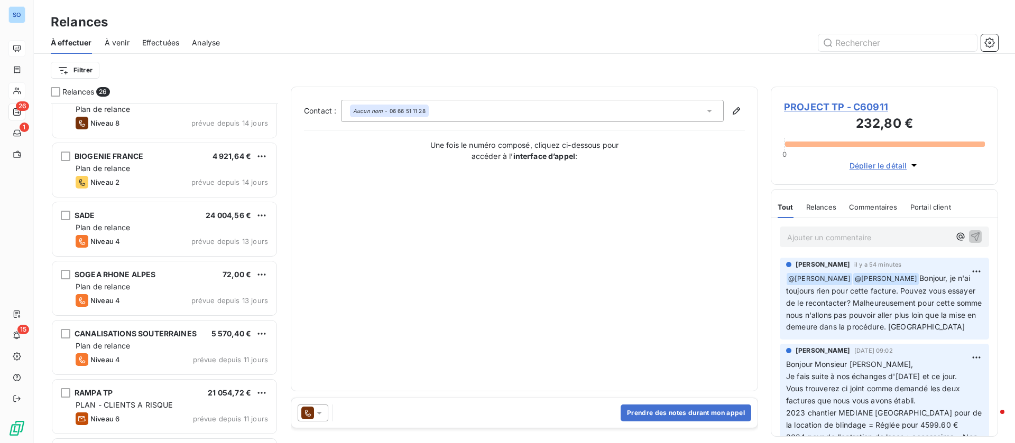
scroll to position [397, 0]
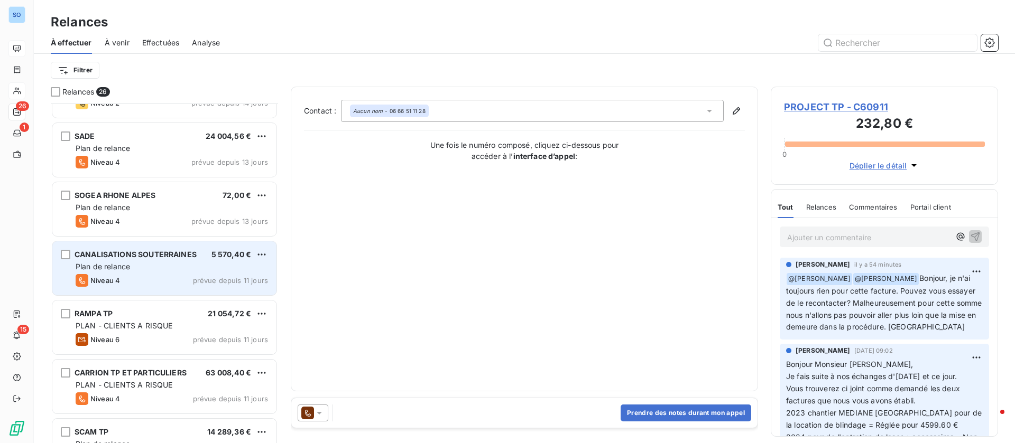
click at [171, 267] on div "Plan de relance" at bounding box center [172, 267] width 192 height 11
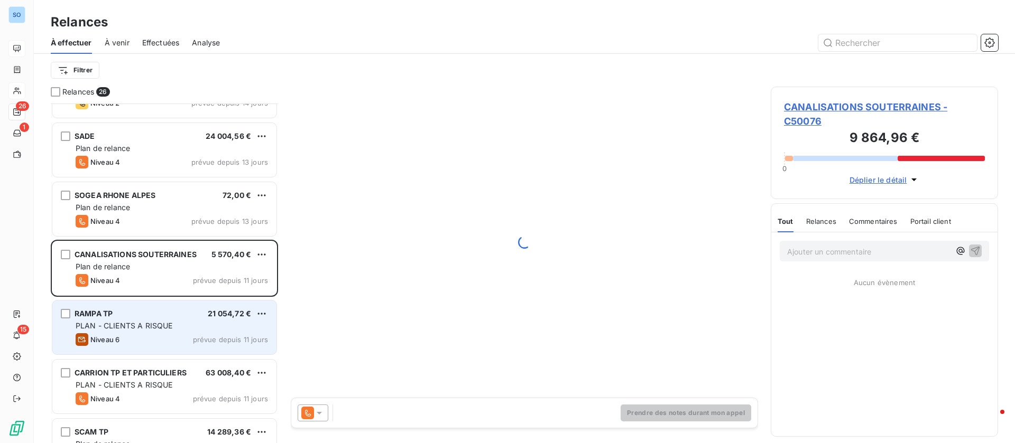
click at [163, 324] on span "PLAN - CLIENTS A RISQUE" at bounding box center [124, 325] width 97 height 9
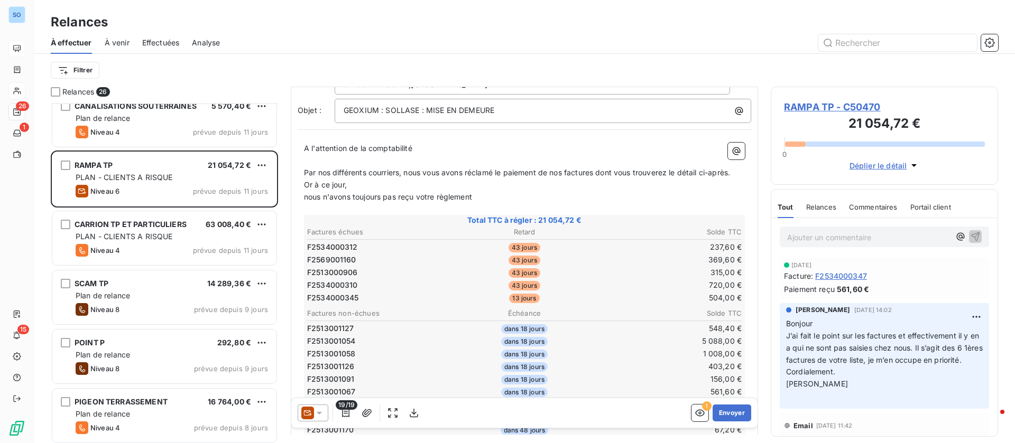
scroll to position [555, 0]
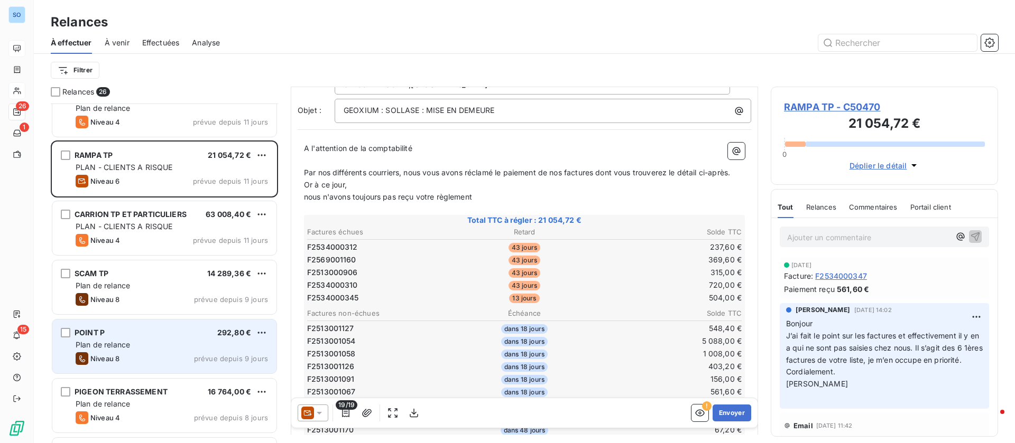
click at [168, 347] on div "Plan de relance" at bounding box center [172, 345] width 192 height 11
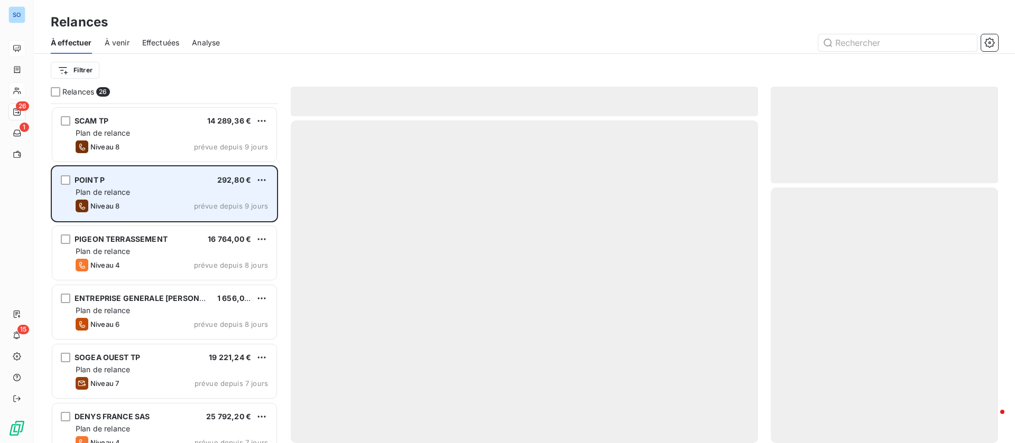
scroll to position [714, 0]
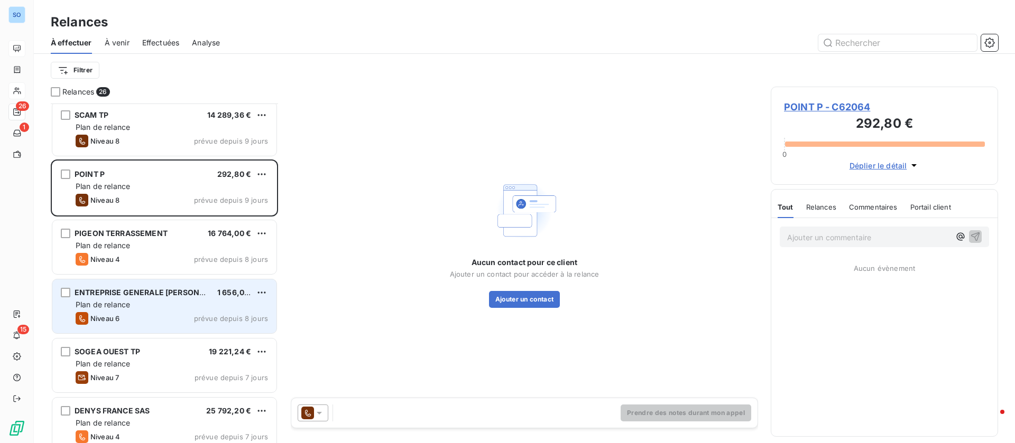
click at [162, 305] on div "Plan de relance" at bounding box center [172, 305] width 192 height 11
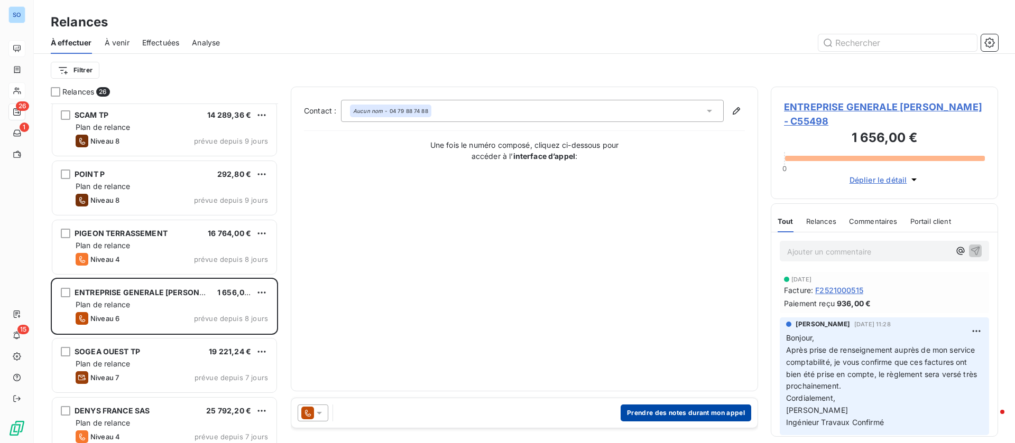
click at [644, 412] on button "Prendre des notes durant mon appel" at bounding box center [685, 413] width 131 height 17
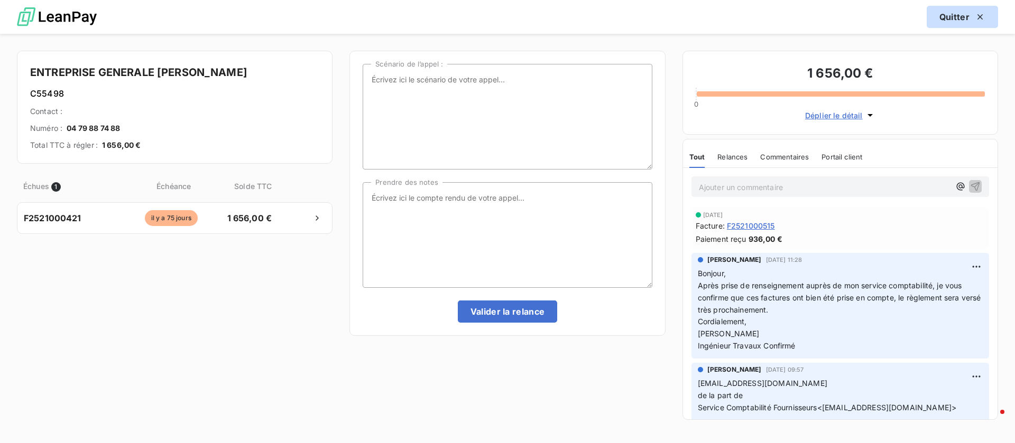
drag, startPoint x: 955, startPoint y: 20, endPoint x: 949, endPoint y: 21, distance: 6.4
click at [955, 20] on button "Quitter" at bounding box center [961, 17] width 71 height 22
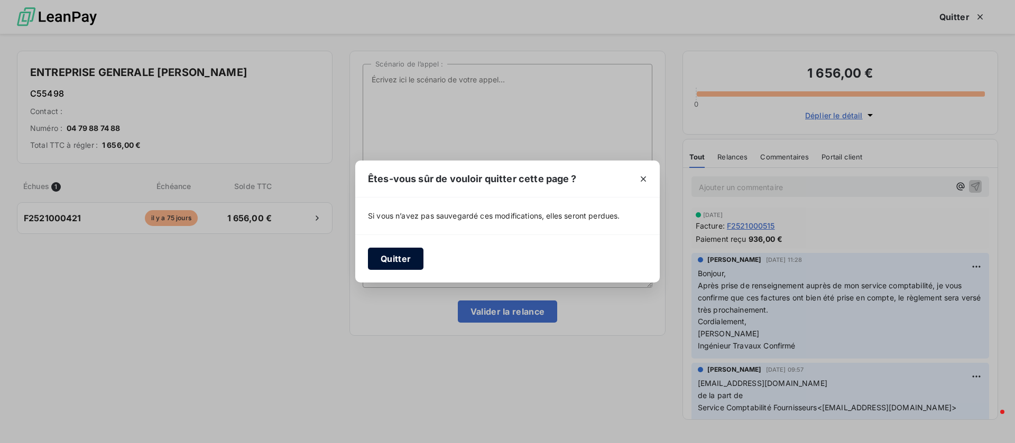
click at [388, 255] on button "Quitter" at bounding box center [395, 259] width 55 height 22
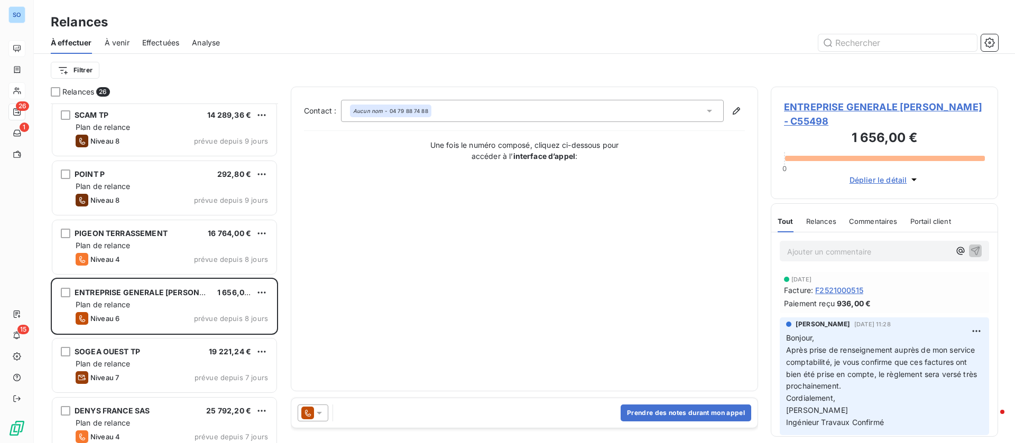
click at [874, 107] on span "ENTREPRISE GENERALE [PERSON_NAME] - C55498" at bounding box center [884, 114] width 201 height 29
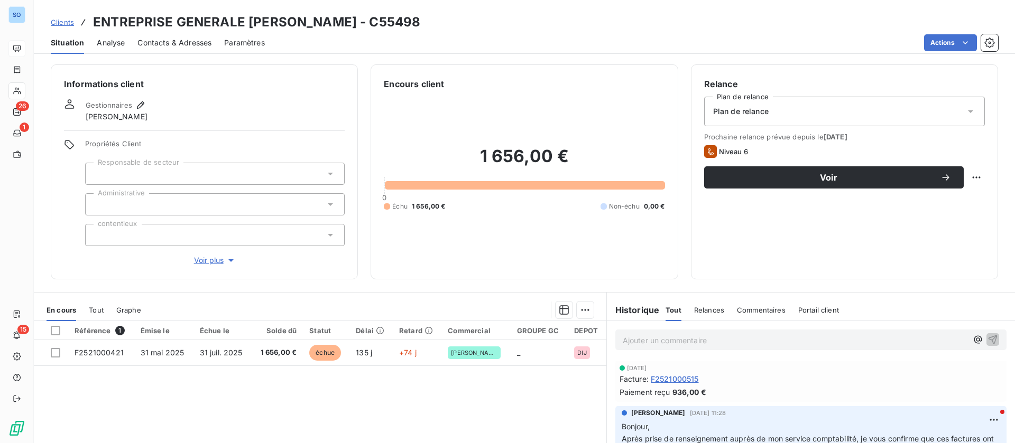
click at [165, 40] on span "Contacts & Adresses" at bounding box center [174, 43] width 74 height 11
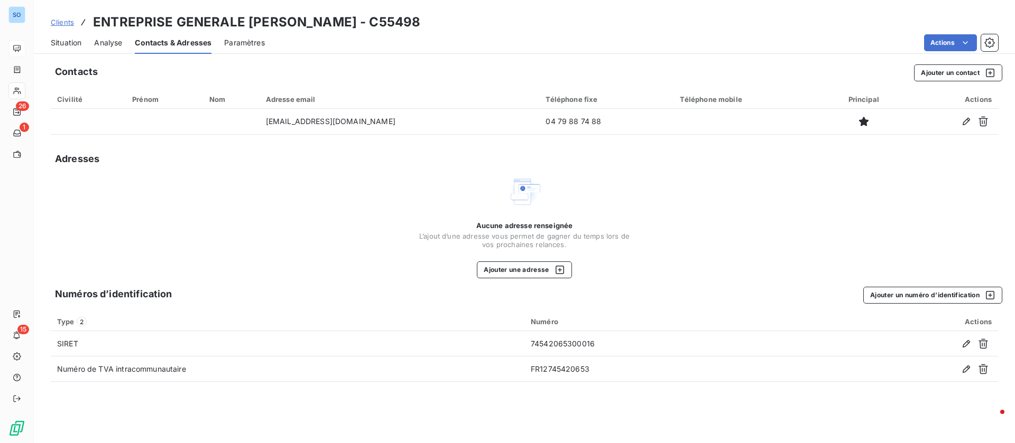
click at [64, 41] on span "Situation" at bounding box center [66, 43] width 31 height 11
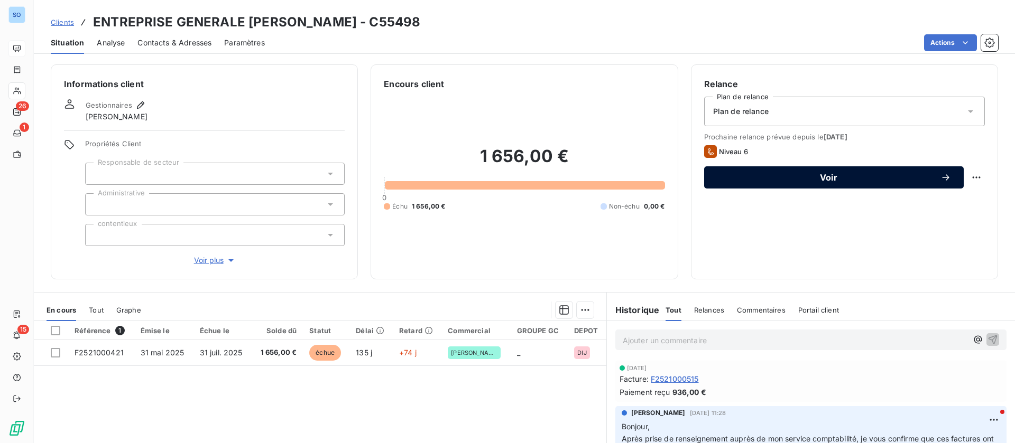
click at [768, 175] on span "Voir" at bounding box center [829, 177] width 224 height 8
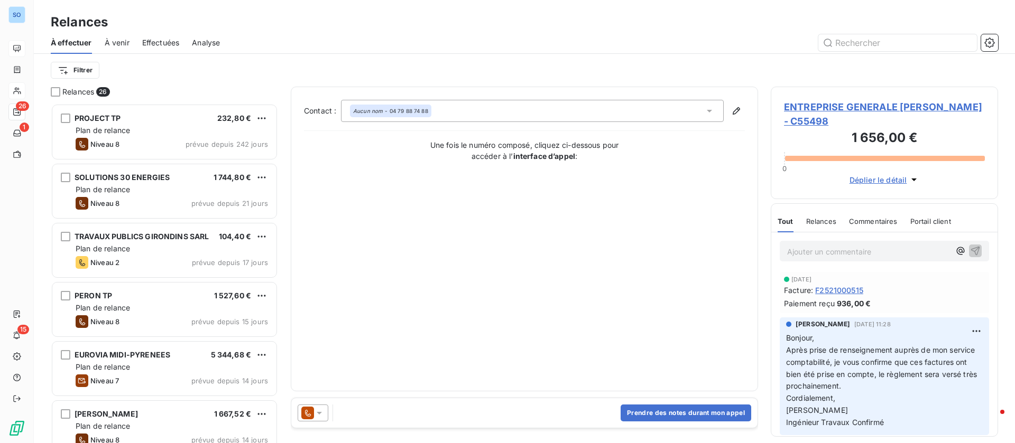
scroll to position [328, 215]
click at [666, 409] on button "Prendre des notes durant mon appel" at bounding box center [685, 413] width 131 height 17
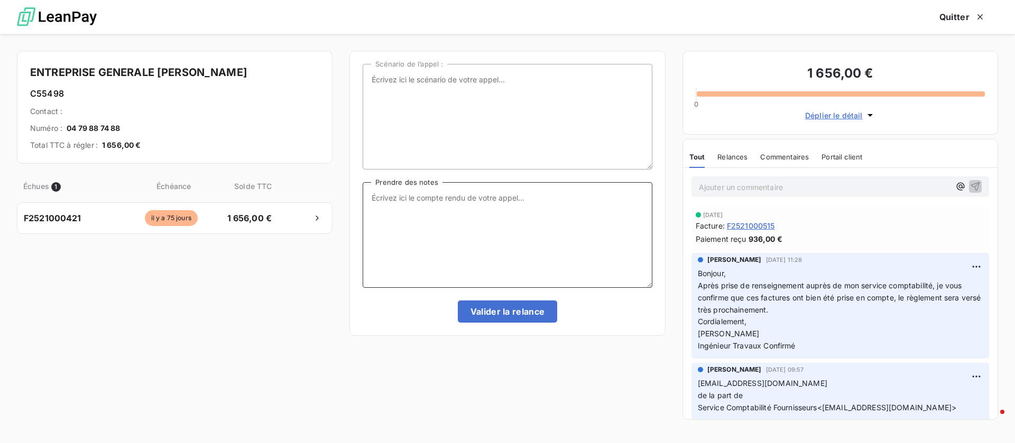
click at [446, 216] on textarea "Prendre des notes" at bounding box center [507, 235] width 289 height 106
type textarea "le service compta ne prend pas du tout les appels"
click at [505, 311] on button "Valider la relance" at bounding box center [508, 312] width 100 height 22
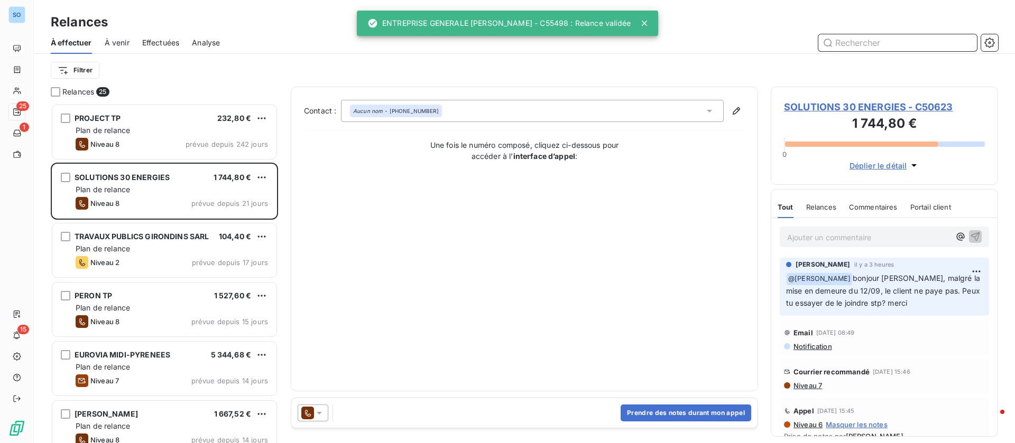
click at [166, 43] on span "Effectuées" at bounding box center [161, 43] width 38 height 11
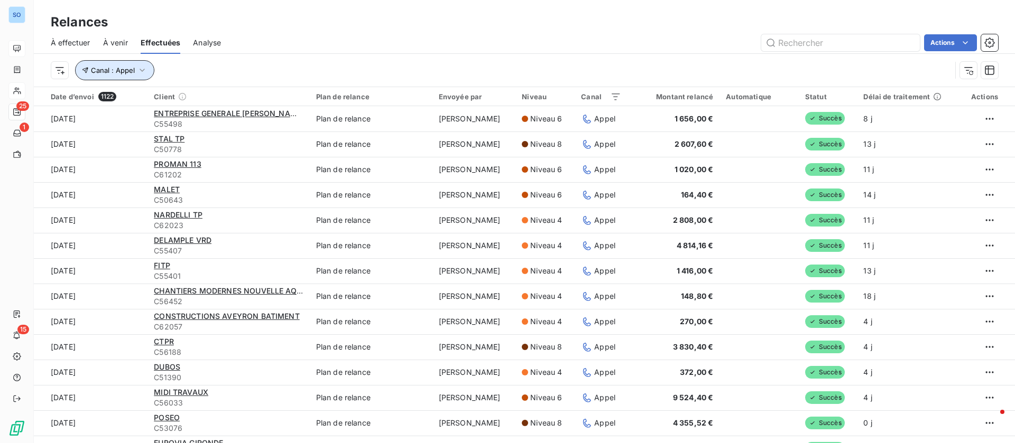
click at [99, 63] on button "Canal : Appel" at bounding box center [114, 70] width 79 height 20
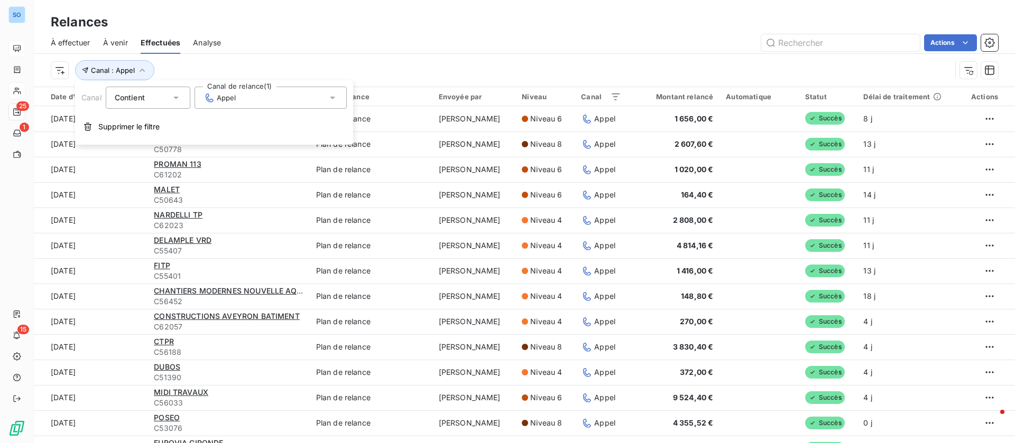
click at [399, 51] on div "À effectuer À venir Effectuées Analyse Actions" at bounding box center [524, 43] width 981 height 22
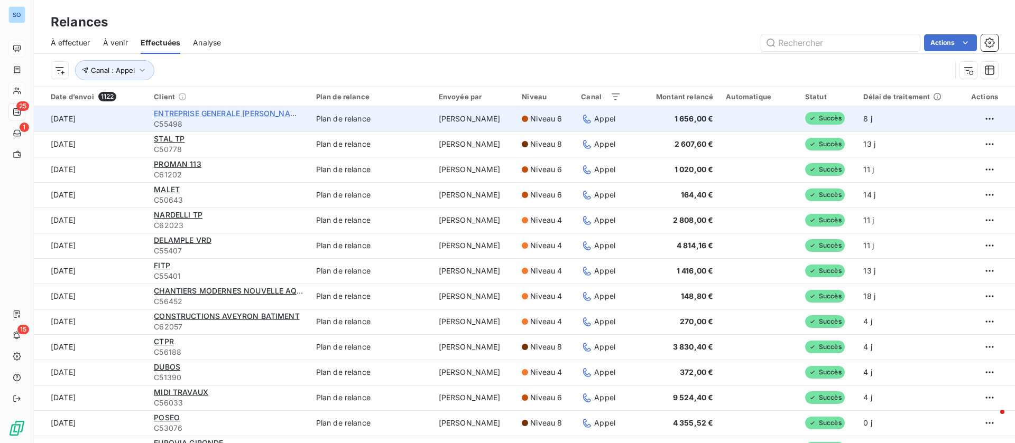
click at [219, 110] on span "ENTREPRISE GENERALE [PERSON_NAME]" at bounding box center [229, 113] width 150 height 9
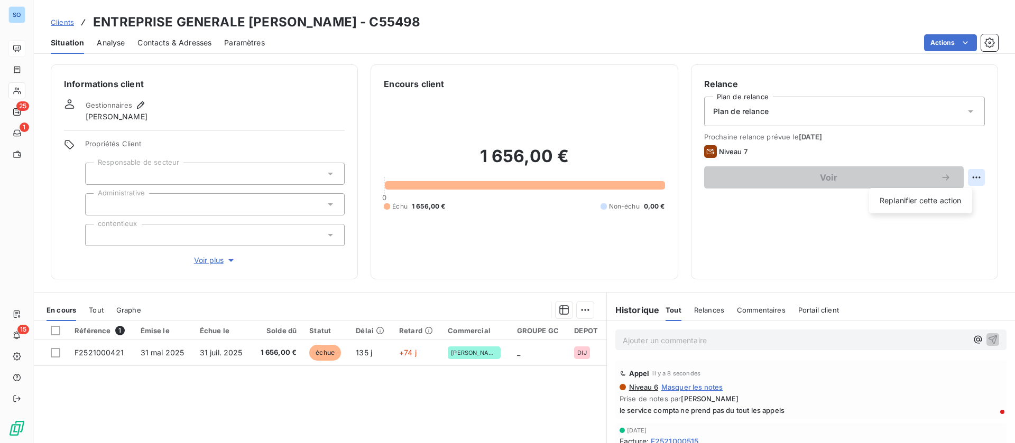
click at [964, 180] on html "SO 25 1 15 Clients ENTREPRISE GENERALE [PERSON_NAME] - C55498 Situation Analyse…" at bounding box center [507, 221] width 1015 height 443
click at [778, 258] on html "SO 25 1 15 Clients ENTREPRISE GENERALE [PERSON_NAME] - C55498 Situation Analyse…" at bounding box center [507, 221] width 1015 height 443
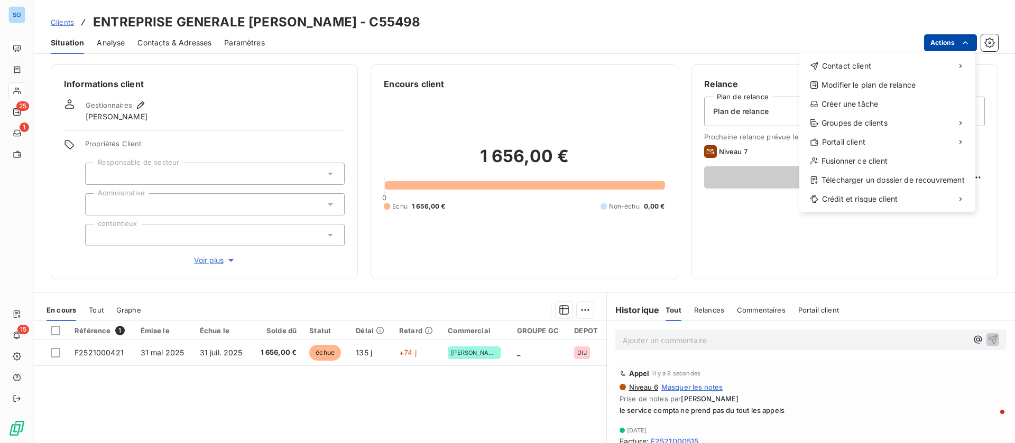
click at [952, 41] on html "SO 25 1 15 Clients ENTREPRISE GENERALE [PERSON_NAME] - C55498 Situation Analyse…" at bounding box center [507, 221] width 1015 height 443
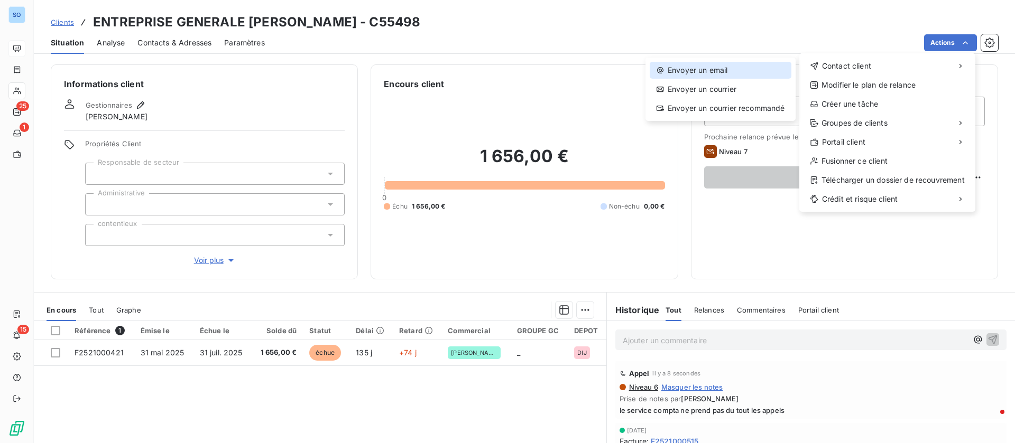
click at [726, 70] on div "Envoyer un email" at bounding box center [720, 70] width 142 height 17
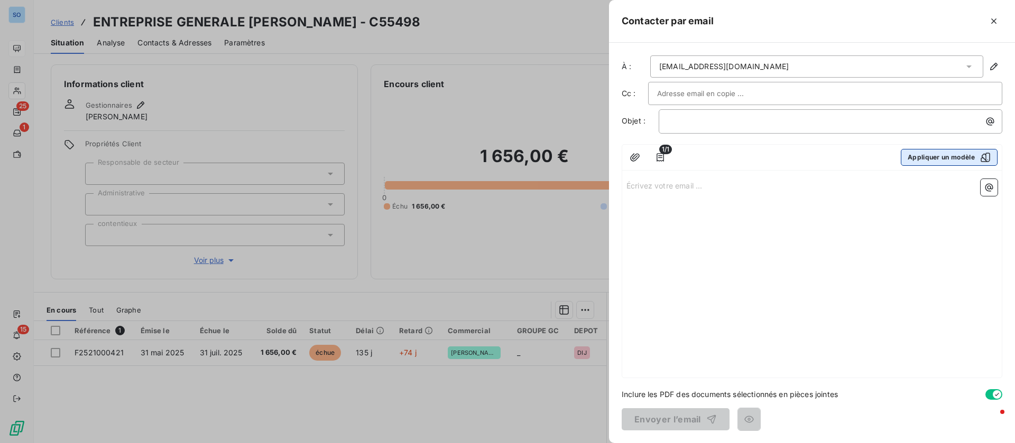
click at [934, 157] on button "Appliquer un modèle" at bounding box center [948, 157] width 97 height 17
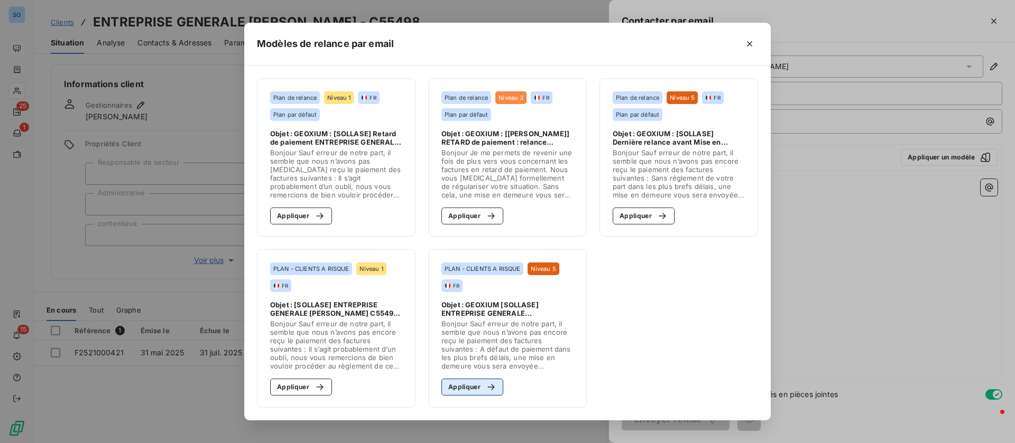
click at [473, 384] on button "Appliquer" at bounding box center [472, 387] width 62 height 17
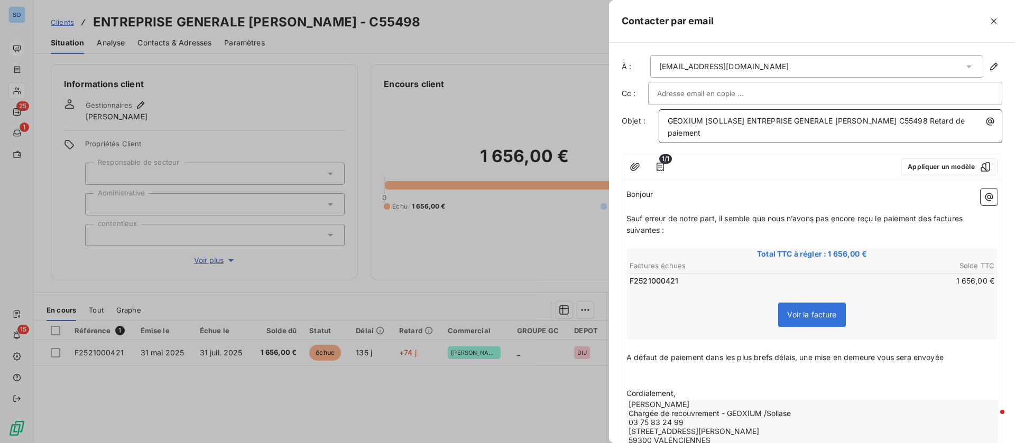
click at [754, 131] on p "GEOXIUM [SOLLASE] ENTREPRISE GENERALE [PERSON_NAME] C55498 Retard de paiement" at bounding box center [832, 127] width 331 height 24
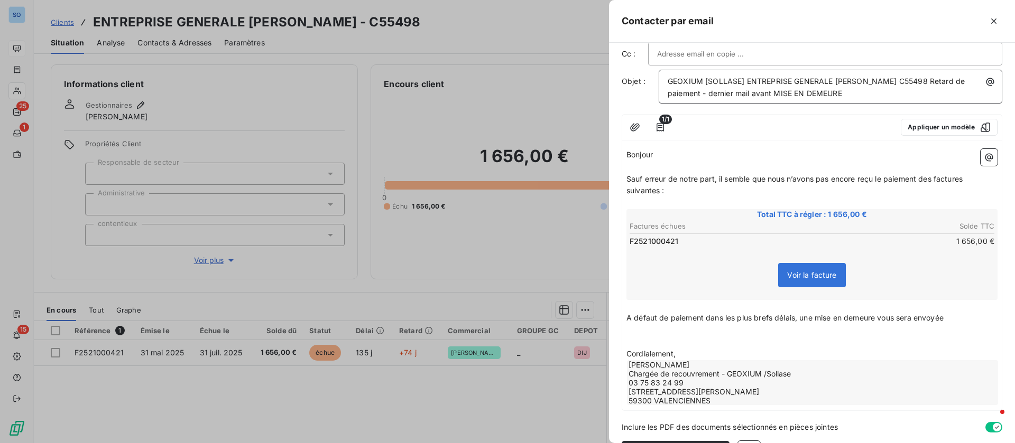
scroll to position [72, 0]
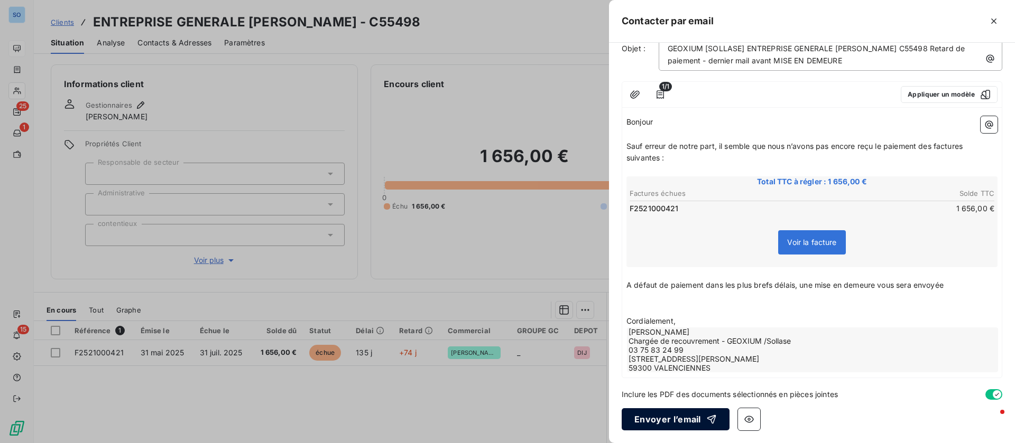
click at [670, 414] on button "Envoyer l’email" at bounding box center [675, 419] width 108 height 22
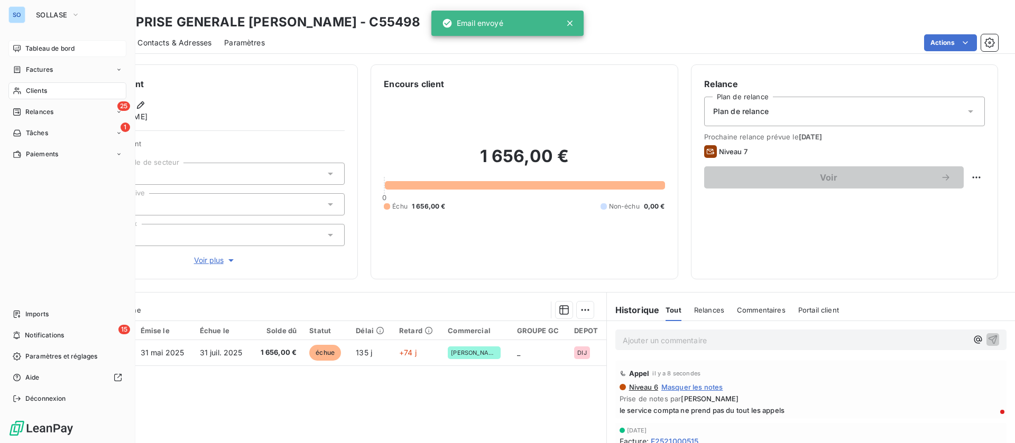
click at [22, 113] on div "Relances" at bounding box center [33, 112] width 41 height 10
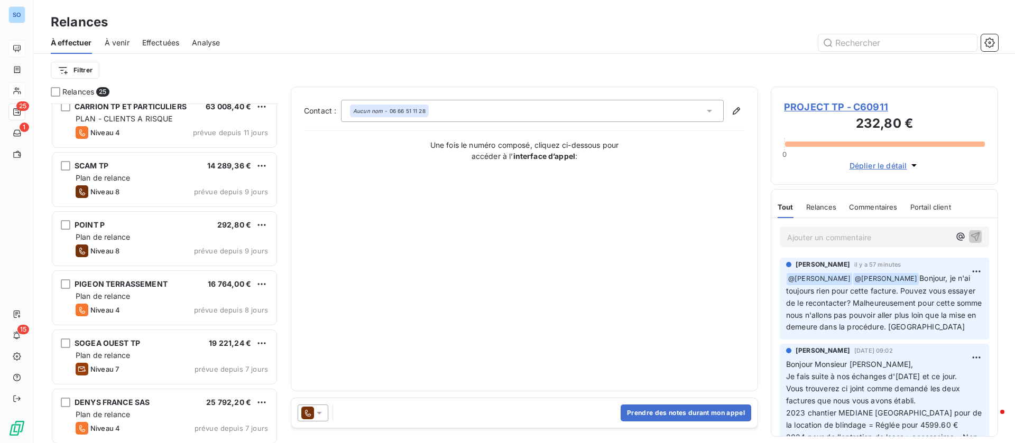
scroll to position [714, 0]
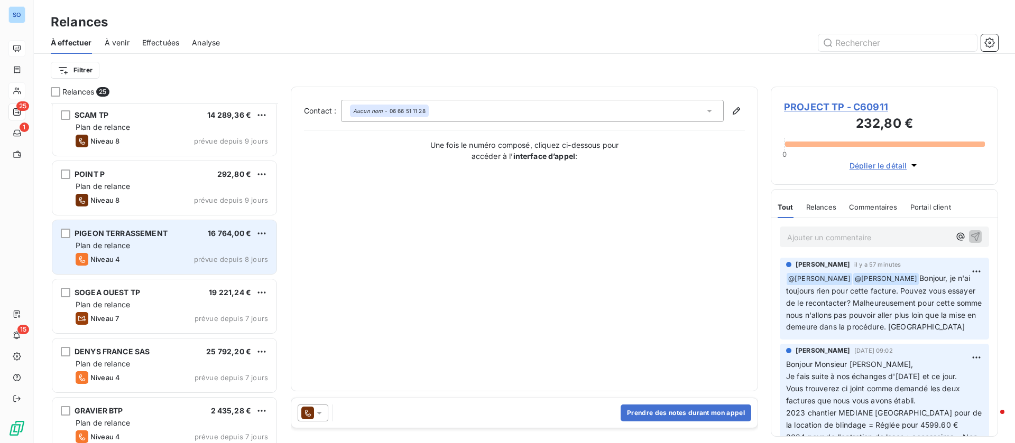
click at [142, 241] on div "Plan de relance" at bounding box center [172, 245] width 192 height 11
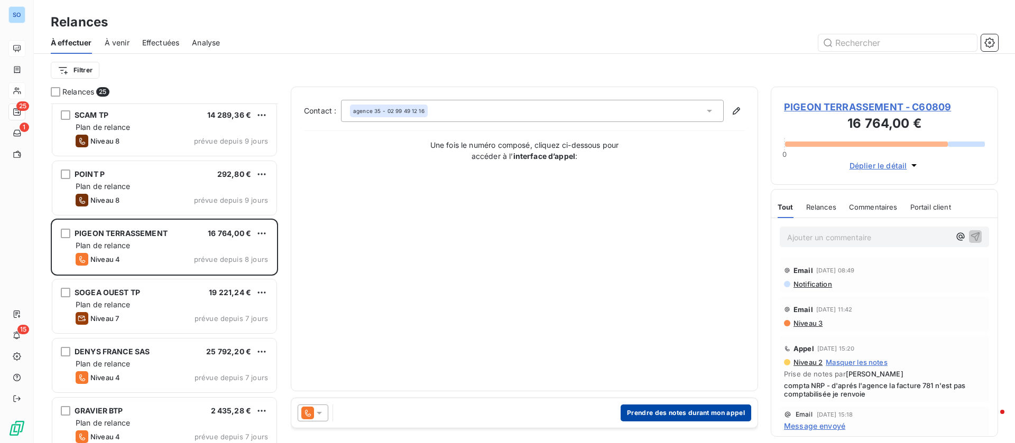
click at [680, 410] on button "Prendre des notes durant mon appel" at bounding box center [685, 413] width 131 height 17
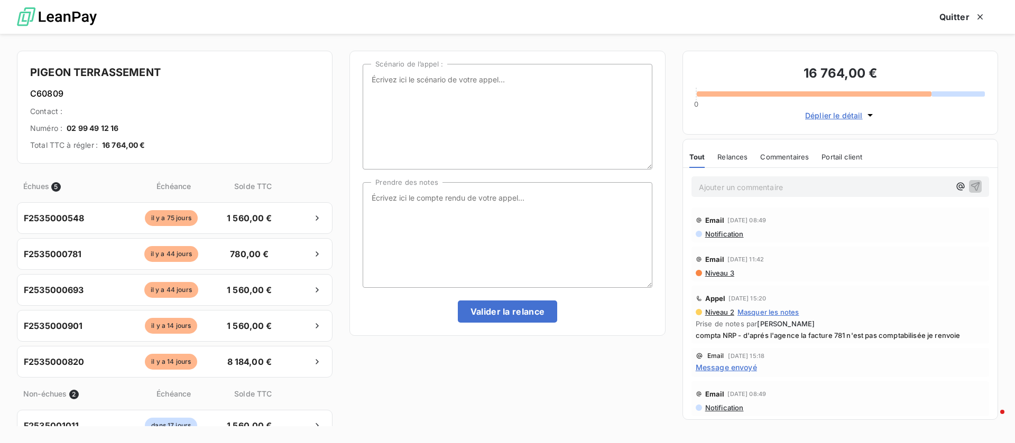
scroll to position [328, 215]
click at [954, 184] on button "button" at bounding box center [960, 186] width 13 height 13
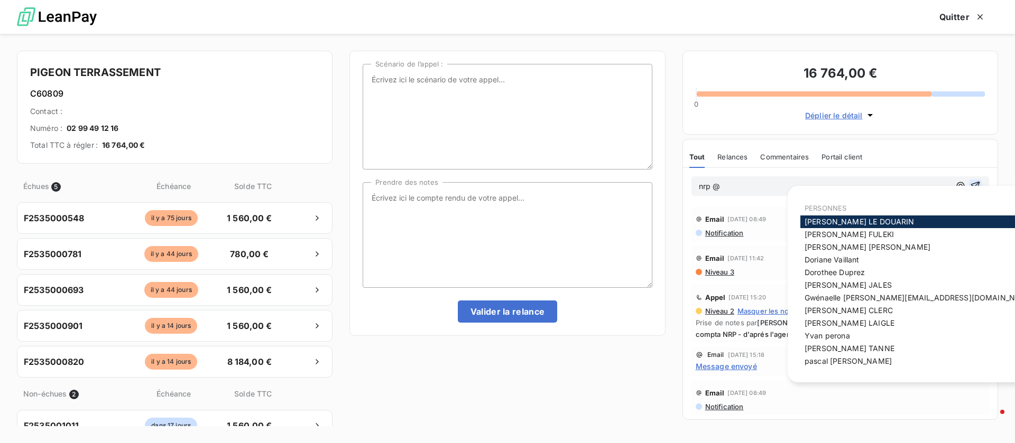
click at [970, 185] on icon "button" at bounding box center [975, 186] width 11 height 11
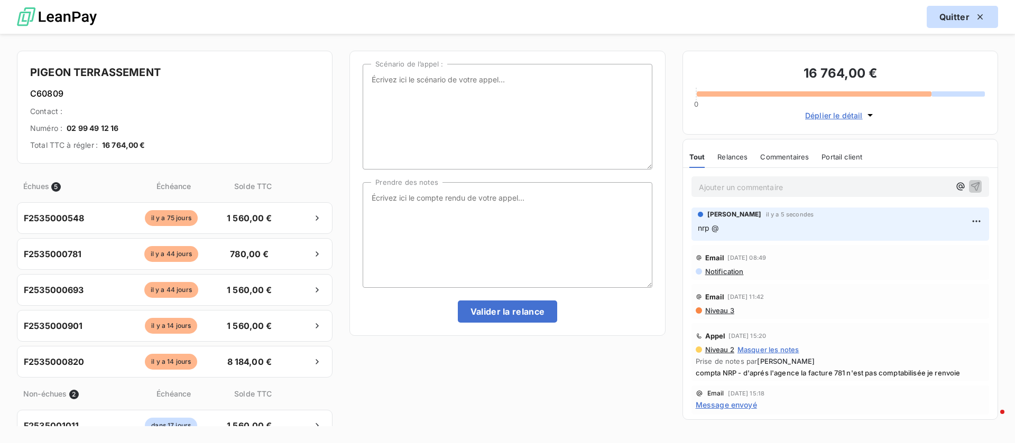
click at [950, 16] on button "Quitter" at bounding box center [961, 17] width 71 height 22
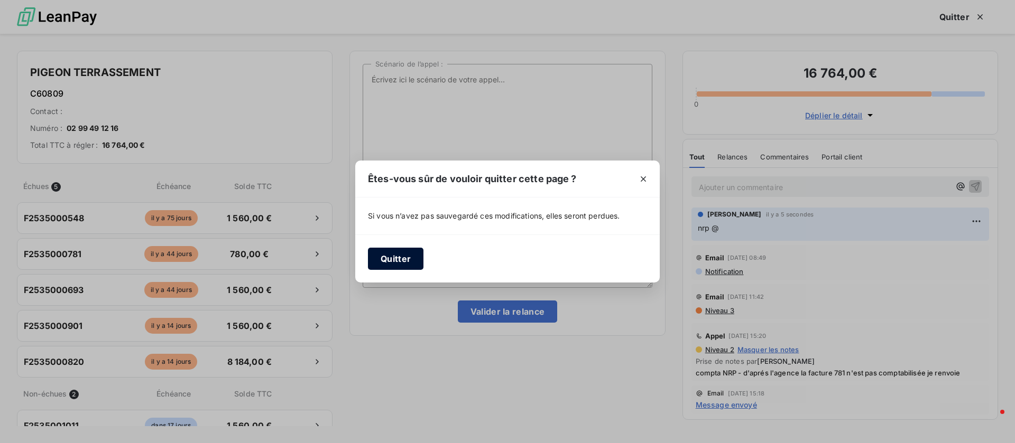
click at [401, 264] on button "Quitter" at bounding box center [395, 259] width 55 height 22
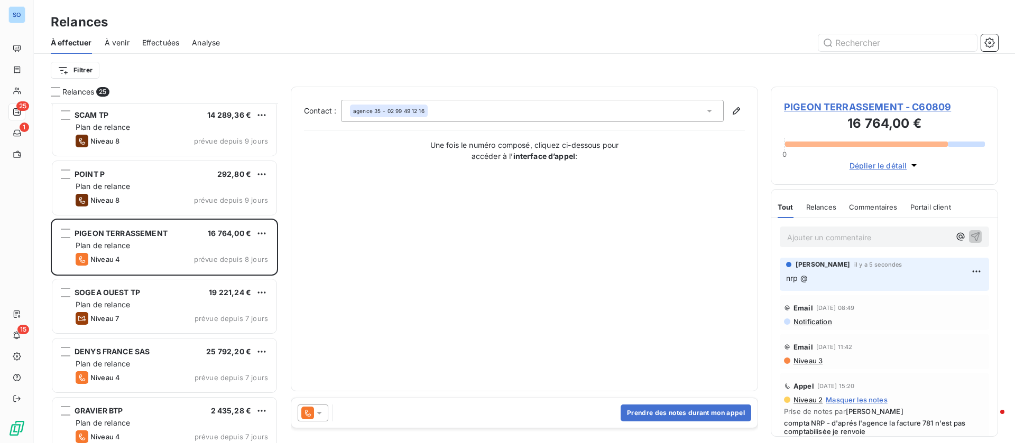
click at [307, 411] on icon at bounding box center [308, 413] width 6 height 7
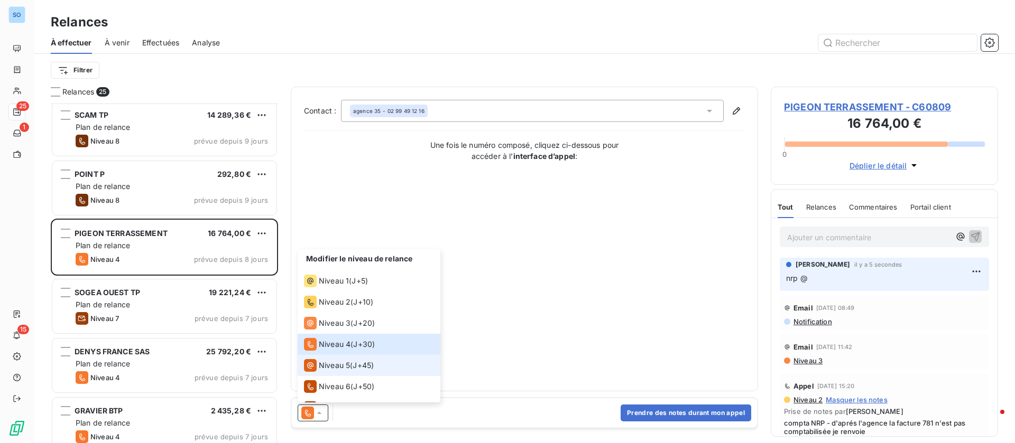
click at [341, 359] on div "Niveau 5" at bounding box center [327, 365] width 46 height 13
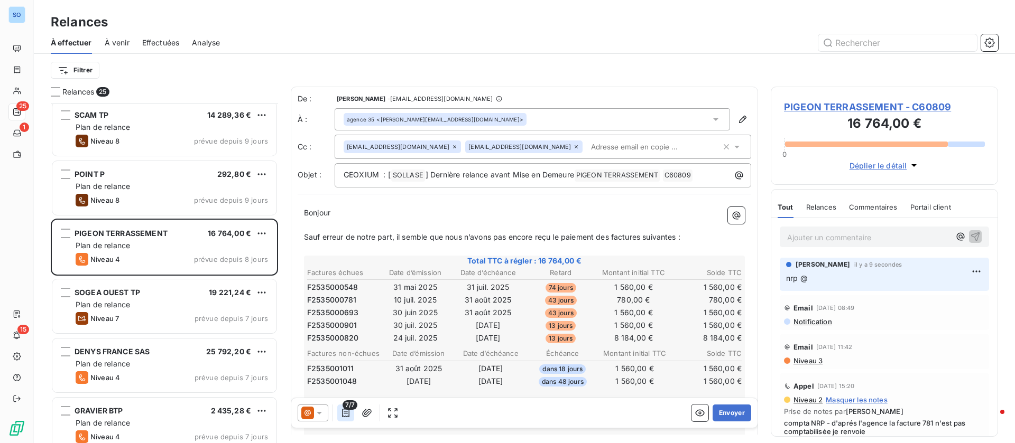
click at [346, 413] on icon "button" at bounding box center [345, 413] width 11 height 11
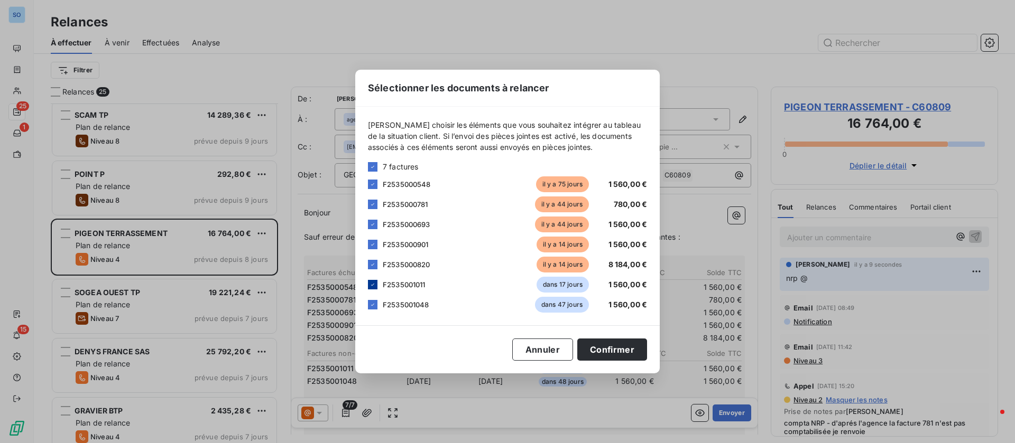
click at [373, 286] on icon at bounding box center [372, 285] width 6 height 6
click at [373, 304] on icon at bounding box center [372, 305] width 6 height 6
click at [610, 351] on button "Confirmer" at bounding box center [612, 350] width 70 height 22
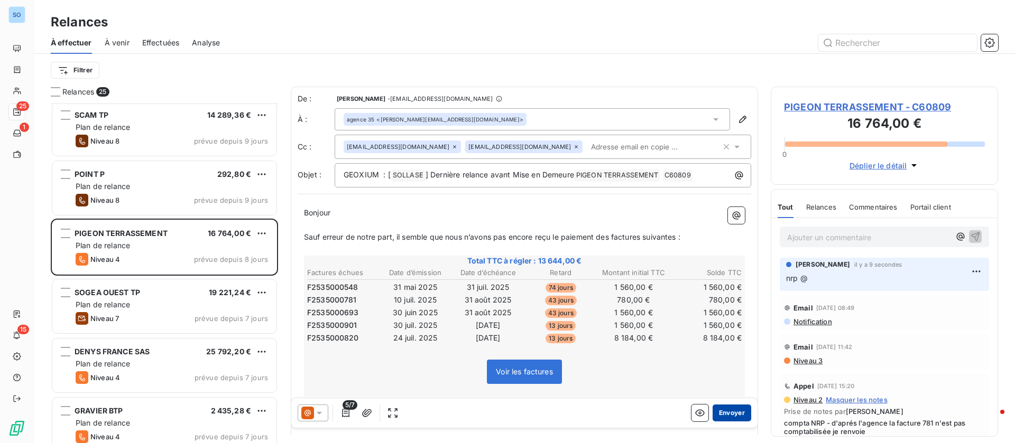
click at [715, 412] on button "Envoyer" at bounding box center [731, 413] width 39 height 17
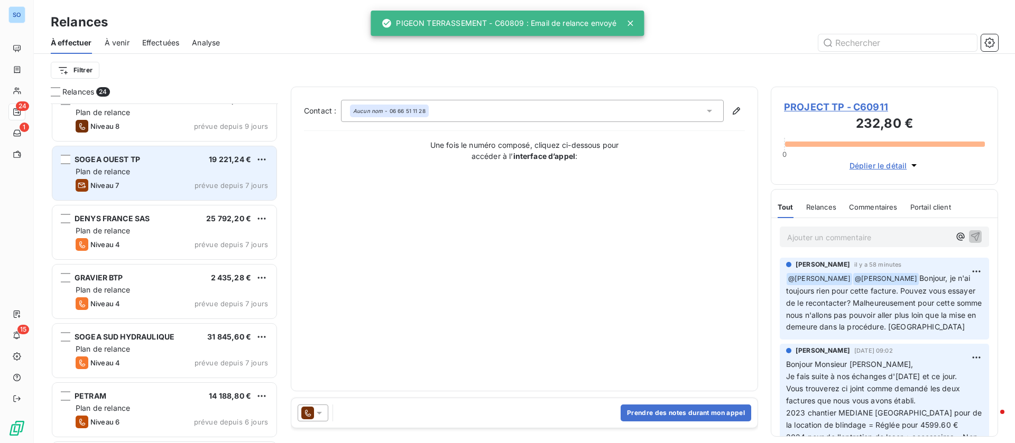
scroll to position [793, 0]
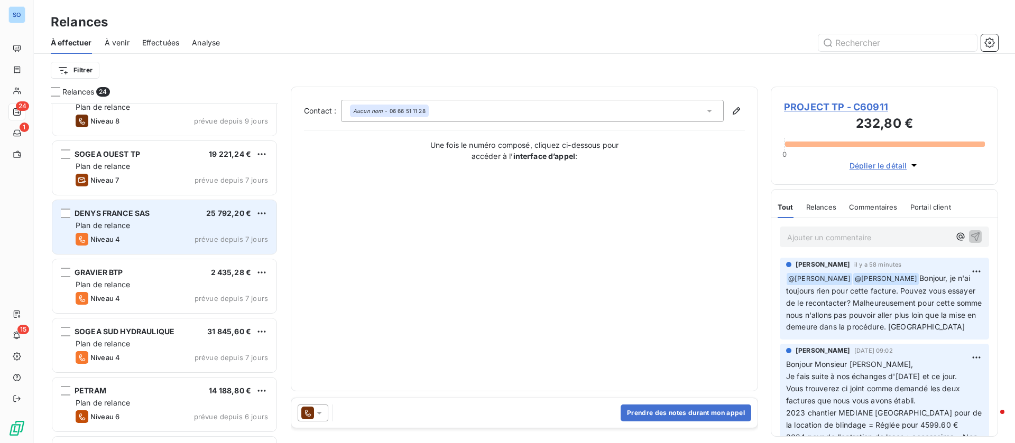
click at [158, 211] on div "DENYS FRANCE SAS 25 792,20 €" at bounding box center [172, 214] width 192 height 10
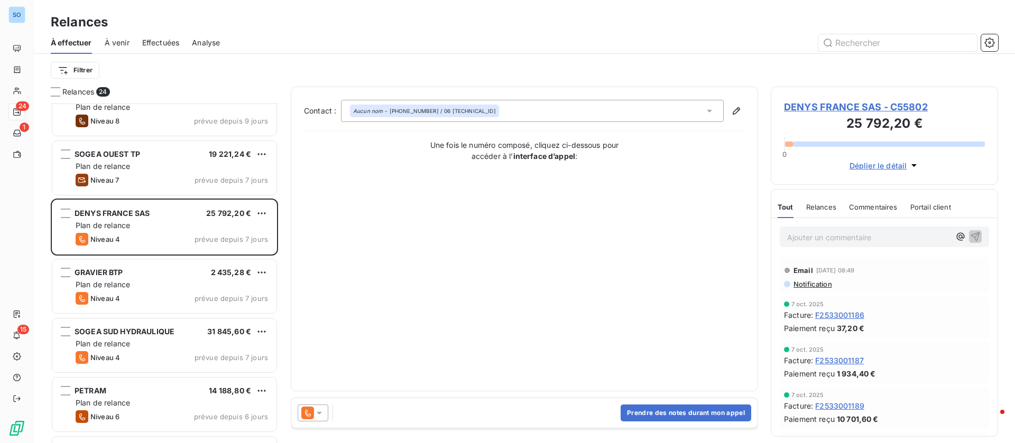
click at [890, 166] on span "Déplier le détail" at bounding box center [878, 165] width 58 height 11
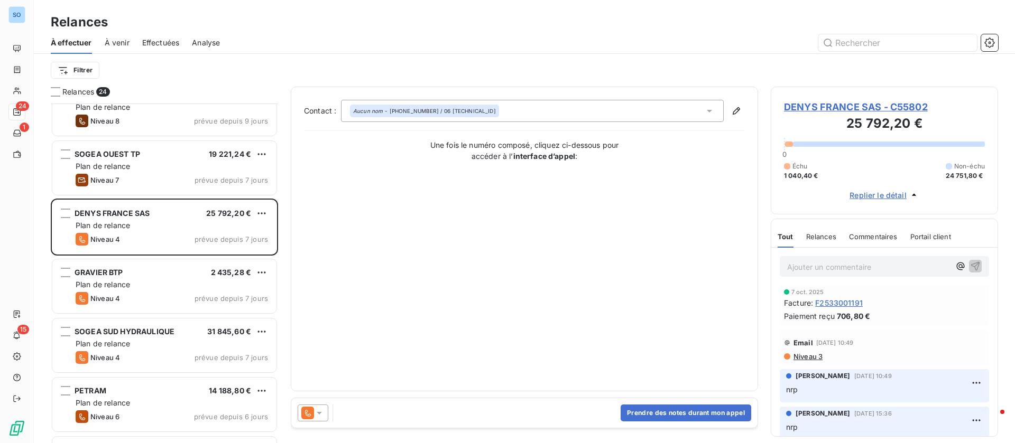
scroll to position [238, 0]
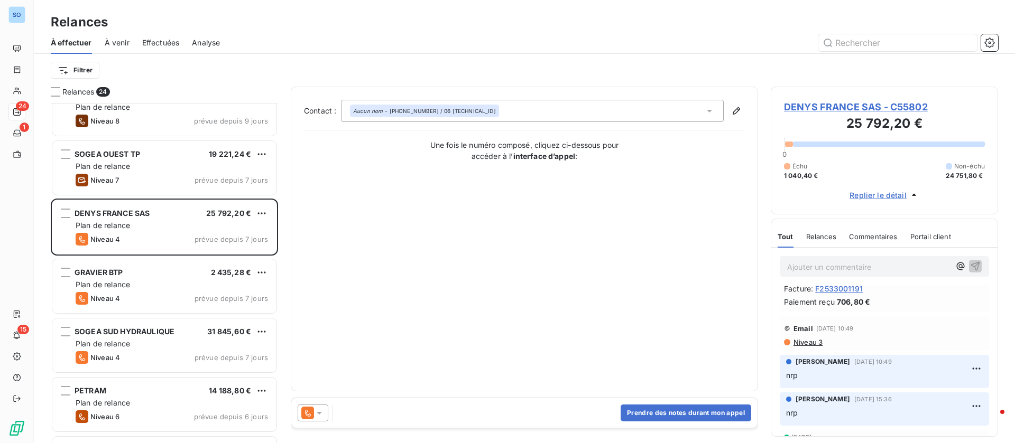
click at [820, 107] on span "DENYS FRANCE SAS - C55802" at bounding box center [884, 107] width 201 height 14
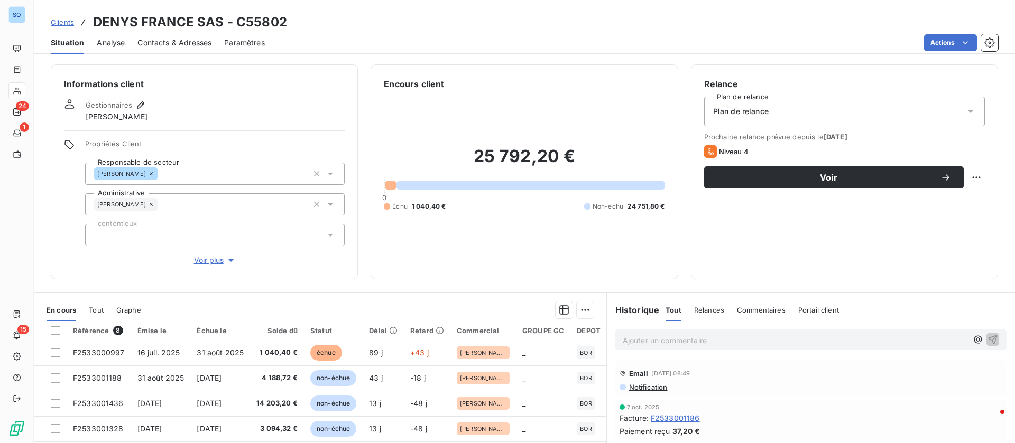
click at [53, 23] on span "Clients" at bounding box center [62, 22] width 23 height 8
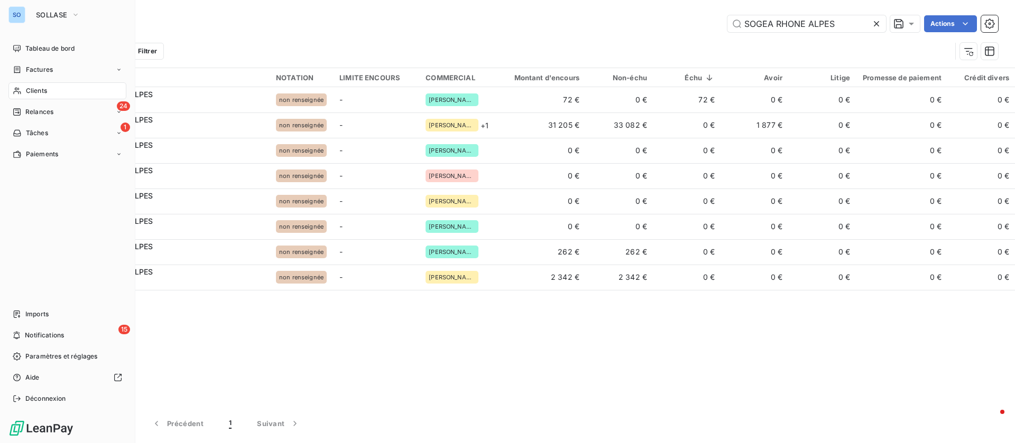
click at [30, 86] on span "Clients" at bounding box center [36, 91] width 21 height 10
click at [63, 335] on span "Notifications" at bounding box center [44, 336] width 39 height 10
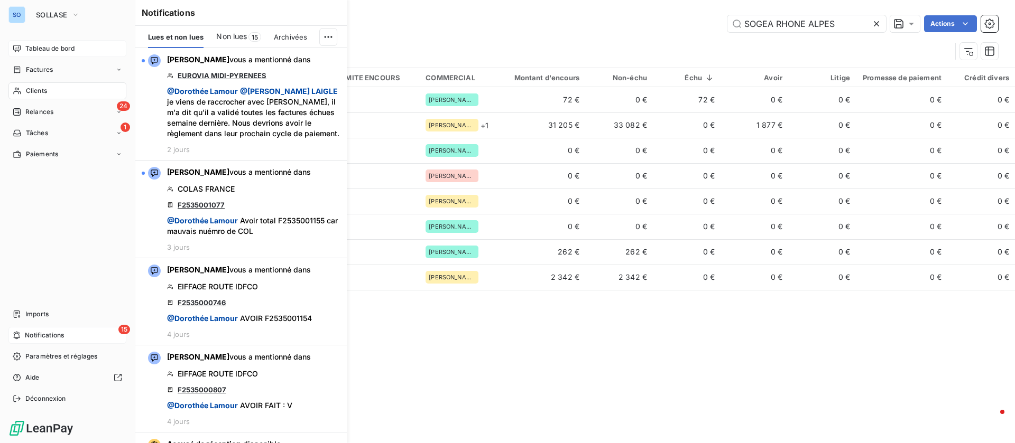
click at [18, 57] on div "Tableau de bord" at bounding box center [67, 48] width 118 height 17
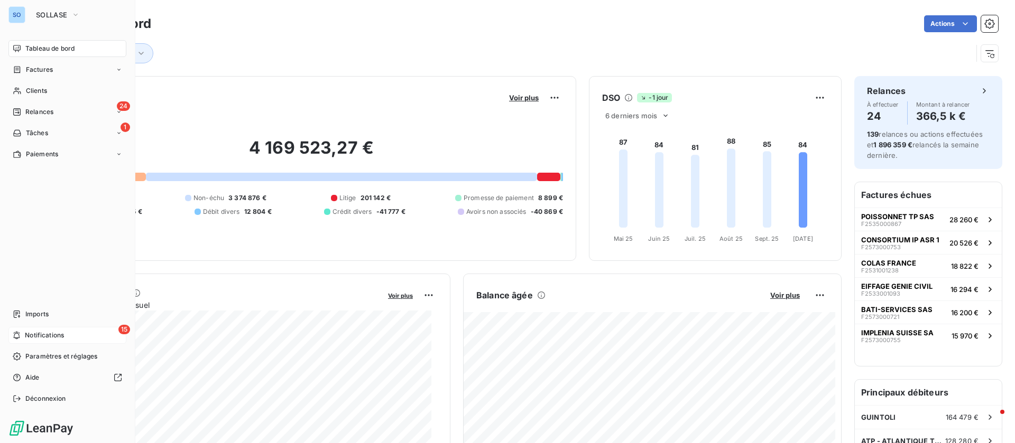
click at [53, 56] on div "Tableau de bord" at bounding box center [67, 48] width 118 height 17
click at [52, 11] on span "SOLLASE" at bounding box center [51, 15] width 31 height 8
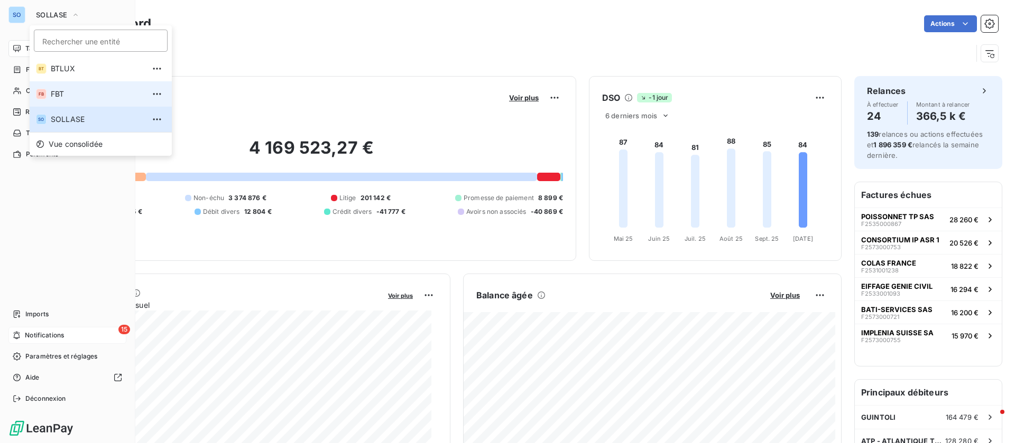
click at [80, 96] on span "FBT" at bounding box center [98, 94] width 94 height 11
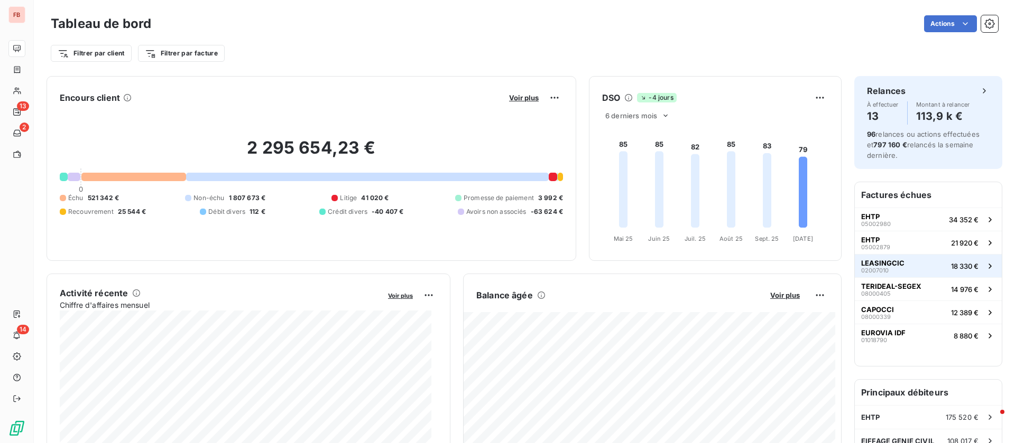
click at [898, 266] on button "LEASINGCIC 02007010 18 330 €" at bounding box center [927, 265] width 147 height 23
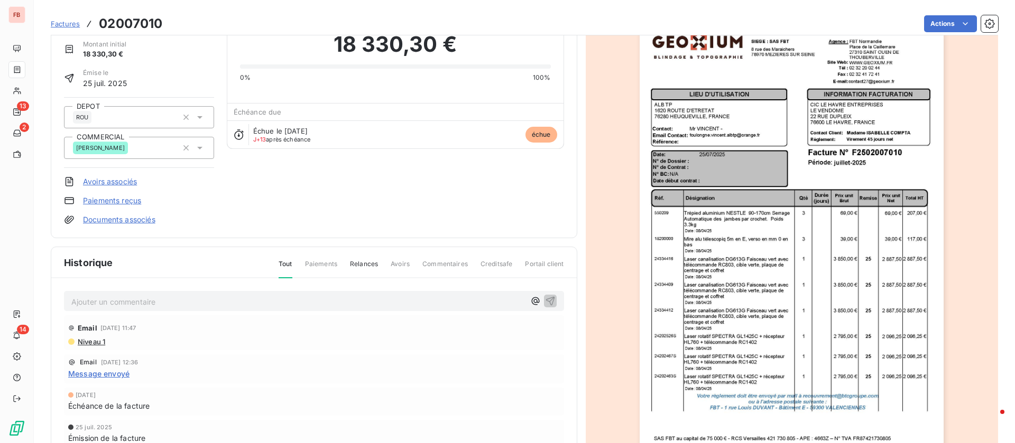
scroll to position [80, 0]
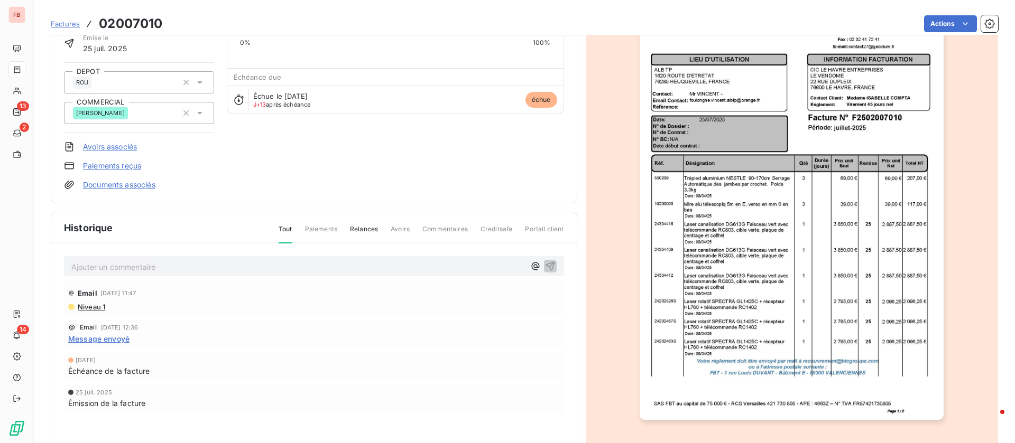
click at [96, 305] on span "Niveau 1" at bounding box center [91, 307] width 29 height 8
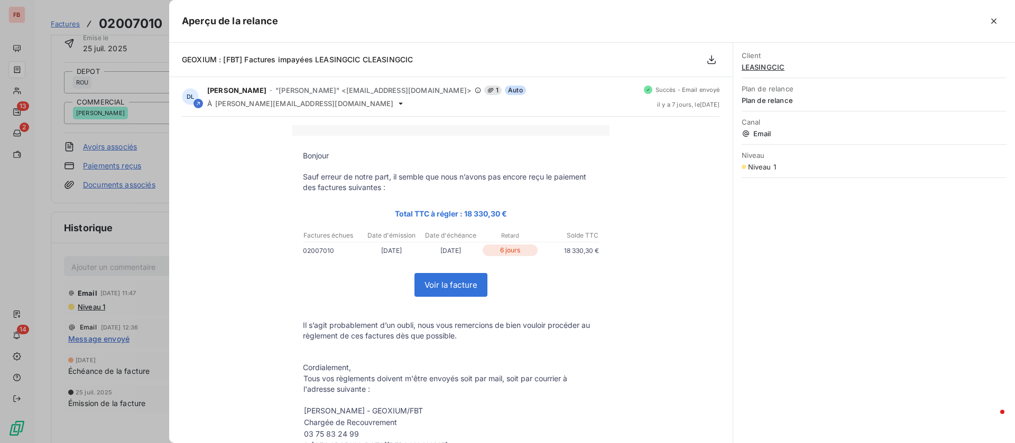
click at [138, 231] on div at bounding box center [507, 221] width 1015 height 443
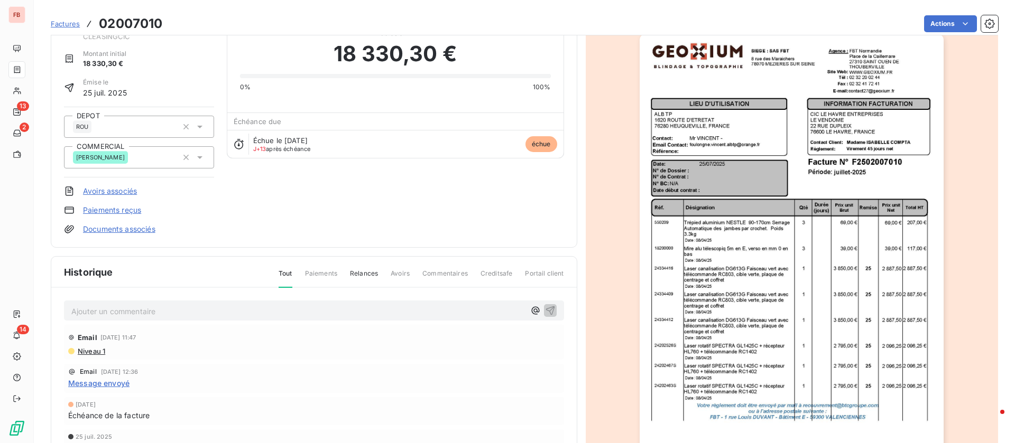
scroll to position [0, 0]
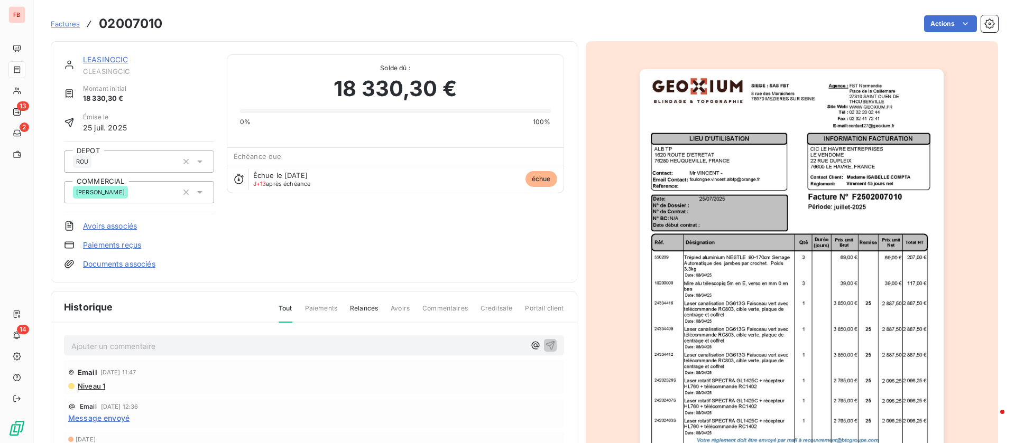
click at [105, 60] on link "LEASINGCIC" at bounding box center [105, 59] width 45 height 9
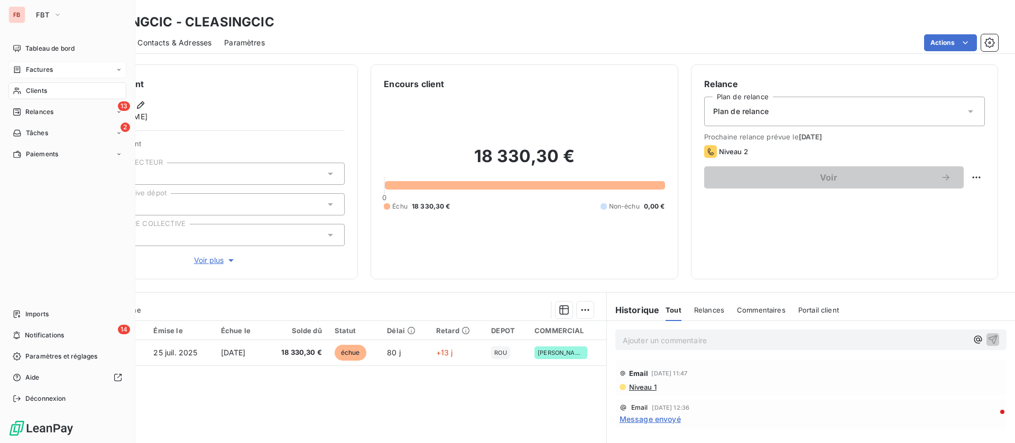
click at [50, 65] on span "Factures" at bounding box center [39, 70] width 27 height 10
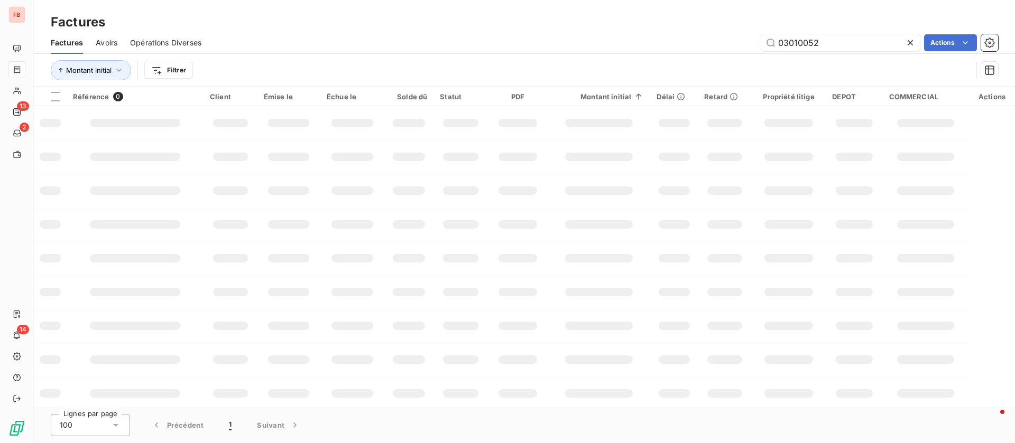
click at [915, 39] on div at bounding box center [912, 42] width 15 height 17
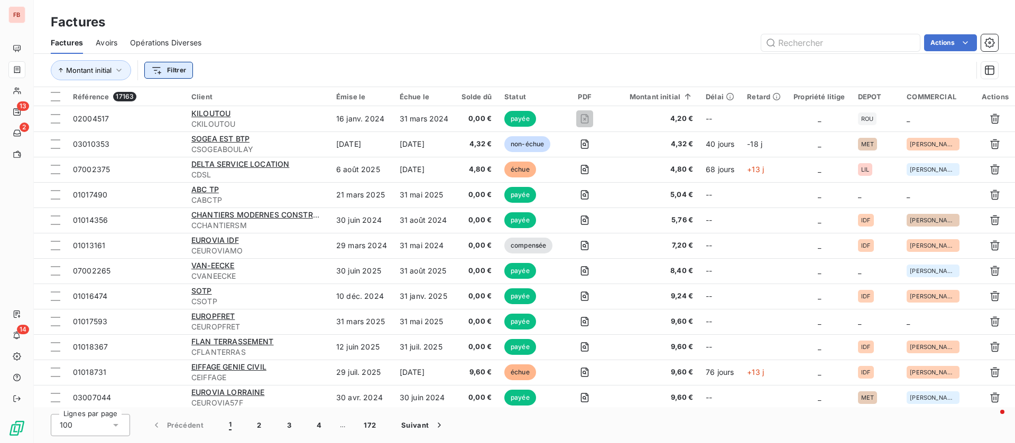
click at [166, 70] on html "FB 13 2 14 Factures Factures Avoirs Opérations Diverses Actions Montant initial…" at bounding box center [507, 221] width 1015 height 443
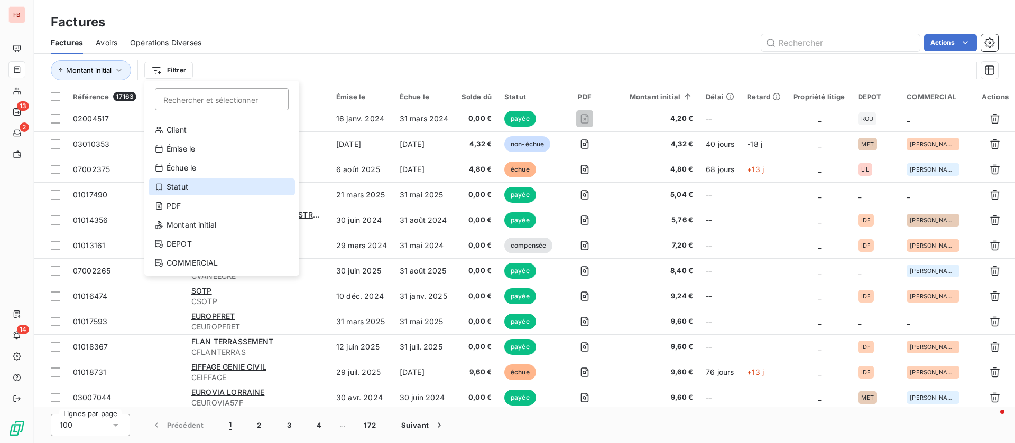
click at [187, 189] on div "Statut" at bounding box center [221, 187] width 146 height 17
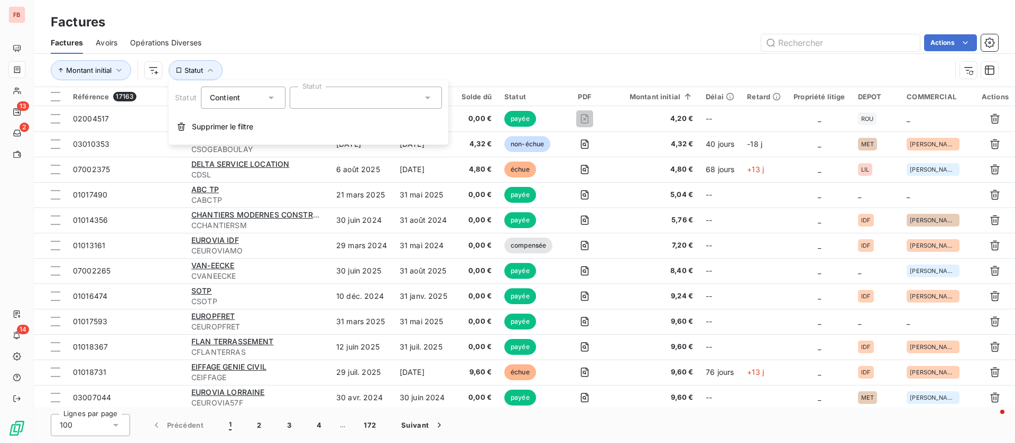
drag, startPoint x: 366, startPoint y: 90, endPoint x: 360, endPoint y: 97, distance: 9.0
click at [366, 91] on div at bounding box center [366, 98] width 152 height 22
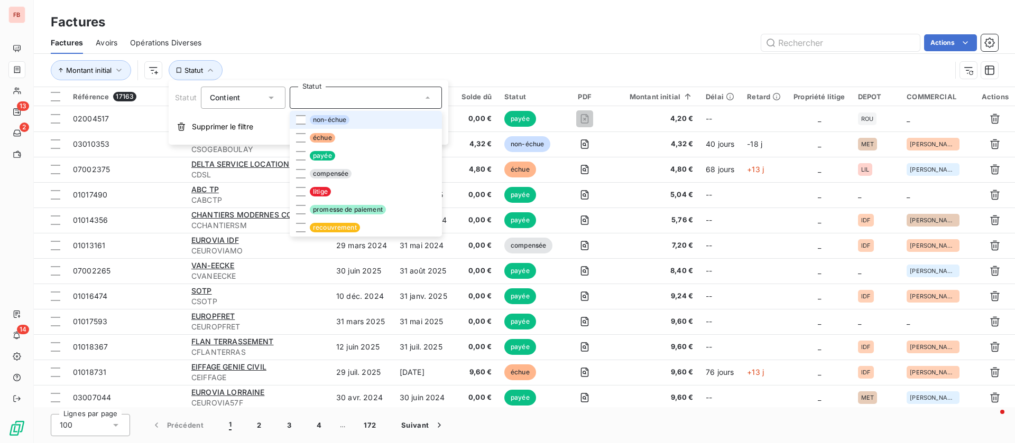
click at [316, 122] on span "non-échue" at bounding box center [330, 120] width 40 height 10
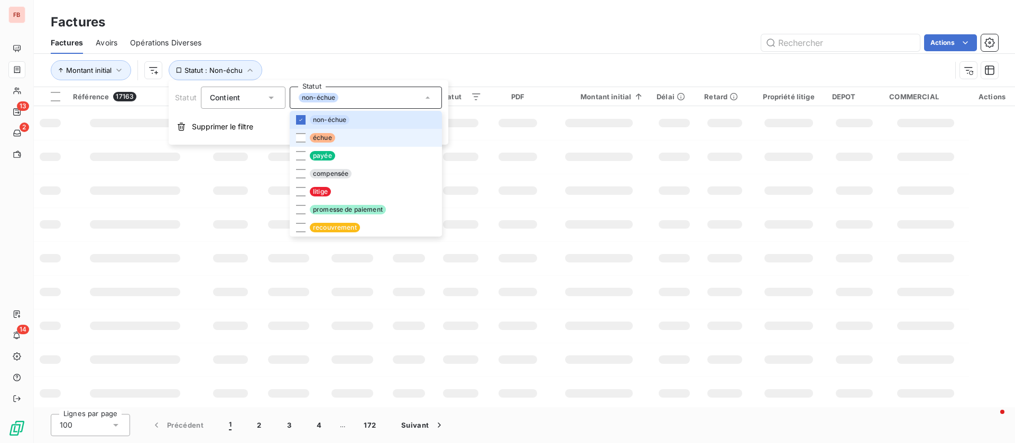
click at [316, 137] on span "échue" at bounding box center [322, 138] width 25 height 10
click at [472, 50] on div "Actions" at bounding box center [606, 42] width 784 height 17
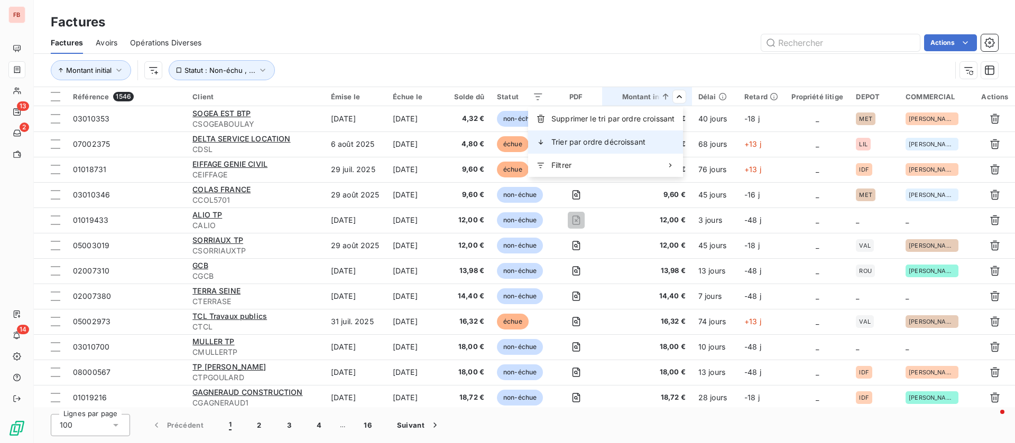
click at [612, 144] on span "Trier par ordre décroissant" at bounding box center [598, 142] width 94 height 11
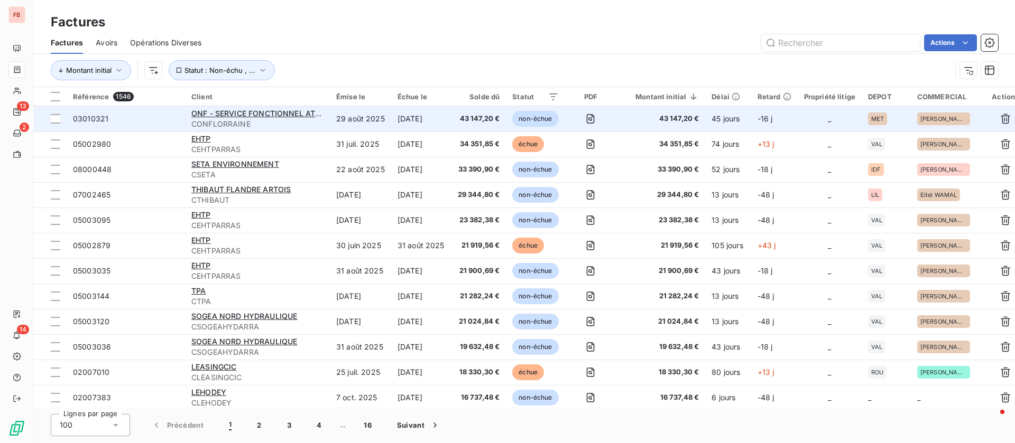
click at [354, 116] on td "29 août 2025" at bounding box center [360, 118] width 61 height 25
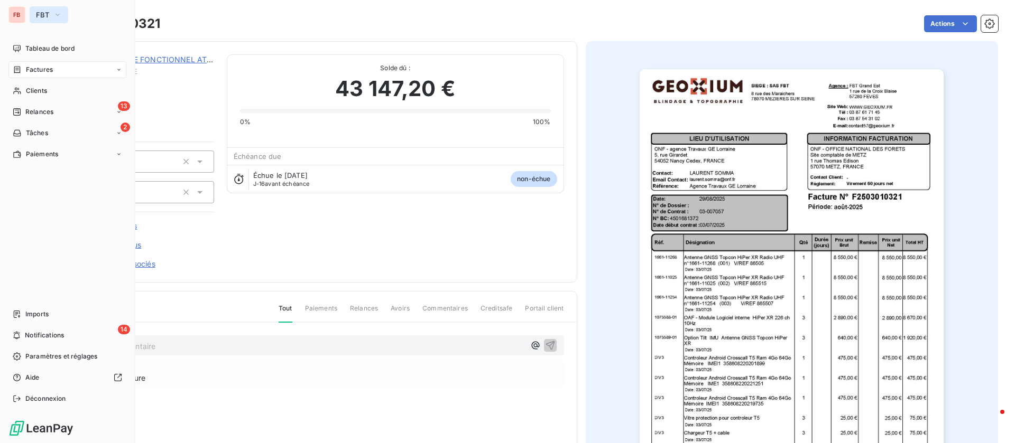
click at [55, 20] on icon "button" at bounding box center [57, 15] width 8 height 11
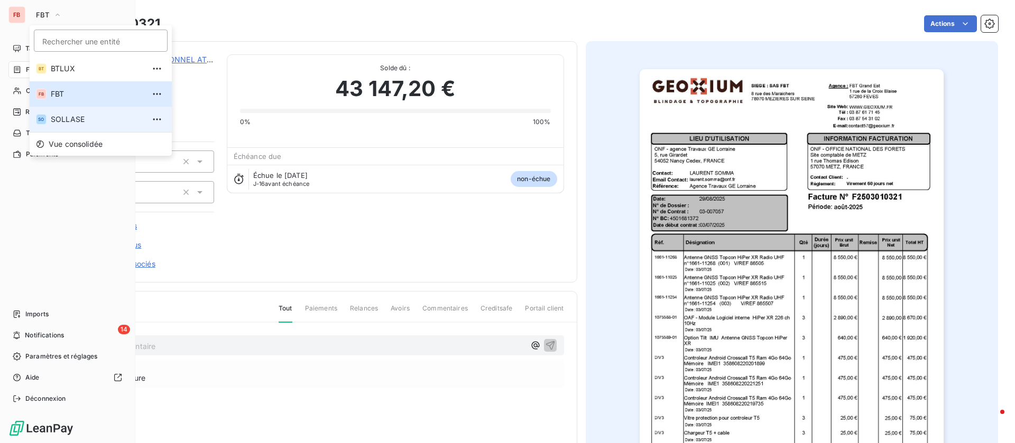
click at [84, 117] on span "SOLLASE" at bounding box center [98, 119] width 94 height 11
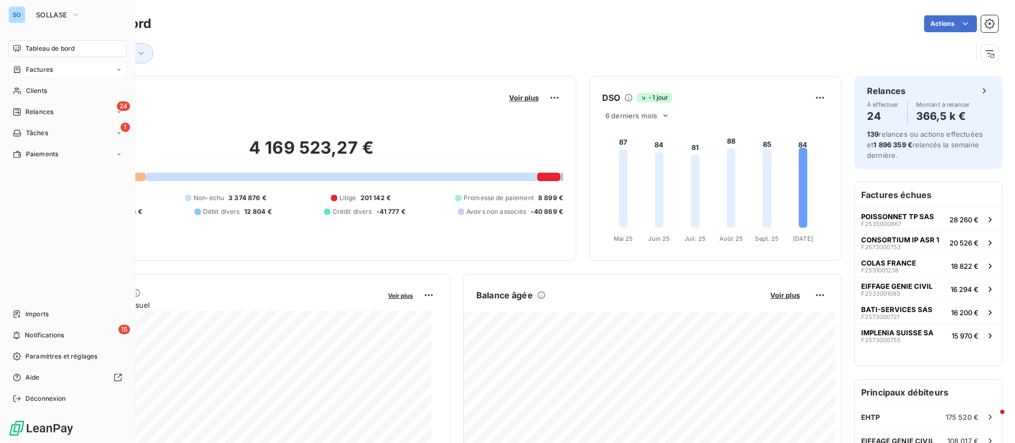
click at [47, 70] on span "Factures" at bounding box center [39, 70] width 27 height 10
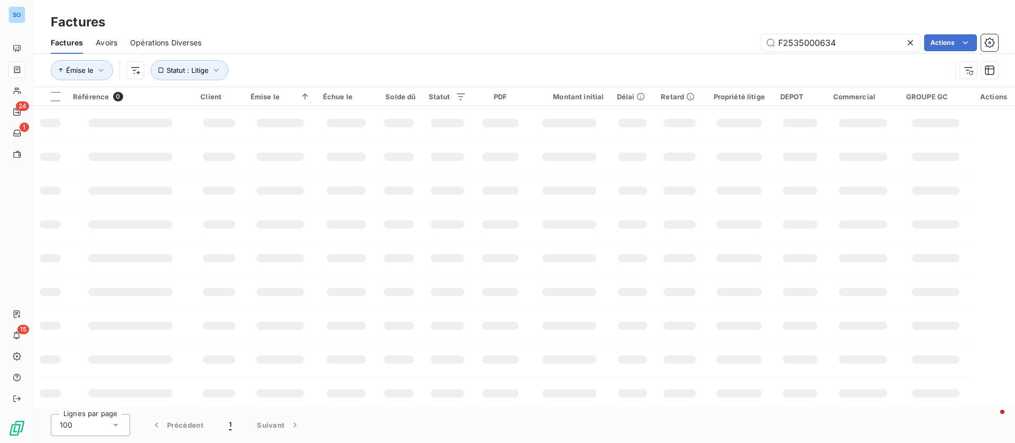
drag, startPoint x: 857, startPoint y: 37, endPoint x: 659, endPoint y: 25, distance: 198.5
click at [659, 25] on div "Factures Factures Avoirs Opérations Diverses F2535000634 Actions Émise le Statu…" at bounding box center [524, 43] width 981 height 87
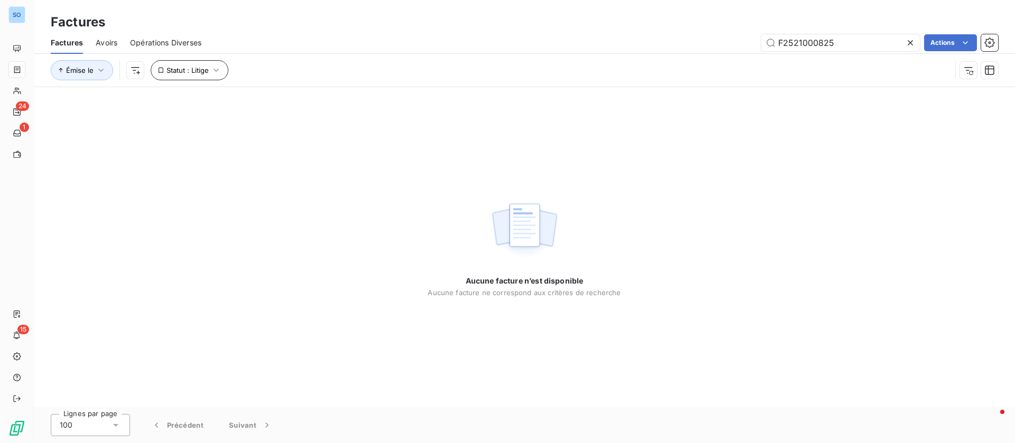
type input "F2521000825"
click at [220, 74] on icon "button" at bounding box center [216, 70] width 11 height 11
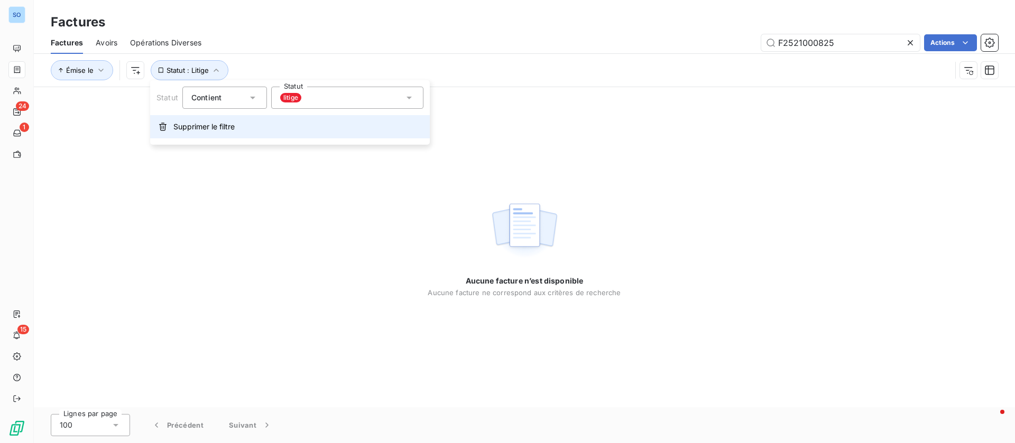
click at [187, 125] on span "Supprimer le filtre" at bounding box center [203, 127] width 61 height 11
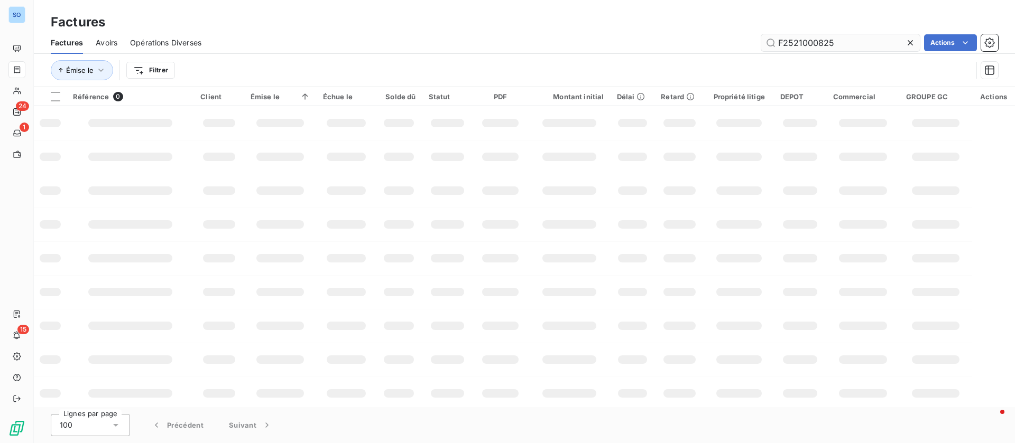
click at [868, 36] on div "Factures Avoirs Opérations Diverses F2521000825 Actions" at bounding box center [524, 43] width 981 height 22
click at [864, 42] on input "F2521000825" at bounding box center [840, 42] width 159 height 17
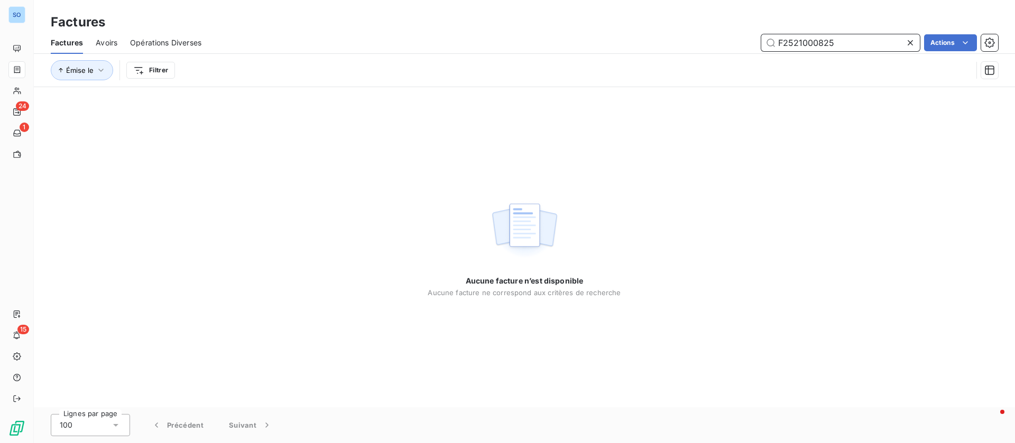
drag, startPoint x: 838, startPoint y: 42, endPoint x: 714, endPoint y: 34, distance: 123.4
click at [714, 34] on div "F2521000825 Actions" at bounding box center [606, 42] width 784 height 17
click at [912, 42] on icon at bounding box center [910, 43] width 11 height 11
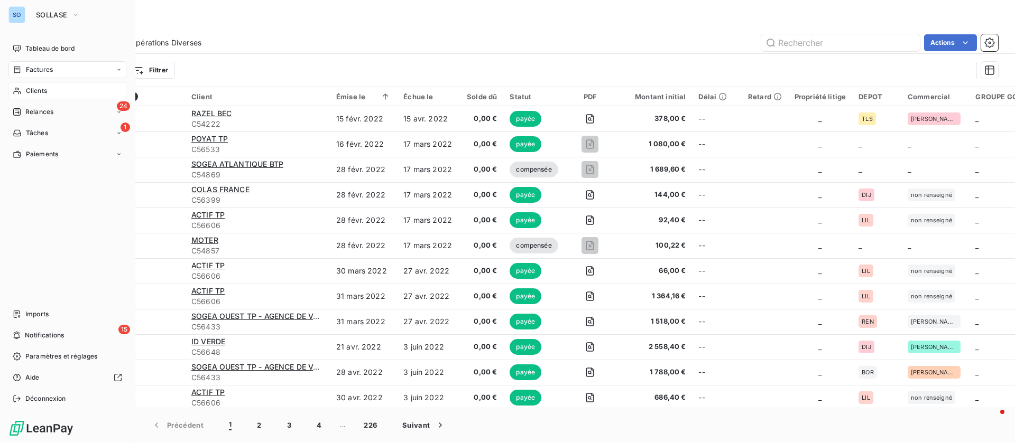
click at [23, 91] on div "Clients" at bounding box center [67, 90] width 118 height 17
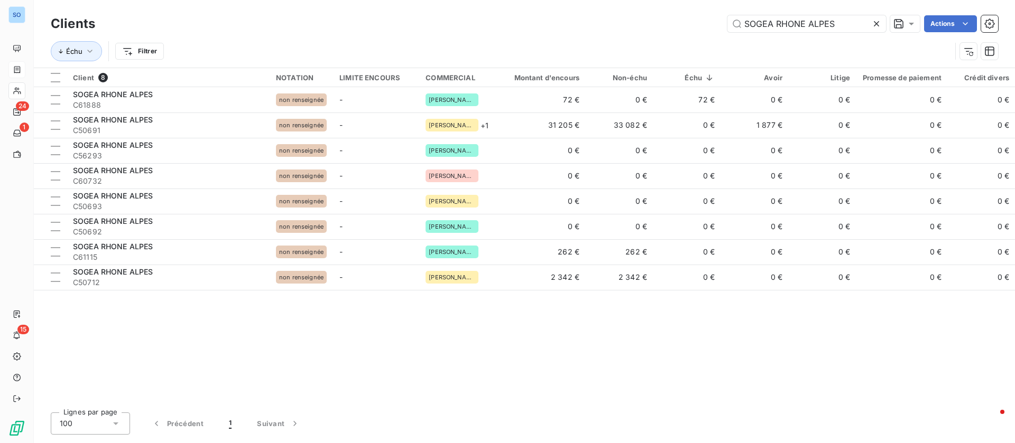
click at [878, 24] on icon at bounding box center [876, 23] width 11 height 11
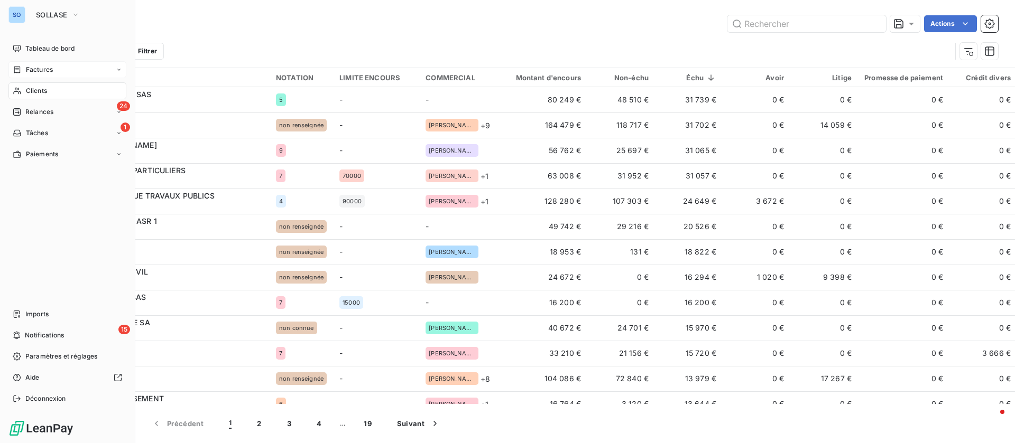
click at [33, 68] on span "Factures" at bounding box center [39, 70] width 27 height 10
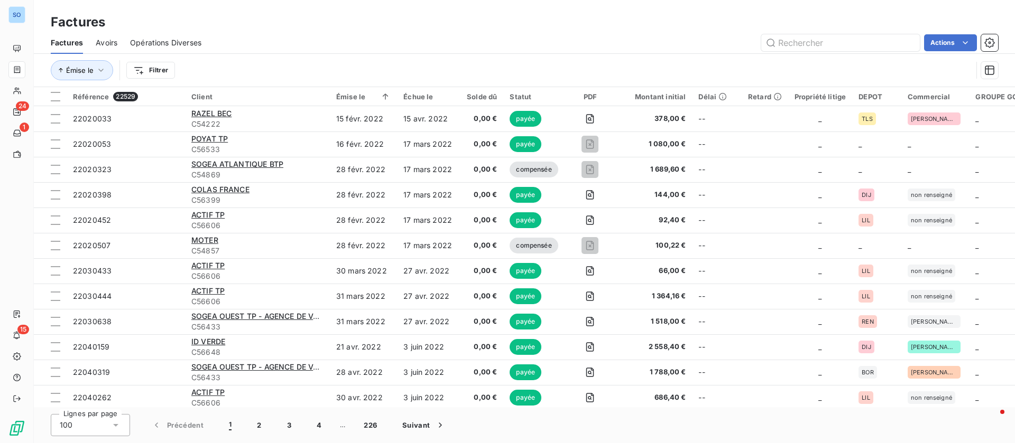
click at [138, 71] on html "SO 24 1 15 Factures Factures Avoirs Opérations Diverses Actions Émise le Filtre…" at bounding box center [507, 221] width 1015 height 443
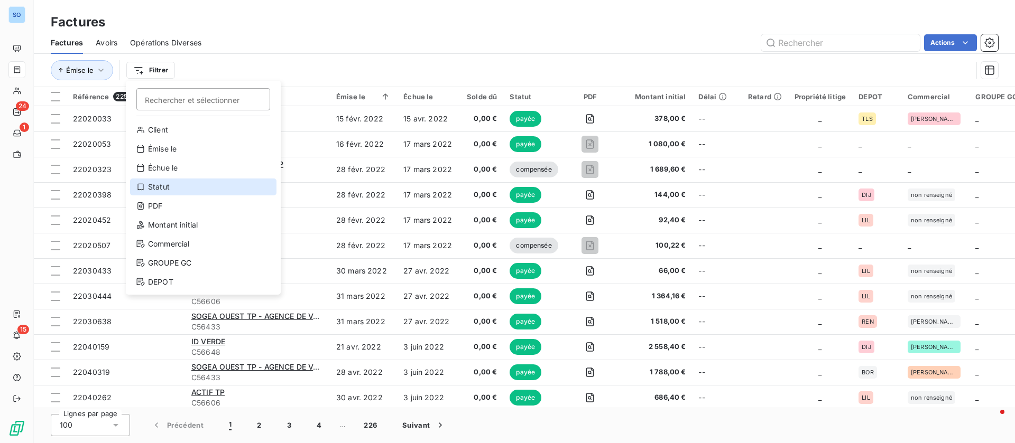
click at [165, 185] on div "Statut" at bounding box center [203, 187] width 146 height 17
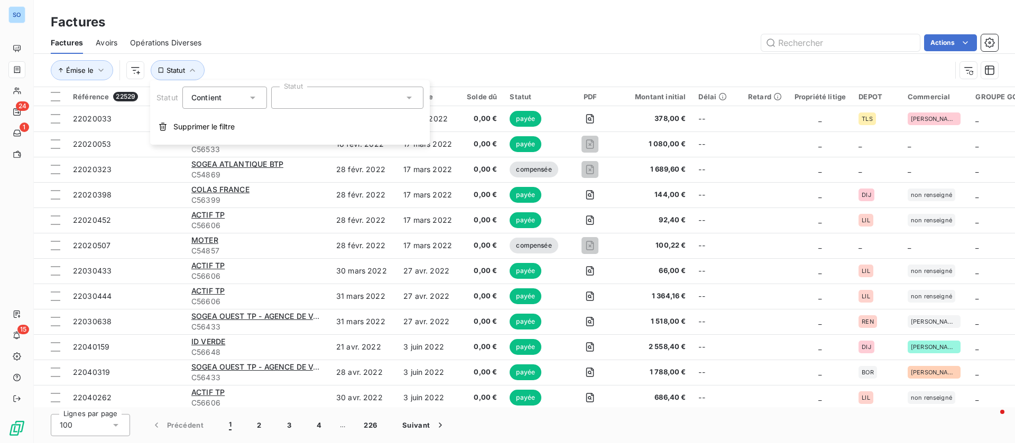
click at [352, 101] on div at bounding box center [347, 98] width 152 height 22
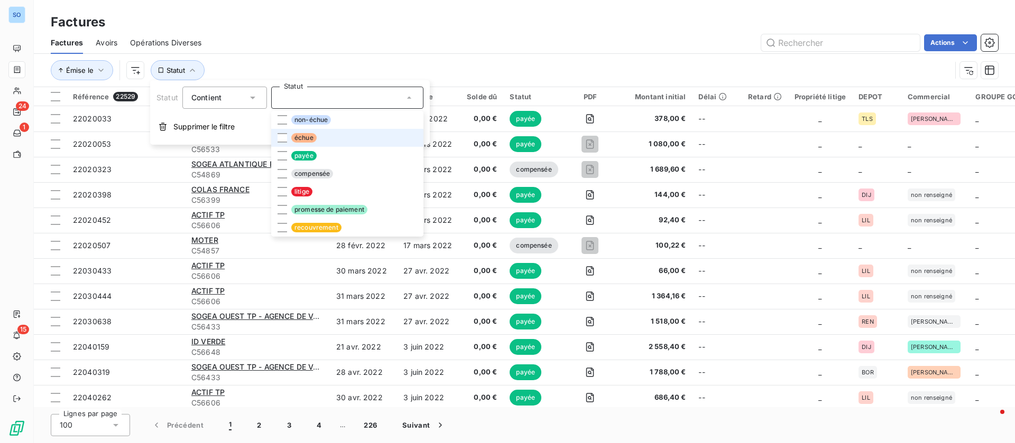
click at [298, 134] on span "échue" at bounding box center [303, 138] width 25 height 10
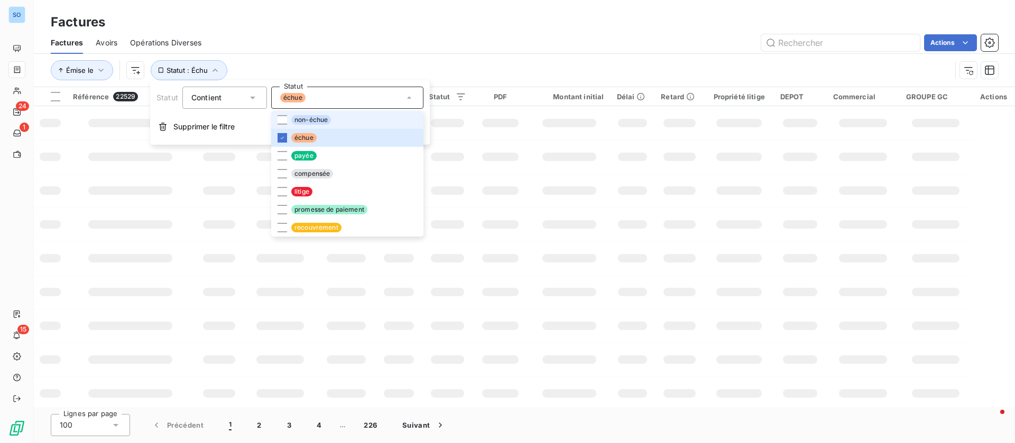
click at [309, 115] on span "non-échue" at bounding box center [311, 120] width 40 height 10
click at [552, 24] on div "Factures" at bounding box center [524, 22] width 981 height 19
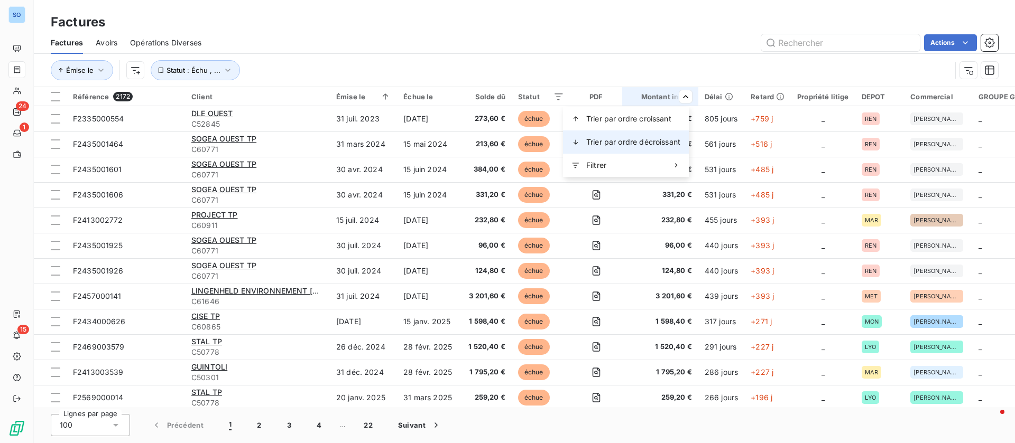
click at [642, 142] on span "Trier par ordre décroissant" at bounding box center [633, 142] width 94 height 11
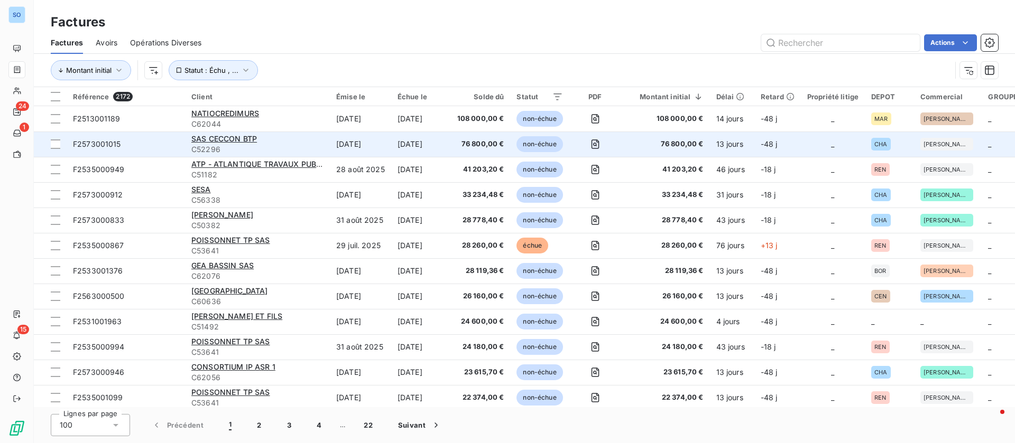
click at [361, 144] on td "[DATE]" at bounding box center [360, 144] width 61 height 25
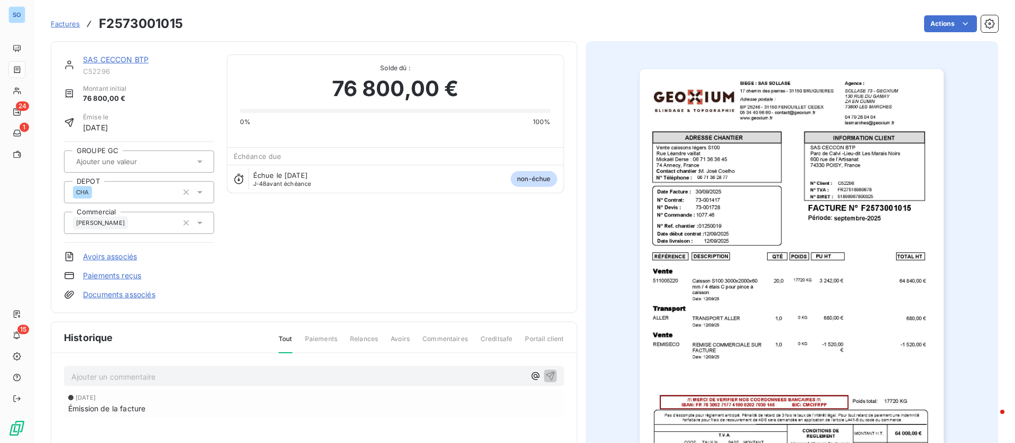
click at [105, 60] on link "SAS CECCON BTP" at bounding box center [116, 59] width 66 height 9
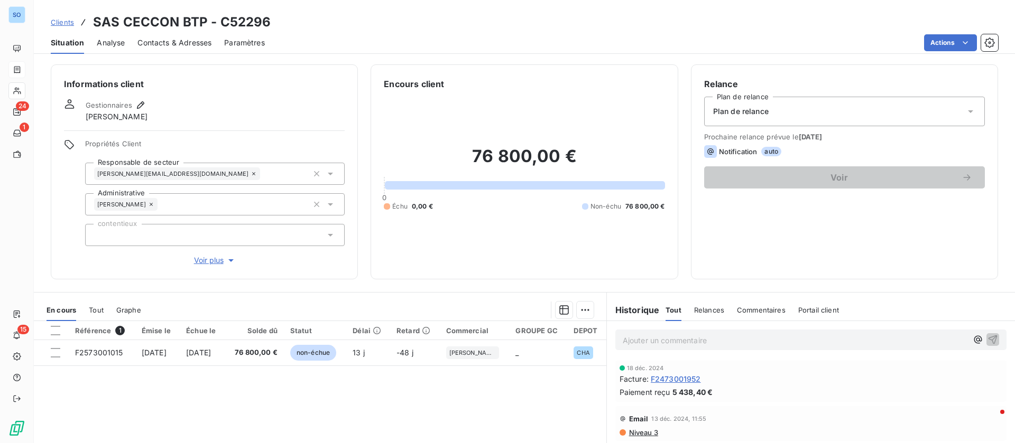
click at [174, 42] on span "Contacts & Adresses" at bounding box center [174, 43] width 74 height 11
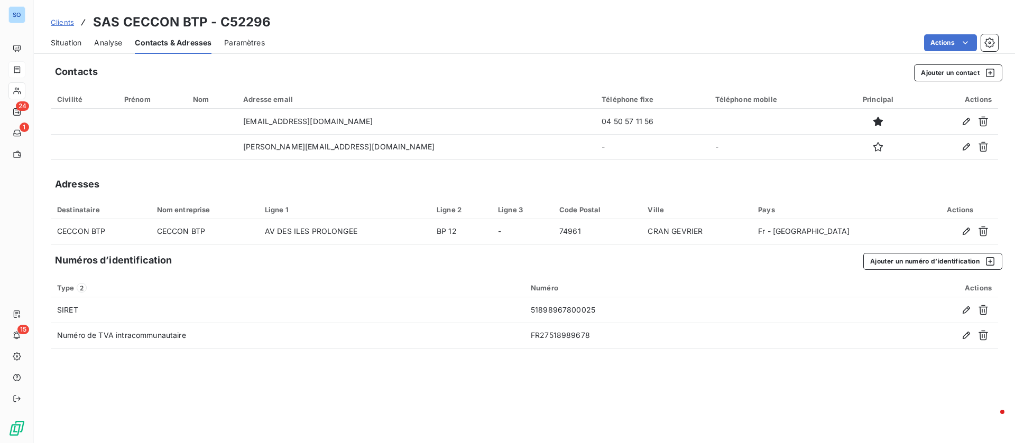
click at [63, 38] on span "Situation" at bounding box center [66, 43] width 31 height 11
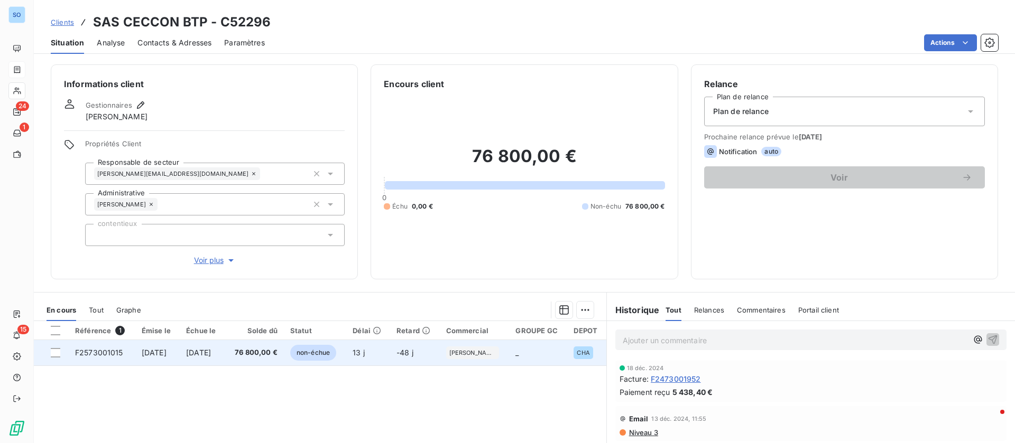
click at [166, 351] on span "[DATE]" at bounding box center [154, 352] width 25 height 9
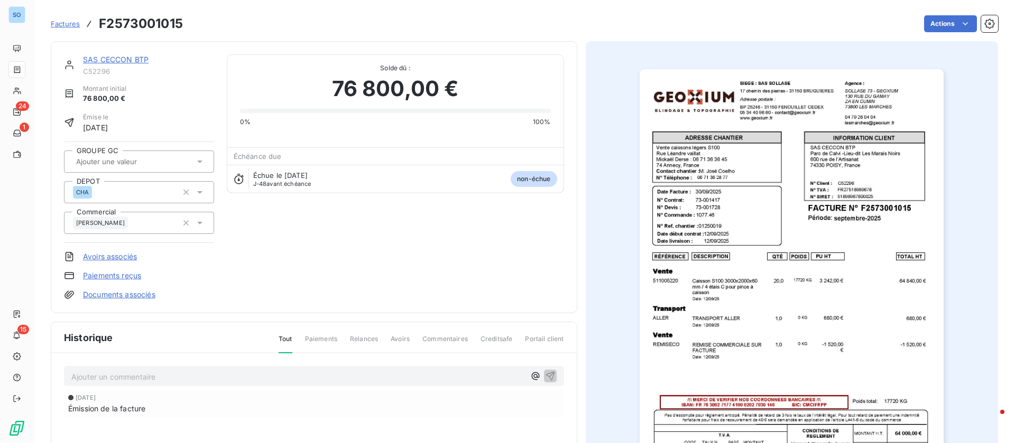
click at [110, 53] on div "SAS CECCON BTP C52296 Montant initial 76 800,00 € Émise le 30 sept. 2025 GROUPE…" at bounding box center [314, 177] width 526 height 272
click at [112, 57] on link "SAS CECCON BTP" at bounding box center [116, 59] width 66 height 9
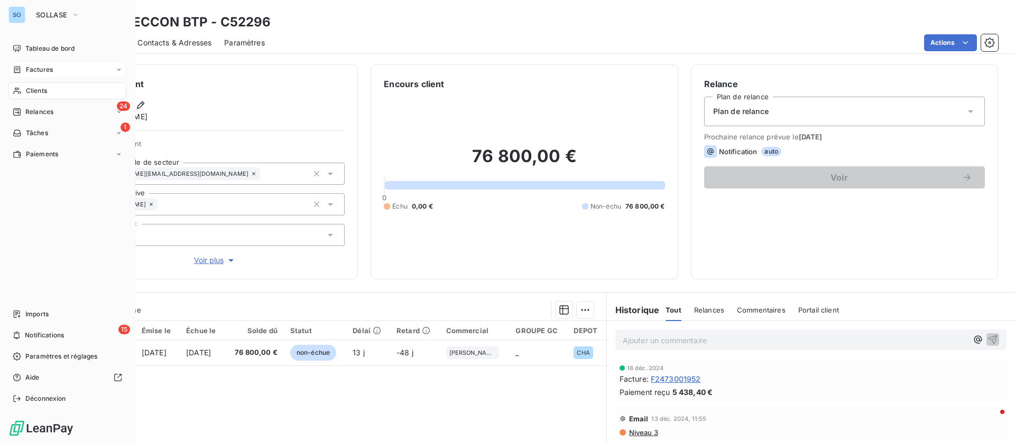
click at [23, 88] on div "Clients" at bounding box center [67, 90] width 118 height 17
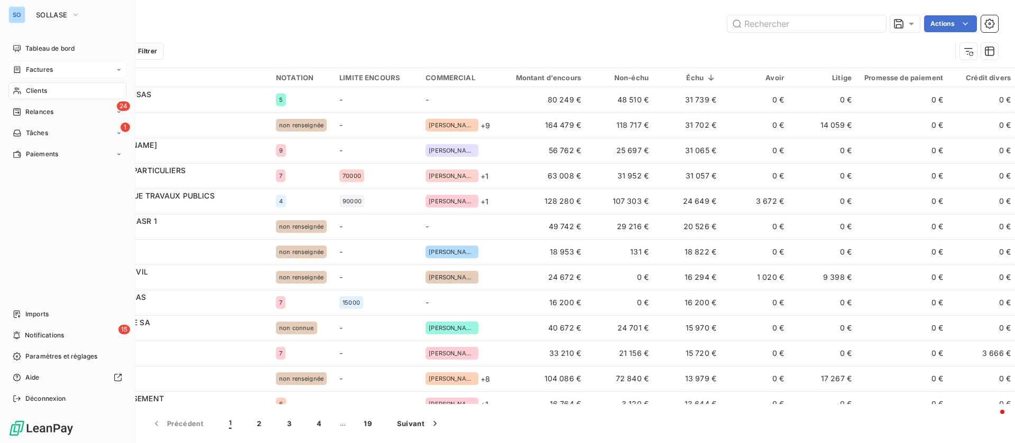
click at [27, 69] on span "Factures" at bounding box center [39, 70] width 27 height 10
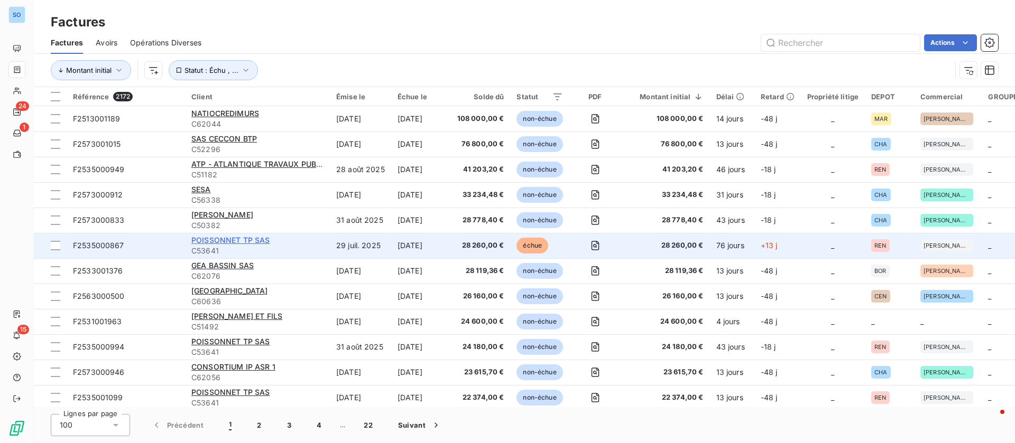
click at [225, 236] on span "POISSONNET TP SAS" at bounding box center [230, 240] width 79 height 9
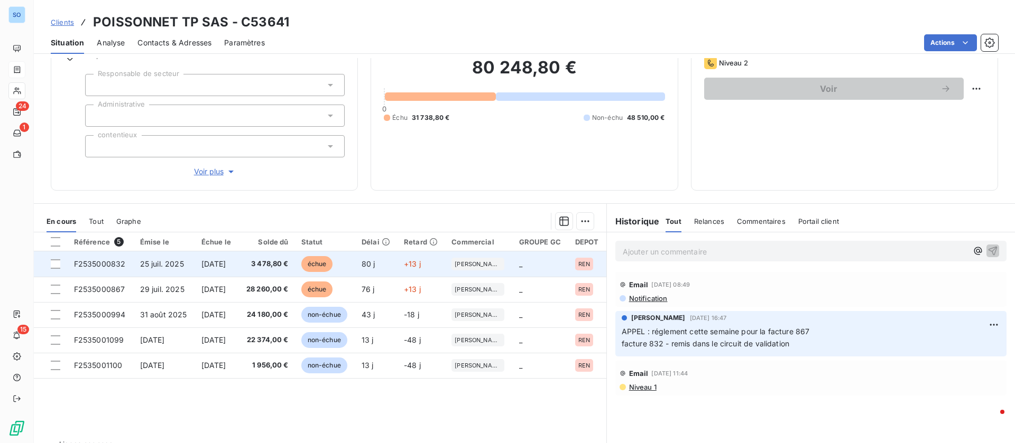
scroll to position [113, 0]
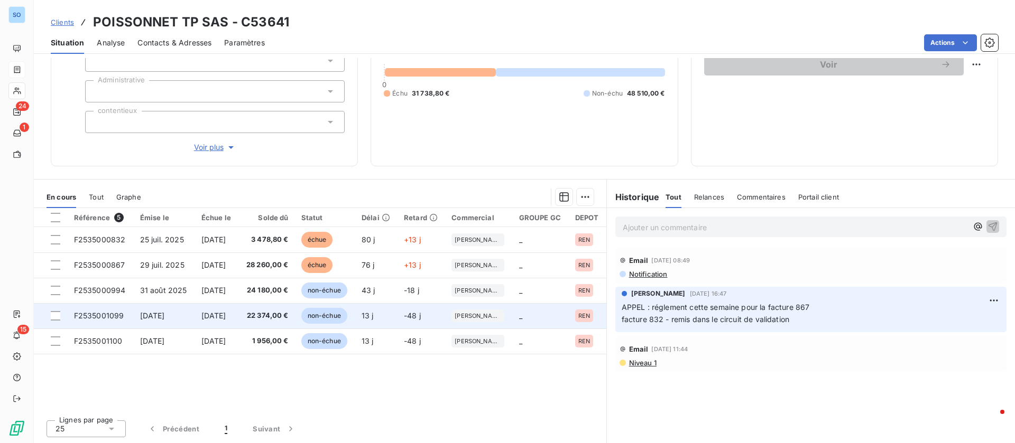
click at [188, 312] on td "[DATE]" at bounding box center [164, 315] width 61 height 25
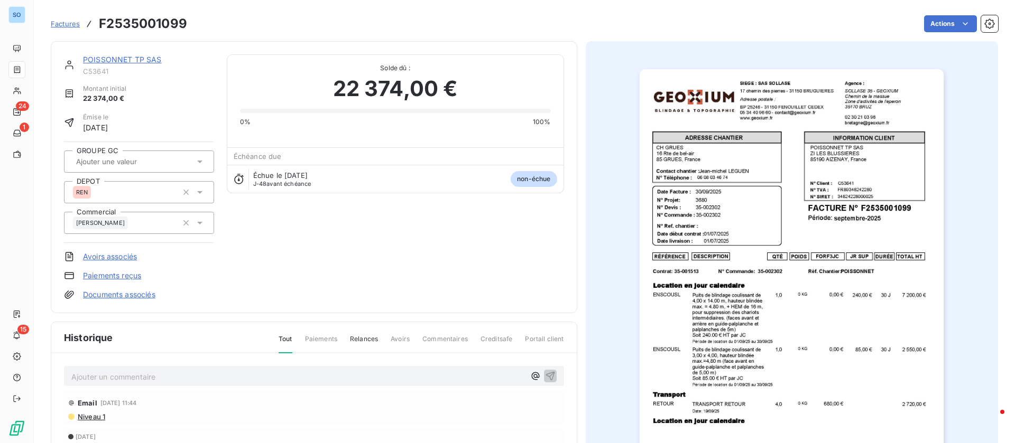
click at [130, 58] on link "POISSONNET TP SAS" at bounding box center [122, 59] width 79 height 9
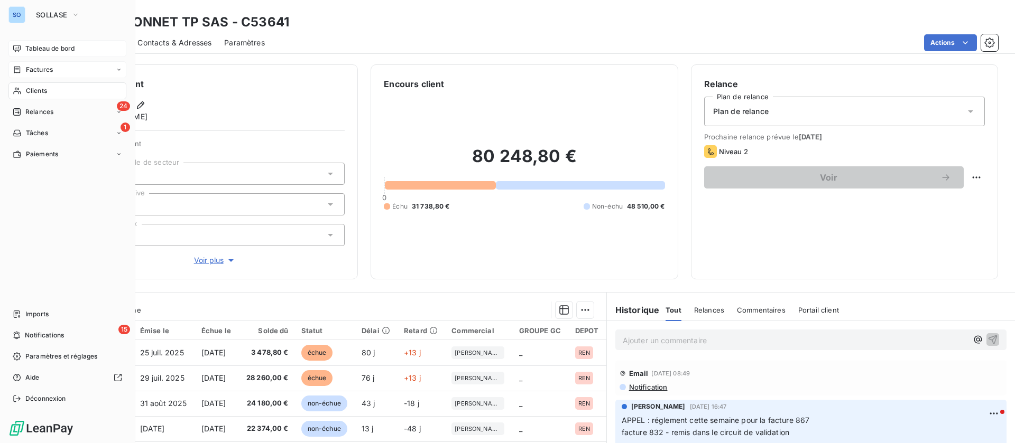
click at [47, 40] on div "Tableau de bord" at bounding box center [67, 48] width 118 height 17
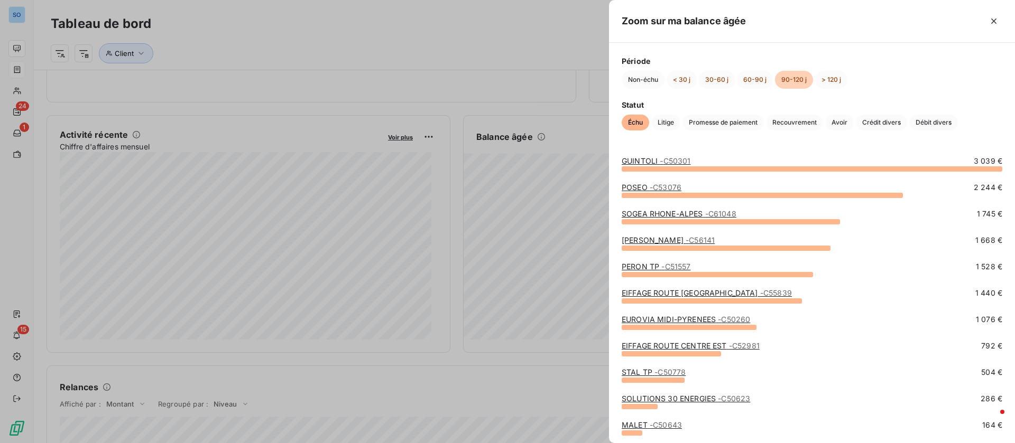
click at [642, 160] on link "GUINTOLI - C50301" at bounding box center [655, 160] width 69 height 9
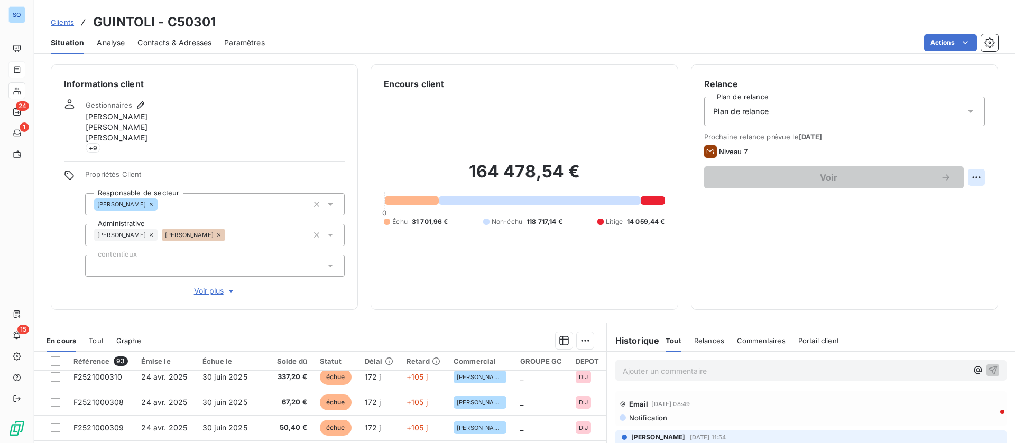
click at [963, 178] on html "SO 24 1 15 Clients GUINTOLI - C50301 Situation Analyse Contacts & Adresses Para…" at bounding box center [507, 221] width 1015 height 443
click at [915, 200] on div "Replanifier cette action" at bounding box center [920, 200] width 95 height 17
select select "9"
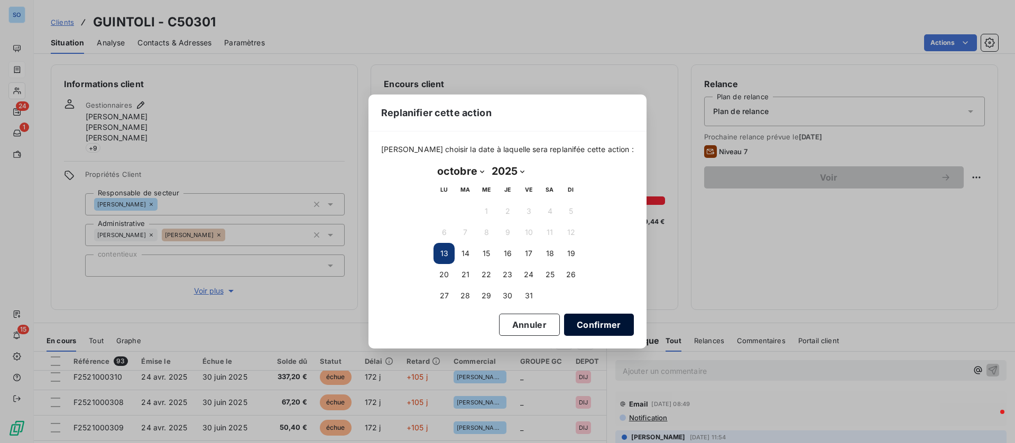
click at [603, 321] on button "Confirmer" at bounding box center [599, 325] width 70 height 22
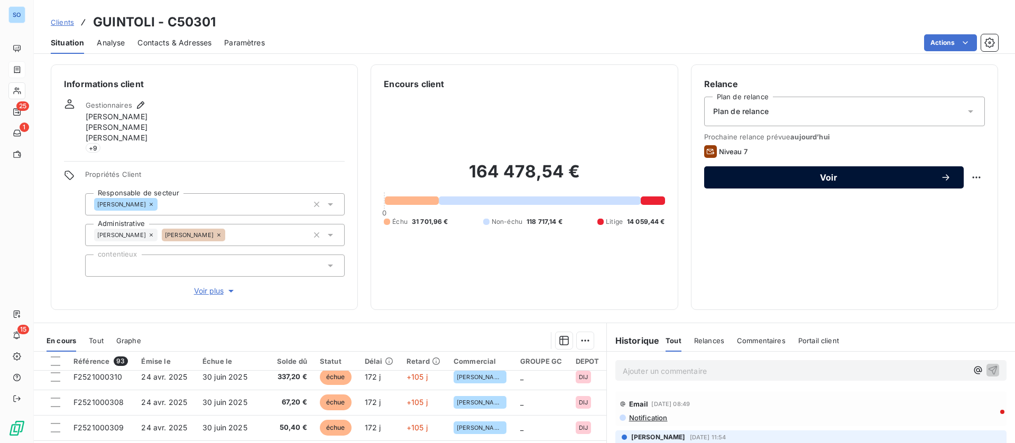
click at [778, 182] on div "Voir" at bounding box center [834, 177] width 234 height 11
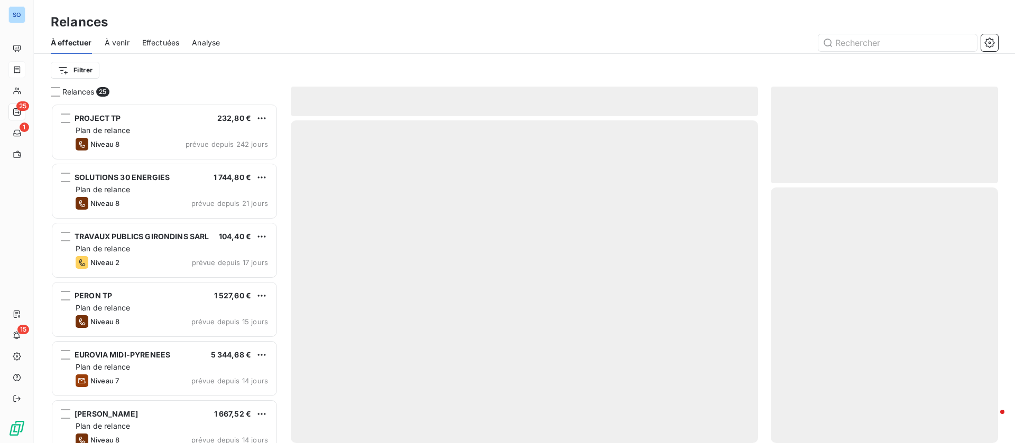
scroll to position [328, 215]
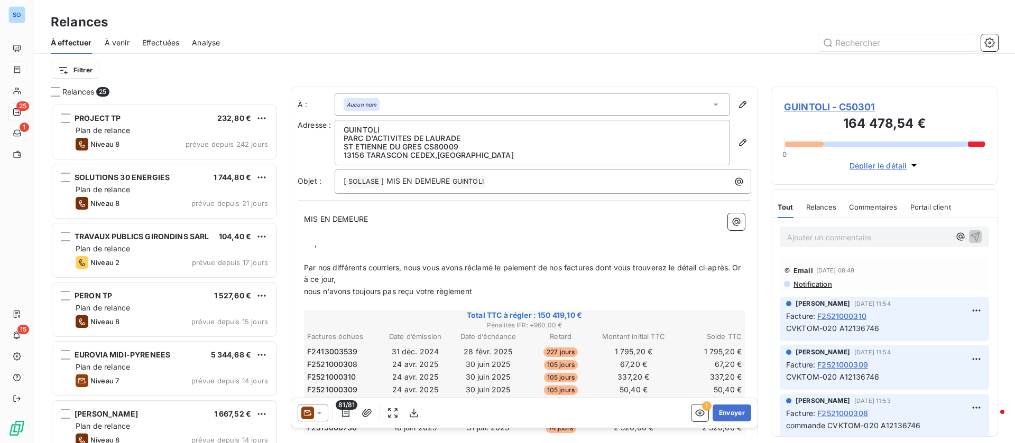
click at [319, 413] on icon at bounding box center [319, 413] width 5 height 3
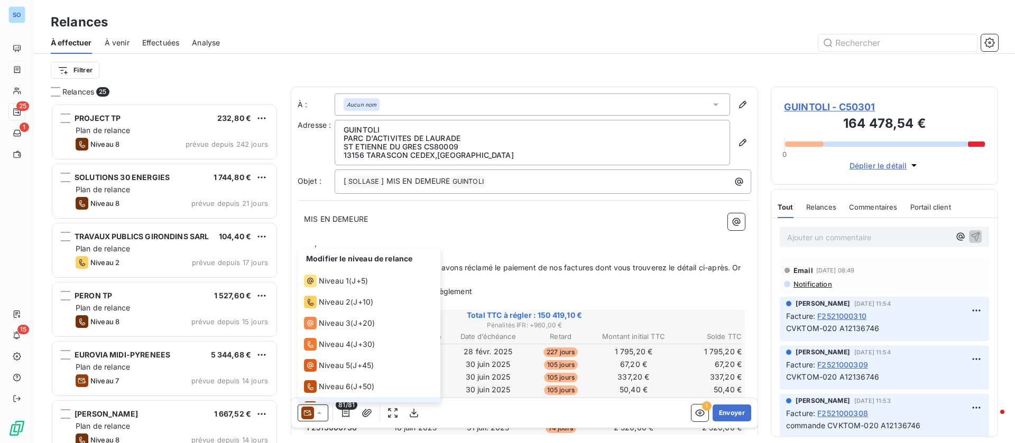
scroll to position [16, 0]
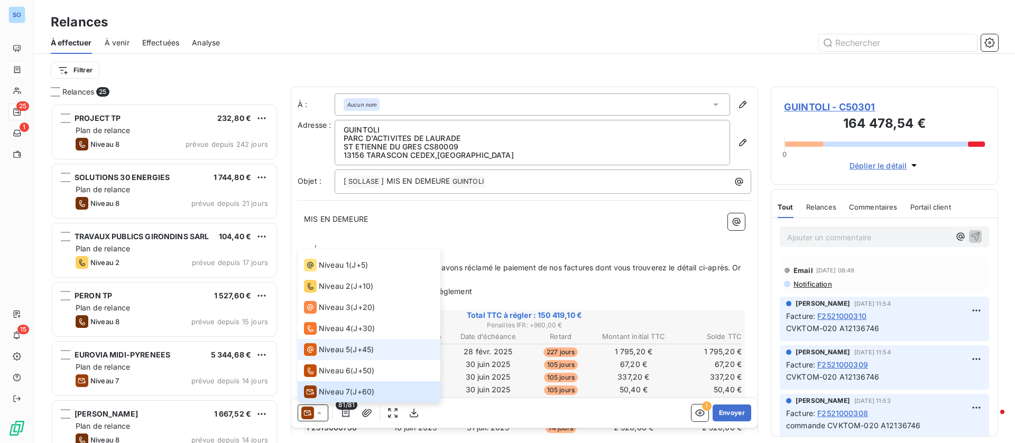
click at [321, 350] on span "Niveau 5" at bounding box center [334, 350] width 31 height 11
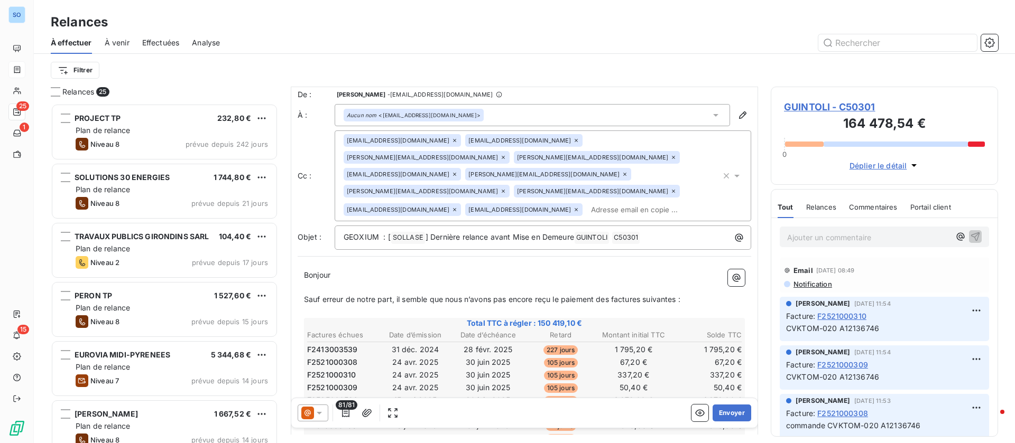
scroll to position [0, 0]
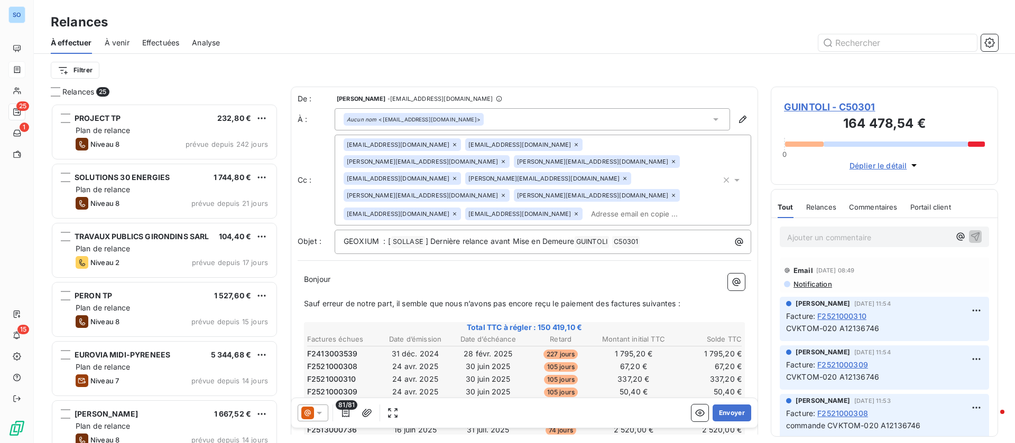
click at [451, 144] on icon at bounding box center [454, 145] width 6 height 6
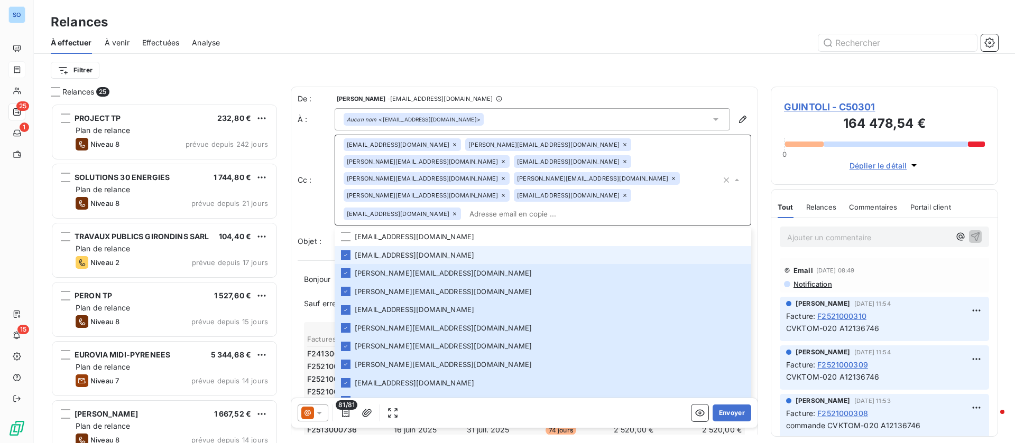
click at [451, 144] on icon at bounding box center [454, 145] width 6 height 6
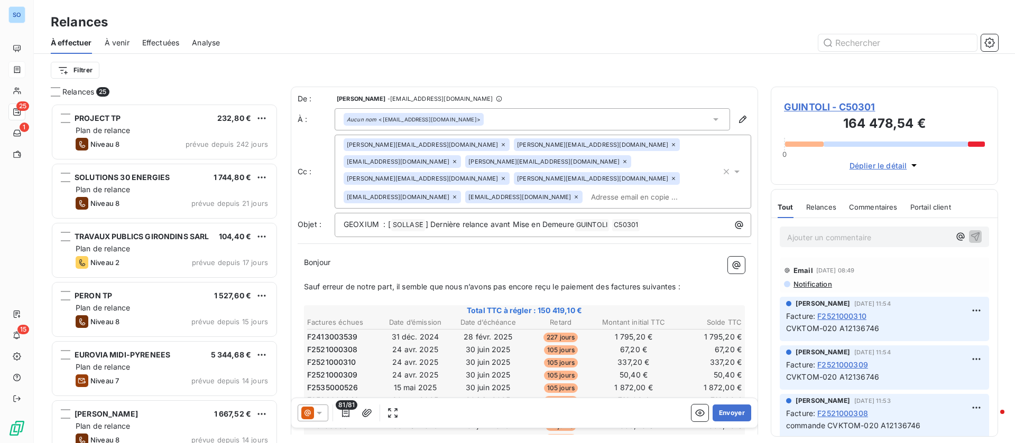
click at [501, 146] on icon at bounding box center [502, 144] width 3 height 3
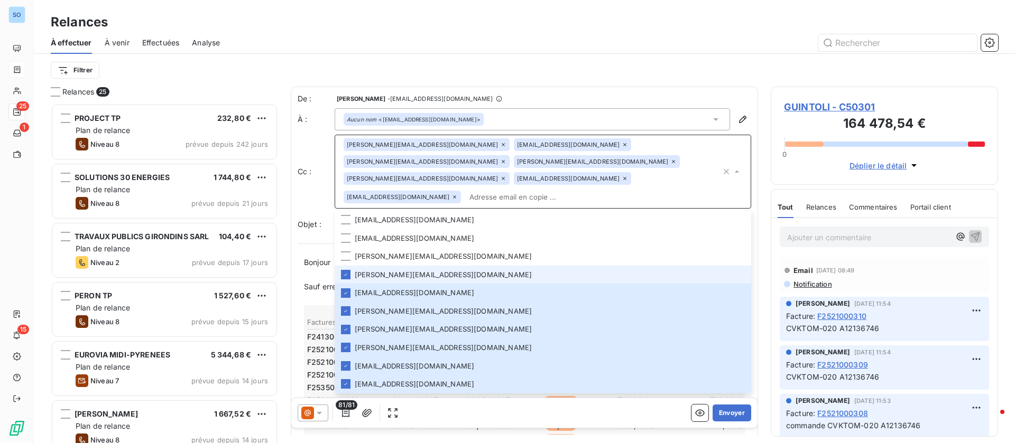
click at [500, 143] on icon at bounding box center [503, 145] width 6 height 6
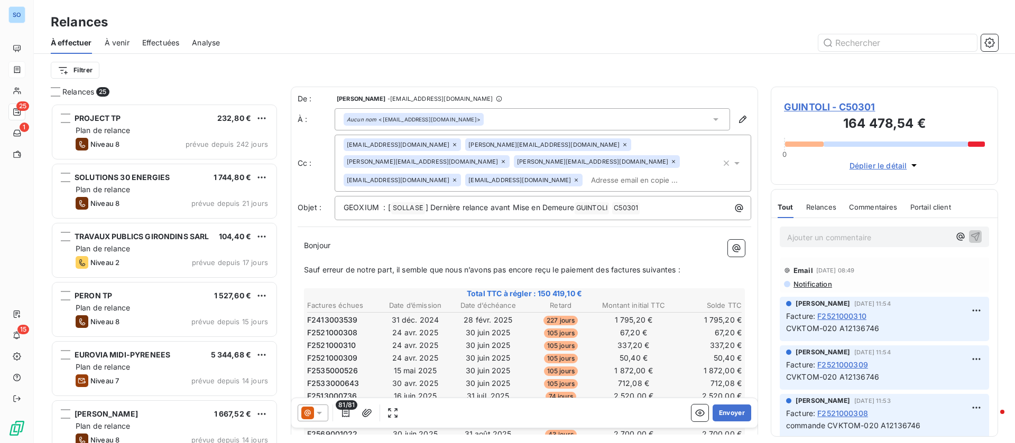
click at [451, 143] on icon at bounding box center [454, 145] width 6 height 6
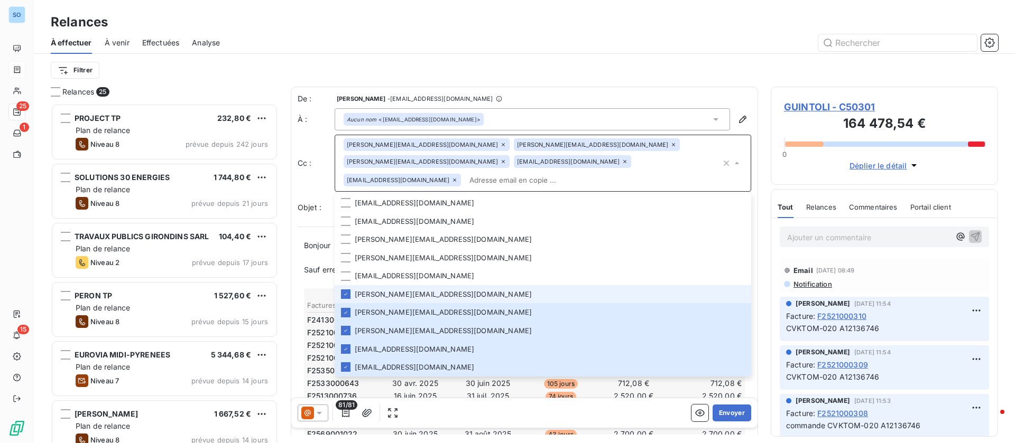
click at [500, 143] on icon at bounding box center [503, 145] width 6 height 6
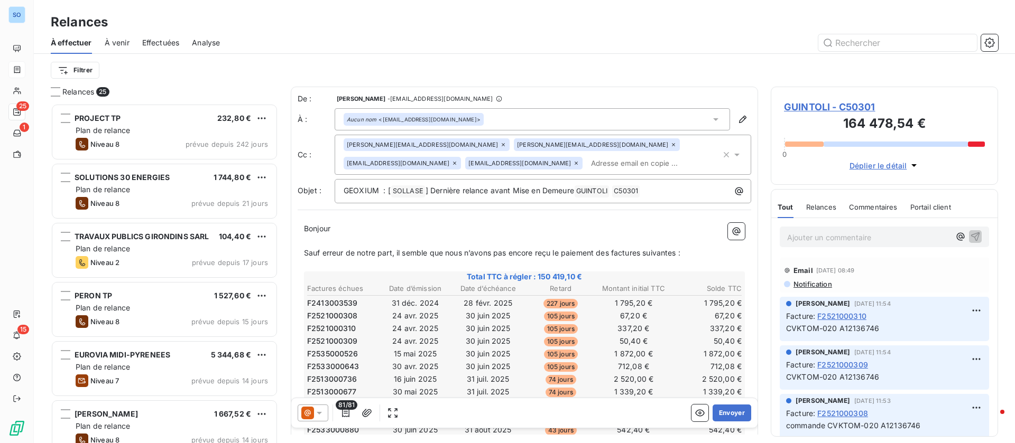
click at [500, 143] on icon at bounding box center [503, 145] width 6 height 6
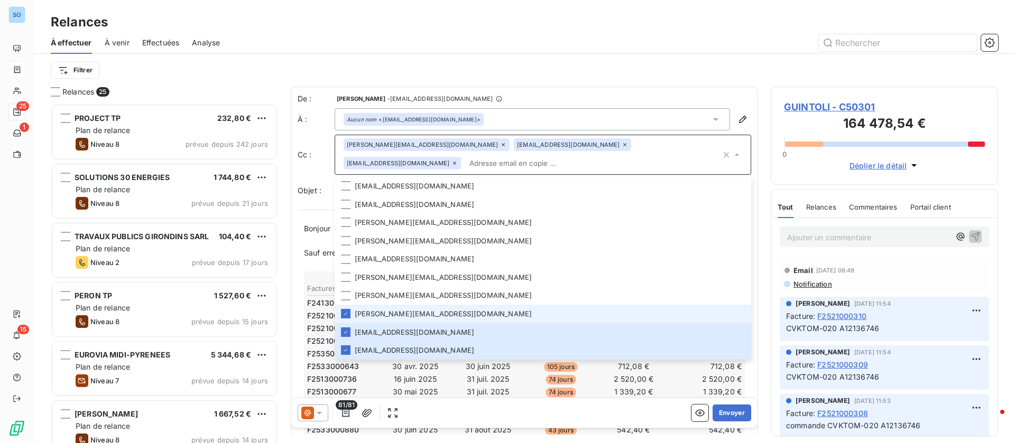
click at [407, 146] on div "[PERSON_NAME][EMAIL_ADDRESS][DOMAIN_NAME]" at bounding box center [426, 144] width 166 height 13
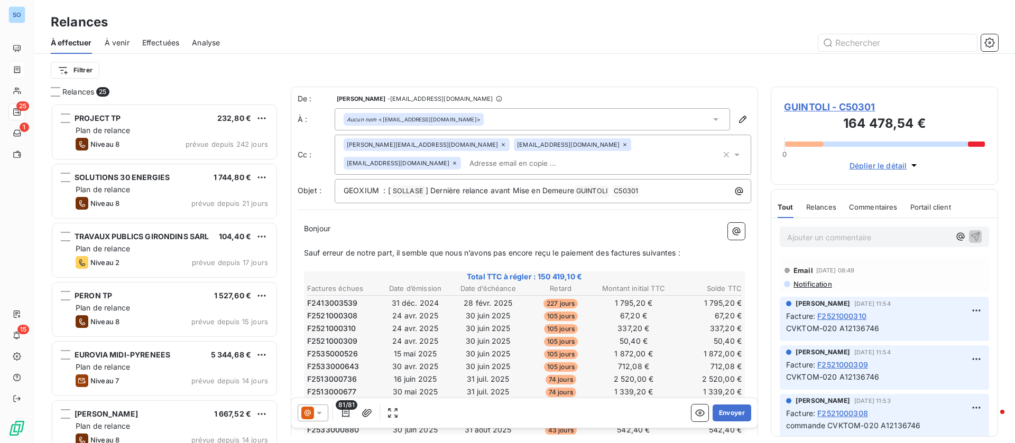
click at [501, 146] on icon at bounding box center [502, 144] width 3 height 3
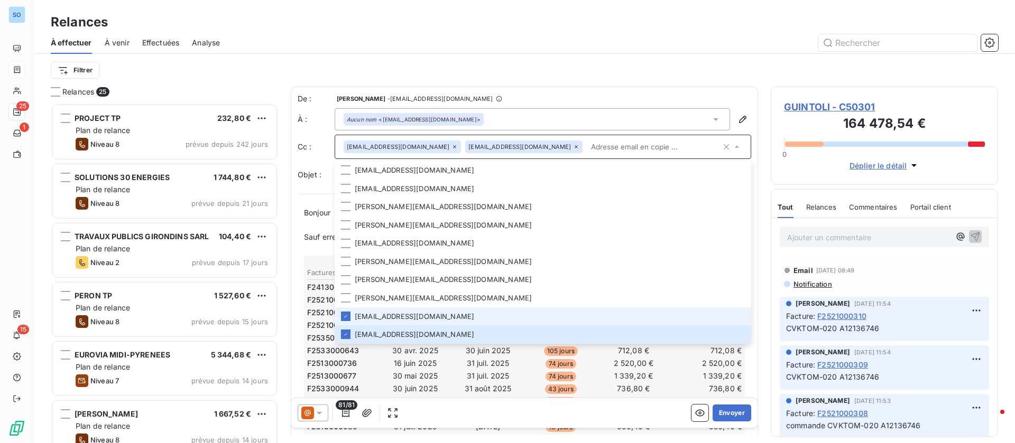
click at [453, 146] on icon at bounding box center [454, 146] width 3 height 3
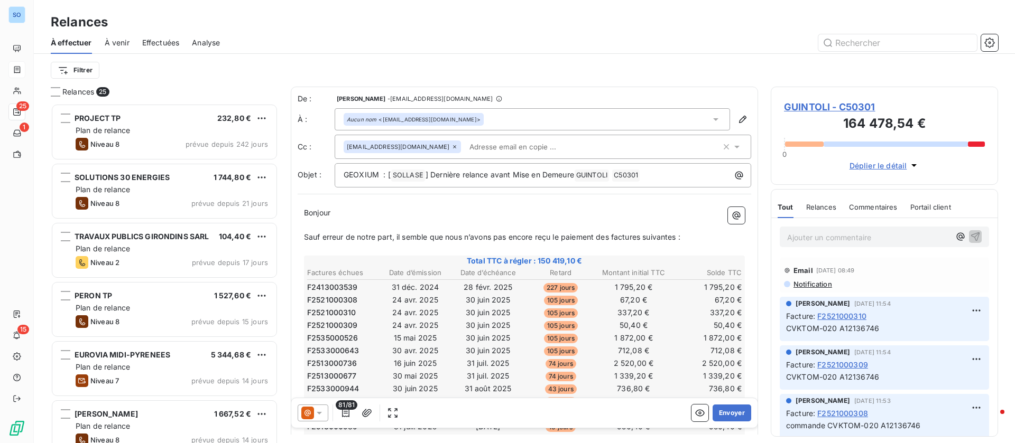
click at [451, 144] on icon at bounding box center [454, 147] width 6 height 6
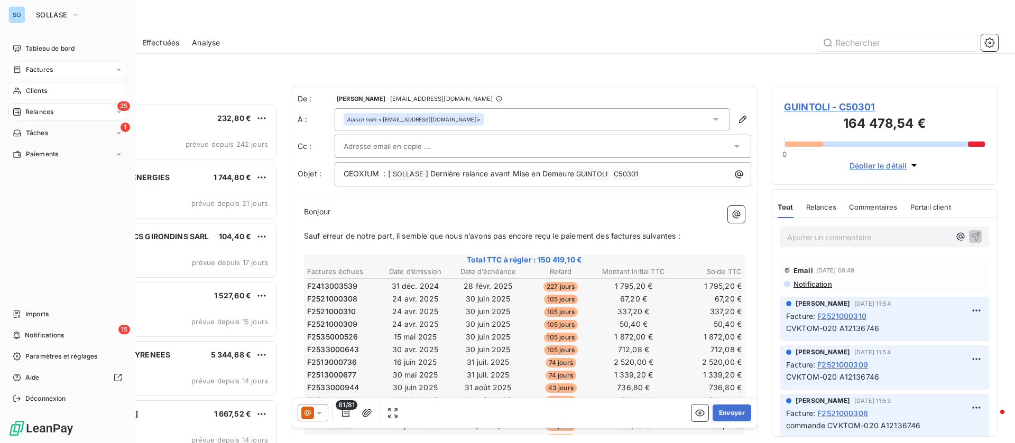
click at [40, 90] on span "Clients" at bounding box center [36, 91] width 21 height 10
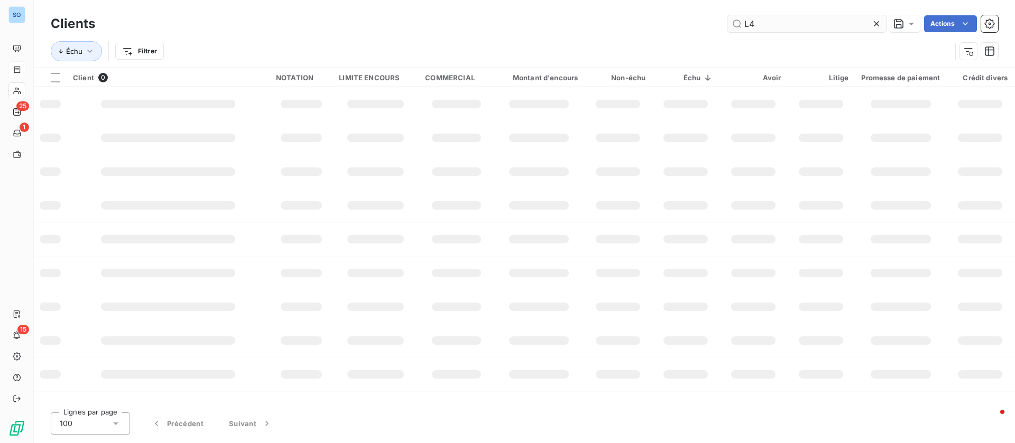
type input "L"
type input "l'empreinte"
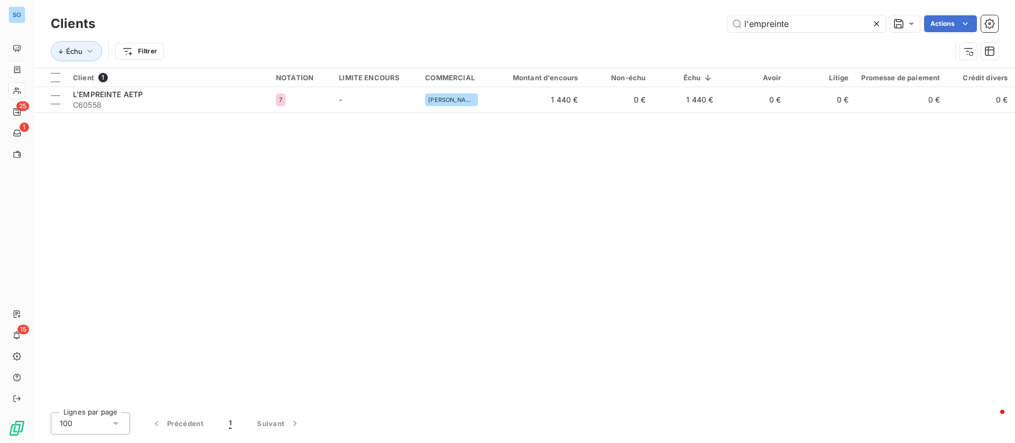
click at [192, 114] on div "Client 1 NOTATION LIMITE ENCOURS COMMERCIAL Montant d'encours Non-échu Échu Avo…" at bounding box center [524, 236] width 981 height 336
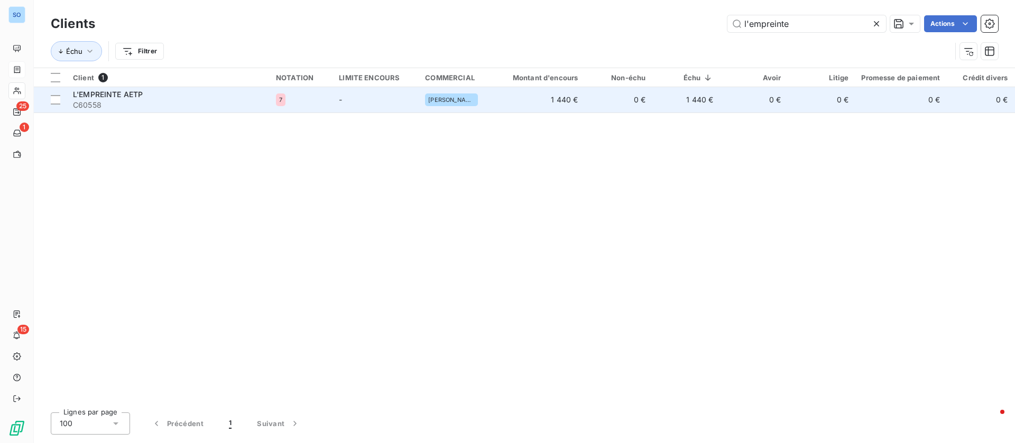
click at [188, 100] on span "C60558" at bounding box center [168, 105] width 190 height 11
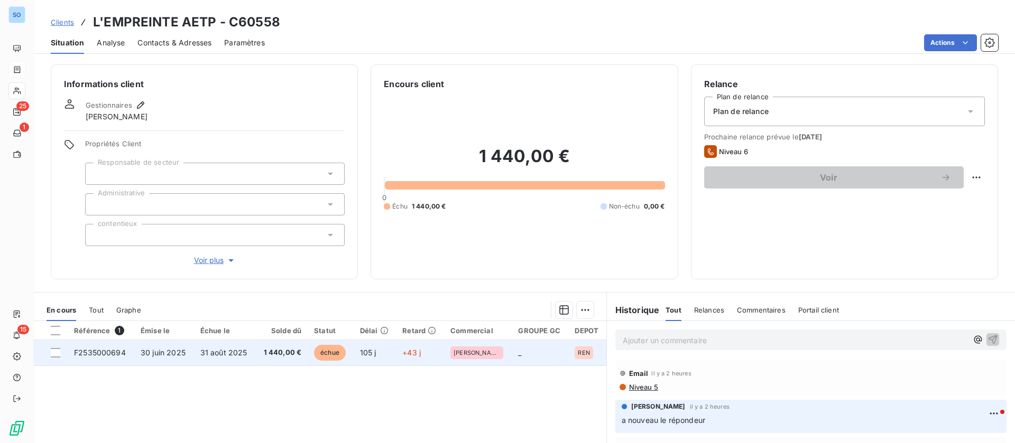
click at [212, 349] on span "31 août 2025" at bounding box center [223, 352] width 47 height 9
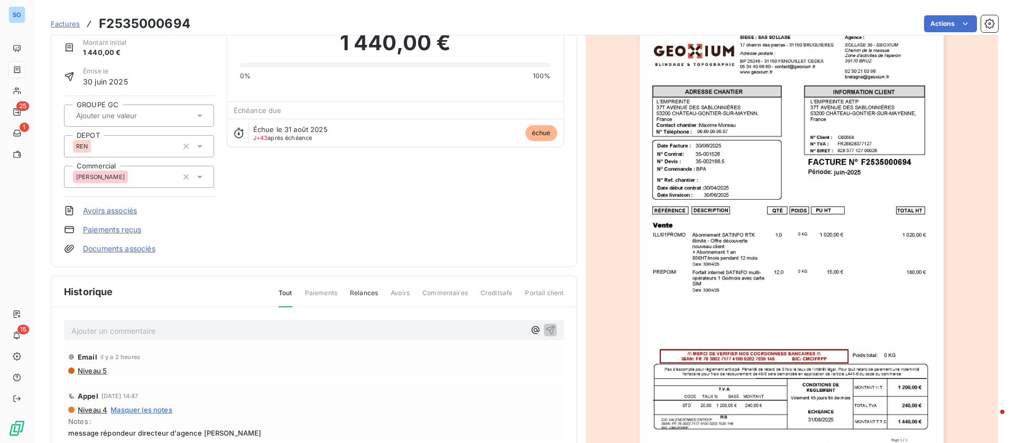
scroll to position [142, 0]
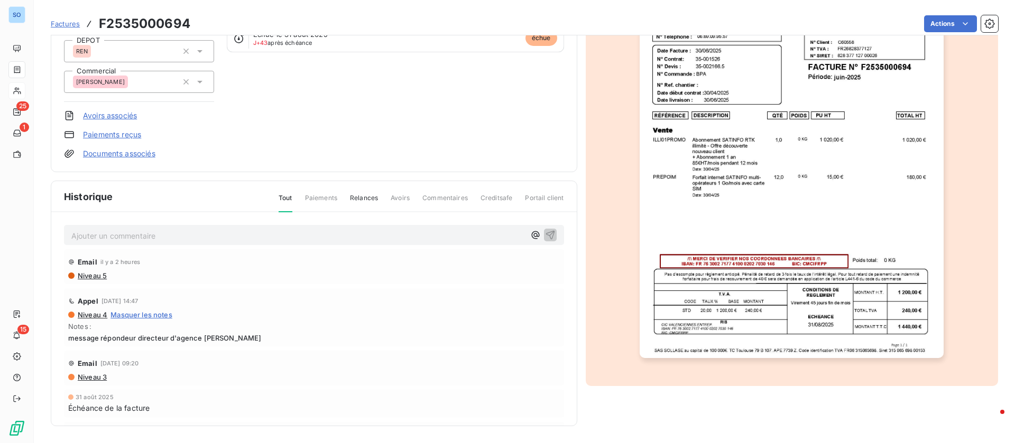
click at [173, 236] on p "Ajouter un commentaire ﻿" at bounding box center [297, 235] width 453 height 13
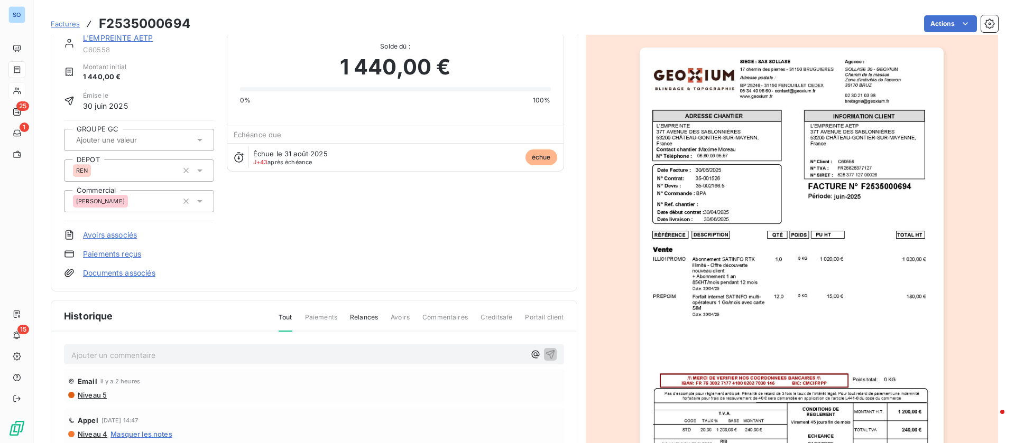
scroll to position [0, 0]
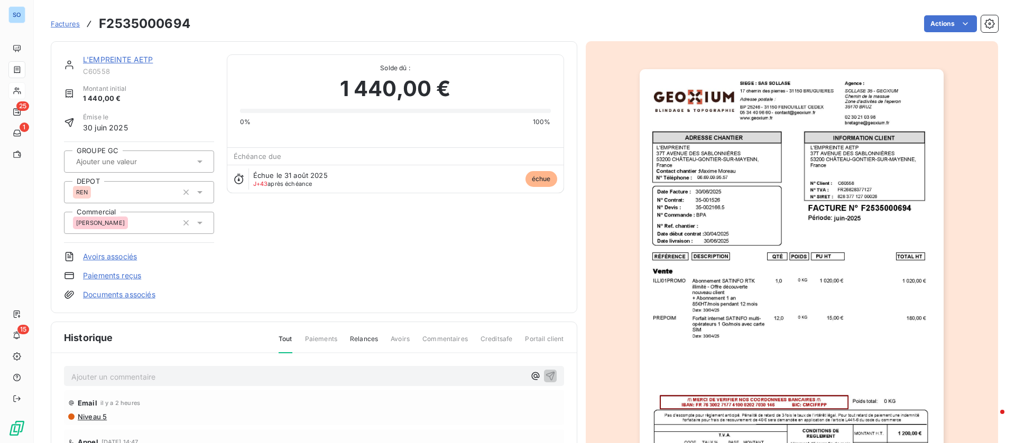
click at [137, 58] on link "L'EMPREINTE AETP" at bounding box center [118, 59] width 70 height 9
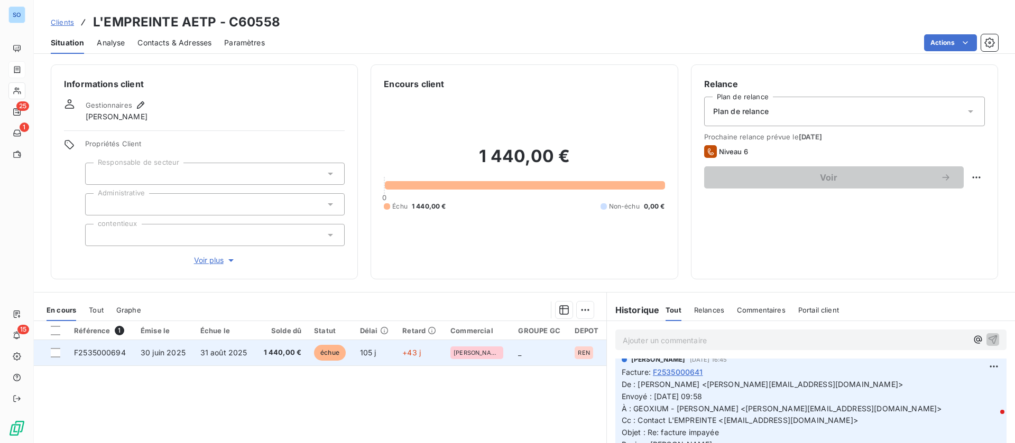
click at [221, 350] on span "31 août 2025" at bounding box center [223, 352] width 47 height 9
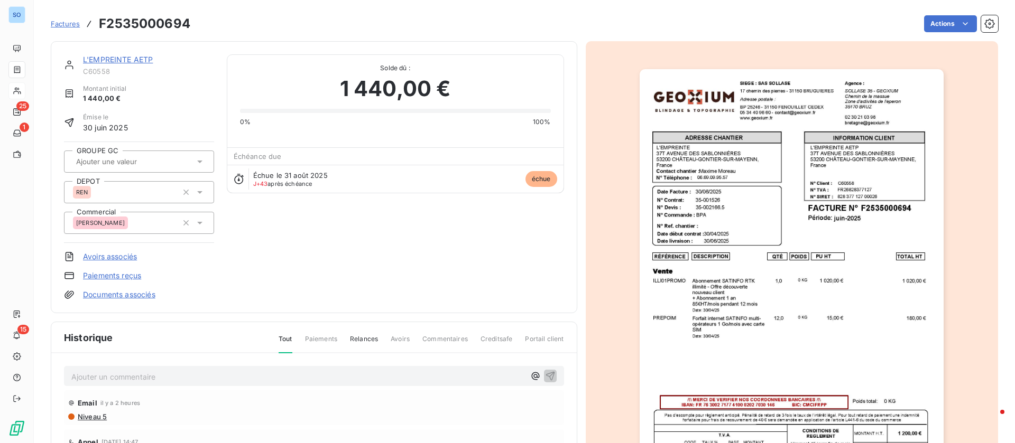
click at [742, 313] on img "button" at bounding box center [791, 284] width 304 height 430
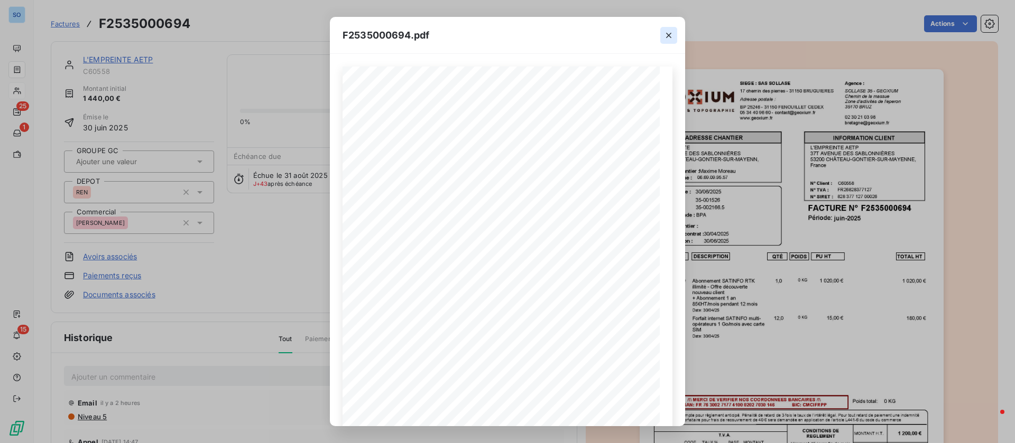
click at [672, 39] on icon "button" at bounding box center [668, 35] width 11 height 11
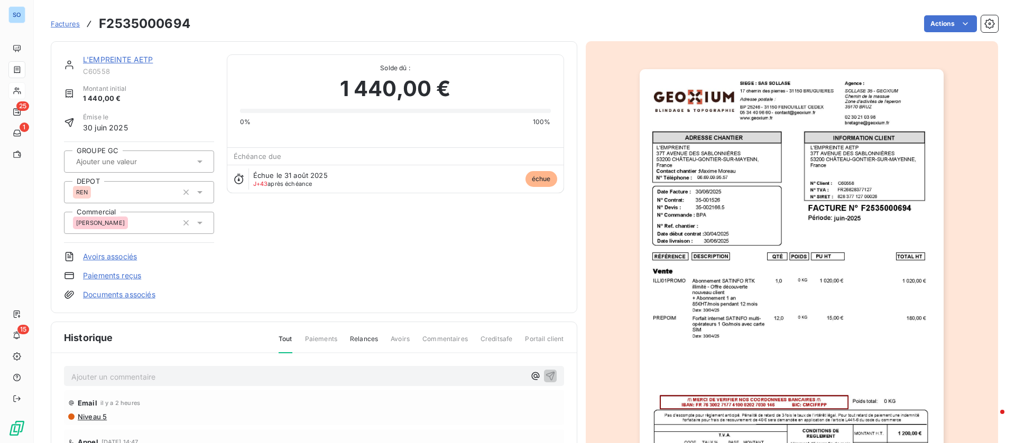
click at [142, 55] on link "L'EMPREINTE AETP" at bounding box center [118, 59] width 70 height 9
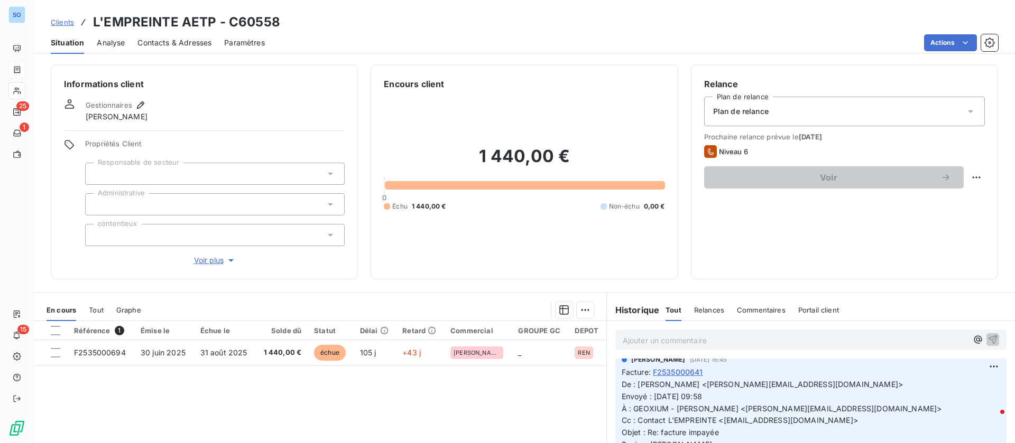
scroll to position [79, 0]
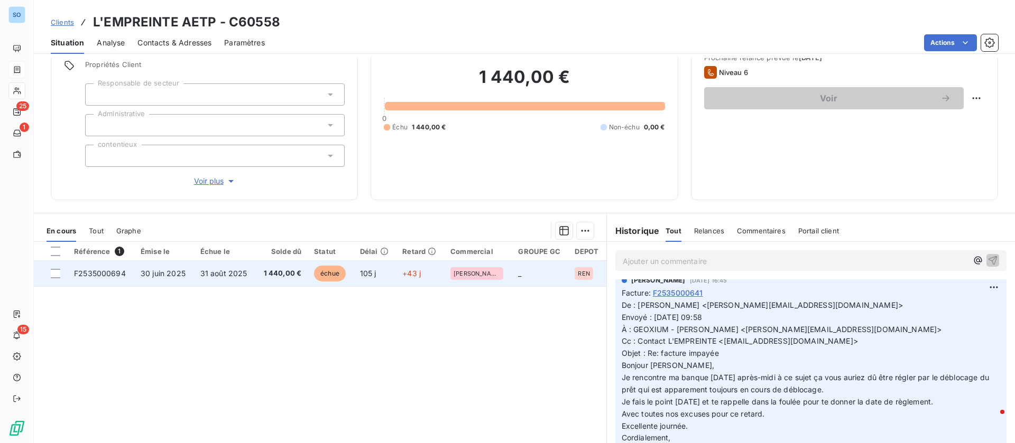
click at [71, 274] on td "F2535000694" at bounding box center [101, 273] width 67 height 25
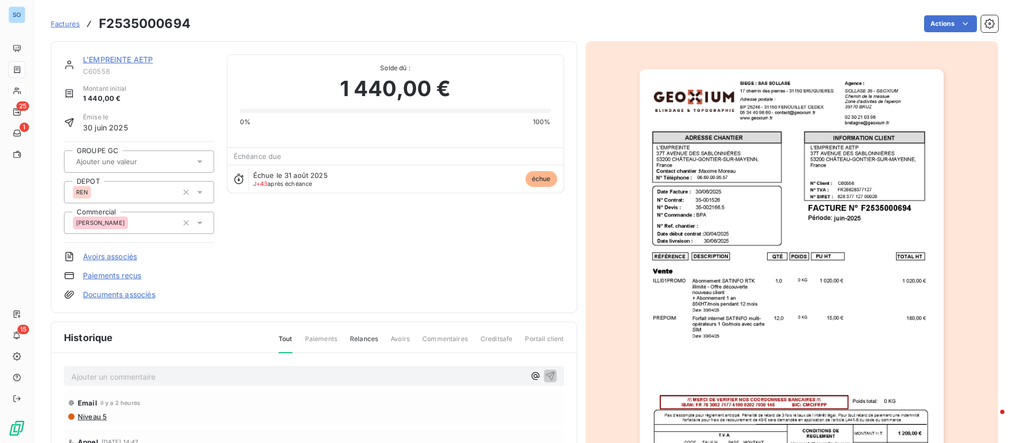
click at [951, 38] on div "L'EMPREINTE AETP C60558 Montant initial 1 440,00 € Émise le 30 juin 2025 GROUPE…" at bounding box center [524, 301] width 947 height 533
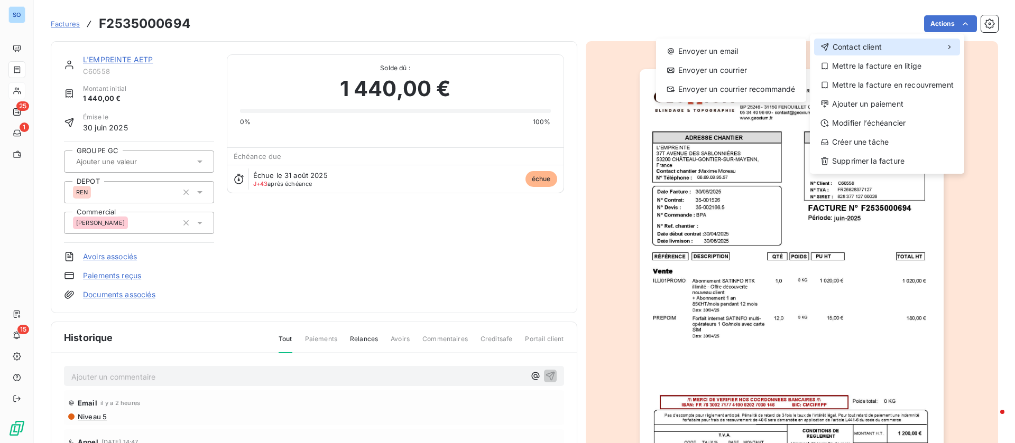
click at [909, 52] on div "Contact client" at bounding box center [887, 47] width 146 height 17
click at [909, 65] on div "Mettre la facture en litige" at bounding box center [887, 66] width 146 height 17
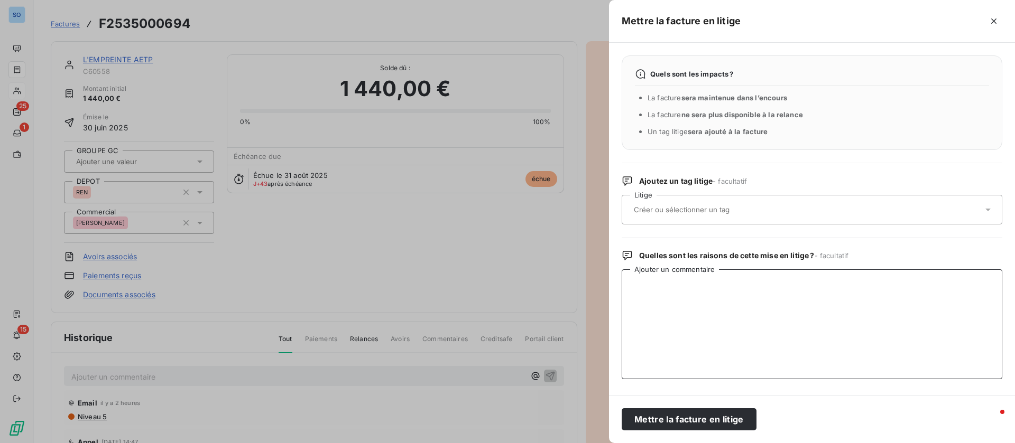
click at [712, 294] on textarea "Ajouter un commentaire" at bounding box center [811, 325] width 380 height 110
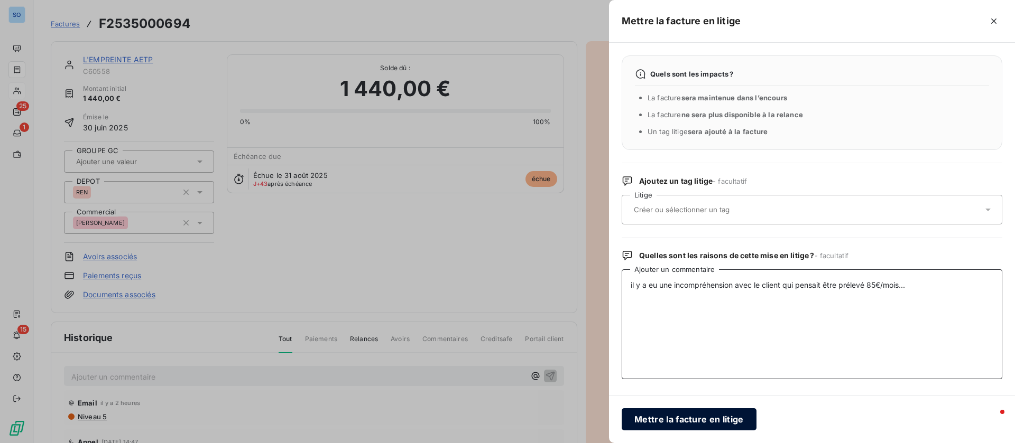
type textarea "il y a eu une incompréhension avec le client qui pensait être prélevé 85€/mois.…"
click at [670, 418] on button "Mettre la facture en litige" at bounding box center [688, 419] width 135 height 22
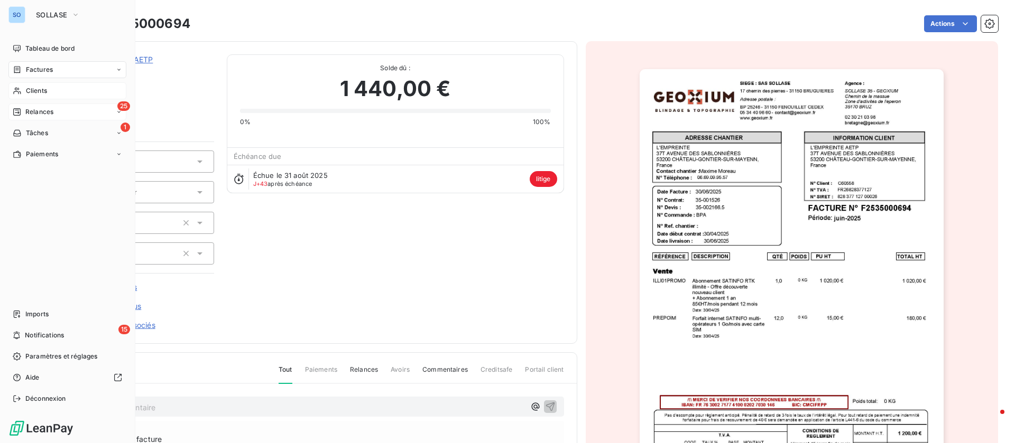
click at [29, 106] on div "25 Relances" at bounding box center [67, 112] width 118 height 17
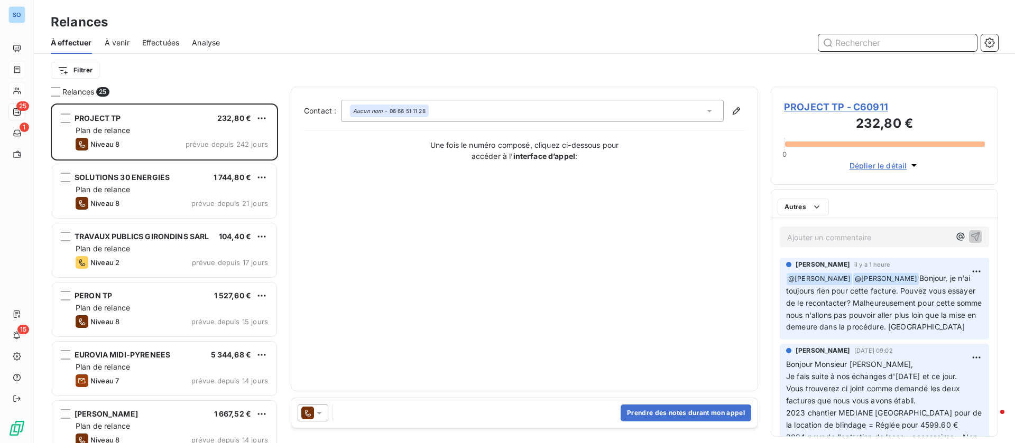
scroll to position [328, 215]
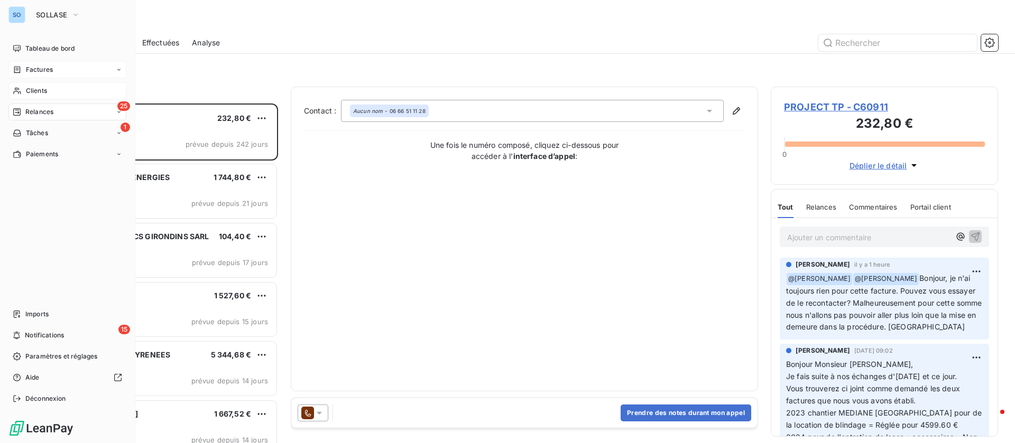
click at [29, 89] on span "Clients" at bounding box center [36, 91] width 21 height 10
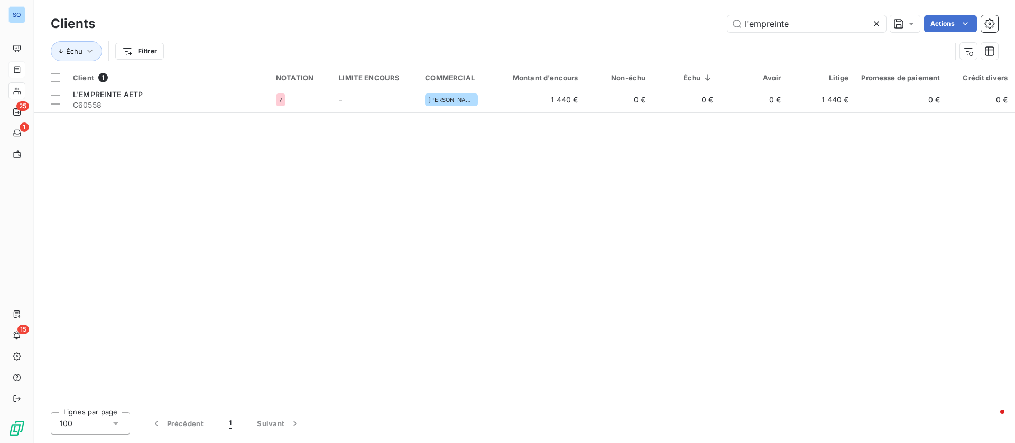
drag, startPoint x: 804, startPoint y: 23, endPoint x: 606, endPoint y: 2, distance: 199.9
click at [590, 15] on div "l'empreinte Actions" at bounding box center [553, 23] width 890 height 17
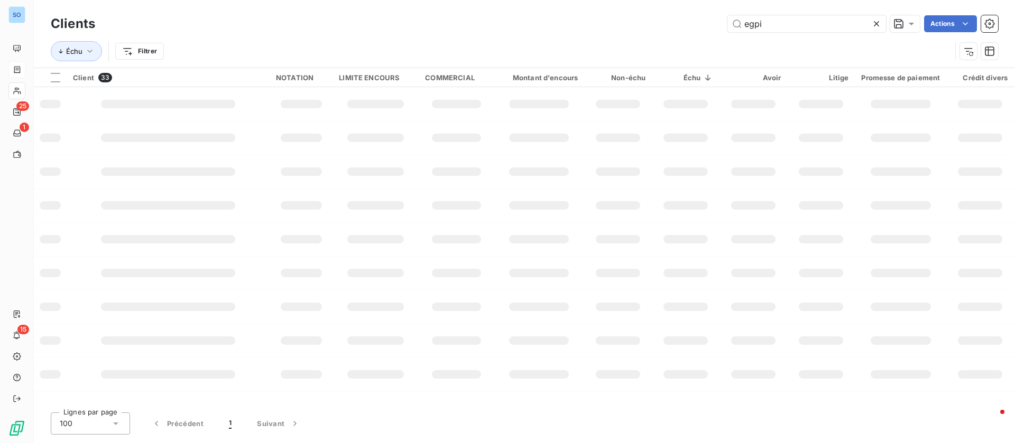
type input "egpi"
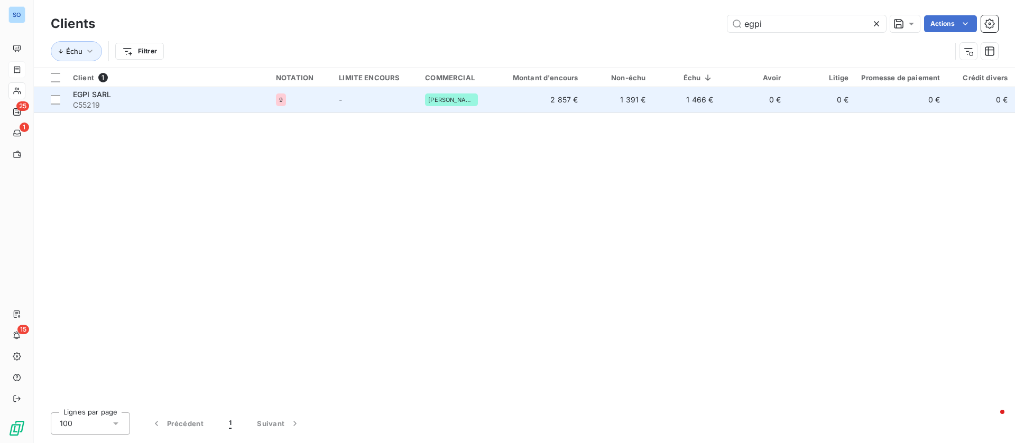
click at [156, 98] on div "EGPI SARL" at bounding box center [168, 94] width 190 height 11
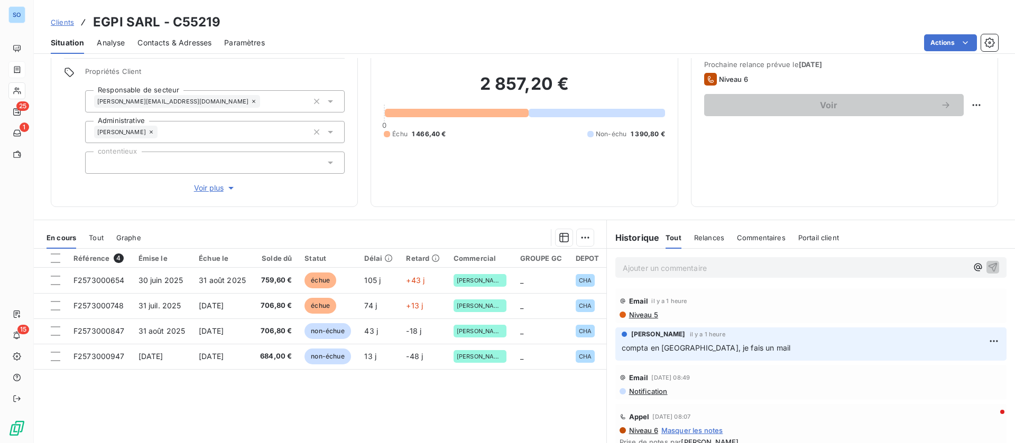
scroll to position [79, 0]
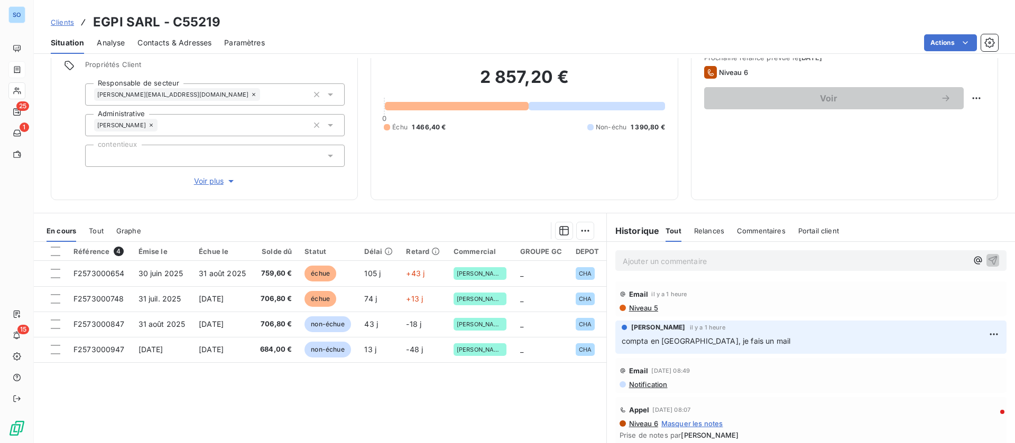
click at [703, 257] on p "Ajouter un commentaire ﻿" at bounding box center [794, 261] width 345 height 13
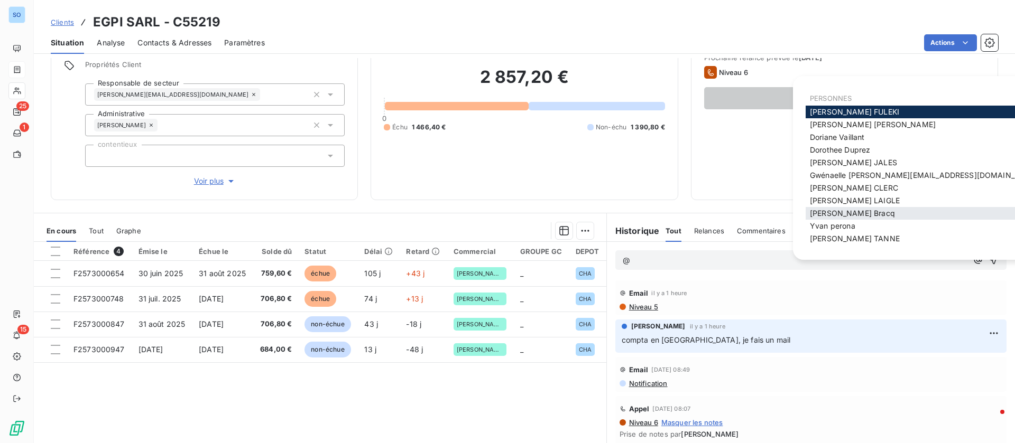
click at [831, 216] on span "[PERSON_NAME]" at bounding box center [852, 213] width 85 height 9
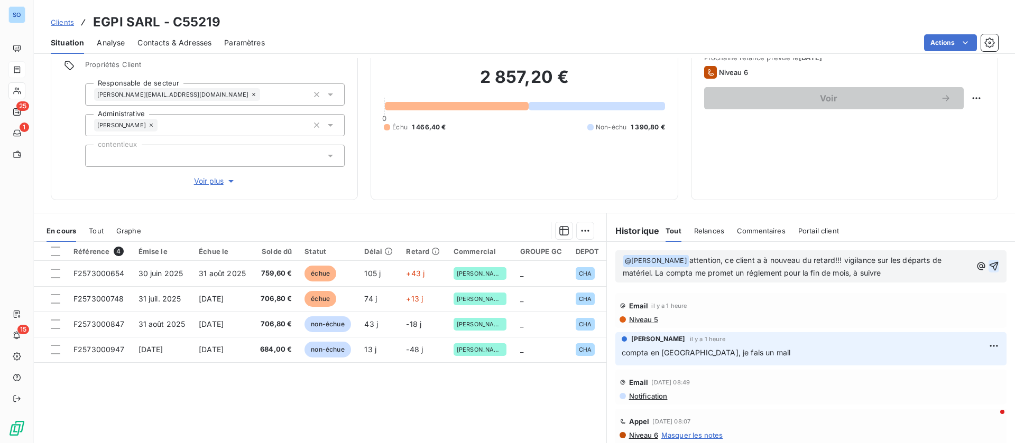
click at [989, 266] on icon "button" at bounding box center [993, 266] width 9 height 9
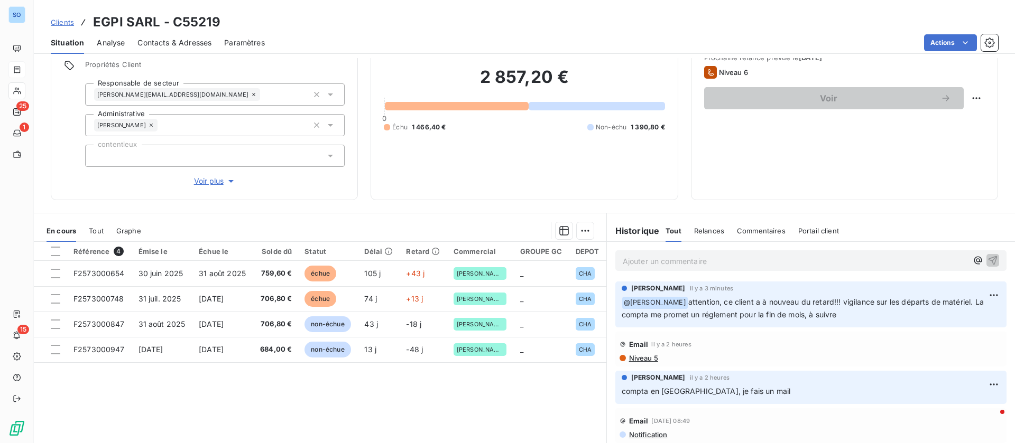
click at [646, 257] on p "Ajouter un commentaire ﻿" at bounding box center [794, 261] width 345 height 13
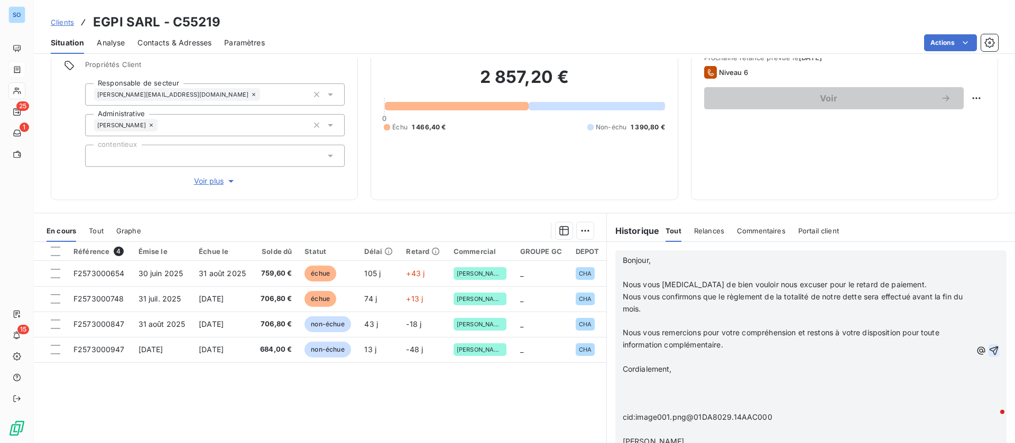
click at [652, 271] on p "﻿" at bounding box center [796, 273] width 349 height 12
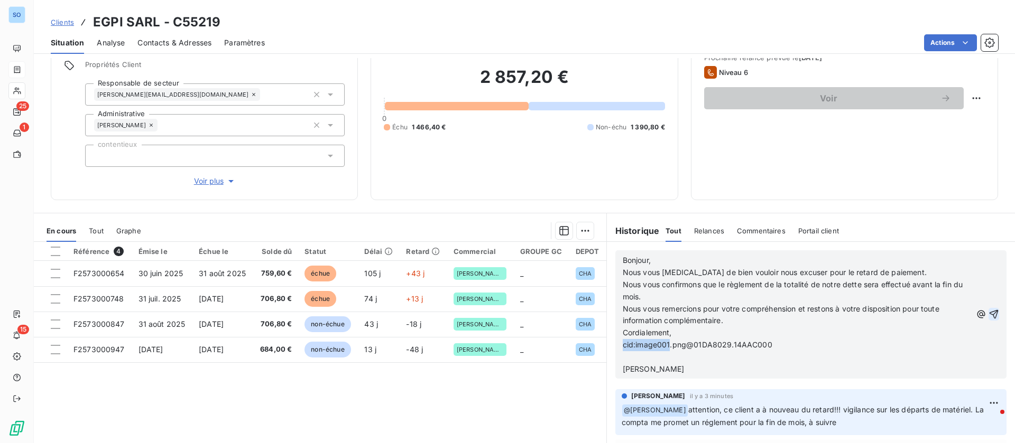
drag, startPoint x: 767, startPoint y: 351, endPoint x: 610, endPoint y: 348, distance: 157.5
click at [615, 348] on div "Bonjour, Nous vous prions de bien vouloir nous excuser pour le retard de paieme…" at bounding box center [810, 314] width 391 height 128
drag, startPoint x: 749, startPoint y: 345, endPoint x: 609, endPoint y: 347, distance: 140.0
click at [615, 347] on div "Bonjour, Nous vous prions de bien vouloir nous excuser pour le retard de paieme…" at bounding box center [810, 314] width 391 height 128
drag, startPoint x: 674, startPoint y: 356, endPoint x: 613, endPoint y: 347, distance: 61.4
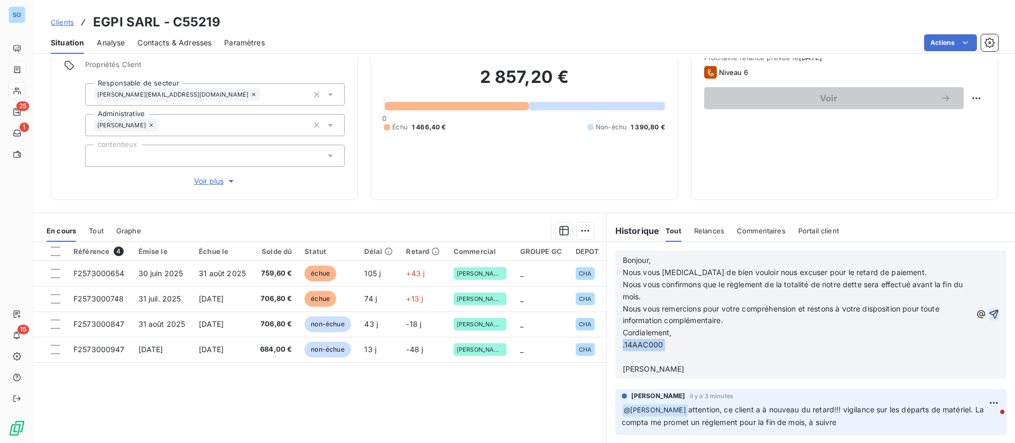
click at [615, 347] on div "Bonjour, Nous vous prions de bien vouloir nous excuser pour le retard de paieme…" at bounding box center [810, 314] width 391 height 128
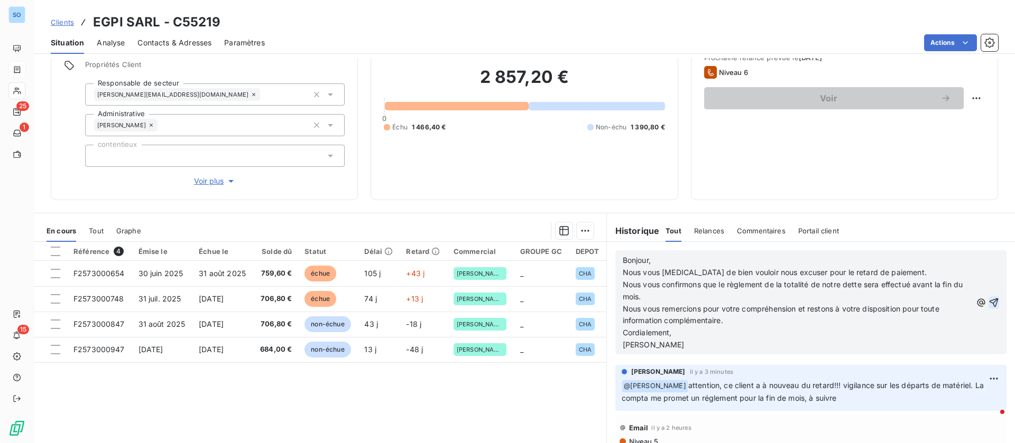
click at [988, 304] on icon "button" at bounding box center [993, 303] width 11 height 11
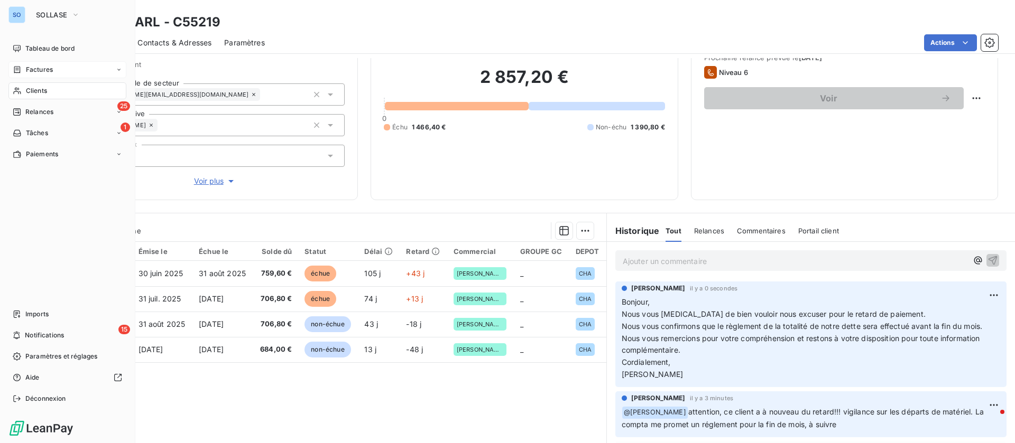
drag, startPoint x: 45, startPoint y: 87, endPoint x: 103, endPoint y: 77, distance: 58.5
click at [45, 87] on span "Clients" at bounding box center [36, 91] width 21 height 10
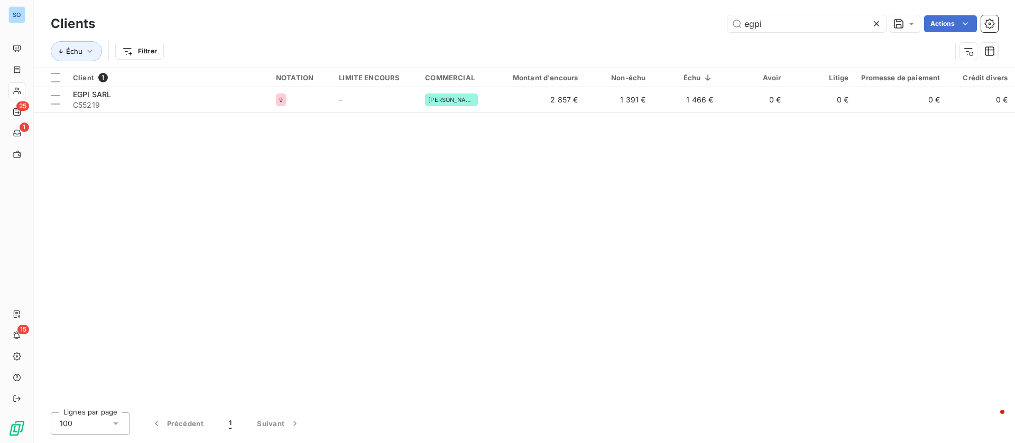
drag, startPoint x: 732, startPoint y: 22, endPoint x: 695, endPoint y: 21, distance: 37.6
click at [695, 21] on div "egpi Actions" at bounding box center [553, 23] width 890 height 17
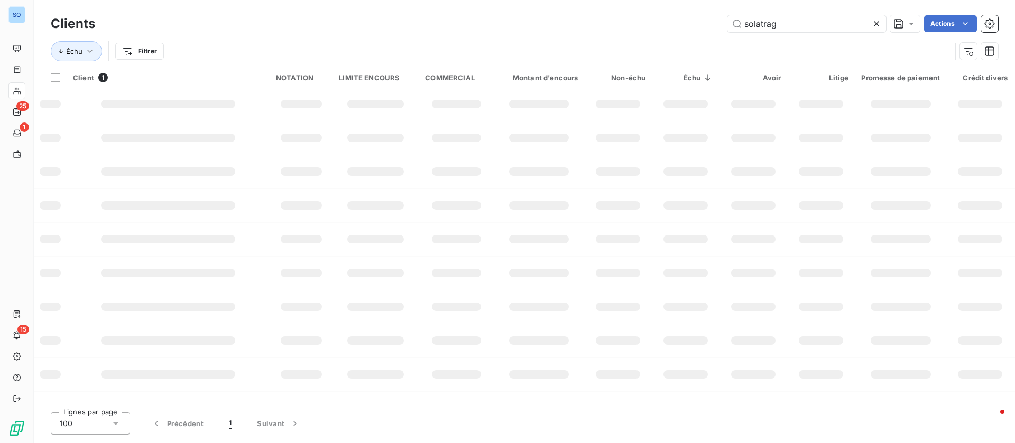
type input "solatrag"
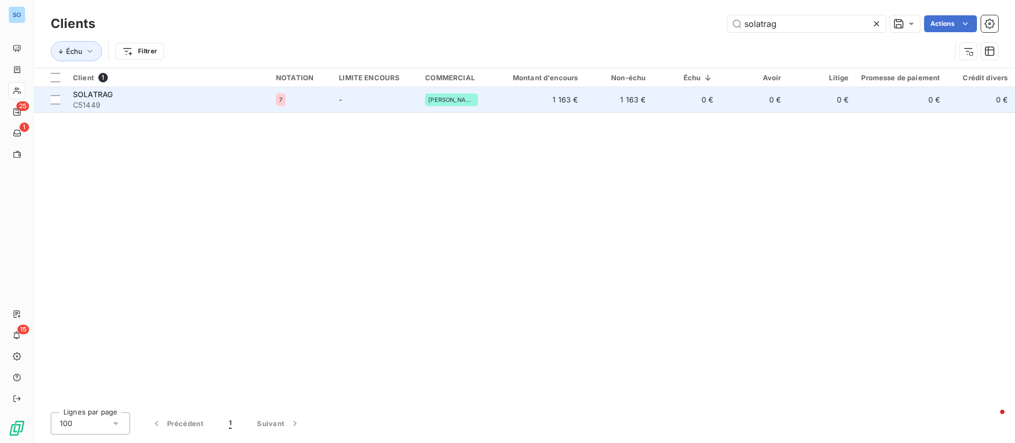
click at [172, 92] on div "SOLATRAG" at bounding box center [168, 94] width 190 height 11
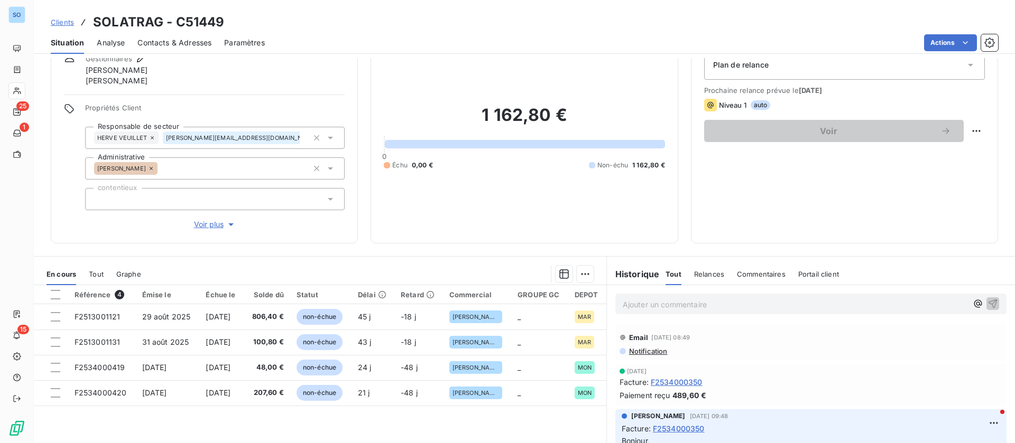
scroll to position [79, 0]
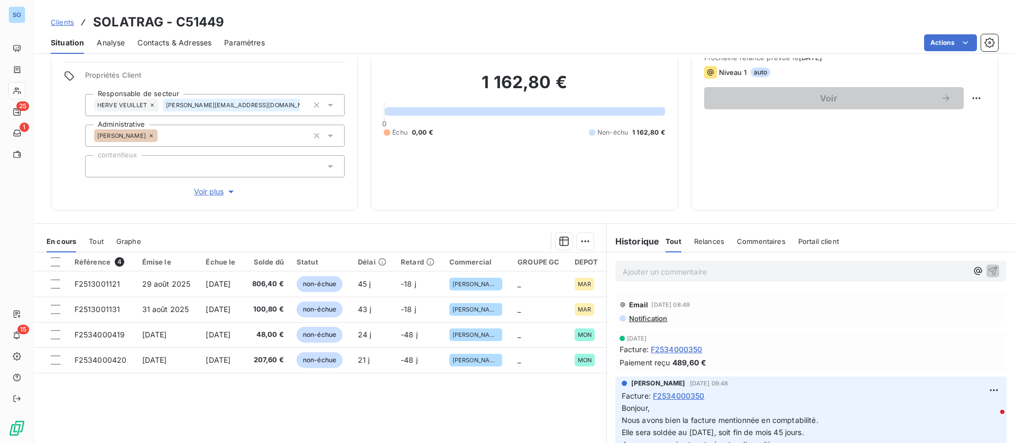
click at [673, 272] on p "Ajouter un commentaire ﻿" at bounding box center [794, 271] width 345 height 13
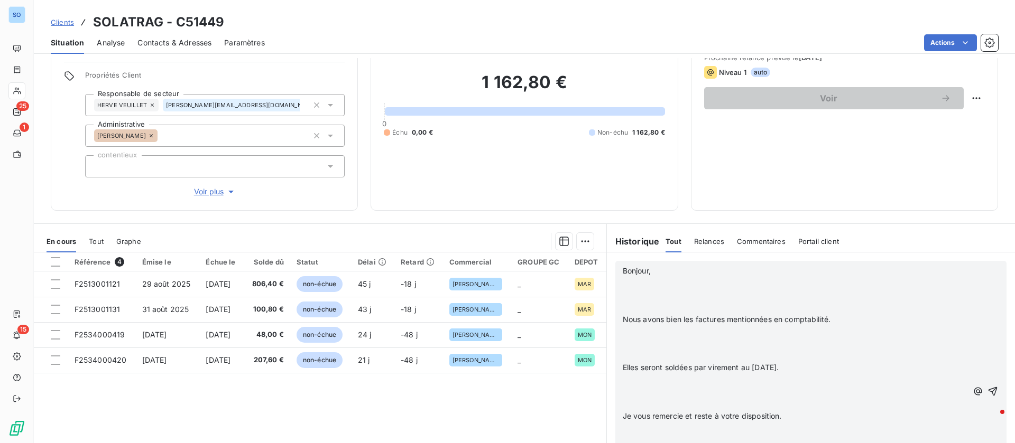
click at [671, 283] on p "﻿" at bounding box center [794, 283] width 345 height 12
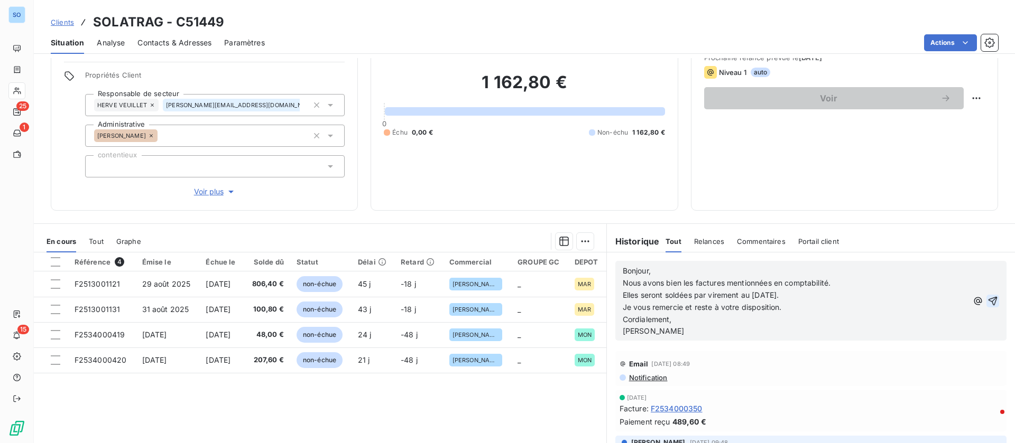
click at [987, 300] on icon "button" at bounding box center [992, 301] width 11 height 11
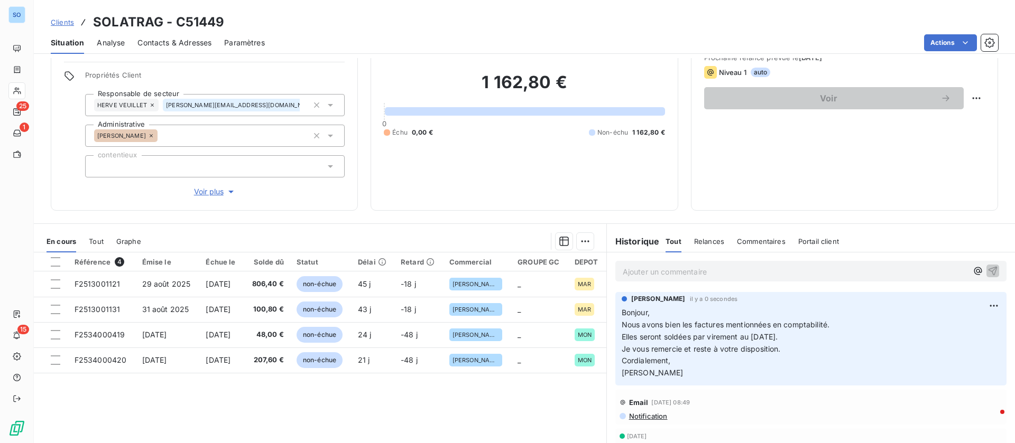
drag, startPoint x: 174, startPoint y: 42, endPoint x: 266, endPoint y: 50, distance: 92.3
click at [174, 42] on span "Contacts & Adresses" at bounding box center [174, 43] width 74 height 11
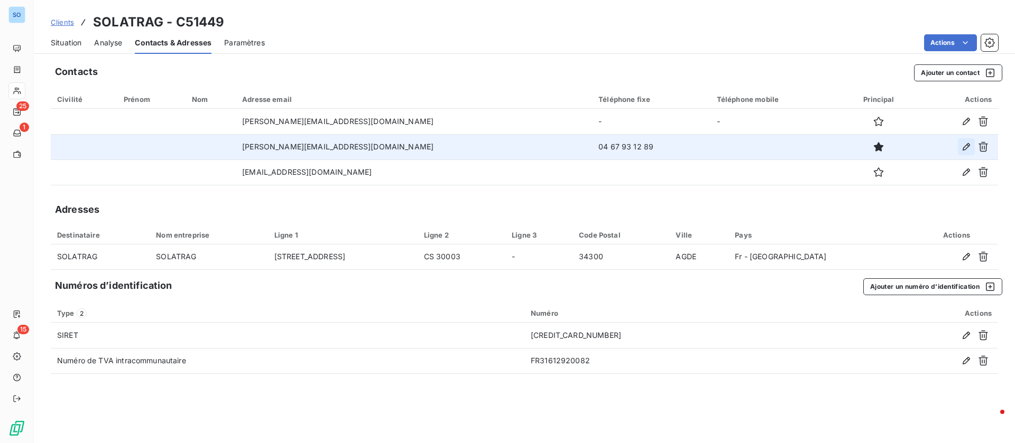
click at [966, 144] on icon "button" at bounding box center [966, 147] width 11 height 11
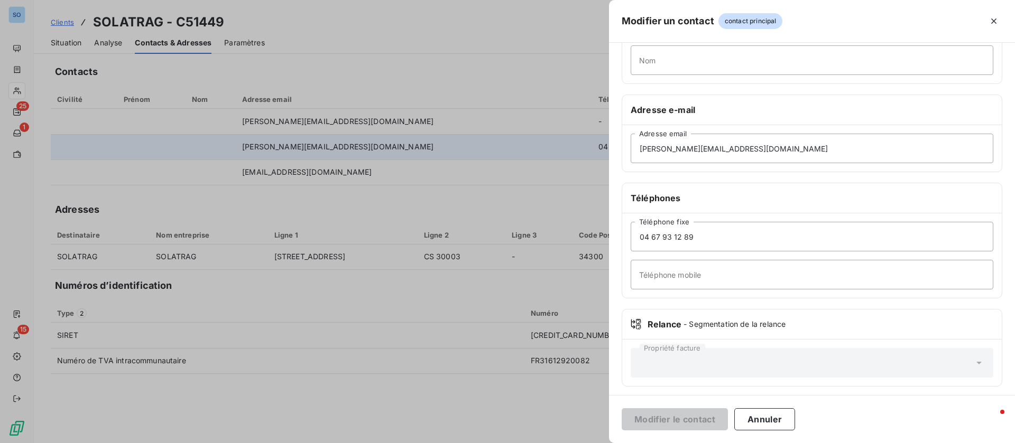
scroll to position [129, 0]
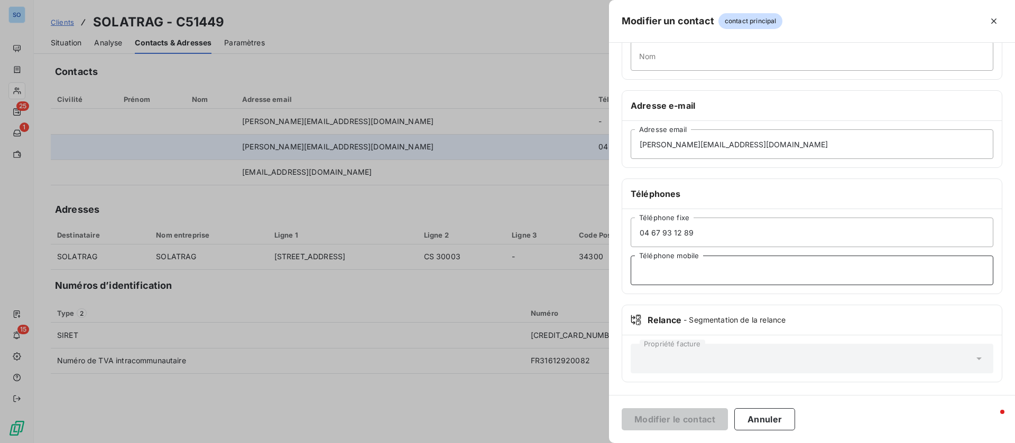
drag, startPoint x: 709, startPoint y: 273, endPoint x: 714, endPoint y: 270, distance: 5.7
click at [709, 273] on input "Téléphone mobile" at bounding box center [811, 271] width 363 height 30
type input "06 50 95 70 13"
click at [653, 419] on button "Modifier le contact" at bounding box center [674, 419] width 106 height 22
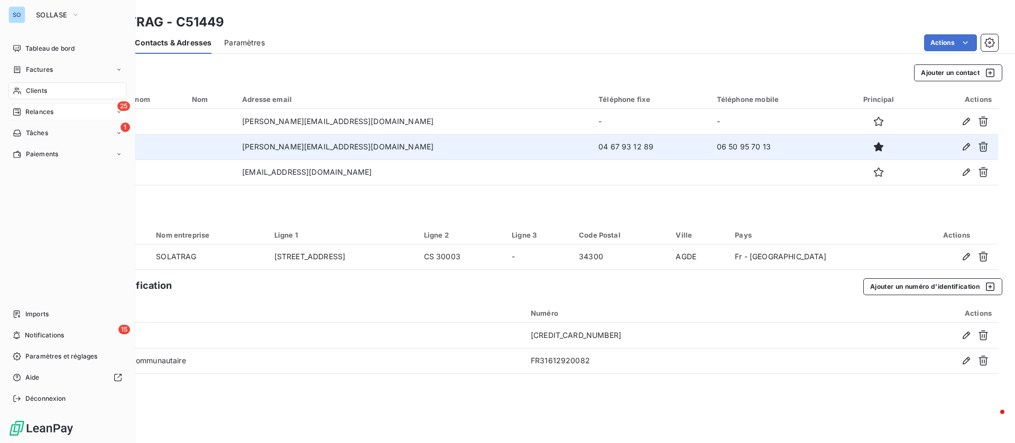
click at [27, 108] on span "Relances" at bounding box center [39, 112] width 28 height 10
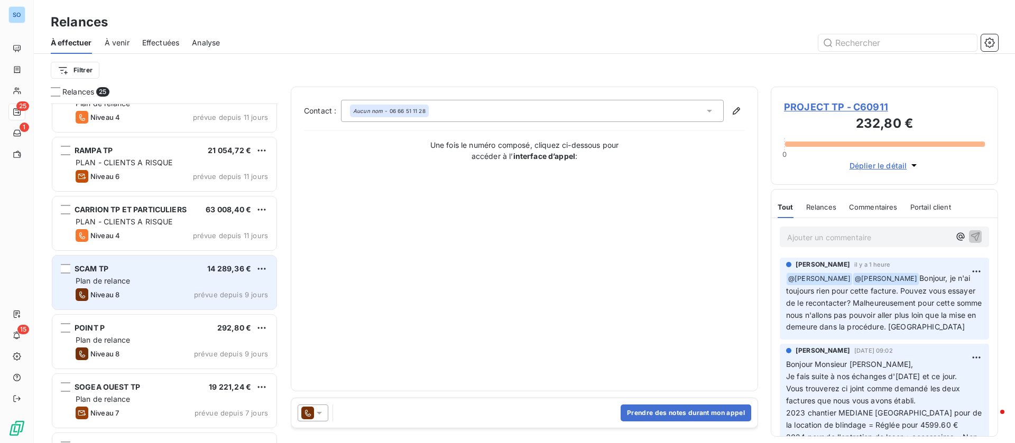
scroll to position [635, 0]
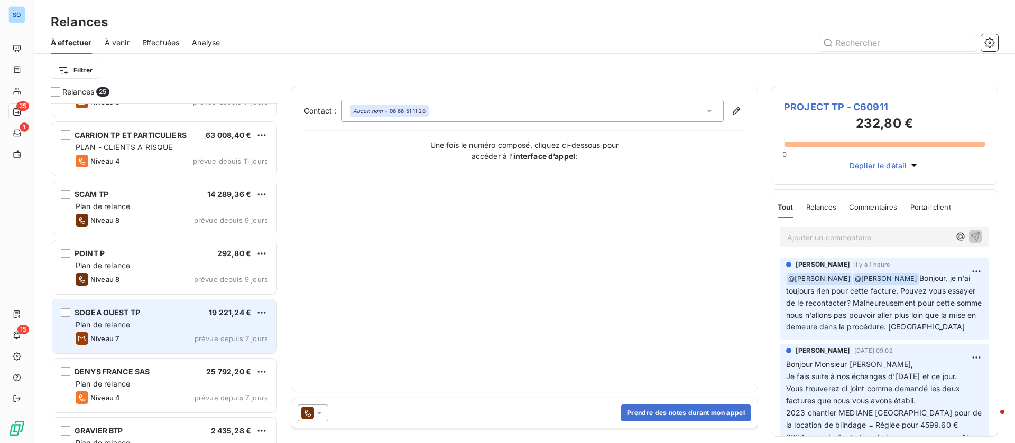
click at [165, 329] on div "Plan de relance" at bounding box center [172, 325] width 192 height 11
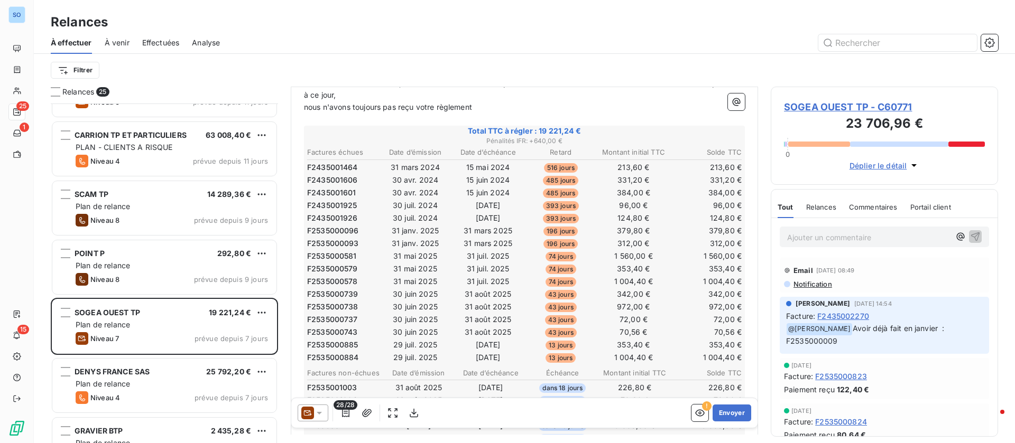
scroll to position [159, 0]
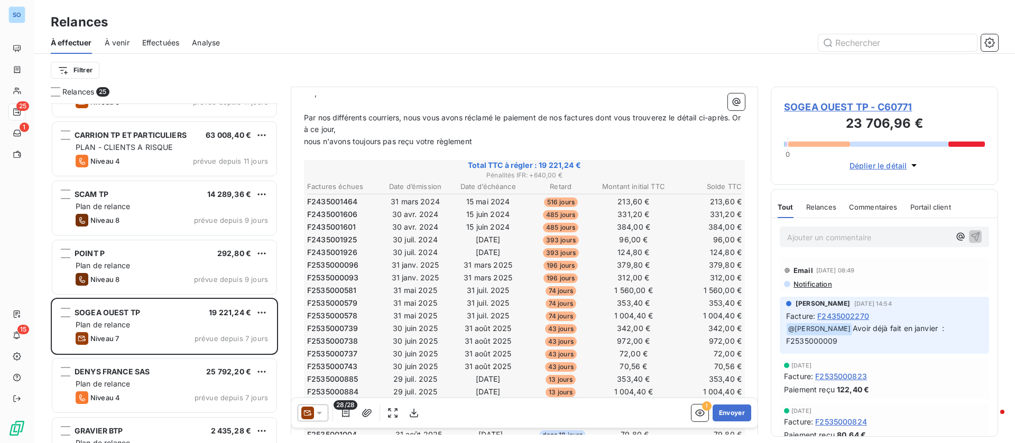
click at [317, 413] on icon at bounding box center [319, 413] width 11 height 11
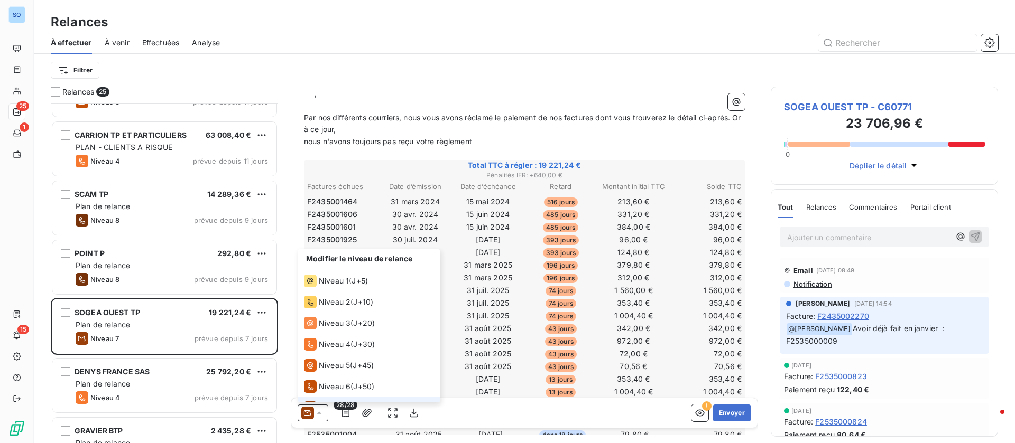
scroll to position [16, 0]
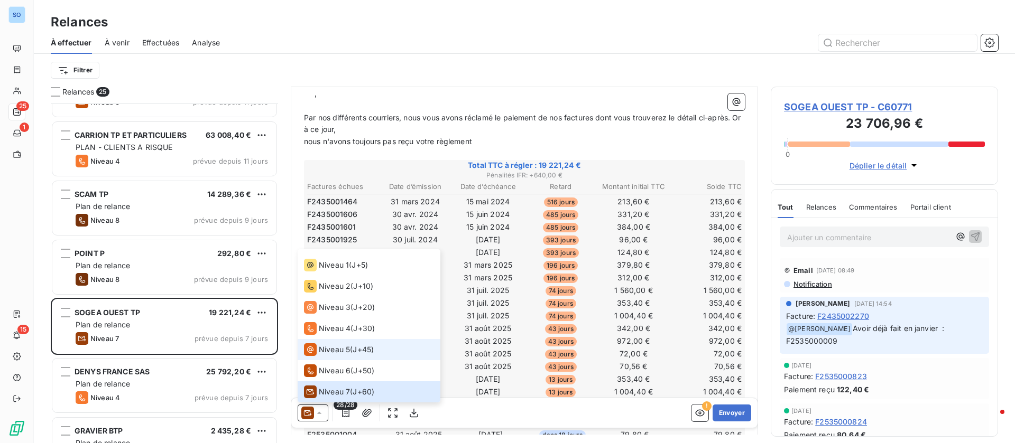
click at [341, 349] on span "Niveau 5" at bounding box center [334, 350] width 31 height 11
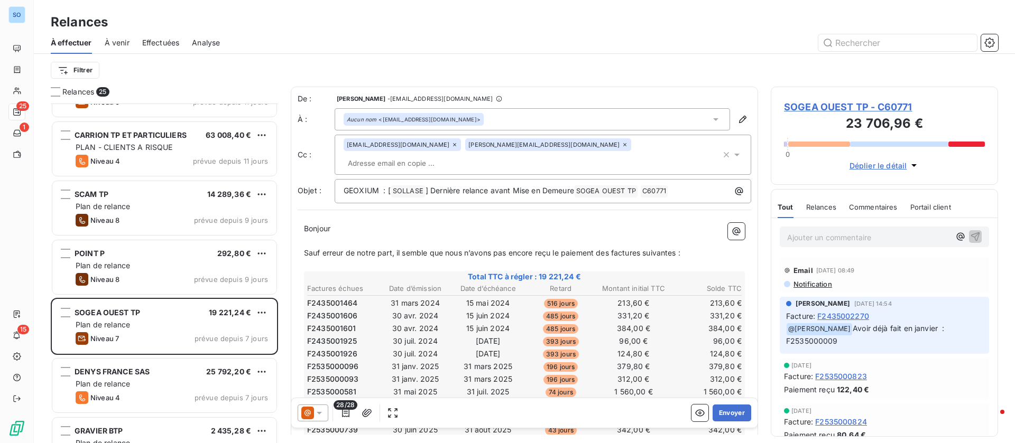
click at [453, 146] on icon at bounding box center [454, 144] width 3 height 3
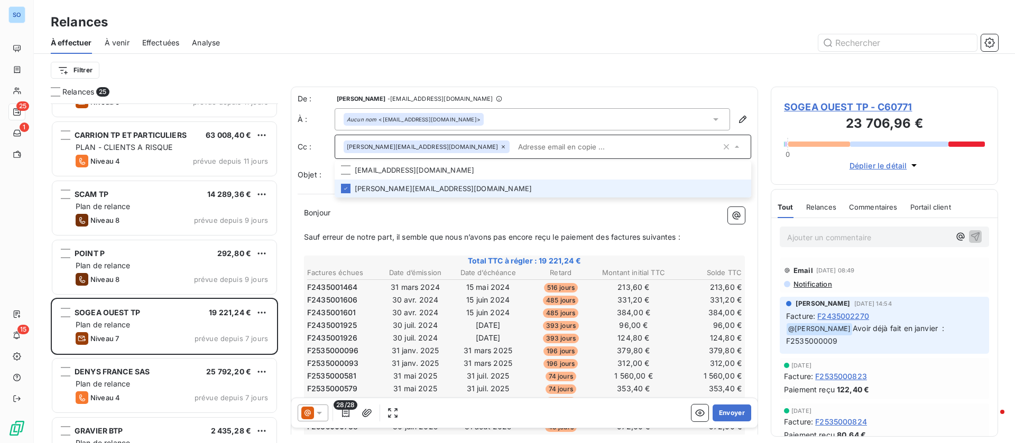
click at [412, 147] on div "[PERSON_NAME][EMAIL_ADDRESS][DOMAIN_NAME]" at bounding box center [426, 147] width 166 height 13
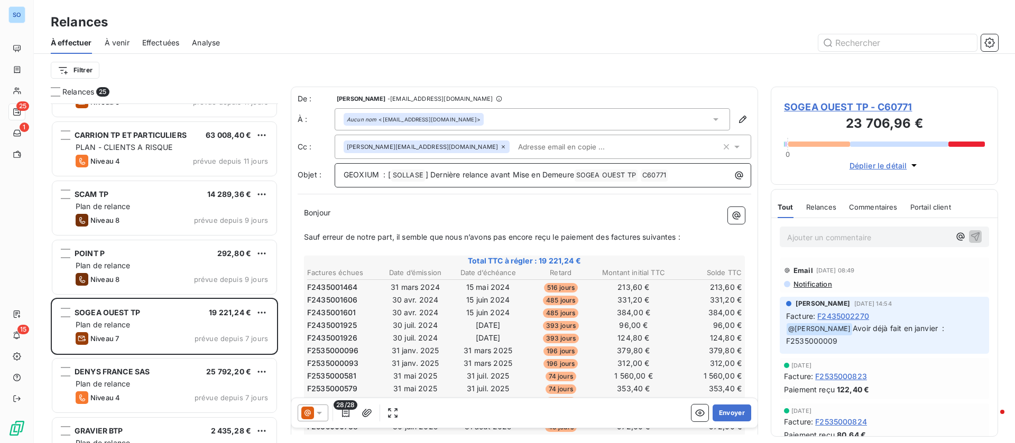
drag, startPoint x: 429, startPoint y: 171, endPoint x: 580, endPoint y: 176, distance: 151.8
click at [580, 176] on p "GEOXIUM : [ SOLLASE ﻿ ] Dernière relance avant Mise en Demeure SOGEA OUEST TP ﻿…" at bounding box center [545, 175] width 404 height 13
click at [315, 237] on span "Sauf erreur de notre part, il semble que nous n’avons pas encore reçu le paieme…" at bounding box center [492, 237] width 376 height 9
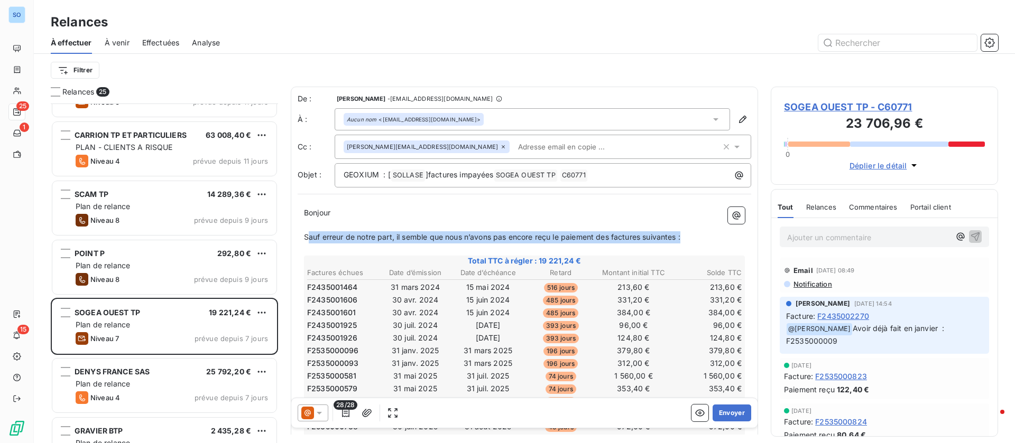
drag, startPoint x: 306, startPoint y: 234, endPoint x: 707, endPoint y: 217, distance: 401.5
click at [692, 234] on p "Sauf erreur de notre part, il semble que nous n’avons pas encore reçu le paieme…" at bounding box center [524, 237] width 441 height 12
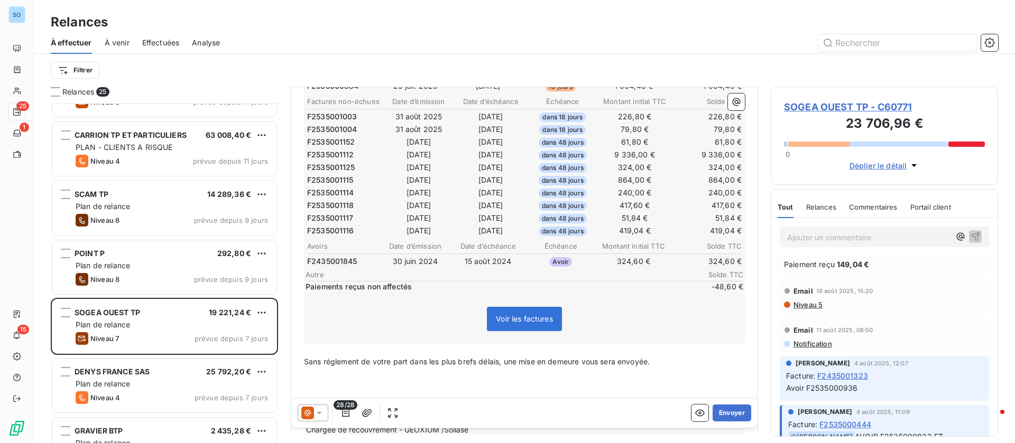
scroll to position [397, 0]
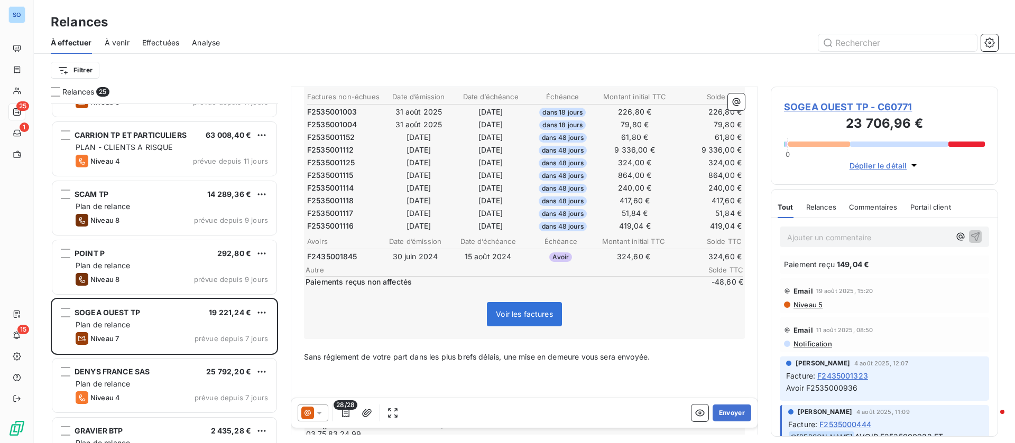
click at [331, 352] on span "Sans réglement de votre part dans les plus brefs délais, une mise en demeure vo…" at bounding box center [477, 356] width 346 height 9
click at [345, 413] on icon "button" at bounding box center [345, 413] width 11 height 11
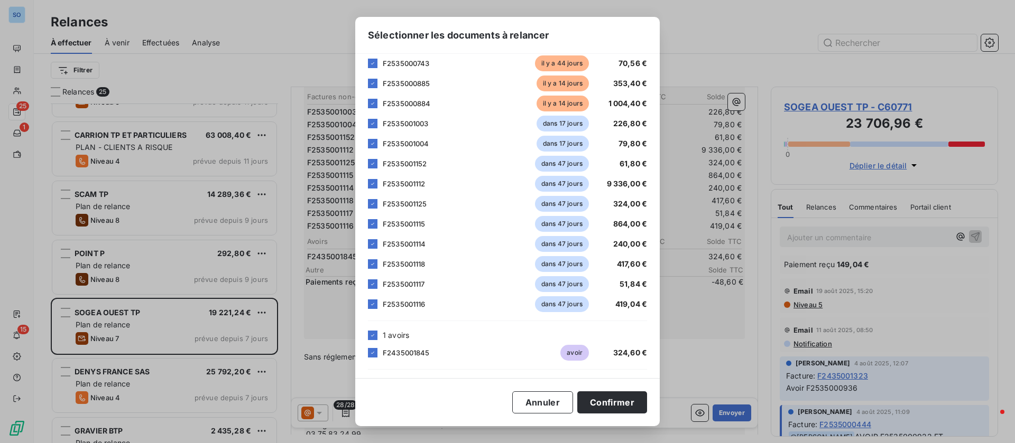
scroll to position [376, 0]
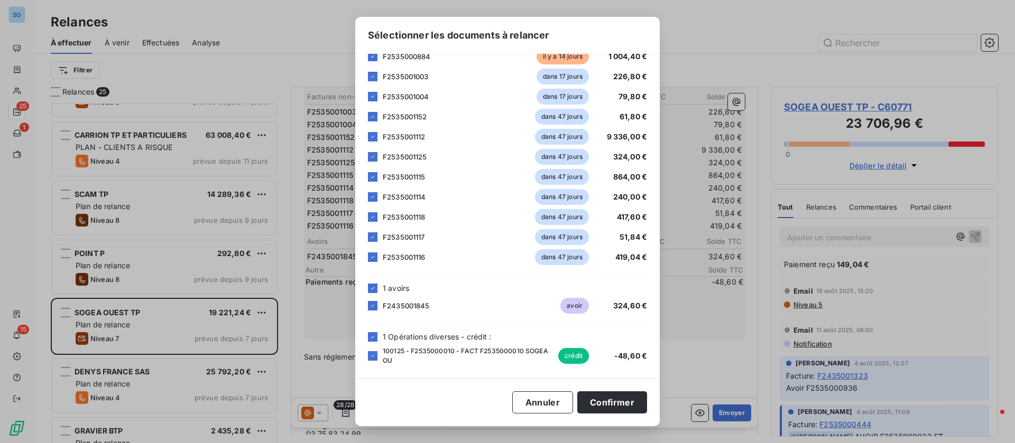
drag, startPoint x: 368, startPoint y: 289, endPoint x: 368, endPoint y: 298, distance: 9.5
click at [369, 289] on div at bounding box center [373, 289] width 10 height 10
click at [372, 338] on icon at bounding box center [372, 337] width 3 height 2
drag, startPoint x: 373, startPoint y: 255, endPoint x: 372, endPoint y: 245, distance: 10.6
click at [373, 256] on icon at bounding box center [372, 257] width 6 height 6
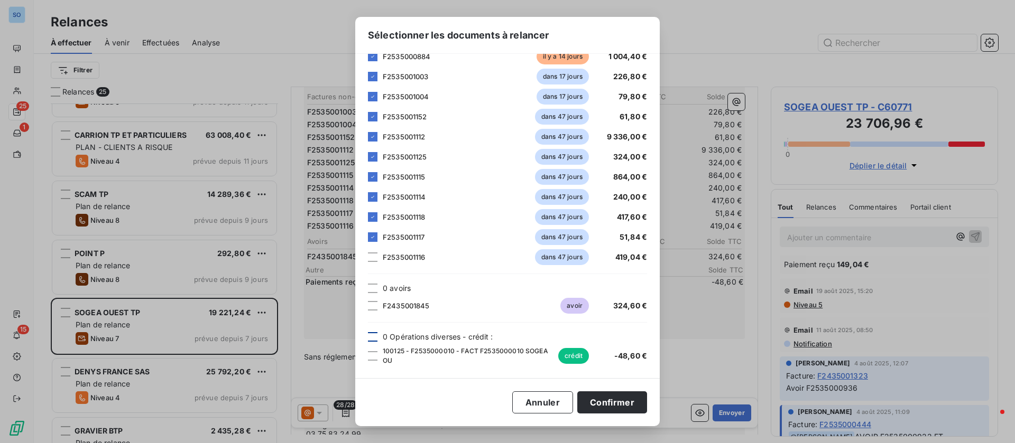
click at [372, 241] on div at bounding box center [373, 238] width 10 height 10
click at [369, 218] on div at bounding box center [373, 217] width 10 height 10
click at [373, 201] on div at bounding box center [373, 197] width 10 height 10
click at [368, 179] on div at bounding box center [373, 177] width 10 height 10
click at [371, 158] on icon at bounding box center [372, 157] width 6 height 6
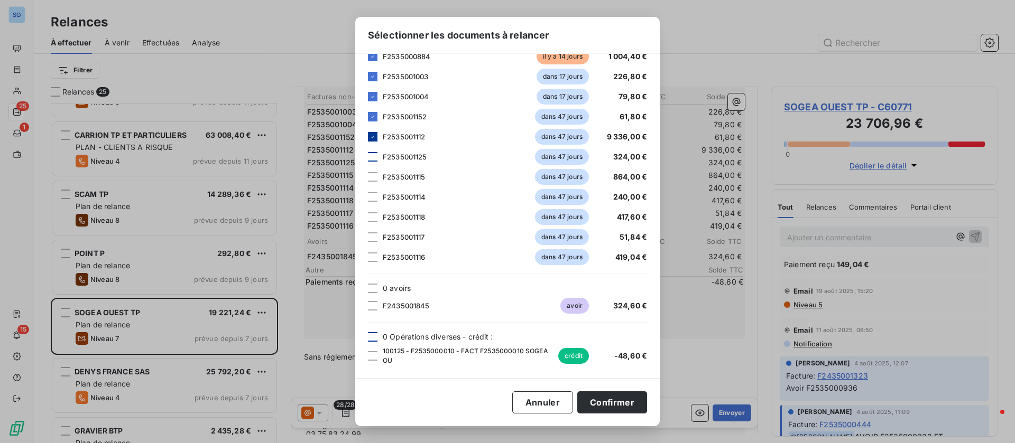
click at [372, 134] on icon at bounding box center [372, 137] width 6 height 6
click at [375, 115] on icon at bounding box center [372, 117] width 6 height 6
click at [601, 398] on button "Confirmer" at bounding box center [612, 403] width 70 height 22
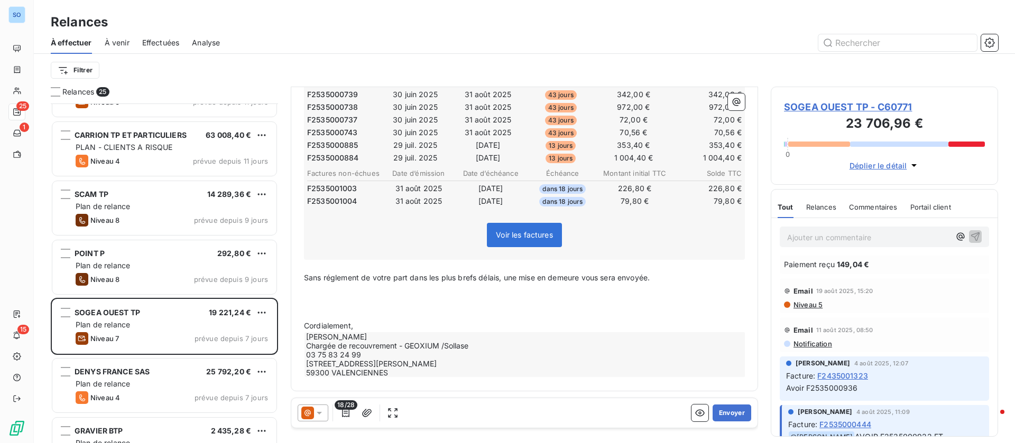
scroll to position [320, 0]
click at [661, 271] on p "﻿" at bounding box center [524, 266] width 441 height 12
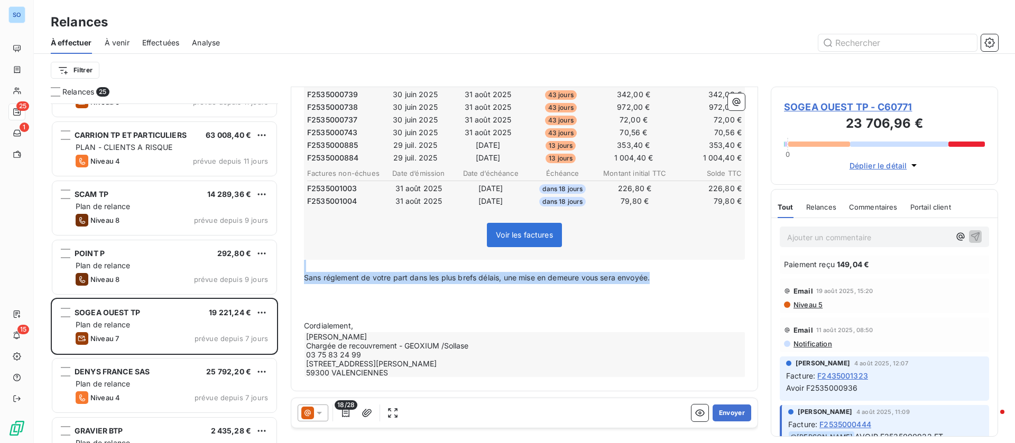
drag, startPoint x: 667, startPoint y: 280, endPoint x: 291, endPoint y: 263, distance: 376.6
click at [291, 263] on div "De : Dorothée Lamour - recouvrement@btcgroupe.com À : Aucun nom <claire.bellin@…" at bounding box center [524, 79] width 467 height 625
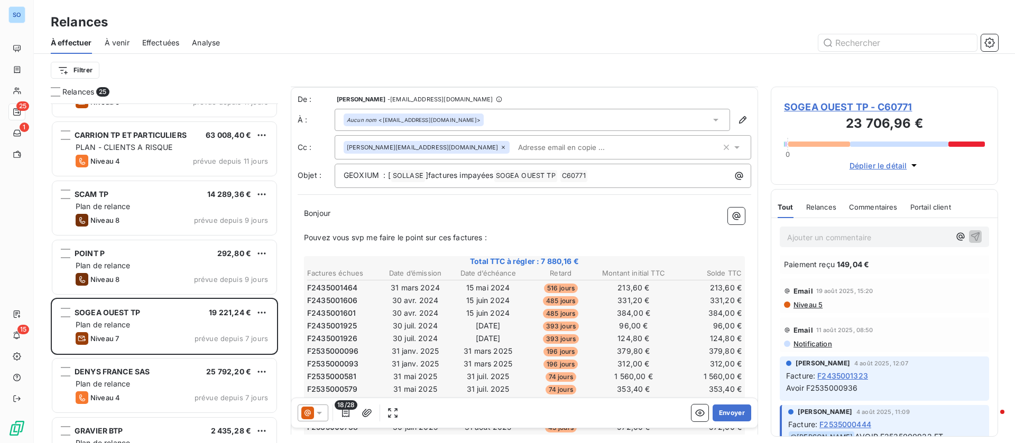
scroll to position [308, 0]
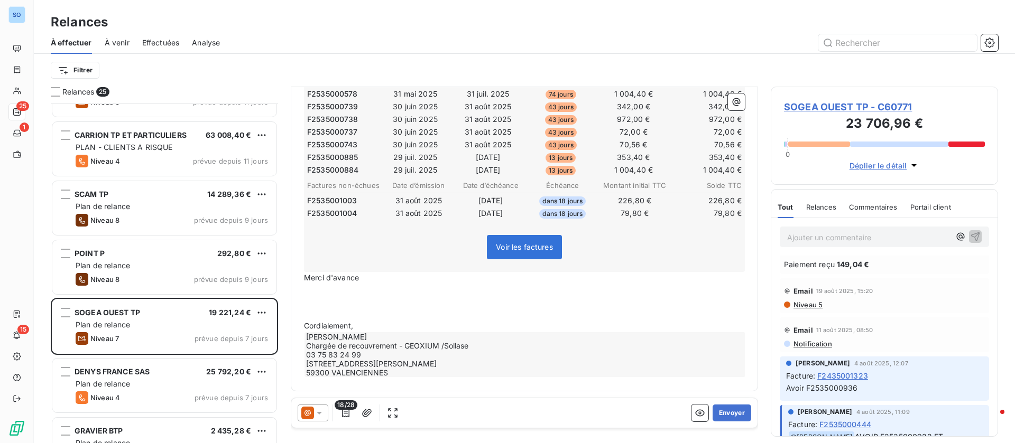
click at [355, 299] on p "﻿" at bounding box center [524, 302] width 441 height 12
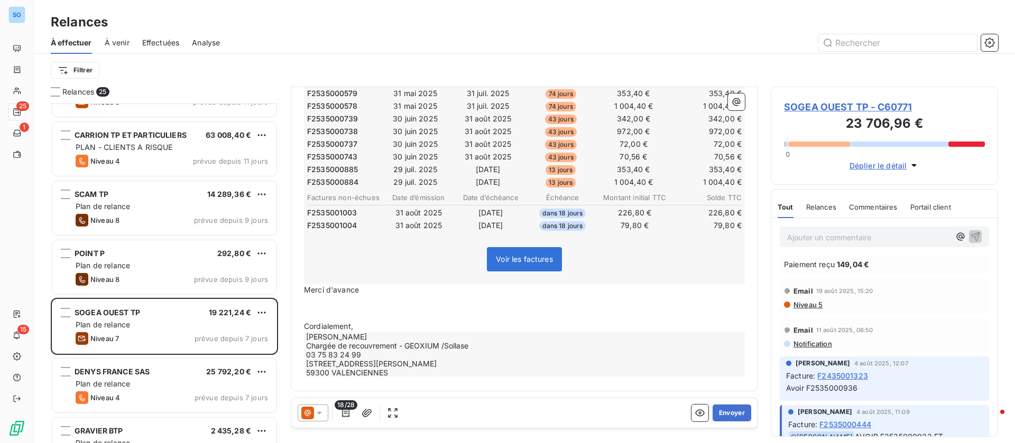
click at [348, 301] on p "﻿" at bounding box center [524, 302] width 441 height 12
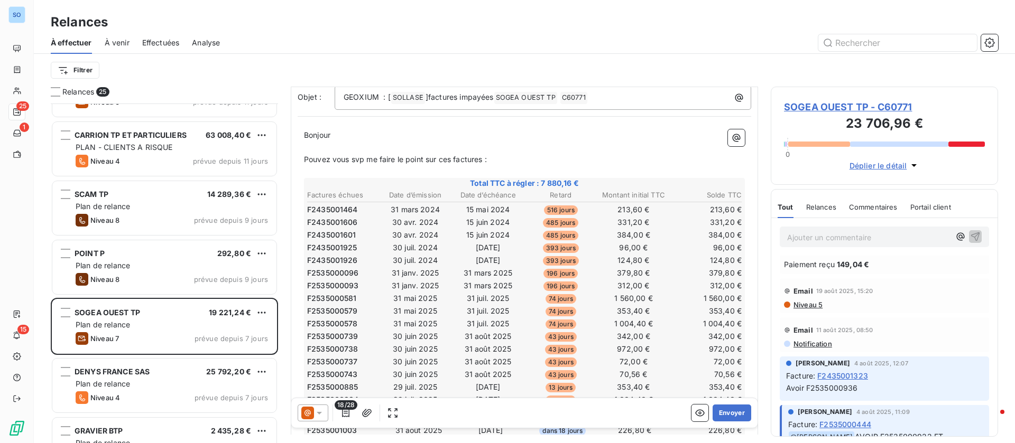
scroll to position [0, 0]
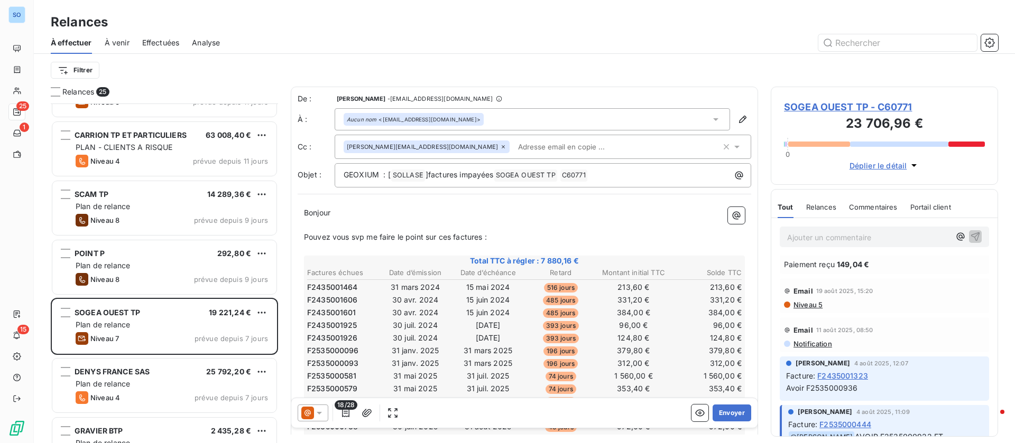
click at [501, 147] on icon at bounding box center [502, 146] width 3 height 3
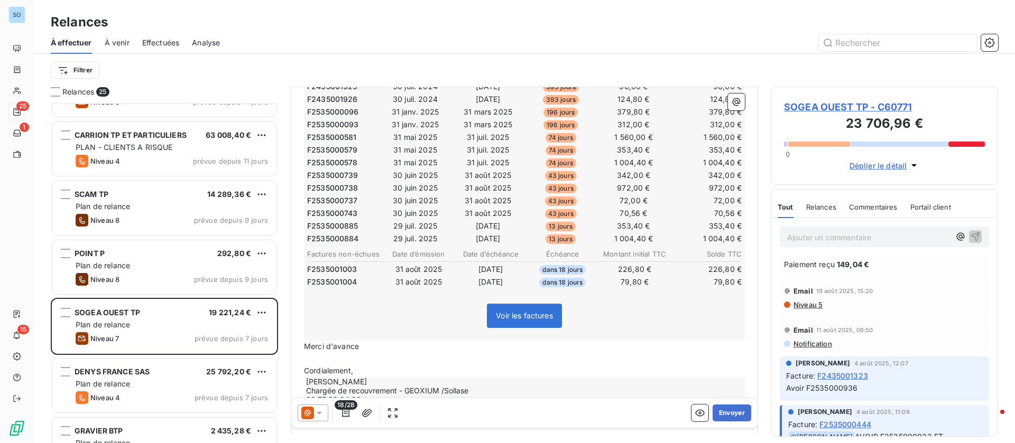
scroll to position [283, 0]
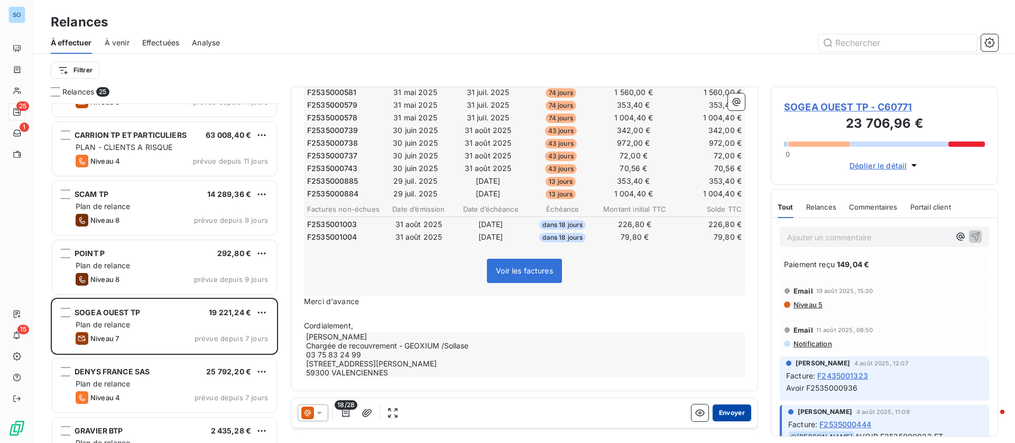
click at [720, 411] on button "Envoyer" at bounding box center [731, 413] width 39 height 17
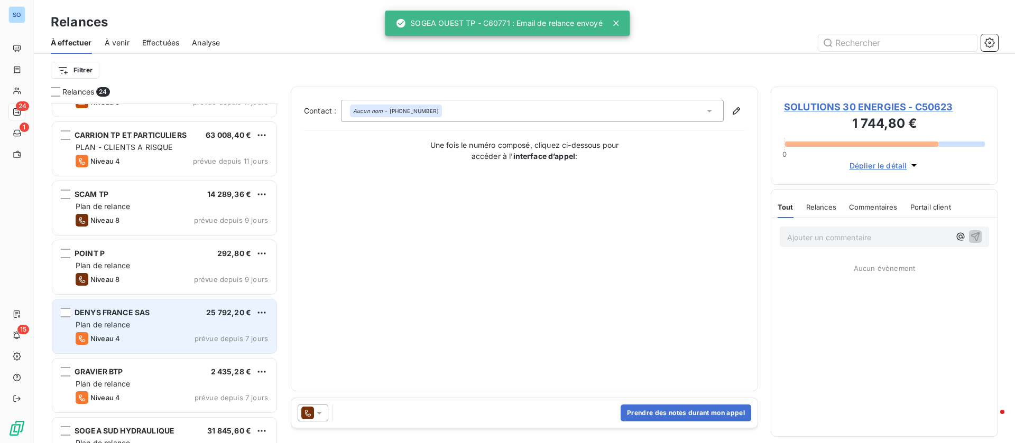
click at [147, 332] on div "DENYS FRANCE SAS 25 792,20 € Plan de relance Niveau 4 prévue depuis 7 jours" at bounding box center [164, 327] width 224 height 54
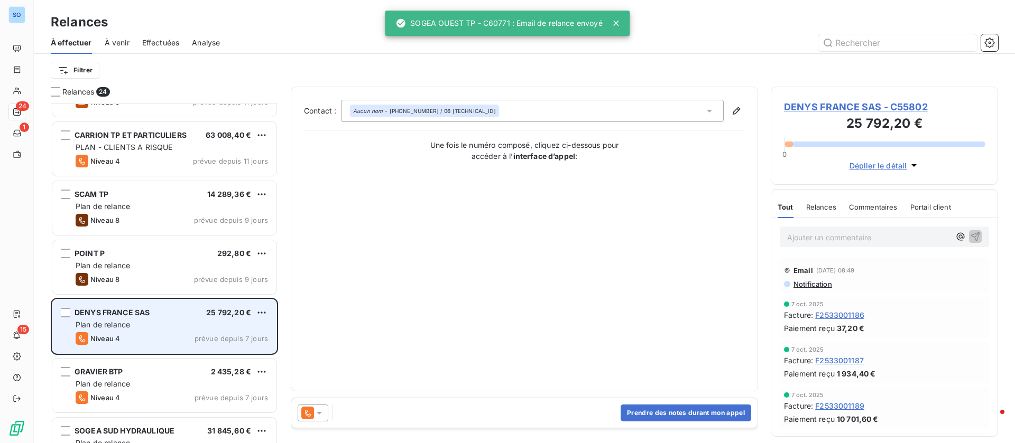
scroll to position [714, 0]
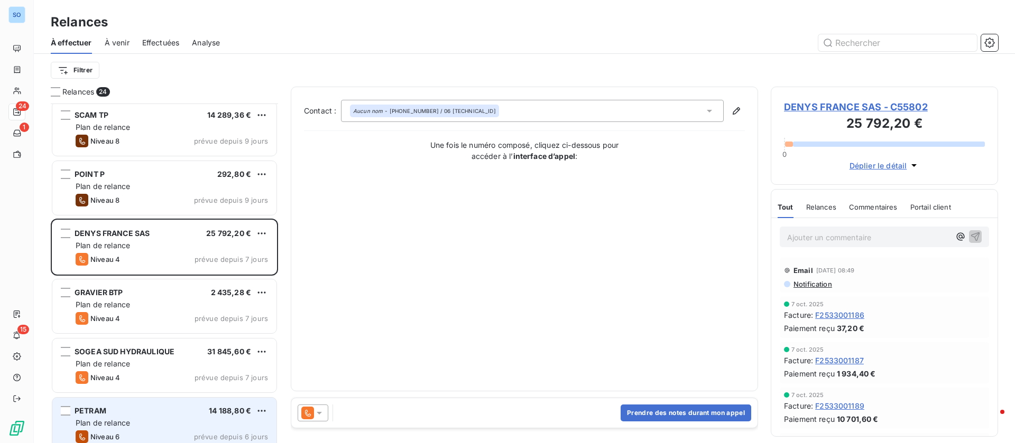
click at [142, 422] on div "Plan de relance" at bounding box center [172, 423] width 192 height 11
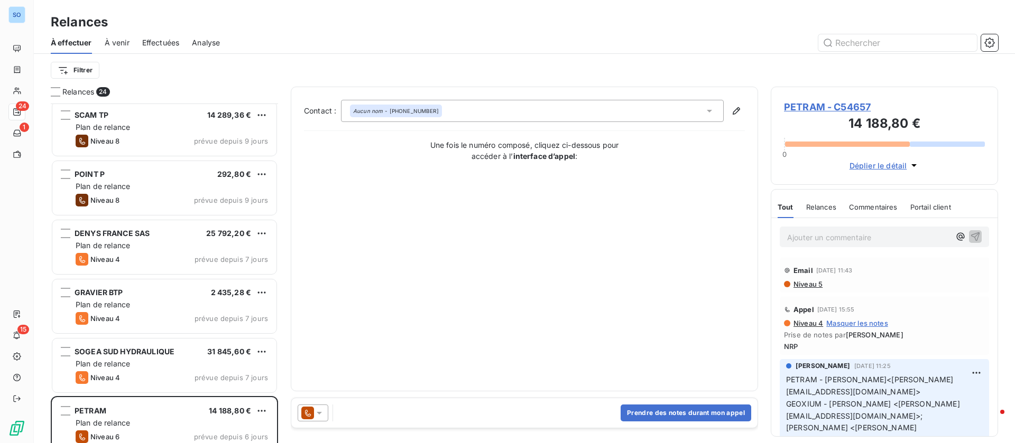
scroll to position [79, 0]
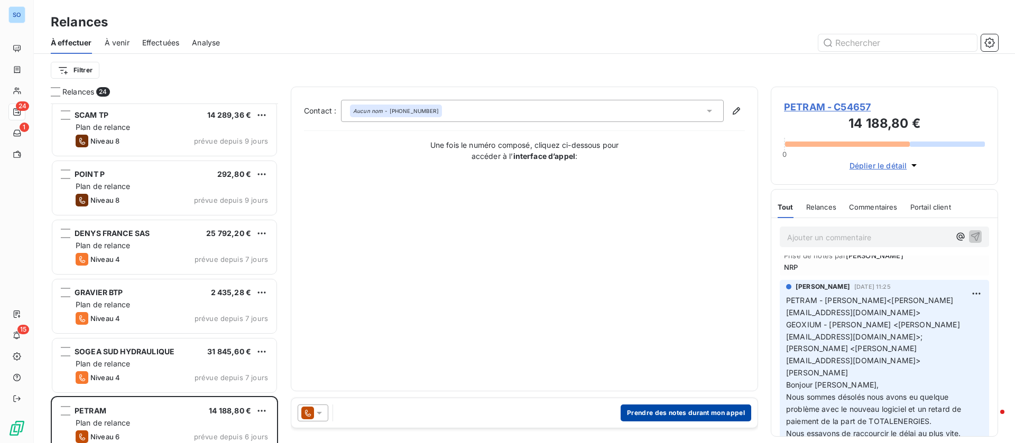
click at [682, 414] on button "Prendre des notes durant mon appel" at bounding box center [685, 413] width 131 height 17
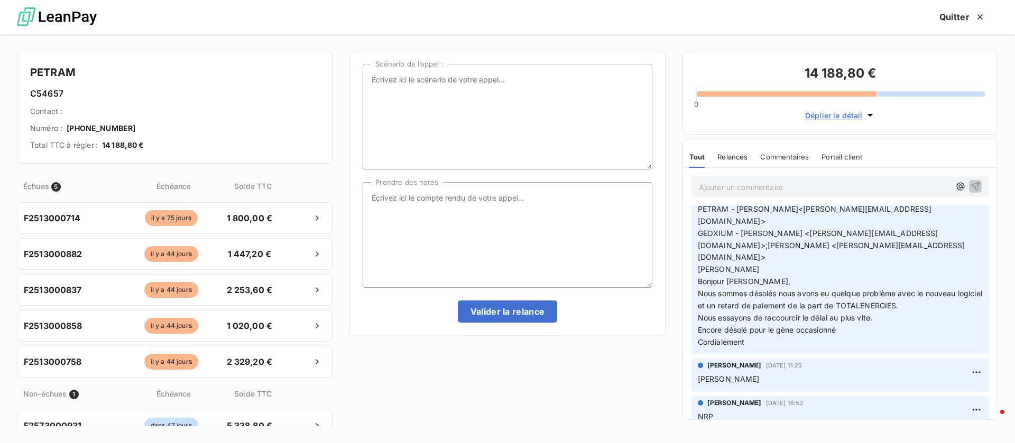
scroll to position [159, 0]
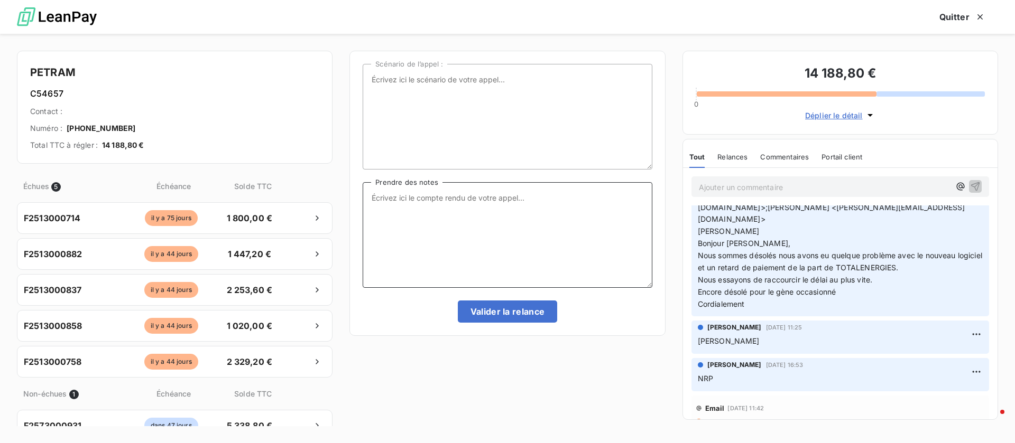
click at [495, 229] on textarea "Prendre des notes" at bounding box center [507, 235] width 289 height 106
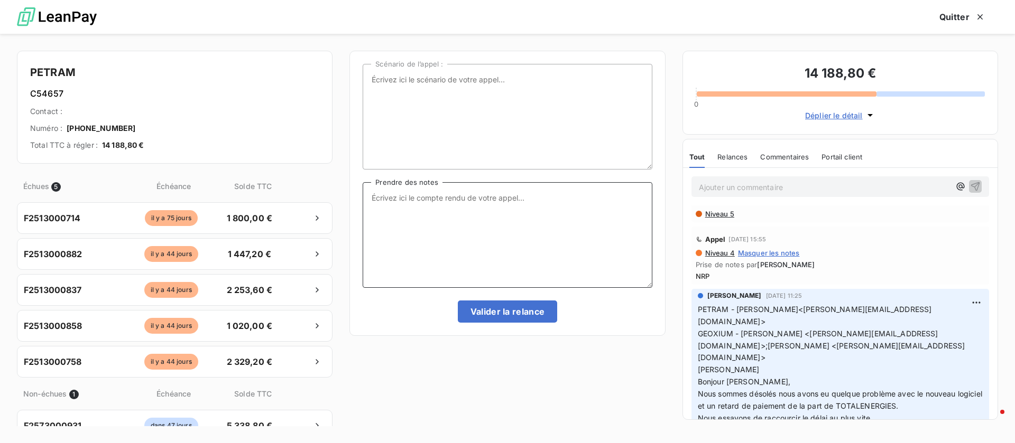
scroll to position [0, 0]
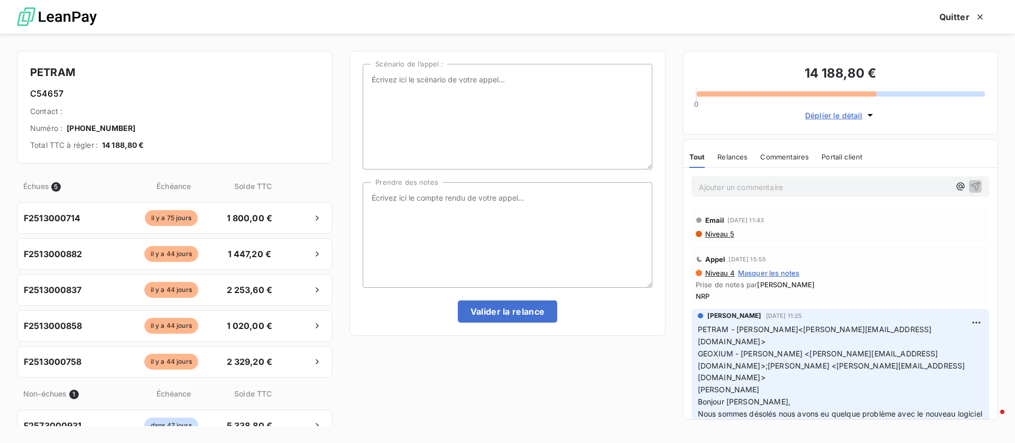
click at [714, 233] on span "Niveau 5" at bounding box center [719, 234] width 30 height 8
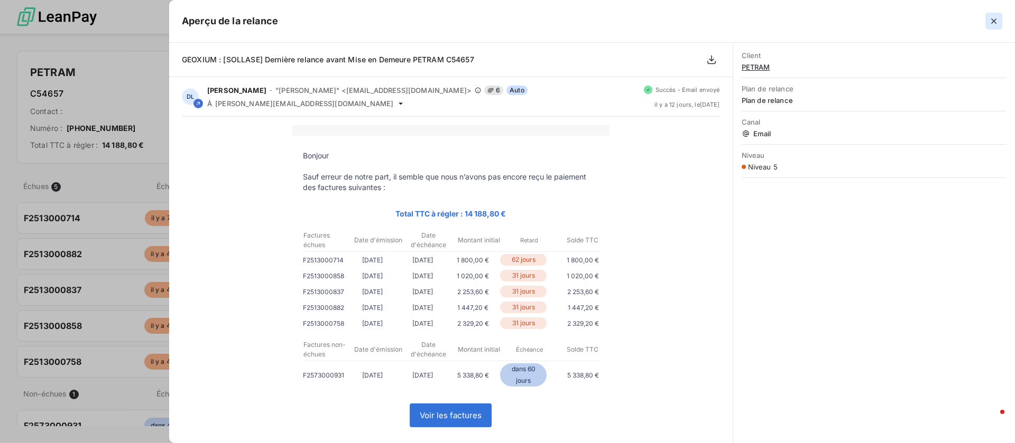
click at [991, 23] on icon "button" at bounding box center [993, 21] width 11 height 11
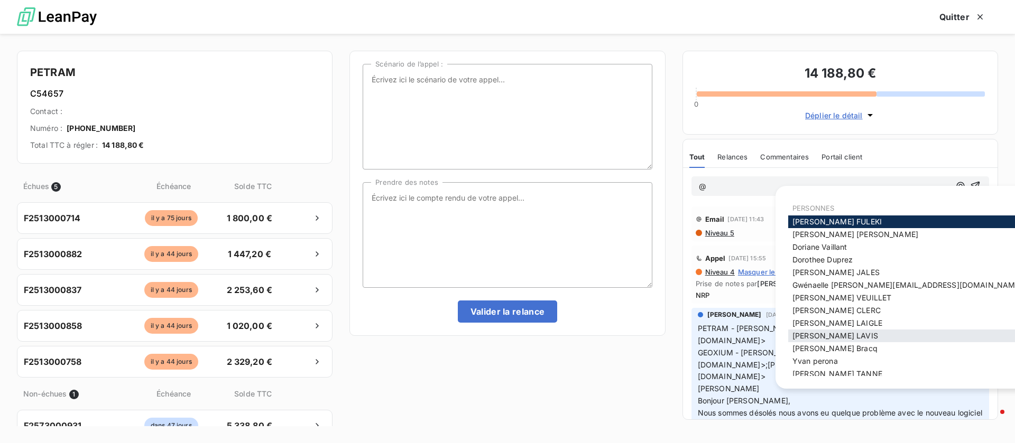
scroll to position [6, 0]
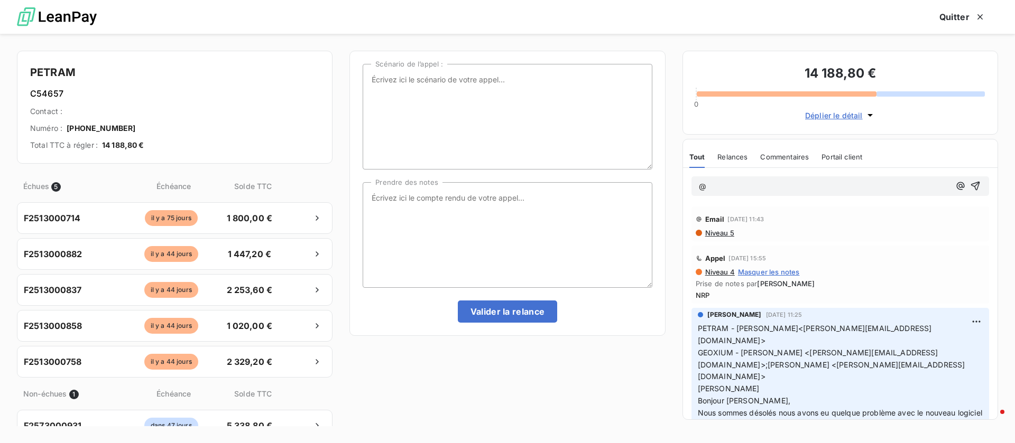
click at [256, 102] on div "PETRAM C54657 Contact : Numéro : 04.74.57.66.55 Total TTC à régler : 14 188,80 €" at bounding box center [174, 107] width 315 height 113
click at [963, 13] on button "Quitter" at bounding box center [961, 17] width 71 height 22
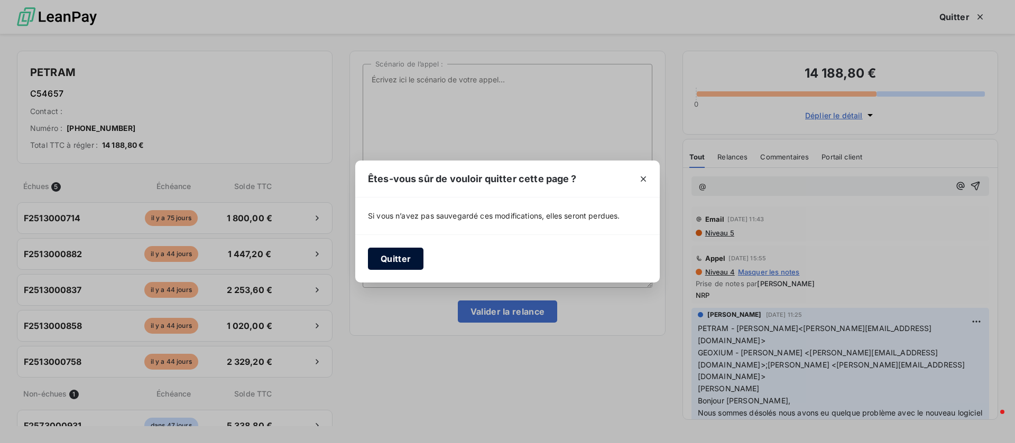
click at [396, 258] on button "Quitter" at bounding box center [395, 259] width 55 height 22
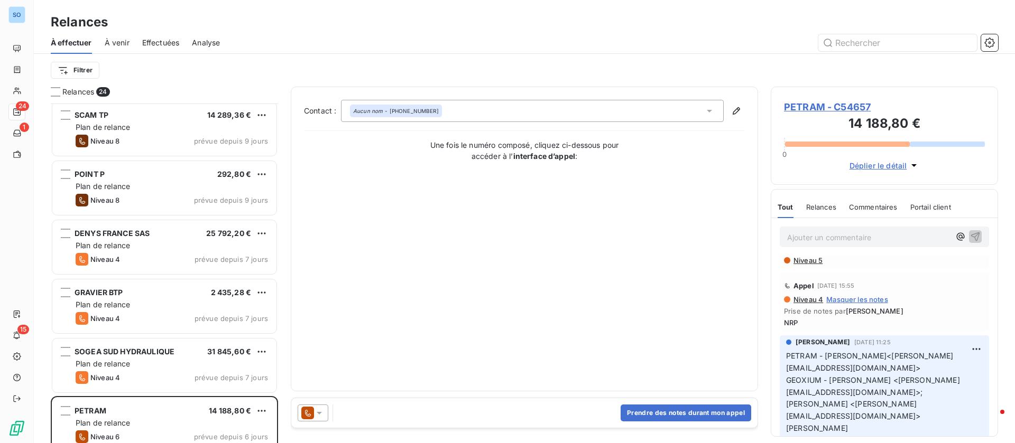
scroll to position [0, 0]
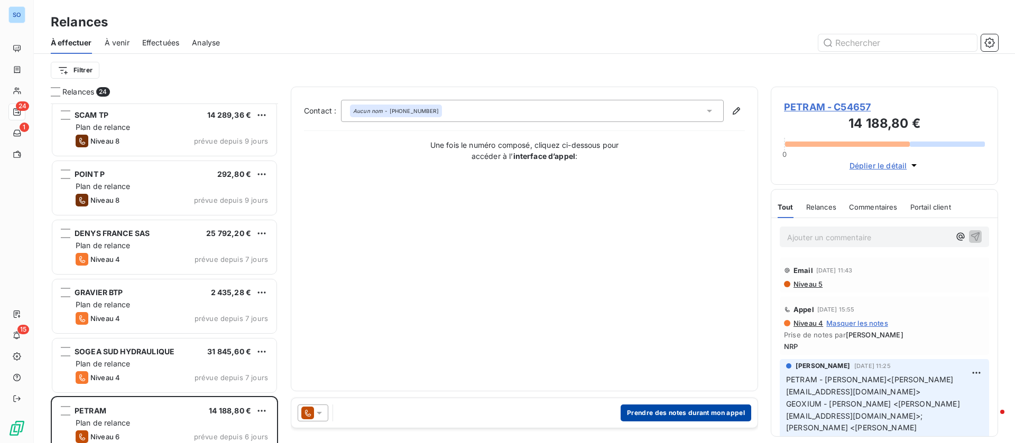
click at [656, 408] on button "Prendre des notes durant mon appel" at bounding box center [685, 413] width 131 height 17
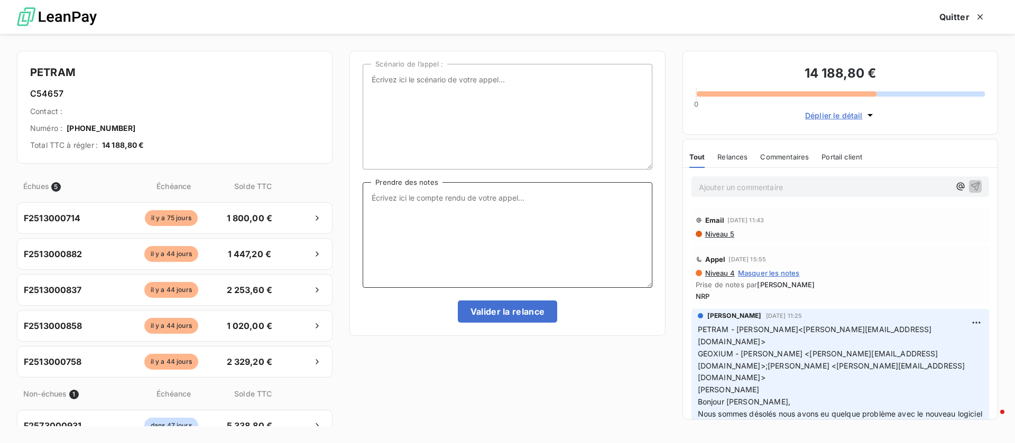
click at [518, 257] on textarea "Prendre des notes" at bounding box center [507, 235] width 289 height 106
type textarea "NRP"
click at [495, 311] on button "Valider la relance" at bounding box center [508, 312] width 100 height 22
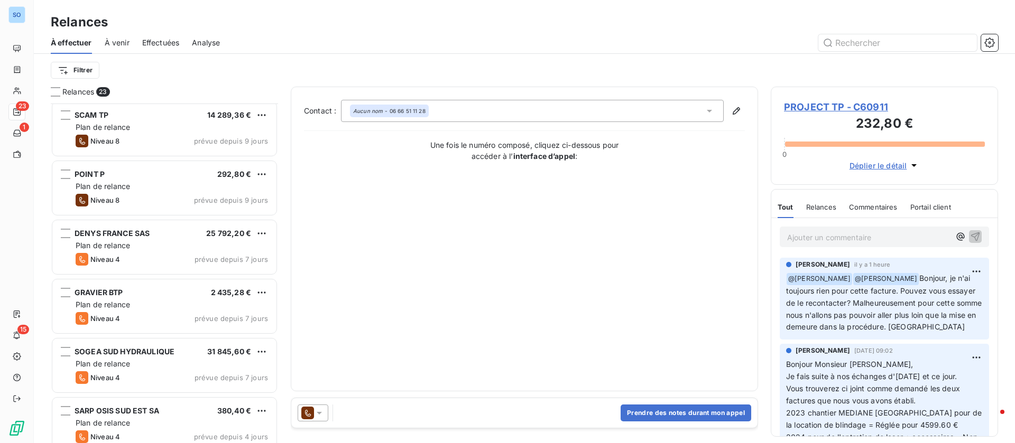
click at [152, 40] on span "Effectuées" at bounding box center [161, 43] width 38 height 11
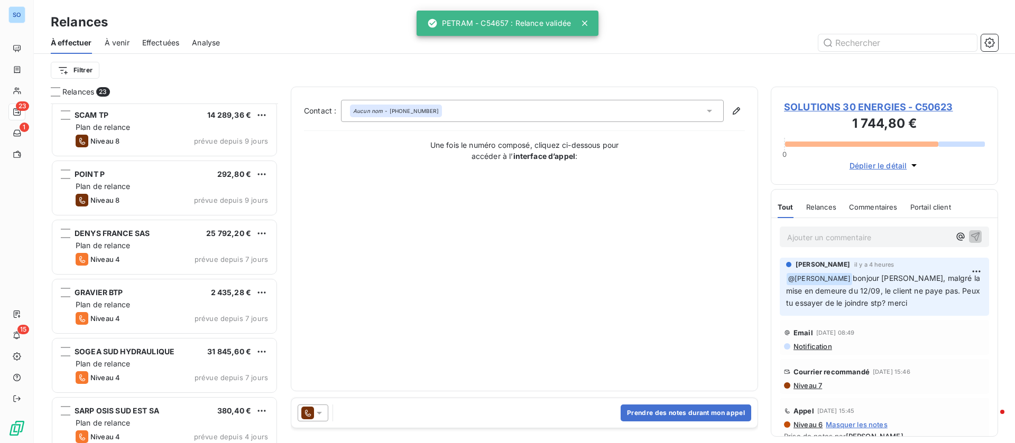
click at [161, 39] on span "Effectuées" at bounding box center [161, 43] width 38 height 11
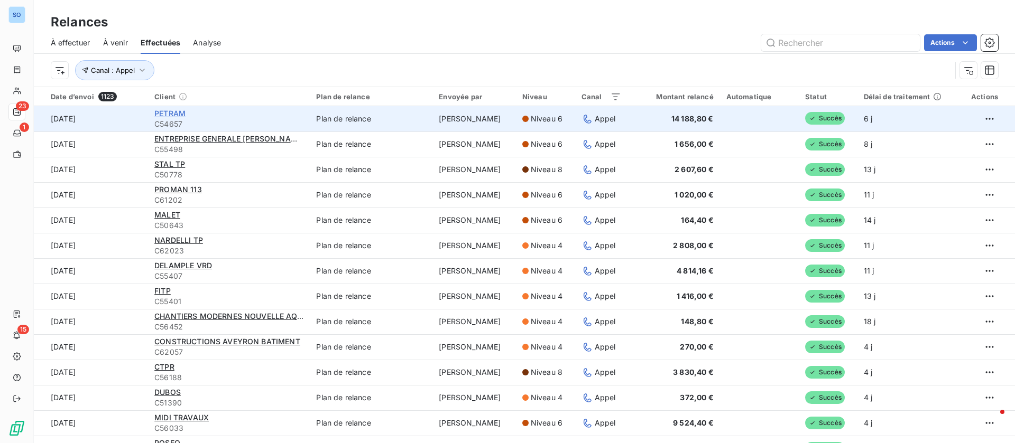
click at [174, 110] on span "PETRAM" at bounding box center [169, 113] width 31 height 9
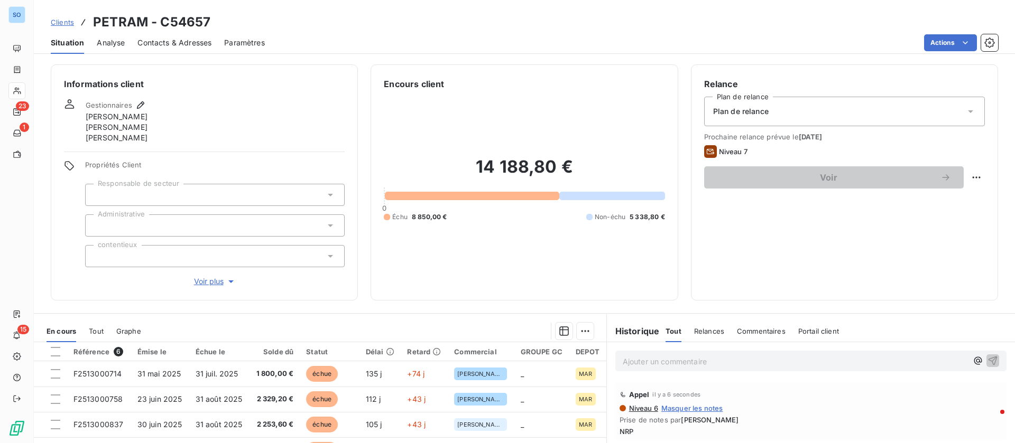
click at [727, 360] on p "Ajouter un commentaire ﻿" at bounding box center [794, 361] width 345 height 13
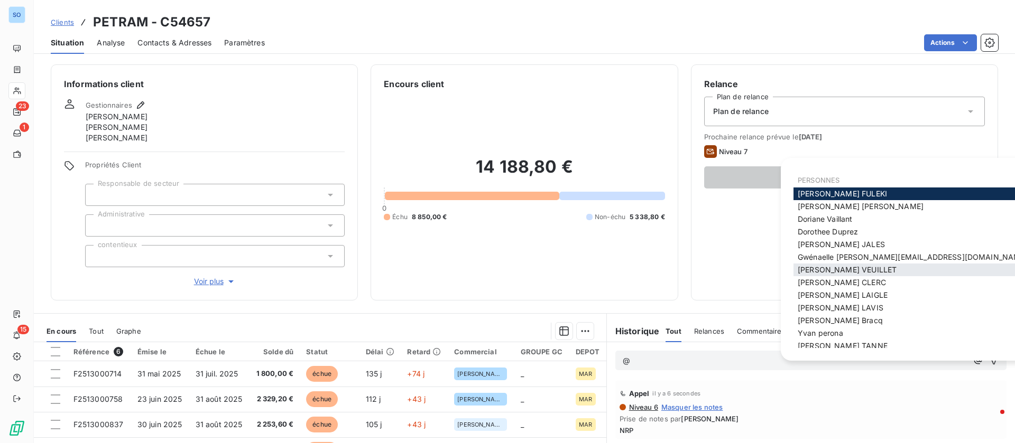
click at [814, 264] on div "[PERSON_NAME]" at bounding box center [912, 270] width 238 height 13
click at [821, 266] on span "[PERSON_NAME]" at bounding box center [846, 269] width 99 height 9
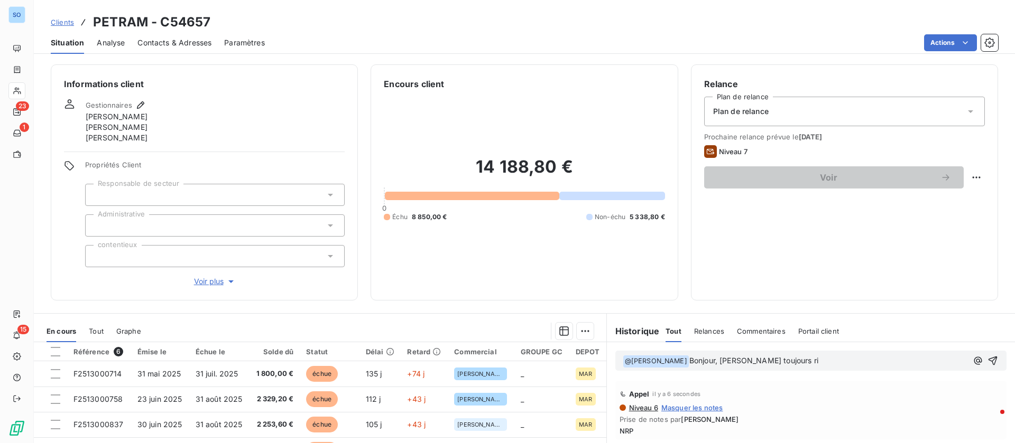
click at [737, 360] on span "Bonjour, Hervén toujours ri" at bounding box center [753, 360] width 129 height 9
click at [792, 363] on p "﻿ @ Hervé VEUILLET ﻿ Bonjour, Hervé toujours ri" at bounding box center [794, 361] width 345 height 13
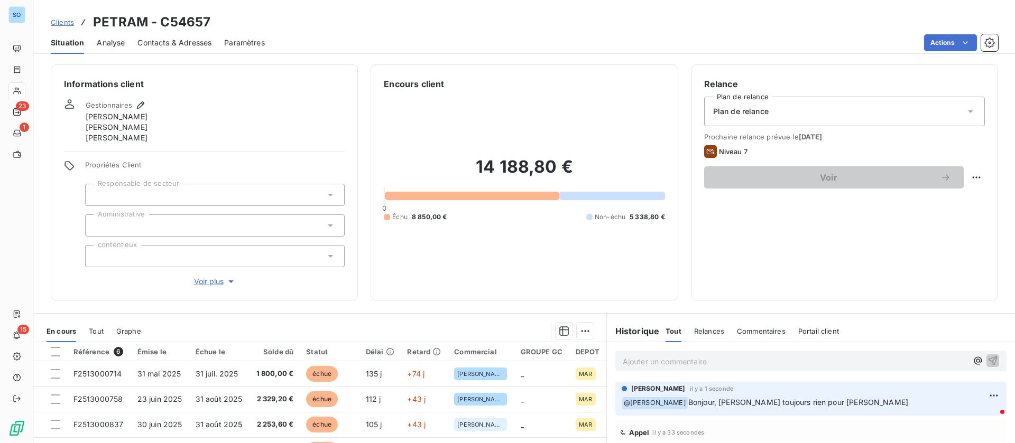
click at [963, 388] on html "SO 23 1 15 Clients PETRAM - C54657 Situation Analyse Contacts & Adresses Paramè…" at bounding box center [507, 221] width 1015 height 443
click at [928, 351] on div "Editer" at bounding box center [943, 353] width 59 height 17
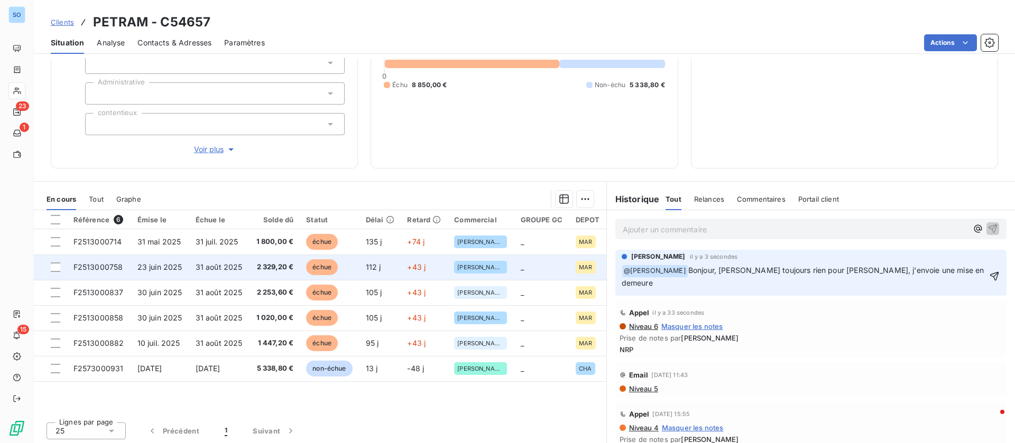
scroll to position [134, 0]
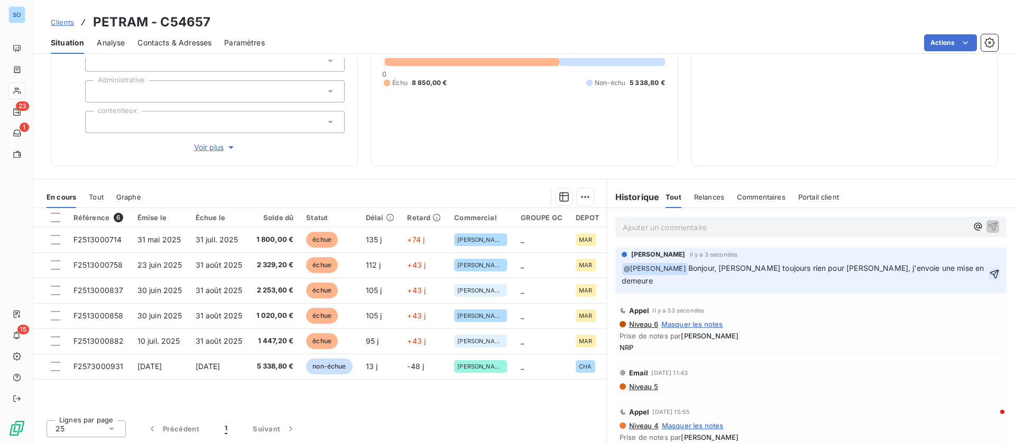
click at [990, 270] on icon "button" at bounding box center [994, 274] width 9 height 9
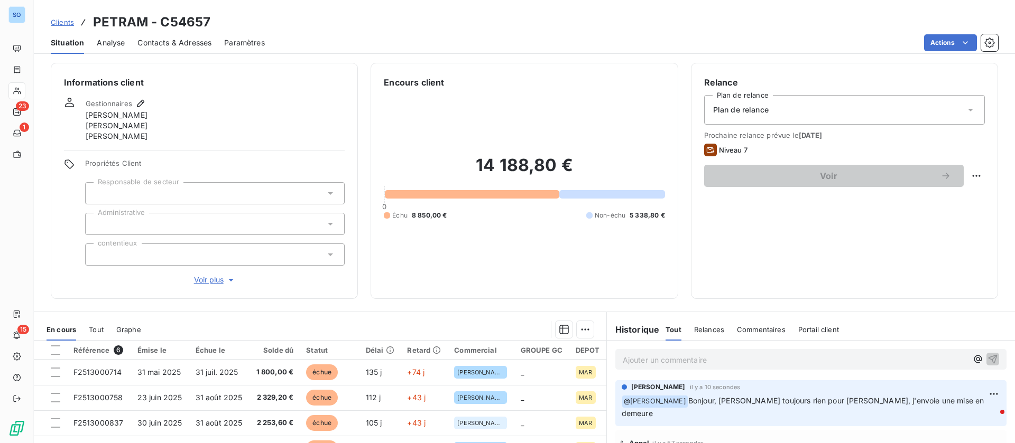
scroll to position [0, 0]
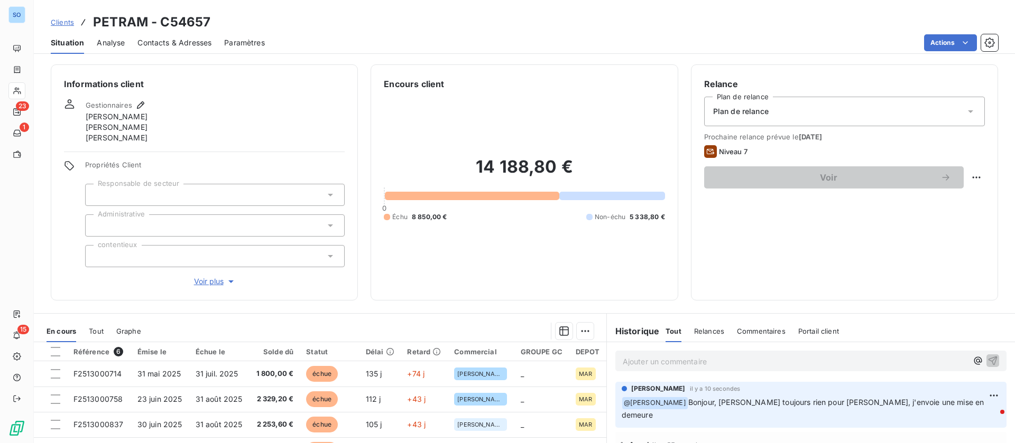
click at [186, 40] on span "Contacts & Adresses" at bounding box center [174, 43] width 74 height 11
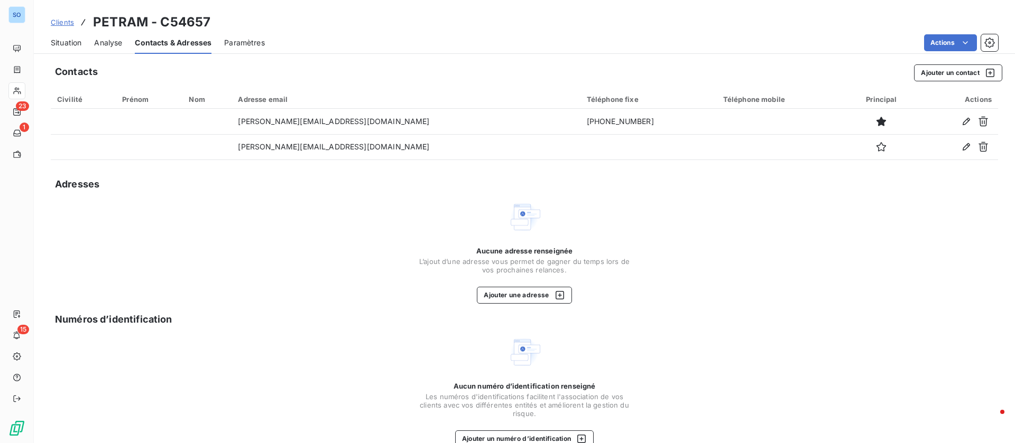
click at [64, 39] on span "Situation" at bounding box center [66, 43] width 31 height 11
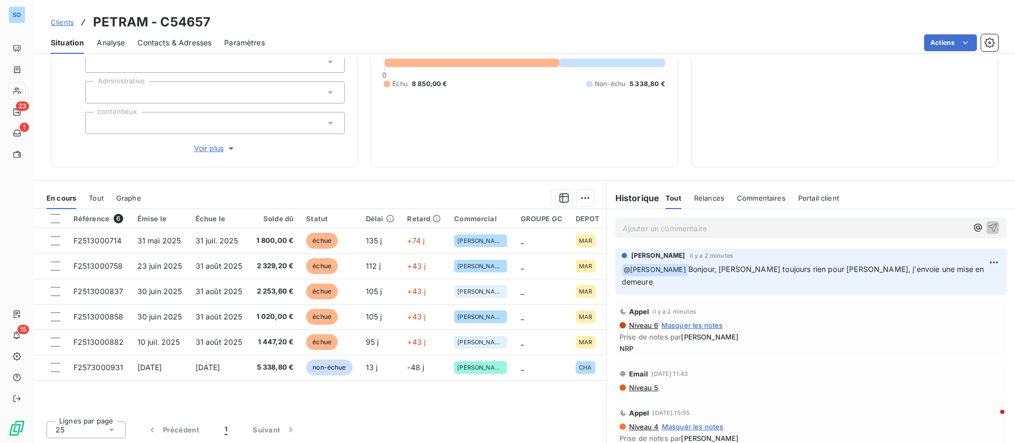
scroll to position [134, 0]
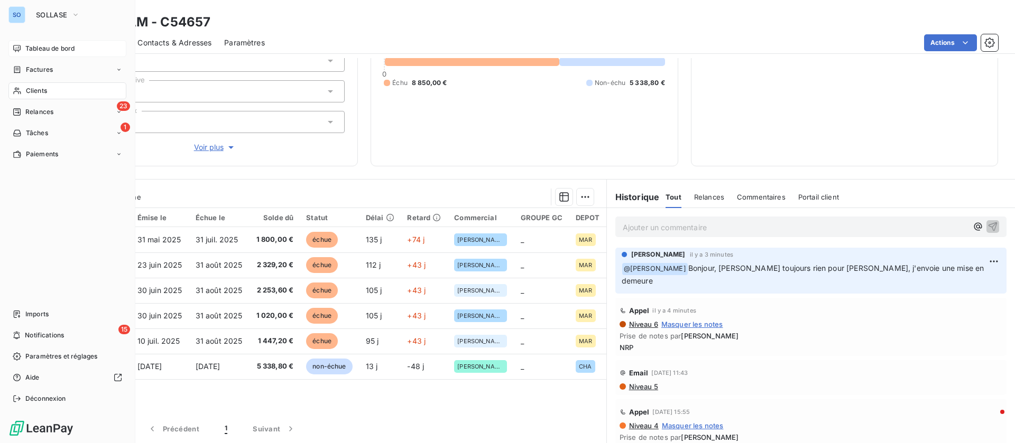
click at [20, 45] on icon at bounding box center [16, 48] width 7 height 7
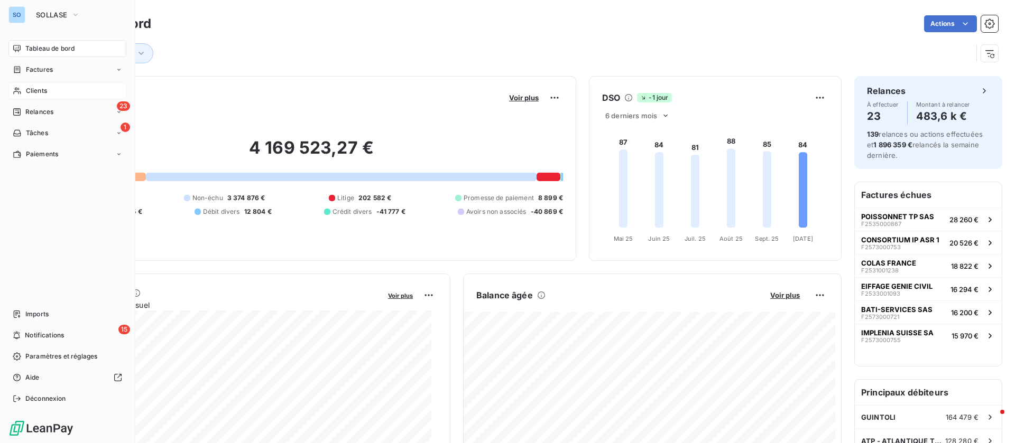
click at [27, 90] on span "Clients" at bounding box center [36, 91] width 21 height 10
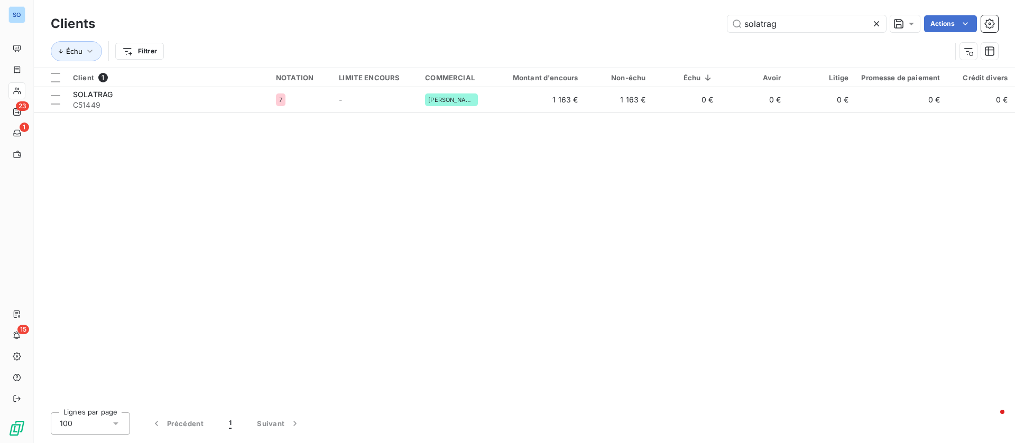
drag, startPoint x: 750, startPoint y: 16, endPoint x: 528, endPoint y: 16, distance: 222.5
click at [528, 16] on div "solatrag Actions" at bounding box center [553, 23] width 890 height 17
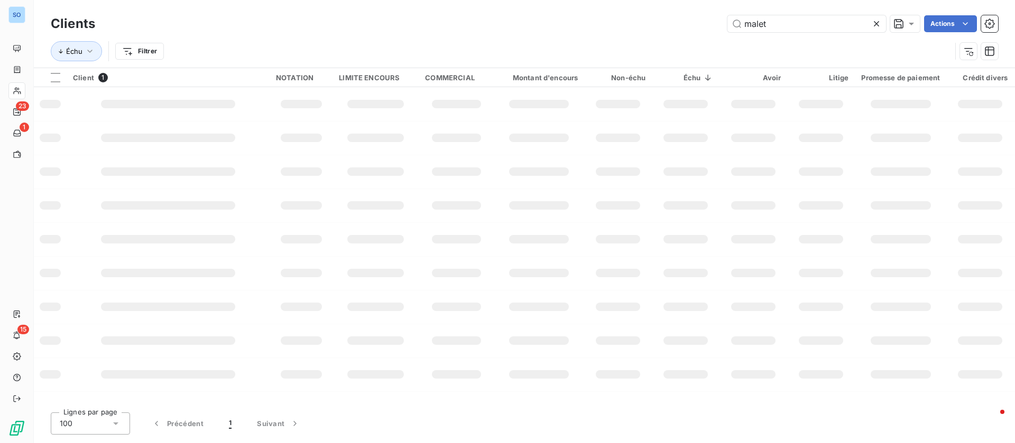
type input "malet"
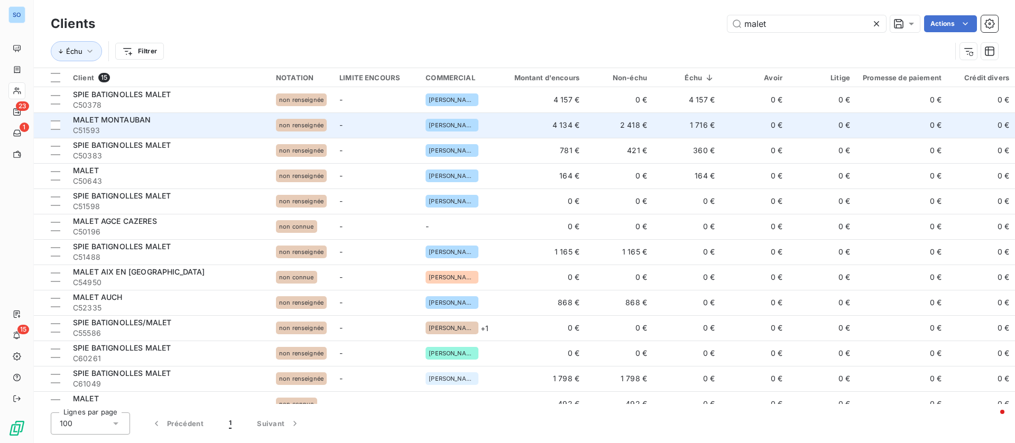
click at [725, 121] on td "0 €" at bounding box center [755, 125] width 68 height 25
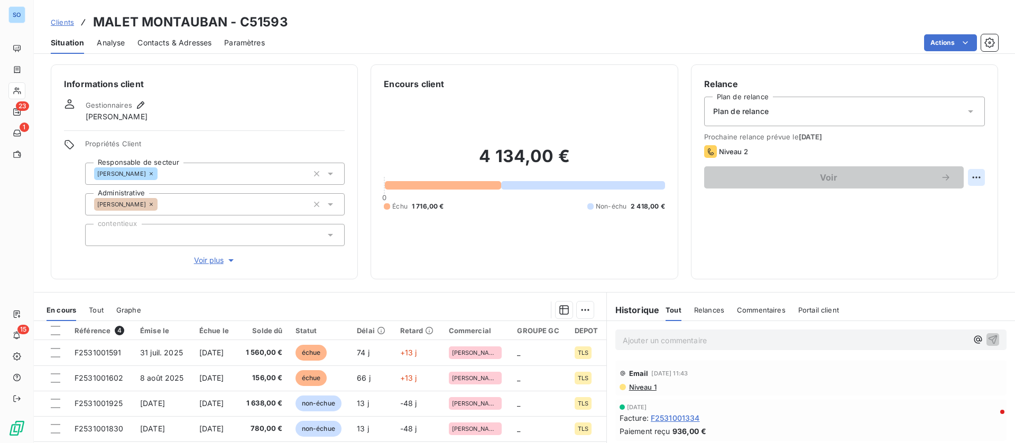
click at [969, 175] on html "SO 23 1 15 Clients MALET MONTAUBAN - C51593 Situation Analyse Contacts & Adress…" at bounding box center [507, 221] width 1015 height 443
click at [931, 203] on div "Replanifier cette action" at bounding box center [920, 200] width 95 height 17
select select "9"
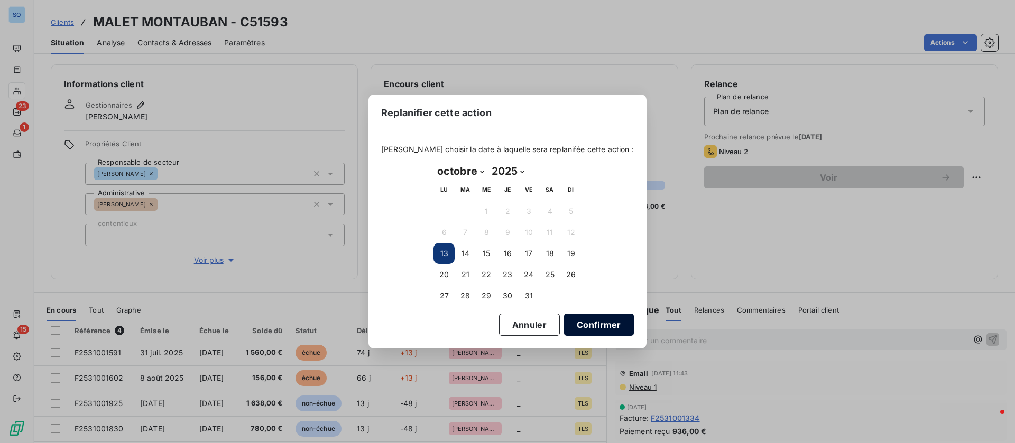
click at [590, 319] on button "Confirmer" at bounding box center [599, 325] width 70 height 22
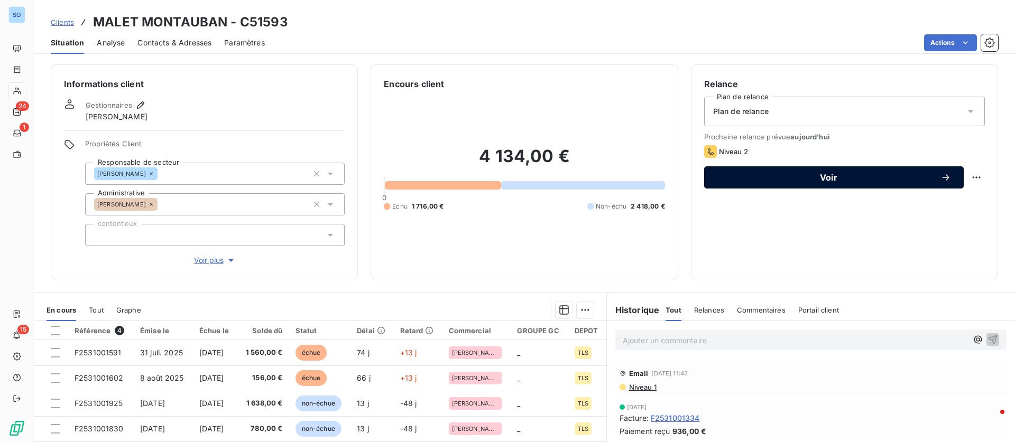
click at [812, 184] on button "Voir" at bounding box center [833, 177] width 259 height 22
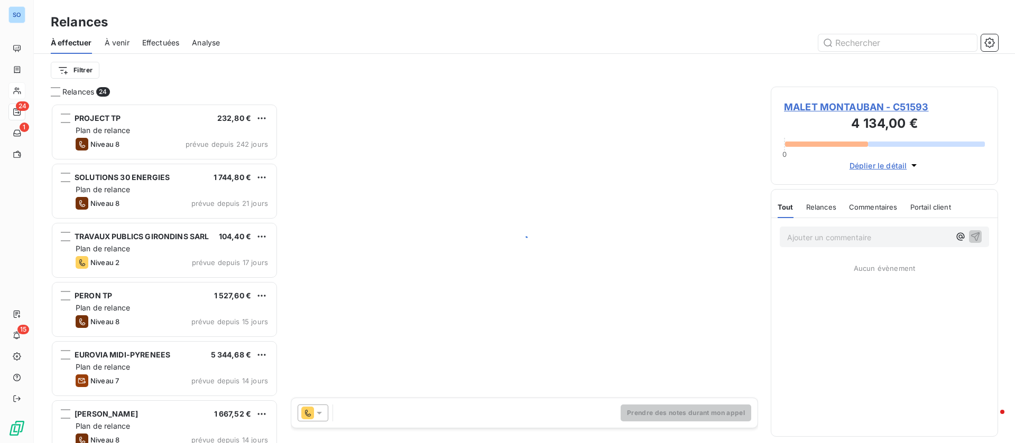
scroll to position [328, 215]
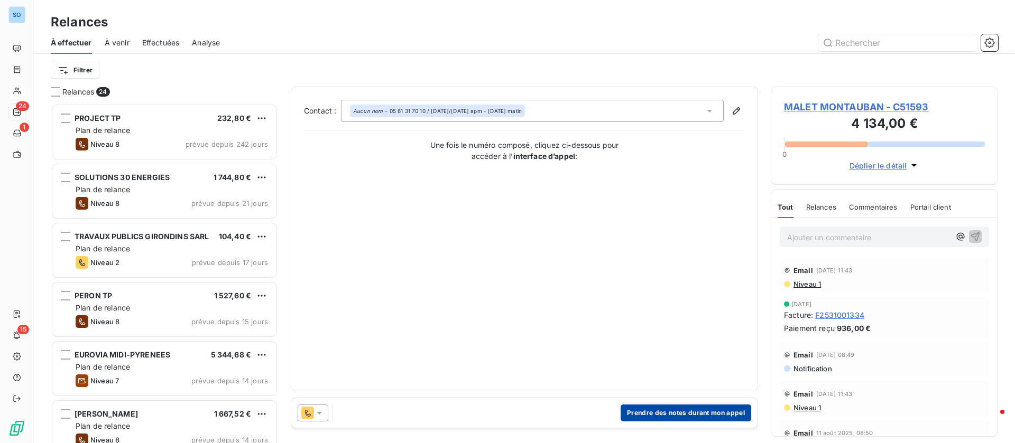
click at [670, 410] on button "Prendre des notes durant mon appel" at bounding box center [685, 413] width 131 height 17
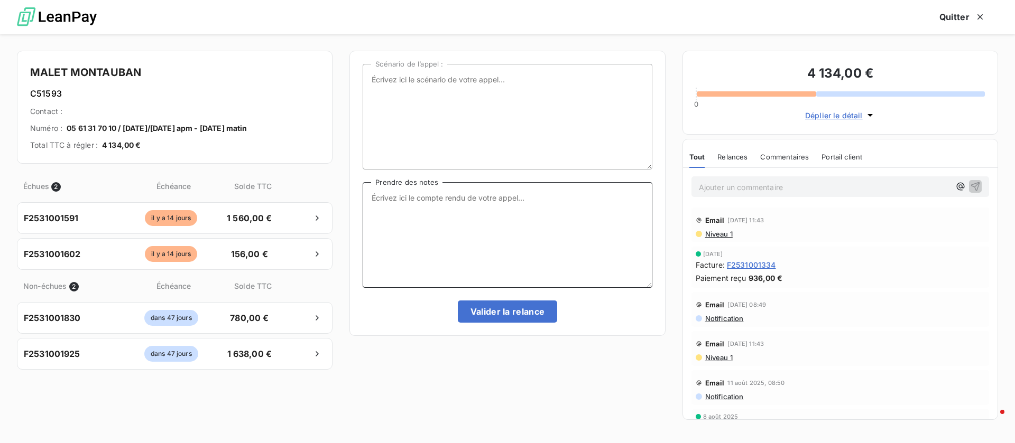
click at [425, 233] on textarea "Prendre des notes" at bounding box center [507, 235] width 289 height 106
click at [490, 229] on textarea "facture 1560 : sera payée le 17/10" at bounding box center [507, 235] width 289 height 106
click at [415, 193] on textarea "facture 1560 : sera payée le 17/10 facture 156€ : sera payée le 13/10" at bounding box center [507, 235] width 289 height 106
click at [410, 208] on textarea "facture 1560 € : sera payée le 17/10 facture 156€ : sera payée le 13/10" at bounding box center [507, 235] width 289 height 106
type textarea "facture 1560 € : sera payée le 17/10 facture 156 € : sera payée le 13/10"
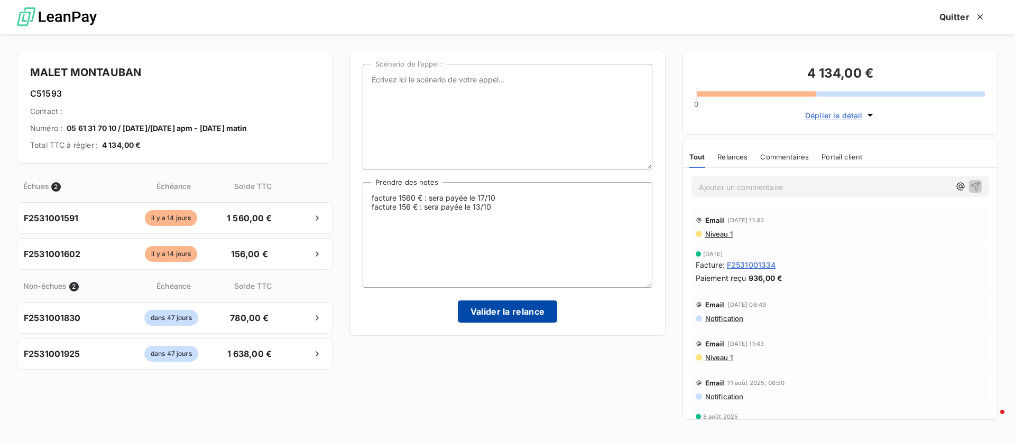
click at [517, 309] on button "Valider la relance" at bounding box center [508, 312] width 100 height 22
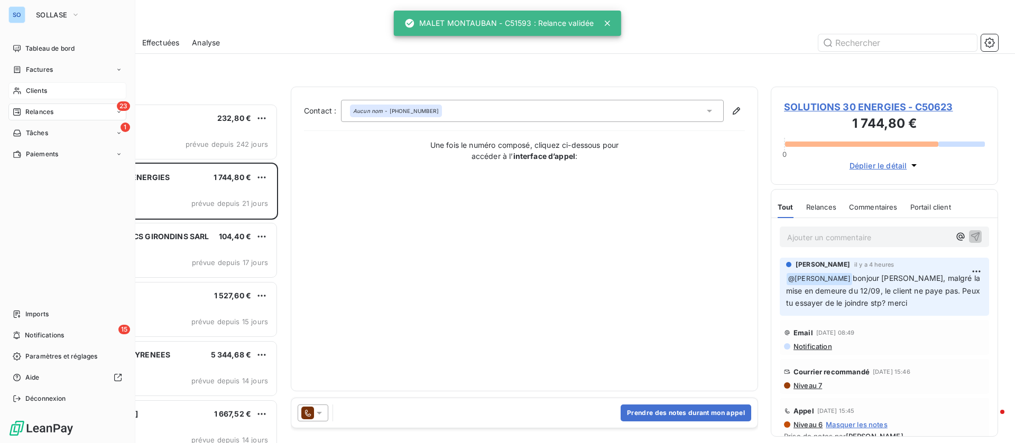
click at [26, 47] on span "Tableau de bord" at bounding box center [49, 49] width 49 height 10
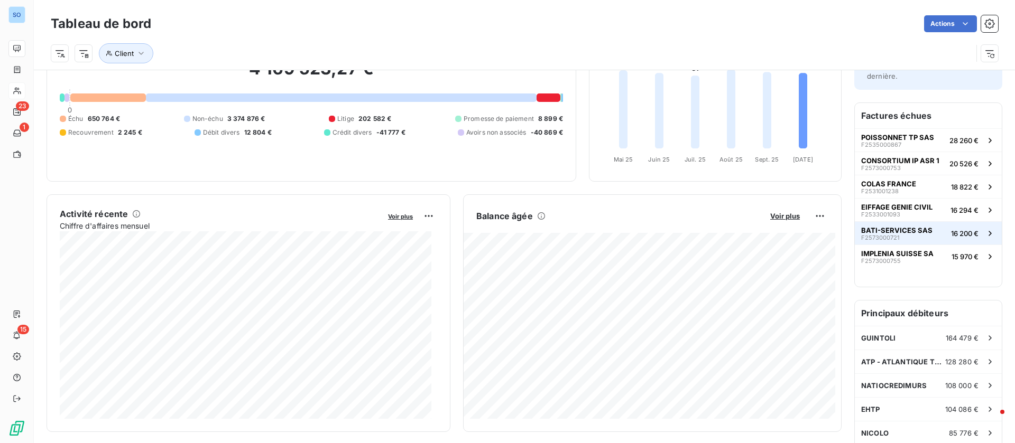
scroll to position [159, 0]
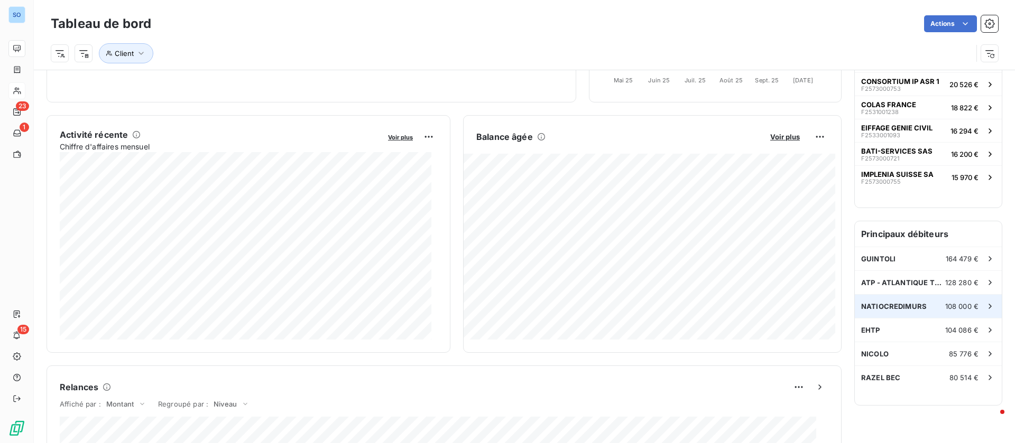
click at [895, 298] on div "NATIOCREDIMURS 108 000 €" at bounding box center [927, 306] width 147 height 23
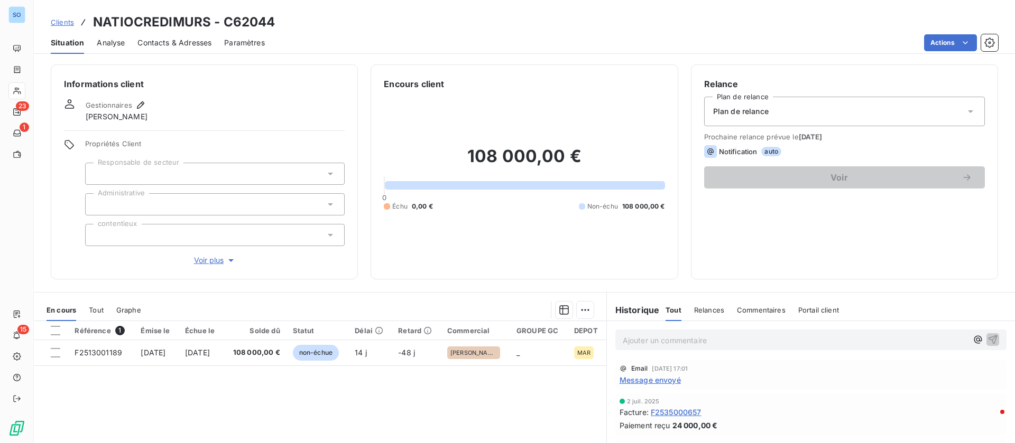
click at [654, 382] on span "Message envoyé" at bounding box center [649, 380] width 61 height 11
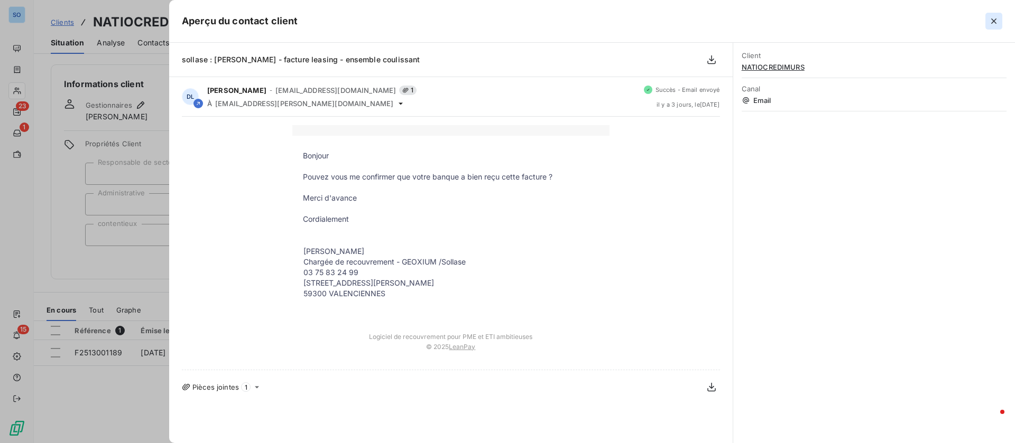
click at [997, 21] on icon "button" at bounding box center [993, 21] width 11 height 11
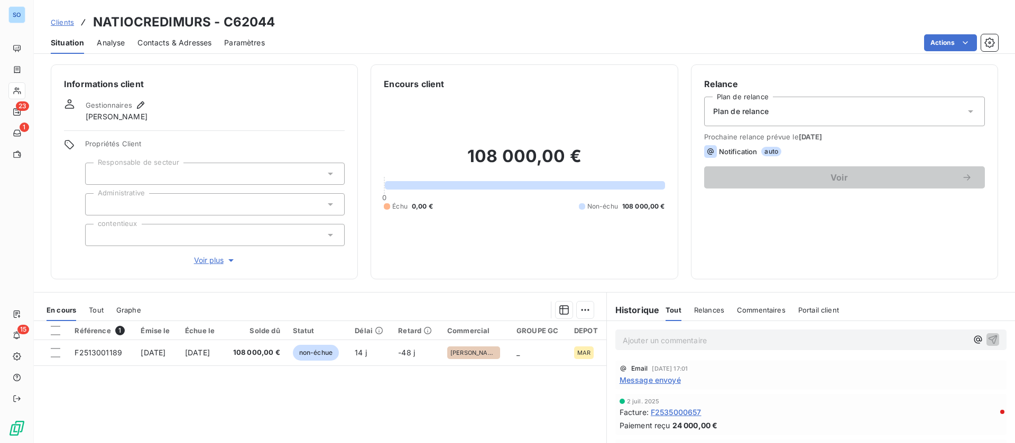
click at [166, 43] on span "Contacts & Adresses" at bounding box center [174, 43] width 74 height 11
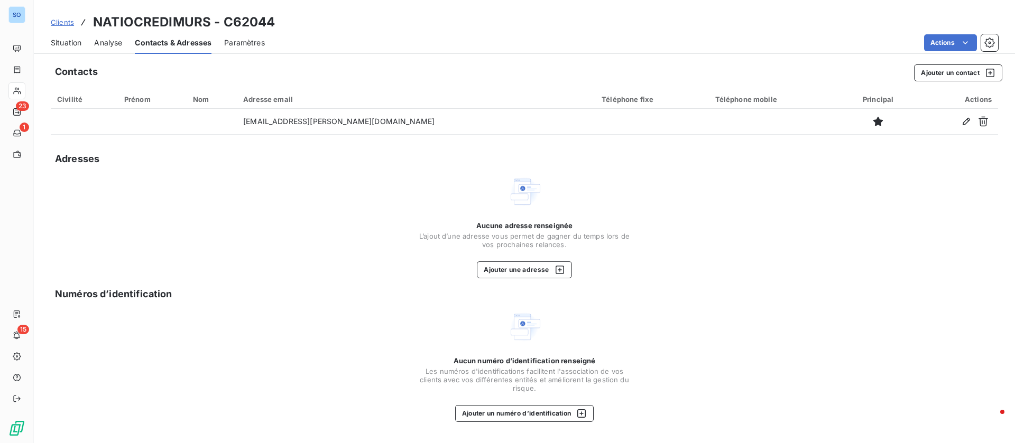
click at [63, 40] on span "Situation" at bounding box center [66, 43] width 31 height 11
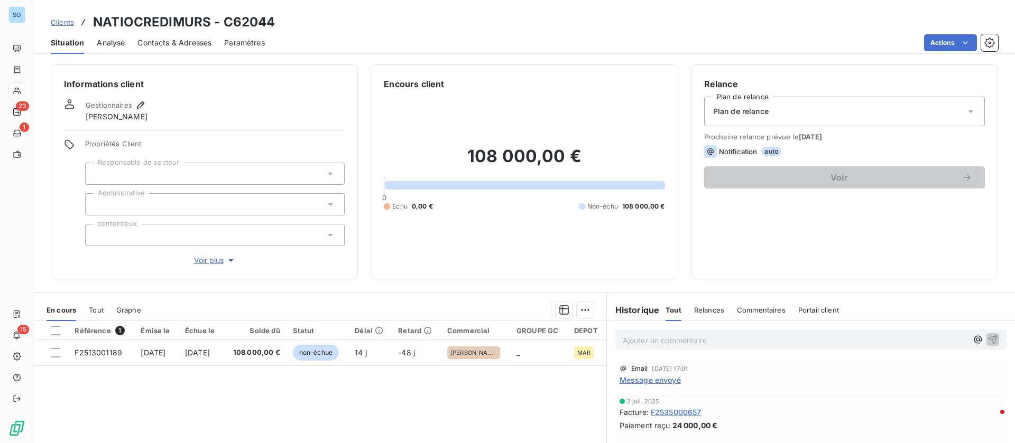
click at [184, 40] on span "Contacts & Adresses" at bounding box center [174, 43] width 74 height 11
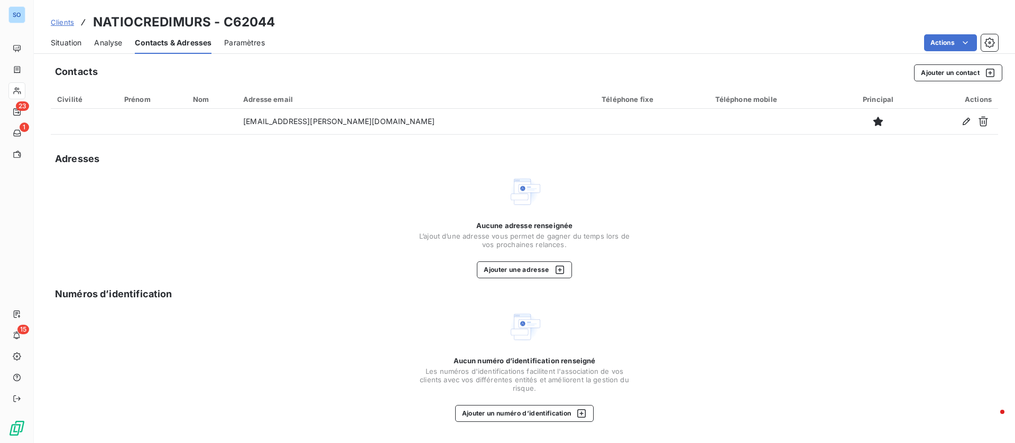
click at [69, 38] on span "Situation" at bounding box center [66, 43] width 31 height 11
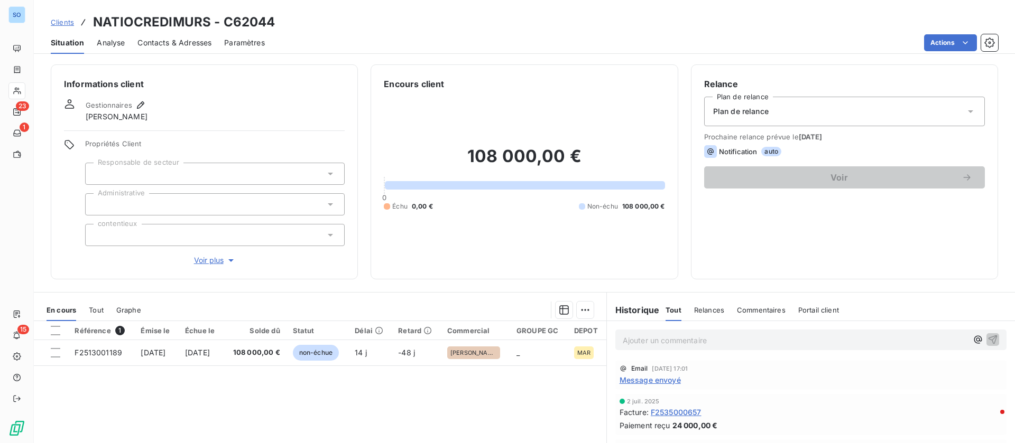
click at [656, 374] on div "Email 10 oct. 2025, 17:01 Message envoyé" at bounding box center [810, 375] width 383 height 21
click at [655, 380] on span "Message envoyé" at bounding box center [649, 380] width 61 height 11
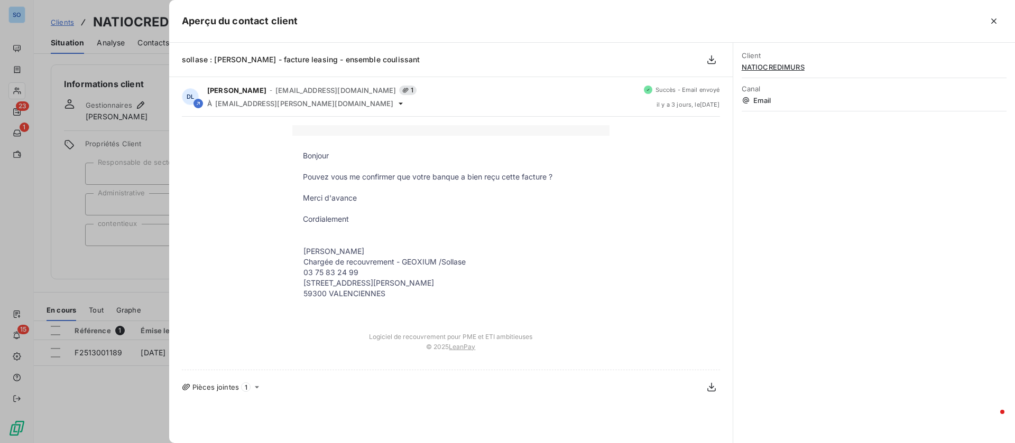
click at [116, 270] on div at bounding box center [507, 221] width 1015 height 443
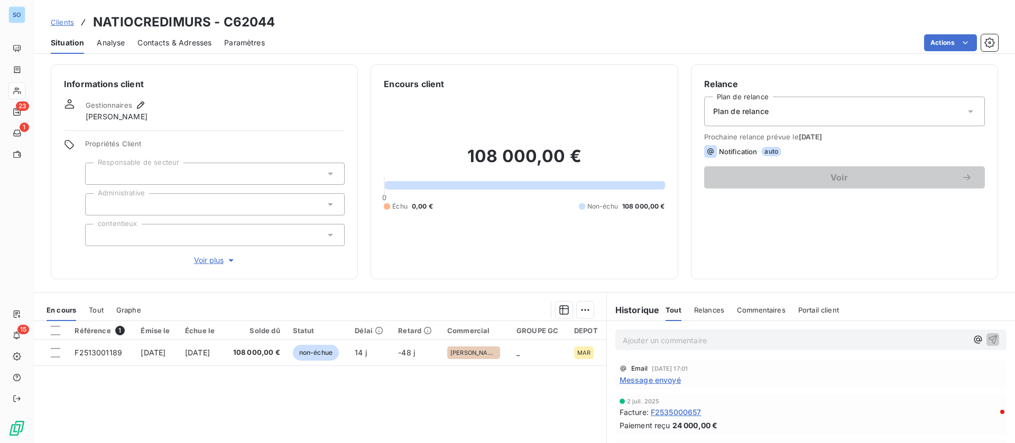
click at [188, 44] on span "Contacts & Adresses" at bounding box center [174, 43] width 74 height 11
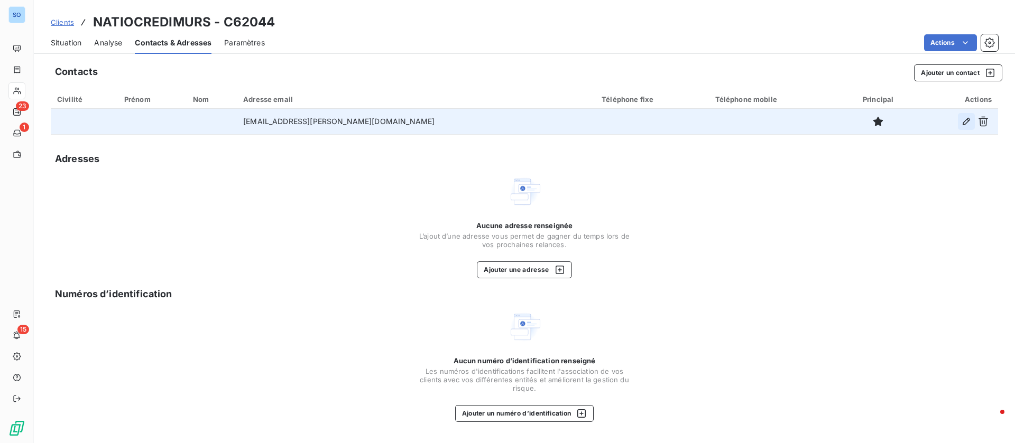
click at [962, 120] on icon "button" at bounding box center [966, 121] width 11 height 11
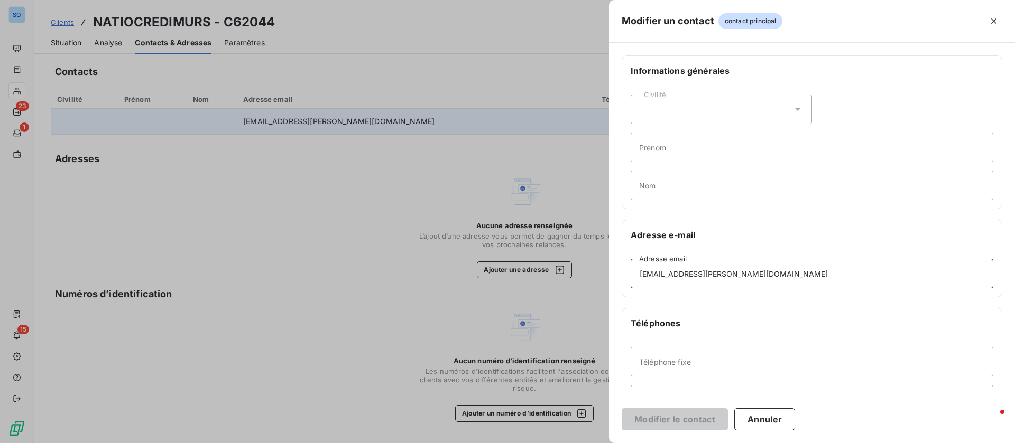
drag, startPoint x: 752, startPoint y: 276, endPoint x: 569, endPoint y: 256, distance: 184.5
click at [569, 443] on div "Modifier un contact contact principal Informations générales Civilité Prénom No…" at bounding box center [507, 443] width 1015 height 0
paste input ".giraud"
type input "c.giraud@ballesteros.fr"
click at [670, 412] on button "Modifier le contact" at bounding box center [674, 419] width 106 height 22
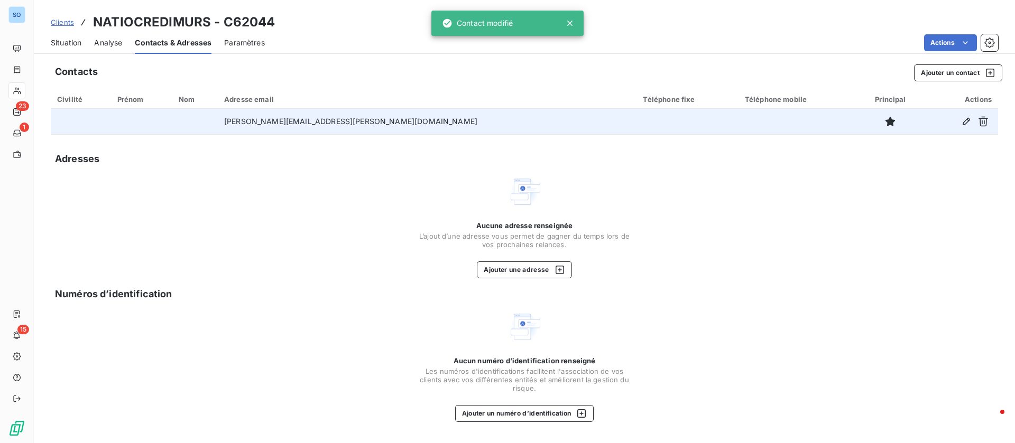
click at [71, 41] on span "Situation" at bounding box center [66, 43] width 31 height 11
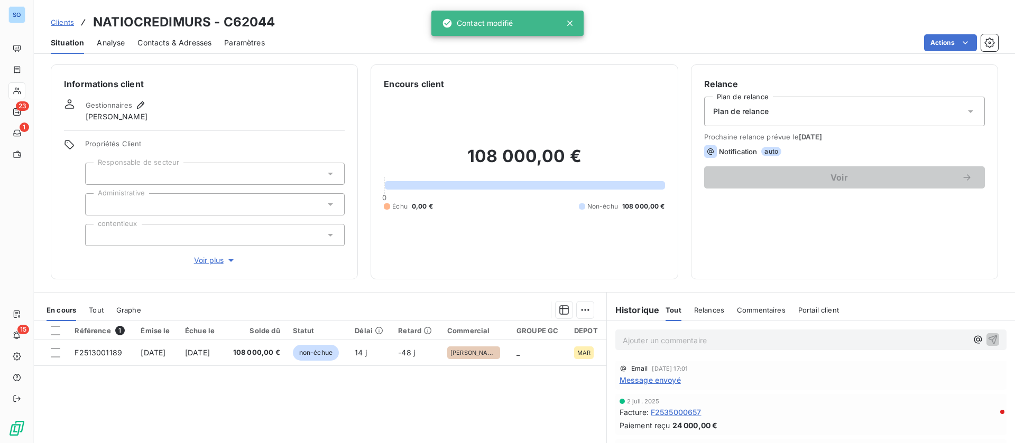
click at [181, 43] on span "Contacts & Adresses" at bounding box center [174, 43] width 74 height 11
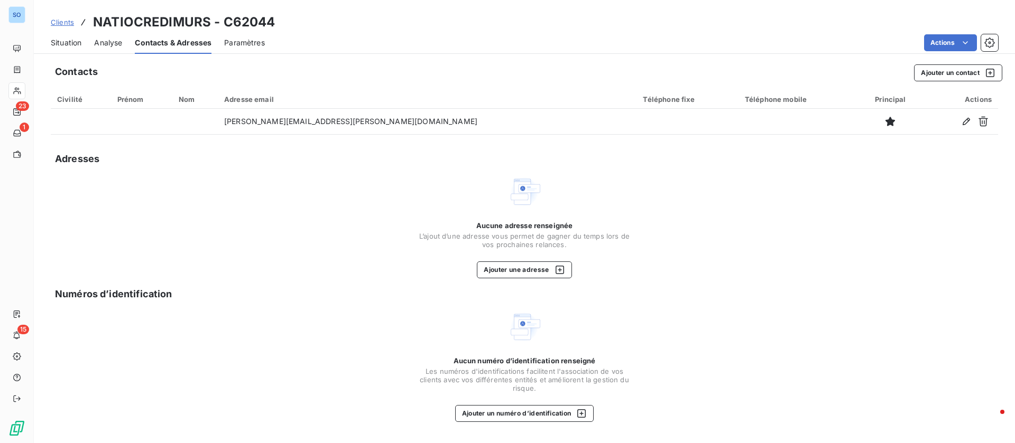
click at [62, 40] on span "Situation" at bounding box center [66, 43] width 31 height 11
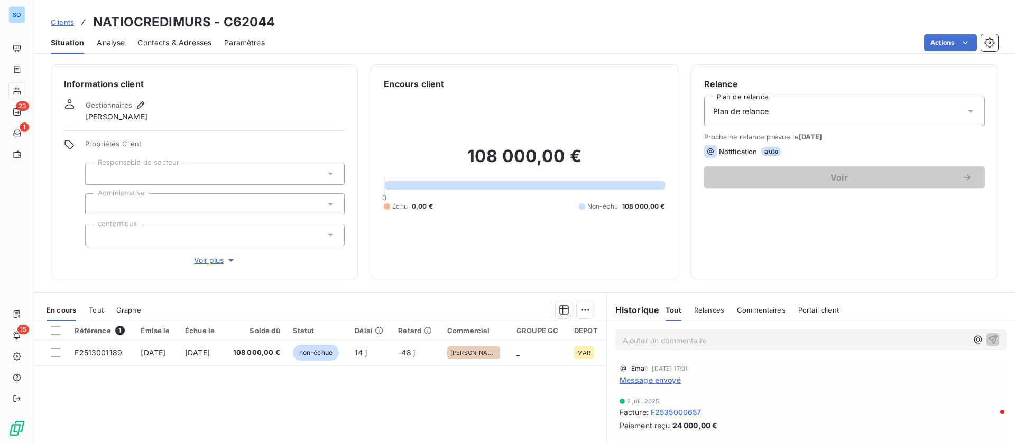
click at [653, 377] on span "Message envoyé" at bounding box center [649, 380] width 61 height 11
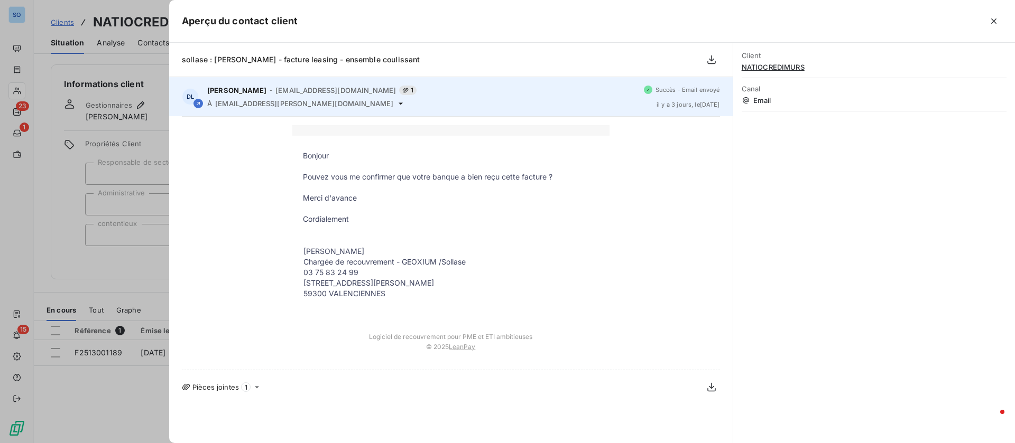
click at [295, 108] on div "DL Dorothée Lamour - recouvrement@btcgroupe.com 1 À contact@ballesteros.fr Succ…" at bounding box center [450, 96] width 563 height 39
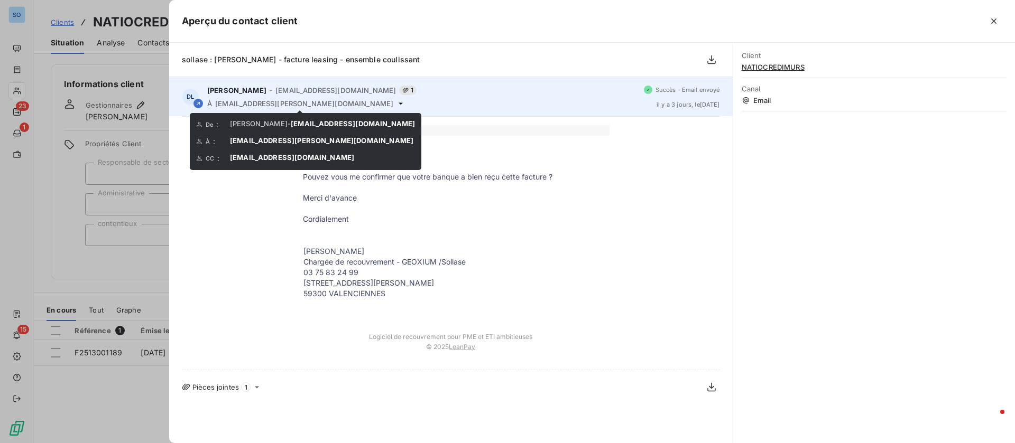
click at [396, 104] on icon at bounding box center [400, 103] width 8 height 8
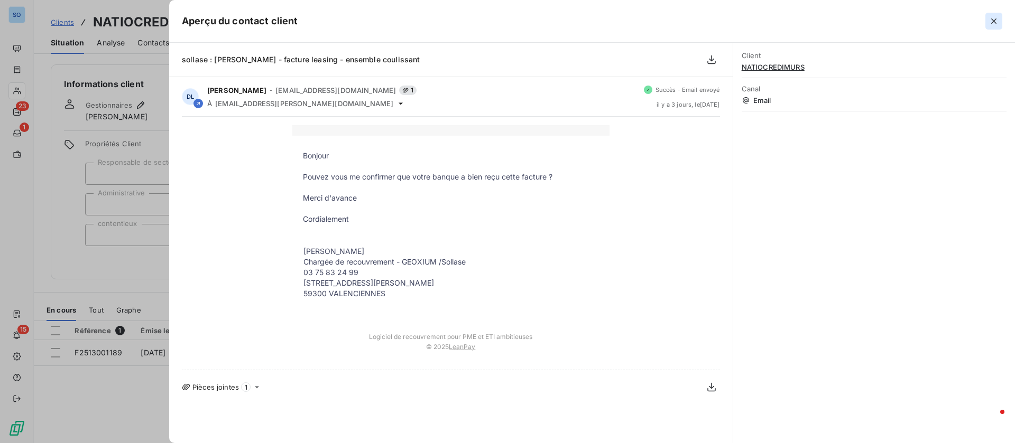
click at [999, 18] on button "button" at bounding box center [993, 21] width 17 height 17
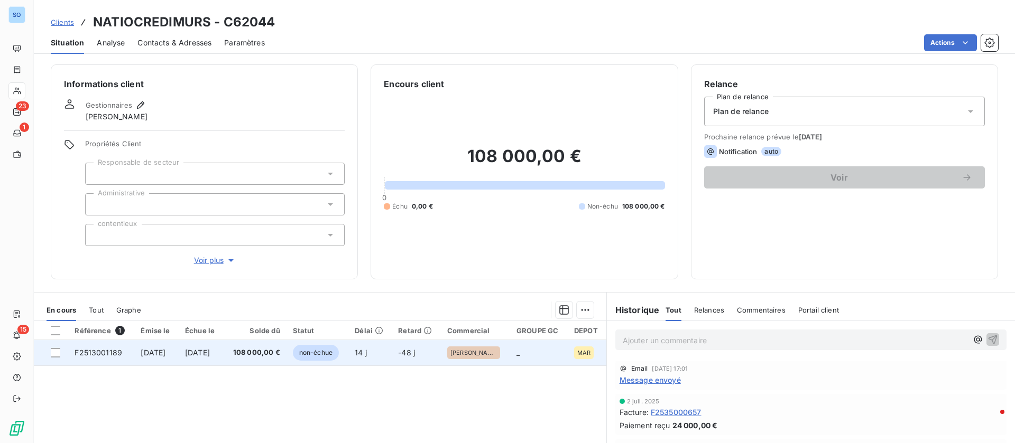
click at [224, 351] on td "[DATE]" at bounding box center [201, 352] width 45 height 25
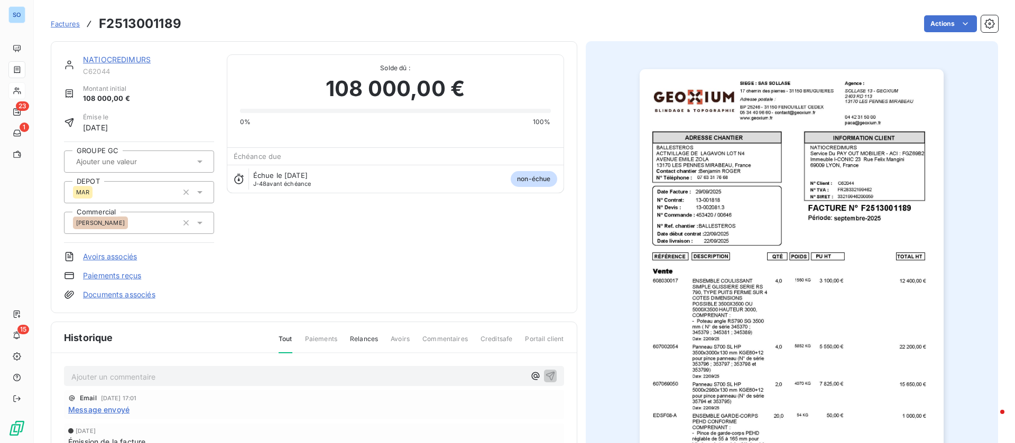
click at [112, 58] on link "NATIOCREDIMURS" at bounding box center [117, 59] width 68 height 9
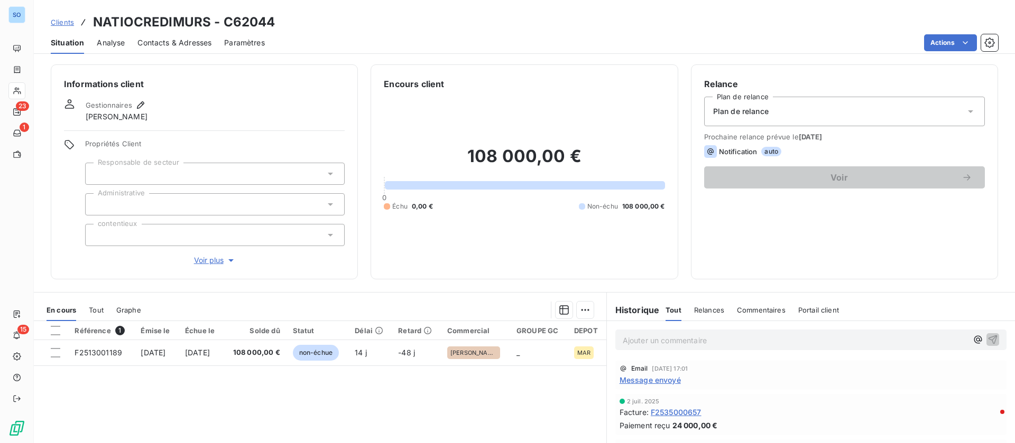
click at [644, 382] on span "Message envoyé" at bounding box center [649, 380] width 61 height 11
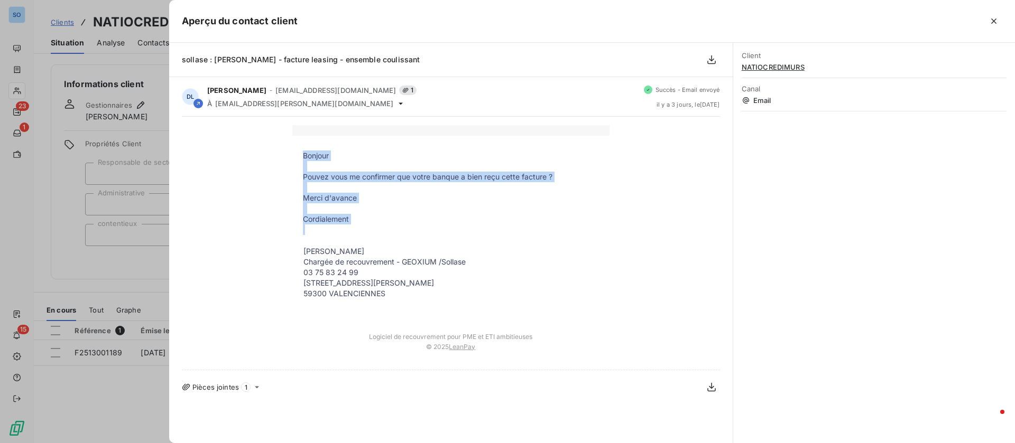
drag, startPoint x: 302, startPoint y: 152, endPoint x: 560, endPoint y: 229, distance: 269.7
click at [560, 229] on tbody "Bonjour Pouvez vous me confirmer que votre banque a bien reçu cette facture ? M…" at bounding box center [450, 231] width 317 height 161
copy tbody "Bonjour Pouvez vous me confirmer que votre banque a bien reçu cette facture ? M…"
click at [991, 18] on icon "button" at bounding box center [993, 20] width 5 height 5
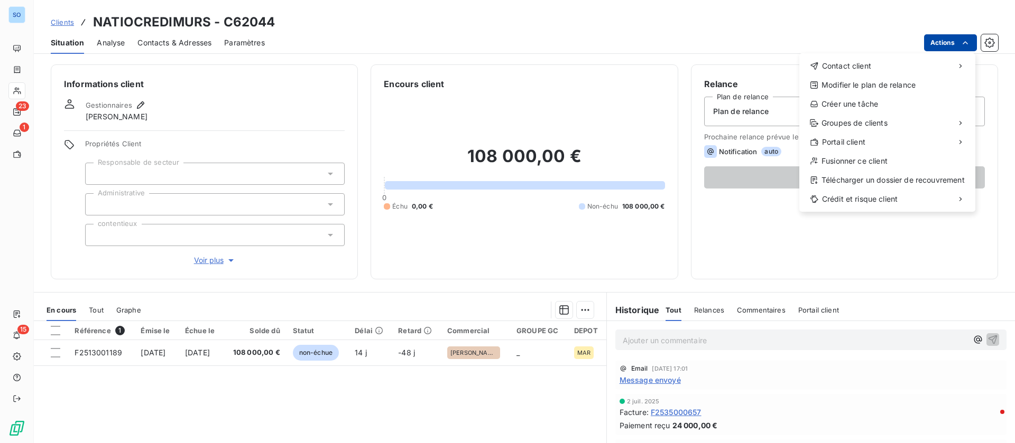
click at [965, 38] on html "SO 23 1 15 Clients NATIOCREDIMURS - C62044 Situation Analyse Contacts & Adresse…" at bounding box center [507, 221] width 1015 height 443
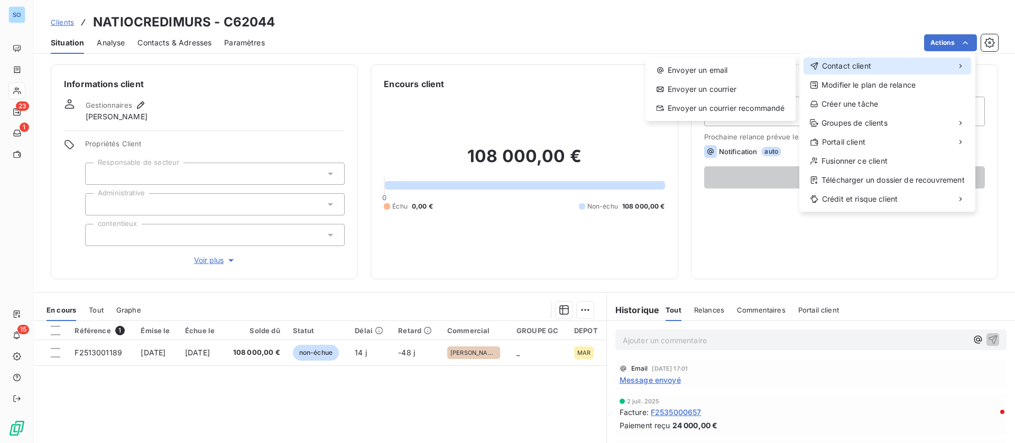
click at [901, 67] on div "Contact client" at bounding box center [887, 66] width 168 height 17
click at [717, 70] on div "Envoyer un email" at bounding box center [720, 70] width 142 height 17
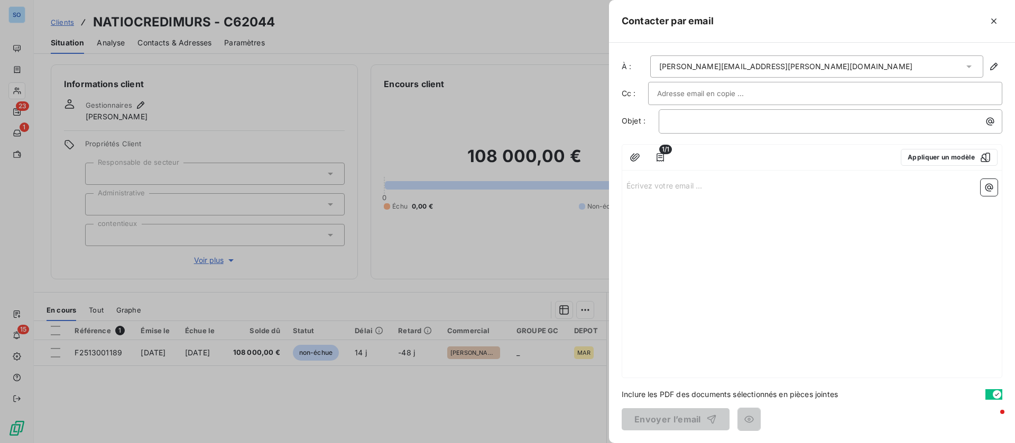
click at [682, 187] on p "Écrivez votre email ... ﻿" at bounding box center [811, 185] width 371 height 12
click at [706, 118] on p "﻿" at bounding box center [832, 121] width 331 height 12
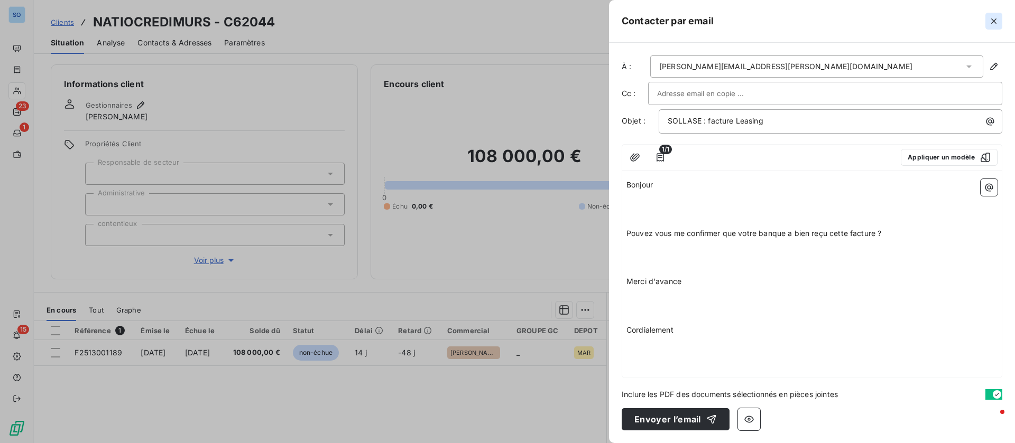
click at [993, 21] on icon "button" at bounding box center [993, 20] width 5 height 5
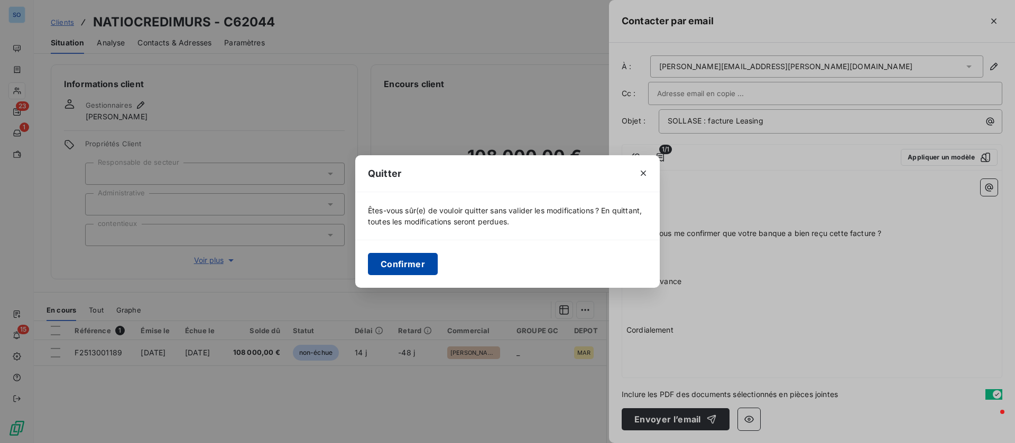
click at [401, 267] on button "Confirmer" at bounding box center [403, 264] width 70 height 22
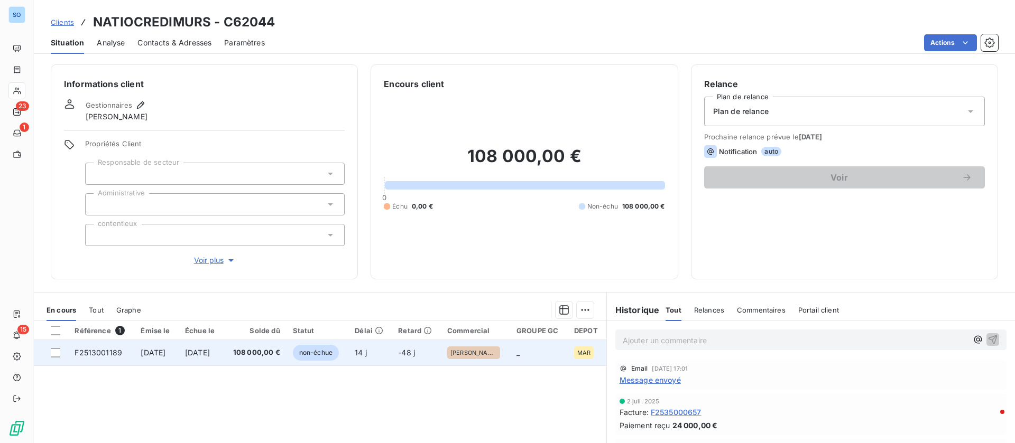
click at [203, 354] on span "[DATE]" at bounding box center [197, 352] width 25 height 9
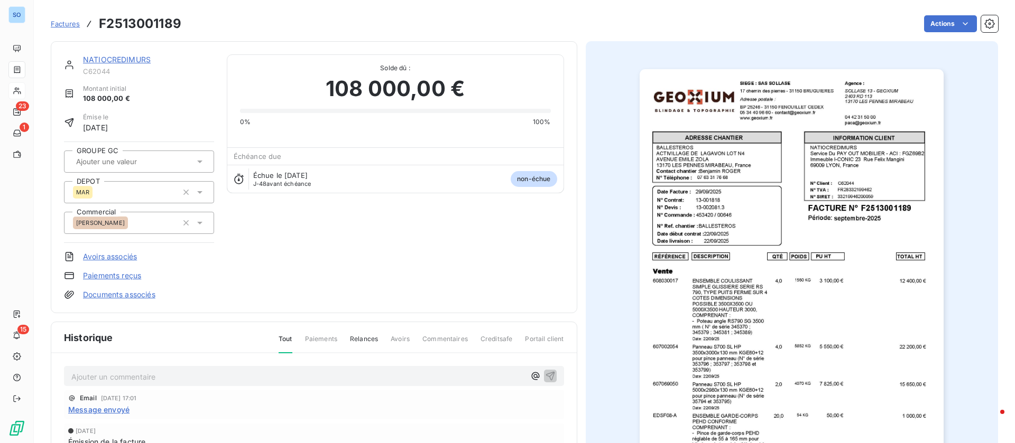
click at [122, 58] on link "NATIOCREDIMURS" at bounding box center [117, 59] width 68 height 9
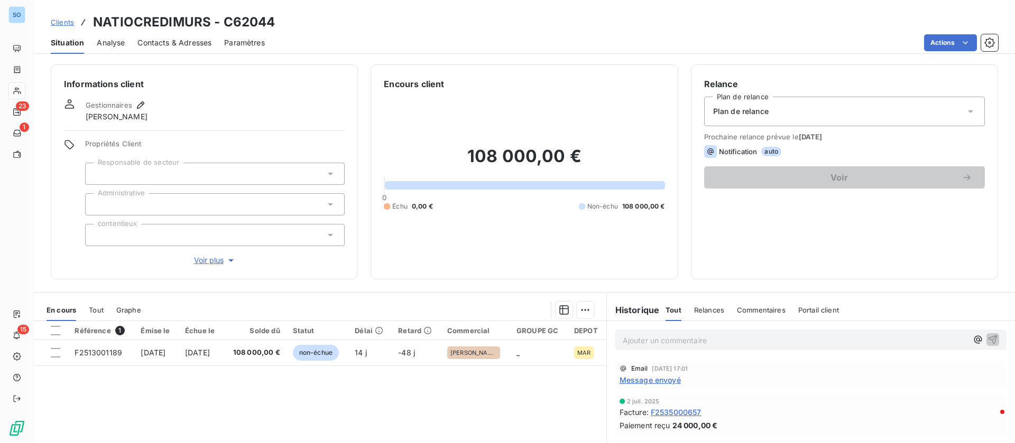
click at [956, 38] on html "SO 23 1 15 Clients NATIOCREDIMURS - C62044 Situation Analyse Contacts & Adresse…" at bounding box center [507, 221] width 1015 height 443
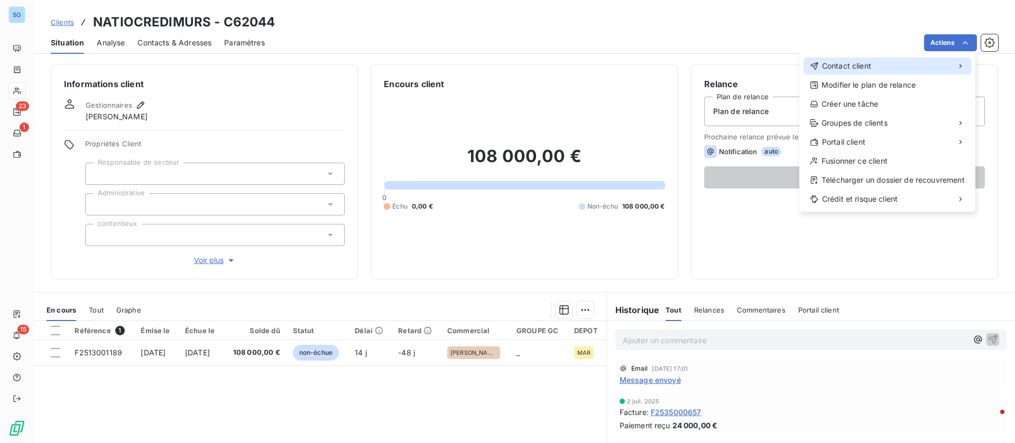
click at [845, 61] on span "Contact client" at bounding box center [846, 66] width 49 height 11
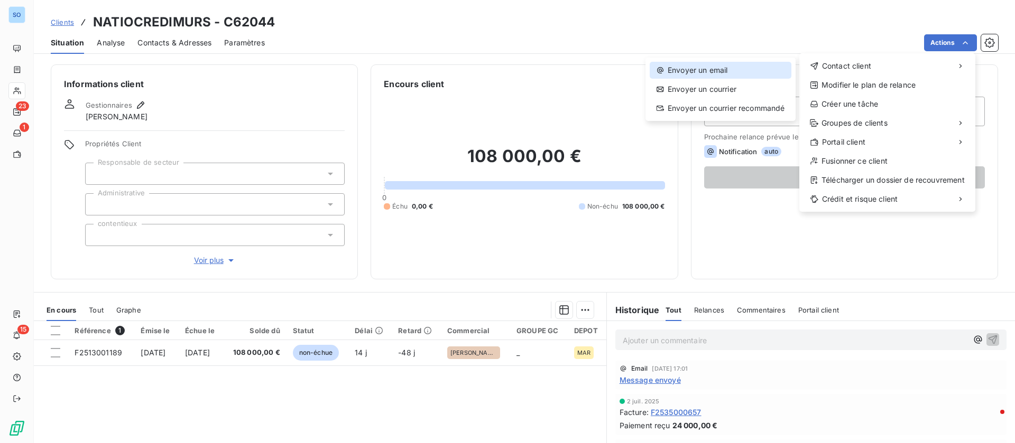
click at [722, 68] on div "Envoyer un email" at bounding box center [720, 70] width 142 height 17
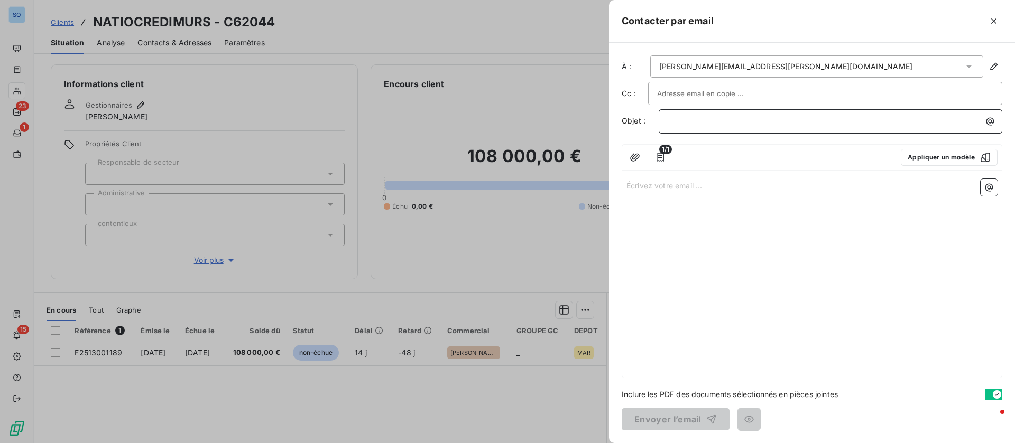
click at [690, 125] on p "﻿" at bounding box center [832, 121] width 331 height 12
click at [676, 184] on p "Écrivez votre email ... ﻿" at bounding box center [811, 185] width 371 height 12
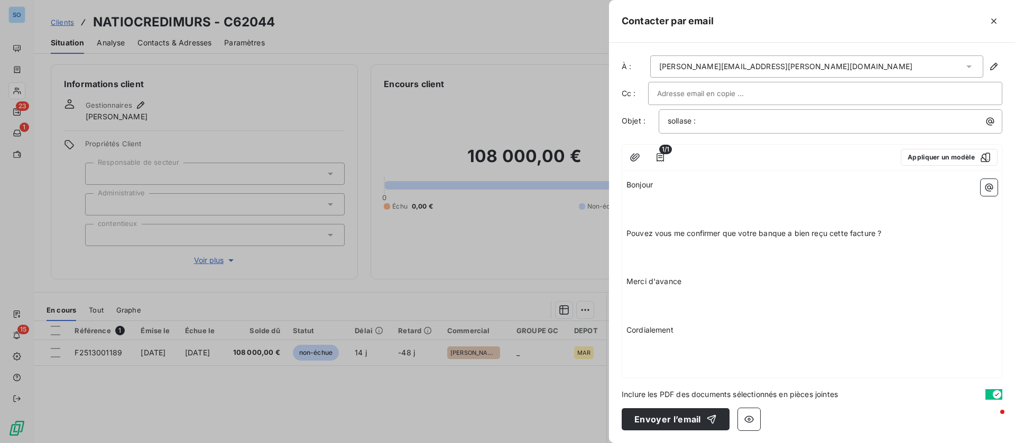
click at [657, 201] on p "﻿" at bounding box center [811, 197] width 371 height 12
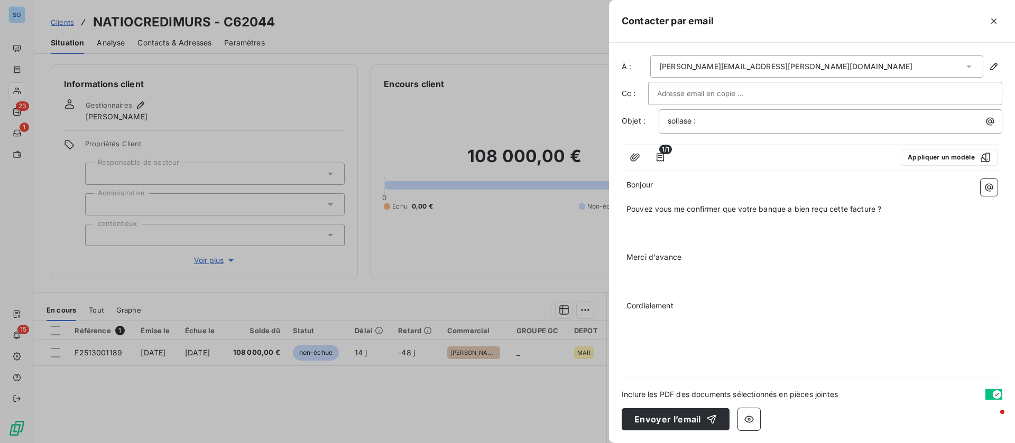
click at [652, 221] on p "﻿" at bounding box center [811, 222] width 371 height 12
click at [651, 256] on p at bounding box center [811, 258] width 371 height 12
click at [667, 273] on p "﻿" at bounding box center [811, 270] width 371 height 12
click at [989, 192] on icon "button" at bounding box center [988, 187] width 11 height 11
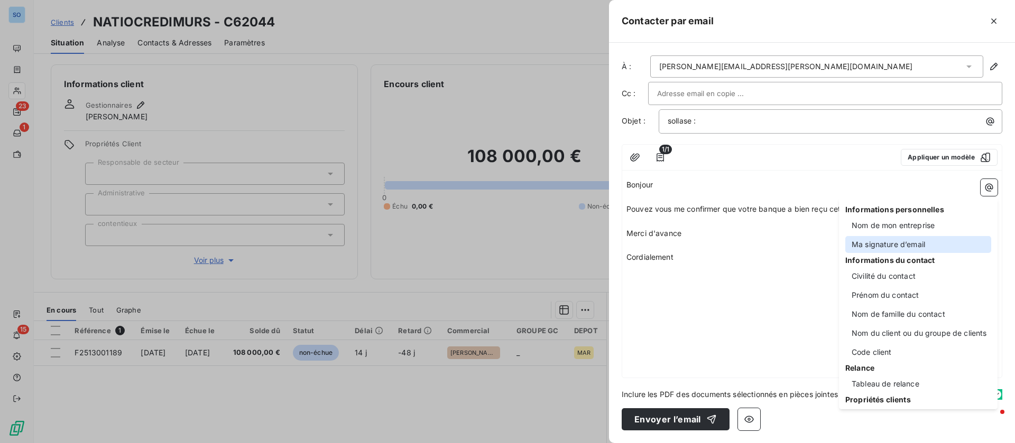
click at [921, 245] on div "Ma signature d’email" at bounding box center [918, 244] width 146 height 17
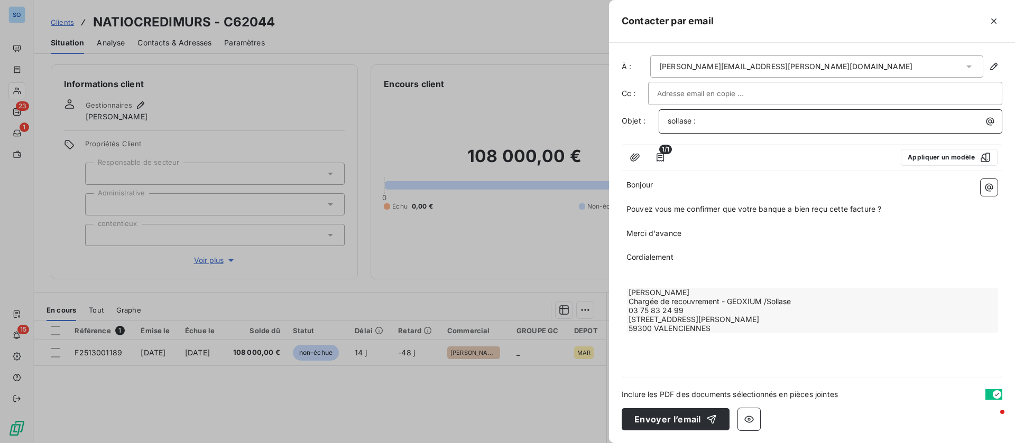
click at [746, 118] on p "sollase :" at bounding box center [832, 121] width 331 height 12
click at [669, 421] on button "Envoyer l’email" at bounding box center [675, 419] width 108 height 22
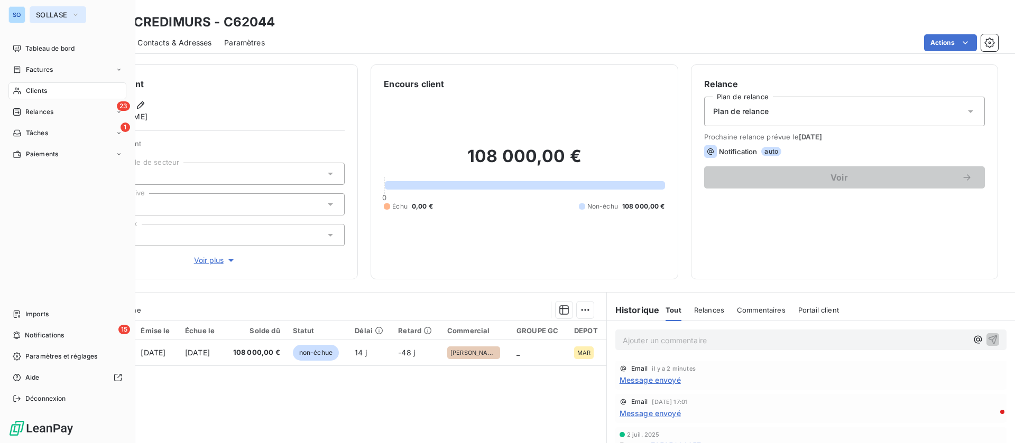
click at [46, 11] on span "SOLLASE" at bounding box center [51, 15] width 31 height 8
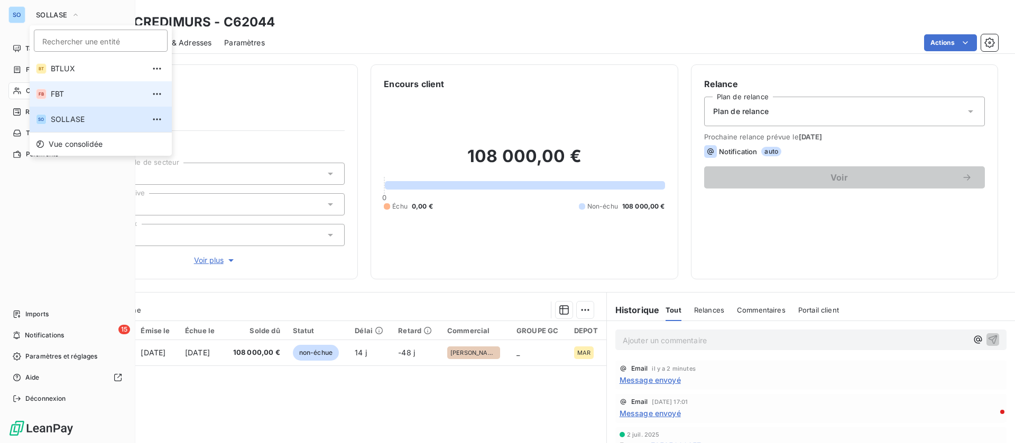
click at [70, 97] on span "FBT" at bounding box center [98, 94] width 94 height 11
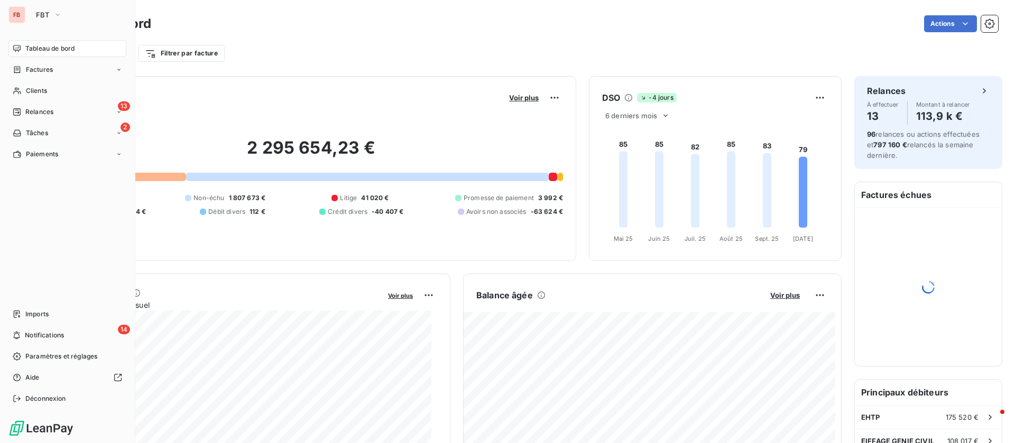
click at [33, 81] on nav "Tableau de bord Factures Clients 13 Relances 2 Tâches Paiements" at bounding box center [67, 101] width 118 height 123
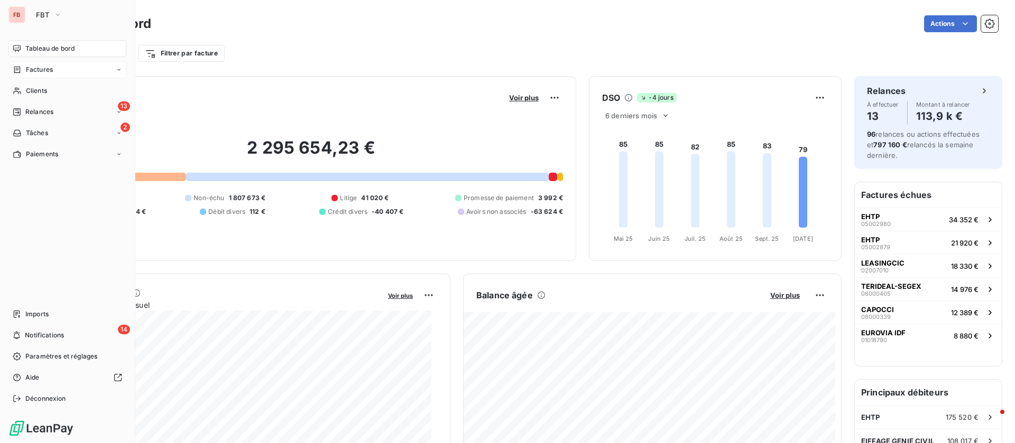
click at [38, 68] on span "Factures" at bounding box center [39, 70] width 27 height 10
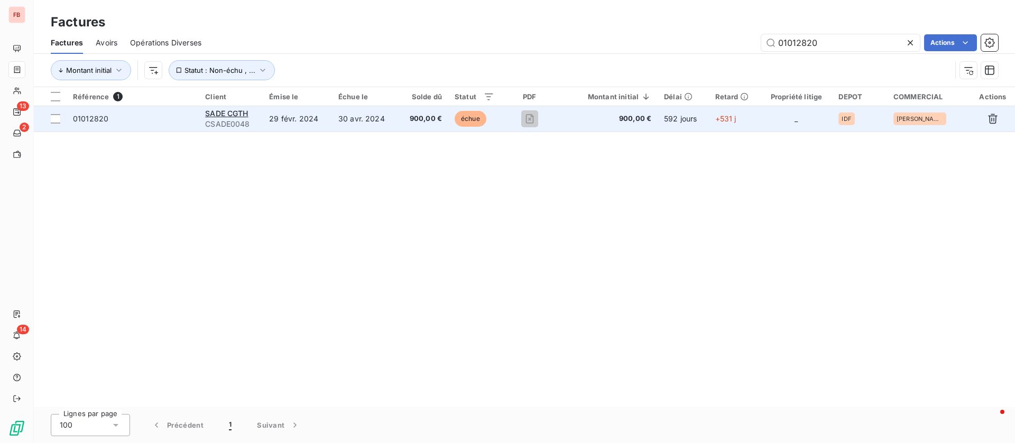
type input "01012820"
click at [309, 123] on td "29 févr. 2024" at bounding box center [297, 118] width 69 height 25
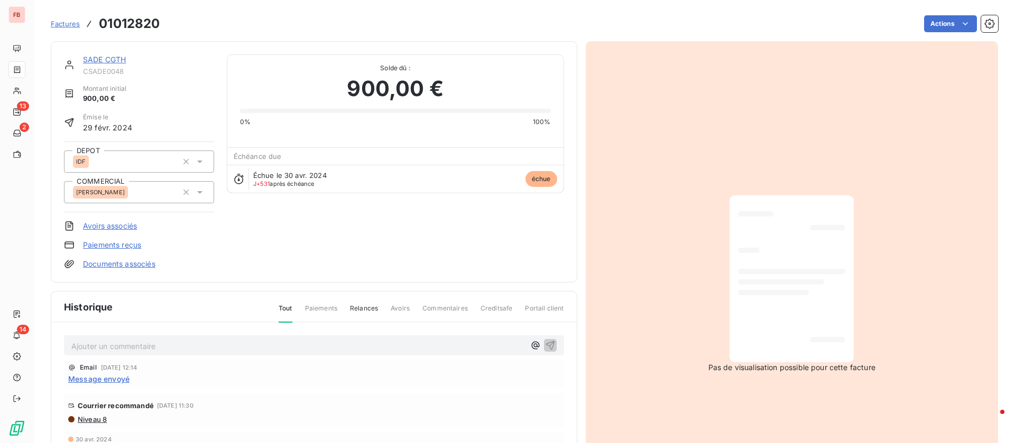
click at [105, 380] on span "Message envoyé" at bounding box center [98, 379] width 61 height 11
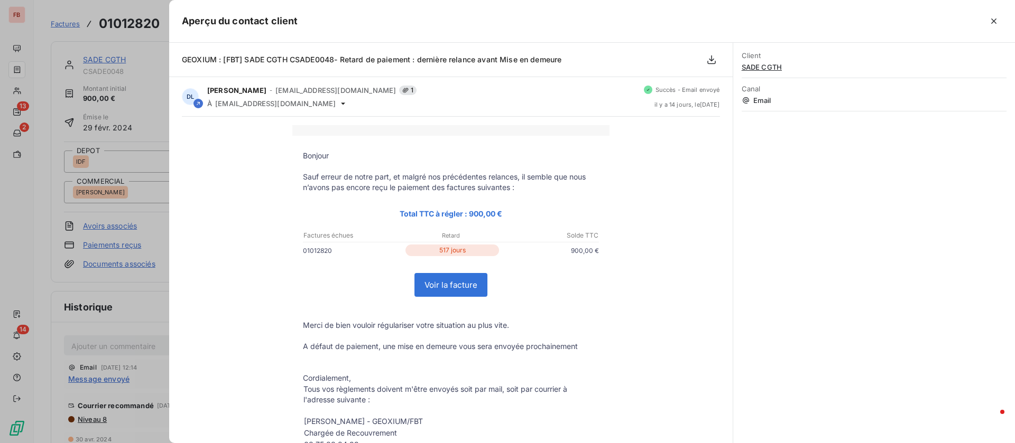
click at [152, 212] on div at bounding box center [507, 221] width 1015 height 443
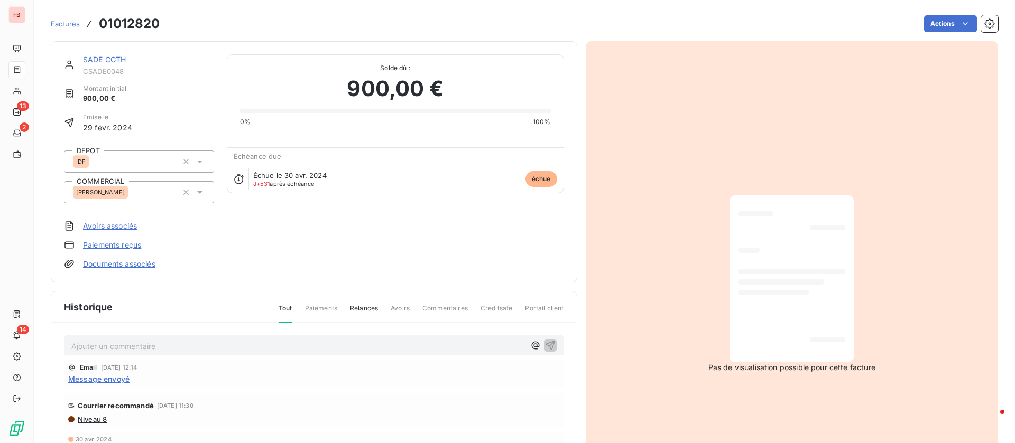
click at [106, 60] on link "SADE CGTH" at bounding box center [104, 59] width 43 height 9
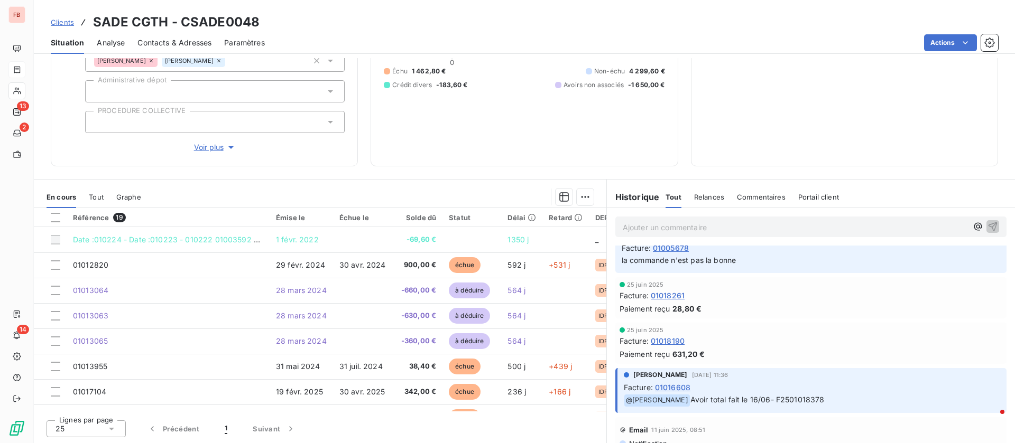
scroll to position [1189, 0]
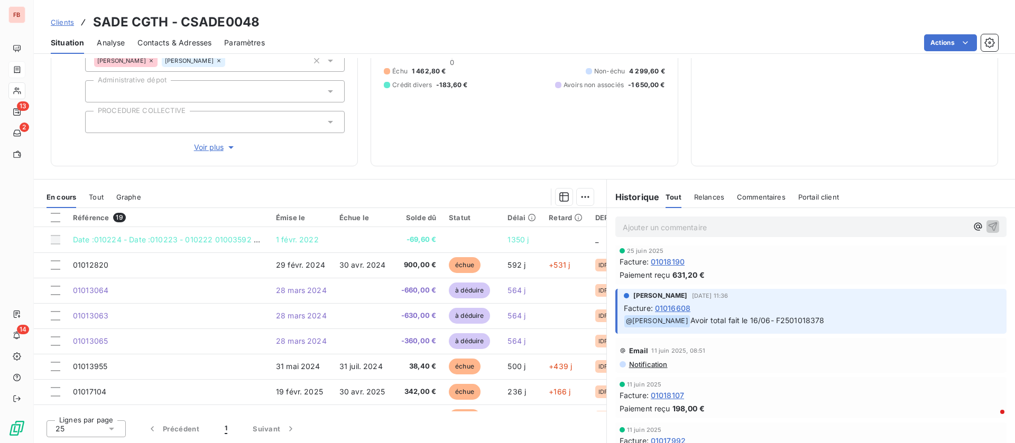
click at [198, 38] on span "Contacts & Adresses" at bounding box center [174, 43] width 74 height 11
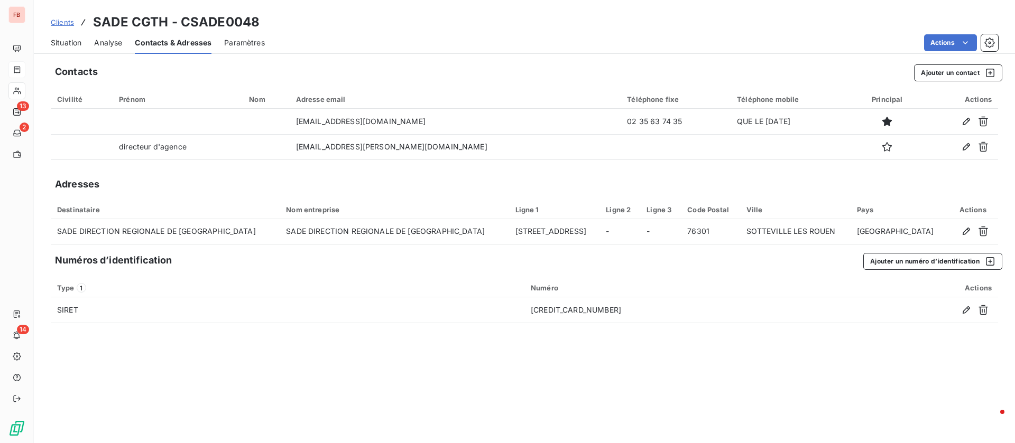
click at [63, 40] on span "Situation" at bounding box center [66, 43] width 31 height 11
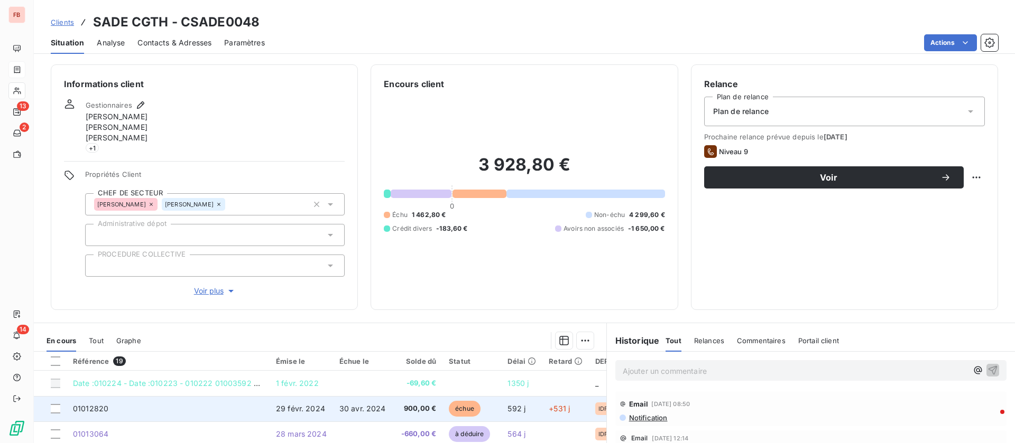
click at [263, 408] on td "01012820" at bounding box center [168, 408] width 203 height 25
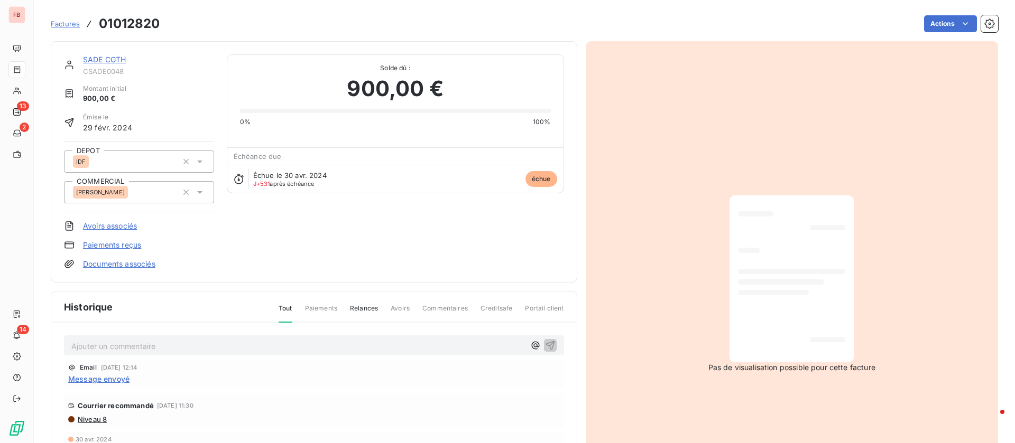
click at [160, 354] on div "Ajouter un commentaire ﻿" at bounding box center [314, 346] width 500 height 21
click at [152, 350] on p "Ajouter un commentaire ﻿" at bounding box center [297, 346] width 453 height 13
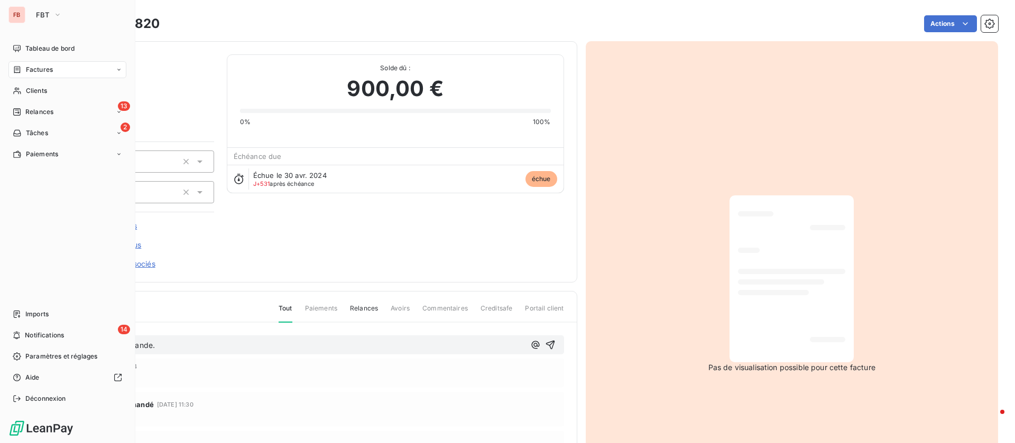
click at [45, 65] on span "Factures" at bounding box center [39, 70] width 27 height 10
click at [38, 66] on span "Factures" at bounding box center [39, 70] width 27 height 10
click at [42, 84] on div "Factures" at bounding box center [73, 90] width 105 height 17
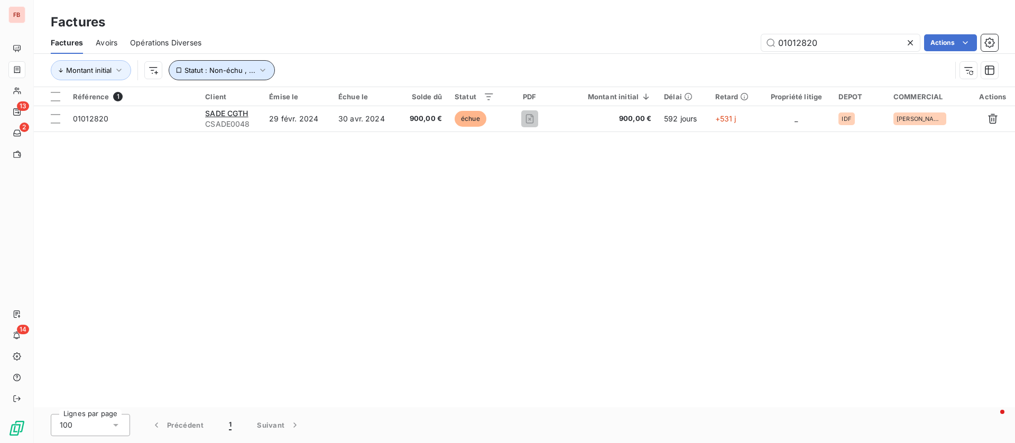
click at [257, 65] on icon "button" at bounding box center [262, 70] width 11 height 11
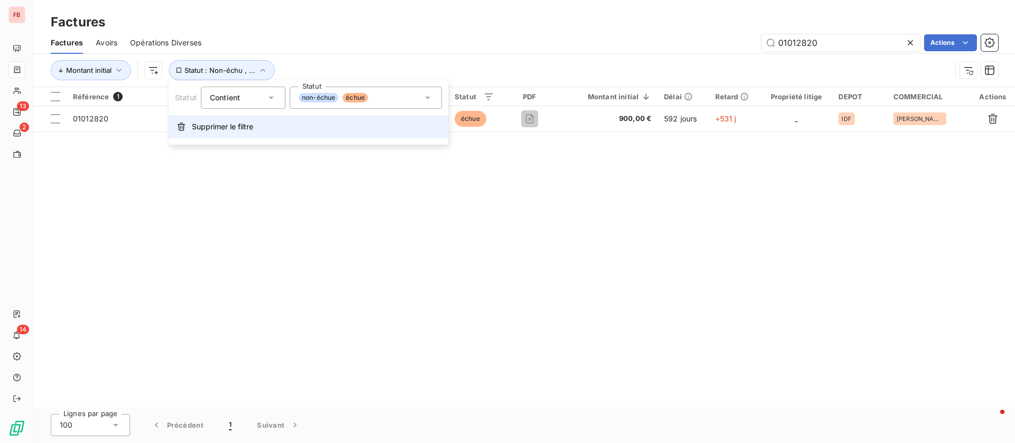
click at [216, 135] on button "Supprimer le filtre" at bounding box center [309, 126] width 280 height 23
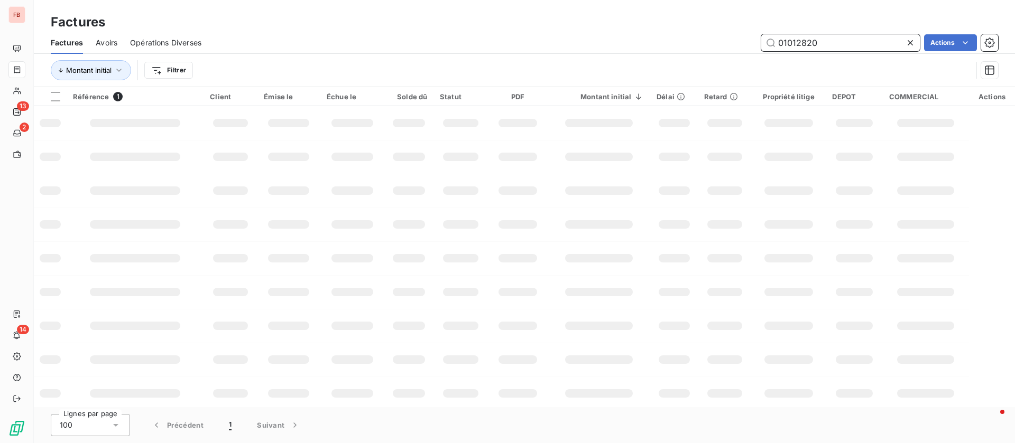
click at [851, 50] on input "01012820" at bounding box center [840, 42] width 159 height 17
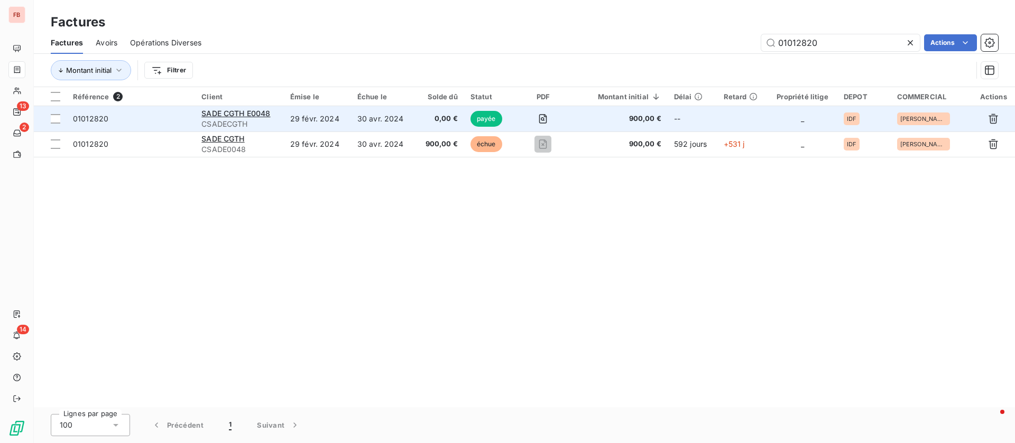
click at [261, 120] on span "CSADECGTH" at bounding box center [239, 124] width 76 height 11
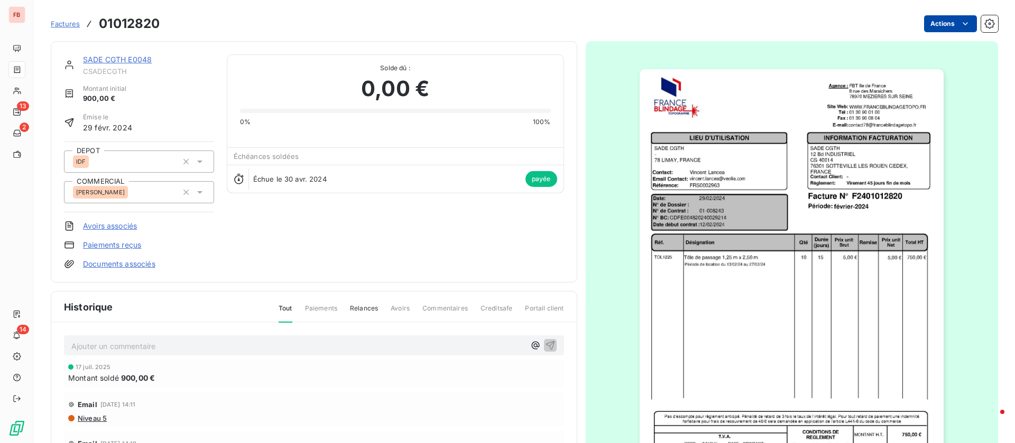
click at [945, 22] on html "FB 13 2 14 Factures 01012820 Actions SADE CGTH E0048 CSADECGTH Montant initial …" at bounding box center [507, 221] width 1015 height 443
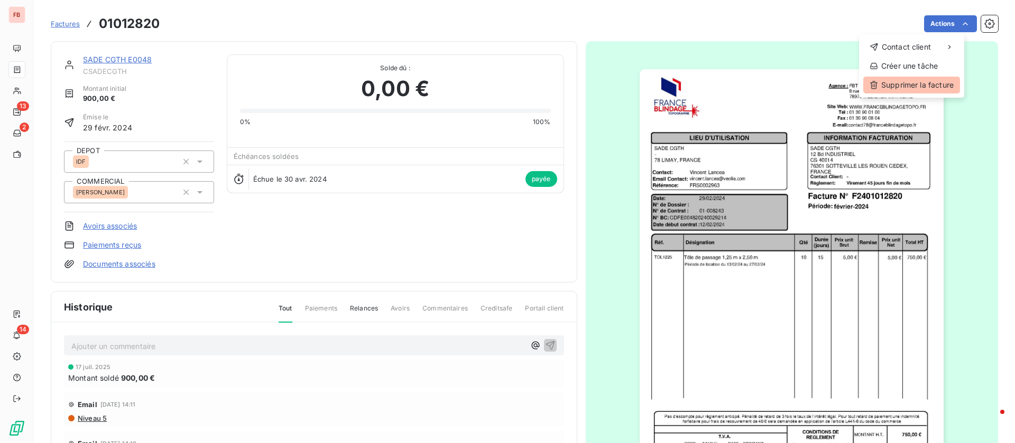
click at [916, 90] on div "Supprimer la facture" at bounding box center [911, 85] width 97 height 17
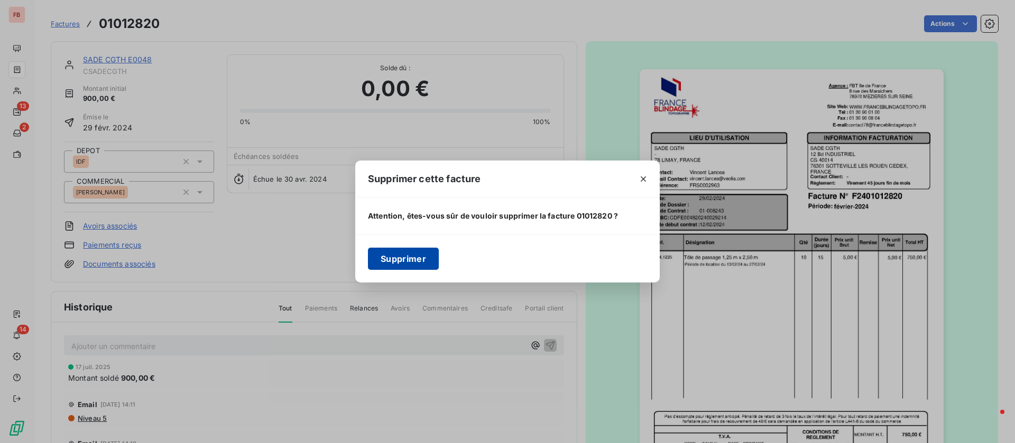
click at [399, 261] on button "Supprimer" at bounding box center [403, 259] width 71 height 22
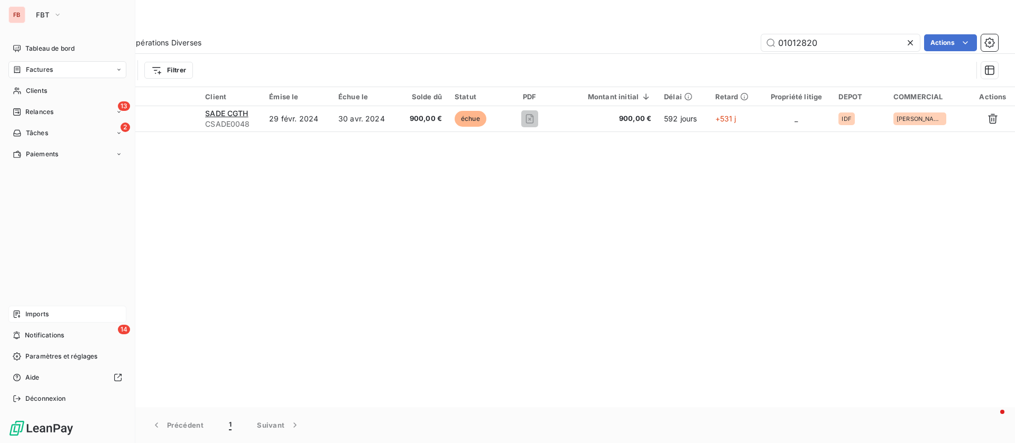
click at [42, 311] on span "Imports" at bounding box center [36, 315] width 23 height 10
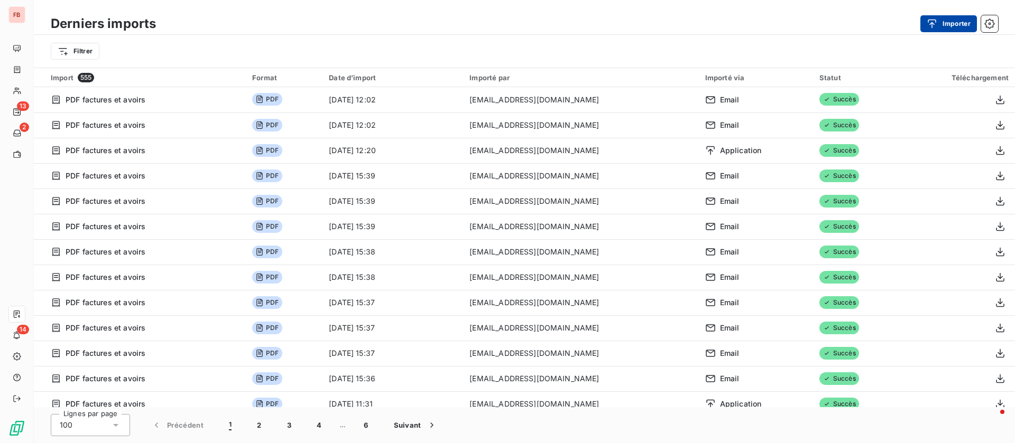
click at [946, 27] on button "Importer" at bounding box center [948, 23] width 57 height 17
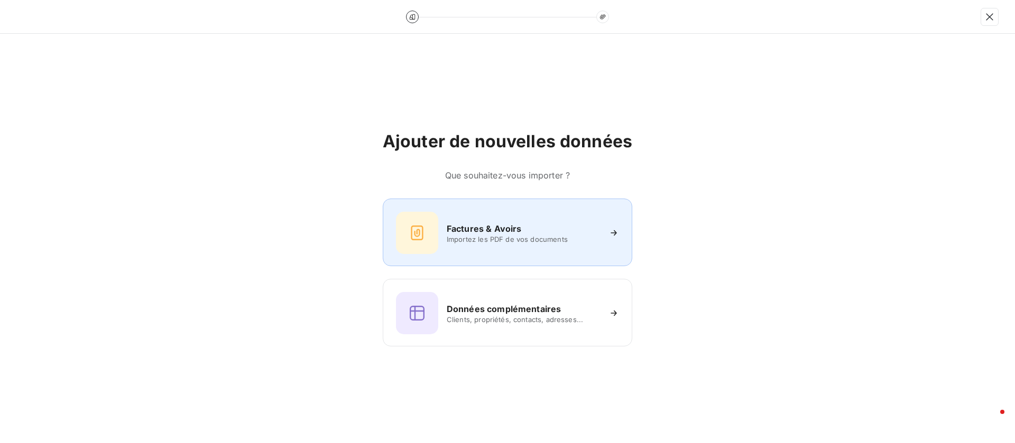
click at [488, 221] on div "Factures & Avoirs Importez les PDF de vos documents" at bounding box center [507, 233] width 223 height 42
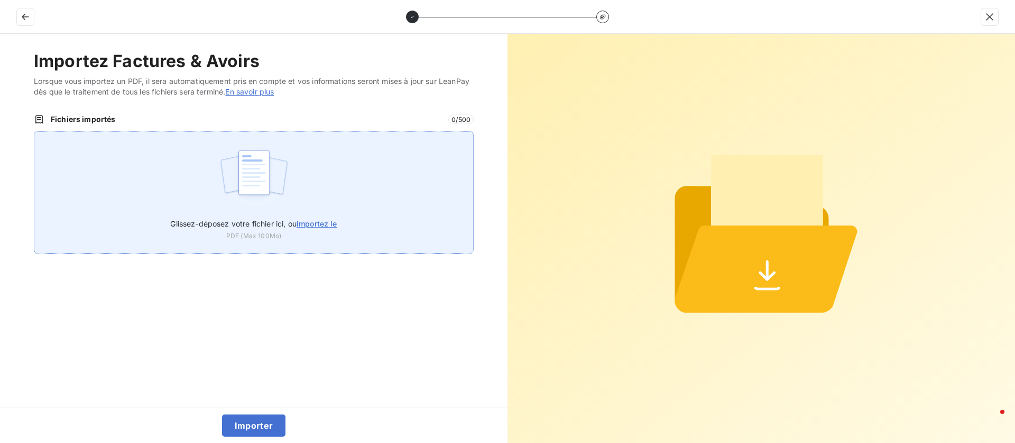
click at [313, 221] on span "importez le" at bounding box center [316, 223] width 41 height 9
click at [34, 132] on input "Glissez-déposez votre fichier ici, ou importez le" at bounding box center [34, 131] width 1 height 1
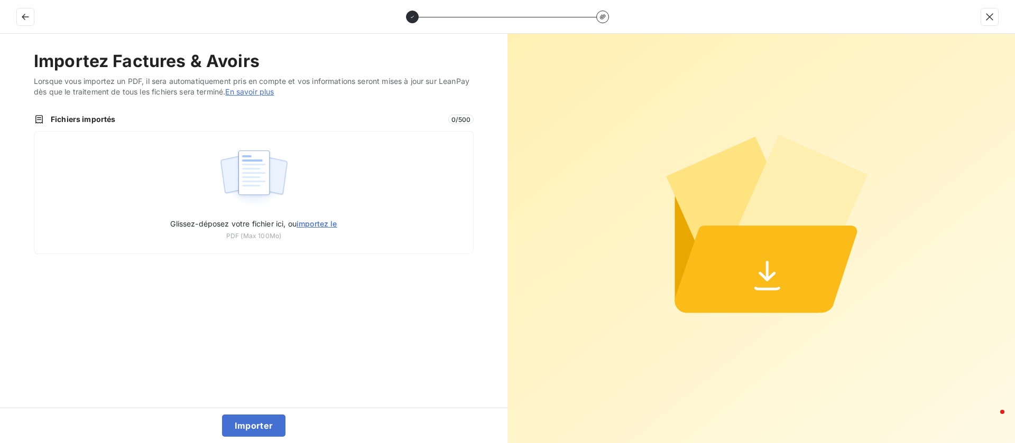
type input "C:\fakepath\F2501012820.pdf"
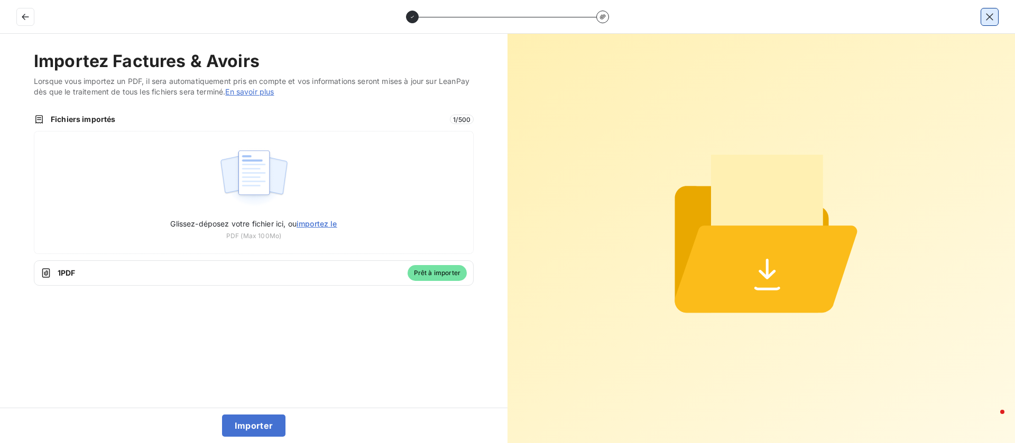
click at [990, 16] on icon "button" at bounding box center [989, 16] width 7 height 7
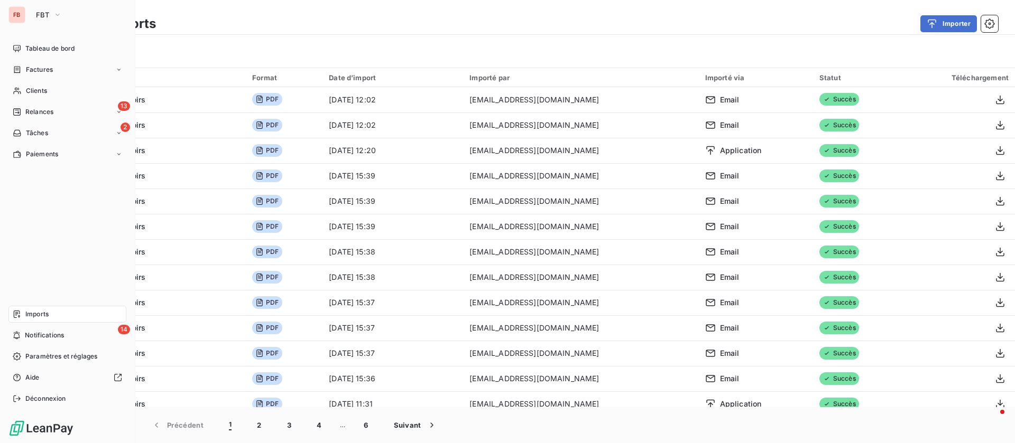
drag, startPoint x: 29, startPoint y: 88, endPoint x: 99, endPoint y: 81, distance: 70.6
click at [33, 88] on span "Clients" at bounding box center [36, 91] width 21 height 10
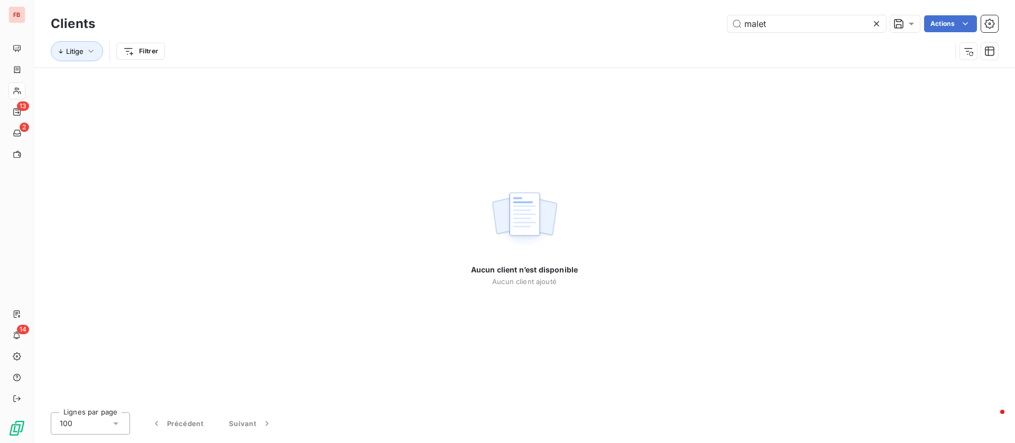
drag, startPoint x: 793, startPoint y: 23, endPoint x: 556, endPoint y: 16, distance: 236.3
click at [556, 16] on div "malet Actions" at bounding box center [553, 23] width 890 height 17
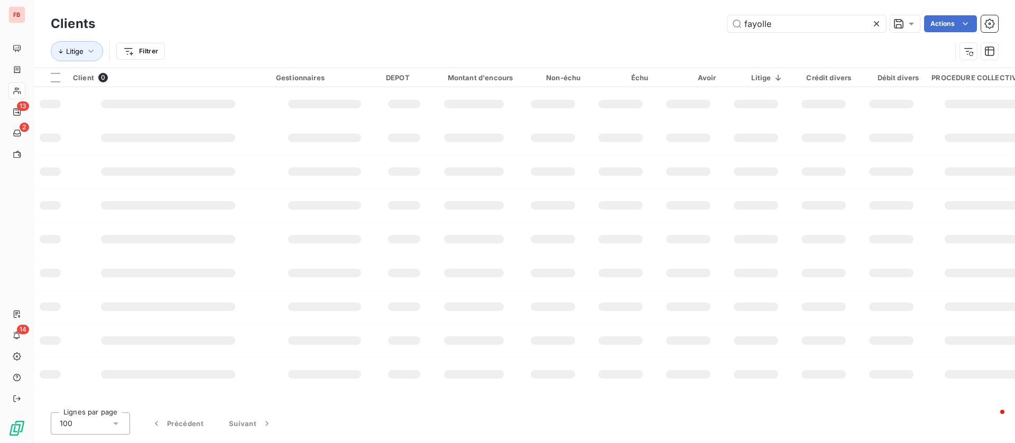
type input "fayolle"
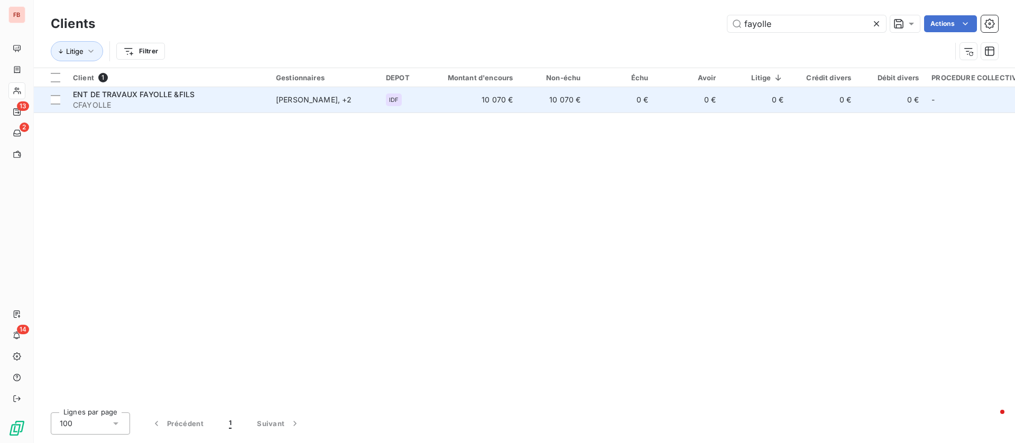
click at [240, 96] on div "ENT DE TRAVAUX FAYOLLE &FILS" at bounding box center [168, 94] width 190 height 11
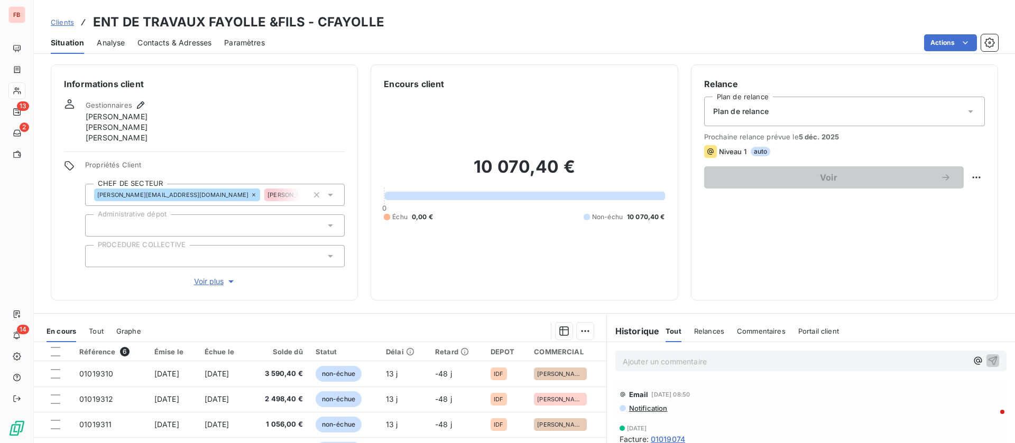
click at [173, 40] on span "Contacts & Adresses" at bounding box center [174, 43] width 74 height 11
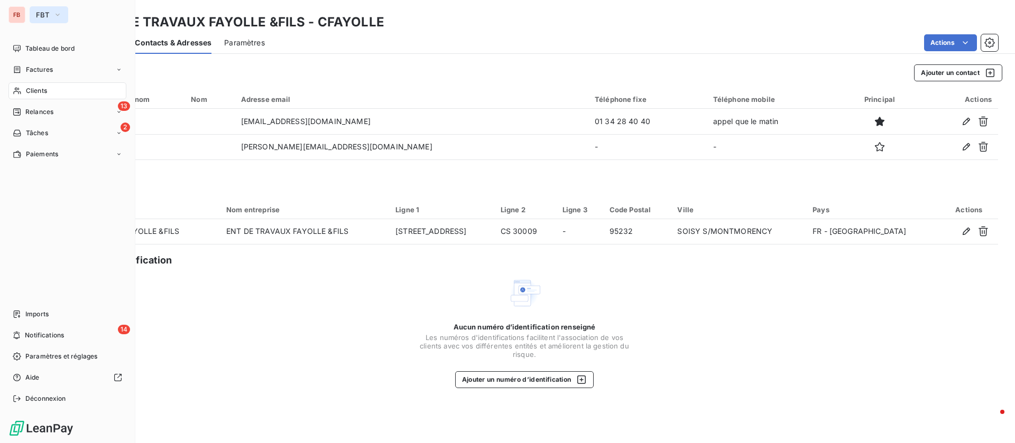
click at [46, 19] on button "FBT" at bounding box center [49, 14] width 39 height 17
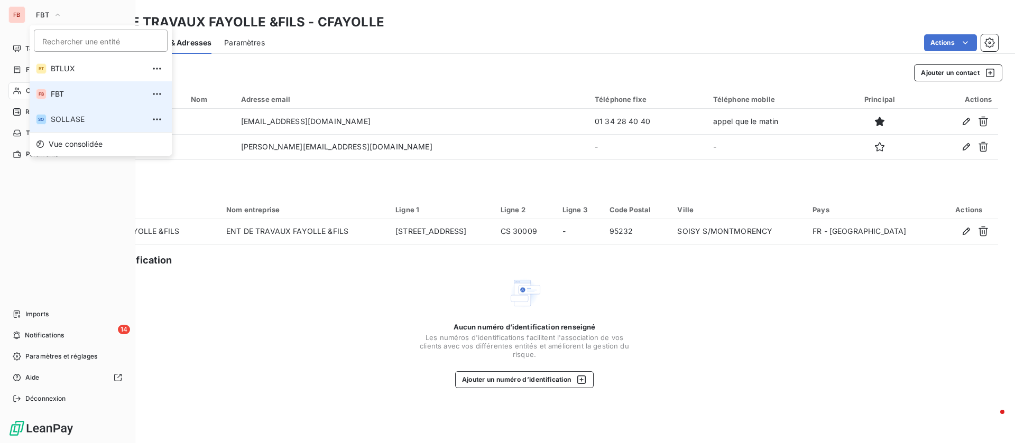
click at [61, 119] on span "SOLLASE" at bounding box center [98, 119] width 94 height 11
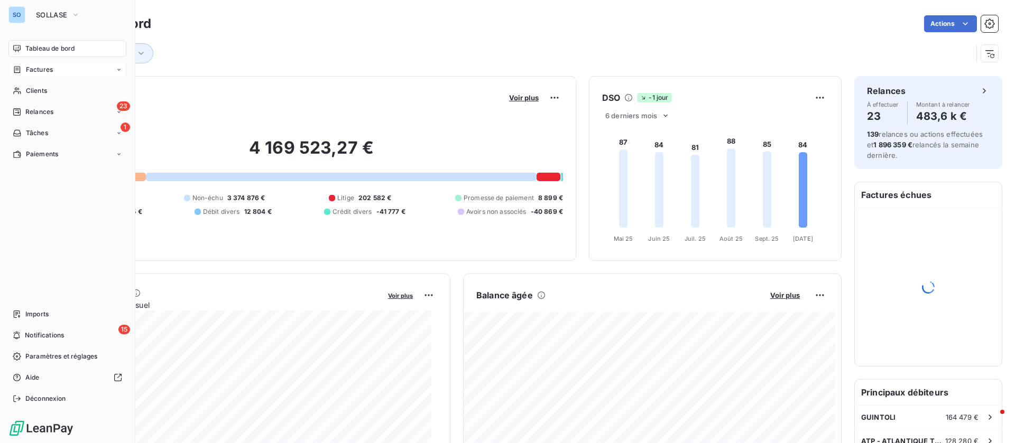
click at [44, 72] on span "Factures" at bounding box center [39, 70] width 27 height 10
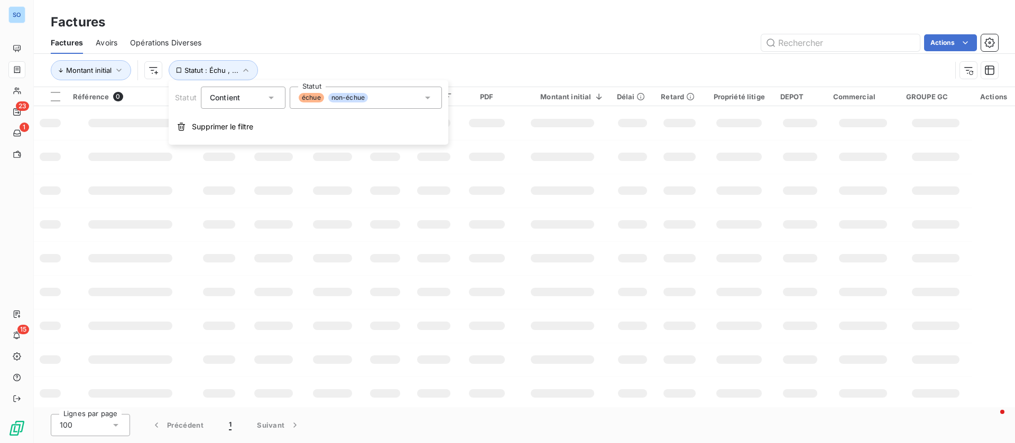
click at [658, 35] on div "Actions" at bounding box center [606, 42] width 784 height 17
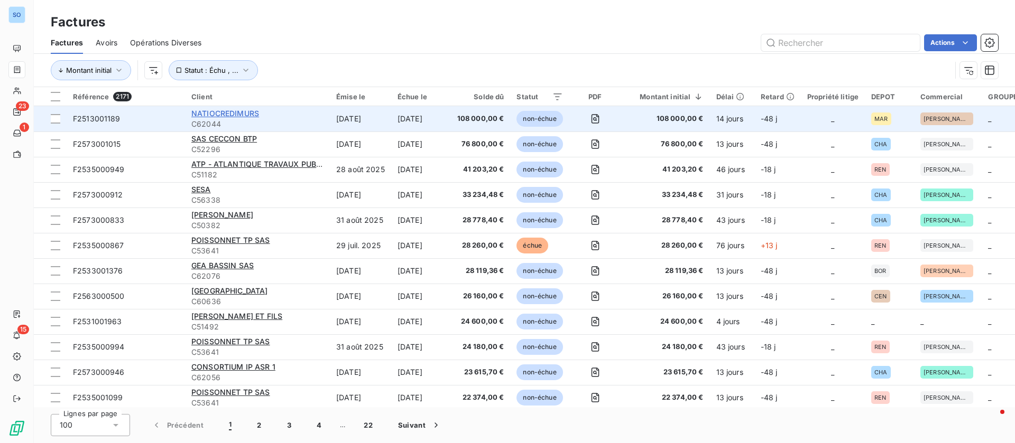
click at [234, 114] on span "NATIOCREDIMURS" at bounding box center [225, 113] width 68 height 9
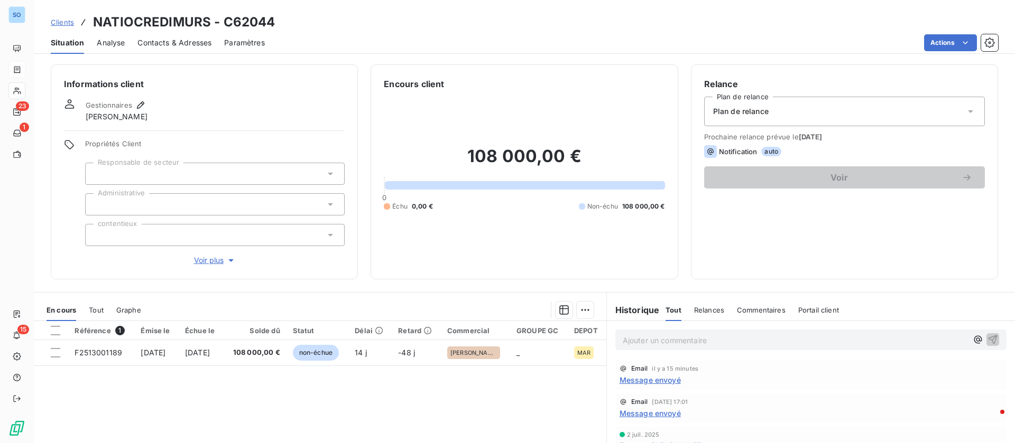
click at [198, 44] on span "Contacts & Adresses" at bounding box center [174, 43] width 74 height 11
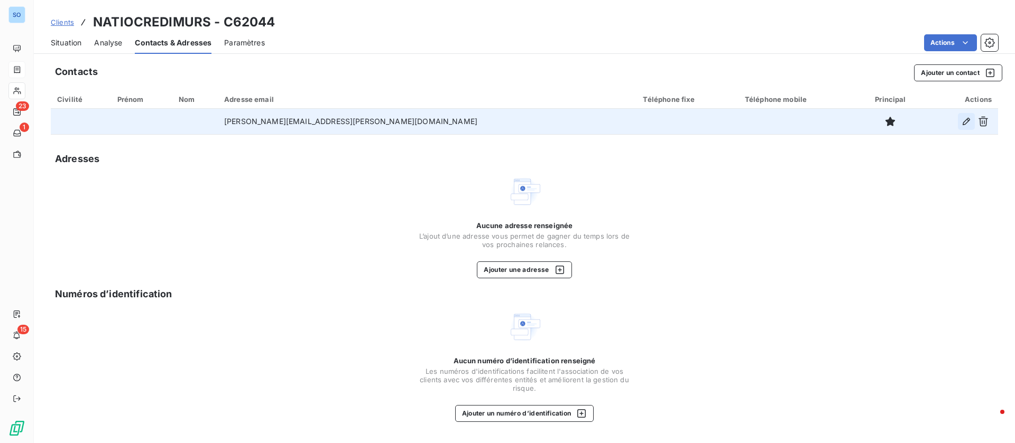
click at [960, 119] on button "button" at bounding box center [966, 121] width 17 height 17
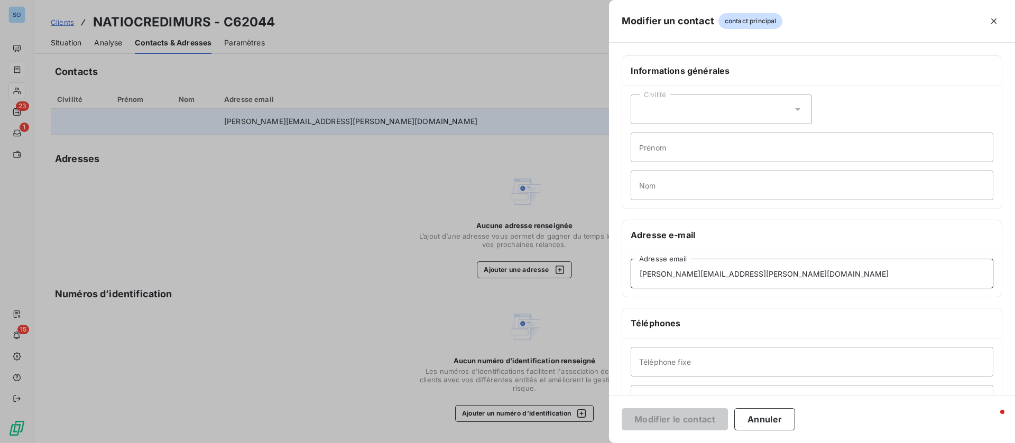
drag, startPoint x: 733, startPoint y: 277, endPoint x: 569, endPoint y: 255, distance: 165.8
click at [569, 443] on div "Modifier un contact contact principal Informations générales Civilité Prénom No…" at bounding box center [507, 443] width 1015 height 0
paste input "mintoff"
type input "c.mintoff@ballesteros.fr"
click at [675, 416] on button "Modifier le contact" at bounding box center [674, 419] width 106 height 22
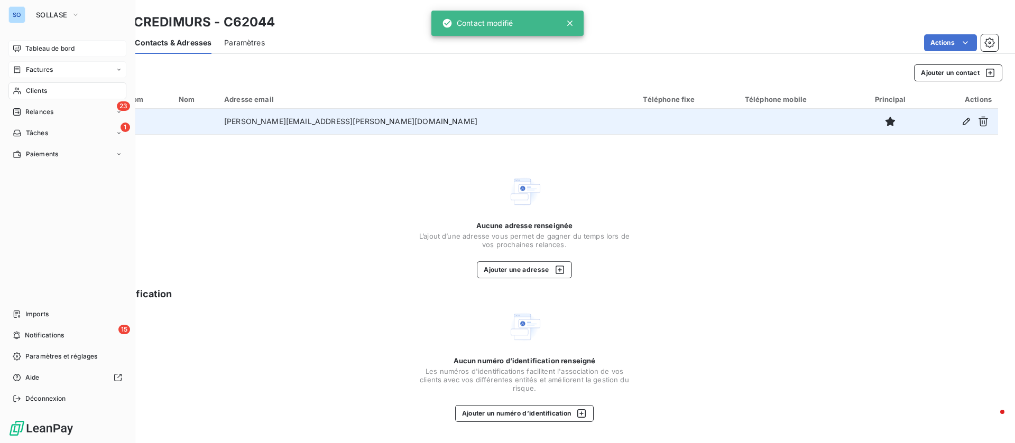
click at [33, 46] on span "Tableau de bord" at bounding box center [49, 49] width 49 height 10
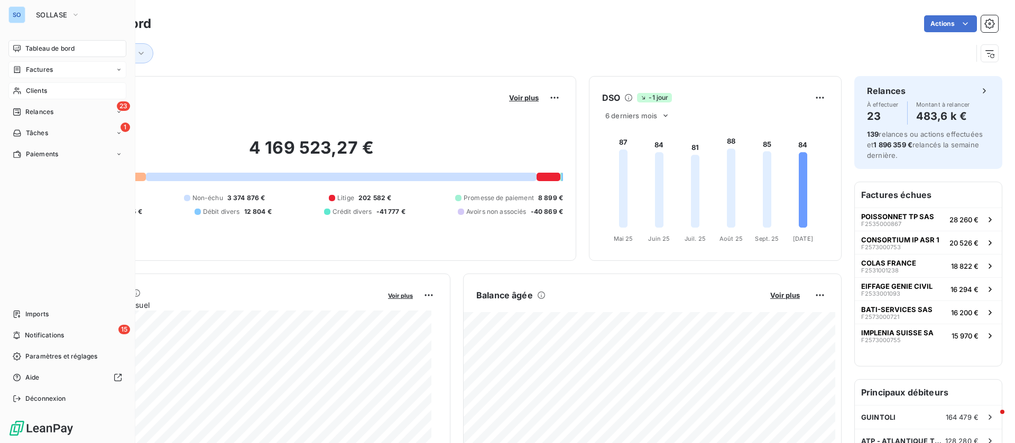
click at [25, 94] on div "Clients" at bounding box center [67, 90] width 118 height 17
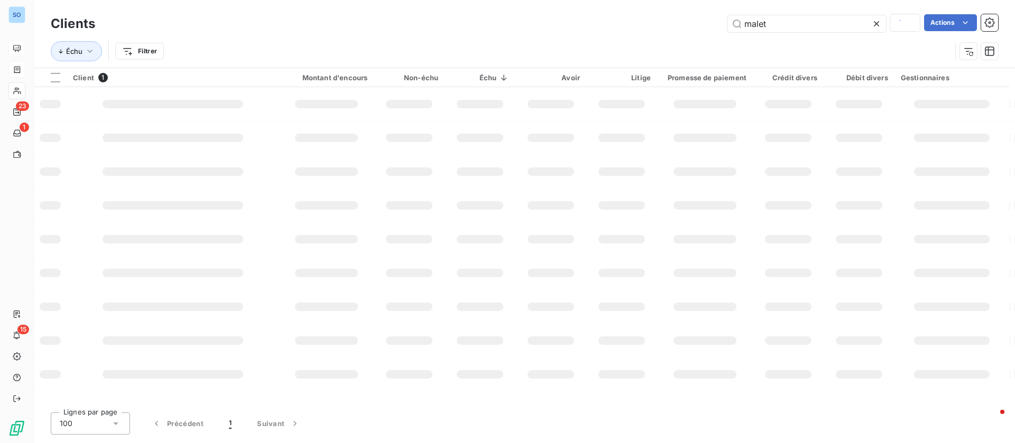
type input "fayolle"
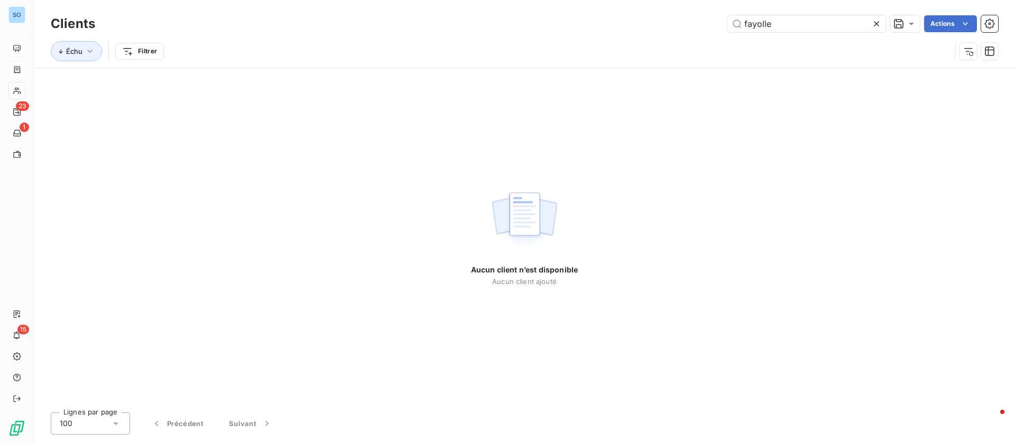
drag, startPoint x: 782, startPoint y: 27, endPoint x: 705, endPoint y: 25, distance: 76.1
click at [705, 25] on div "fayolle Actions" at bounding box center [553, 23] width 890 height 17
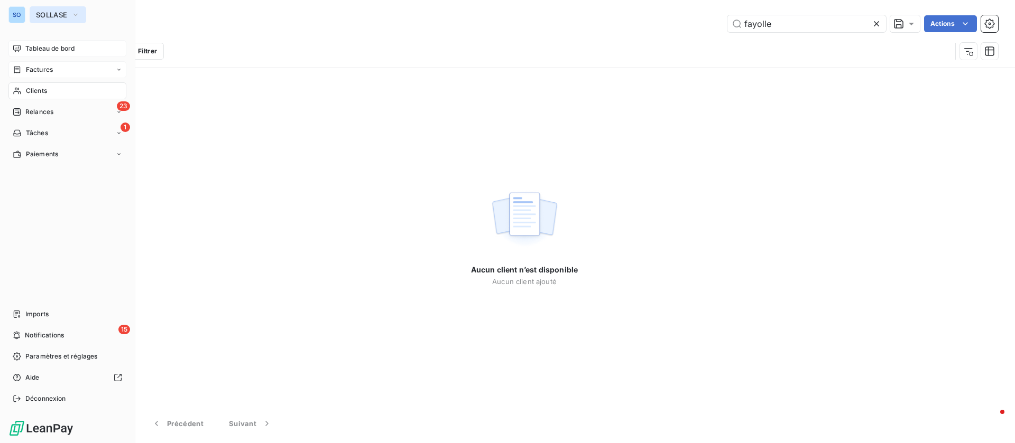
click at [55, 14] on span "SOLLASE" at bounding box center [51, 15] width 31 height 8
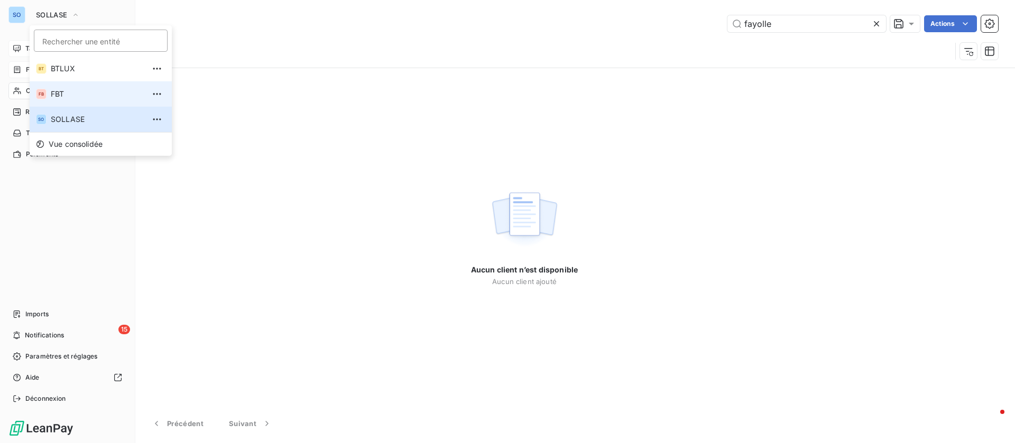
click at [71, 92] on span "FBT" at bounding box center [98, 94] width 94 height 11
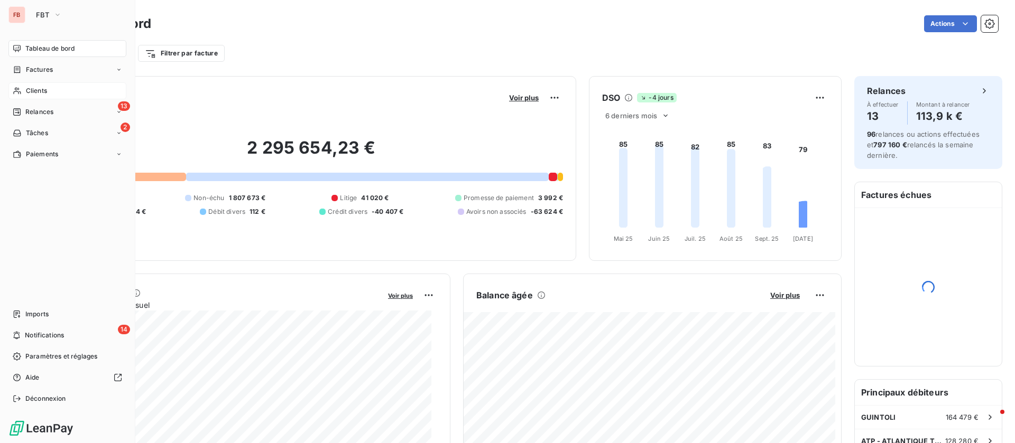
click at [35, 91] on span "Clients" at bounding box center [36, 91] width 21 height 10
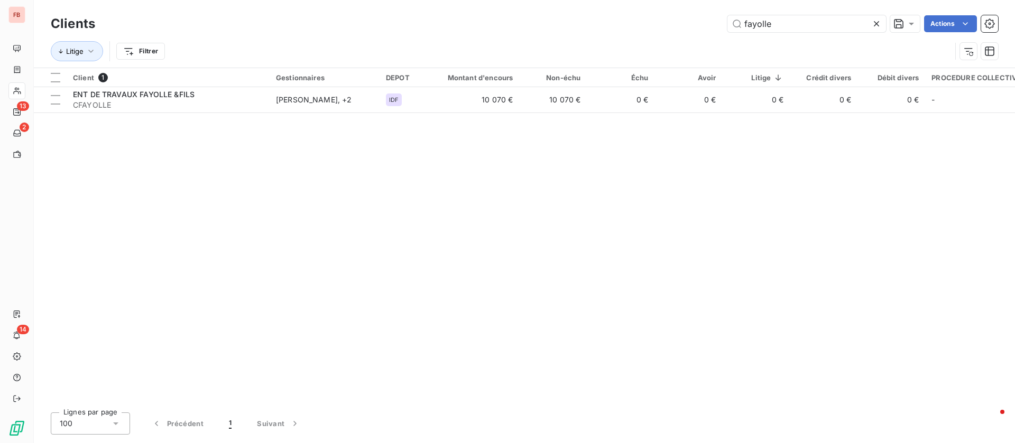
drag, startPoint x: 730, startPoint y: 26, endPoint x: 669, endPoint y: 21, distance: 61.0
click at [669, 21] on div "fayolle Actions" at bounding box center [553, 23] width 890 height 17
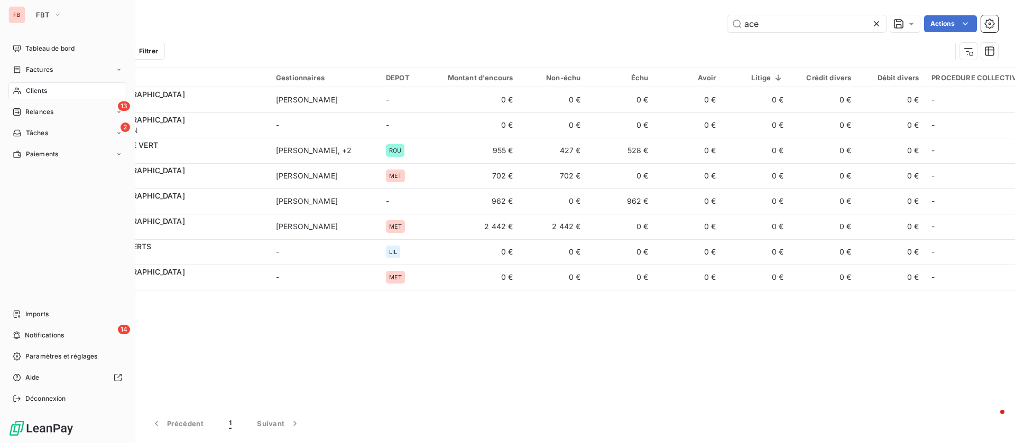
type input "ace"
drag, startPoint x: 17, startPoint y: 9, endPoint x: 46, endPoint y: 12, distance: 29.2
click at [19, 9] on div "FB" at bounding box center [16, 14] width 17 height 17
click at [53, 14] on icon "button" at bounding box center [57, 15] width 8 height 11
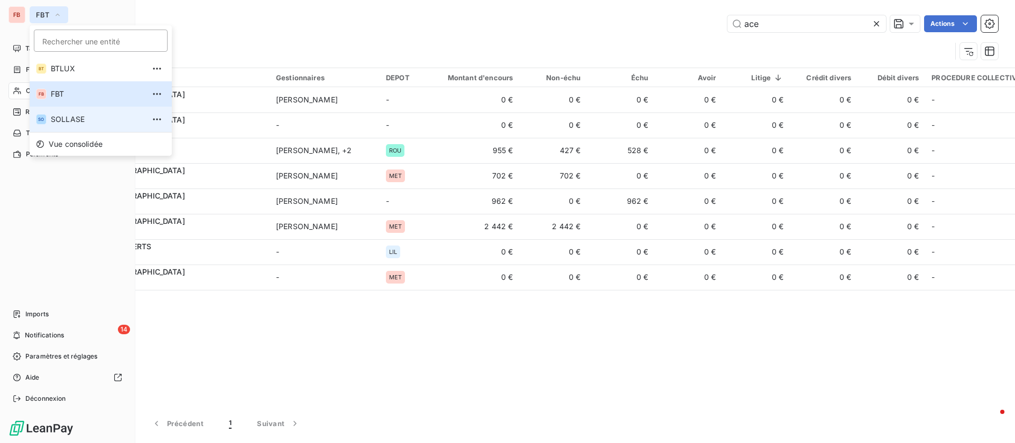
click at [83, 116] on span "SOLLASE" at bounding box center [98, 119] width 94 height 11
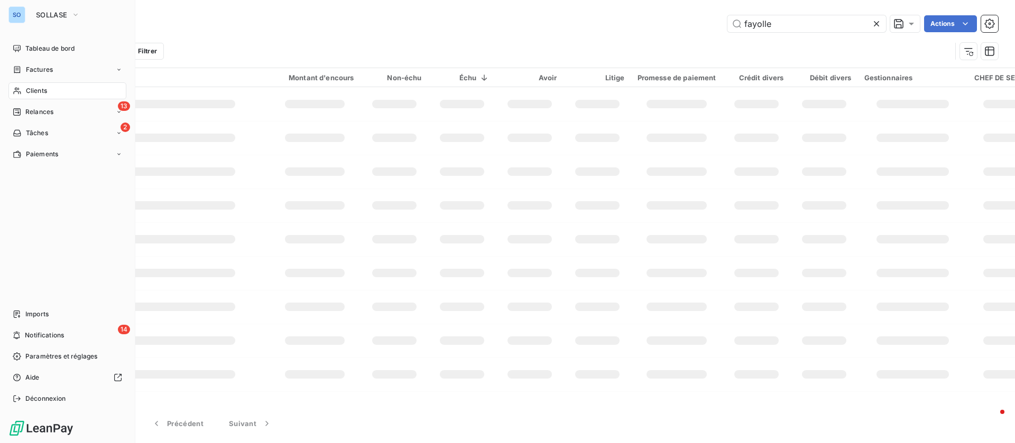
type input "ace"
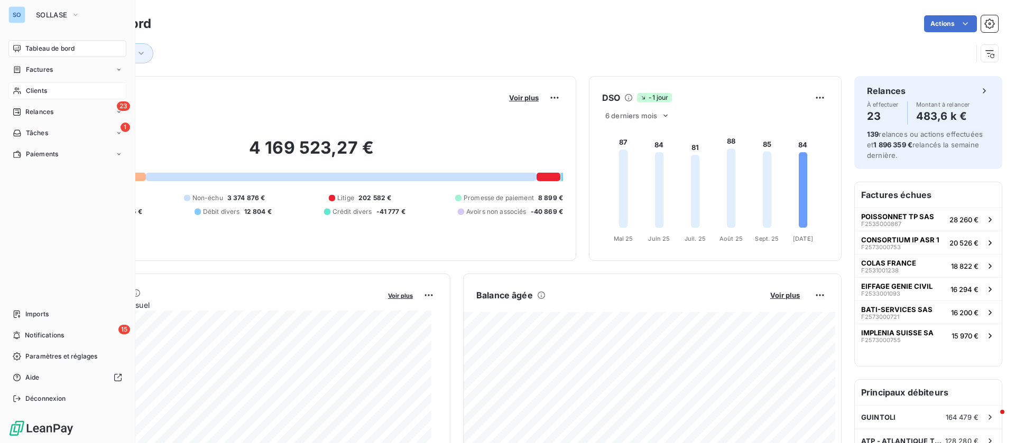
click at [38, 88] on span "Clients" at bounding box center [36, 91] width 21 height 10
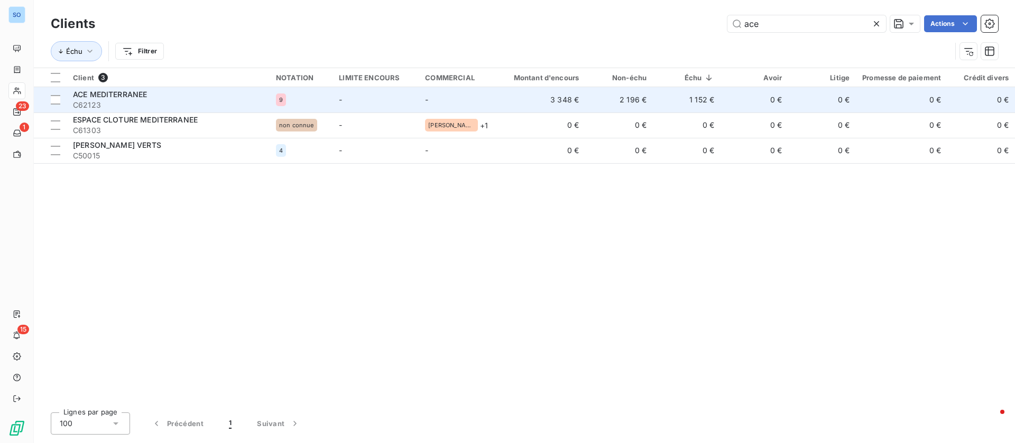
click at [173, 98] on div "ACE MEDITERRANEE" at bounding box center [168, 94] width 190 height 11
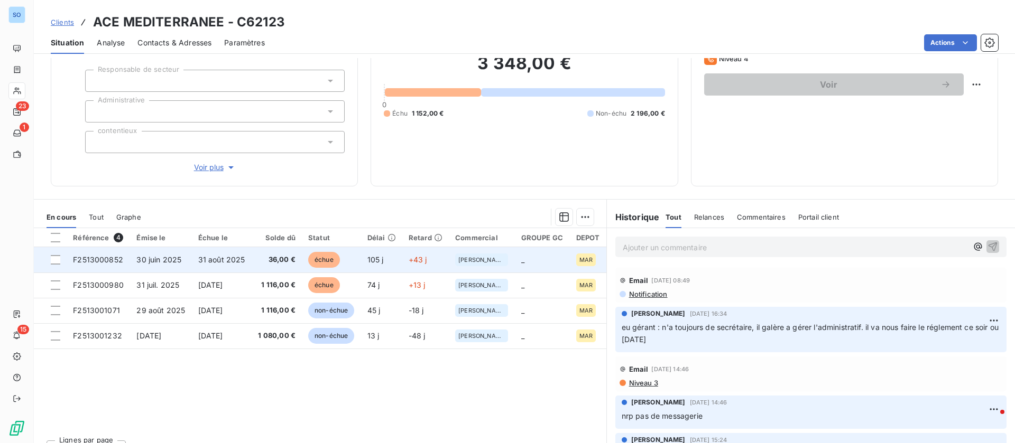
scroll to position [113, 0]
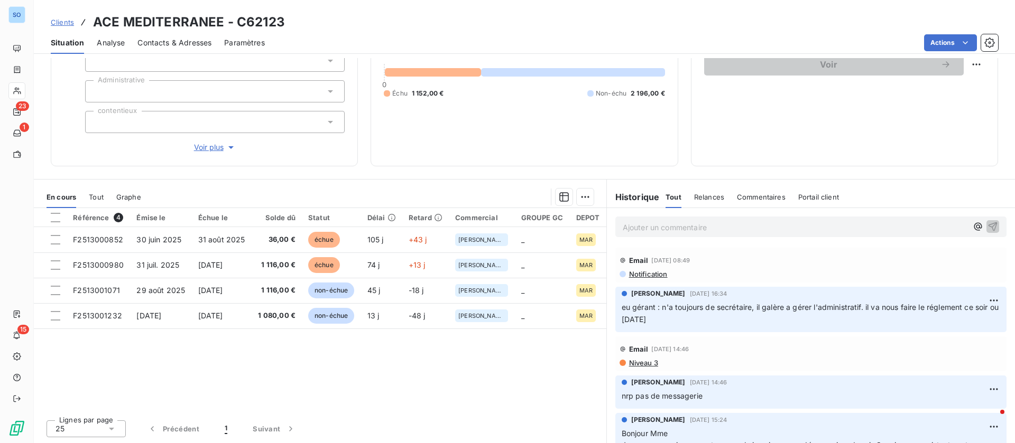
click at [179, 45] on span "Contacts & Adresses" at bounding box center [174, 43] width 74 height 11
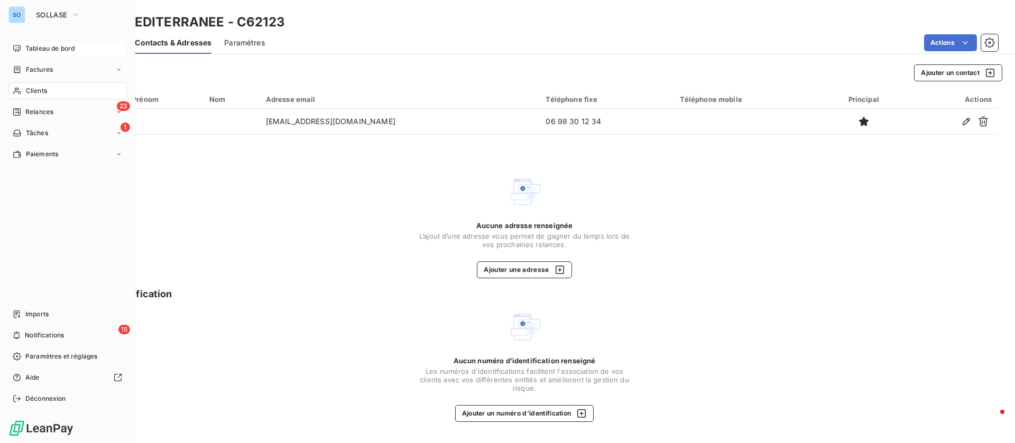
click at [72, 48] on span "Tableau de bord" at bounding box center [49, 49] width 49 height 10
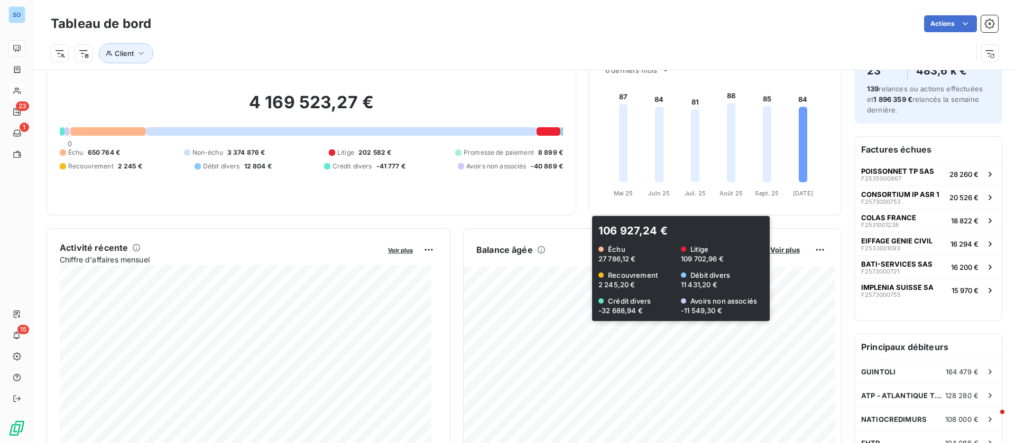
scroll to position [80, 0]
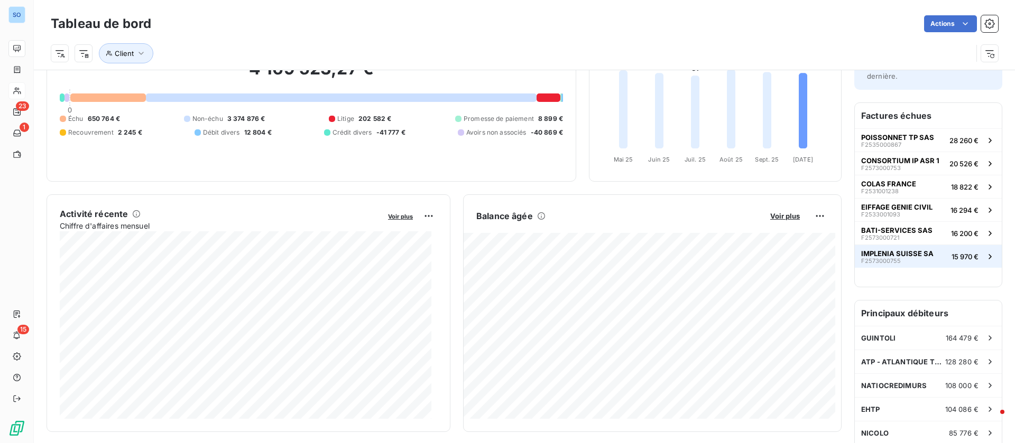
click at [918, 255] on span "IMPLENIA SUISSE SA" at bounding box center [897, 253] width 72 height 8
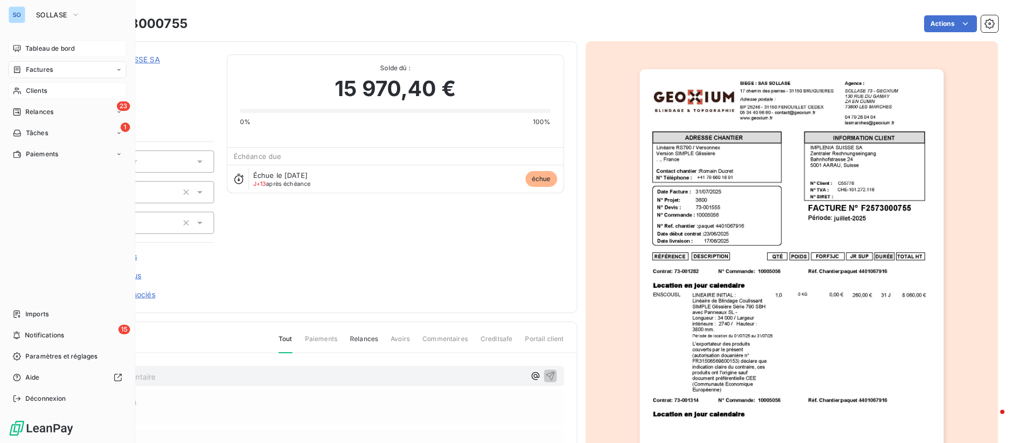
click at [34, 51] on span "Tableau de bord" at bounding box center [49, 49] width 49 height 10
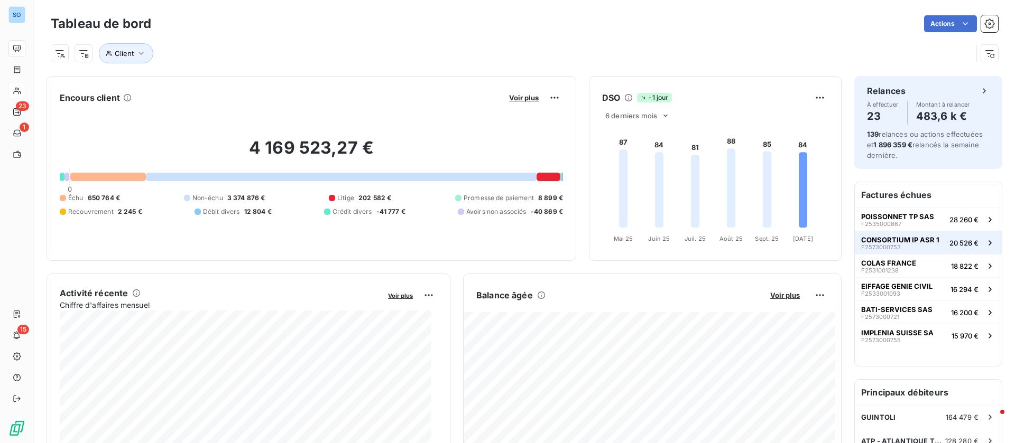
click at [908, 231] on button "CONSORTIUM IP ASR 1 F2573000753 20 526 €" at bounding box center [927, 242] width 147 height 23
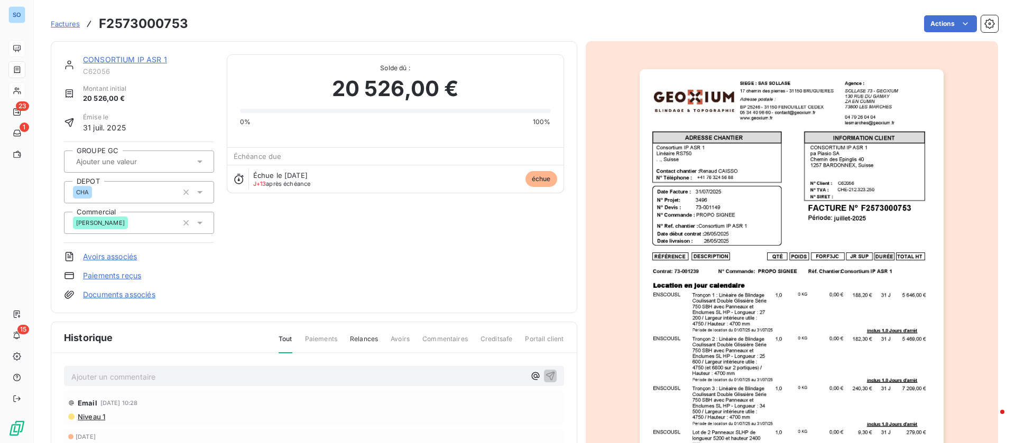
click at [133, 61] on link "CONSORTIUM IP ASR 1" at bounding box center [125, 59] width 84 height 9
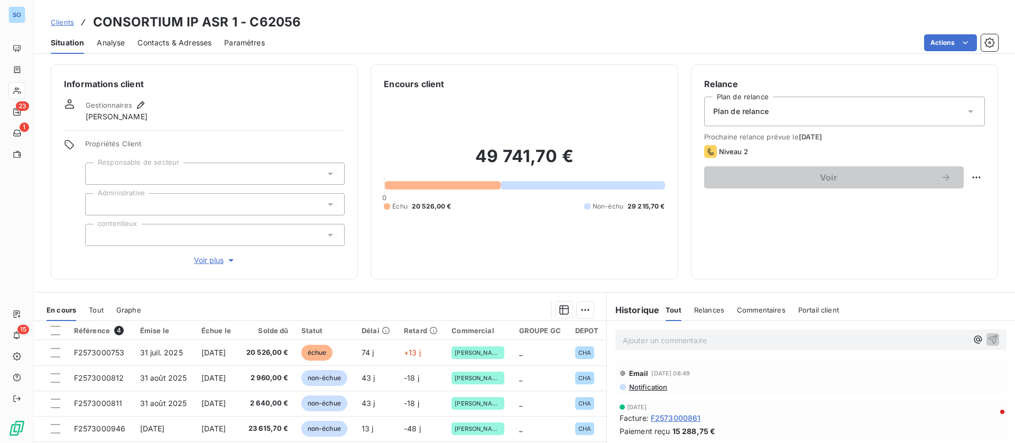
click at [181, 47] on span "Contacts & Adresses" at bounding box center [174, 43] width 74 height 11
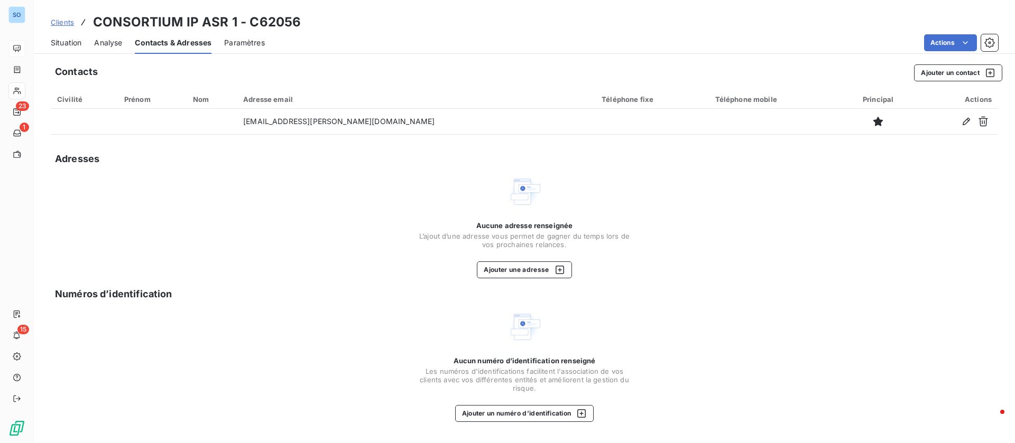
click at [71, 40] on span "Situation" at bounding box center [66, 43] width 31 height 11
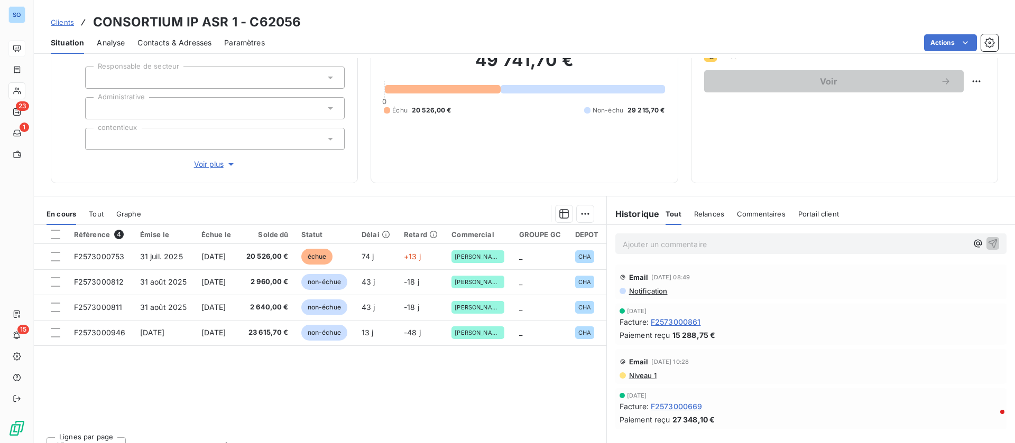
scroll to position [113, 0]
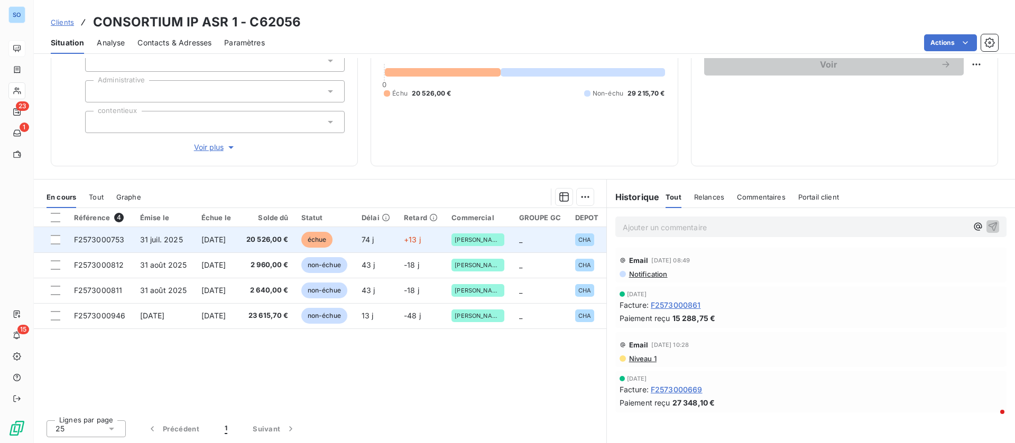
click at [271, 232] on td "20 526,00 €" at bounding box center [266, 239] width 57 height 25
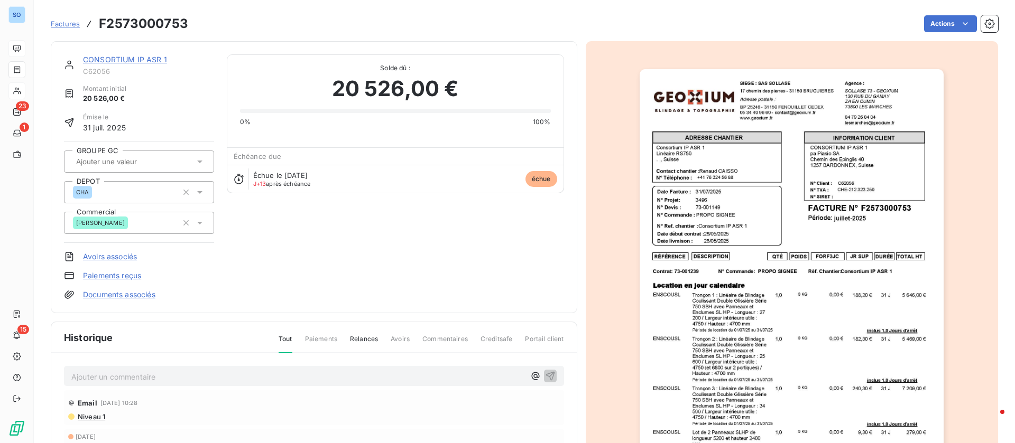
click at [114, 58] on link "CONSORTIUM IP ASR 1" at bounding box center [125, 59] width 84 height 9
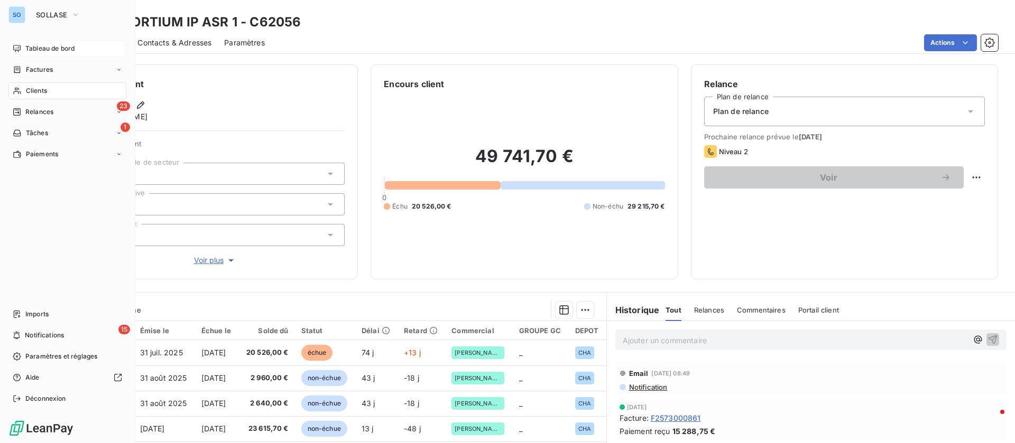
click at [25, 45] on div "Tableau de bord" at bounding box center [67, 48] width 118 height 17
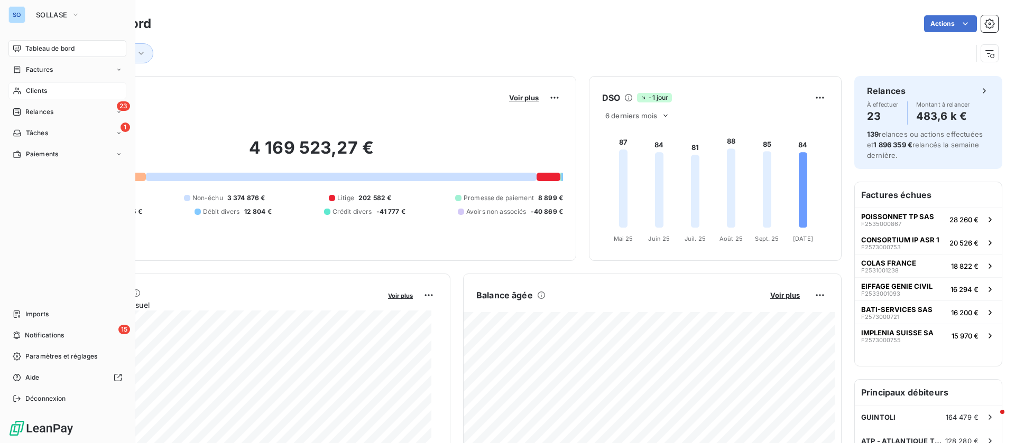
click at [54, 91] on div "Clients" at bounding box center [67, 90] width 118 height 17
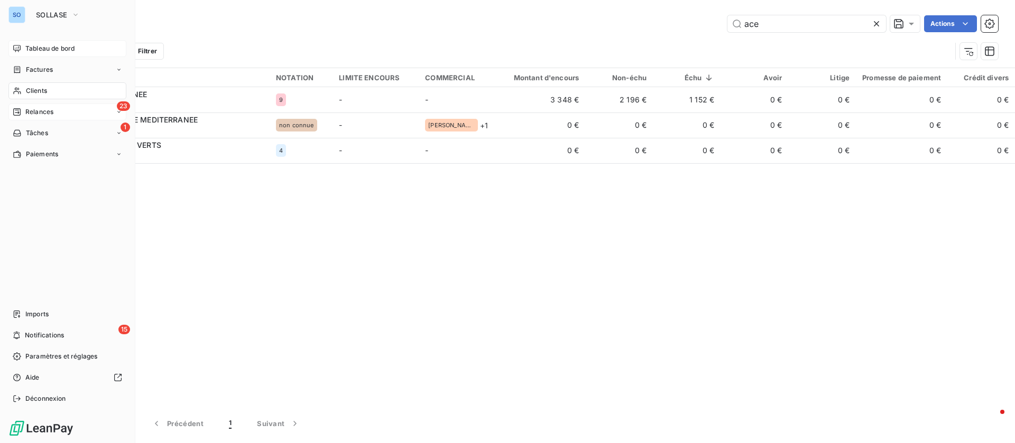
click at [42, 109] on span "Relances" at bounding box center [39, 112] width 28 height 10
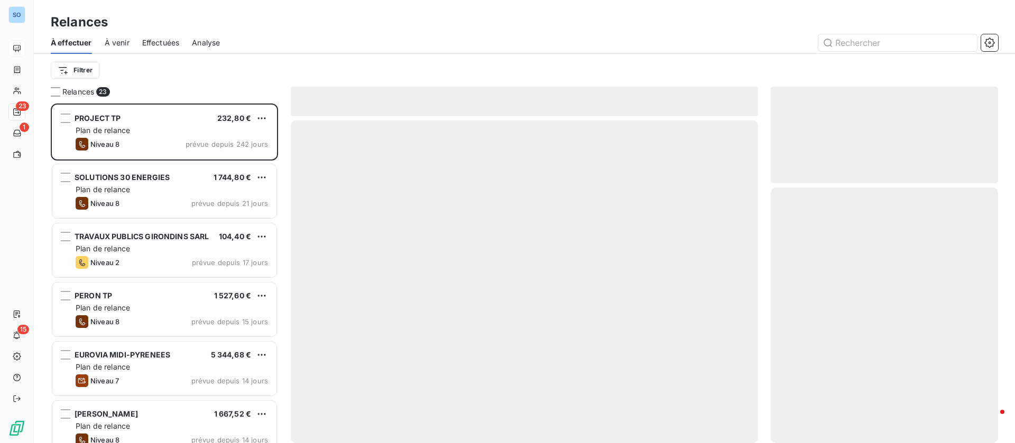
scroll to position [328, 215]
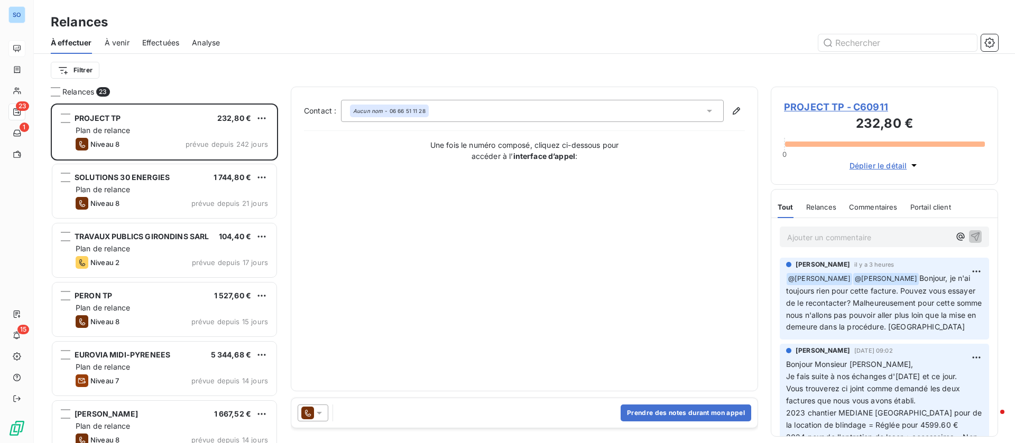
click at [173, 42] on span "Effectuées" at bounding box center [161, 43] width 38 height 11
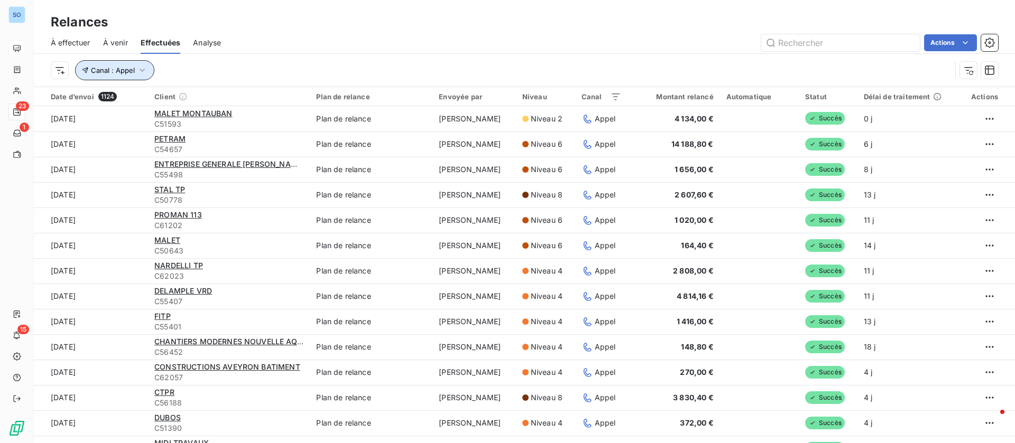
click at [142, 74] on icon "button" at bounding box center [142, 70] width 11 height 11
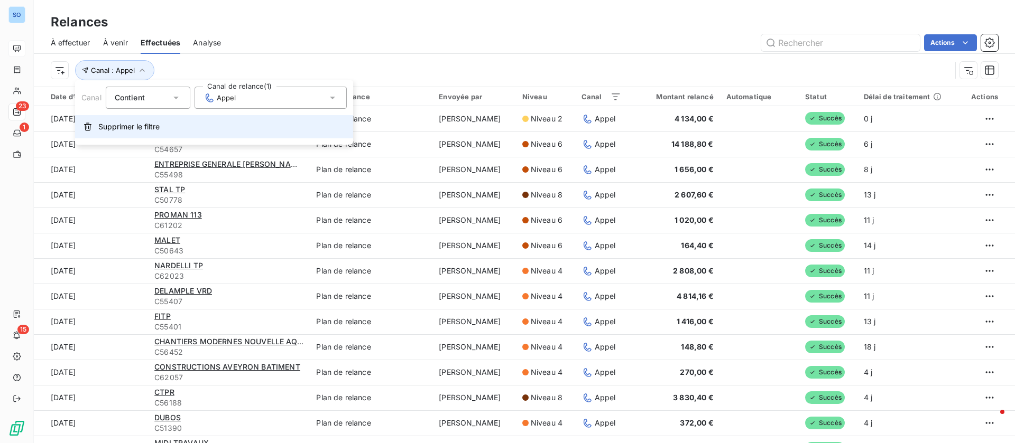
click at [144, 128] on span "Supprimer le filtre" at bounding box center [128, 127] width 61 height 11
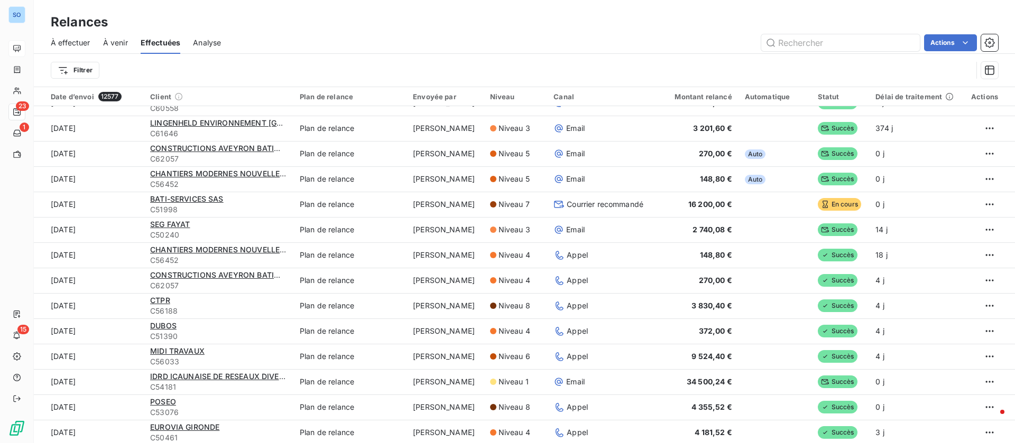
scroll to position [634, 0]
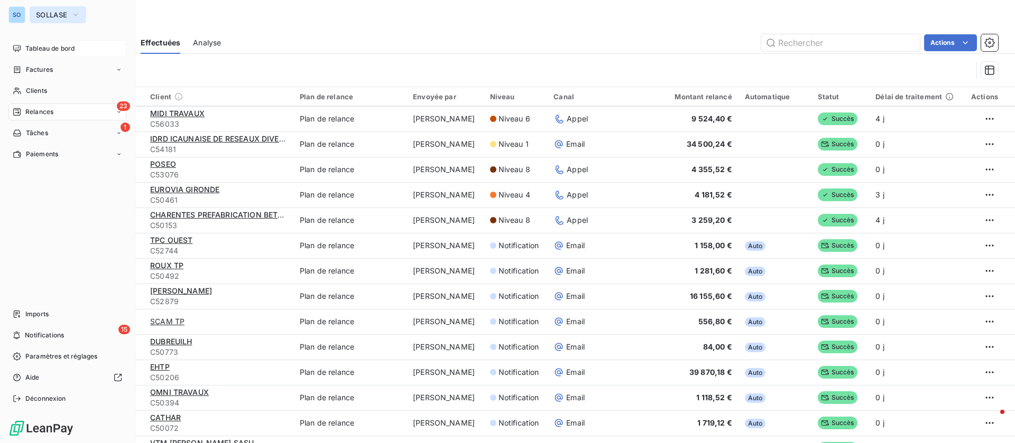
click at [41, 17] on span "SOLLASE" at bounding box center [51, 15] width 31 height 8
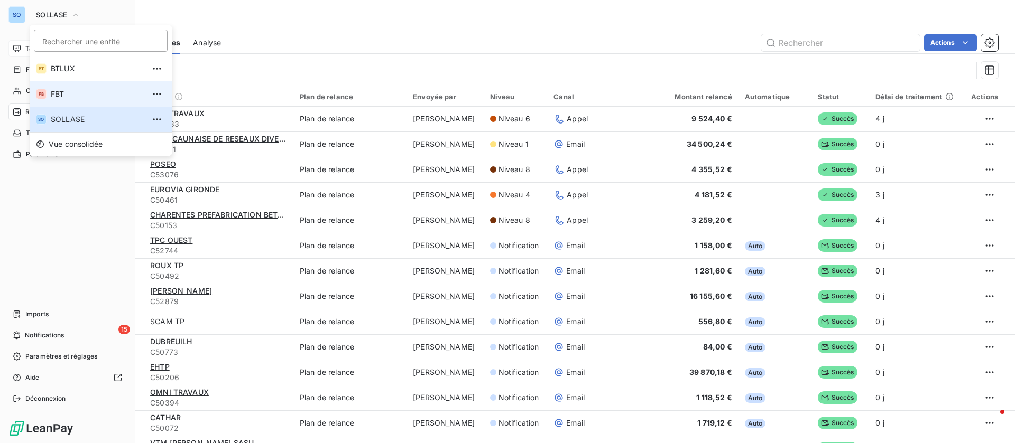
click at [86, 91] on span "FBT" at bounding box center [98, 94] width 94 height 11
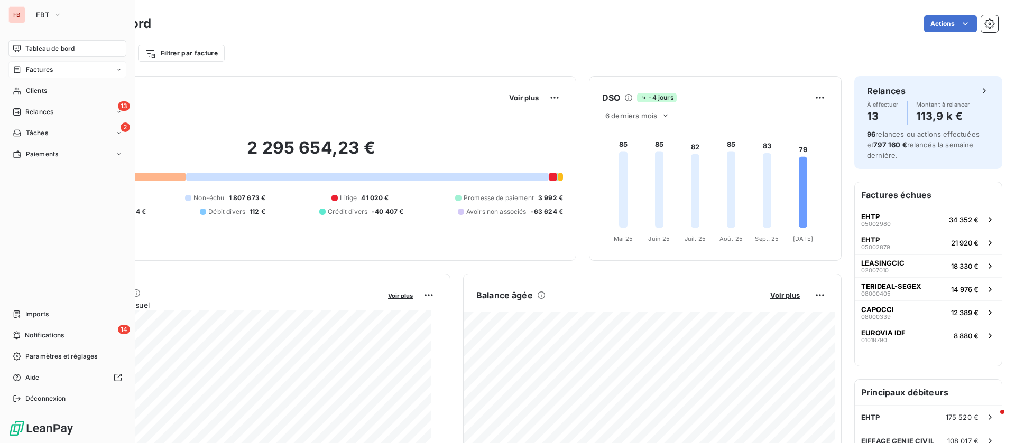
click at [50, 76] on div "Factures" at bounding box center [67, 69] width 118 height 17
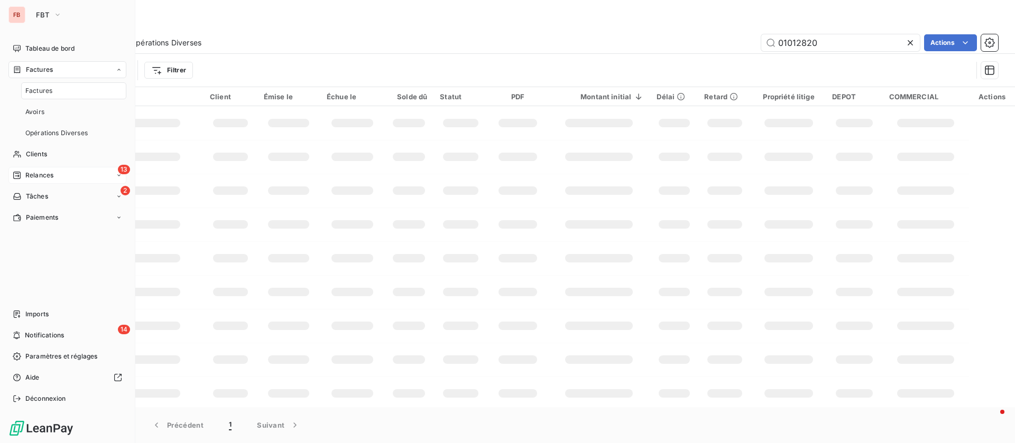
click at [51, 179] on span "Relances" at bounding box center [39, 176] width 28 height 10
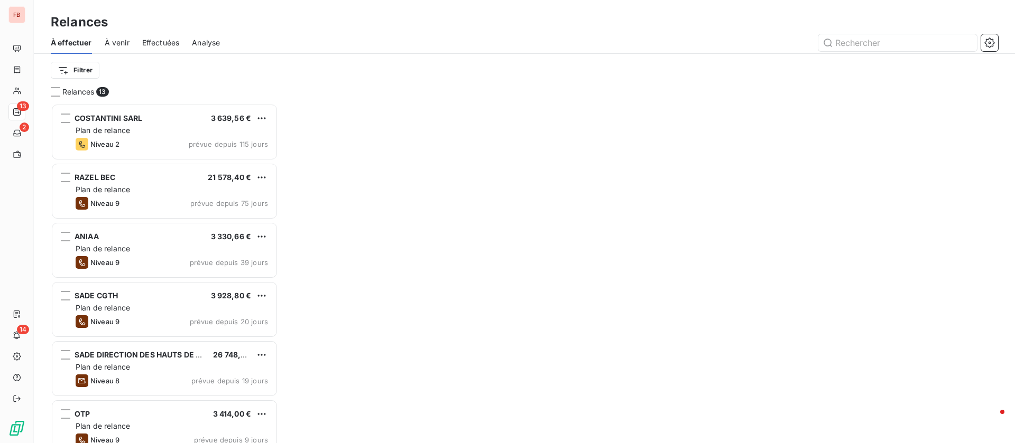
scroll to position [328, 215]
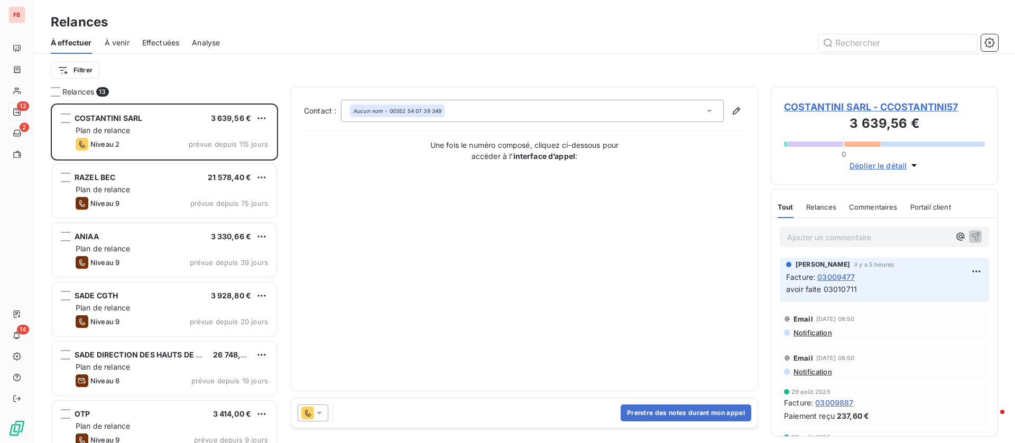
click at [159, 44] on span "Effectuées" at bounding box center [161, 43] width 38 height 11
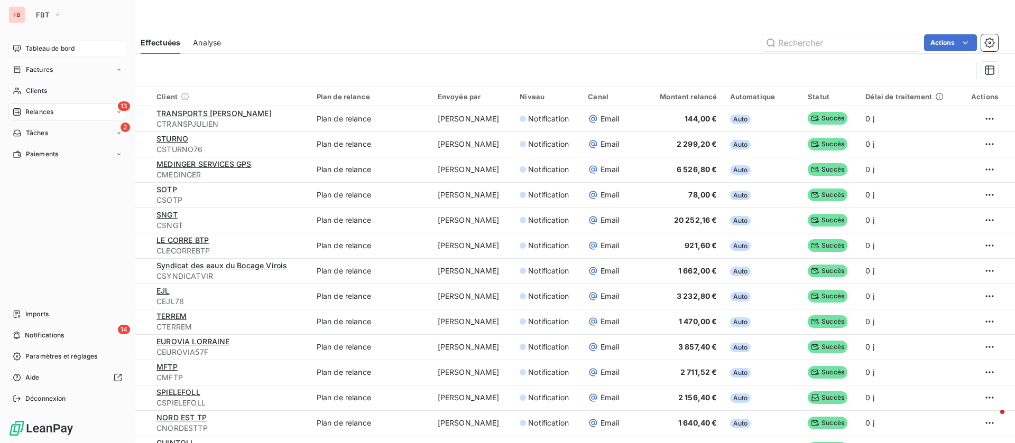
click at [20, 48] on icon at bounding box center [16, 48] width 7 height 7
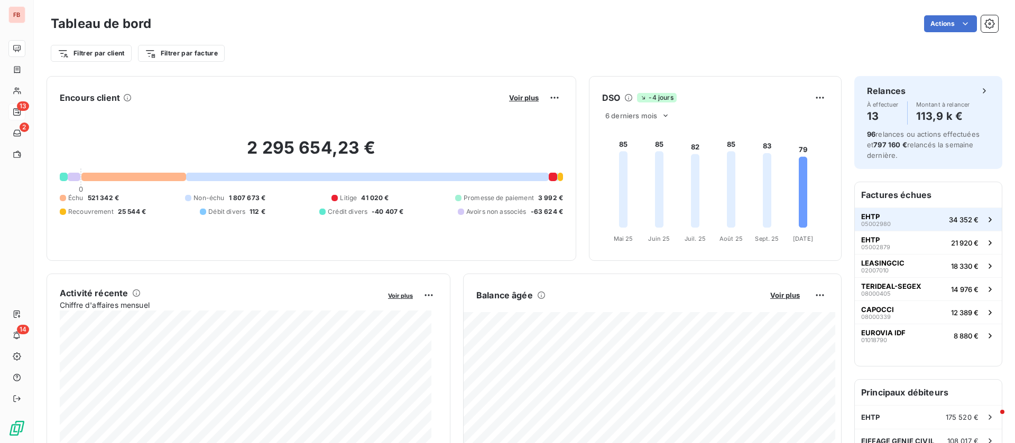
click at [925, 225] on button "EHTP 05002980 34 352 €" at bounding box center [927, 219] width 147 height 23
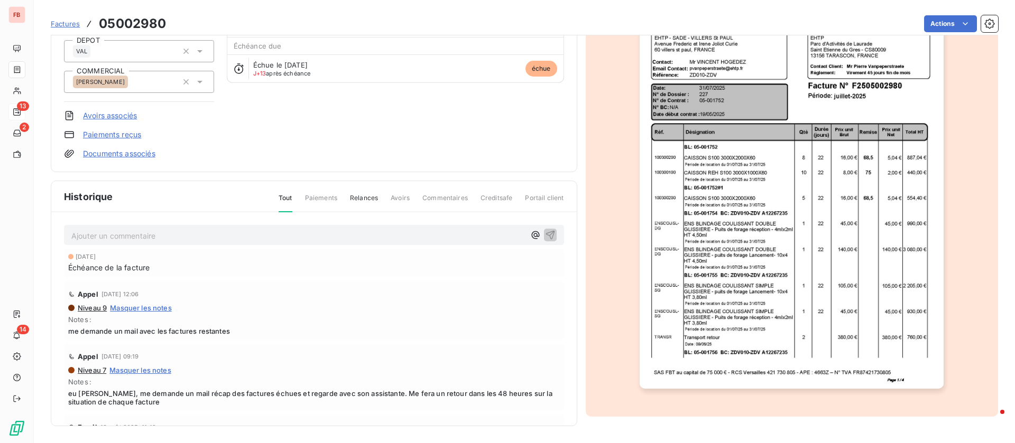
click at [198, 233] on p "Ajouter un commentaire ﻿" at bounding box center [297, 235] width 453 height 13
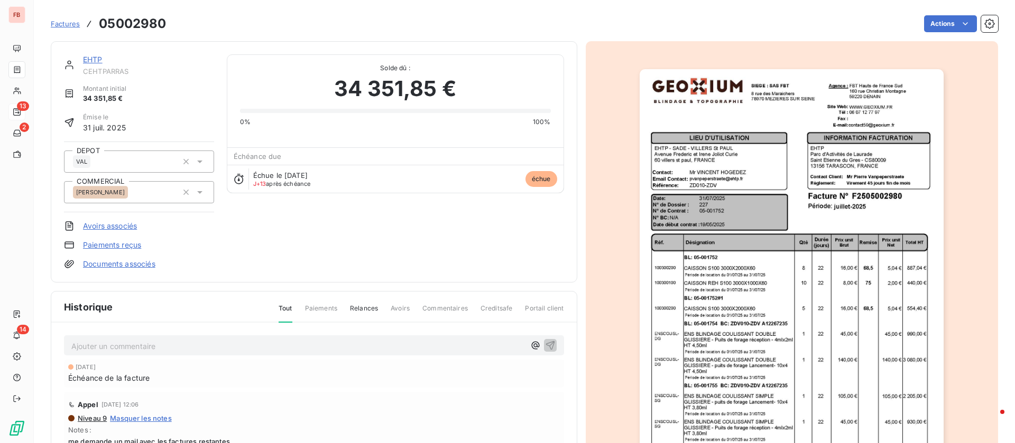
click at [89, 60] on link "EHTP" at bounding box center [93, 59] width 20 height 9
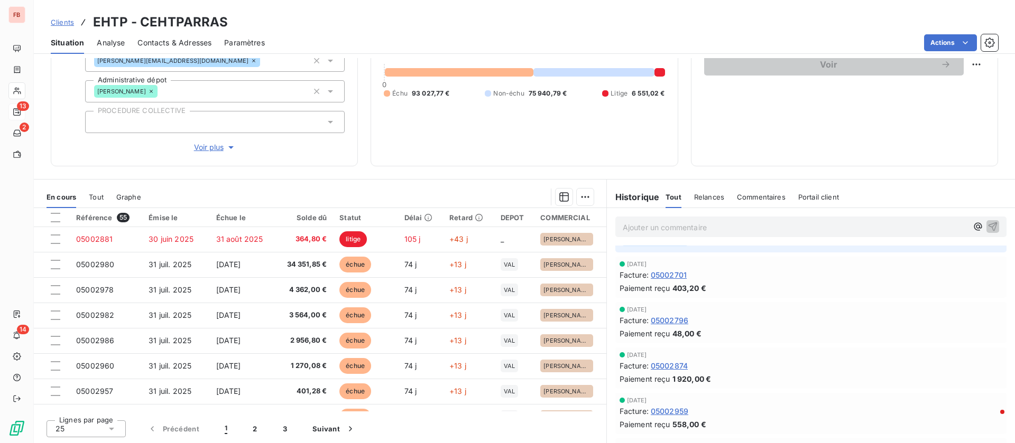
scroll to position [371, 0]
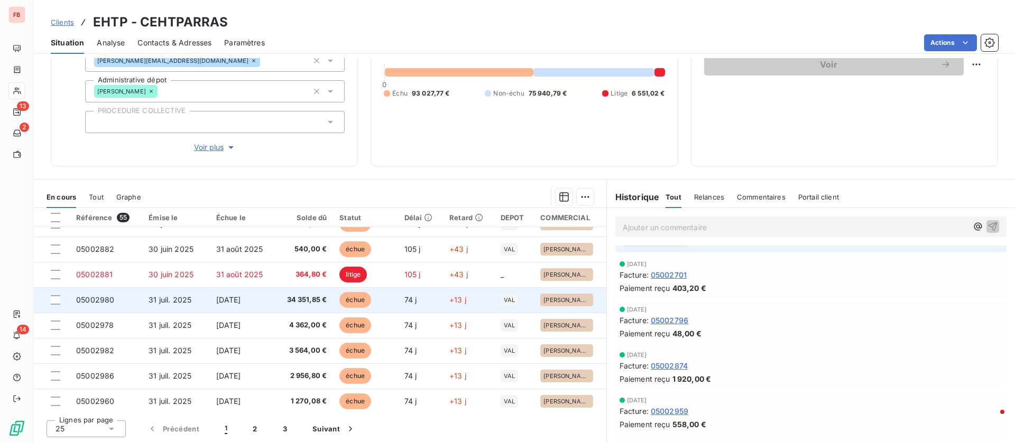
click at [262, 293] on td "[DATE]" at bounding box center [243, 299] width 66 height 25
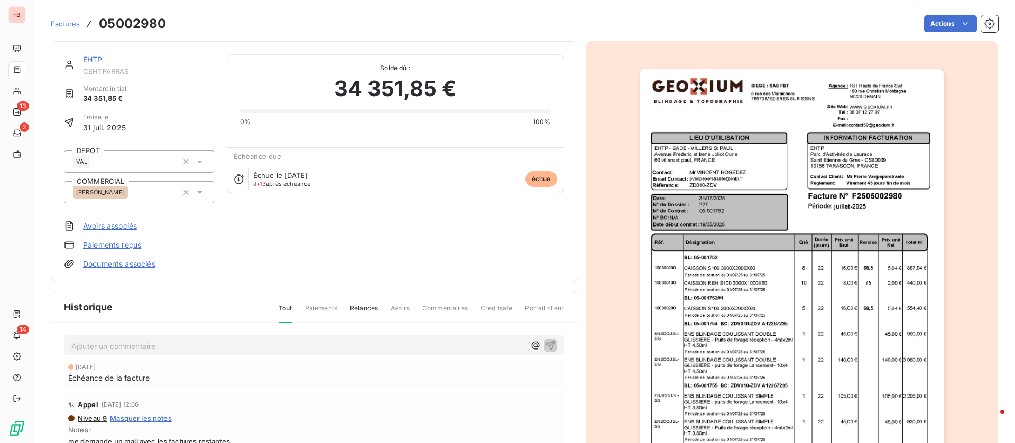
click at [95, 61] on link "EHTP" at bounding box center [93, 59] width 20 height 9
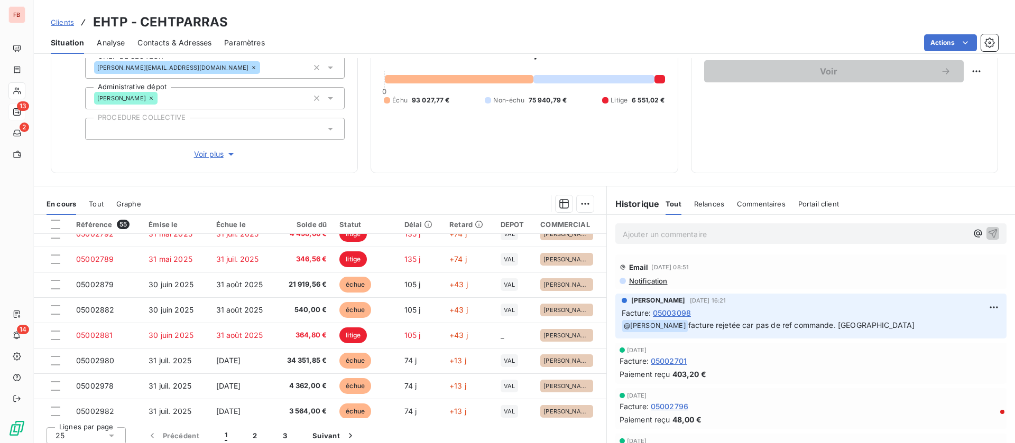
scroll to position [113, 0]
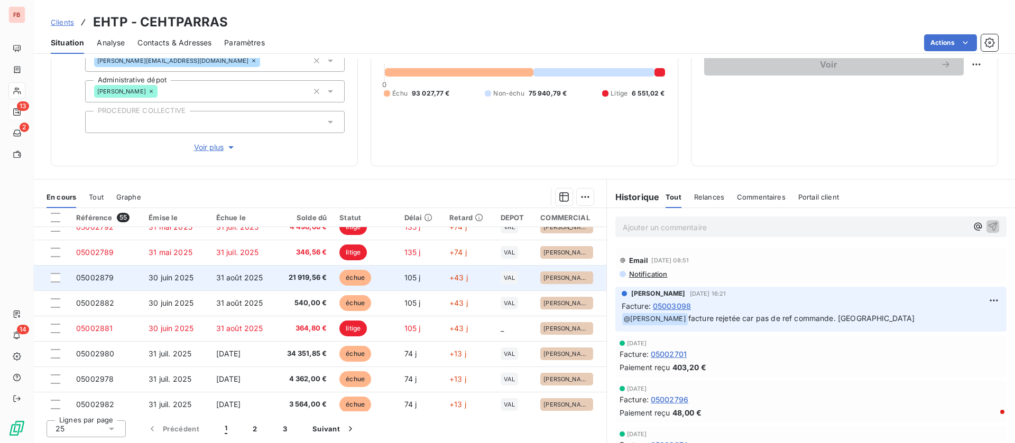
click at [282, 277] on span "21 919,56 €" at bounding box center [304, 278] width 45 height 11
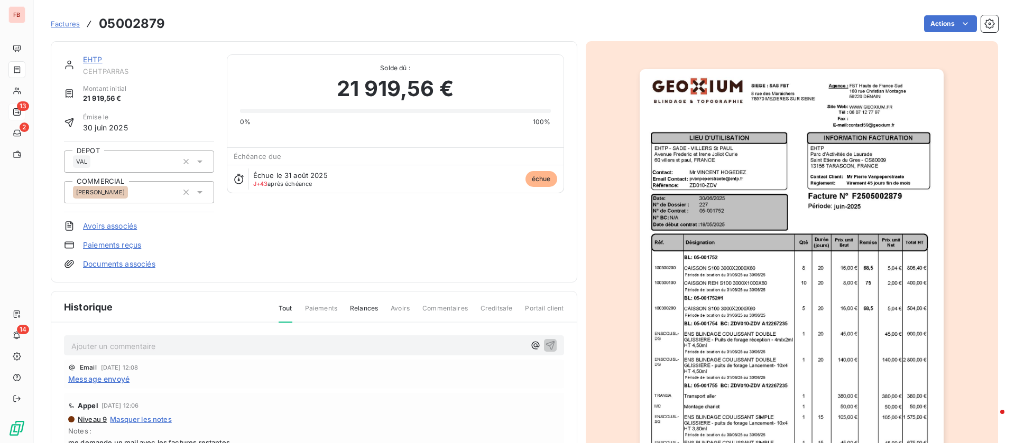
click at [94, 57] on link "EHTP" at bounding box center [93, 59] width 20 height 9
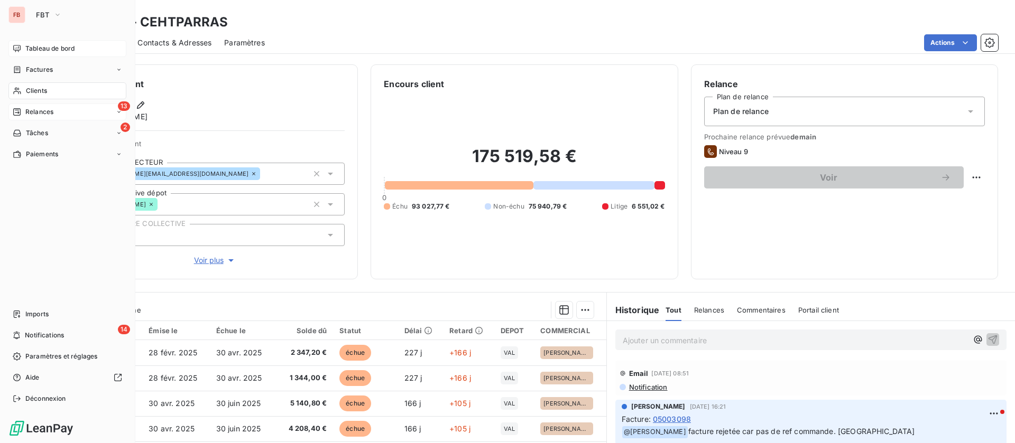
click at [26, 44] on span "Tableau de bord" at bounding box center [49, 49] width 49 height 10
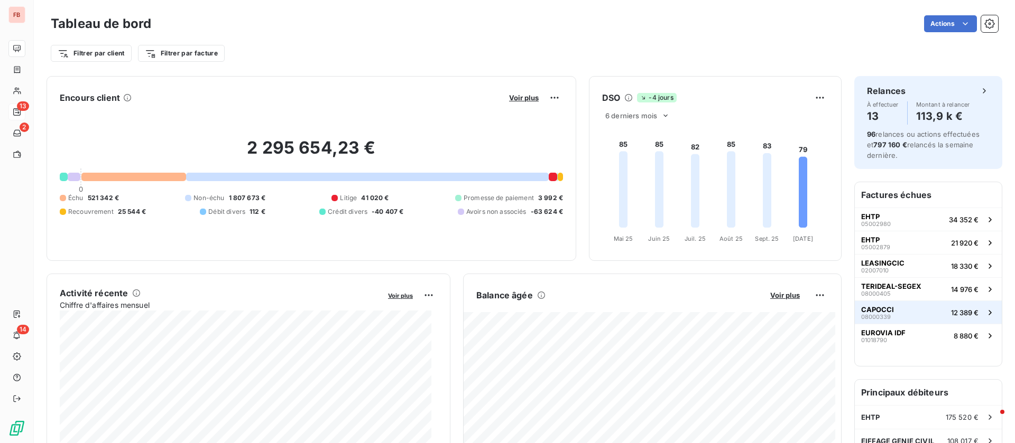
click at [925, 310] on button "CAPOCCI 08000339 12 389 €" at bounding box center [927, 312] width 147 height 23
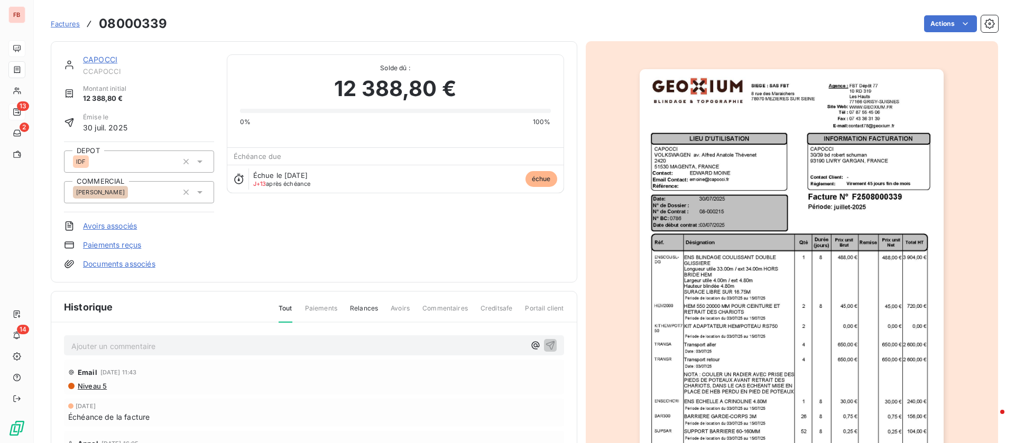
click at [99, 55] on link "CAPOCCI" at bounding box center [100, 59] width 34 height 9
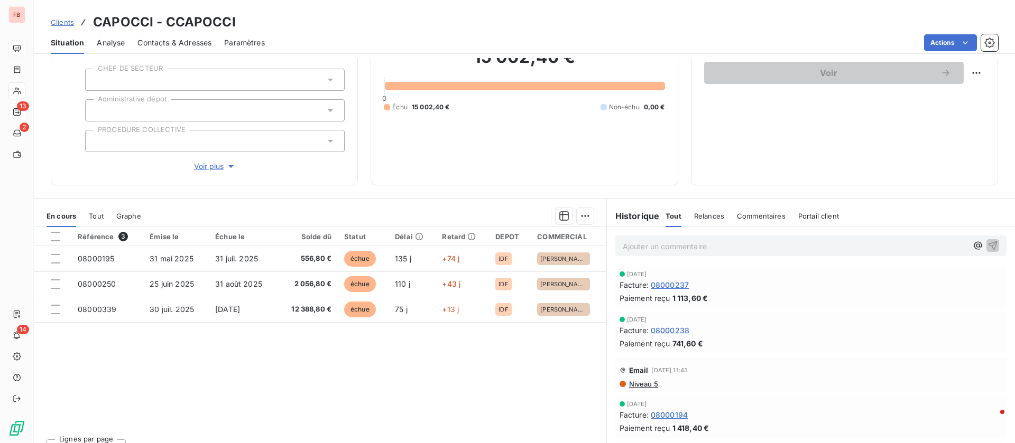
scroll to position [124, 0]
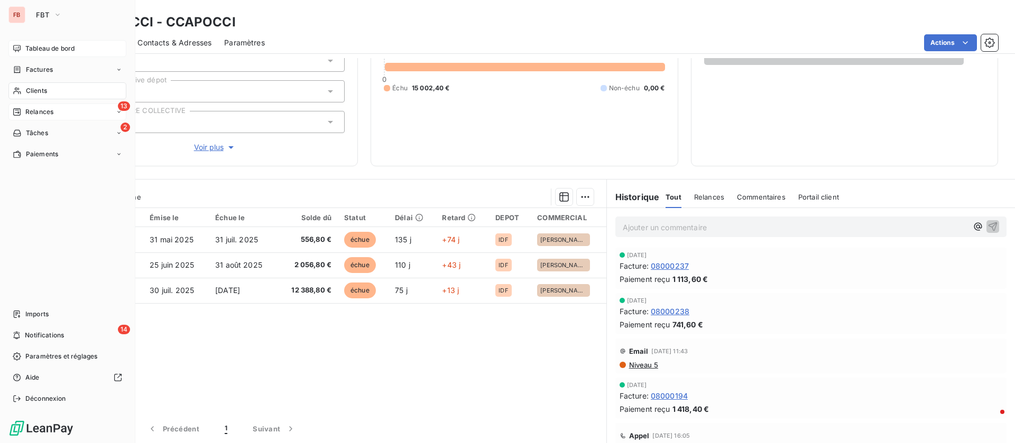
click at [27, 47] on span "Tableau de bord" at bounding box center [49, 49] width 49 height 10
